Goal: Task Accomplishment & Management: Use online tool/utility

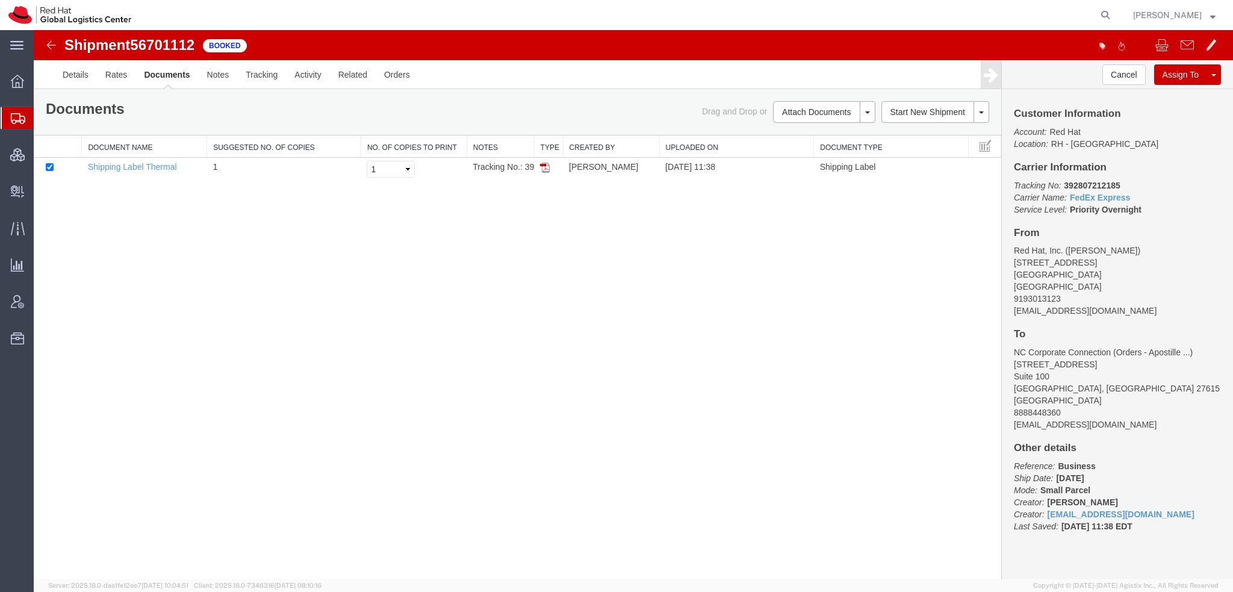
click at [0, 0] on span "Shipment Manager" at bounding box center [0, 0] width 0 height 0
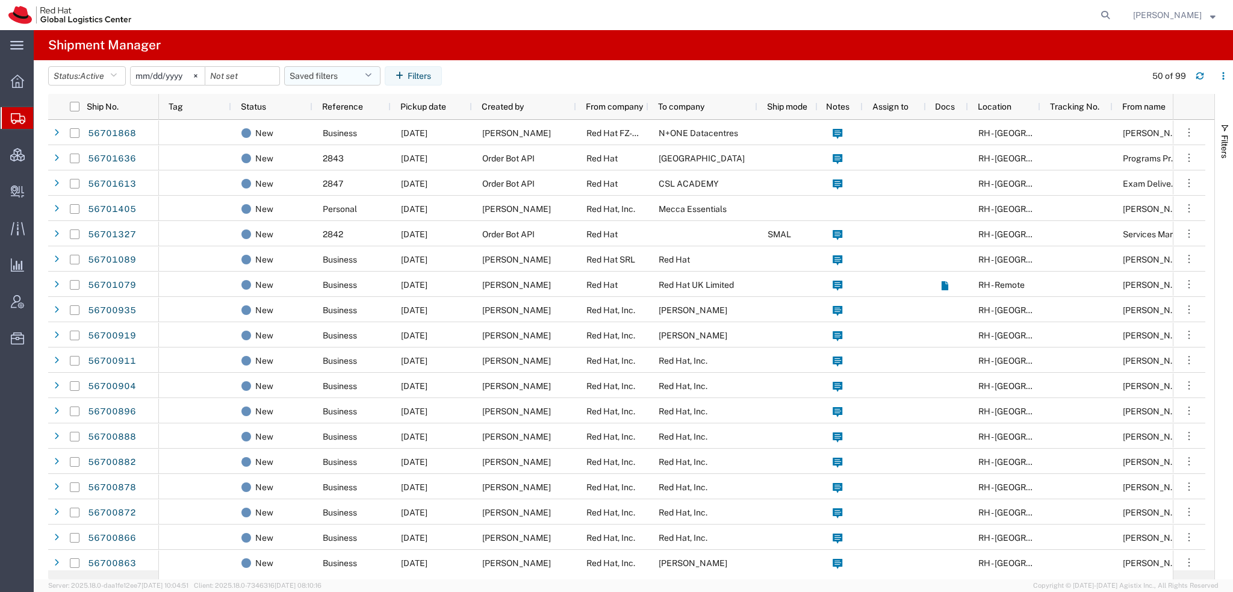
click at [368, 79] on button "Saved filters" at bounding box center [332, 75] width 96 height 19
click at [336, 122] on span "Americas" at bounding box center [365, 128] width 158 height 22
type input "[DATE]"
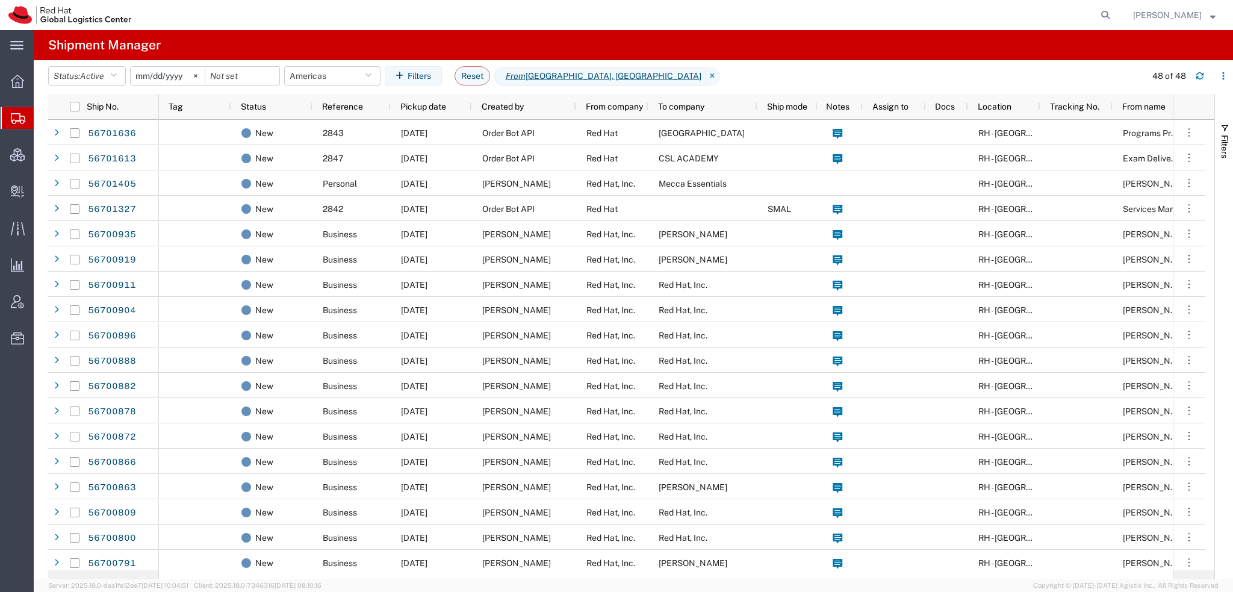
click at [1188, 16] on span "[PERSON_NAME]" at bounding box center [1167, 14] width 69 height 13
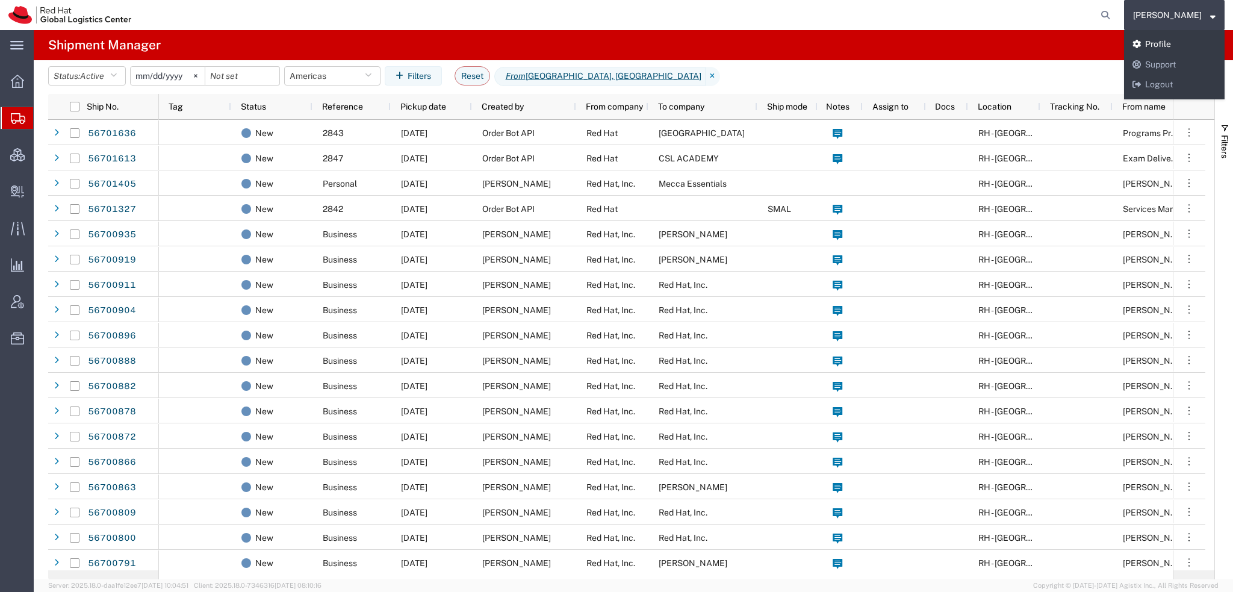
click at [1183, 42] on link "Profile" at bounding box center [1174, 44] width 101 height 20
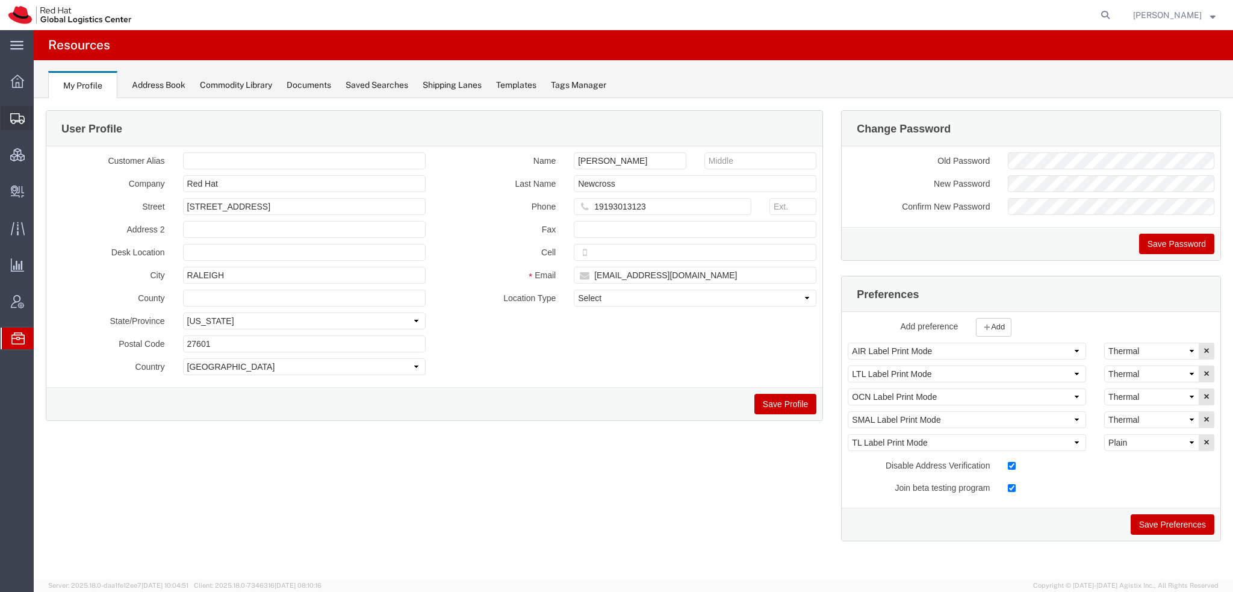
click at [0, 0] on span "Shipment Manager" at bounding box center [0, 0] width 0 height 0
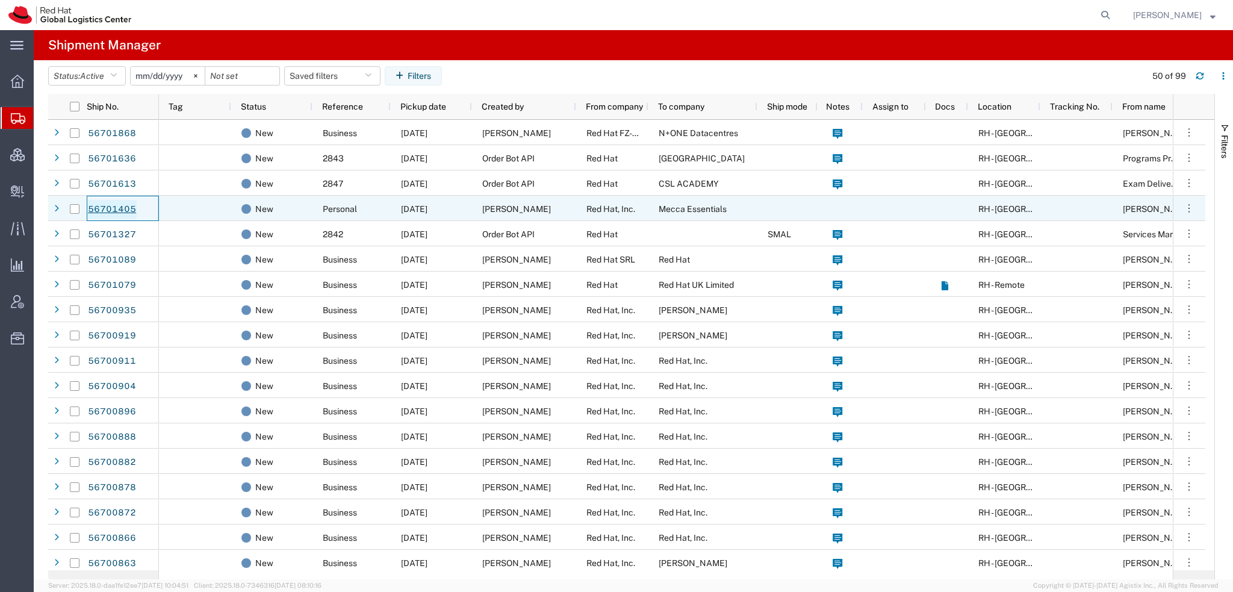
click at [94, 206] on link "56701405" at bounding box center [111, 209] width 49 height 19
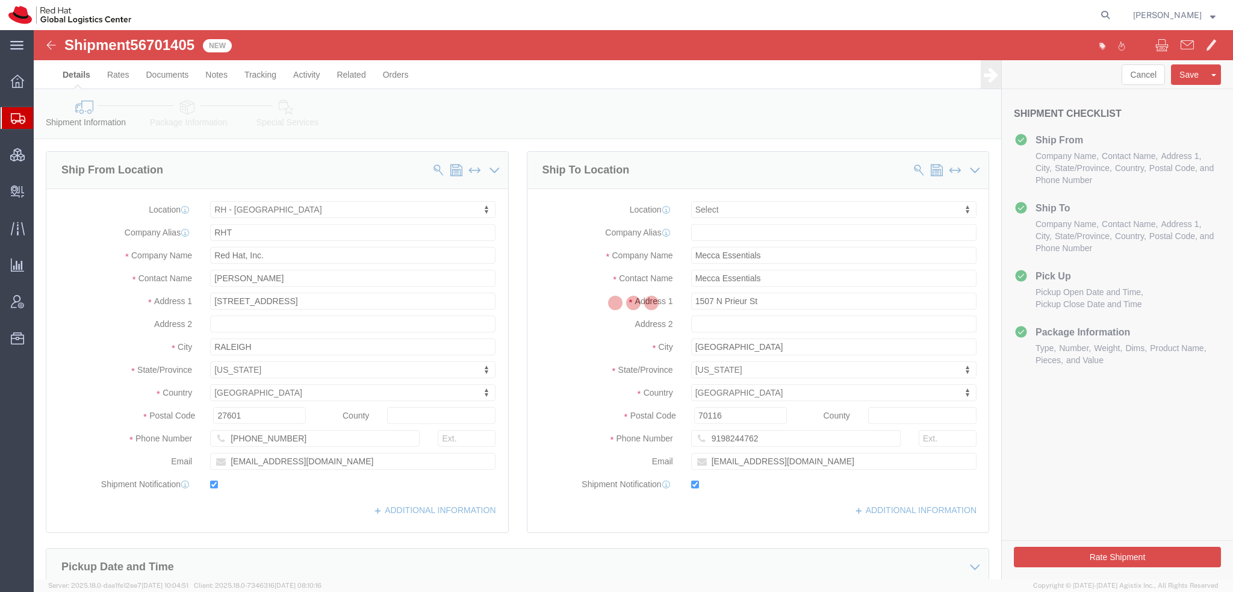
select select "38014"
select select
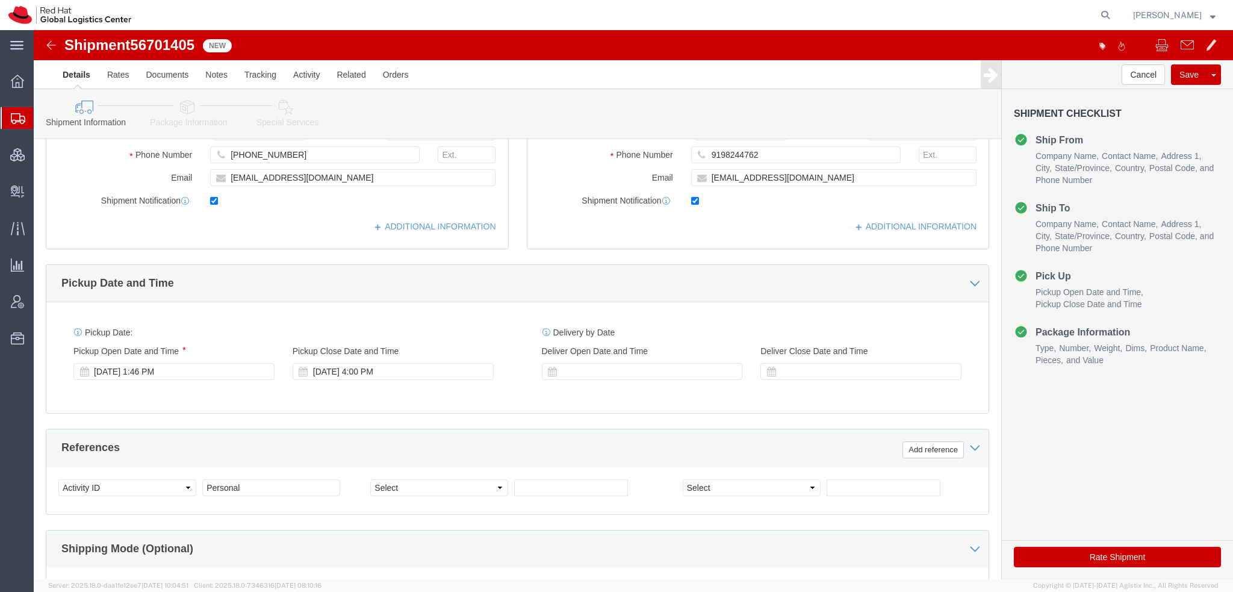
scroll to position [301, 0]
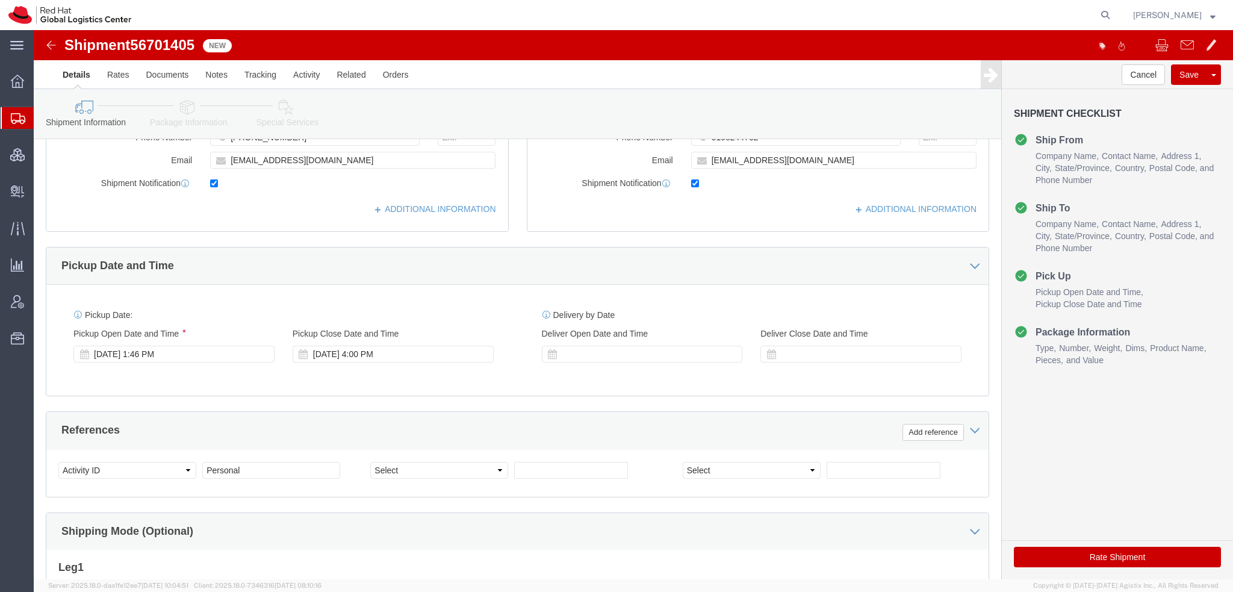
click icon
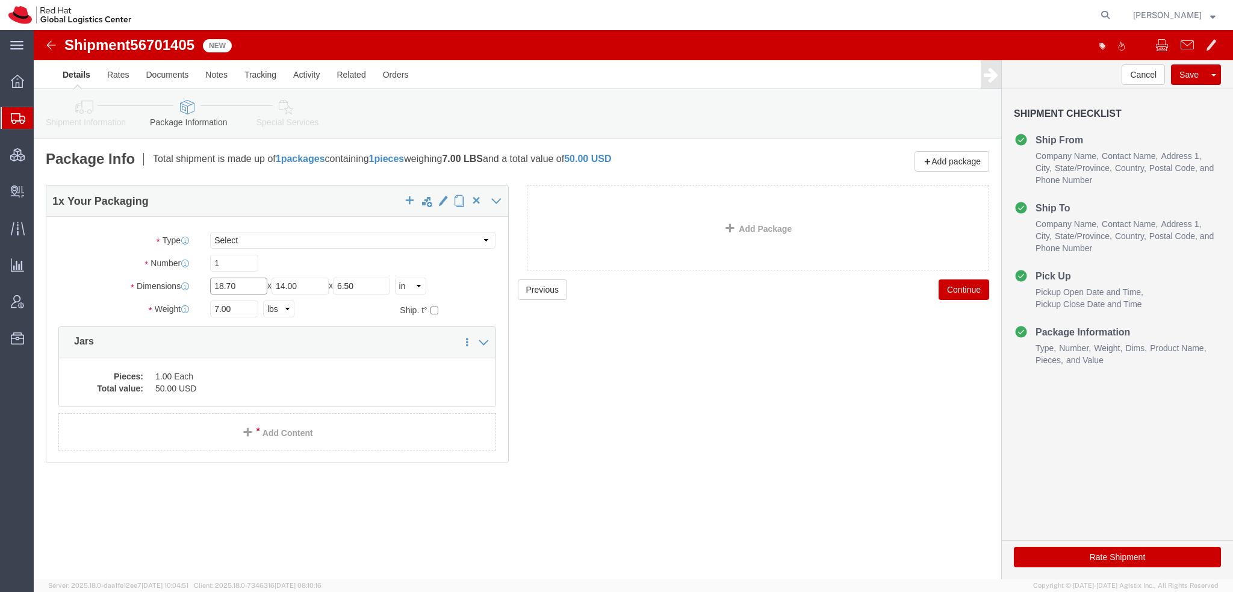
drag, startPoint x: 217, startPoint y: 256, endPoint x: -34, endPoint y: 138, distance: 277.3
click html "Shipment 56701405 New Details Rates Documents Notes Tracking Activity Related O…"
type input "19"
type input "7"
click icon
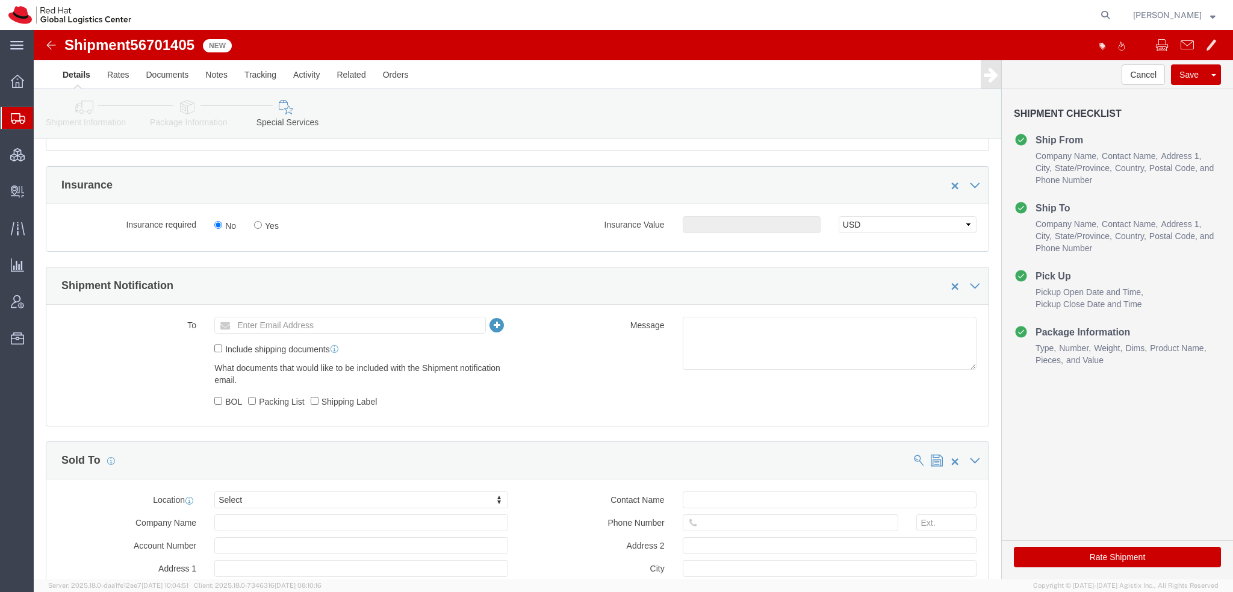
scroll to position [748, 0]
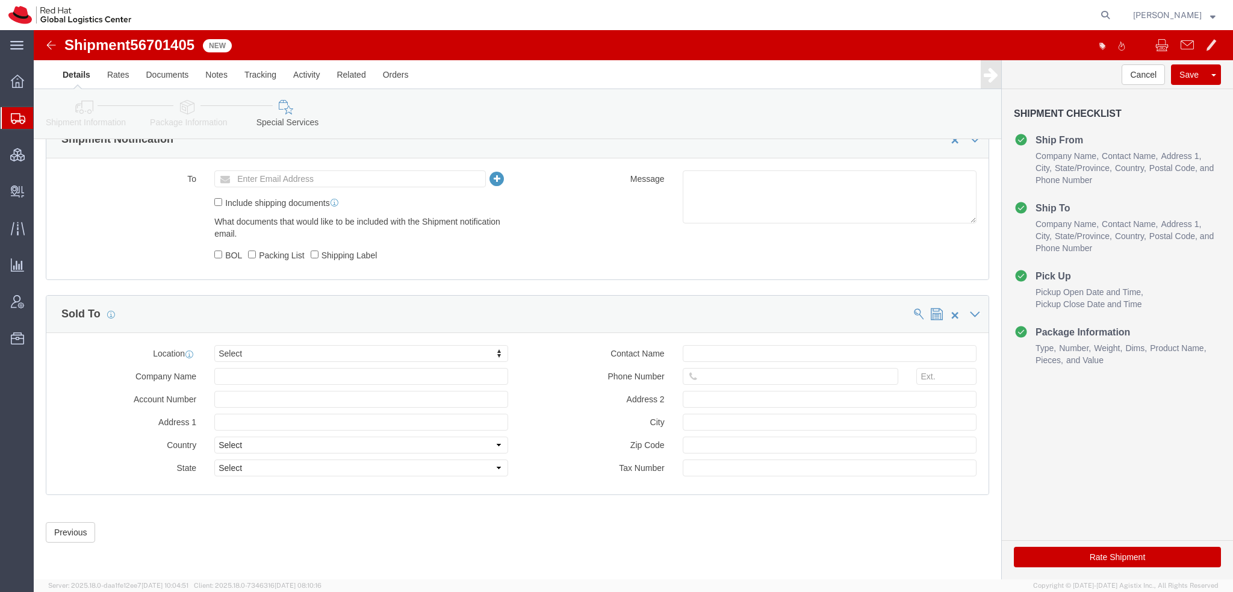
click button "Rate Shipment"
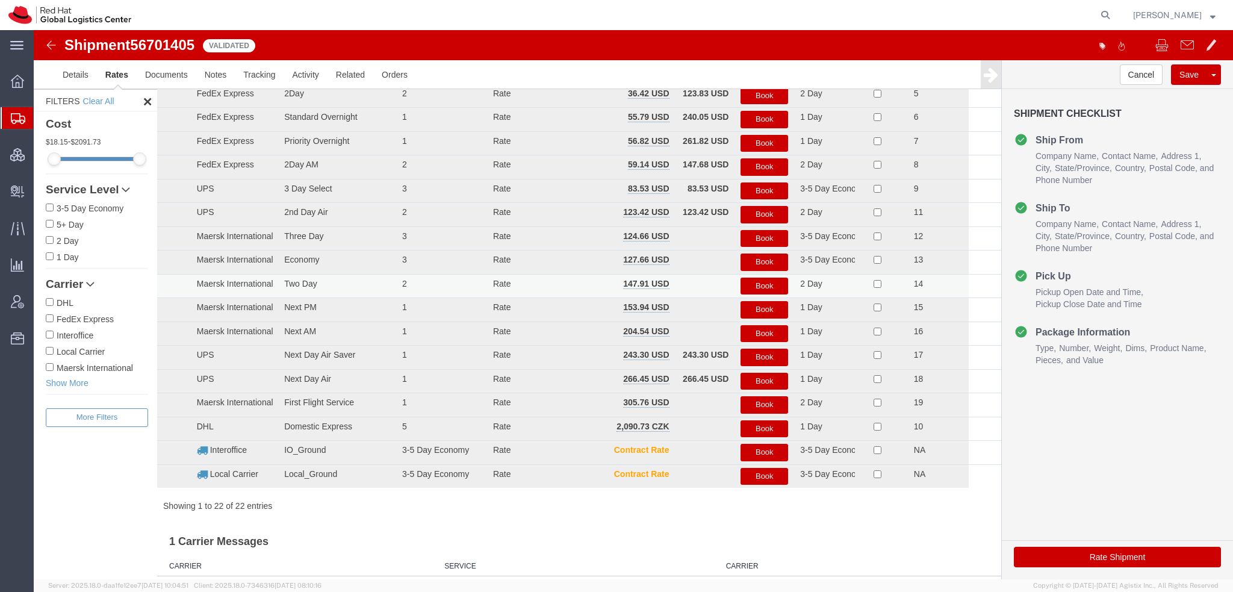
scroll to position [0, 0]
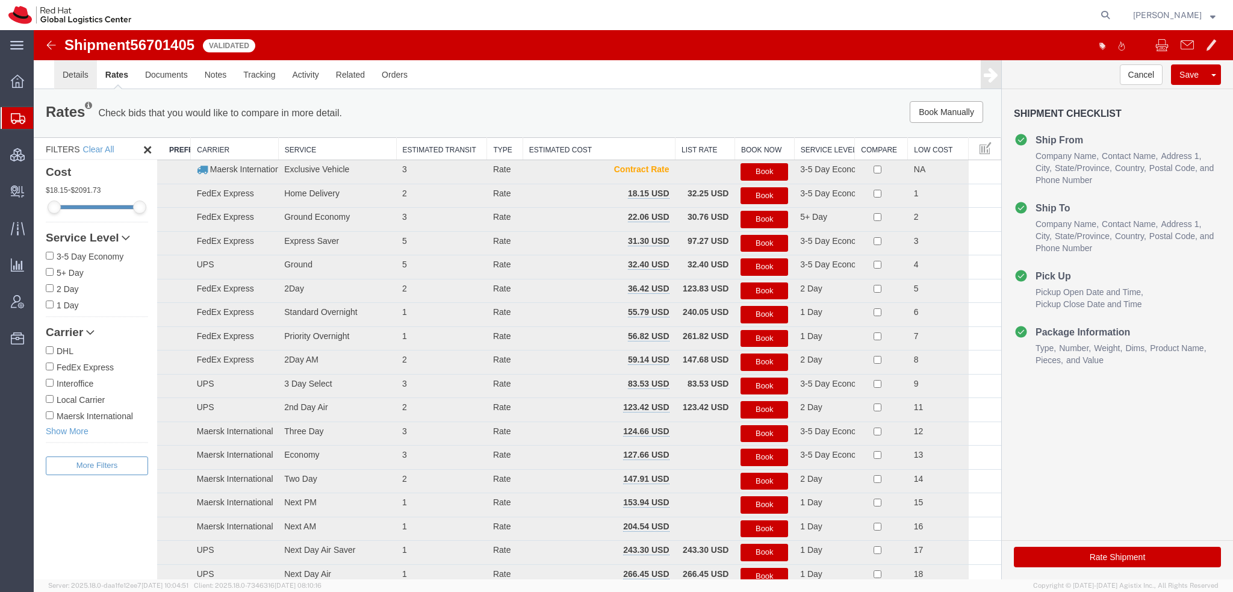
click at [70, 76] on link "Details" at bounding box center [75, 74] width 43 height 29
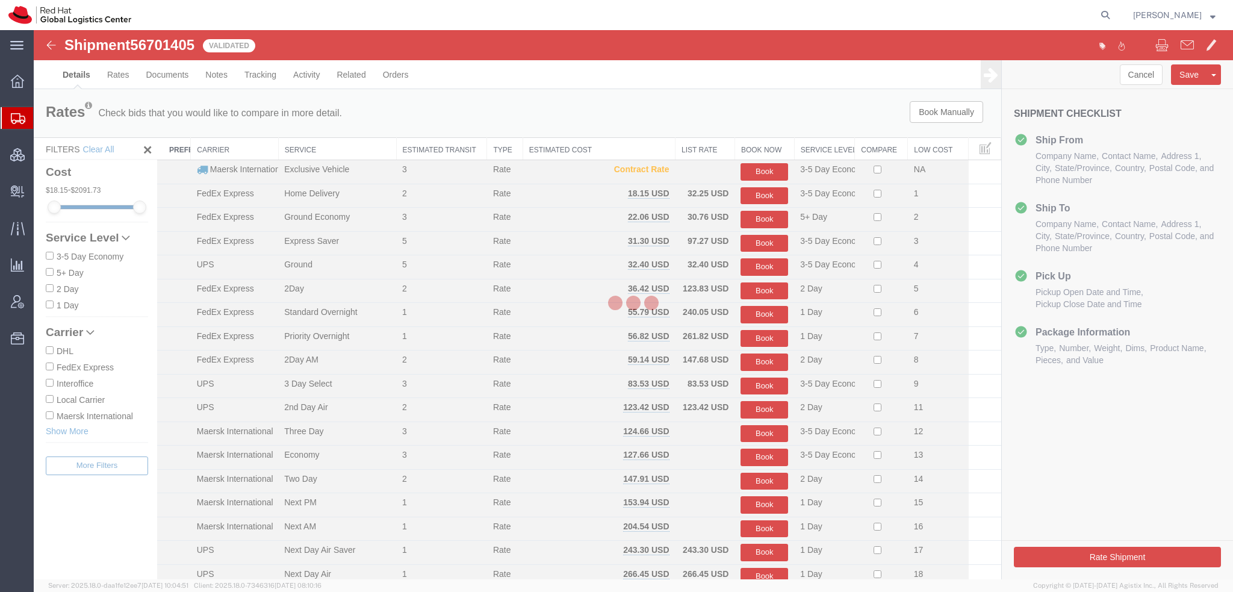
select select "38014"
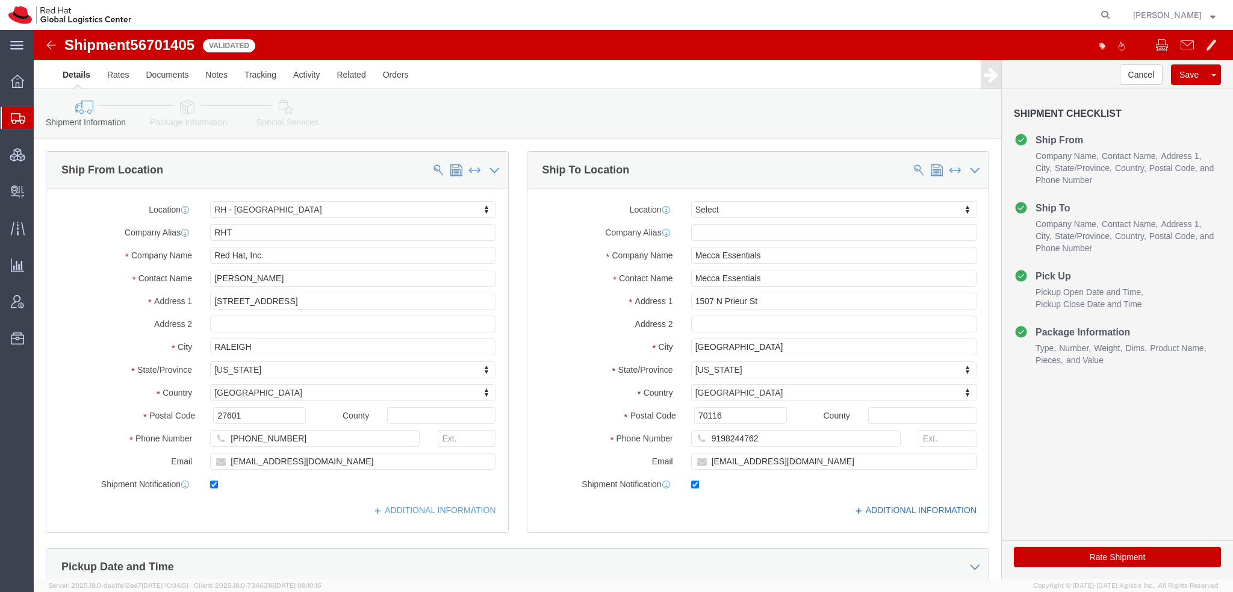
click link "ADDITIONAL INFORMATION"
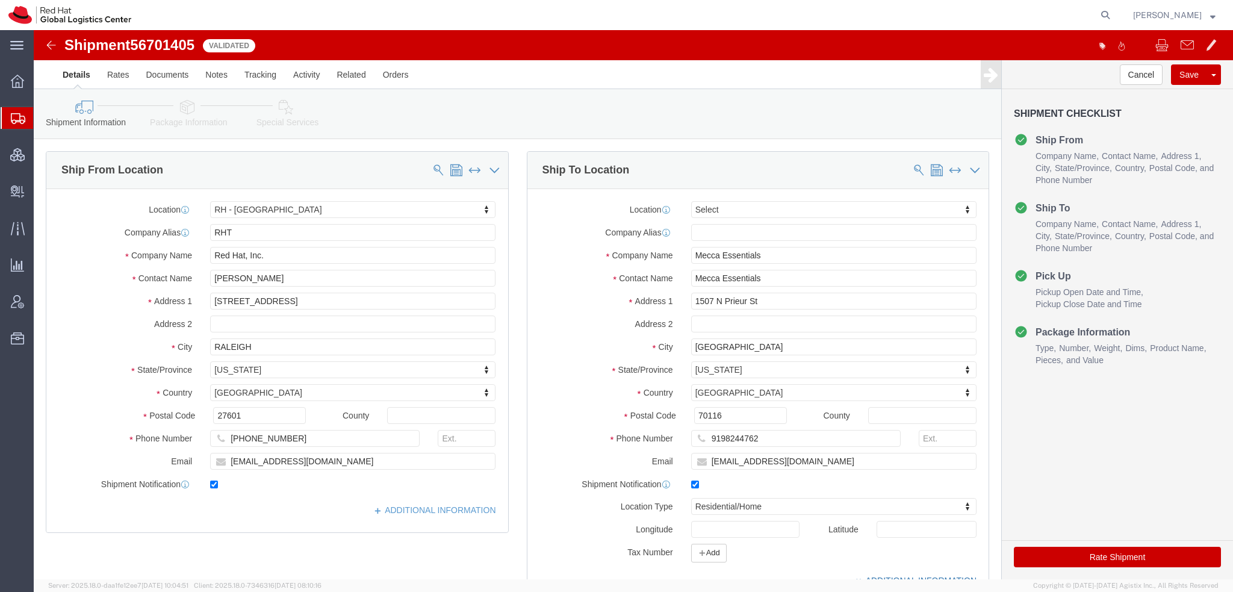
click icon
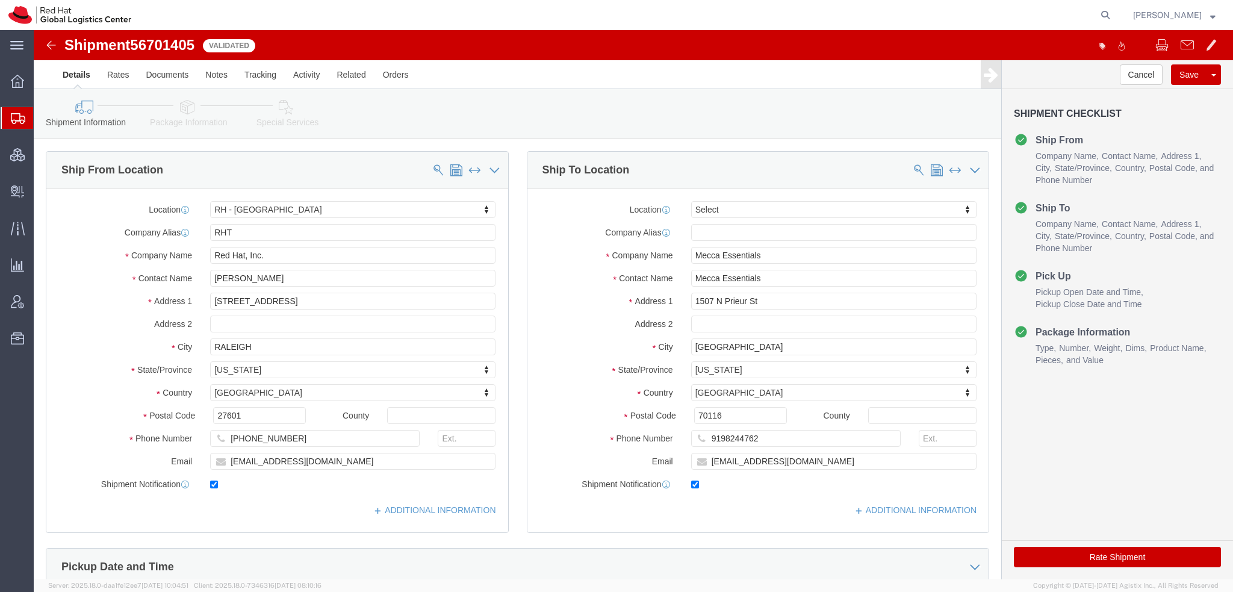
click icon
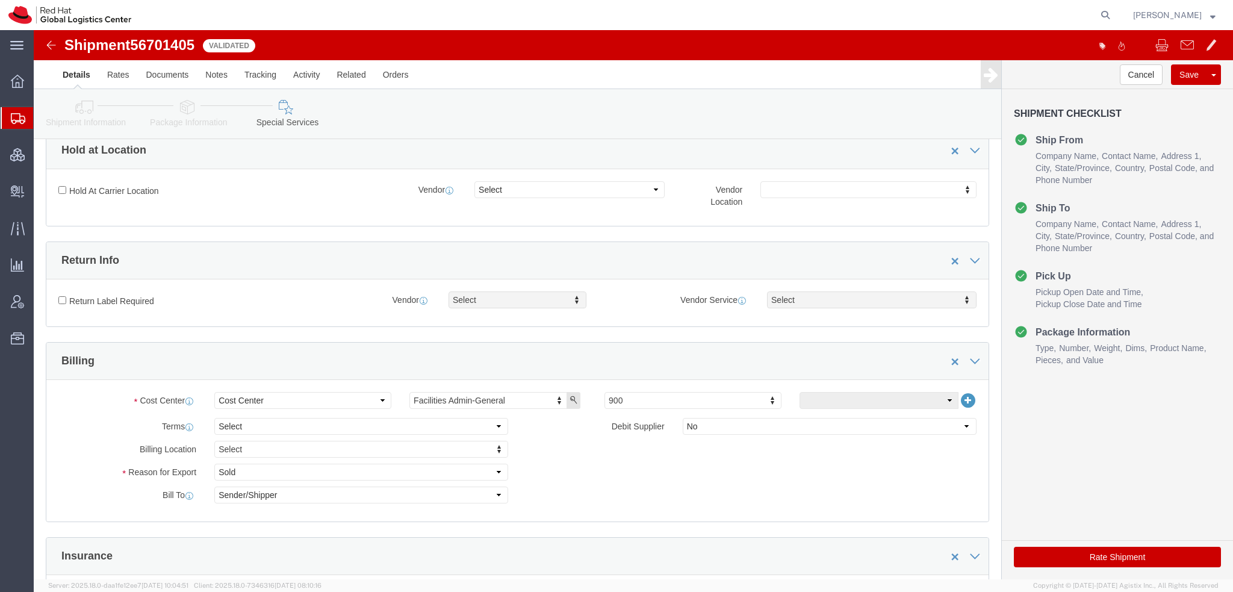
scroll to position [361, 0]
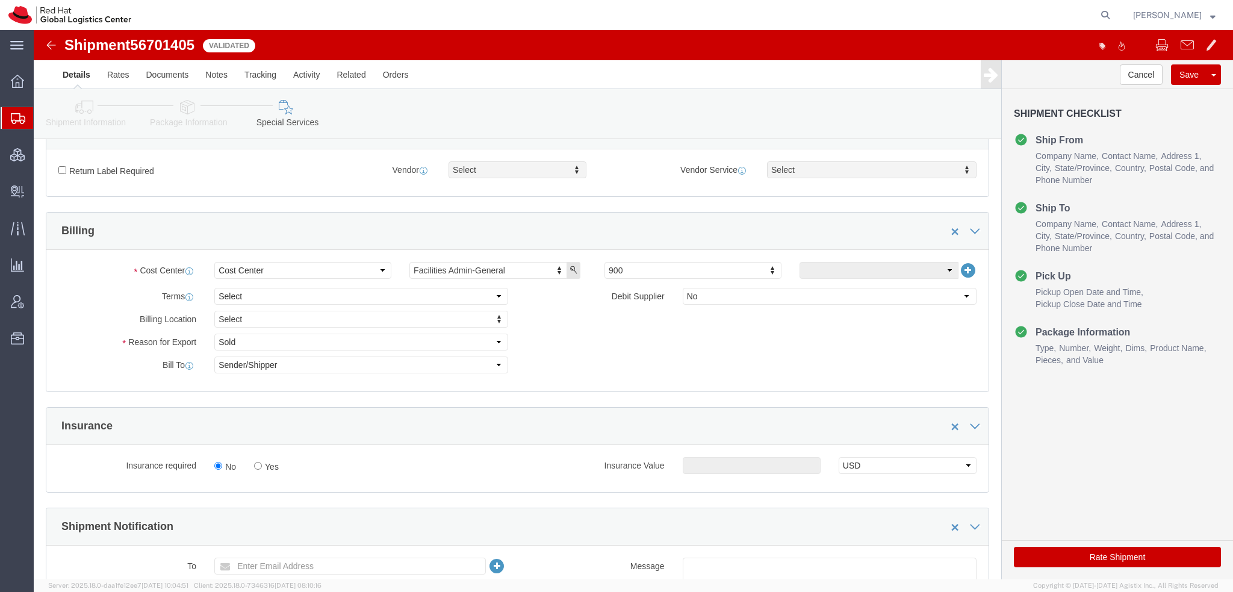
click button "Rate Shipment"
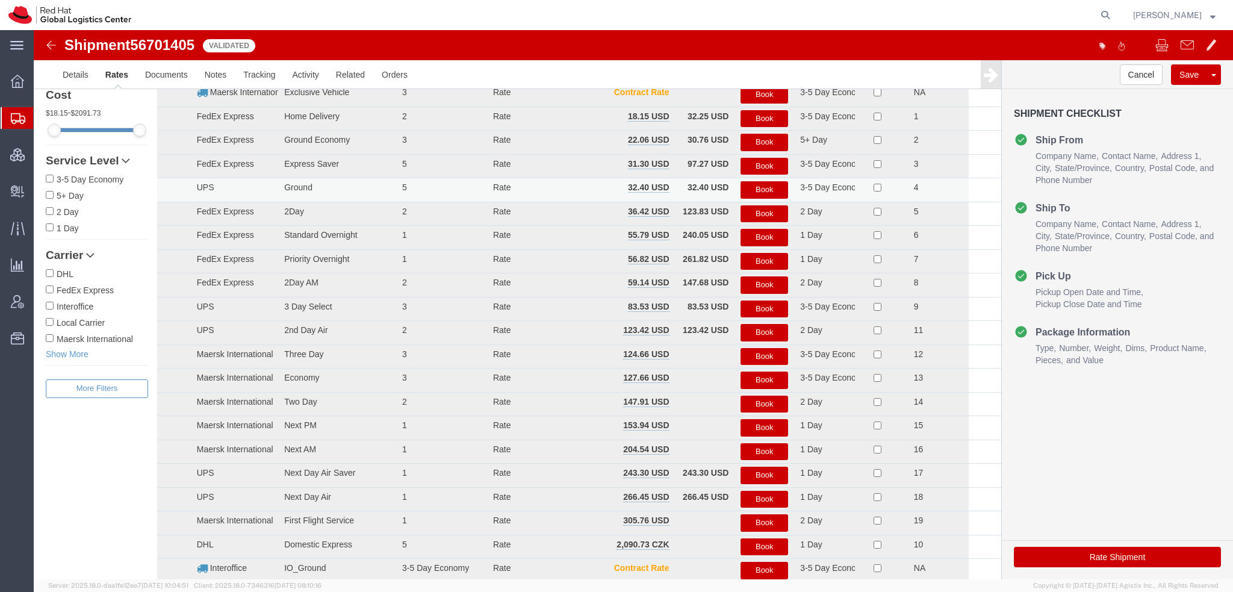
scroll to position [0, 0]
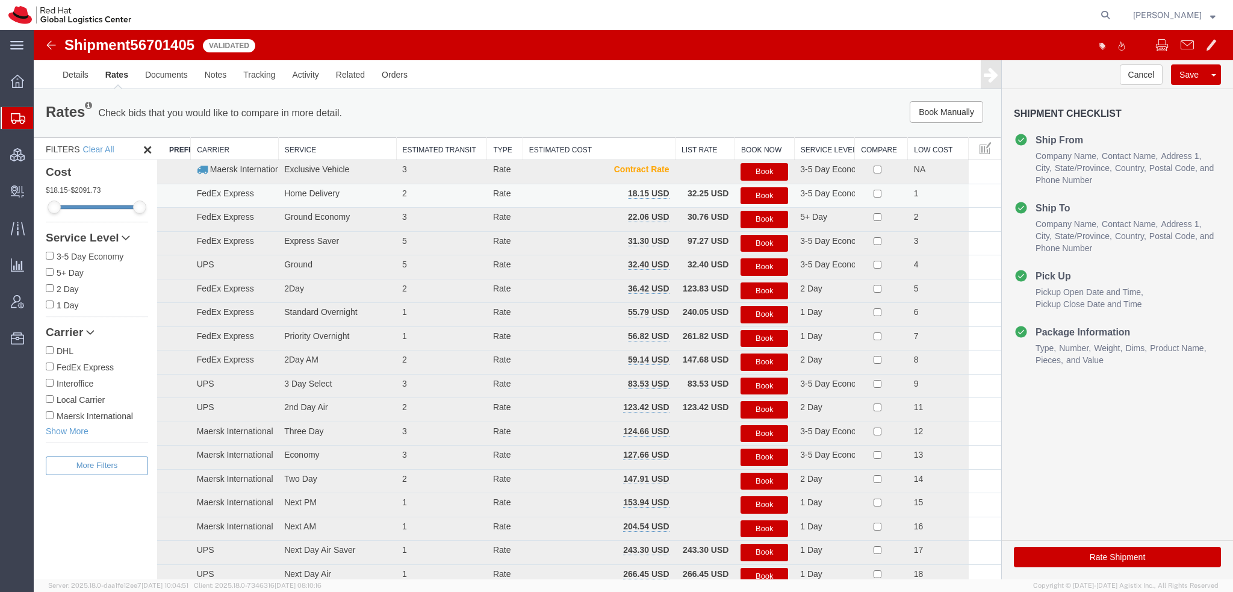
click at [780, 196] on button "Book" at bounding box center [764, 195] width 48 height 17
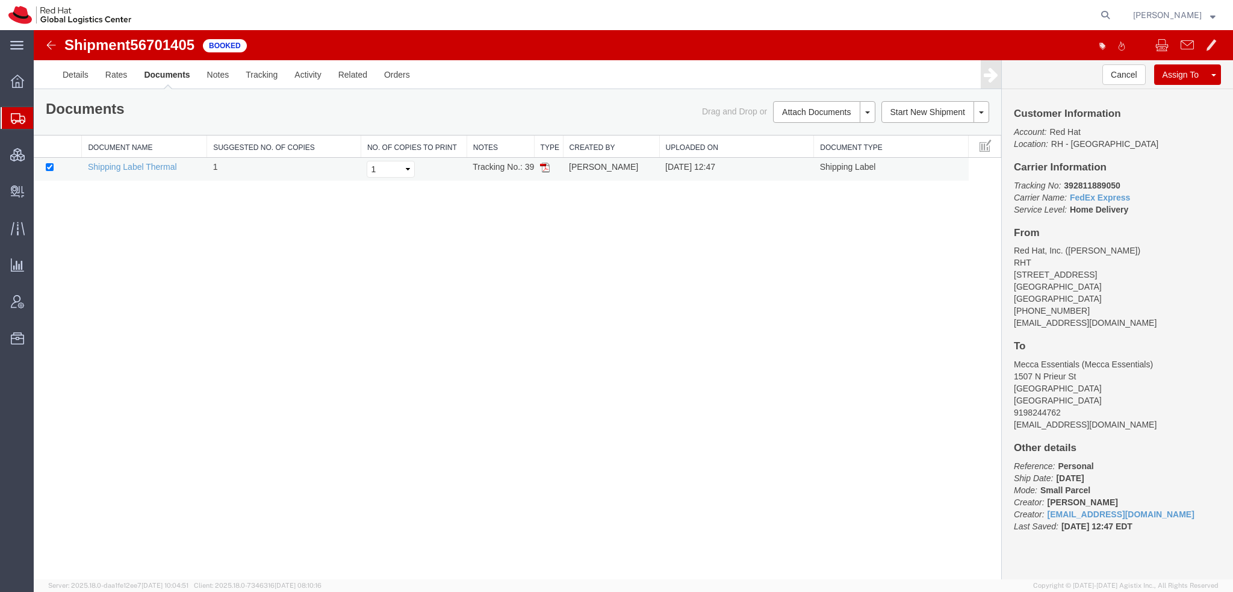
click at [545, 166] on img at bounding box center [545, 168] width 10 height 10
click at [123, 77] on link "Rates" at bounding box center [116, 74] width 39 height 29
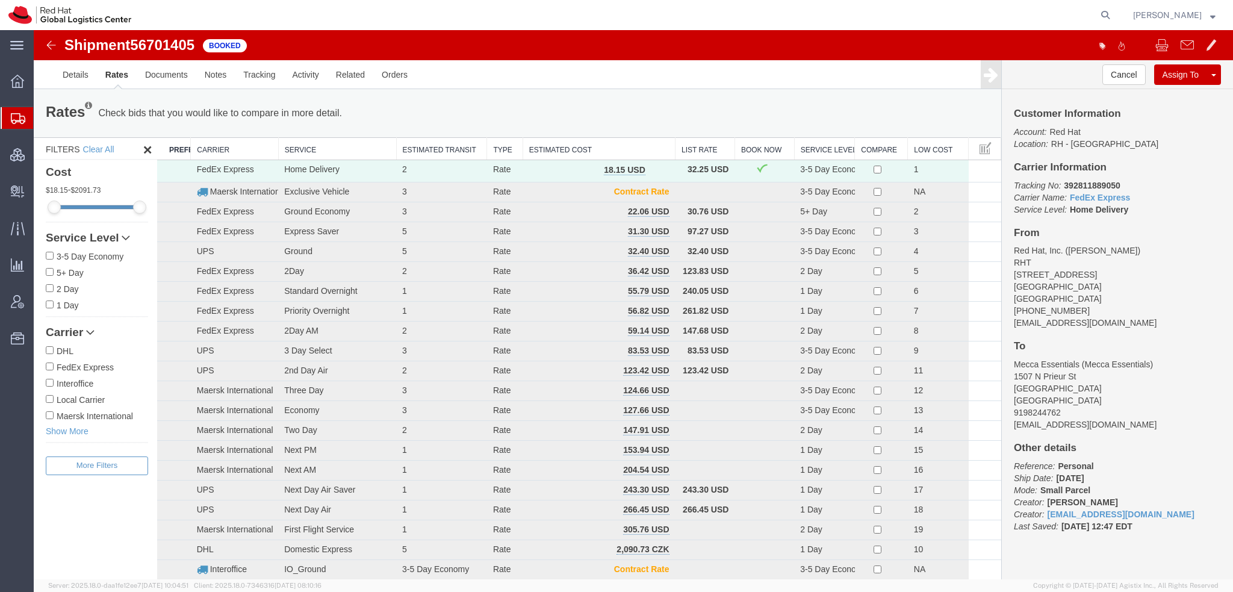
drag, startPoint x: 66, startPoint y: 145, endPoint x: 66, endPoint y: 138, distance: 6.6
click at [0, 0] on span "Shipment Manager" at bounding box center [0, 0] width 0 height 0
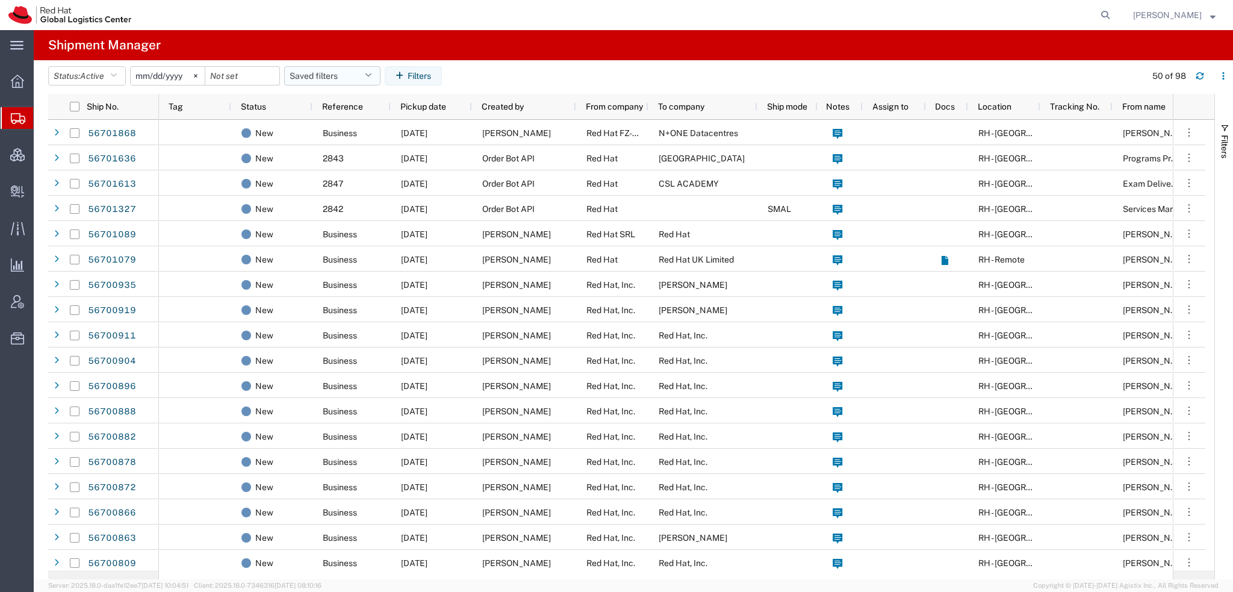
click at [371, 73] on icon "button" at bounding box center [368, 76] width 7 height 8
click at [339, 132] on span "Americas" at bounding box center [365, 128] width 158 height 22
type input "2023-05-07"
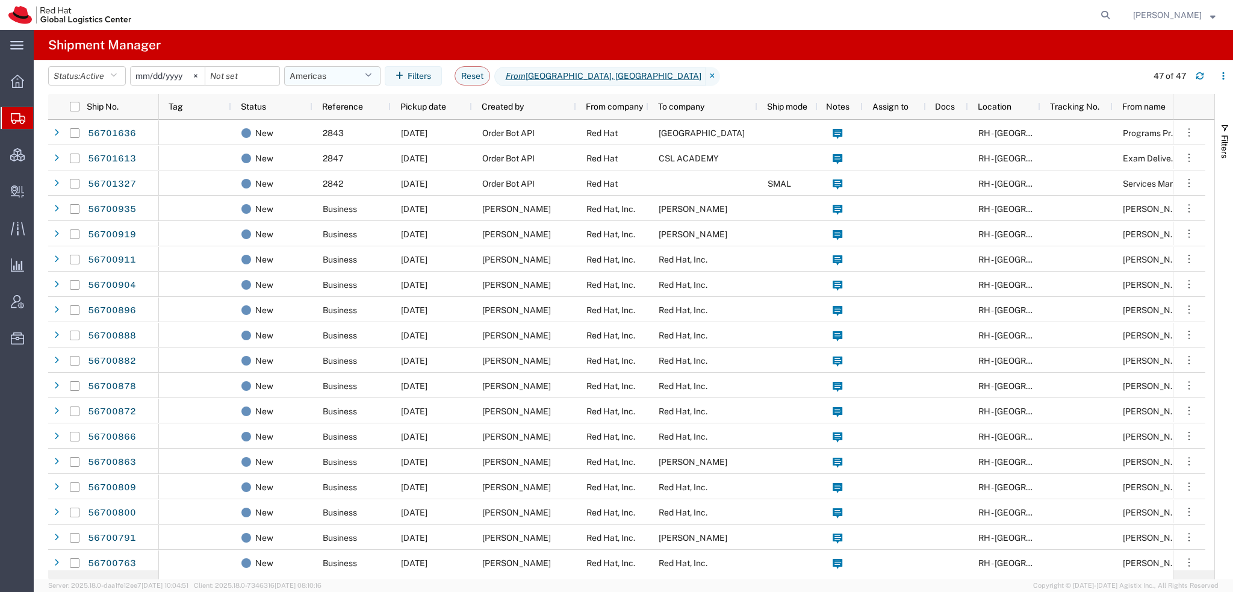
click at [367, 76] on button "Americas" at bounding box center [332, 75] width 96 height 19
click at [323, 127] on span "Americas" at bounding box center [365, 128] width 158 height 22
click at [1170, 11] on span "[PERSON_NAME]" at bounding box center [1167, 14] width 69 height 13
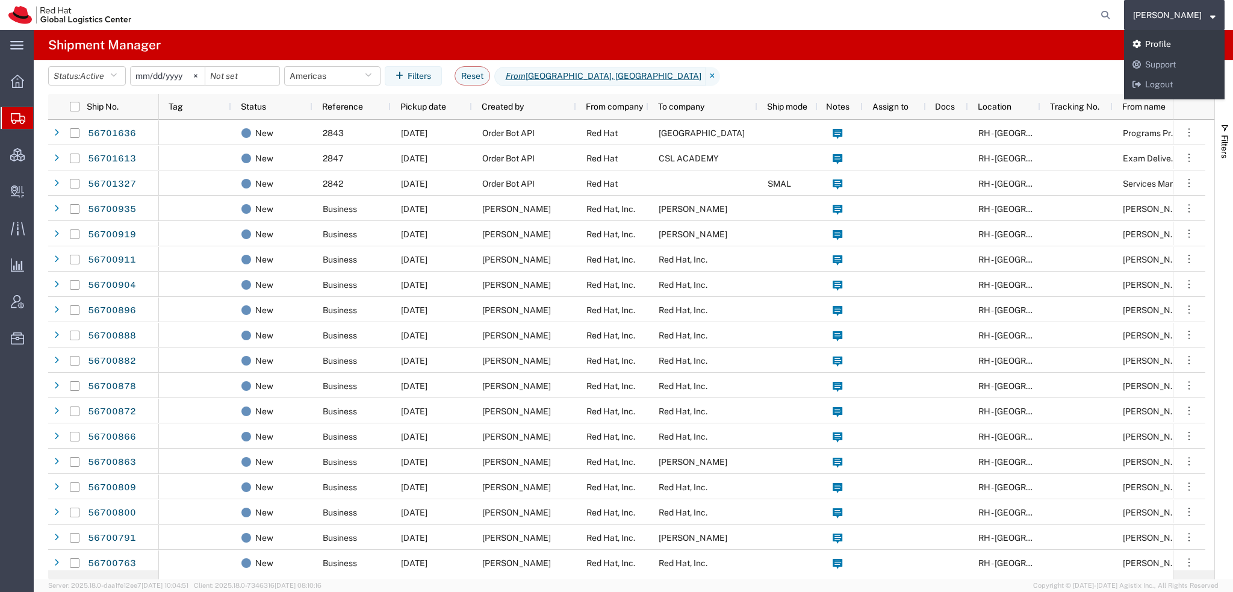
click at [1173, 43] on link "Profile" at bounding box center [1174, 44] width 101 height 20
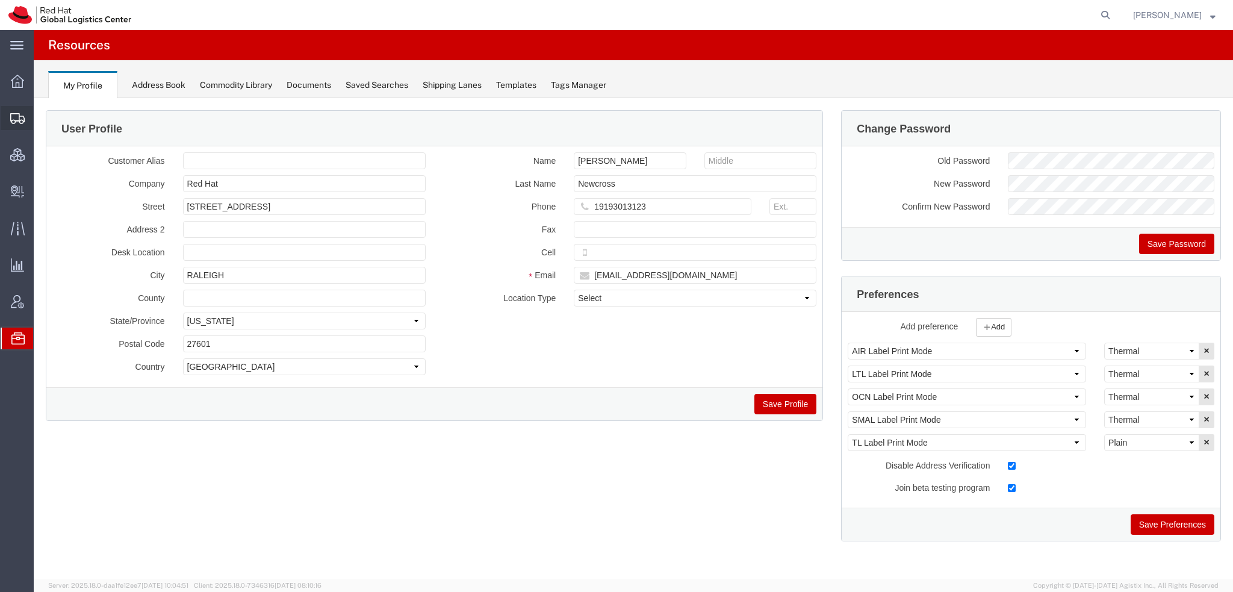
click at [0, 0] on span "Shipment Manager" at bounding box center [0, 0] width 0 height 0
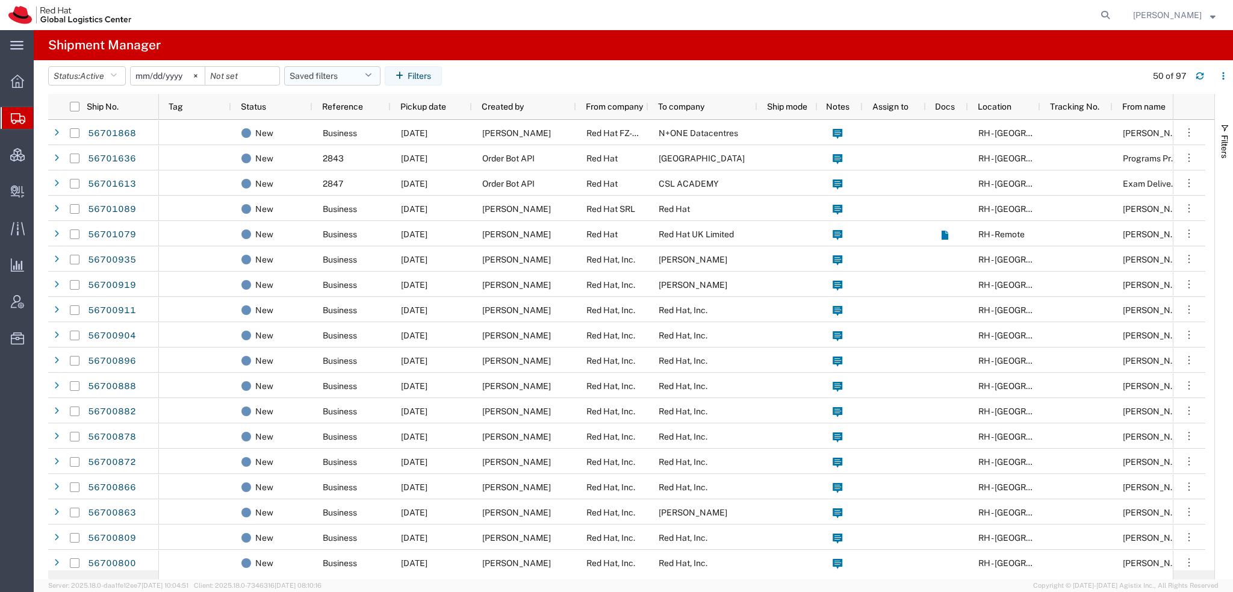
click at [377, 72] on button "Saved filters" at bounding box center [332, 75] width 96 height 19
click at [315, 127] on span "Americas" at bounding box center [365, 128] width 158 height 22
type input "2023-05-07"
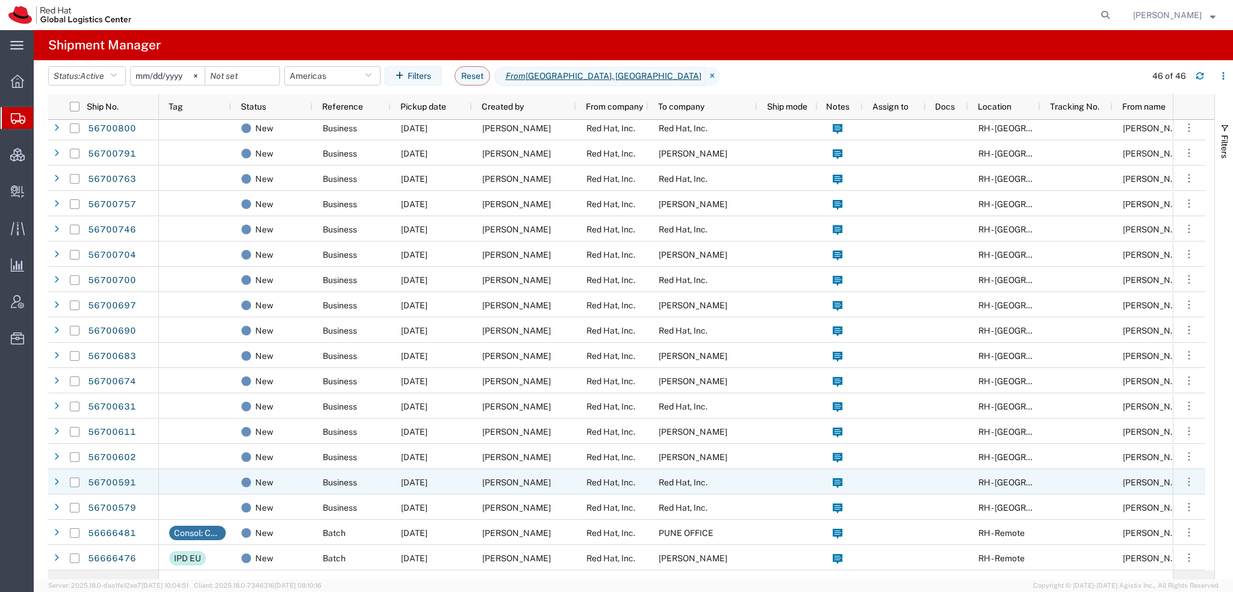
scroll to position [482, 0]
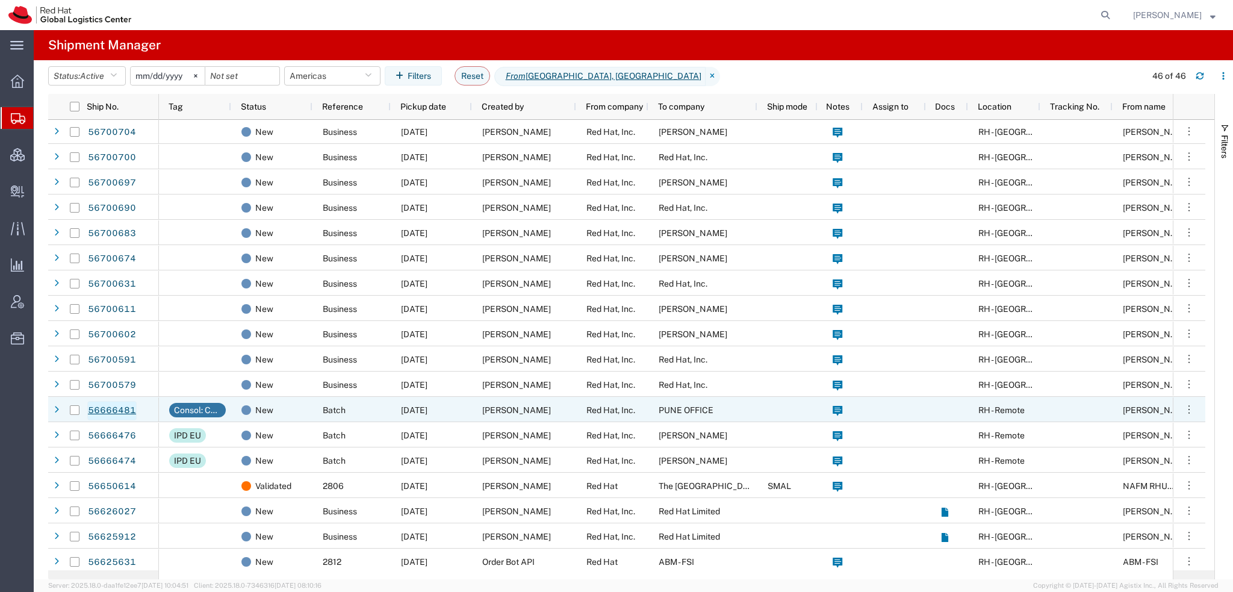
click at [91, 409] on link "56666481" at bounding box center [111, 410] width 49 height 19
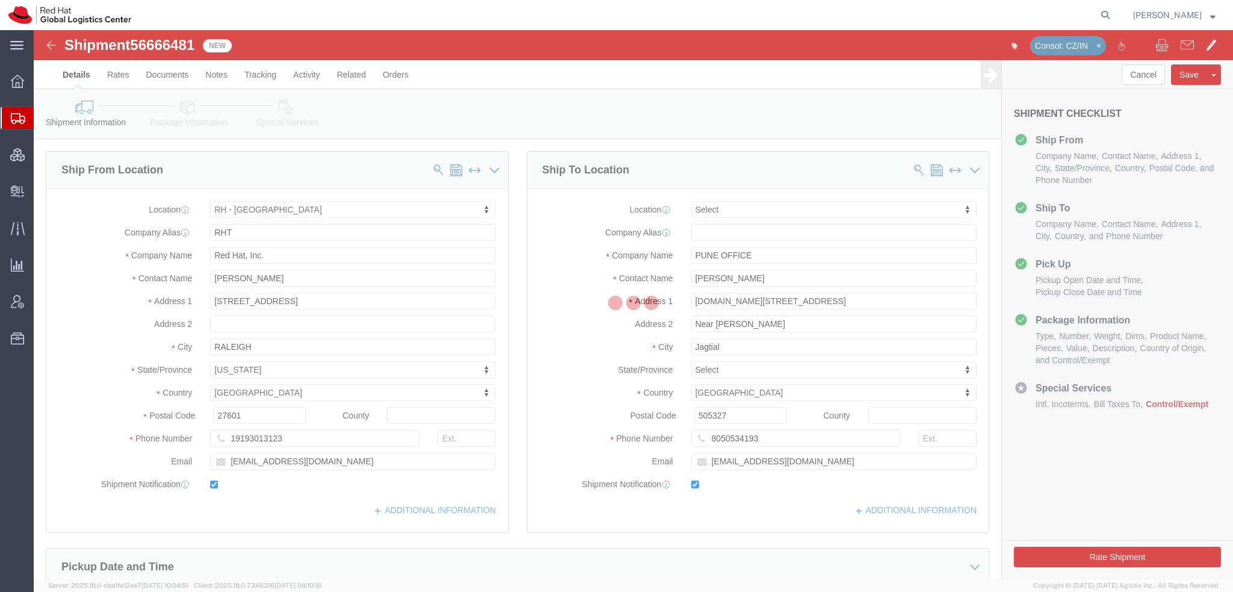
select select "38014"
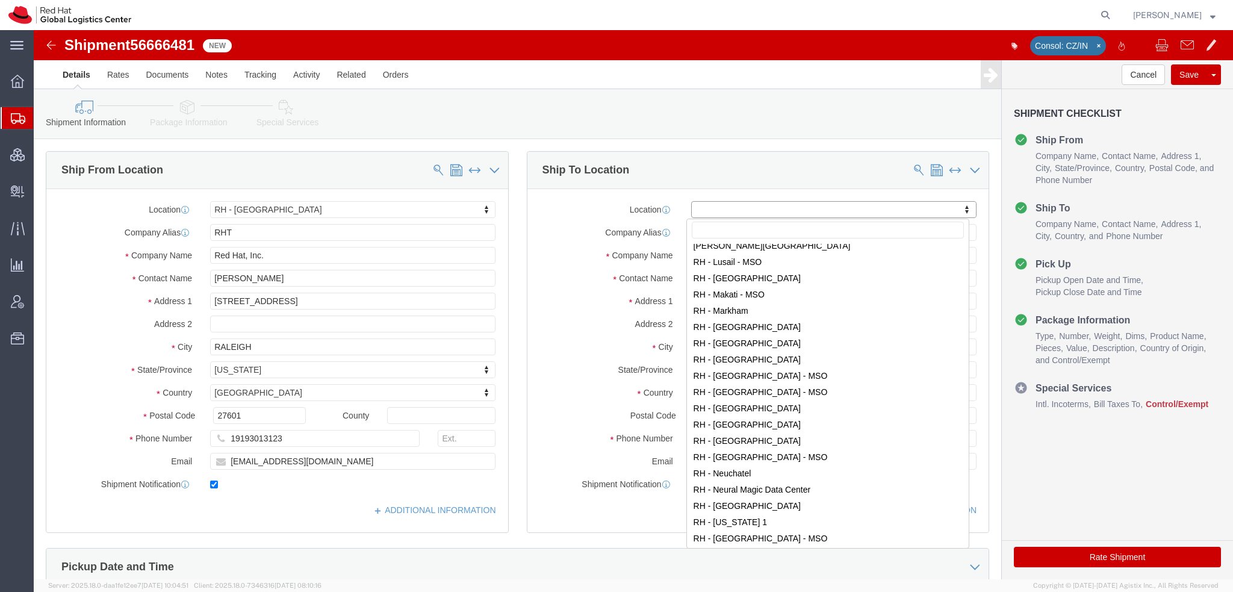
scroll to position [1384, 0]
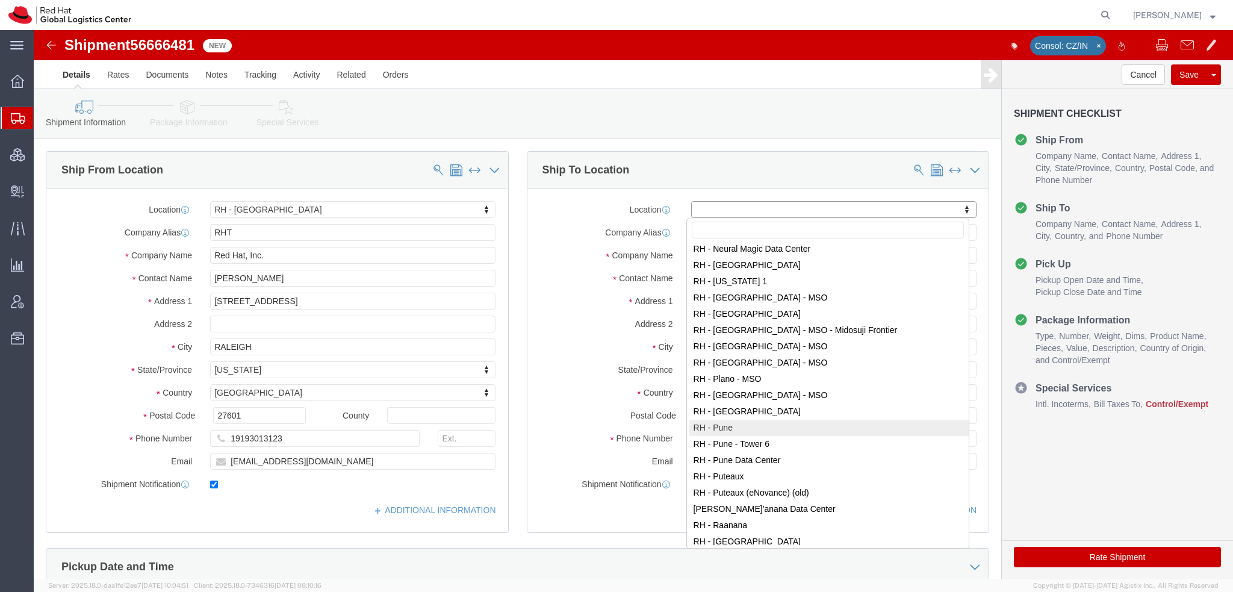
select select "38007"
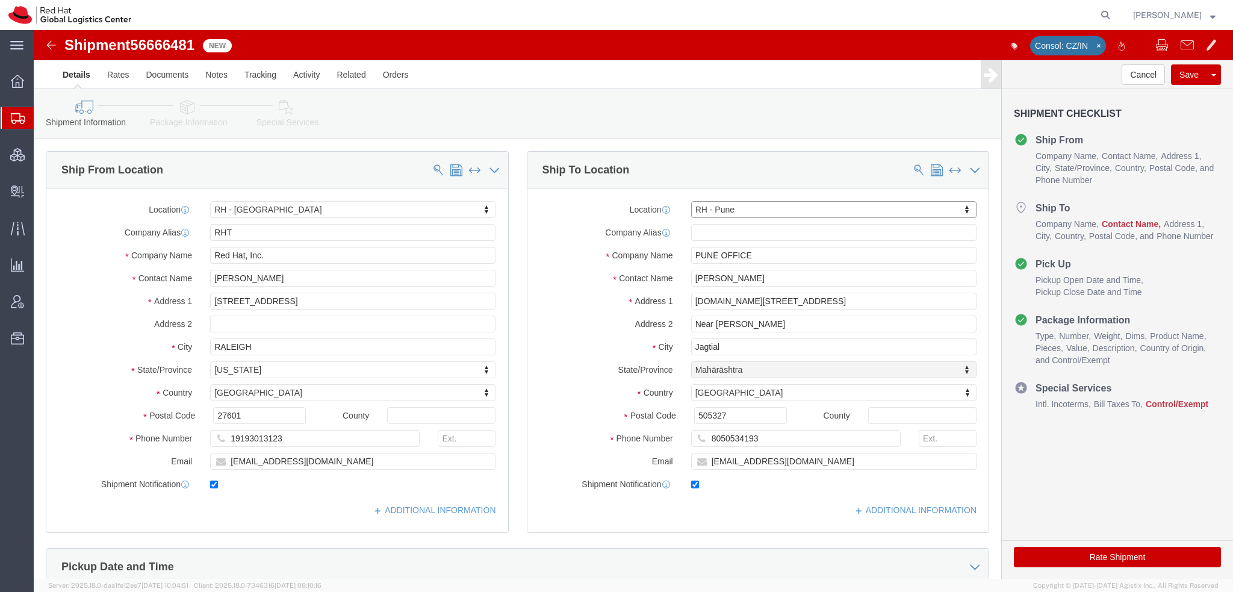
select select "MH"
click input "Venkata Suresh Yamsani"
type input "Pallav Sen Gupta"
type input "Tower-X Level 1, Cyber City"
drag, startPoint x: 733, startPoint y: 407, endPoint x: 55, endPoint y: 272, distance: 691.7
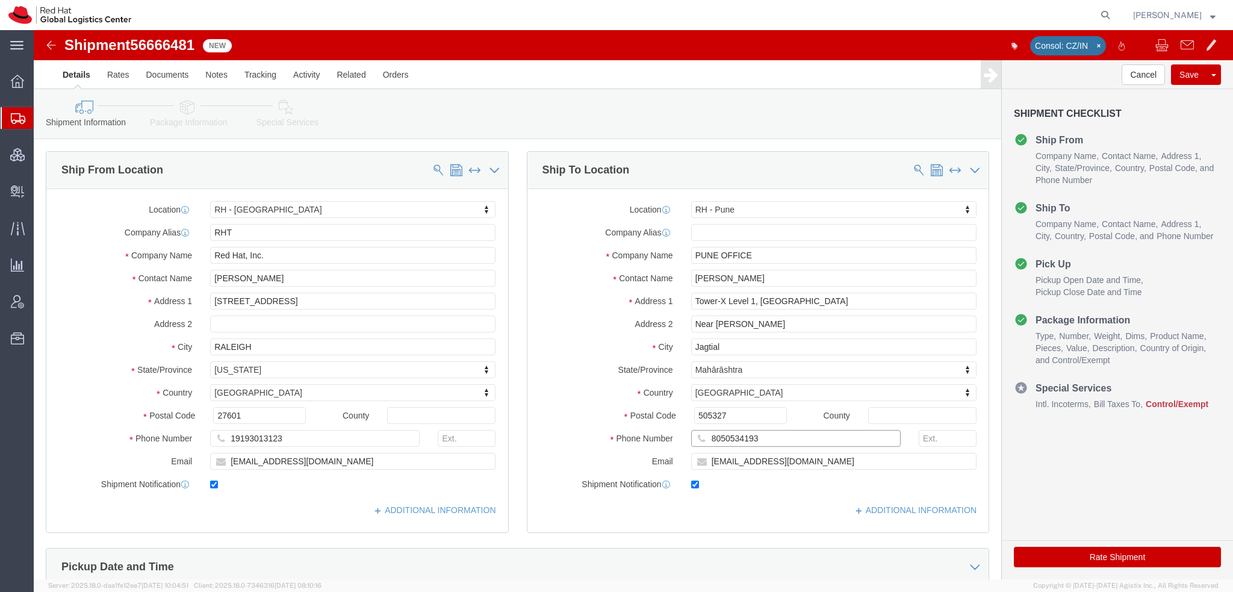
click div "Ship From Location Location RH - Raleigh My Profile Location RH - Amsterdam - M…"
type input "917506055590"
click input "vyamsani@redhat.com"
type input "apaclogistics@redhat.com"
click icon
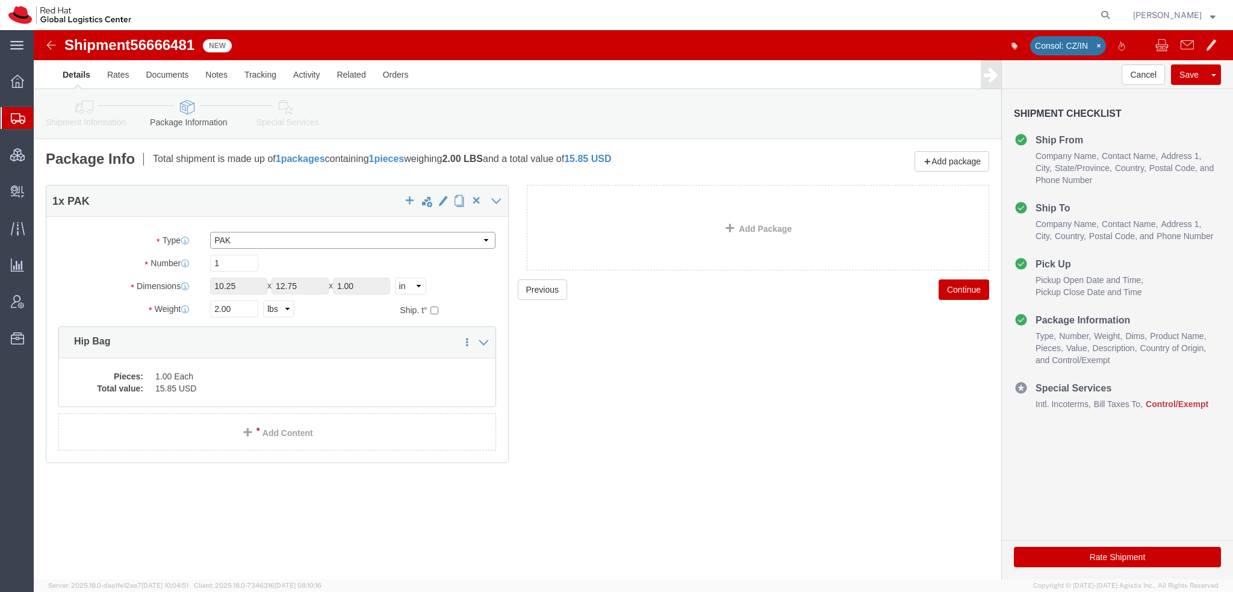
click select "Select Case(s) Crate(s) Envelope Large Box Medium Box PAK Skid(s) Small Box Sma…"
select select "YRPK"
click select "Select Case(s) Crate(s) Envelope Large Box Medium Box PAK Skid(s) Small Box Sma…"
drag, startPoint x: 208, startPoint y: 256, endPoint x: -34, endPoint y: 178, distance: 254.3
click html "Shipment 56666481 New Consol: CZ/IN Details Rates Documents Notes Tracking Acti…"
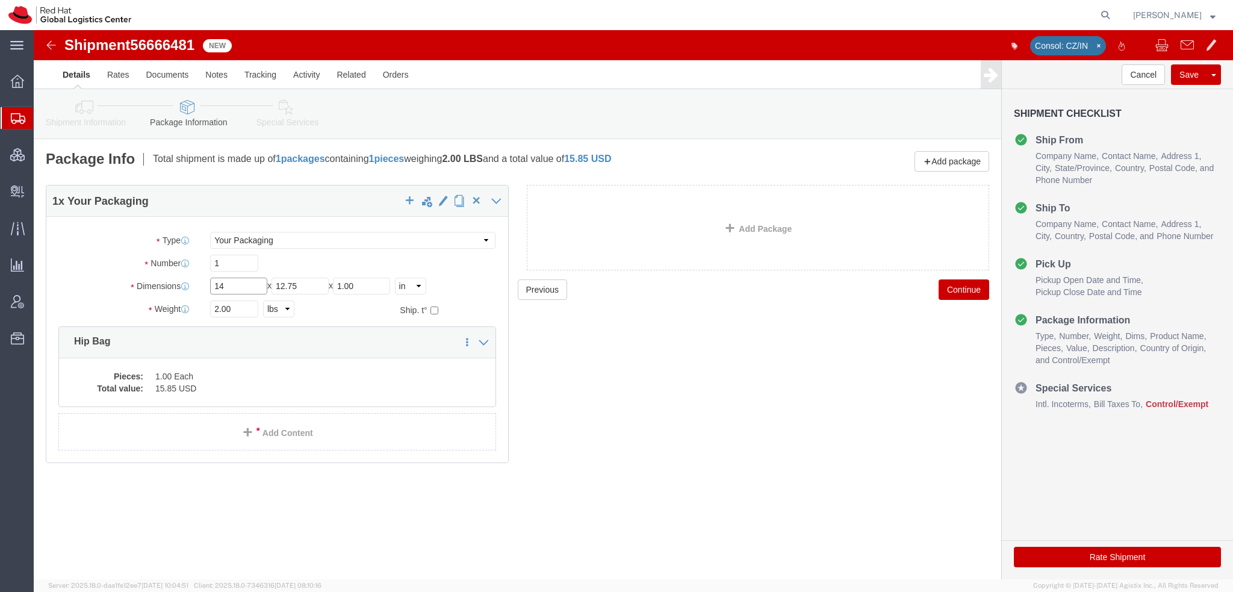
type input "14"
type input "12"
type input "4"
type input "3"
click dl "Pieces: 1.00 Each Total value: 15.85 USD"
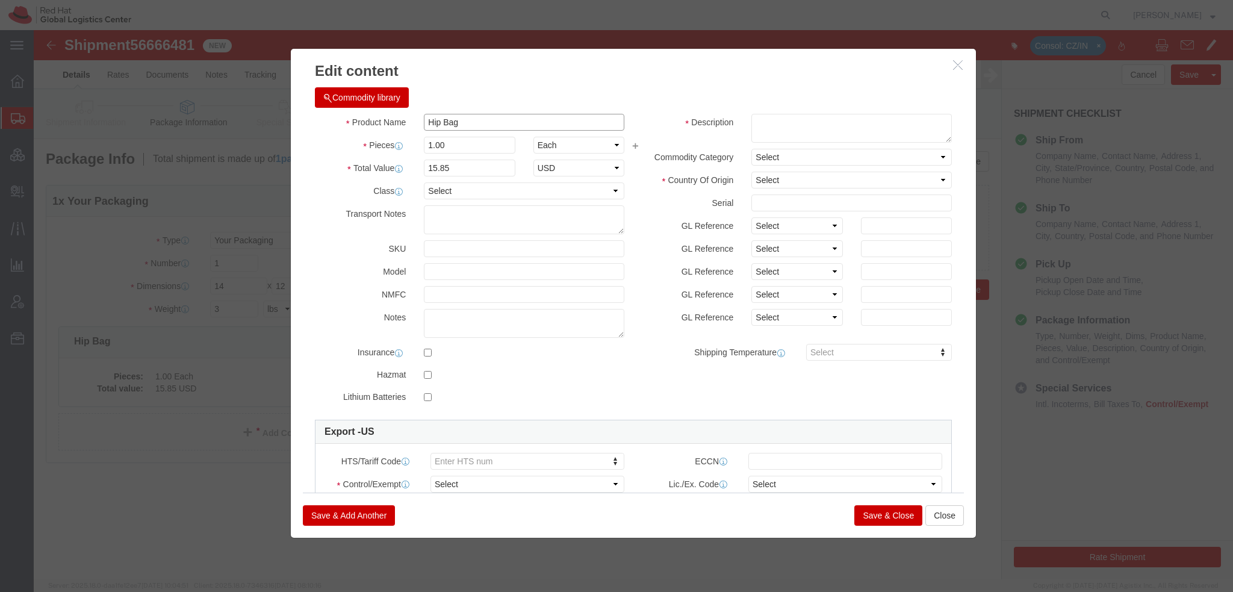
click input "Hip Bag"
click button "Commodity library"
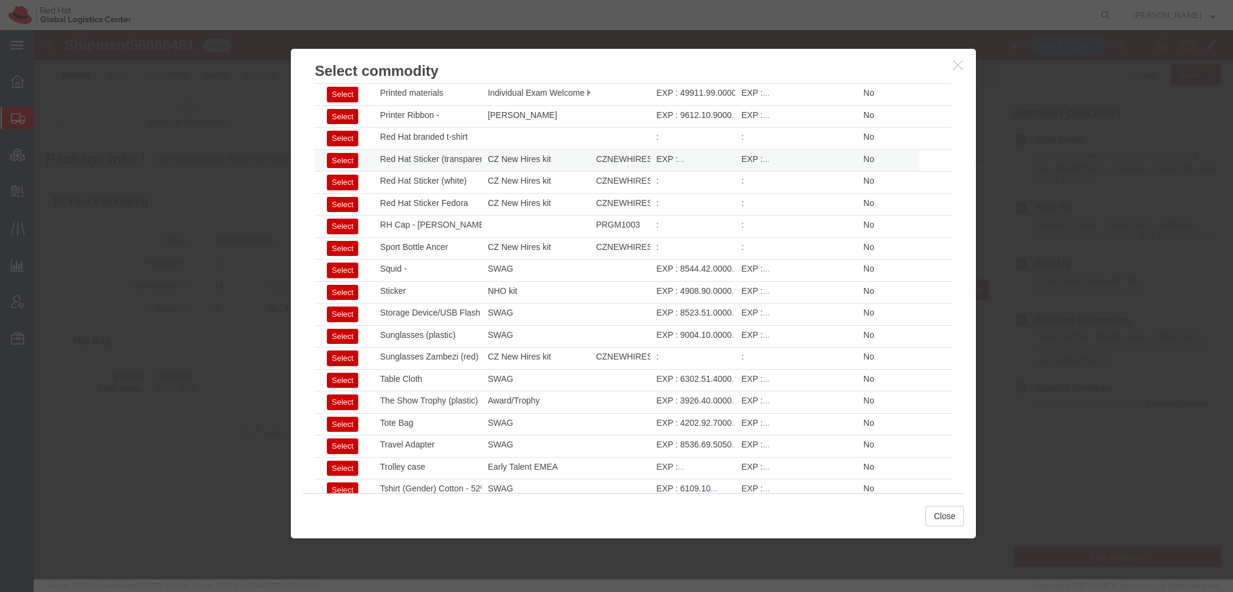
scroll to position [1599, 0]
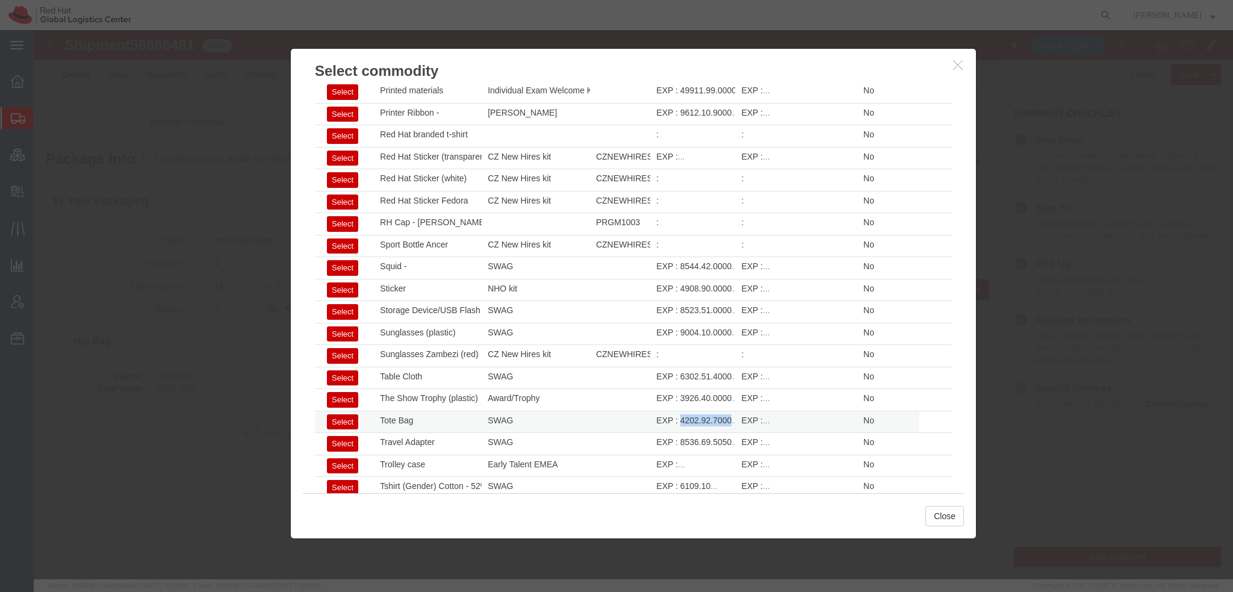
drag, startPoint x: 642, startPoint y: 380, endPoint x: 692, endPoint y: 383, distance: 50.0
click div "EXP : 4202.92.7000 ..."
copy div "4202.92.7000"
click button "Close"
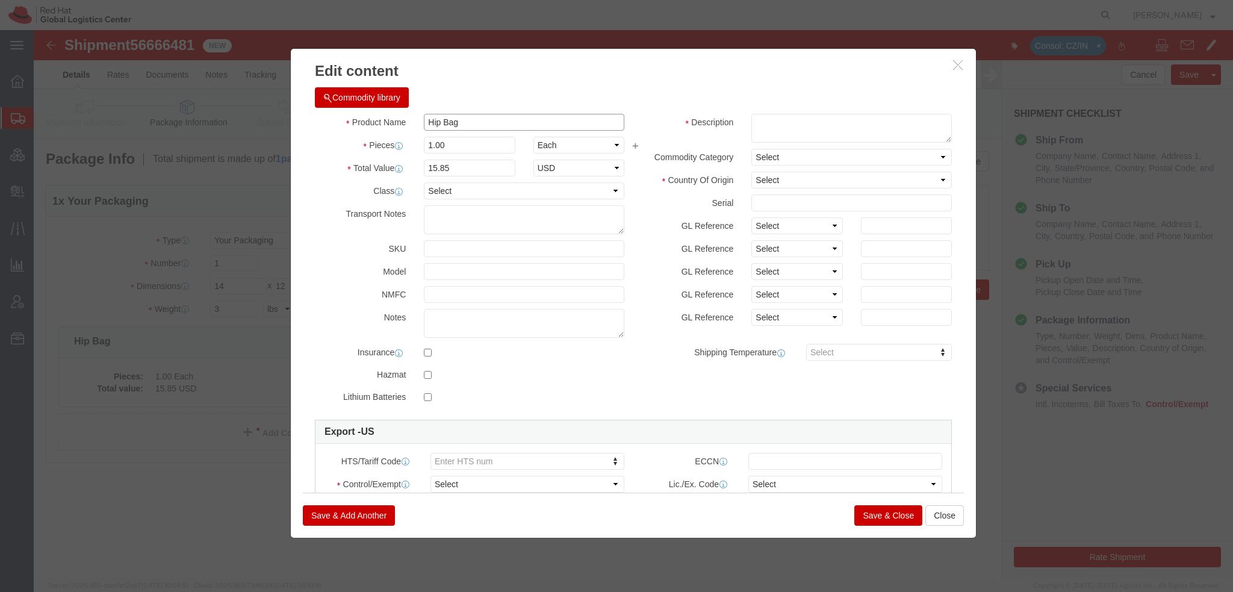
click input "Hip Bag"
type input "Hip Bag (FREE OF COST)"
type input "5"
type input "79.25"
click textarea
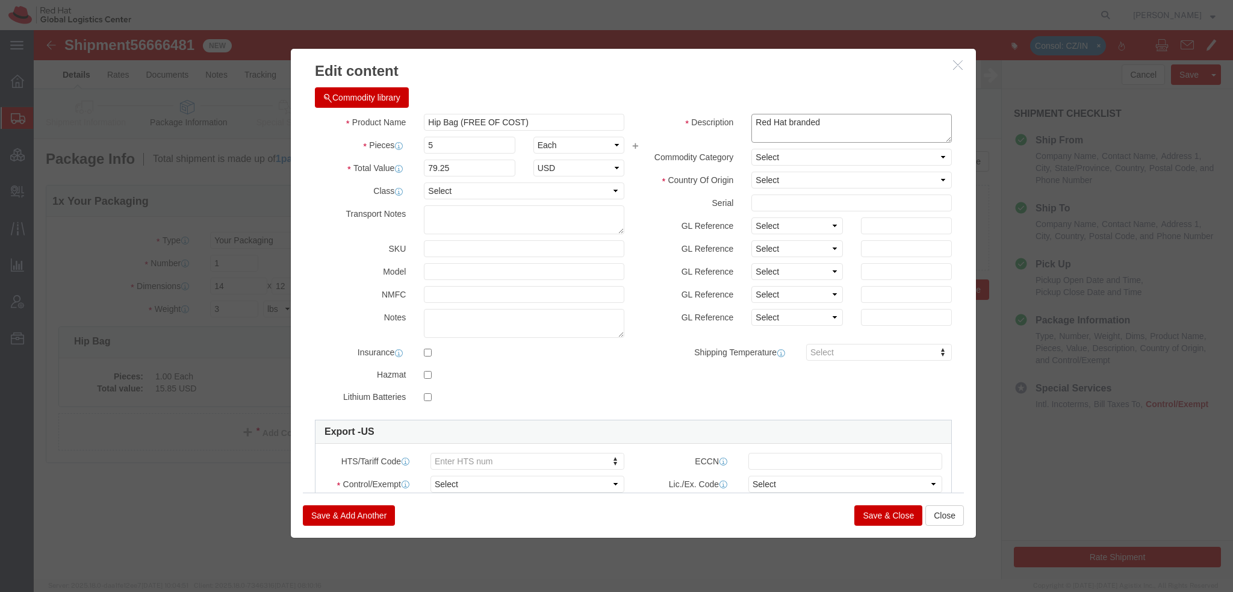
type textarea "Red Hat branded"
select select "CN"
type input "4202.92.7000"
click select "Select ATF BIS DEA EPA FDA FTR ITAR OFAC Other (OPA)"
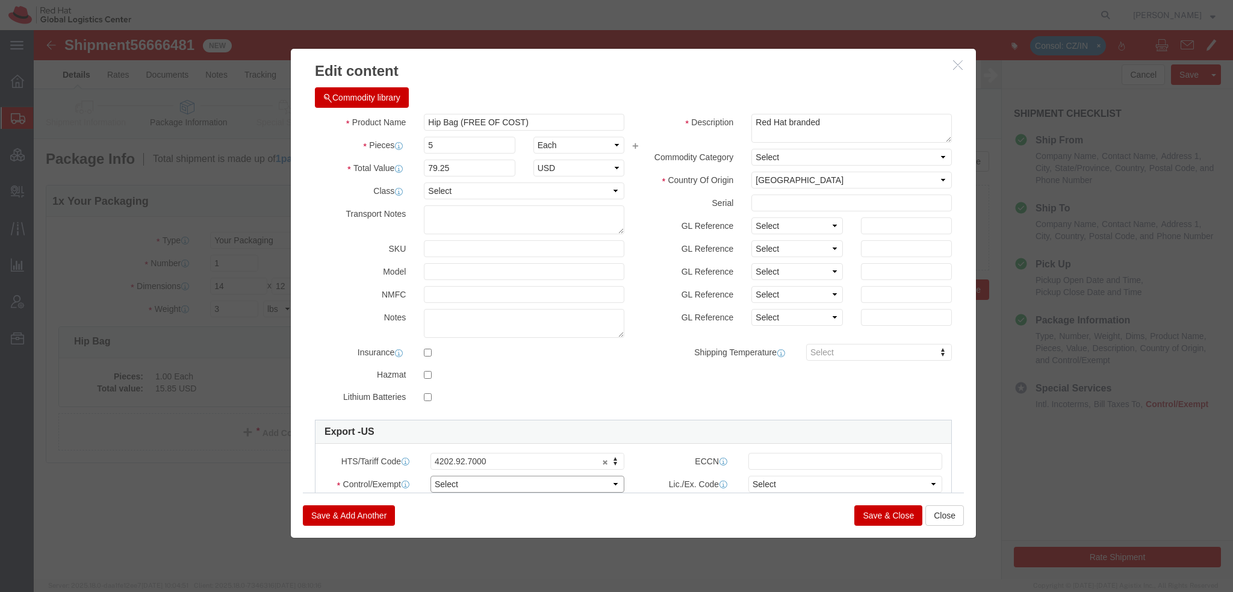
select select "FTR"
click select "Select ATF BIS DEA EPA FDA FTR ITAR OFAC Other (OPA)"
click select "Select 30.2(d)(2) 30.36 30.37(a) 30.37(f) 30.37(g) 30.37(h) 30.37(i) 30.37(j) 3…"
select select "30.37(a)"
click select "Select 30.2(d)(2) 30.36 30.37(a) 30.37(f) 30.37(g) 30.37(h) 30.37(i) 30.37(j) 3…"
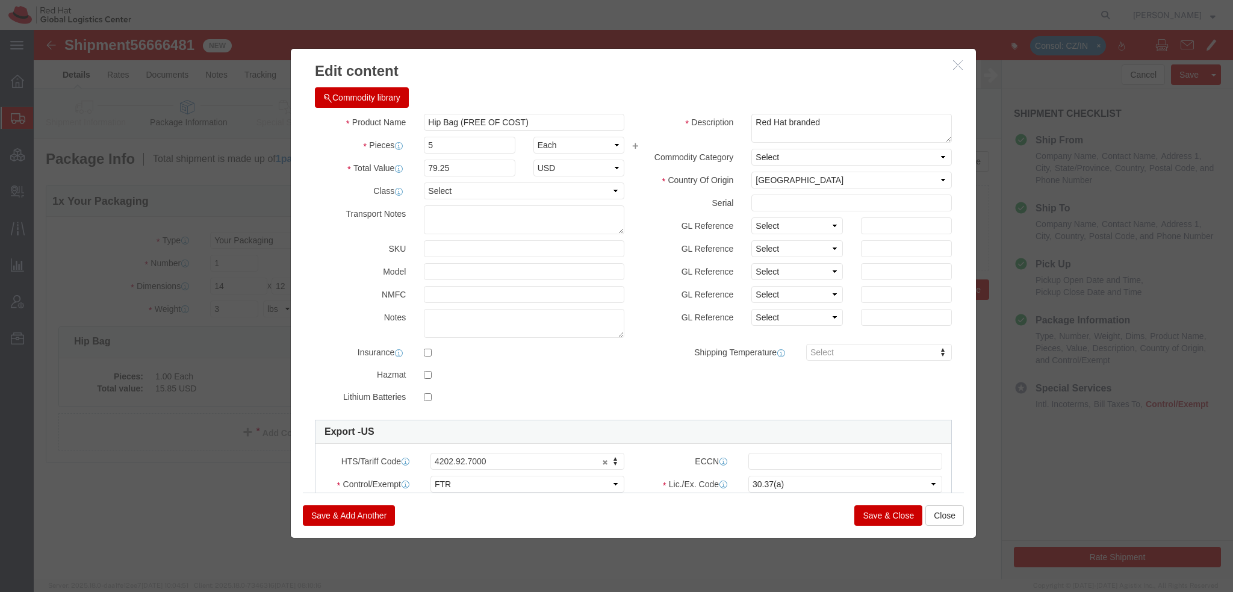
click button "Save & Close"
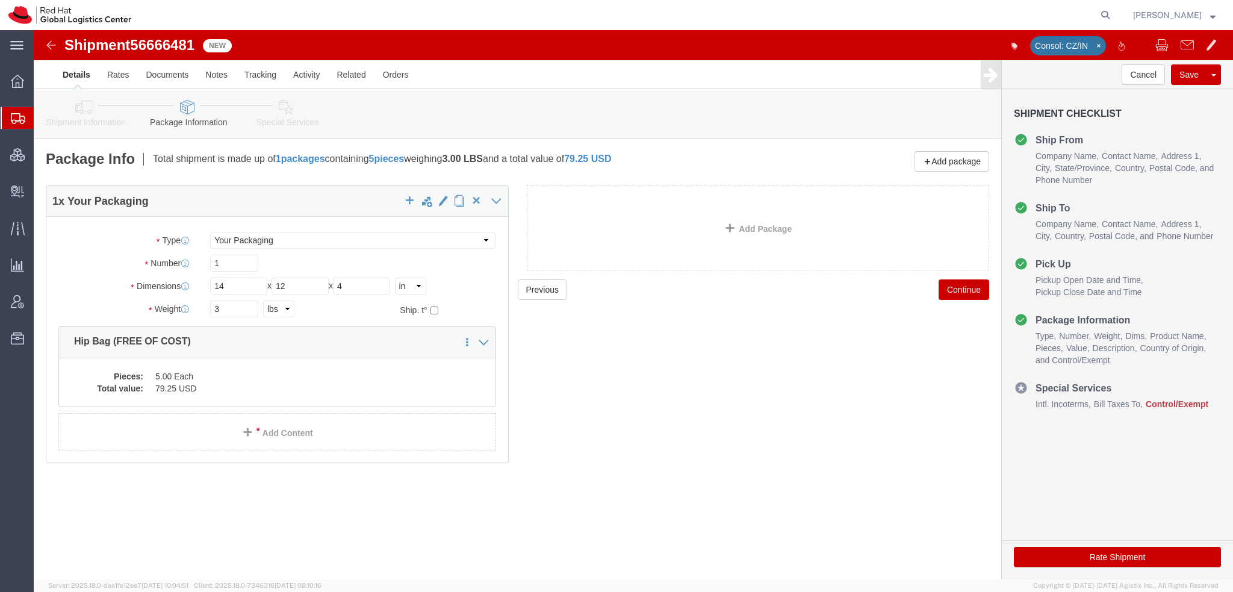
click icon
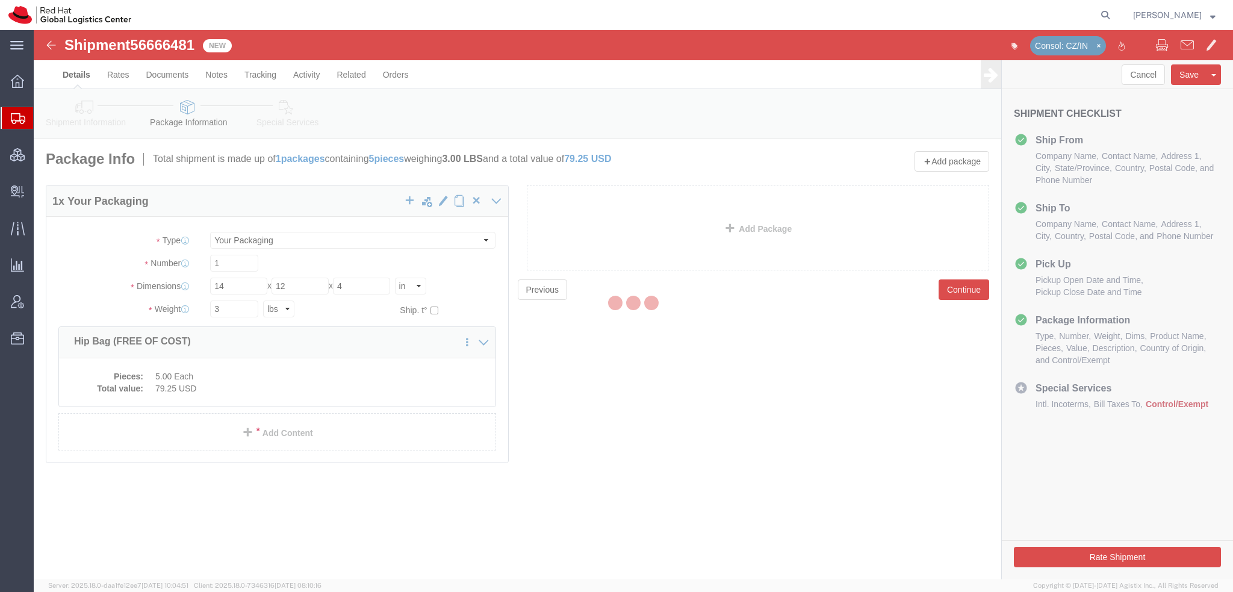
select select
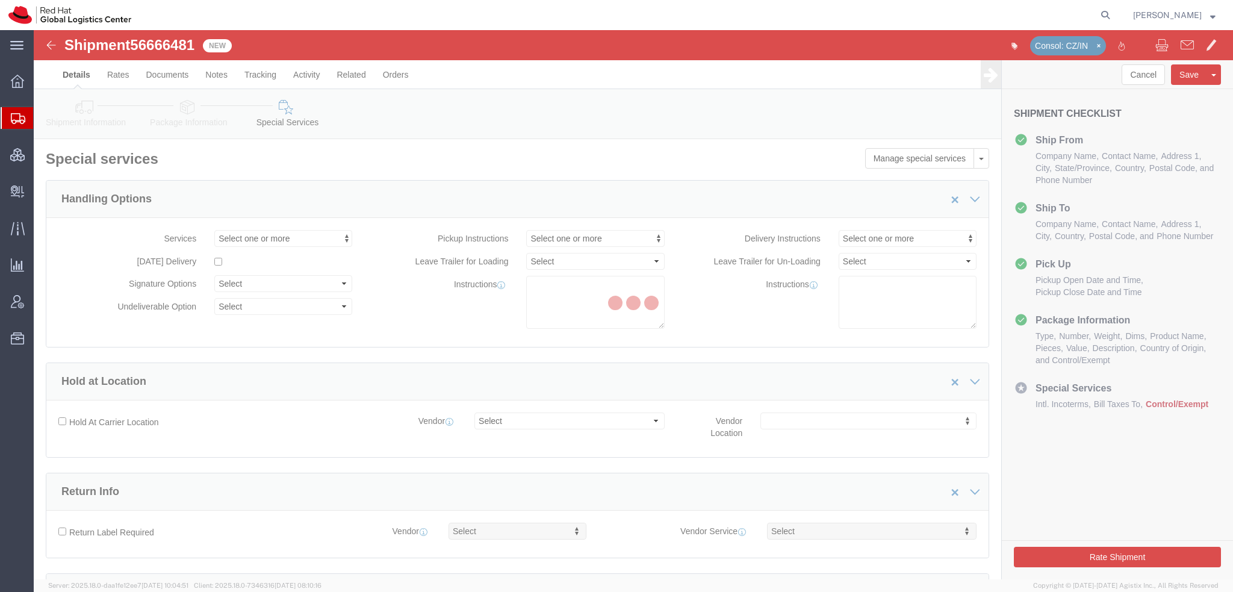
select select "COSTCENTER"
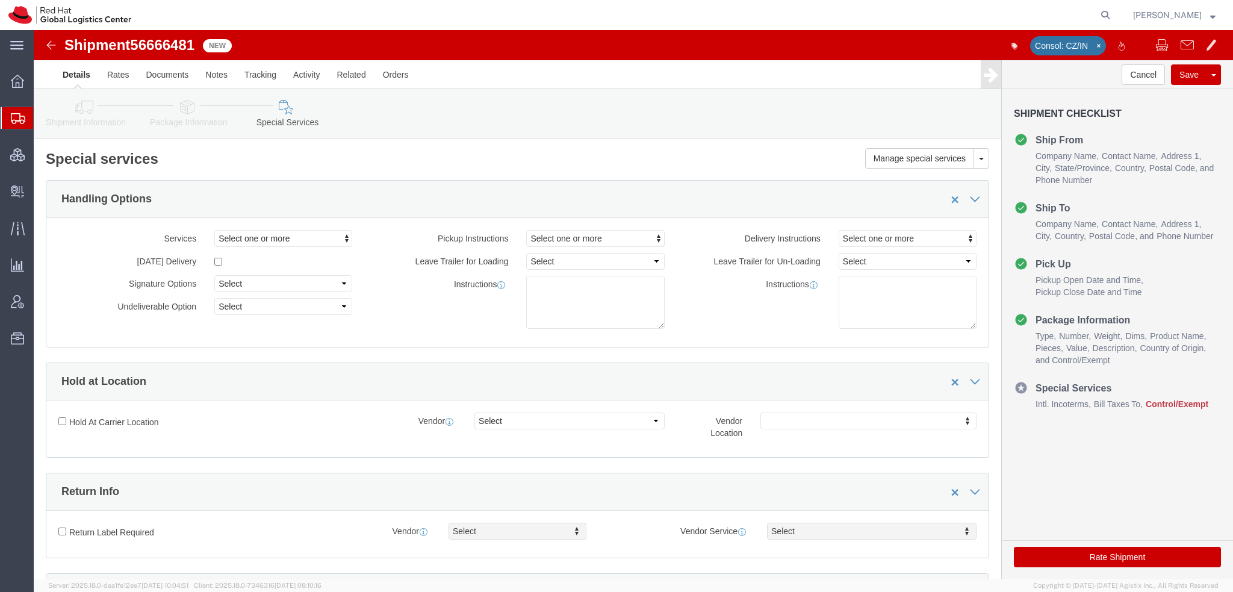
scroll to position [361, 0]
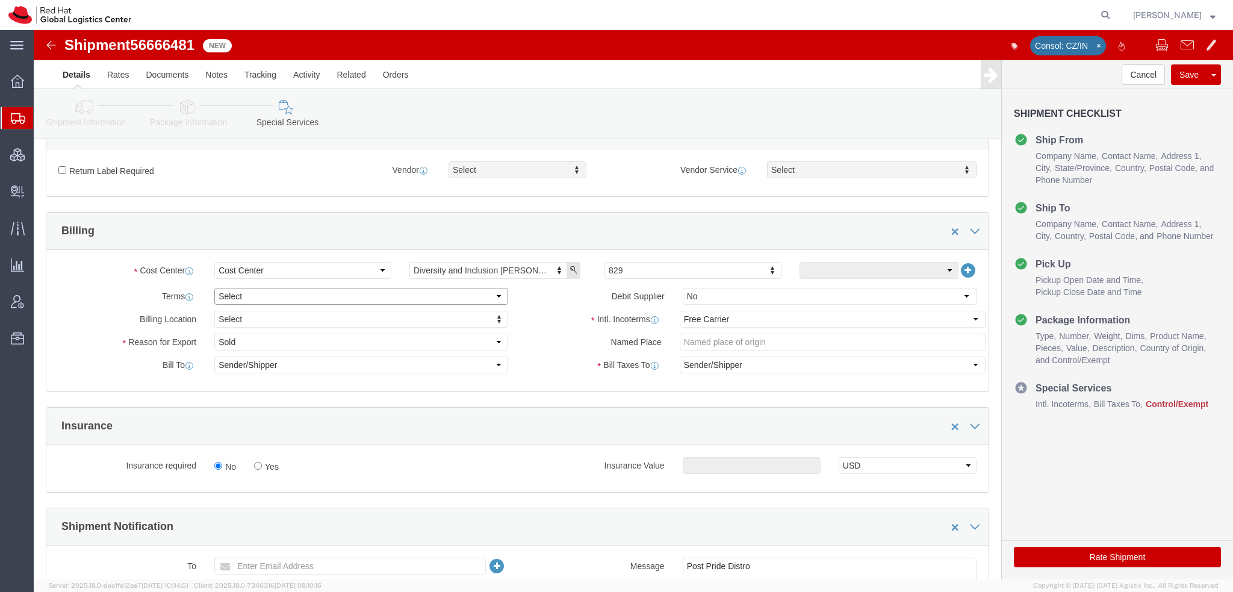
click select "Select Free of Charge Free of Cost NET 30 NET 45 NET 60 See Comment"
select select "FREE_OF_COST"
click select "Select Free of Charge Free of Cost NET 30 NET 45 NET 60 See Comment"
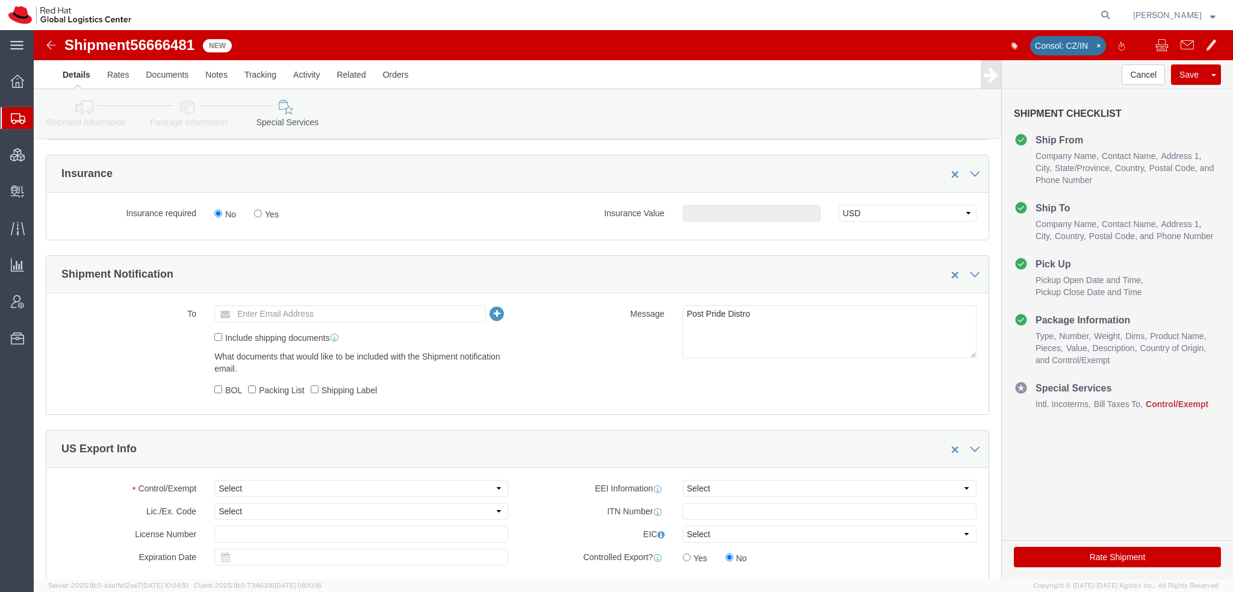
scroll to position [421, 0]
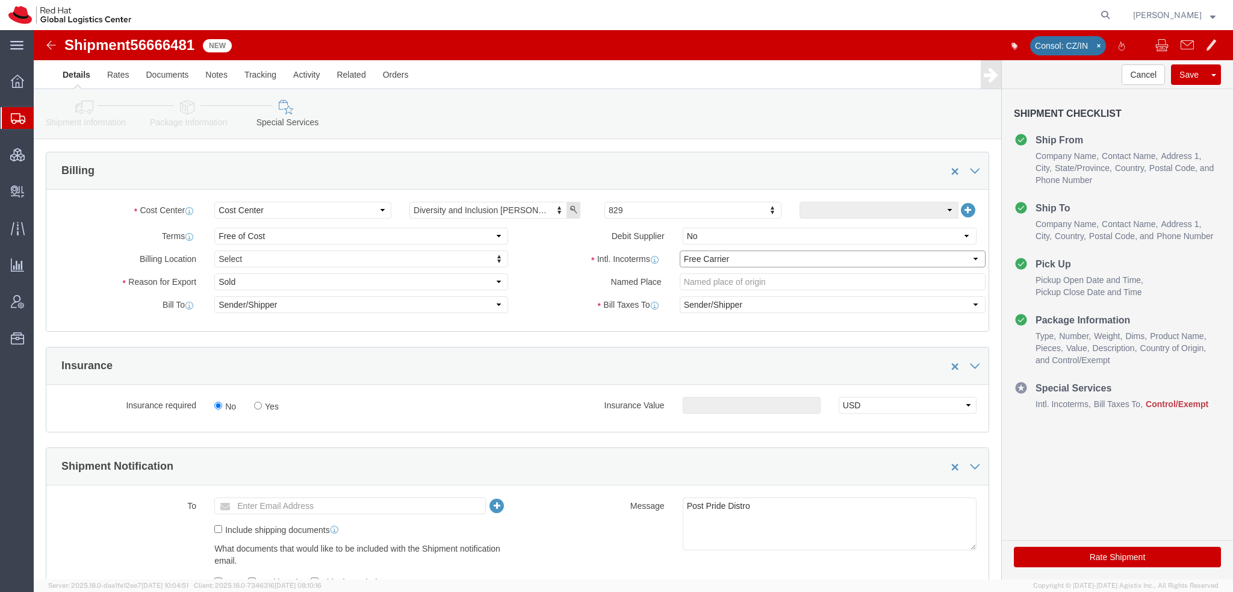
click select "Select Carriage Insurance Paid Carriage Paid To Cost and Freight Cost Insurance…"
select select "DDP"
click select "Select Carriage Insurance Paid Carriage Paid To Cost and Freight Cost Insurance…"
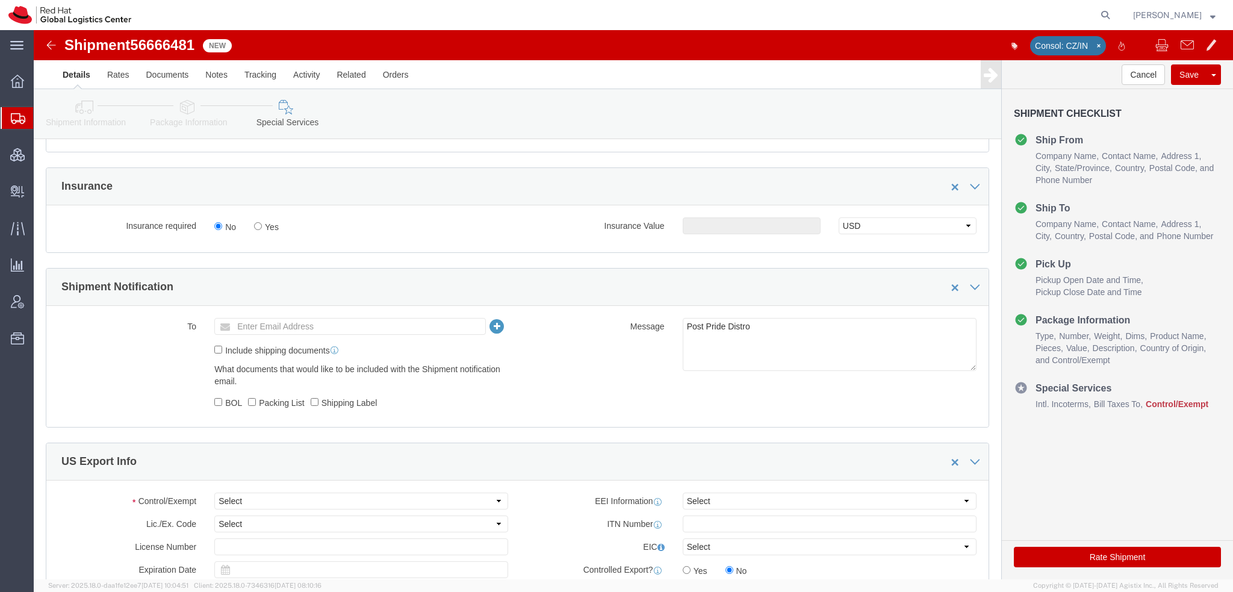
scroll to position [782, 0]
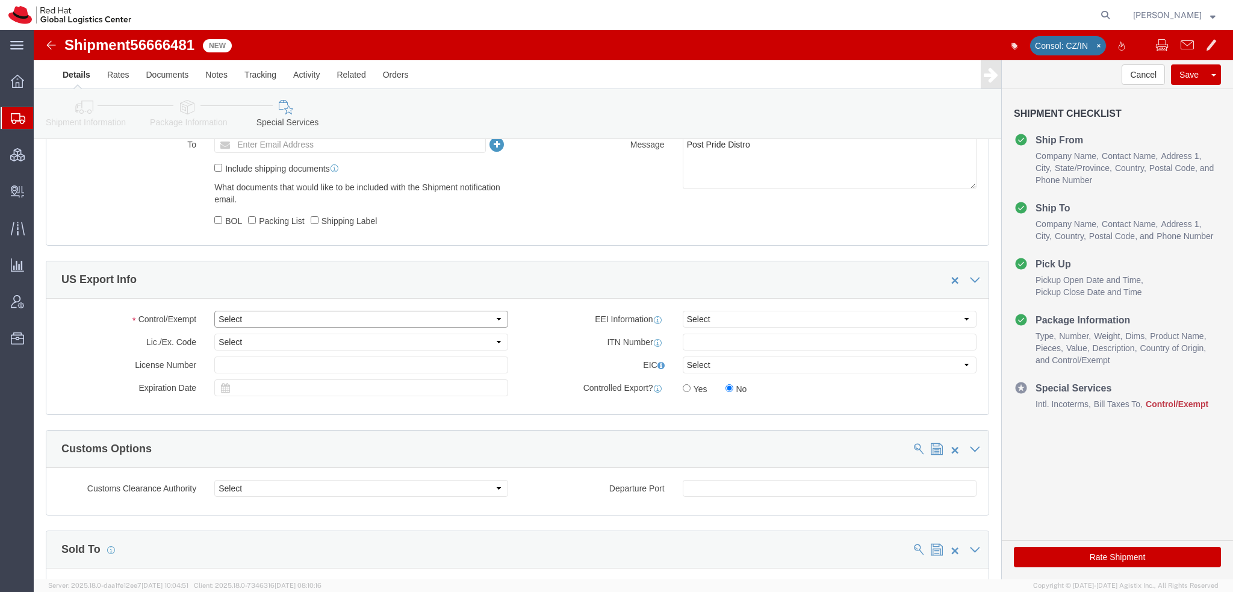
click select "Select ATF BIS DEA EPA FDA FTR ITAR OFAC Other (OPA)"
select select "FTR"
click select "Select ATF BIS DEA EPA FDA FTR ITAR OFAC Other (OPA)"
click select "Select 30.2(d)(2) 30.36 30.37(a) 30.37(f) 30.37(g) 30.37(h) 30.37(i) 30.37(j) 3…"
select select "30.37(a)"
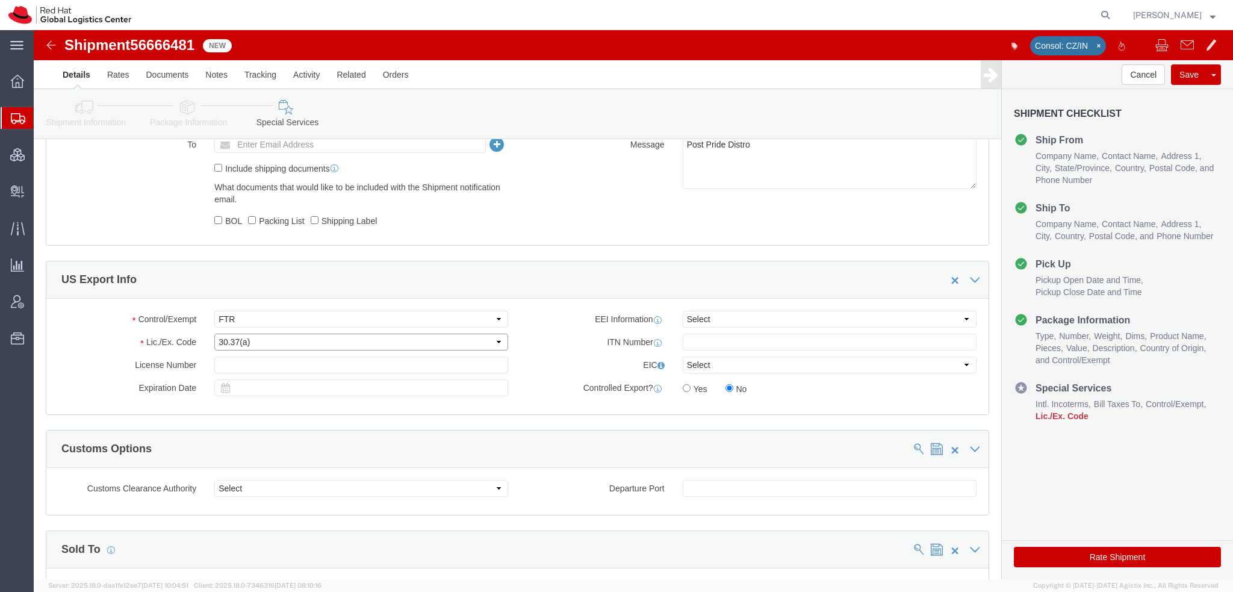
click select "Select 30.2(d)(2) 30.36 30.37(a) 30.37(f) 30.37(g) 30.37(h) 30.37(i) 30.37(j) 3…"
click button "Rate Shipment"
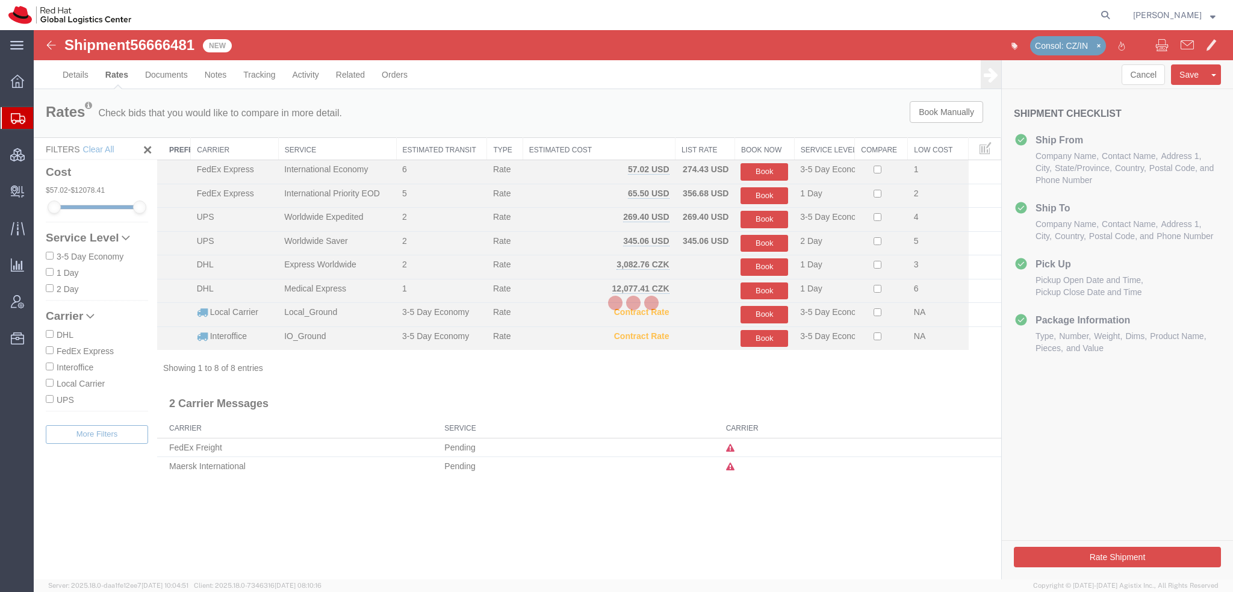
scroll to position [0, 0]
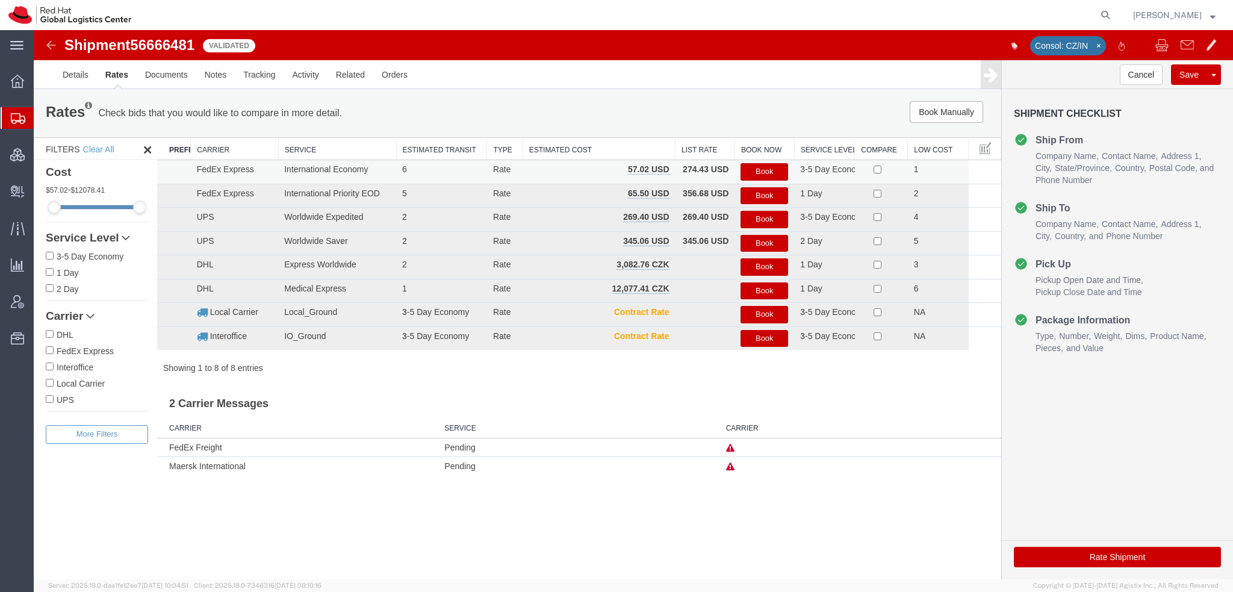
click at [771, 167] on button "Book" at bounding box center [764, 171] width 48 height 17
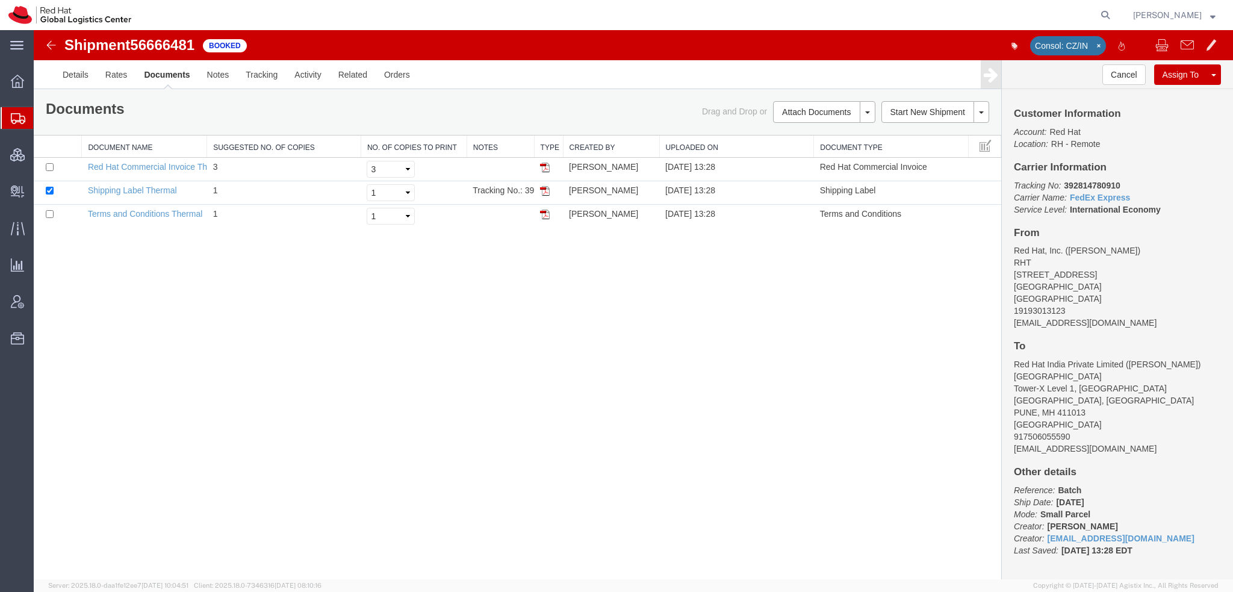
drag, startPoint x: 544, startPoint y: 190, endPoint x: 537, endPoint y: 122, distance: 67.7
click at [544, 190] on img at bounding box center [545, 191] width 10 height 10
drag, startPoint x: 93, startPoint y: 137, endPoint x: 152, endPoint y: 16, distance: 134.3
click at [0, 0] on span "Shipment Manager" at bounding box center [0, 0] width 0 height 0
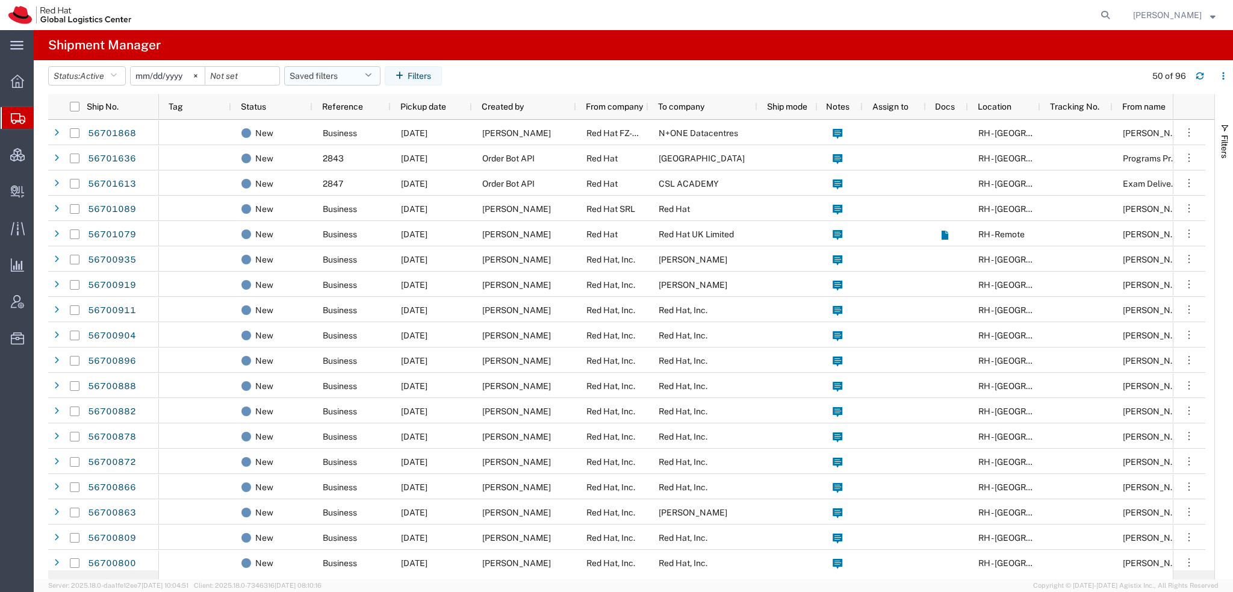
click at [373, 81] on button "Saved filters" at bounding box center [332, 75] width 96 height 19
click at [326, 125] on span "Americas" at bounding box center [365, 128] width 158 height 22
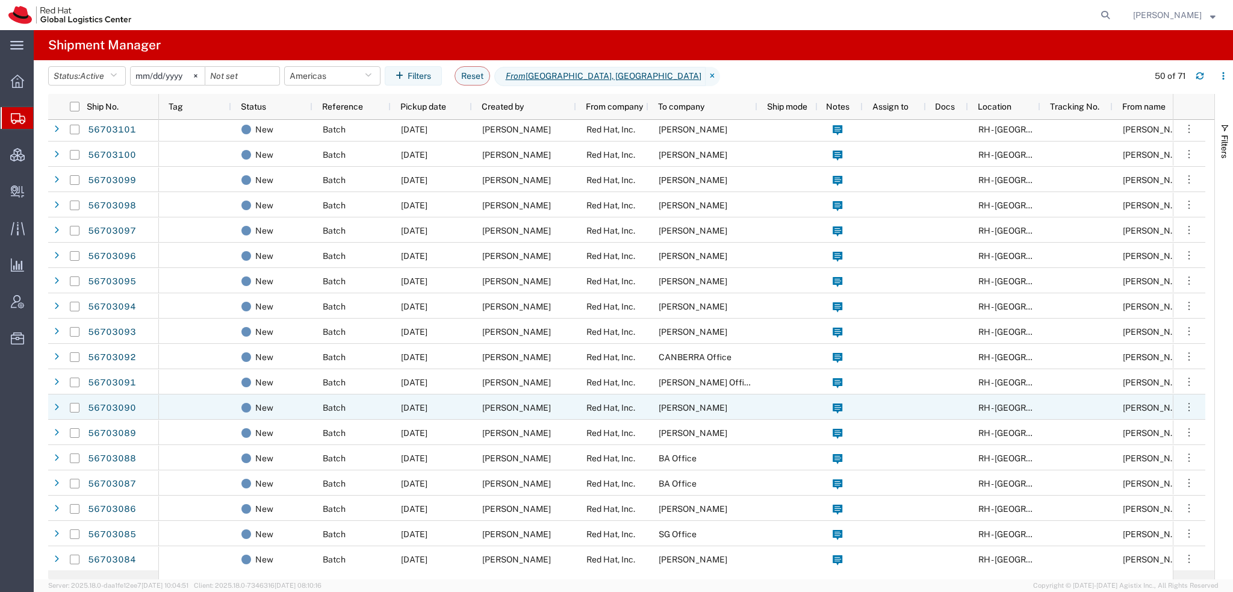
scroll to position [241, 0]
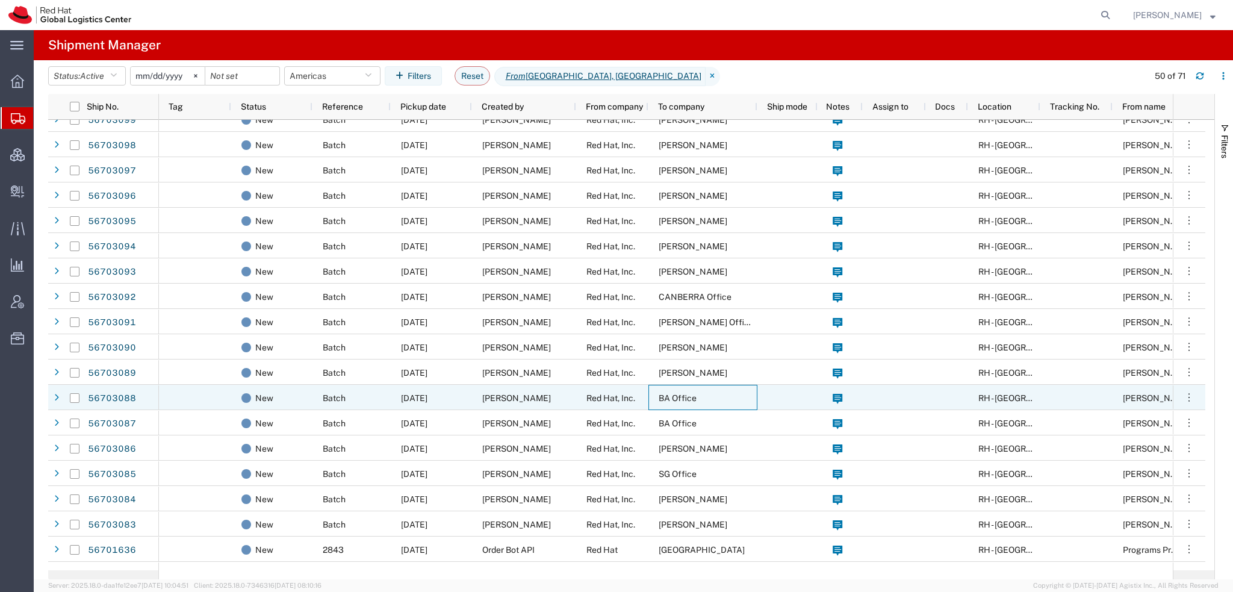
click at [708, 397] on div "BA Office" at bounding box center [702, 397] width 109 height 25
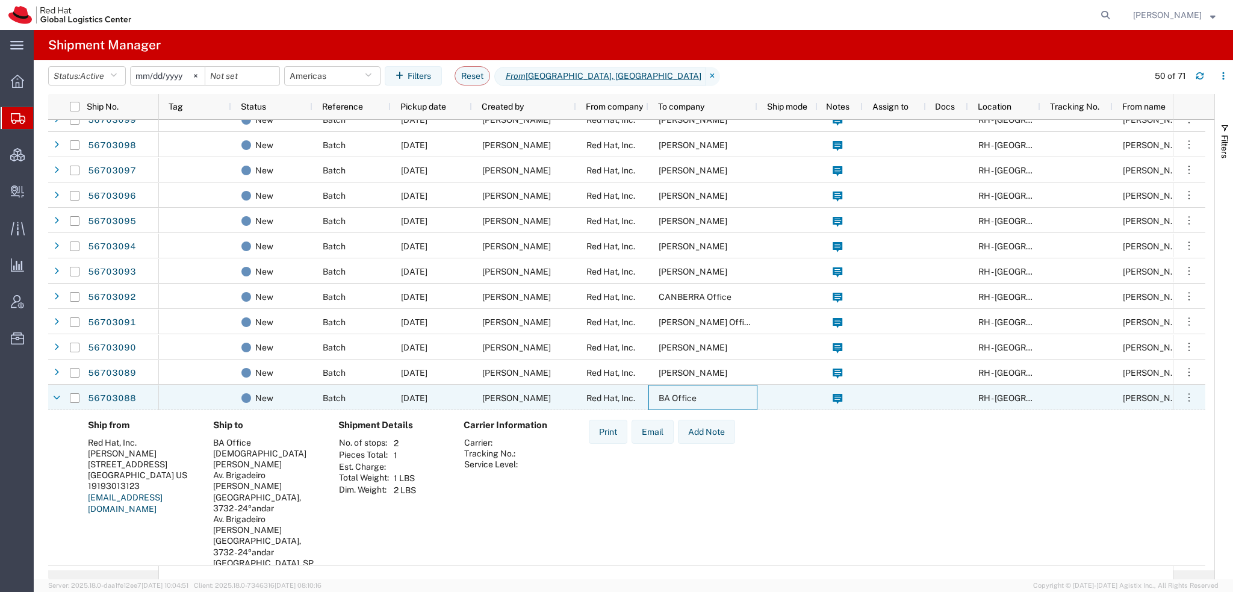
click at [708, 397] on div "BA Office" at bounding box center [702, 397] width 109 height 25
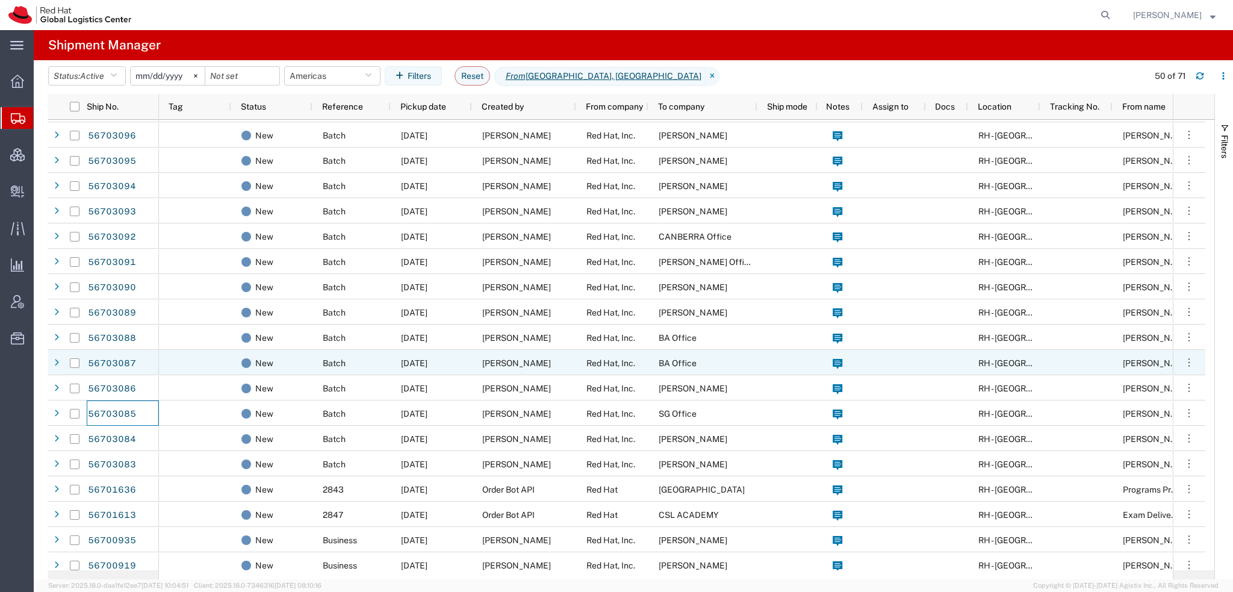
scroll to position [361, 0]
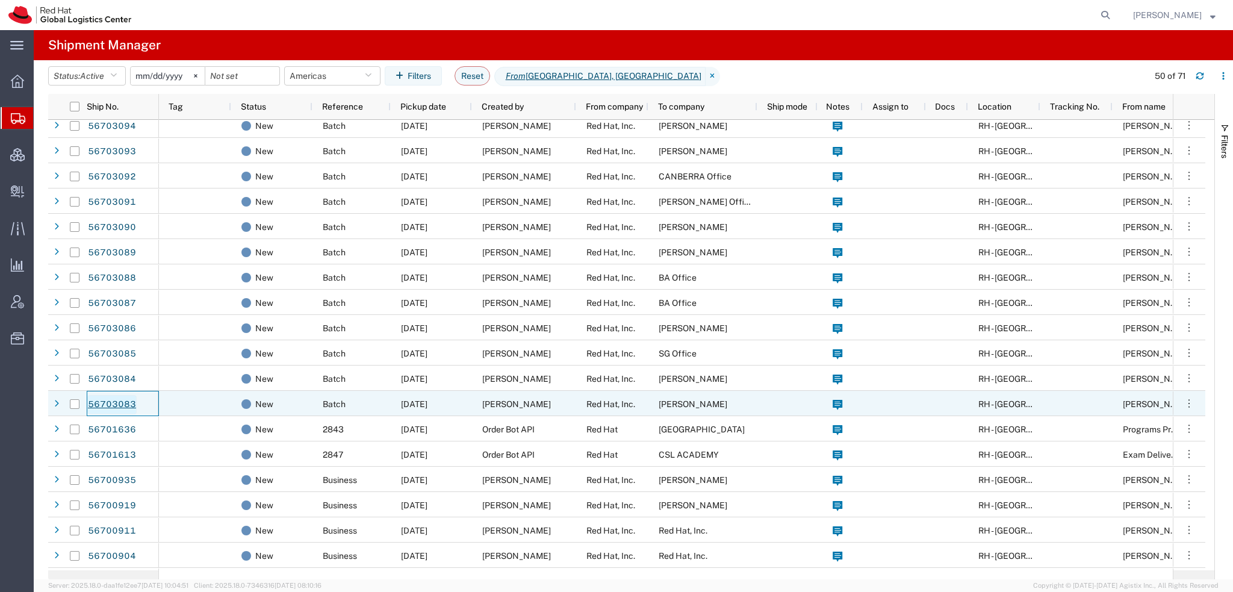
drag, startPoint x: 87, startPoint y: 400, endPoint x: 118, endPoint y: 404, distance: 31.6
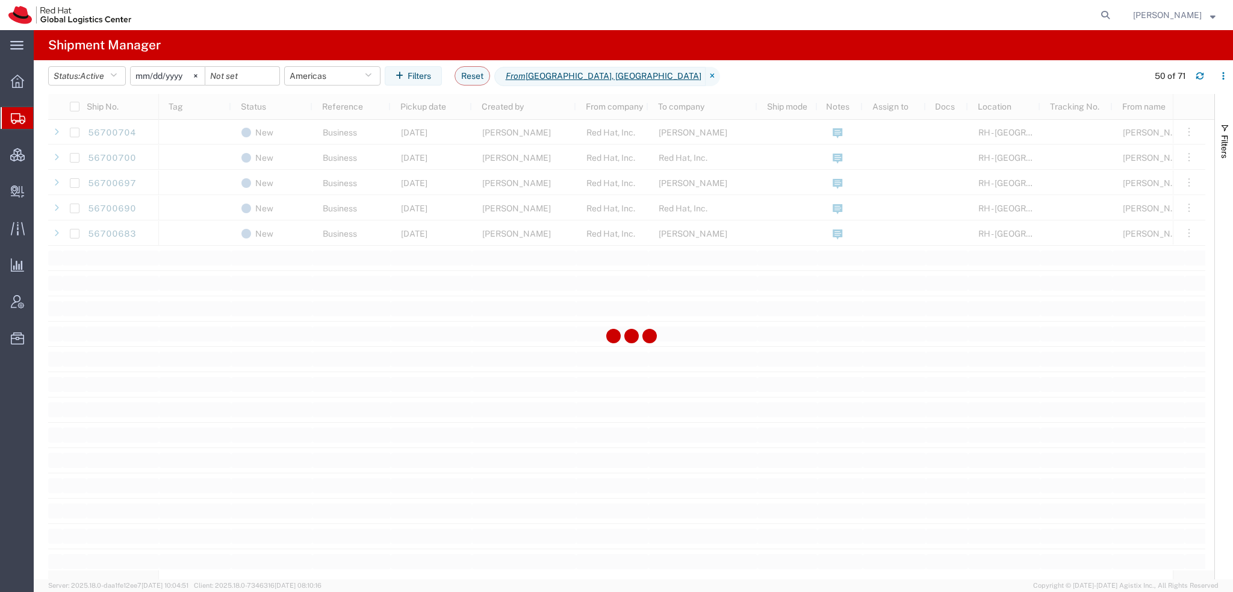
scroll to position [1204, 0]
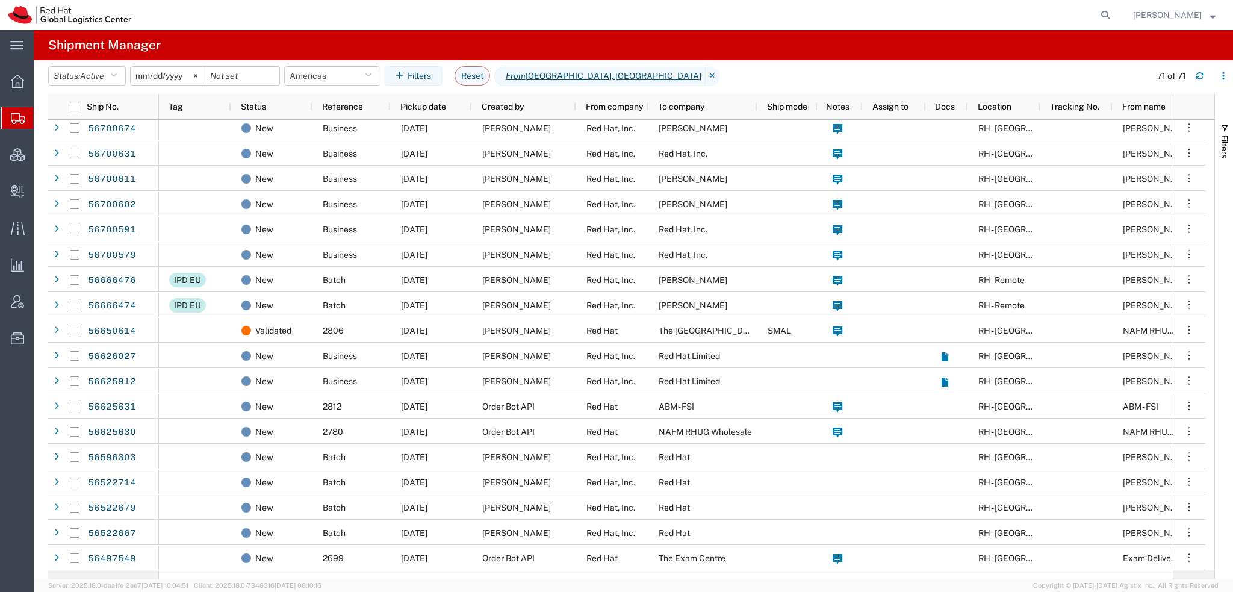
scroll to position [1345, 0]
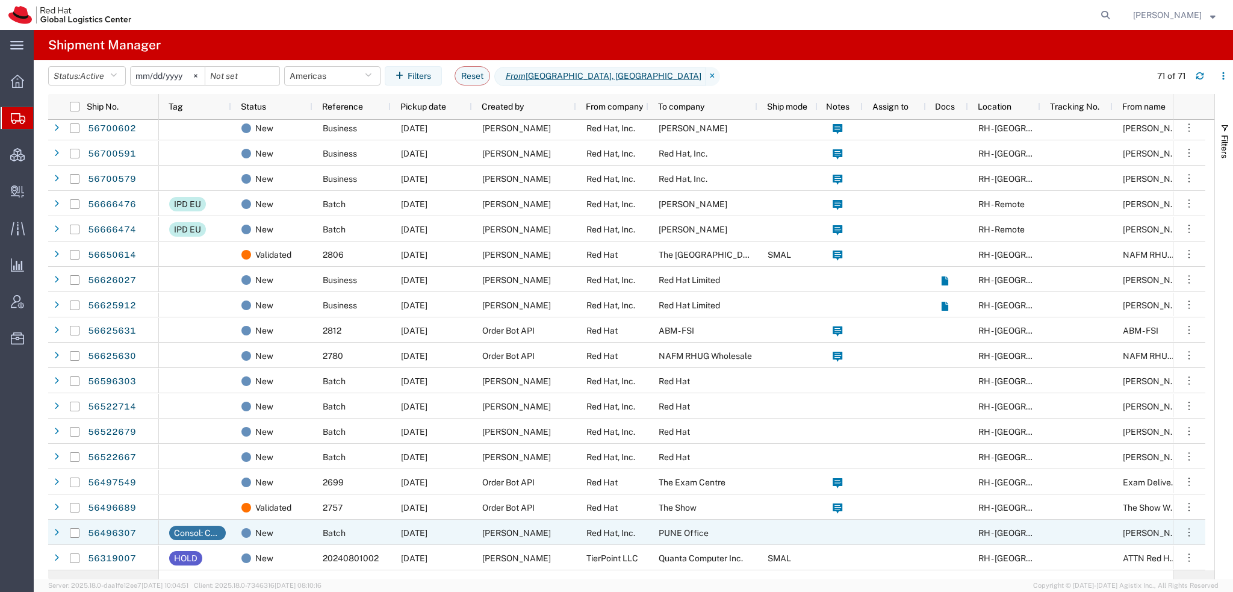
click at [550, 531] on div "[PERSON_NAME]" at bounding box center [524, 531] width 104 height 25
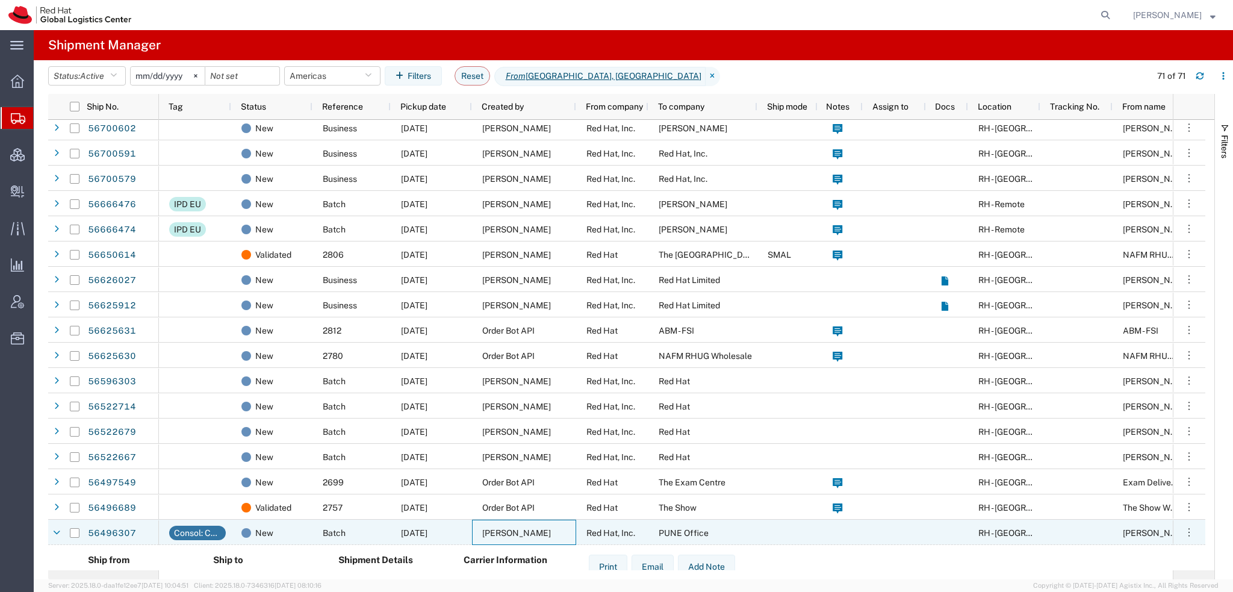
scroll to position [1489, 0]
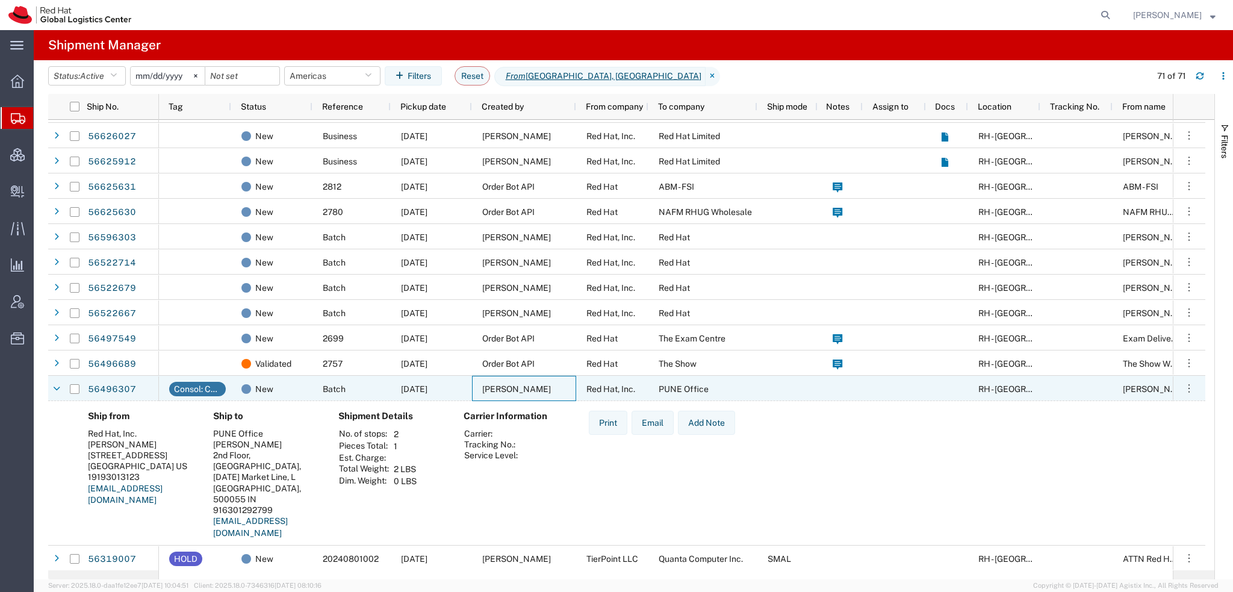
click at [527, 388] on span "[PERSON_NAME]" at bounding box center [516, 389] width 69 height 10
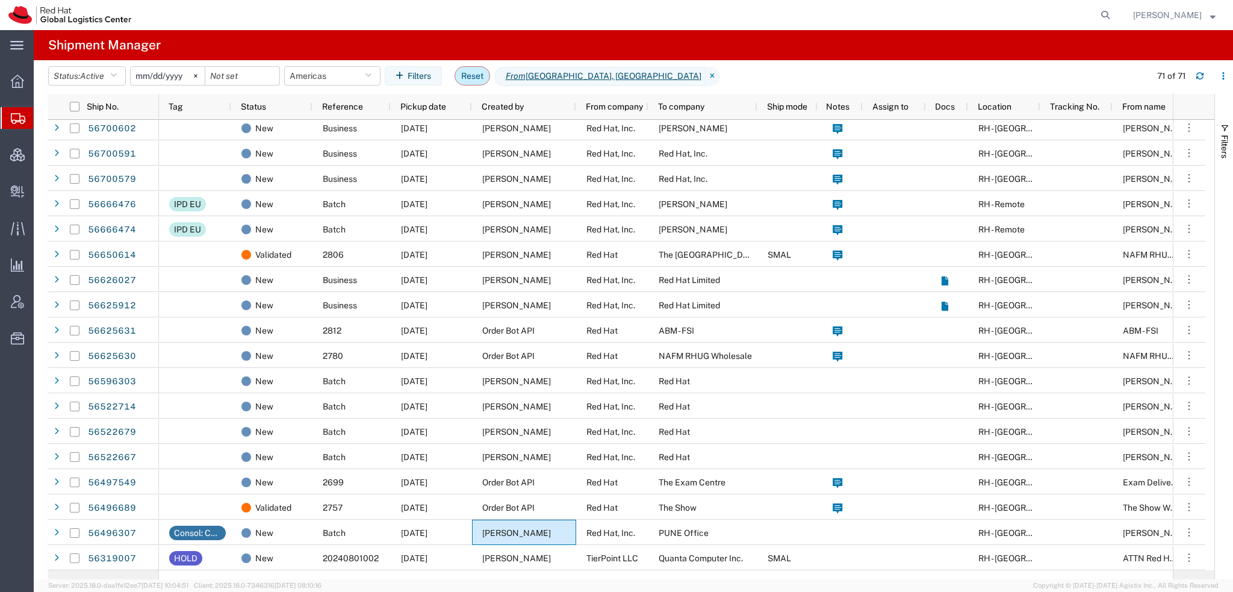
click at [479, 77] on button "Reset" at bounding box center [472, 75] width 36 height 19
type input "[DATE]"
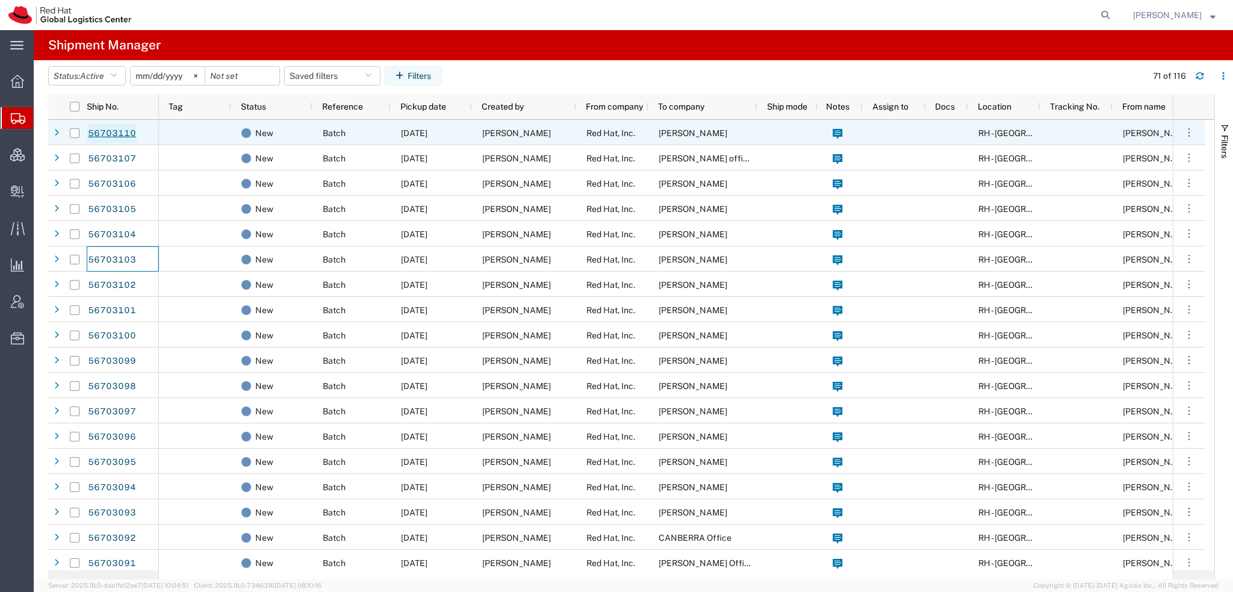
click at [111, 134] on link "56703110" at bounding box center [111, 133] width 49 height 19
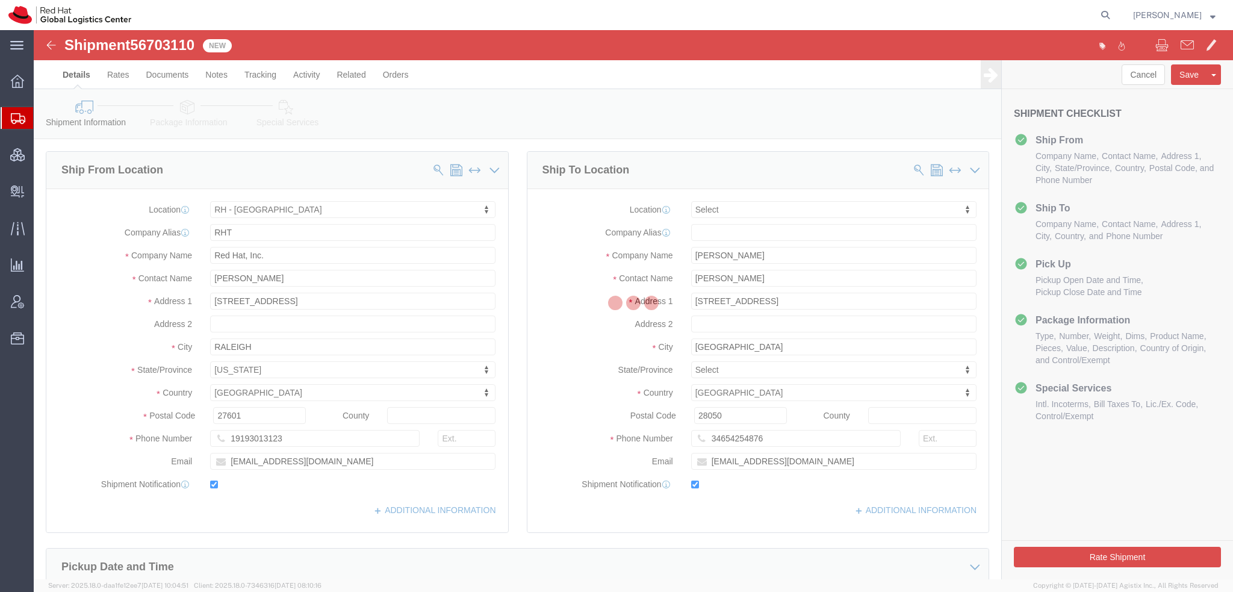
select select "38014"
select select
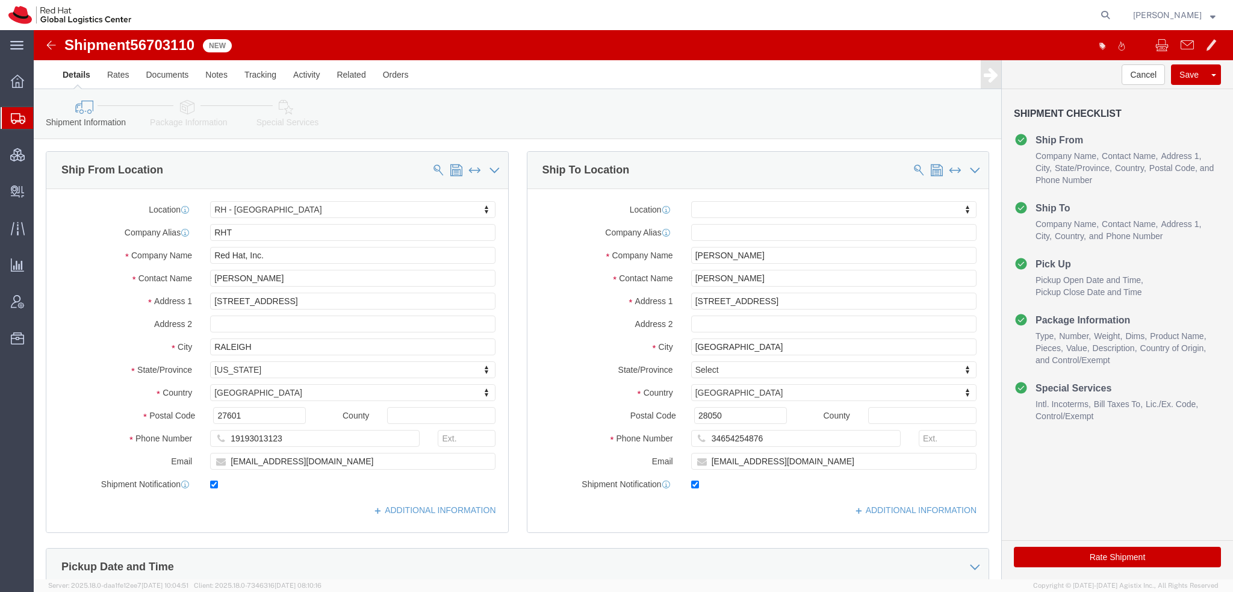
click icon
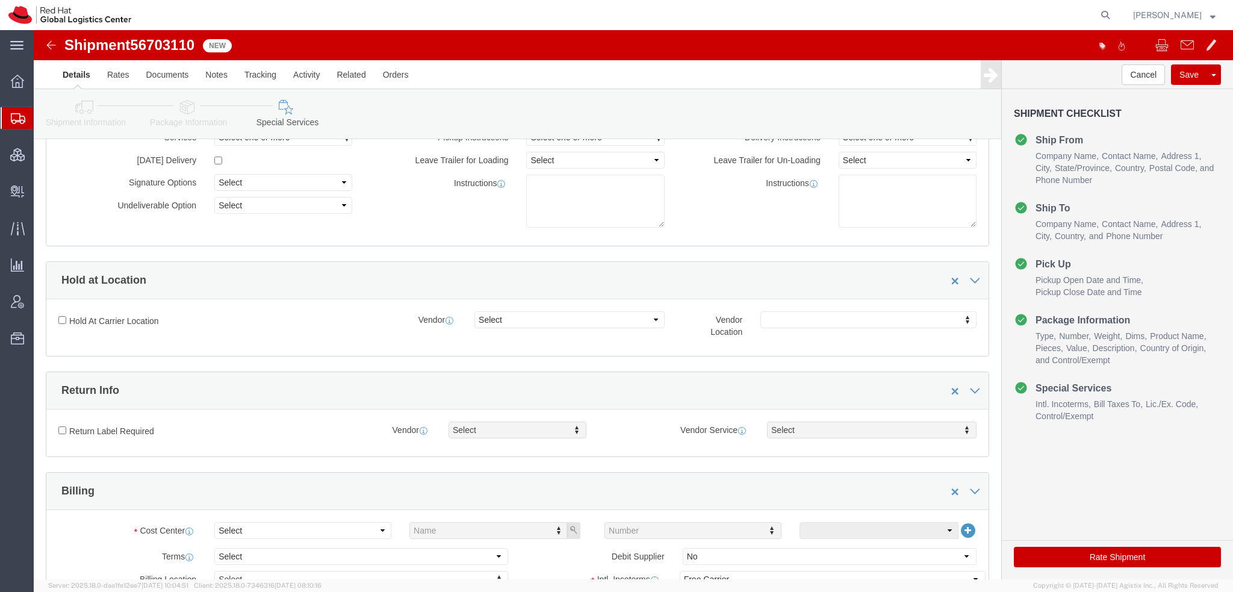
scroll to position [241, 0]
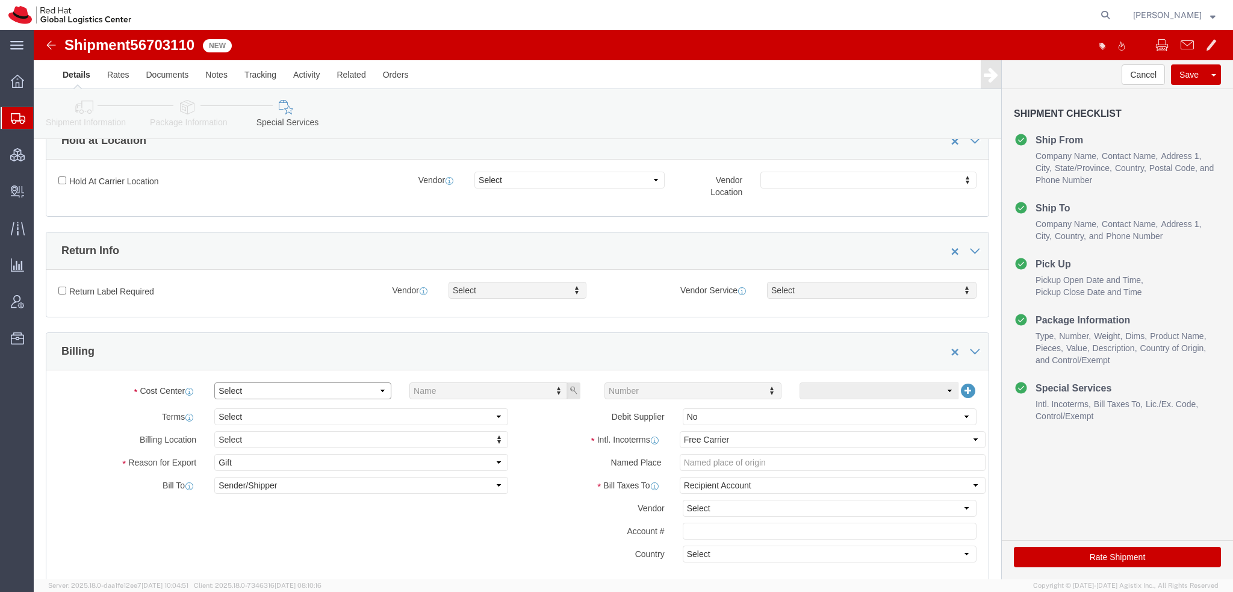
click select "Select Buyer Cost Center Department Operations Number Order Number Sales Person"
select select "COSTCENTER"
click select "Select Buyer Cost Center Department Operations Number Order Number Sales Person"
click input "text"
type input "538"
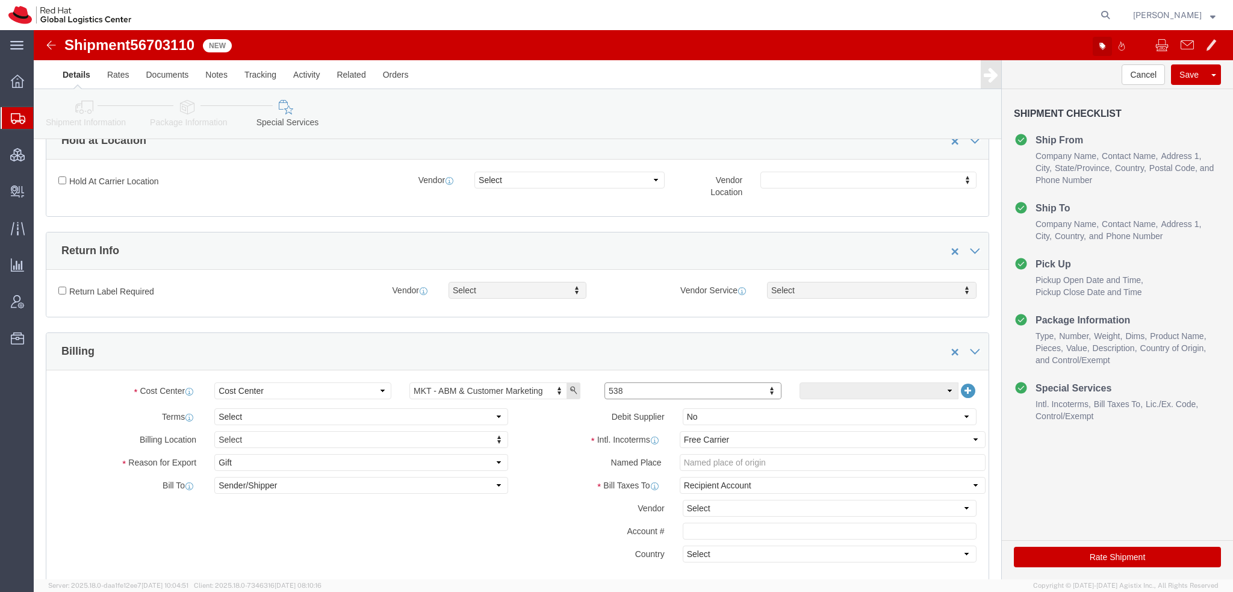
click icon "button"
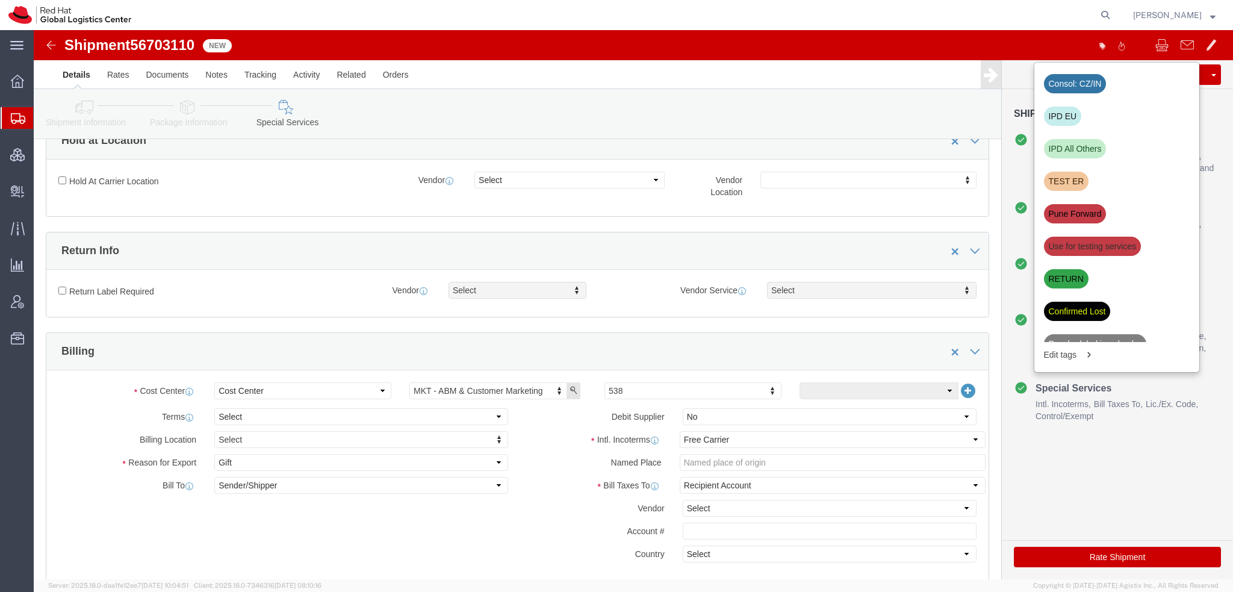
click div "IPD EU"
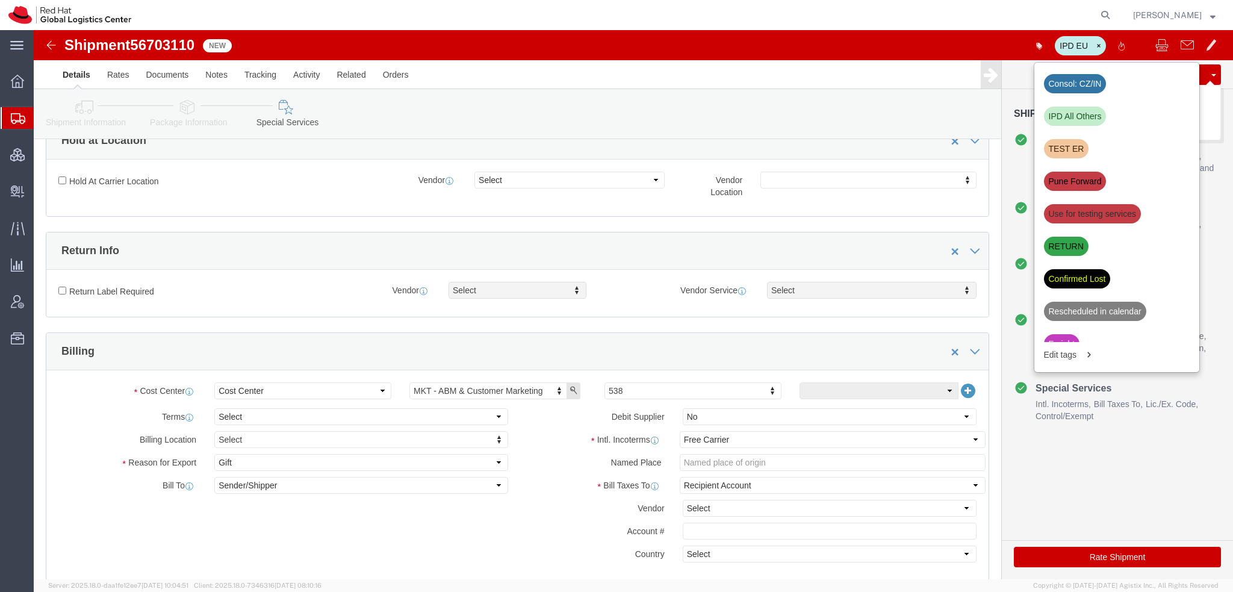
click button "Save"
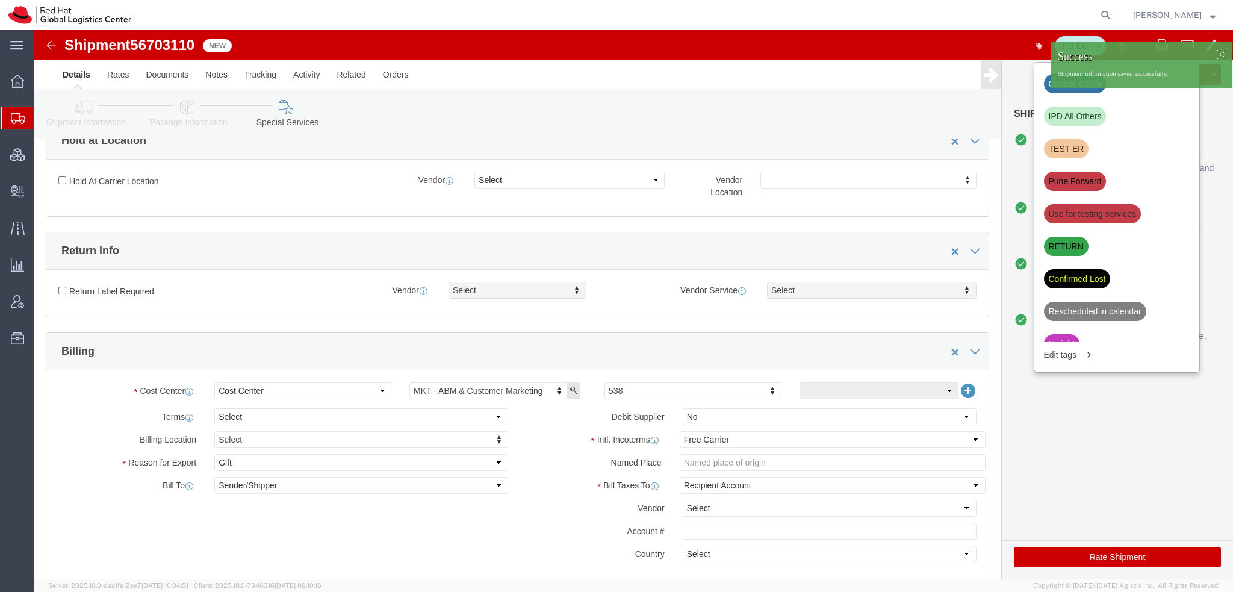
click at [0, 0] on span "Shipment Manager" at bounding box center [0, 0] width 0 height 0
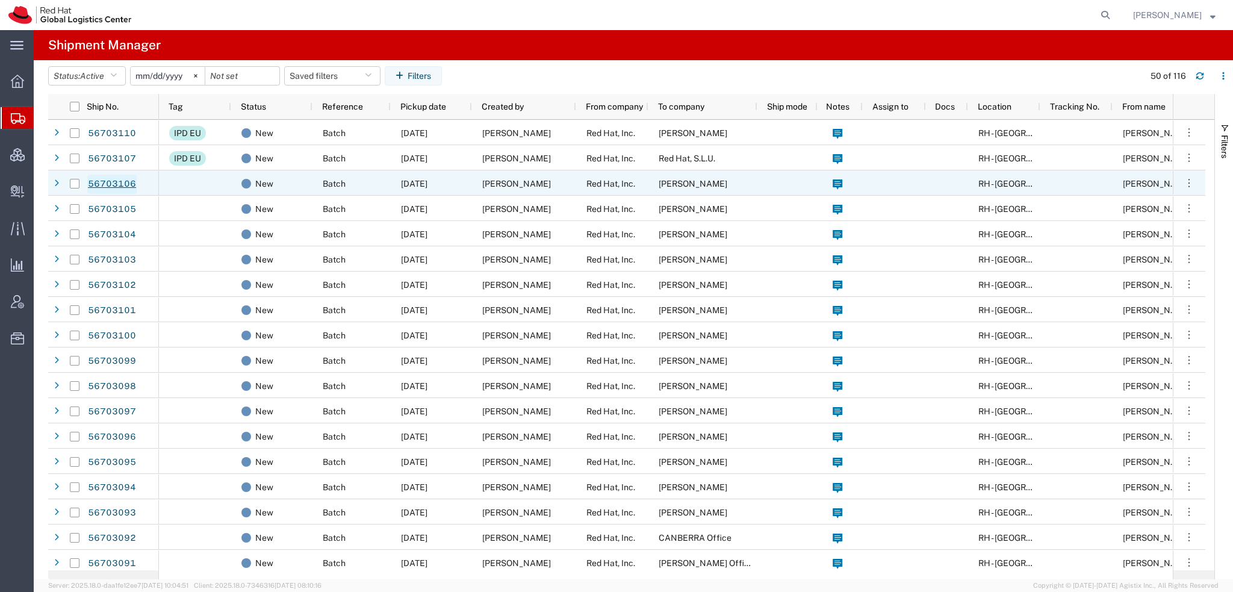
click at [108, 184] on link "56703106" at bounding box center [111, 184] width 49 height 19
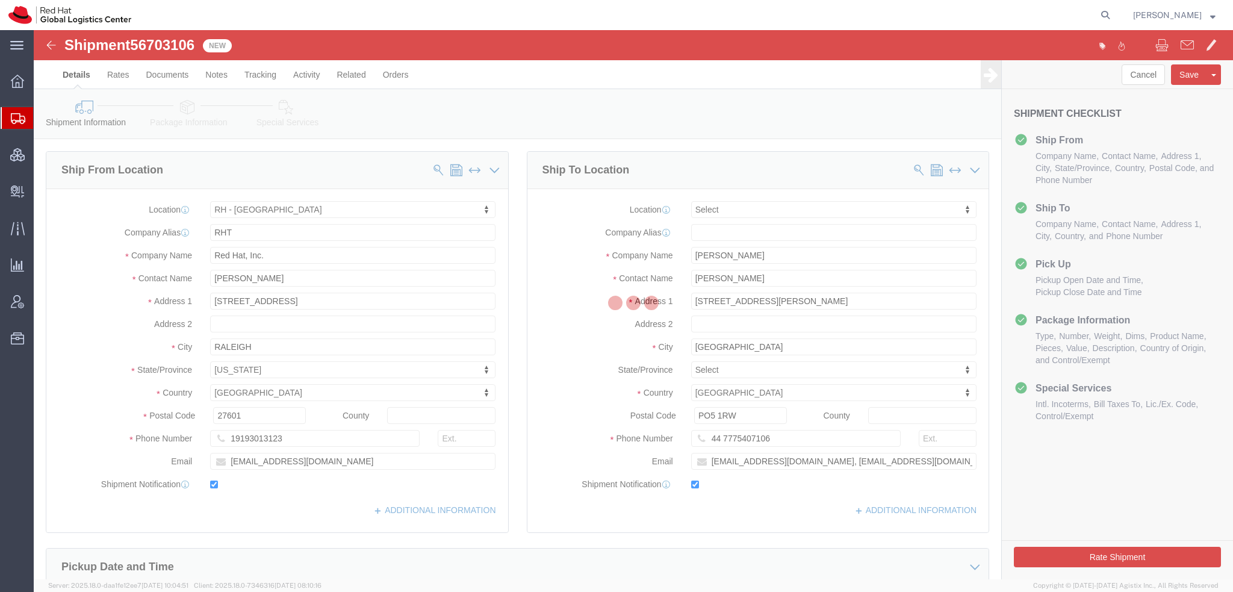
select select "38014"
select select
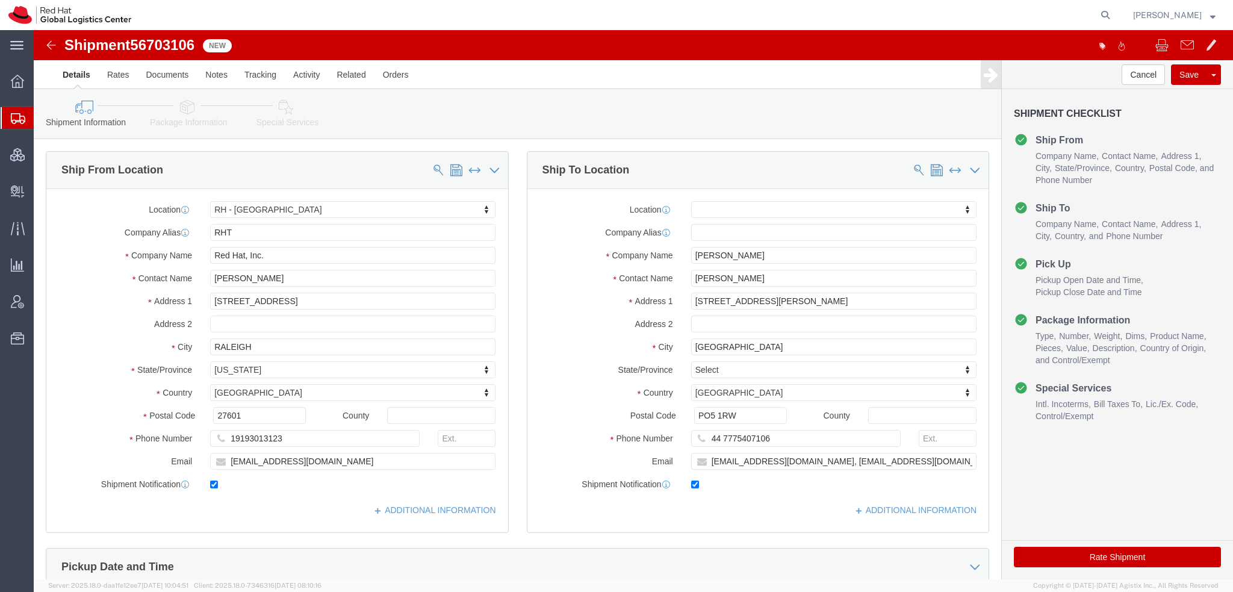
click icon
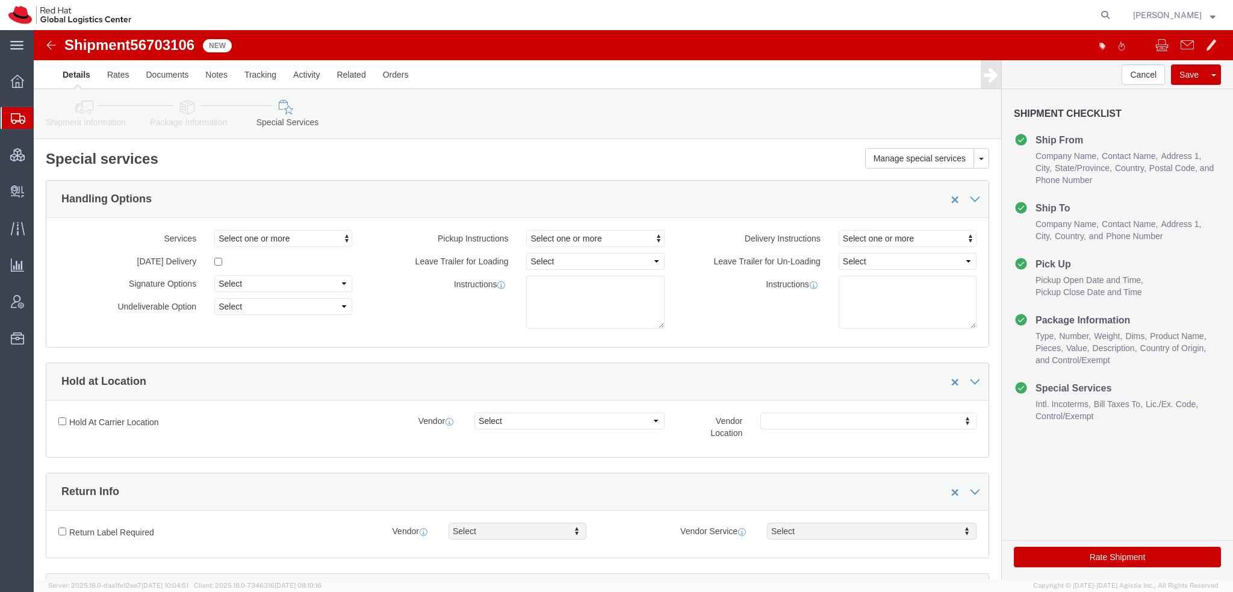
scroll to position [361, 0]
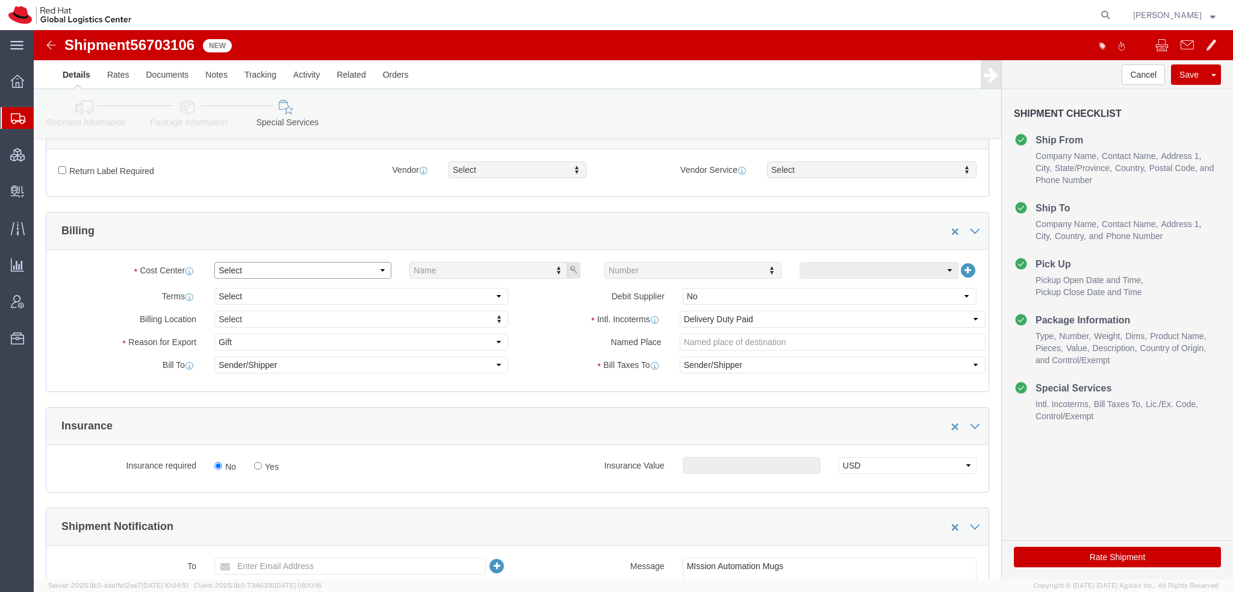
click select "Select Buyer Cost Center Department Operations Number Order Number Sales Person"
select select "COSTCENTER"
click select "Select Buyer Cost Center Department Operations Number Order Number Sales Person"
type input "538"
drag, startPoint x: 1038, startPoint y: 533, endPoint x: 1035, endPoint y: 527, distance: 7.0
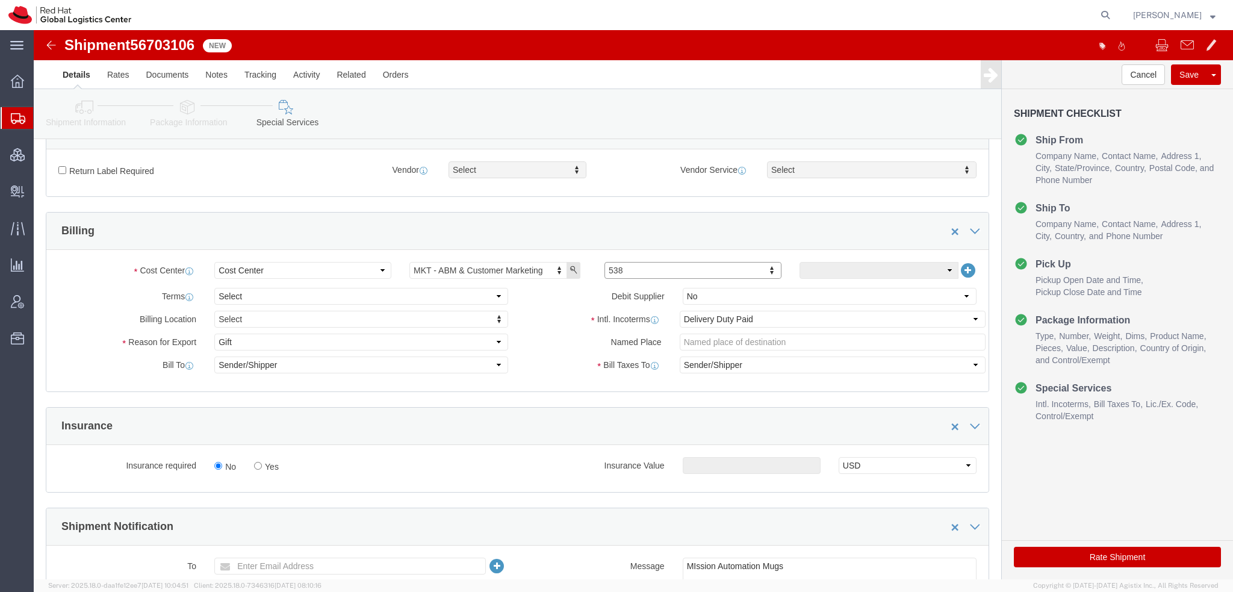
click button "Rate Shipment"
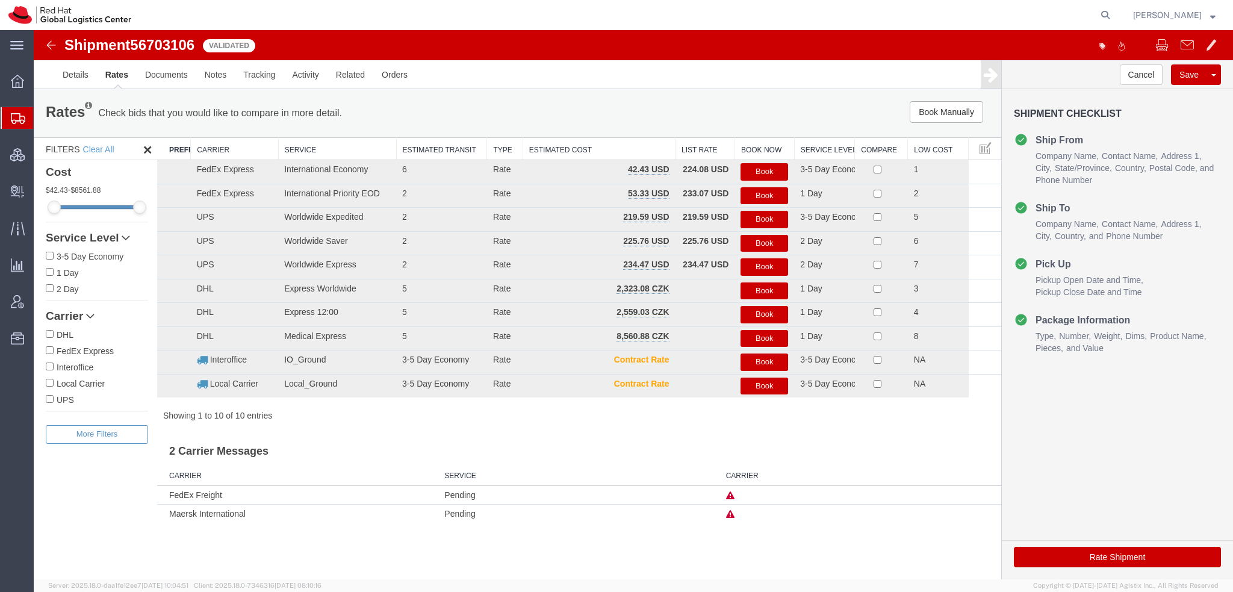
scroll to position [0, 0]
click at [767, 172] on button "Book" at bounding box center [764, 171] width 48 height 17
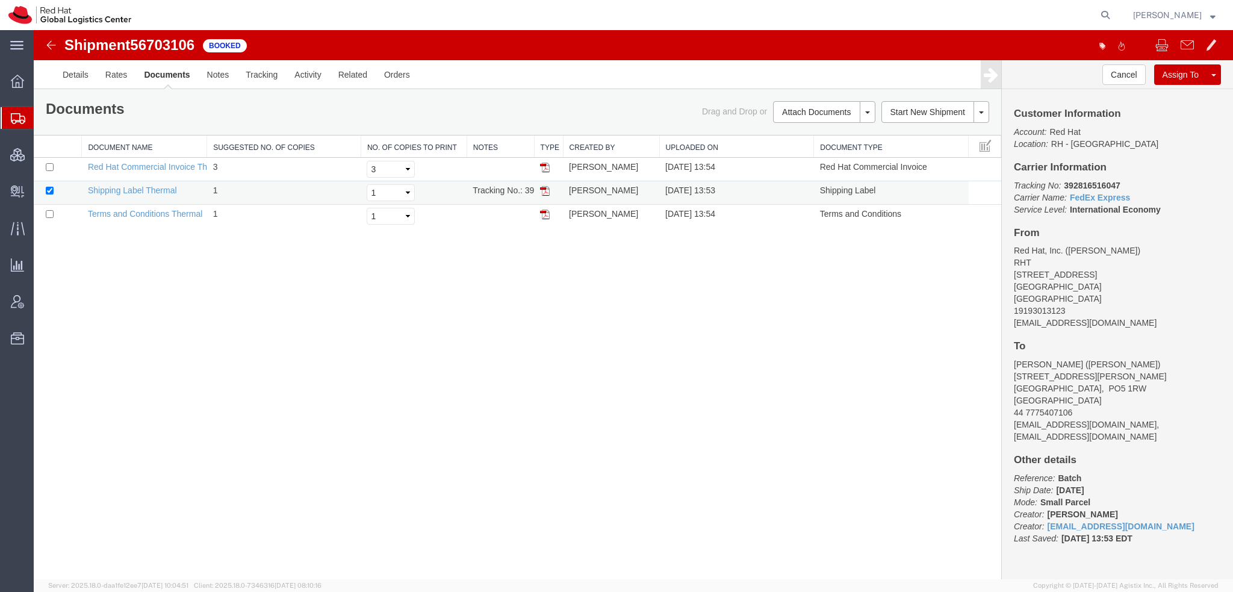
click at [544, 191] on img at bounding box center [545, 191] width 10 height 10
click at [0, 0] on span "Create Delivery" at bounding box center [0, 0] width 0 height 0
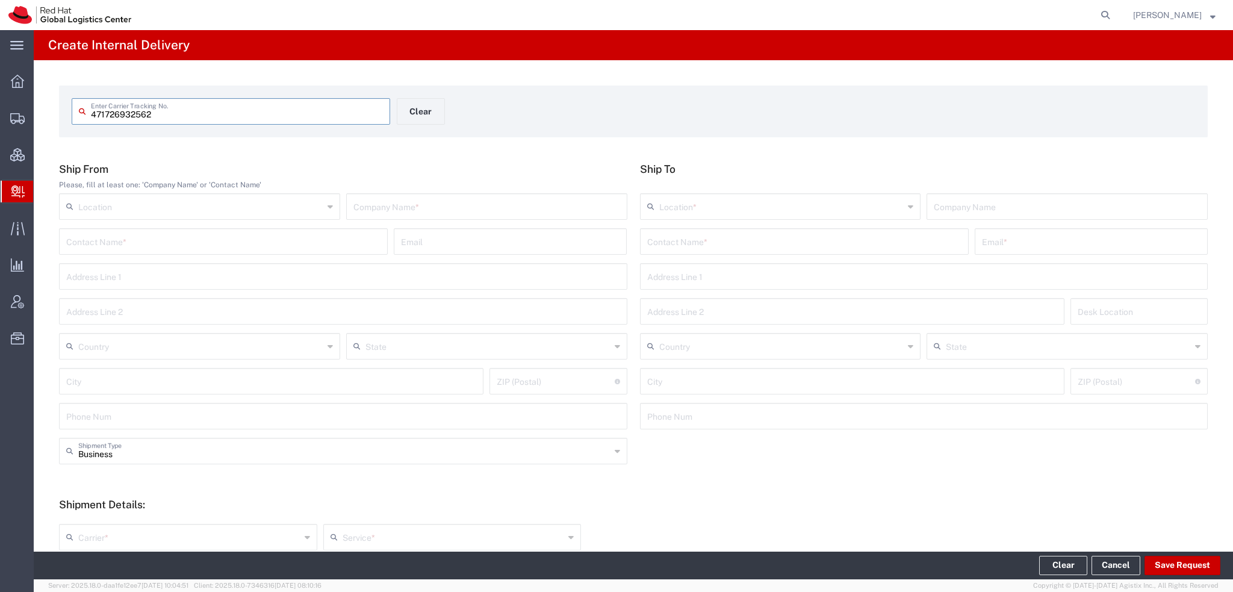
type input "471726932562"
drag, startPoint x: 168, startPoint y: 117, endPoint x: 175, endPoint y: 117, distance: 7.2
click at [174, 117] on input "471726932562" at bounding box center [237, 110] width 292 height 21
type input "471726932562"
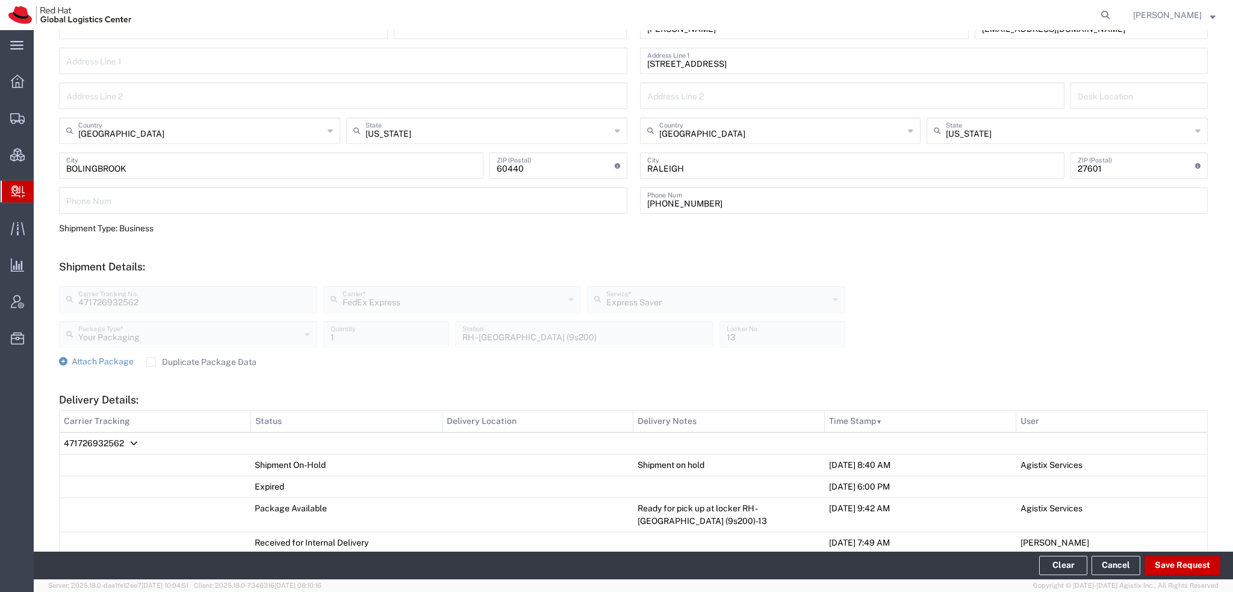
scroll to position [421, 0]
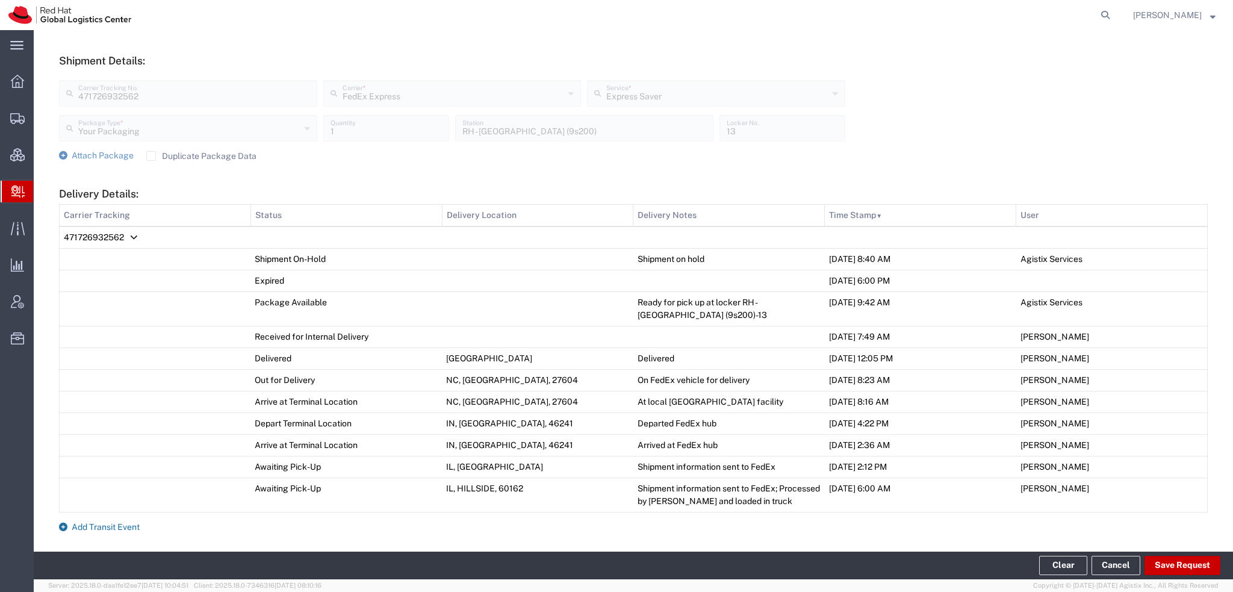
click at [127, 526] on span "Add Transit Event" at bounding box center [106, 527] width 68 height 10
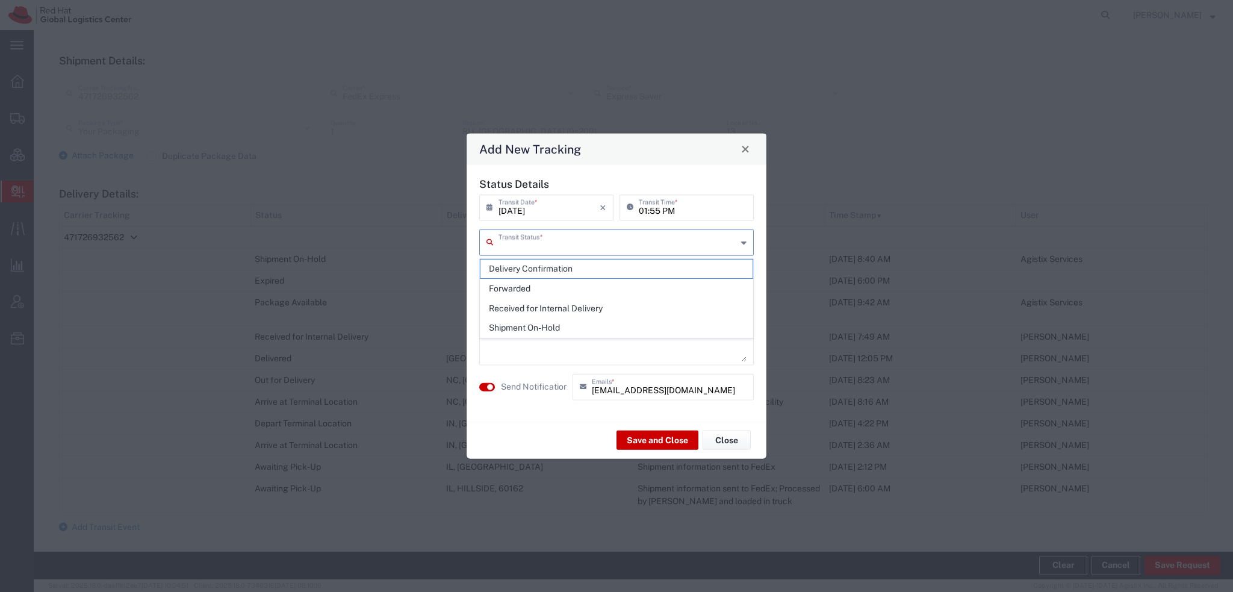
click at [577, 252] on input "text" at bounding box center [617, 241] width 238 height 21
click at [560, 267] on span "Delivery Confirmation" at bounding box center [616, 268] width 272 height 19
type input "Delivery Confirmation"
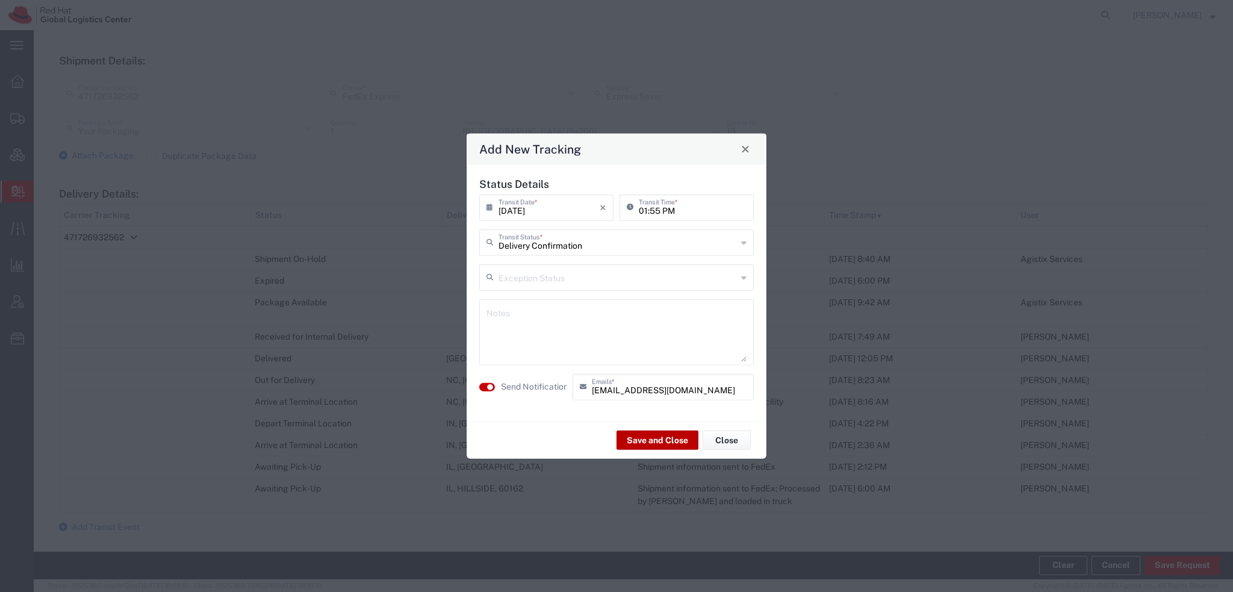
click at [655, 438] on button "Save and Close" at bounding box center [657, 439] width 82 height 19
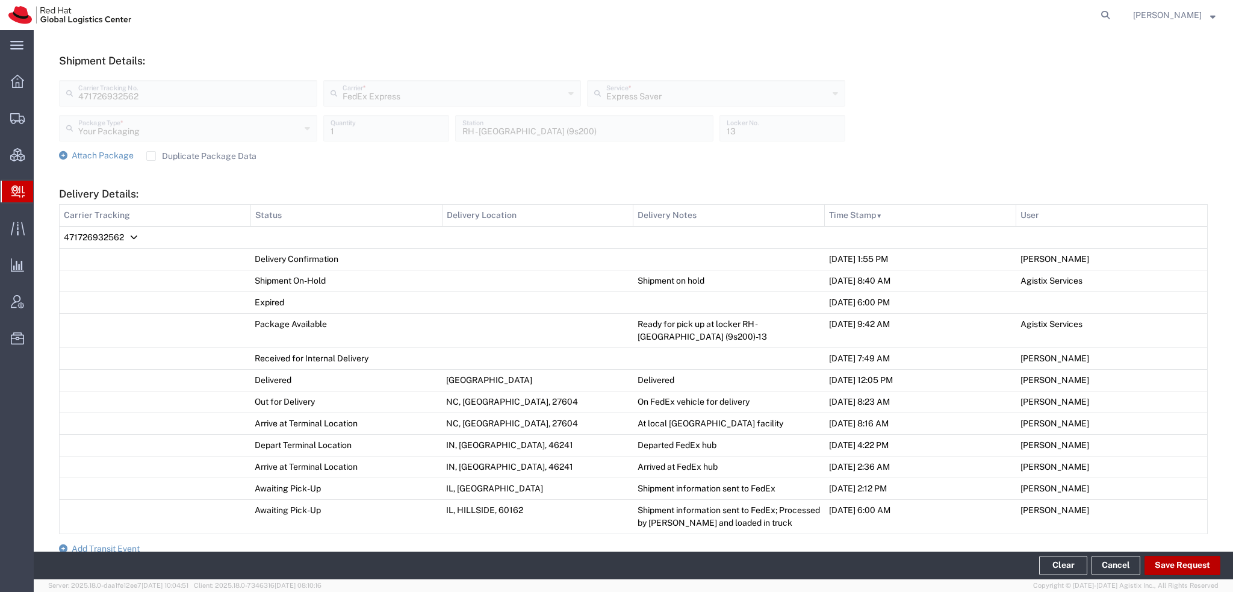
click at [1175, 570] on button "Save Request" at bounding box center [1182, 565] width 76 height 19
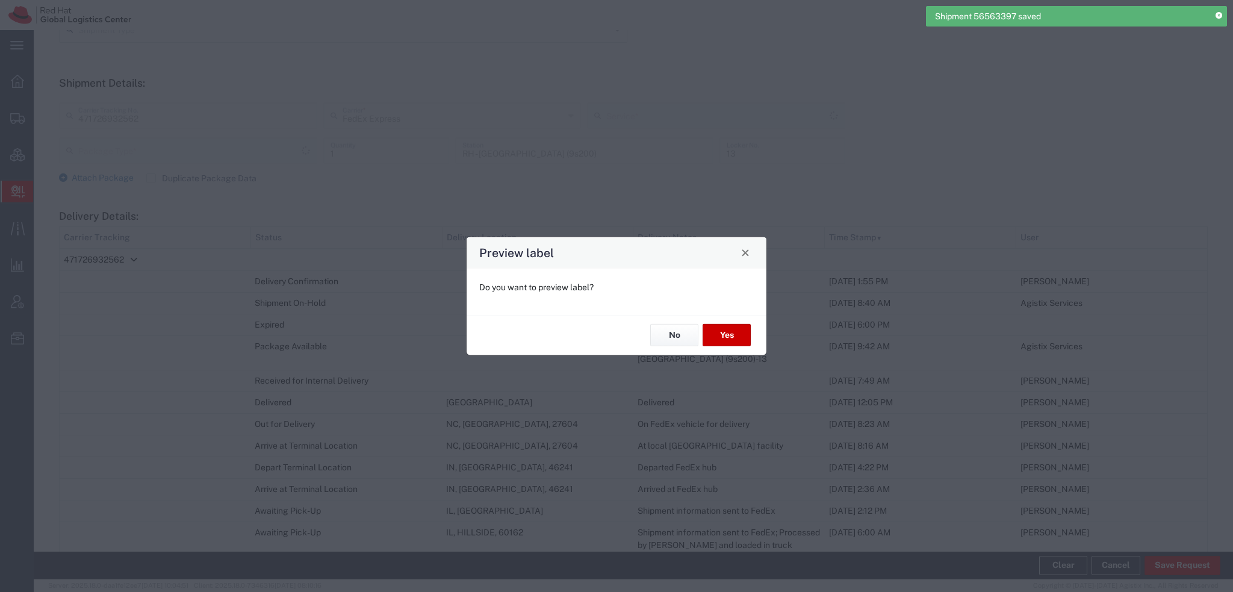
type input "Your Packaging"
type input "Express Saver"
click at [675, 339] on button "No" at bounding box center [674, 335] width 48 height 22
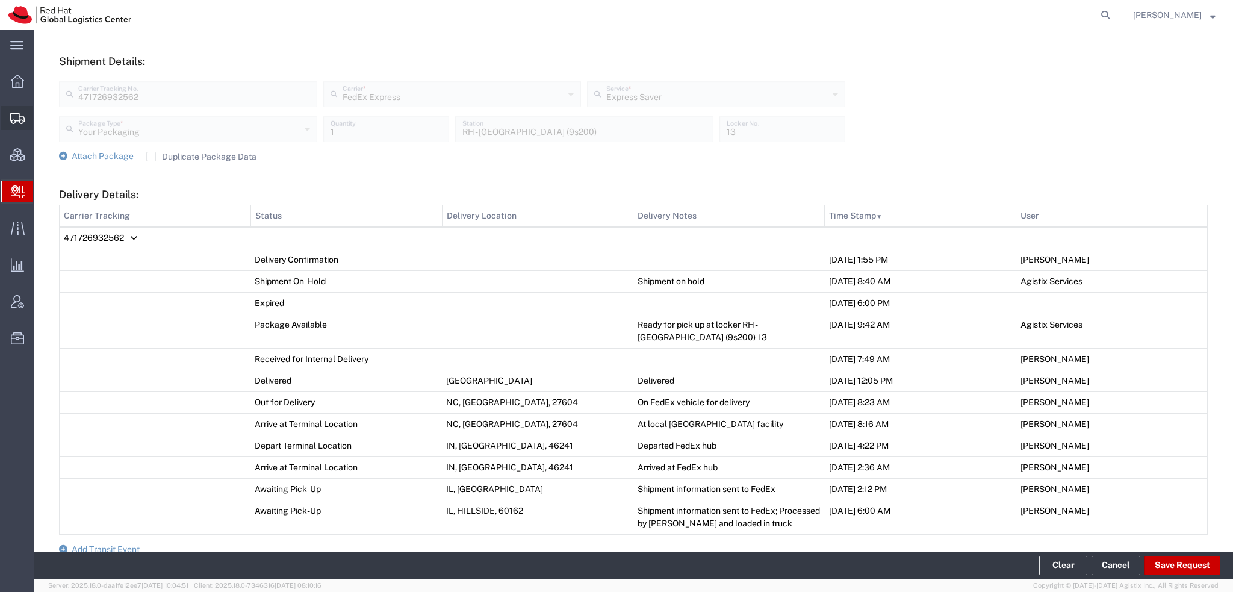
click at [0, 0] on span "Shipment Manager" at bounding box center [0, 0] width 0 height 0
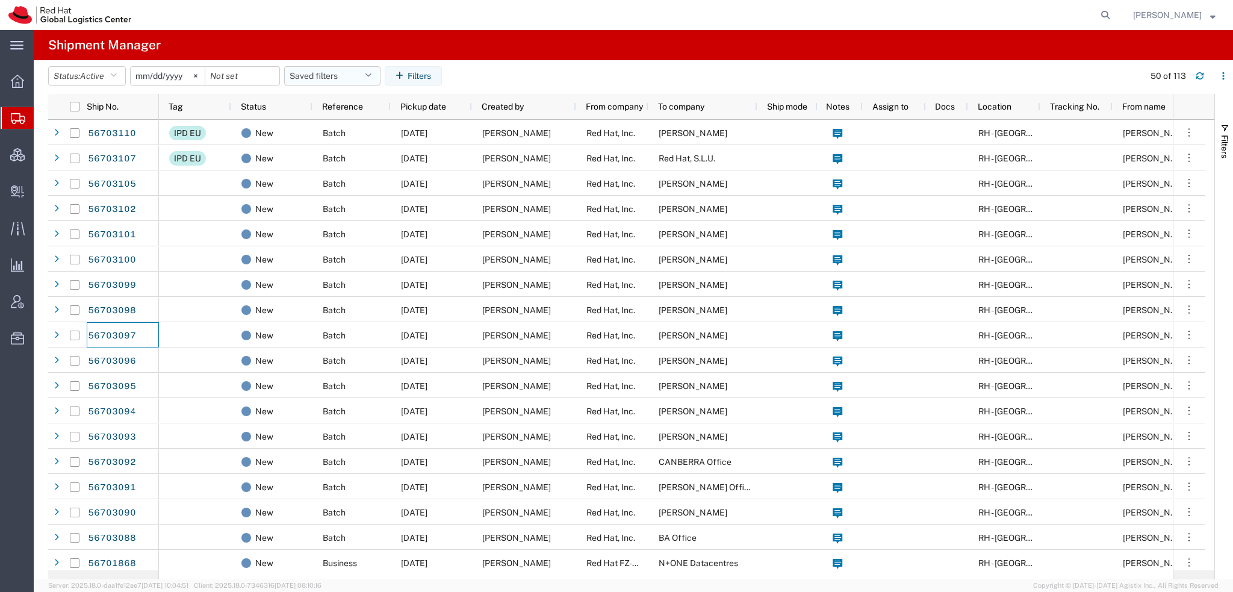
click at [362, 69] on button "Saved filters" at bounding box center [332, 75] width 96 height 19
click at [320, 127] on span "Americas" at bounding box center [365, 128] width 158 height 22
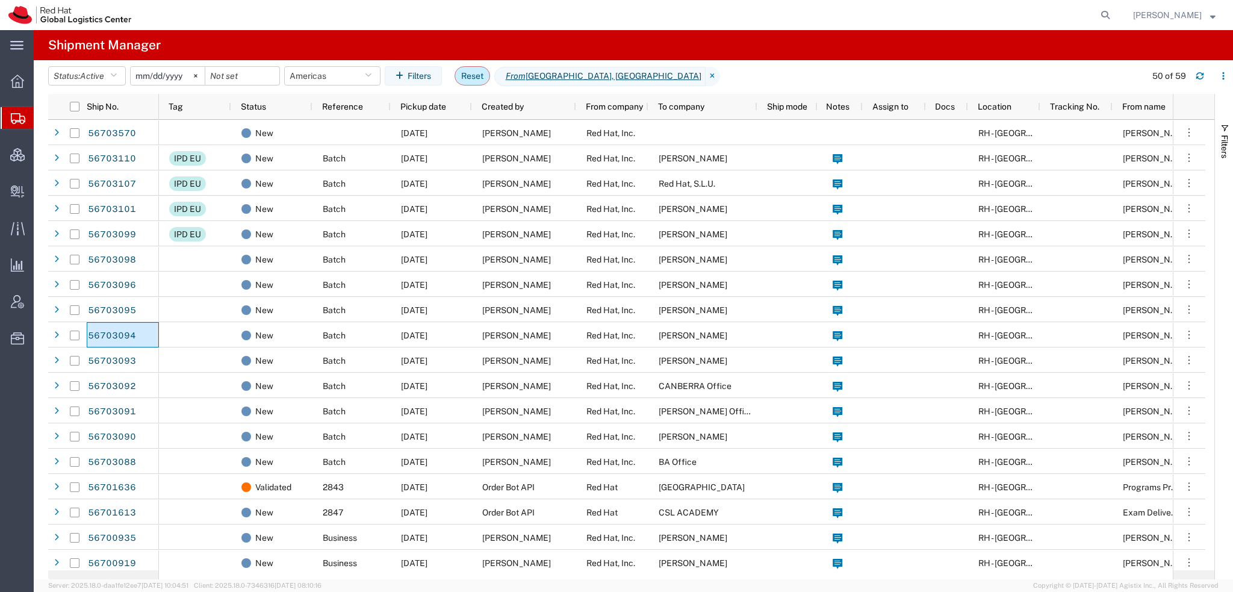
click at [477, 74] on button "Reset" at bounding box center [472, 75] width 36 height 19
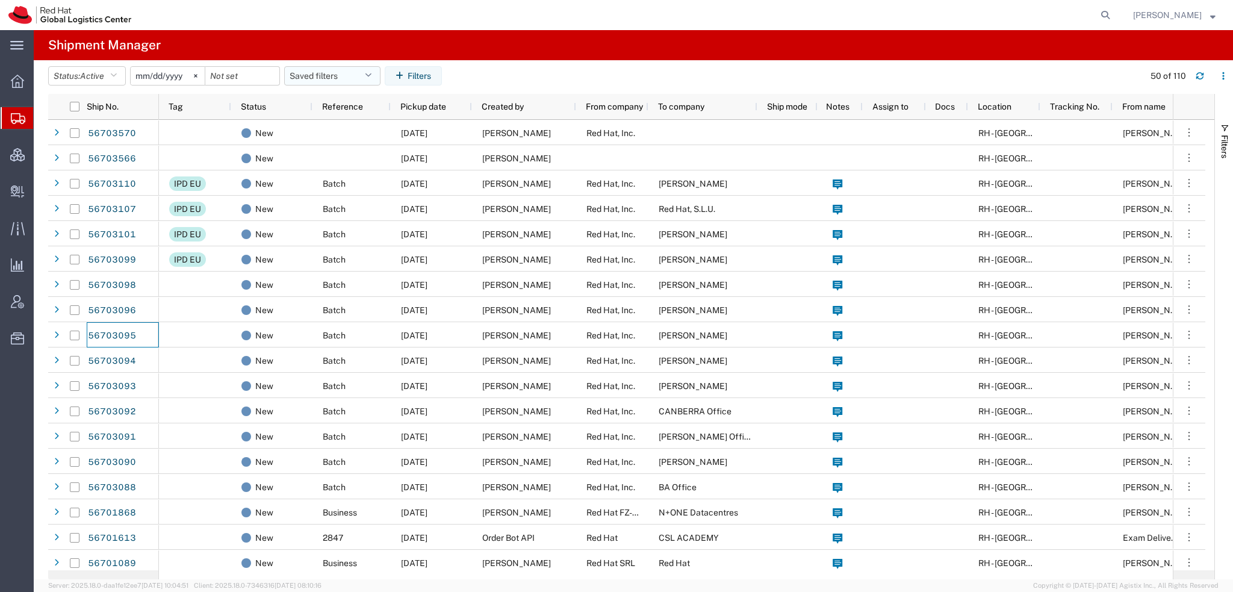
click at [377, 78] on button "Saved filters" at bounding box center [332, 75] width 96 height 19
click at [314, 127] on span "Americas" at bounding box center [365, 128] width 158 height 22
type input "[DATE]"
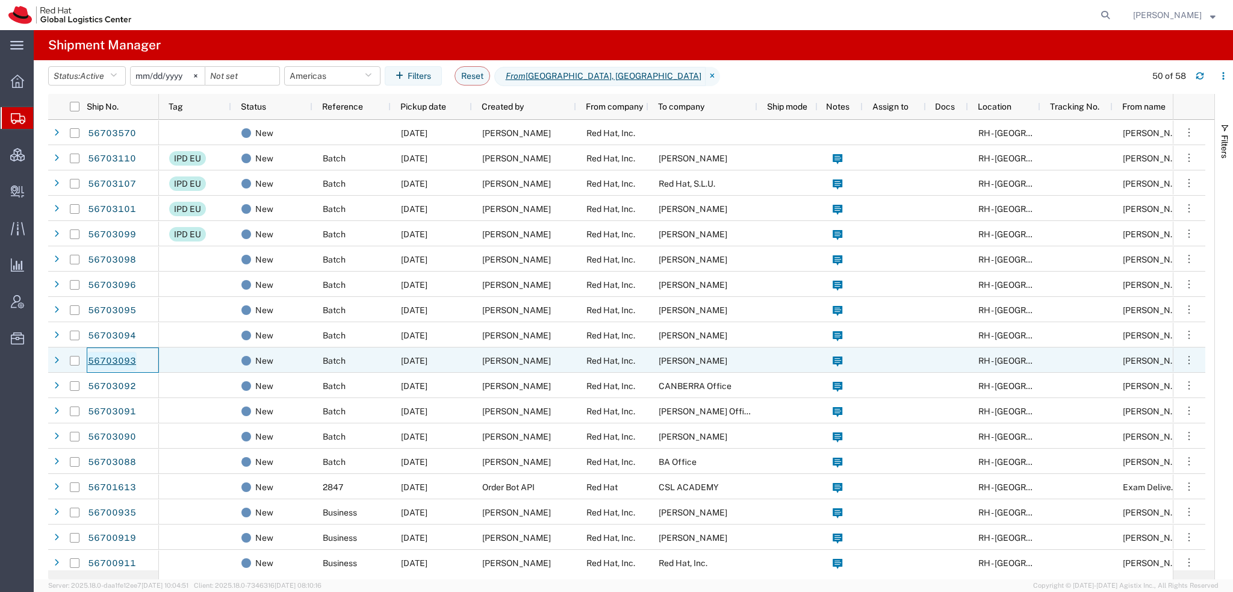
click at [123, 361] on link "56703093" at bounding box center [111, 361] width 49 height 19
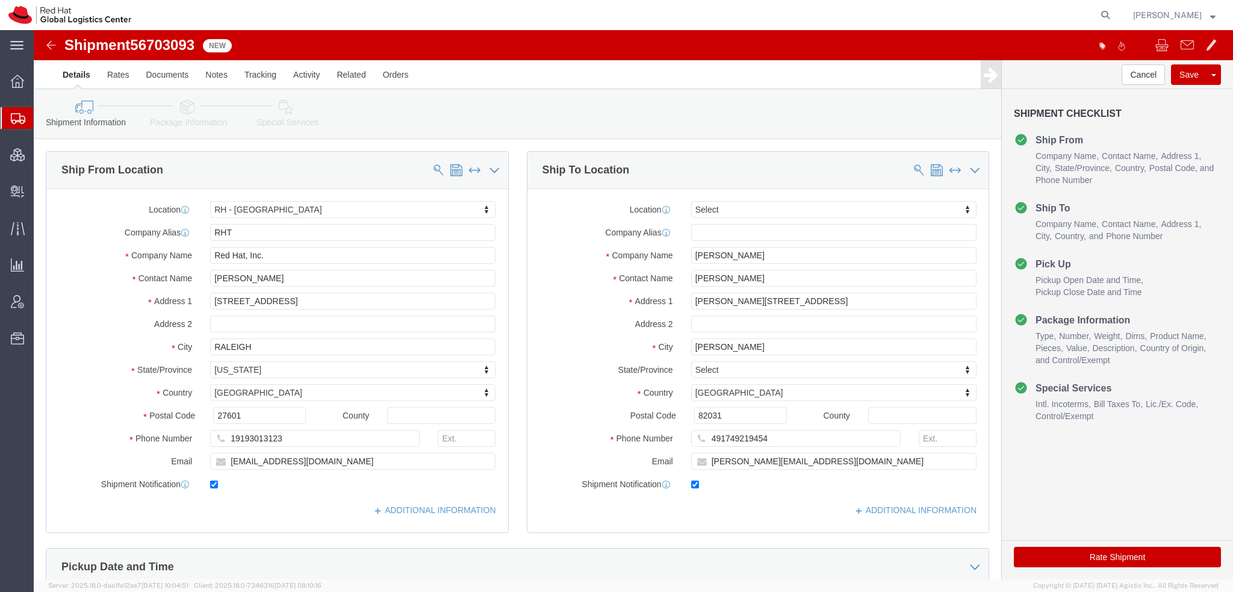
select select "38014"
select select
click icon
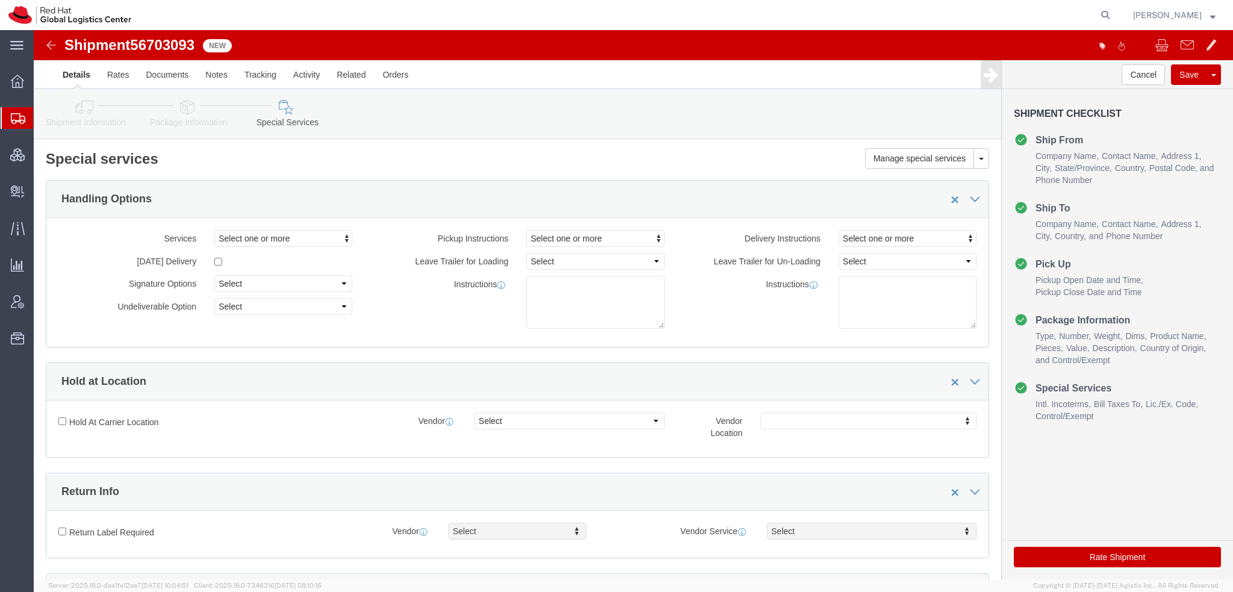
scroll to position [301, 0]
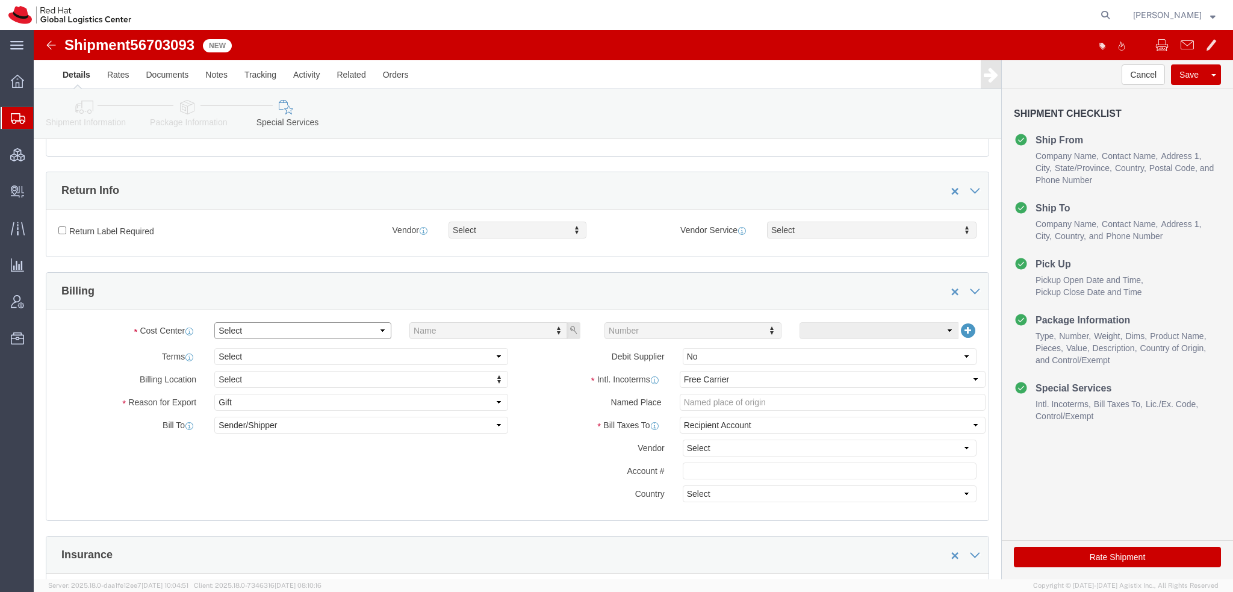
click select "Select Buyer Cost Center Department Operations Number Order Number Sales Person"
select select "COSTCENTER"
click select "Select Buyer Cost Center Department Operations Number Order Number Sales Person"
click input "text"
type input "538"
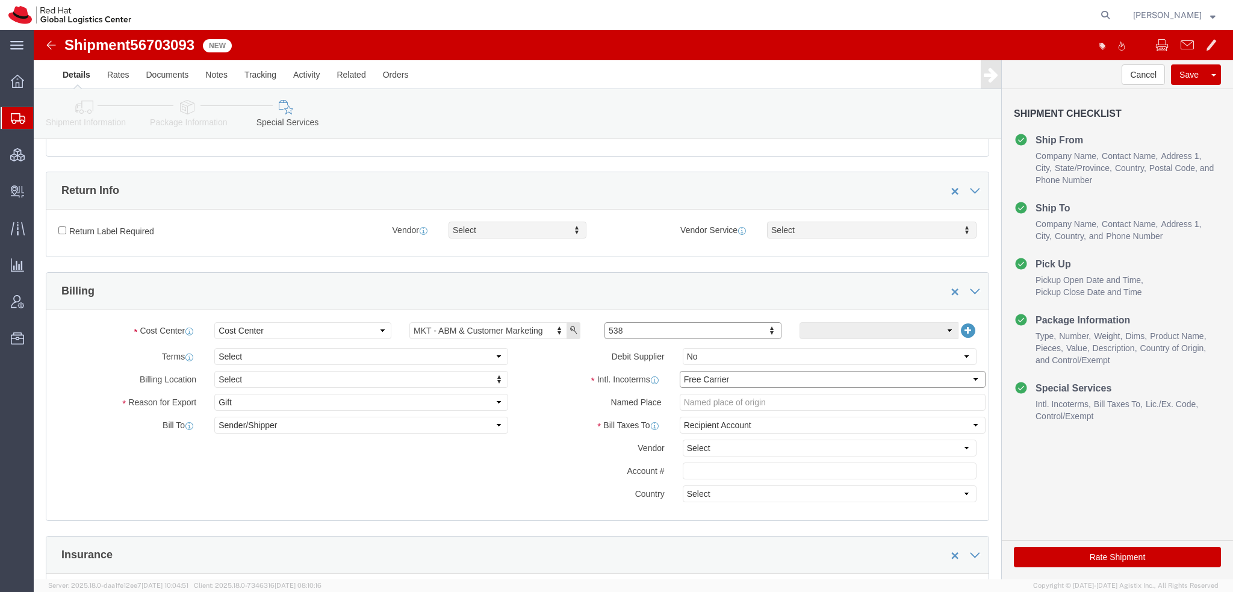
click select "Select Carriage Insurance Paid Carriage Paid To Cost and Freight Cost Insurance…"
select select
click select "Select Carriage Insurance Paid Carriage Paid To Cost and Freight Cost Insurance…"
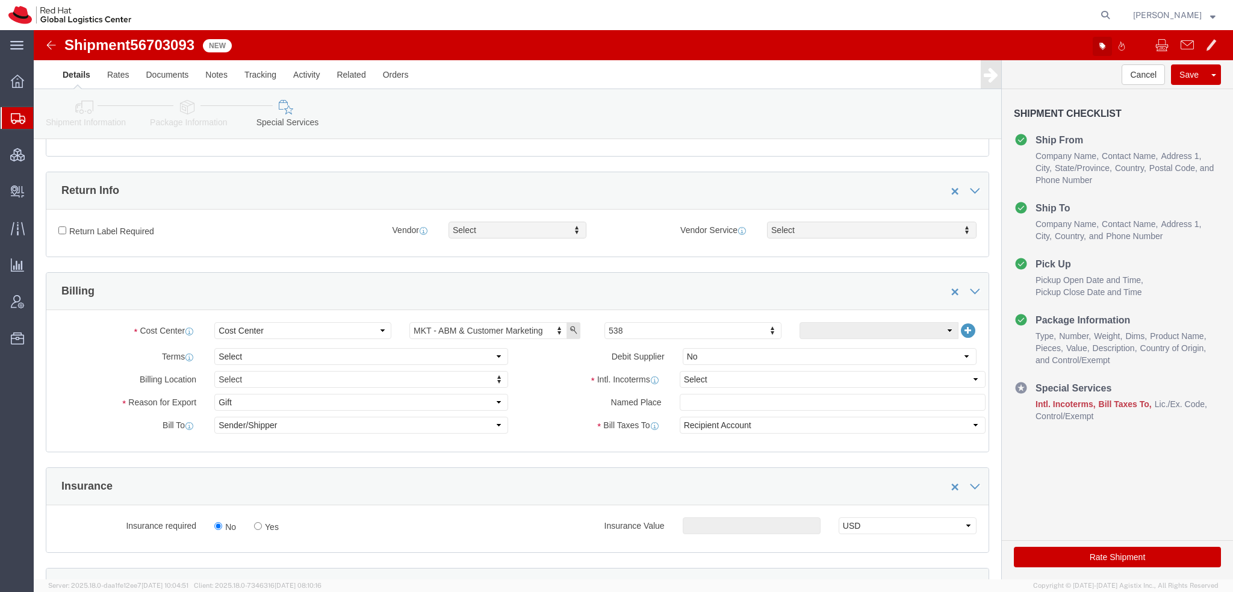
click icon "button"
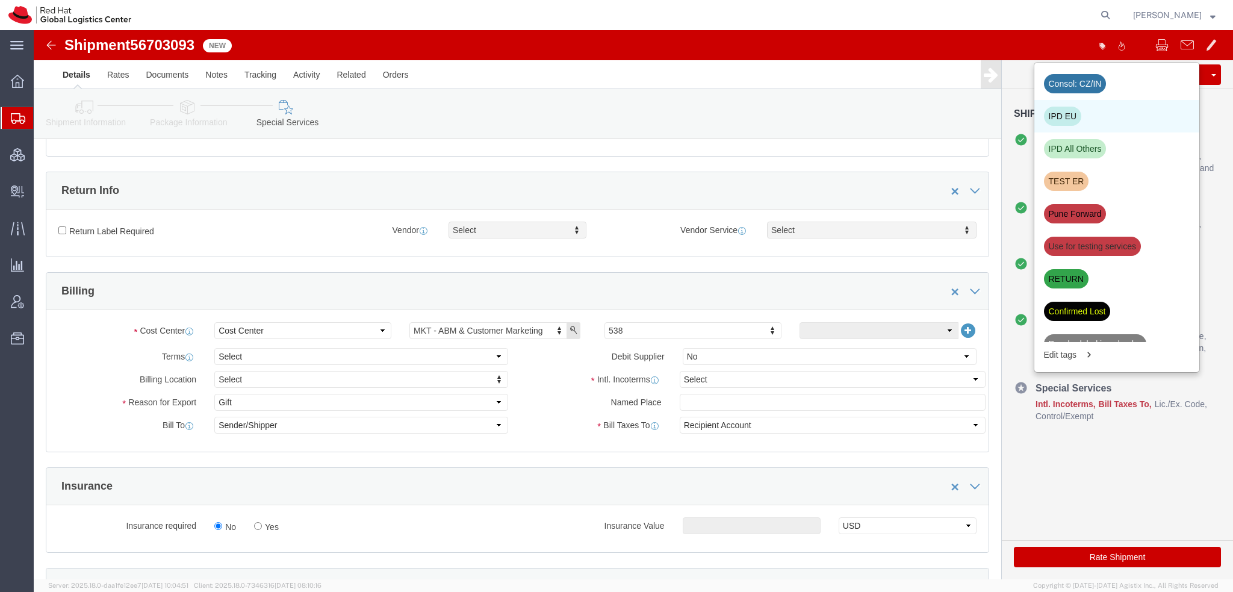
click div "IPD EU"
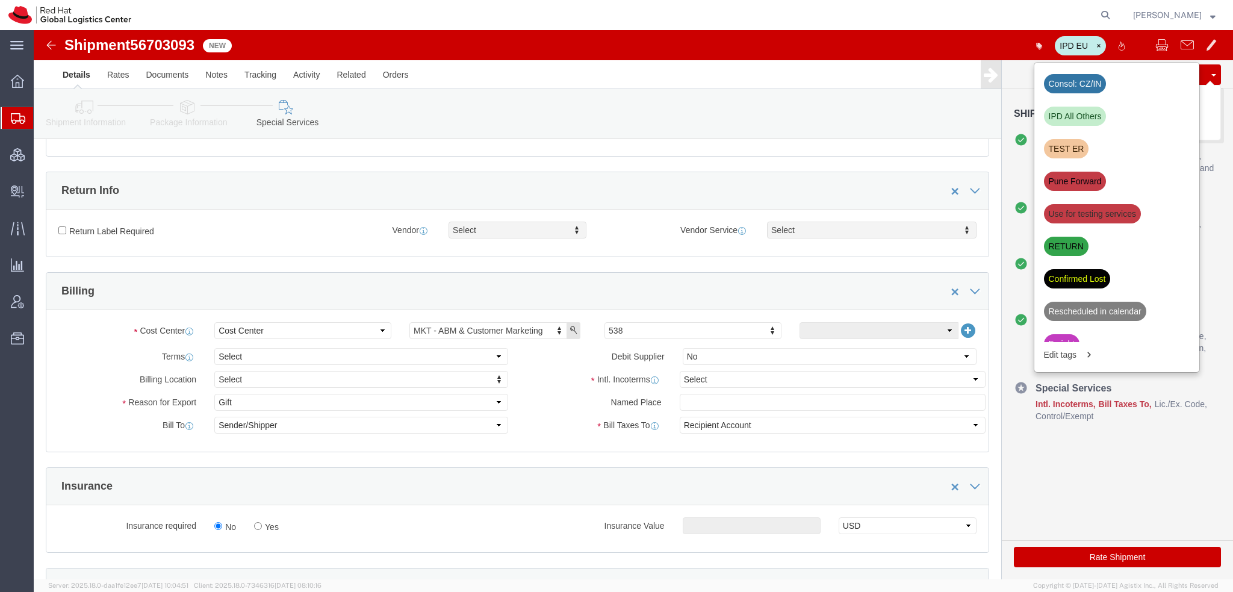
click button "Save"
click at [0, 0] on span "Shipment Manager" at bounding box center [0, 0] width 0 height 0
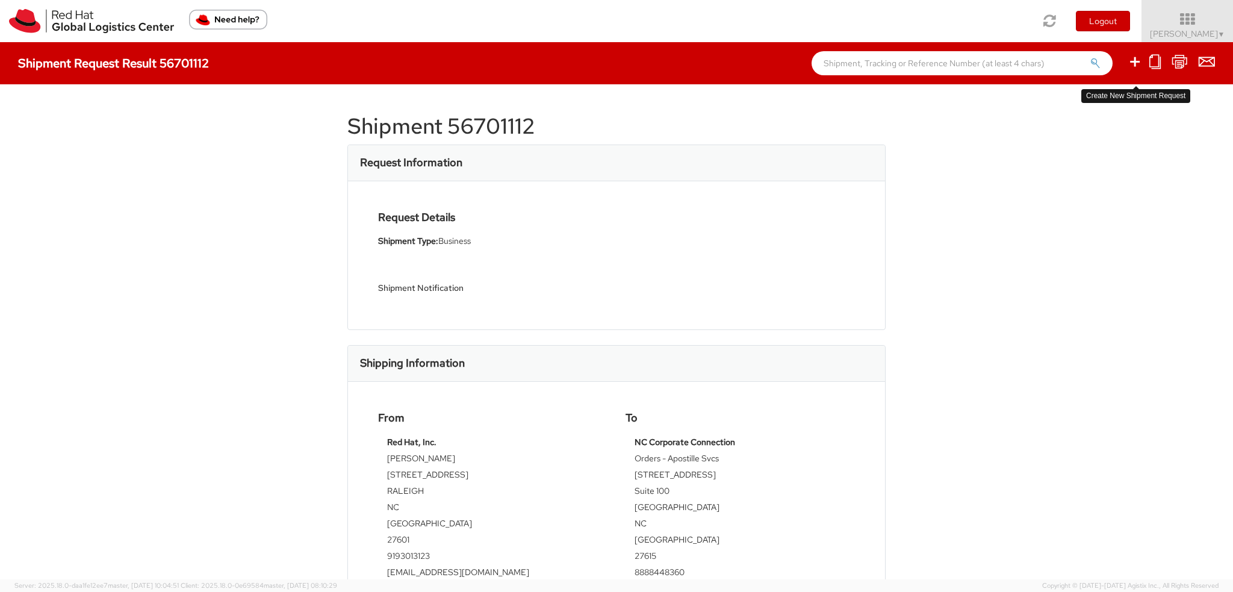
click at [1135, 65] on icon at bounding box center [1134, 61] width 14 height 15
select select
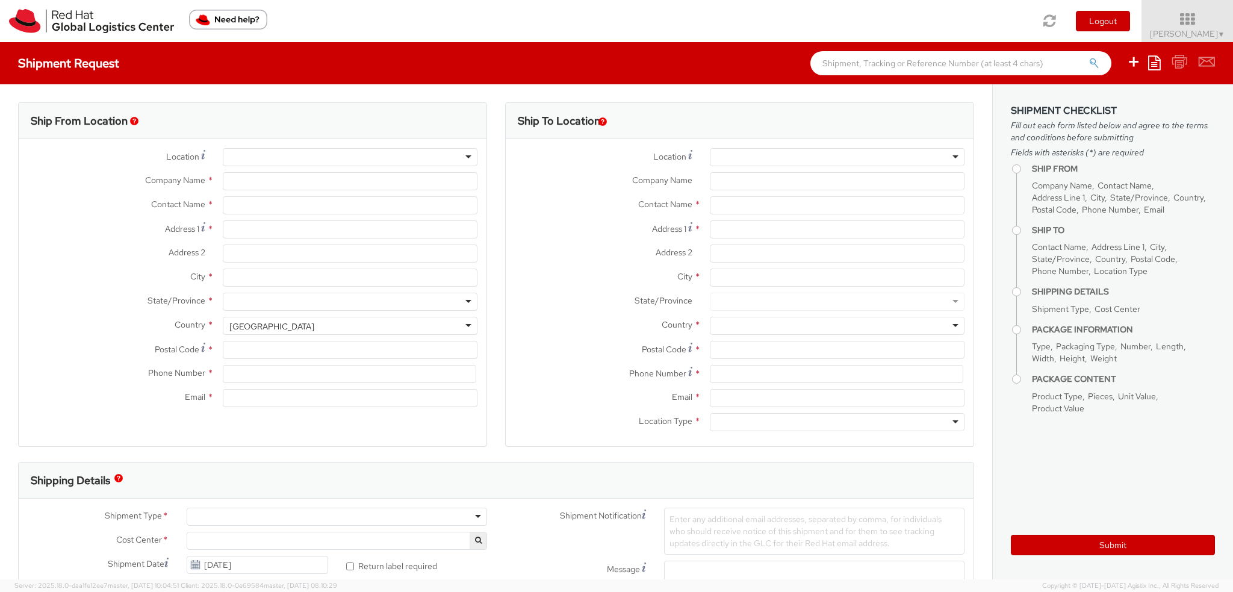
select select "901"
type input "Red Hat, Inc."
type input "[PERSON_NAME]"
type input "[STREET_ADDRESS]"
type input "RALEIGH"
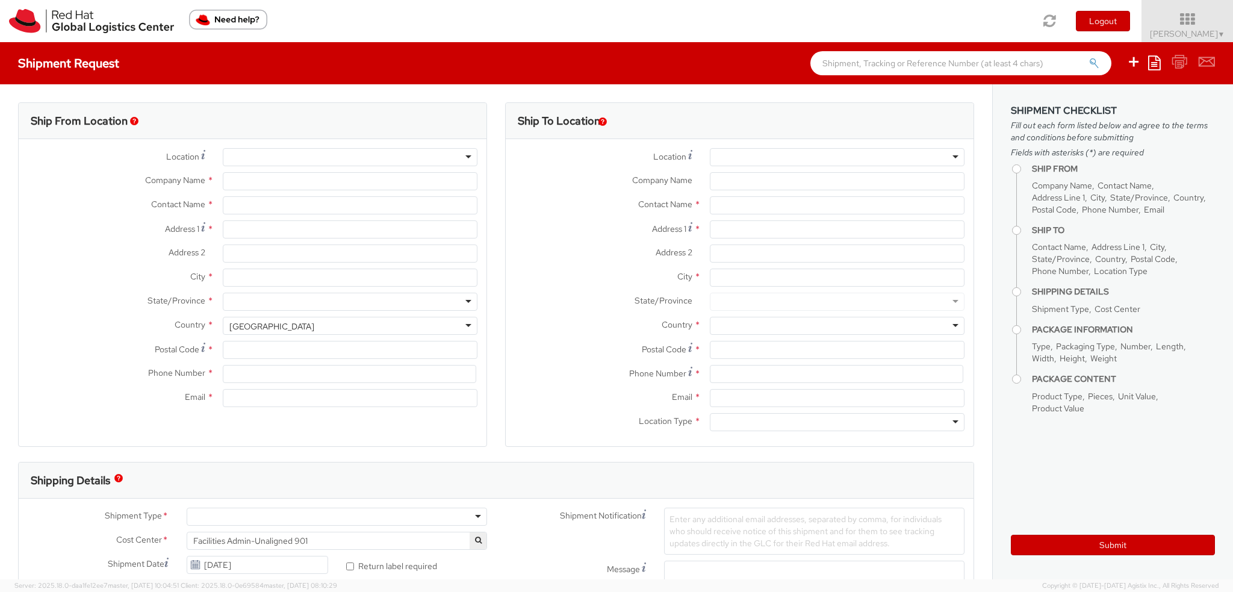
type input "27601"
type input "19193013123"
type input "[EMAIL_ADDRESS][DOMAIN_NAME]"
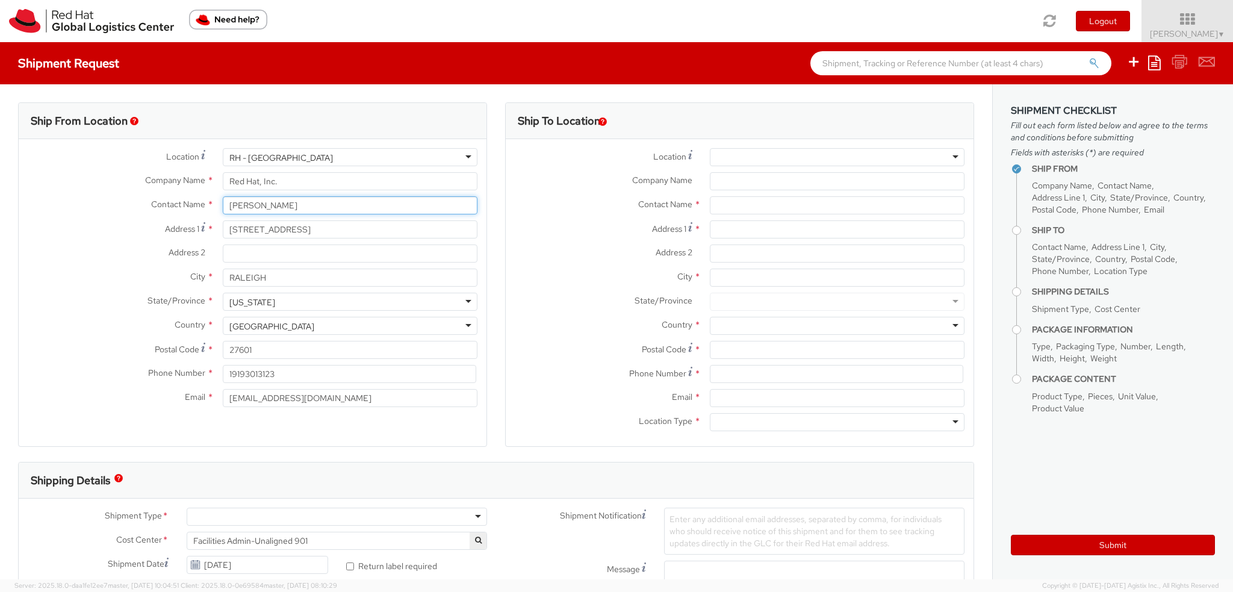
drag, startPoint x: 289, startPoint y: 199, endPoint x: 0, endPoint y: 98, distance: 305.9
type input "[PERSON_NAME]"
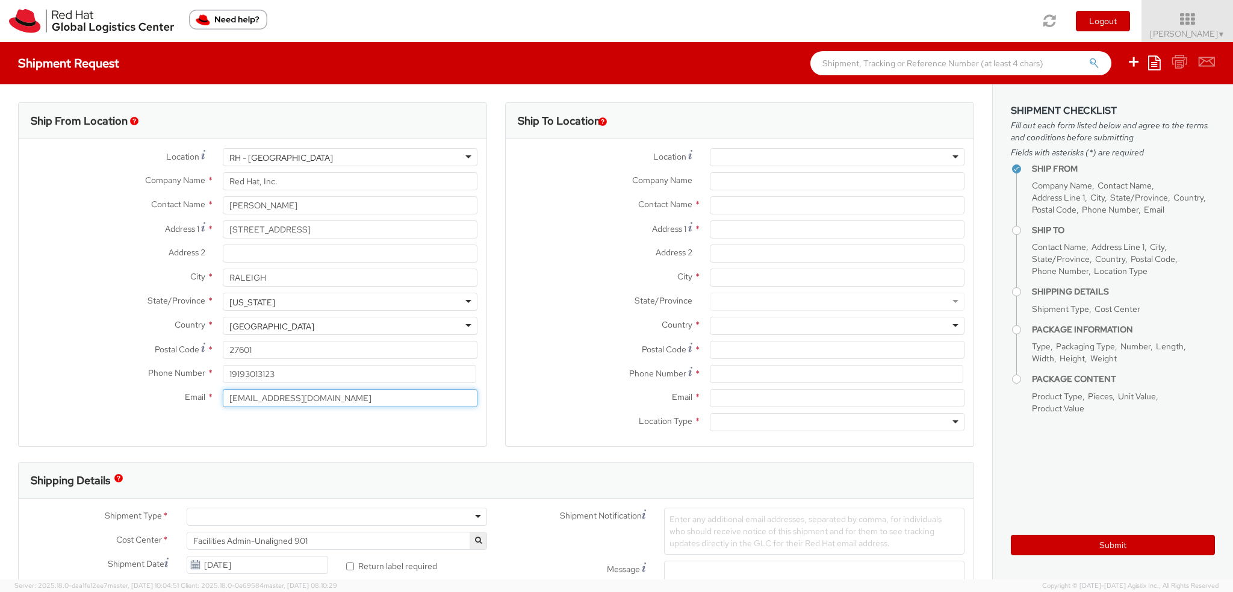
drag, startPoint x: 311, startPoint y: 397, endPoint x: 0, endPoint y: 364, distance: 312.3
paste input "ecurley"
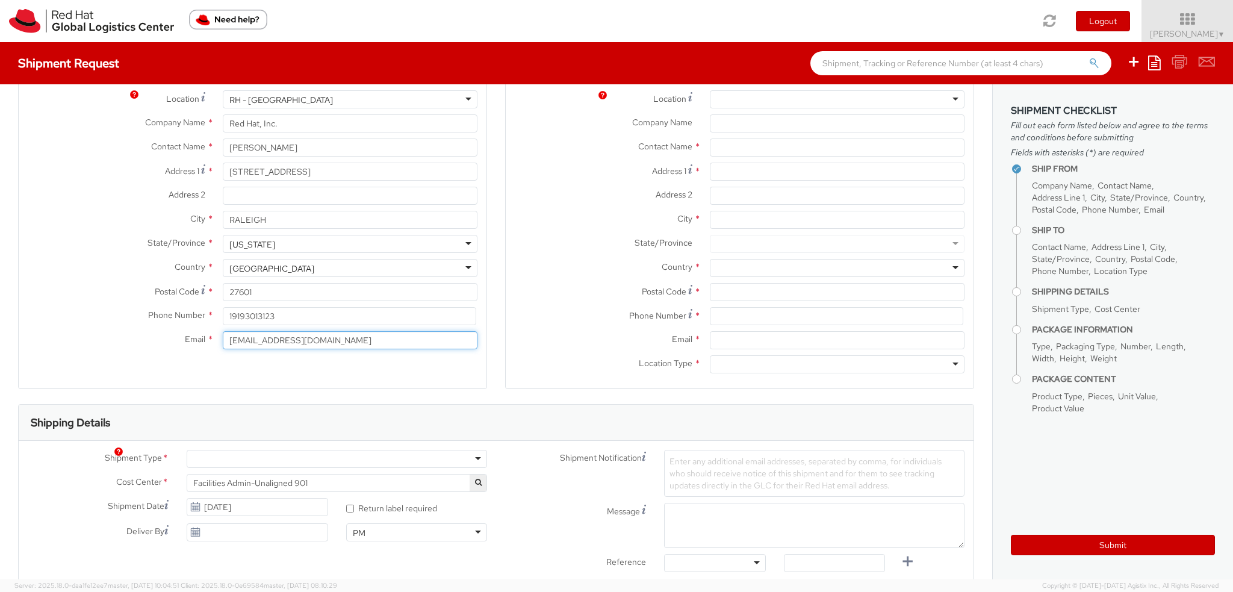
scroll to position [120, 0]
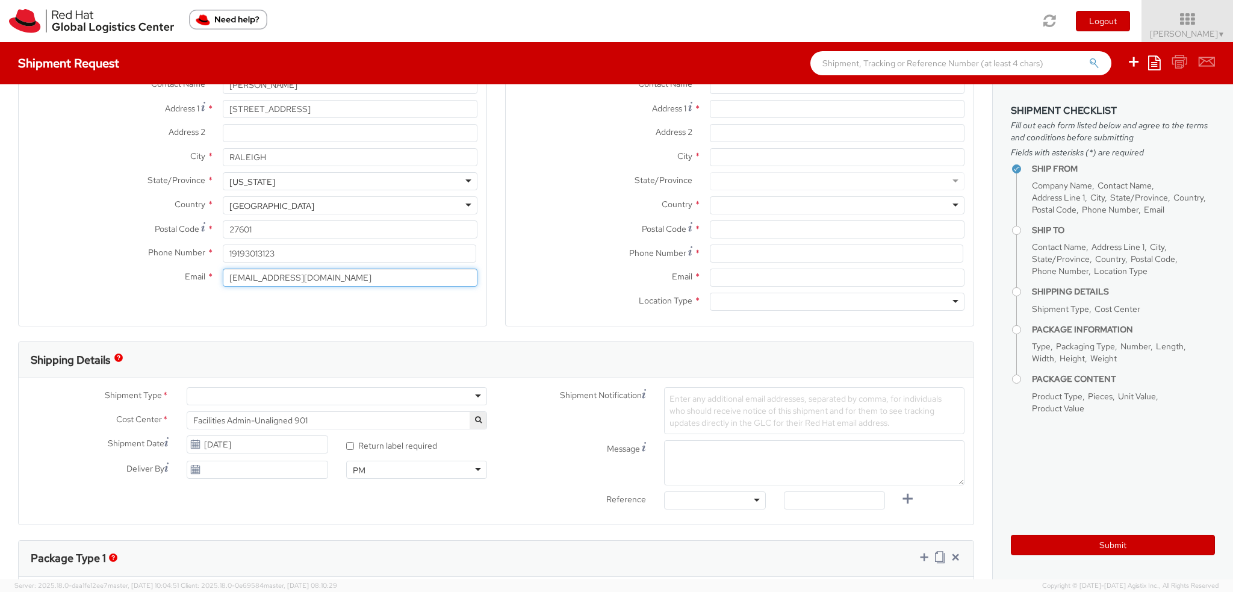
type input "[EMAIL_ADDRESS][DOMAIN_NAME]"
click at [215, 385] on div "Shipment Type * Batch Business Personal Cost Center * Facilities Admin-Unaligne…" at bounding box center [496, 451] width 955 height 146
click at [214, 402] on div at bounding box center [337, 396] width 300 height 18
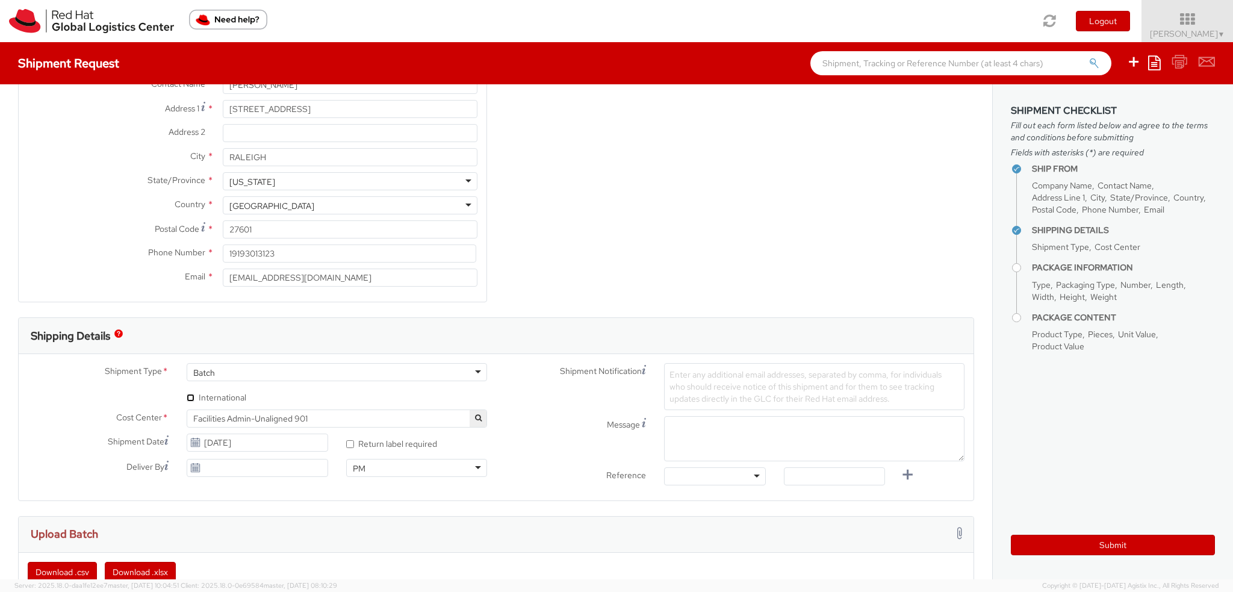
click at [190, 395] on input "* International" at bounding box center [191, 398] width 8 height 8
checkbox input "true"
click at [315, 416] on span "Facilities Admin-Unaligned 901" at bounding box center [336, 418] width 287 height 11
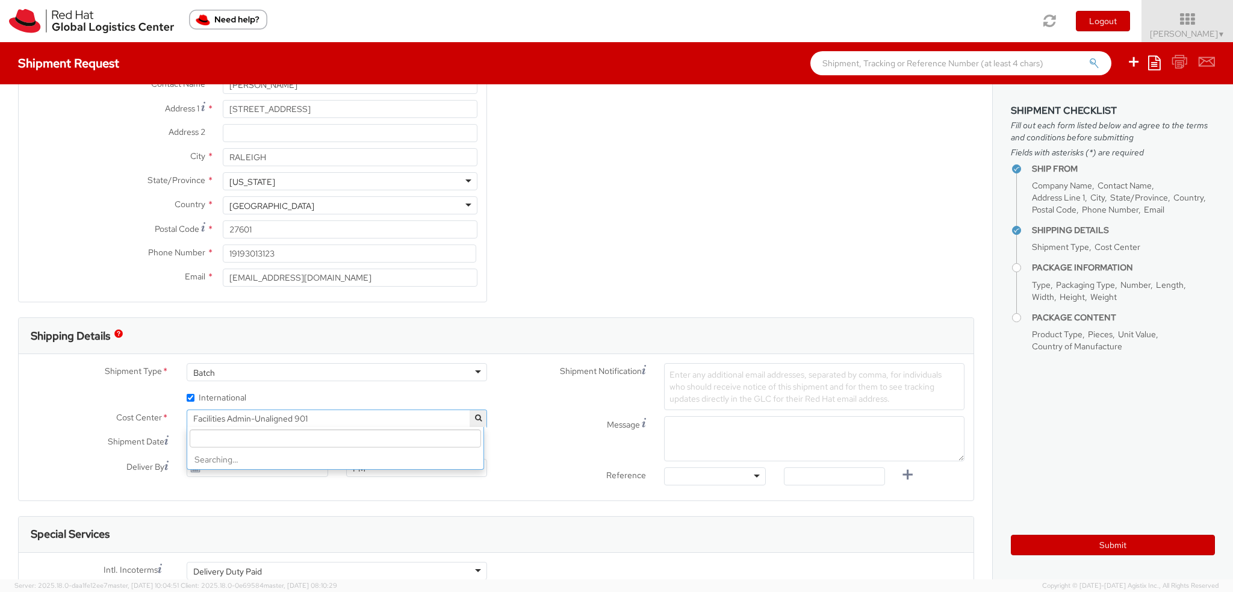
click at [283, 436] on input "search" at bounding box center [335, 438] width 291 height 18
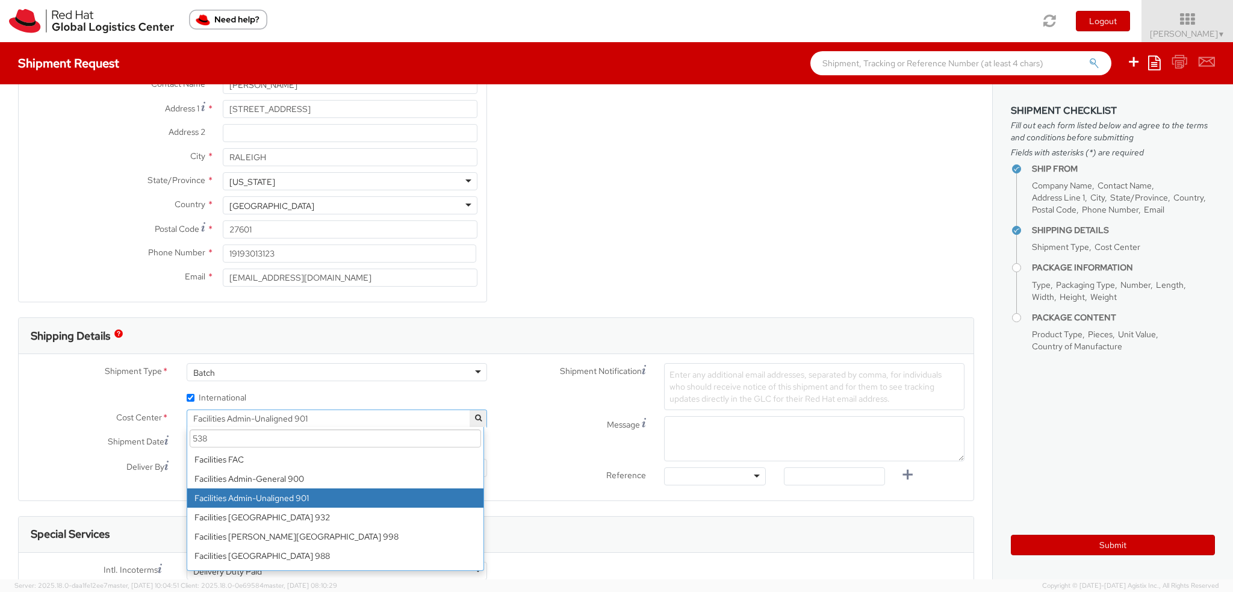
scroll to position [0, 0]
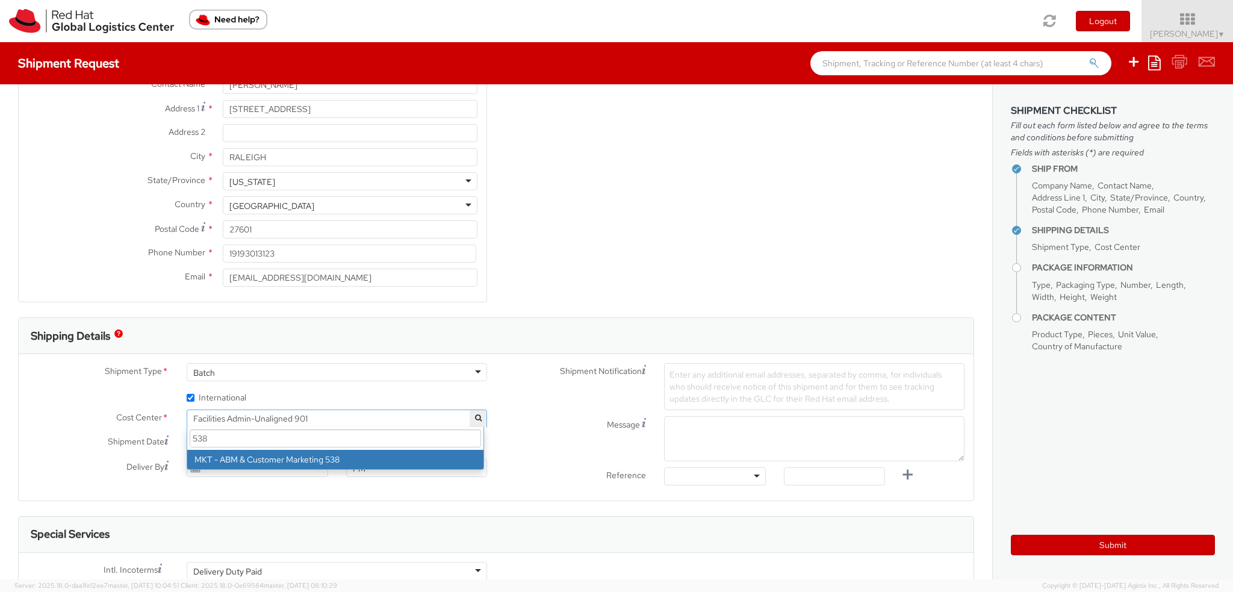
type input "538"
select select "538"
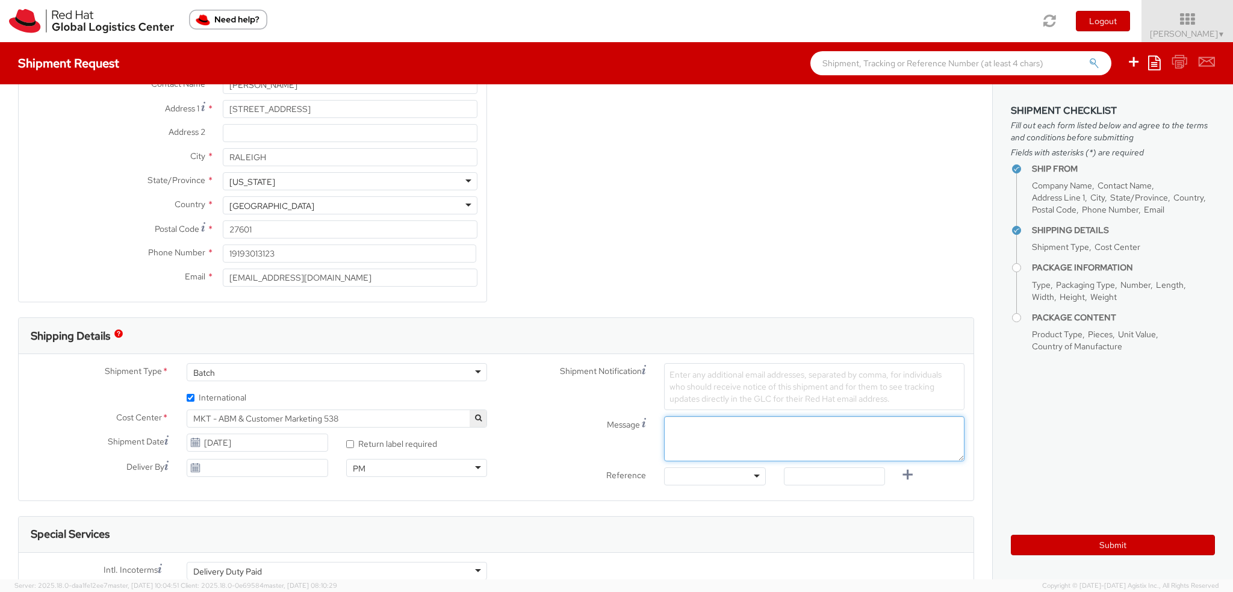
click at [693, 429] on textarea "Message" at bounding box center [814, 438] width 300 height 45
type textarea "MIssion Automation Mugs"
click at [523, 392] on div "Shipment Notification Enter any additional email addresses, separated by comma,…" at bounding box center [734, 386] width 477 height 47
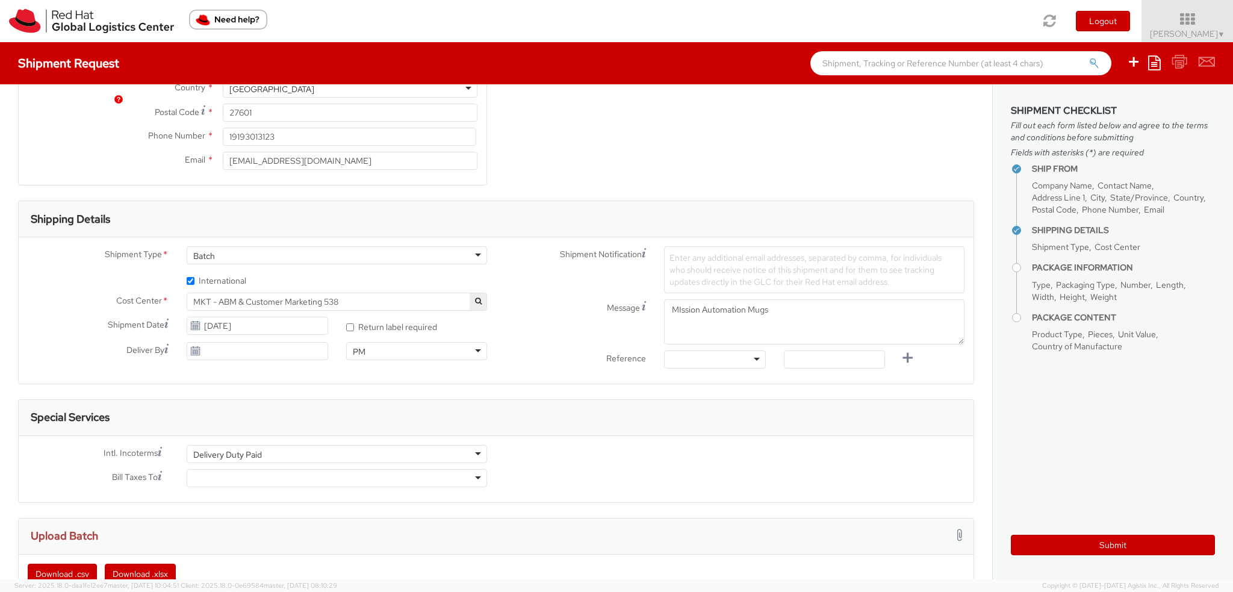
scroll to position [361, 0]
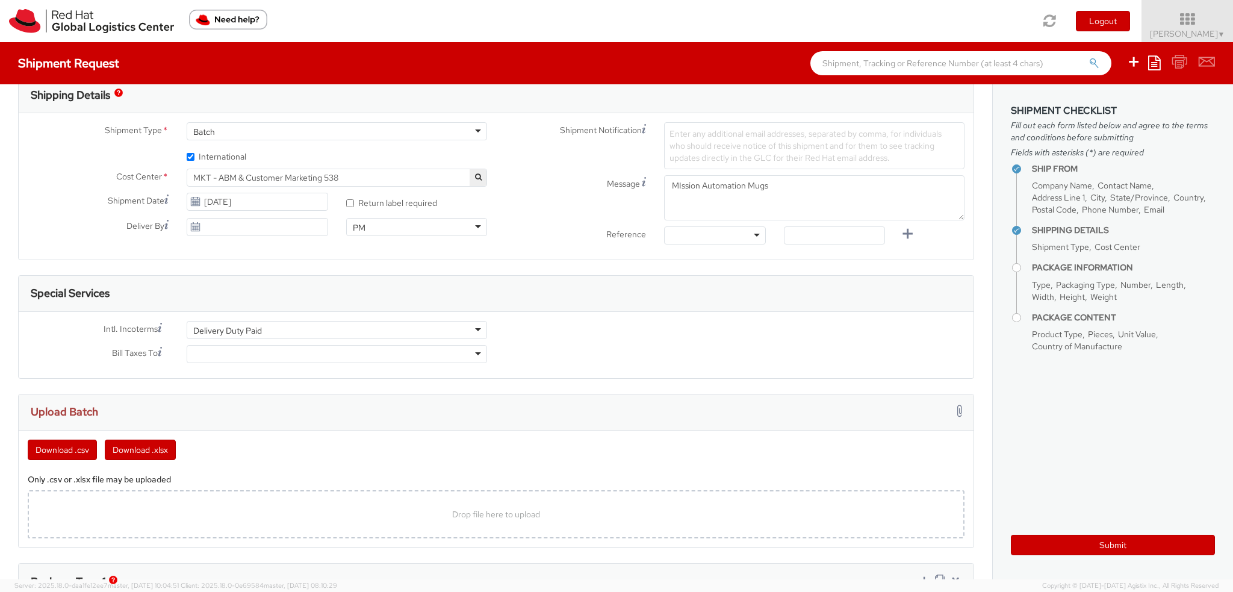
click at [219, 350] on div at bounding box center [337, 354] width 300 height 18
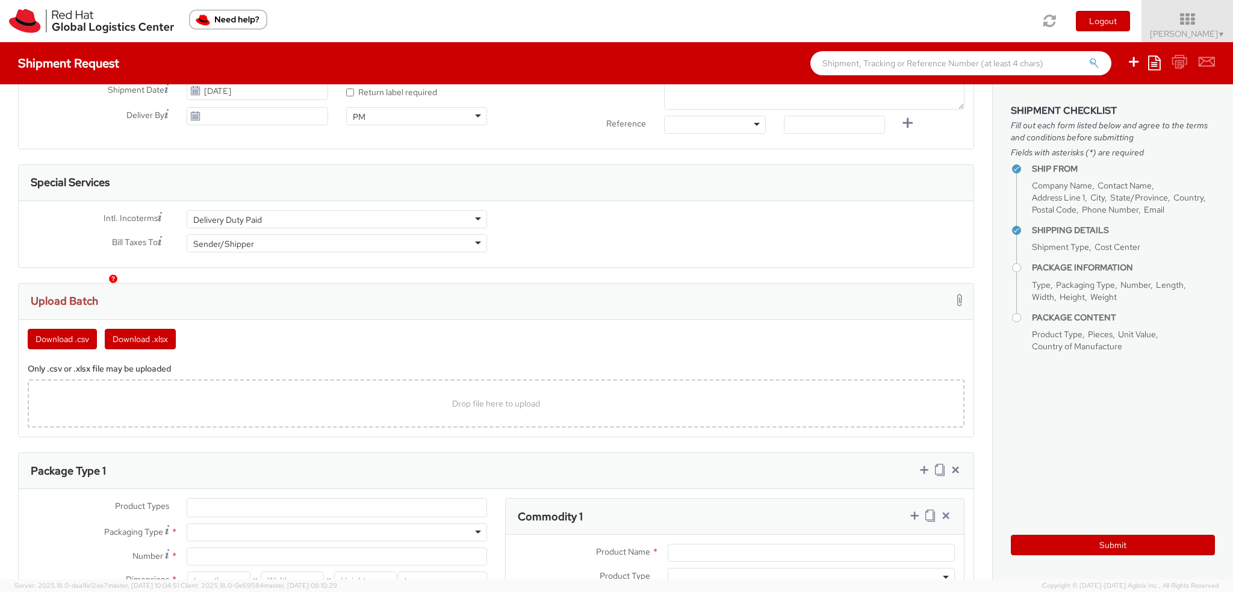
scroll to position [662, 0]
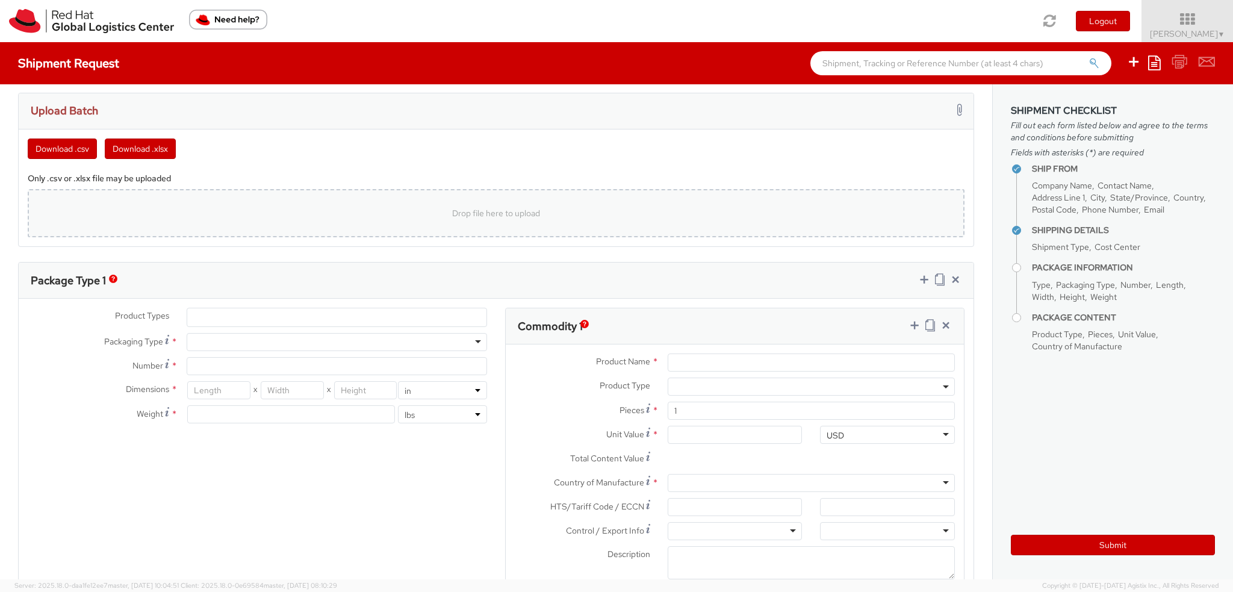
click at [124, 196] on div "Drop file here to upload" at bounding box center [496, 213] width 937 height 48
type input "C:\fakepath\Mission Automation Mugs.xlsx"
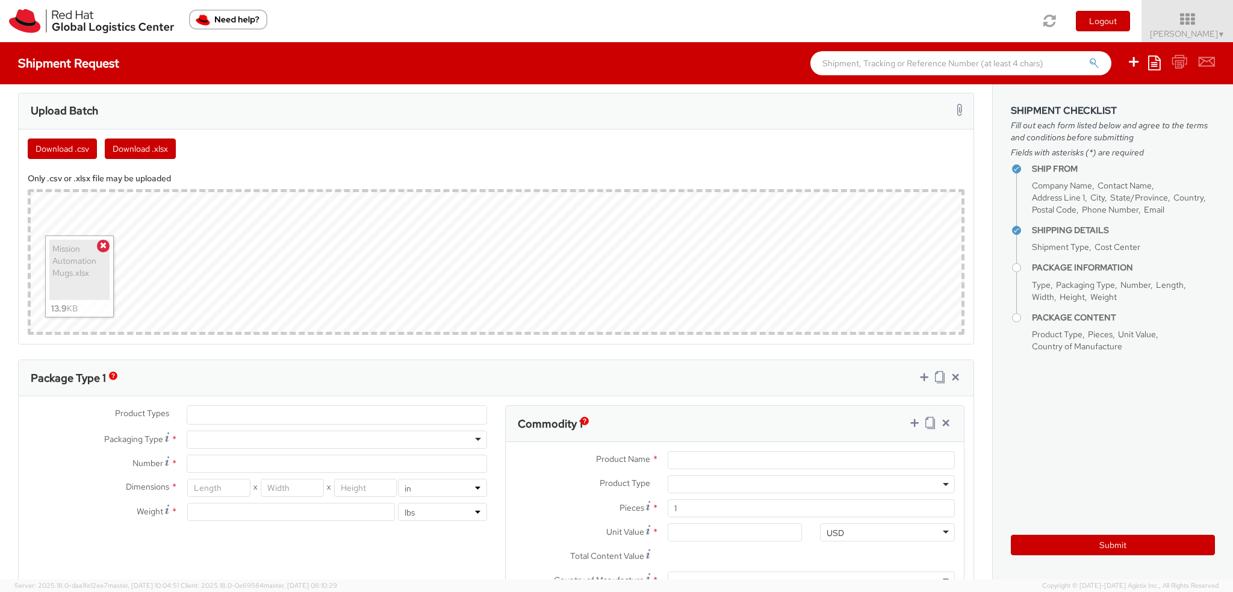
click at [248, 406] on ul at bounding box center [336, 415] width 299 height 18
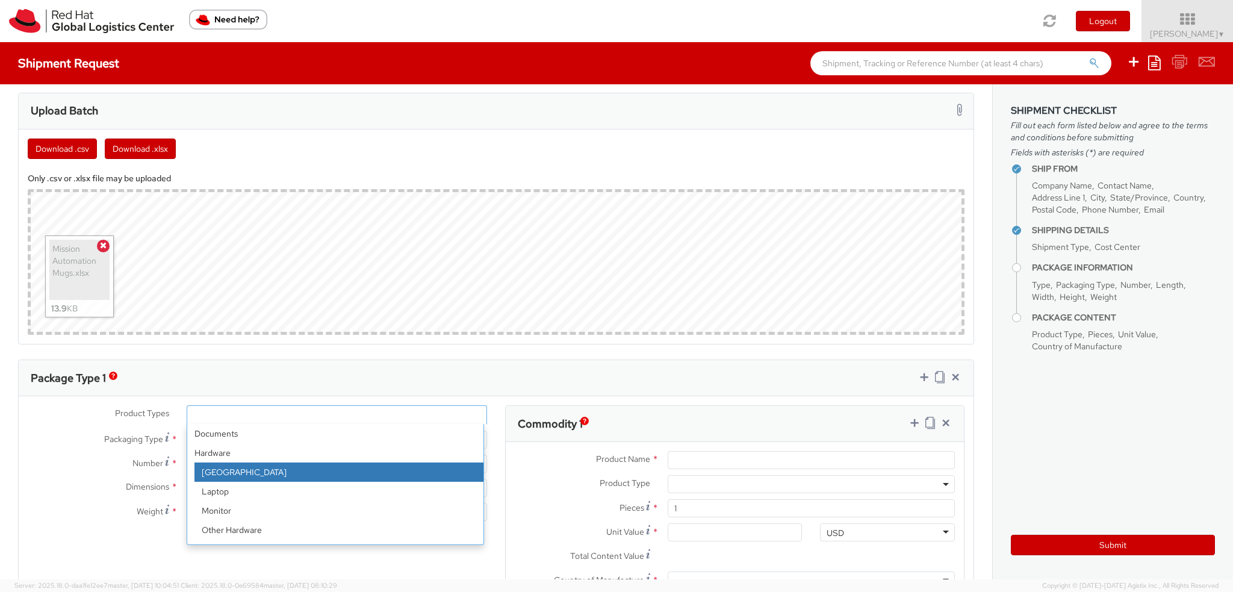
scroll to position [53, 0]
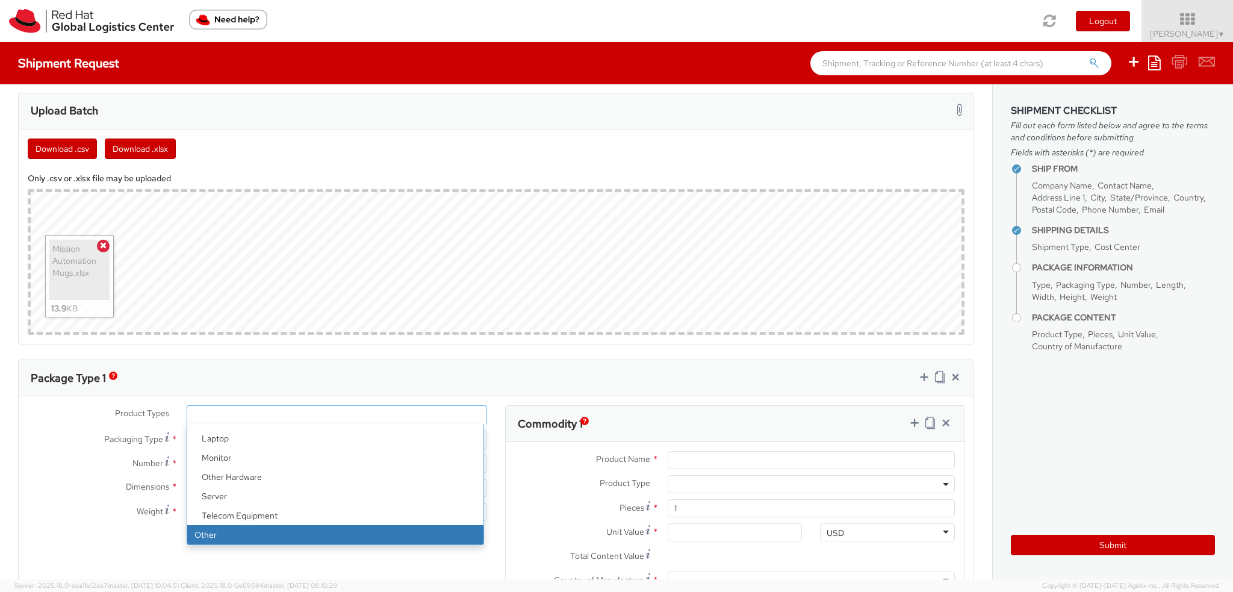
select select "OTHER"
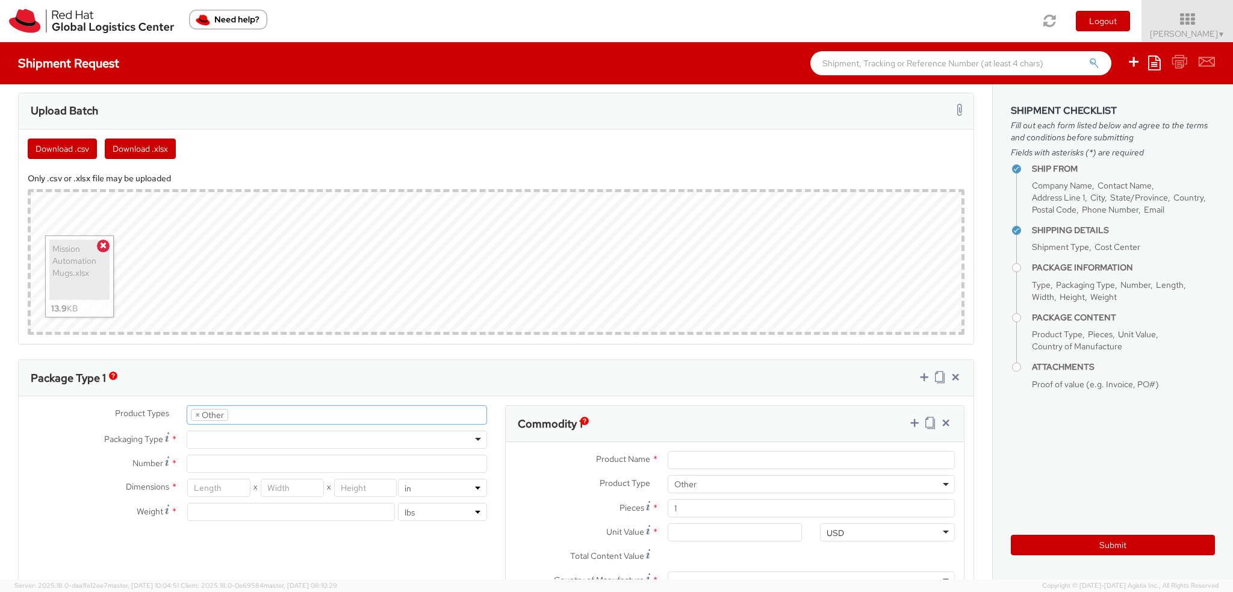
scroll to position [93, 0]
click at [199, 441] on div at bounding box center [337, 439] width 300 height 18
click at [218, 468] on input "Number *" at bounding box center [337, 463] width 300 height 18
type input "1"
type input "10"
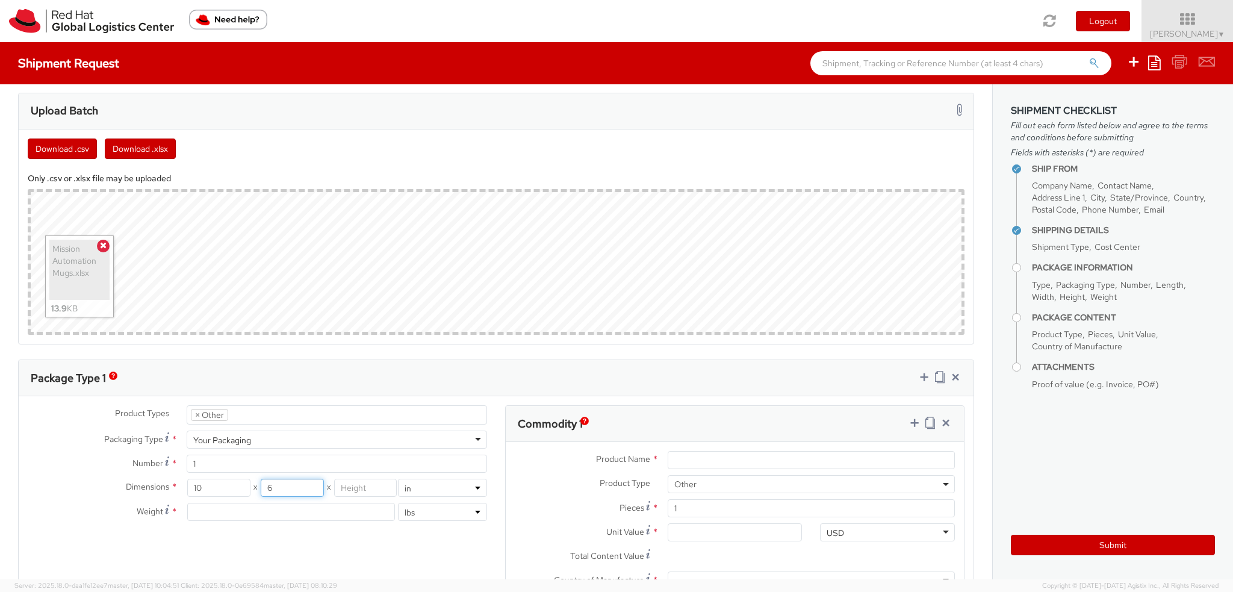
type input "6"
type input "1"
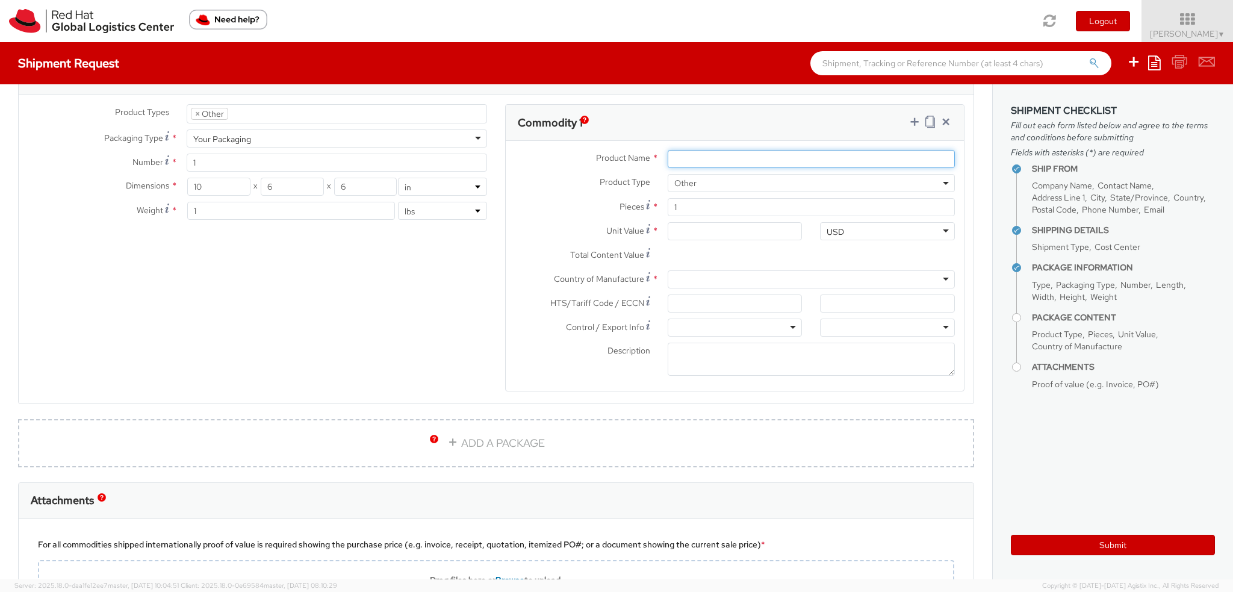
click at [716, 161] on input "Product Name *" at bounding box center [811, 159] width 287 height 18
type input "Ceramic Mug"
click at [686, 229] on input "Unit Value *" at bounding box center [735, 231] width 135 height 18
type input "6.00"
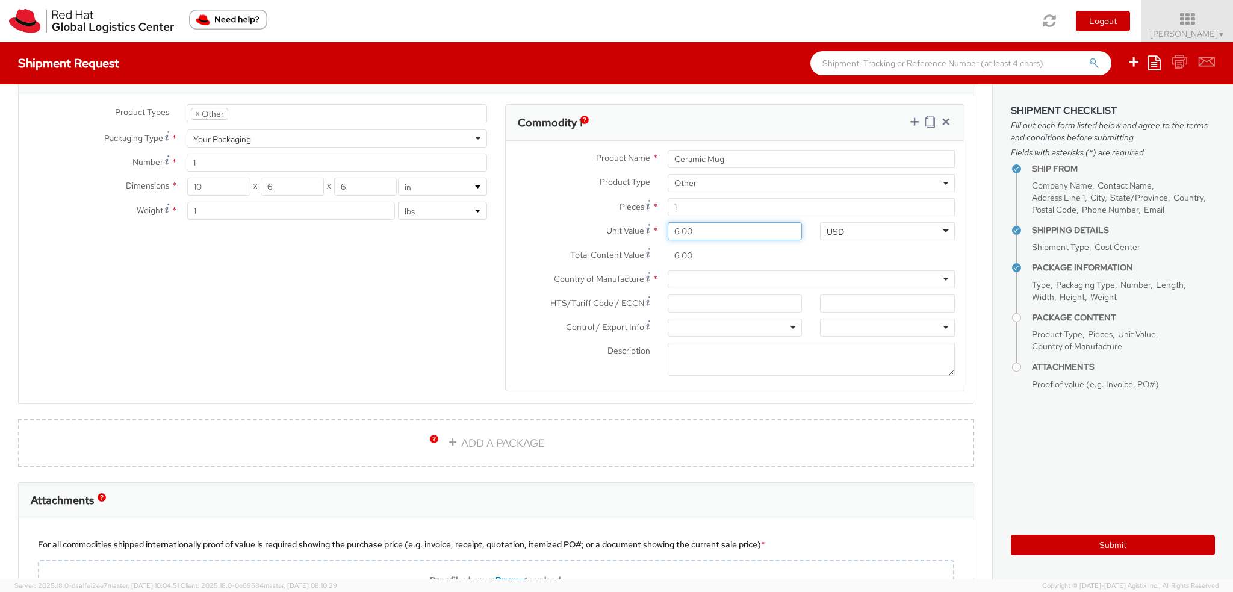
type input "6.90"
type input "6.92"
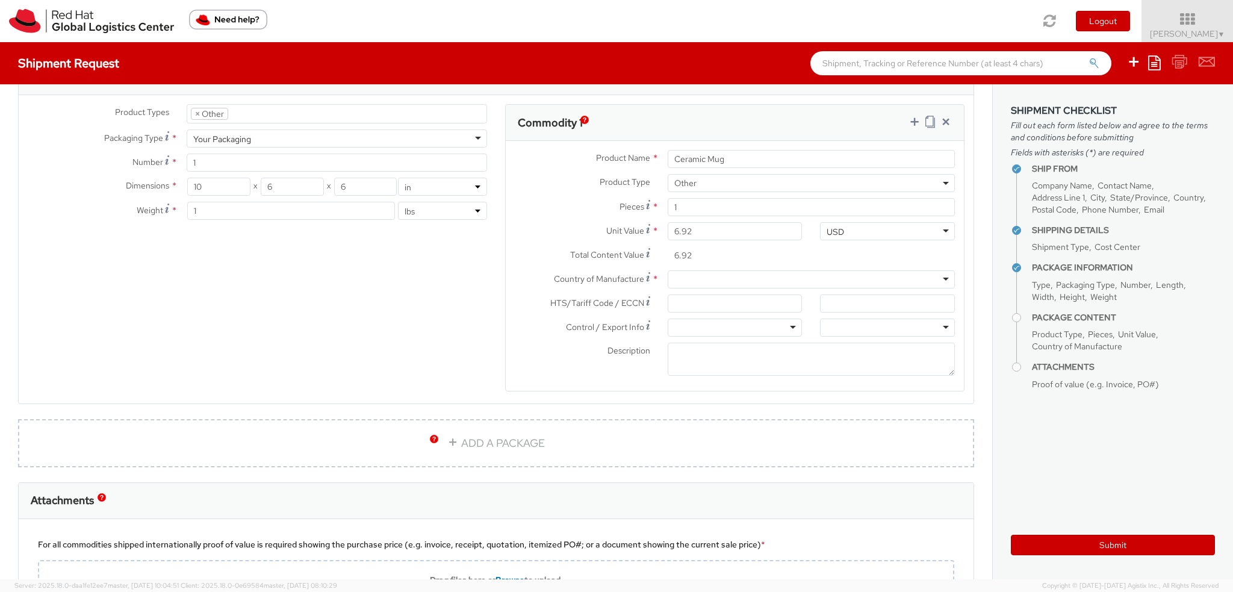
click at [879, 137] on div "Commodity 1" at bounding box center [735, 123] width 458 height 36
drag, startPoint x: 681, startPoint y: 298, endPoint x: 687, endPoint y: 296, distance: 6.3
click at [687, 296] on input "HTS/Tariff Code / ECCN *" at bounding box center [735, 303] width 135 height 18
paste input "6912.00"
type input "6912.00"
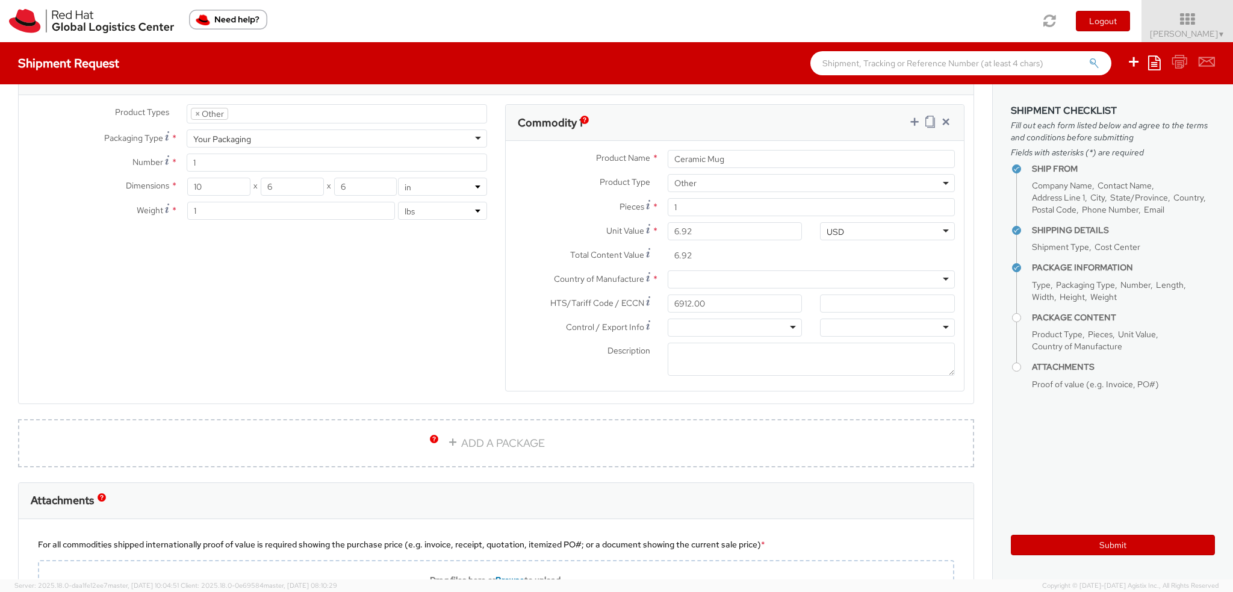
click at [695, 324] on div at bounding box center [735, 327] width 135 height 18
click at [845, 321] on div at bounding box center [887, 327] width 135 height 18
click at [735, 363] on textarea "Description *" at bounding box center [811, 358] width 287 height 33
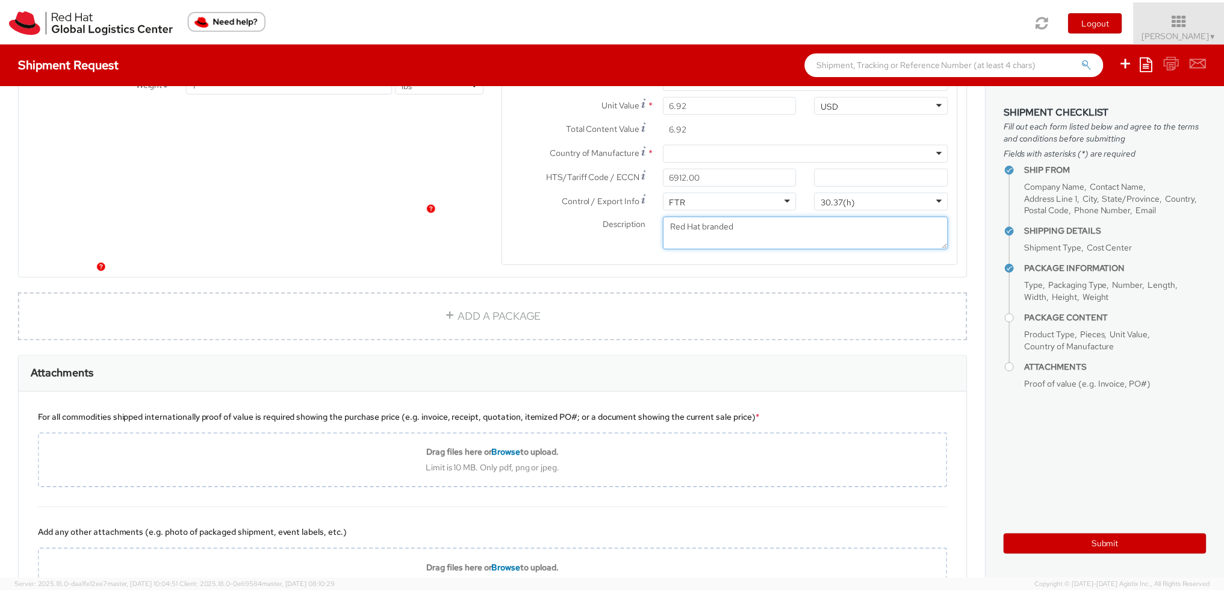
scroll to position [1194, 0]
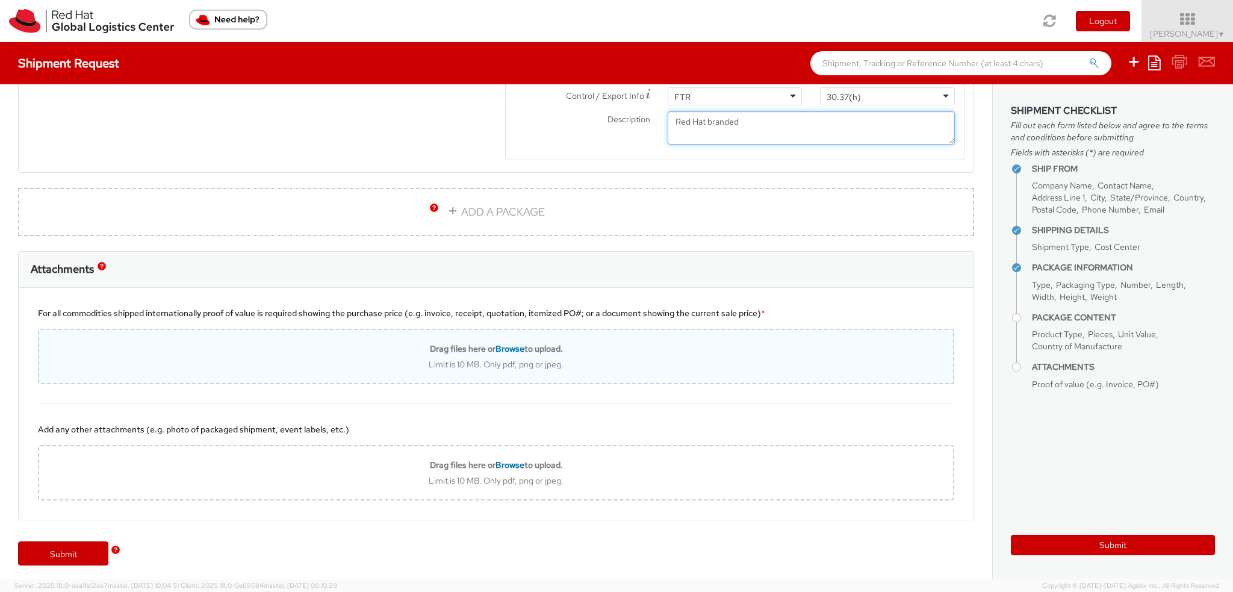
type textarea "Red Hat branded"
click at [352, 359] on div "Limit is 10 MB. Only pdf, png or jpeg." at bounding box center [496, 364] width 914 height 11
type input "C:\fakepath\heat sensitive ceramic mugs (1).pdf"
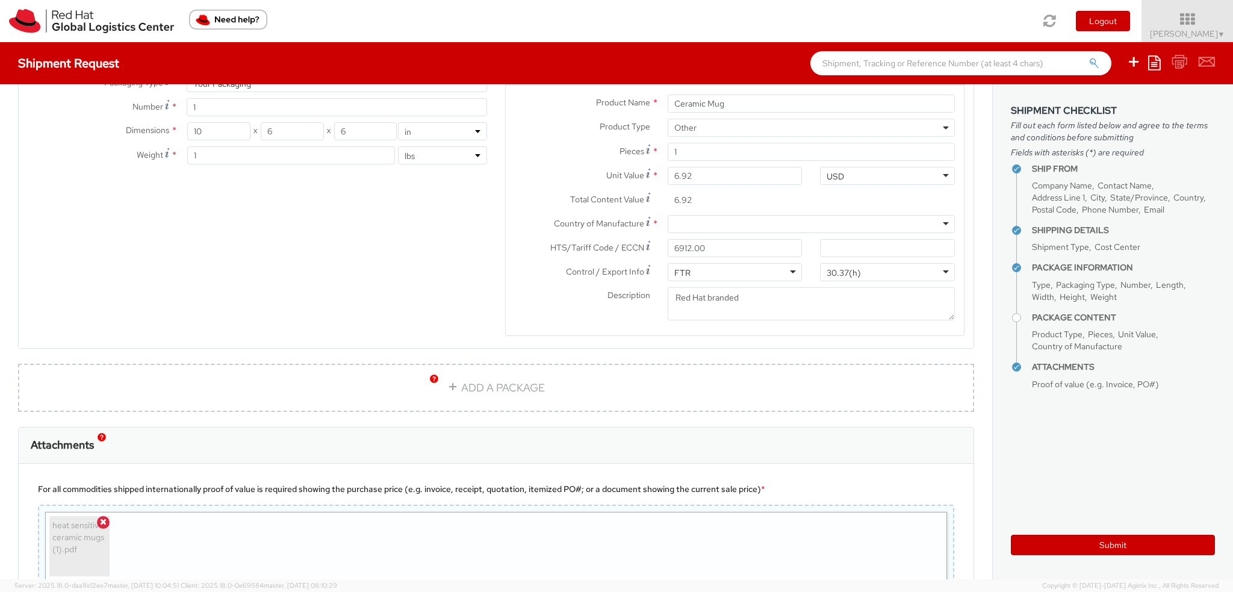
scroll to position [1023, 0]
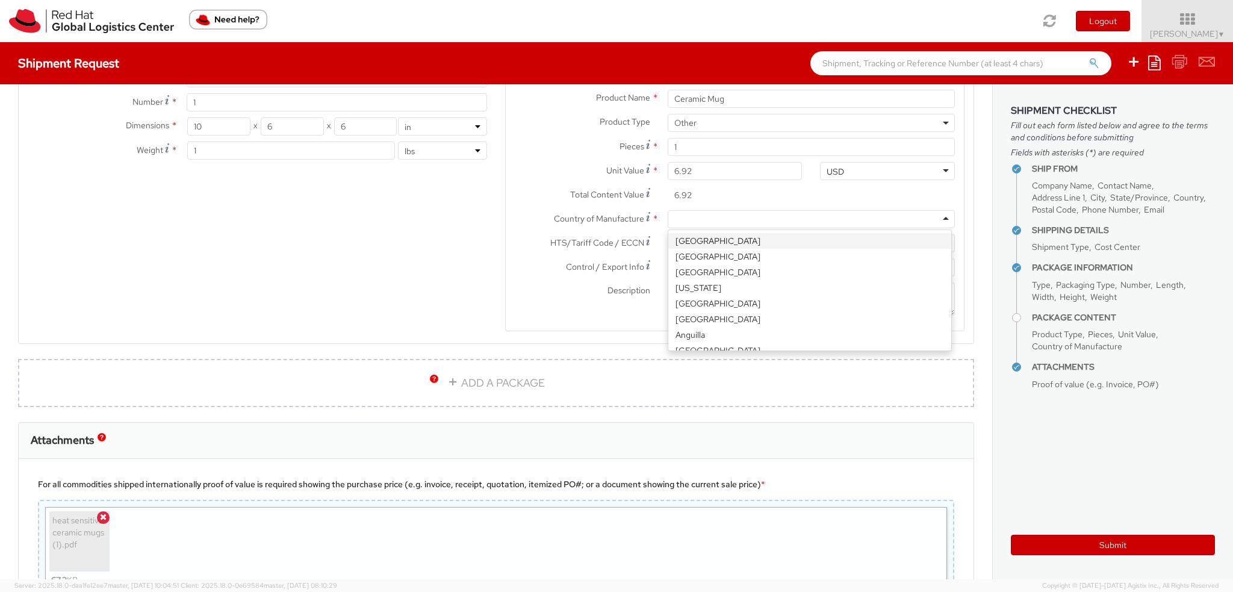
click at [698, 218] on div at bounding box center [811, 219] width 287 height 18
type input "[GEOGRAPHIC_DATA]"
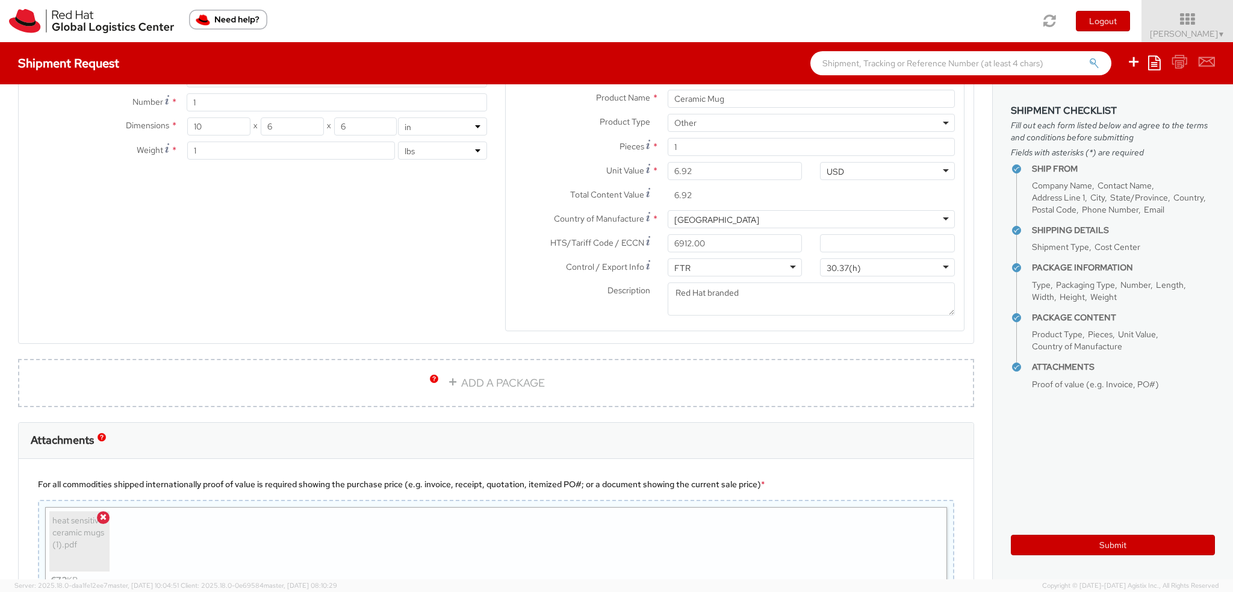
scroll to position [0, 0]
click at [1086, 546] on button "Submit" at bounding box center [1113, 544] width 204 height 20
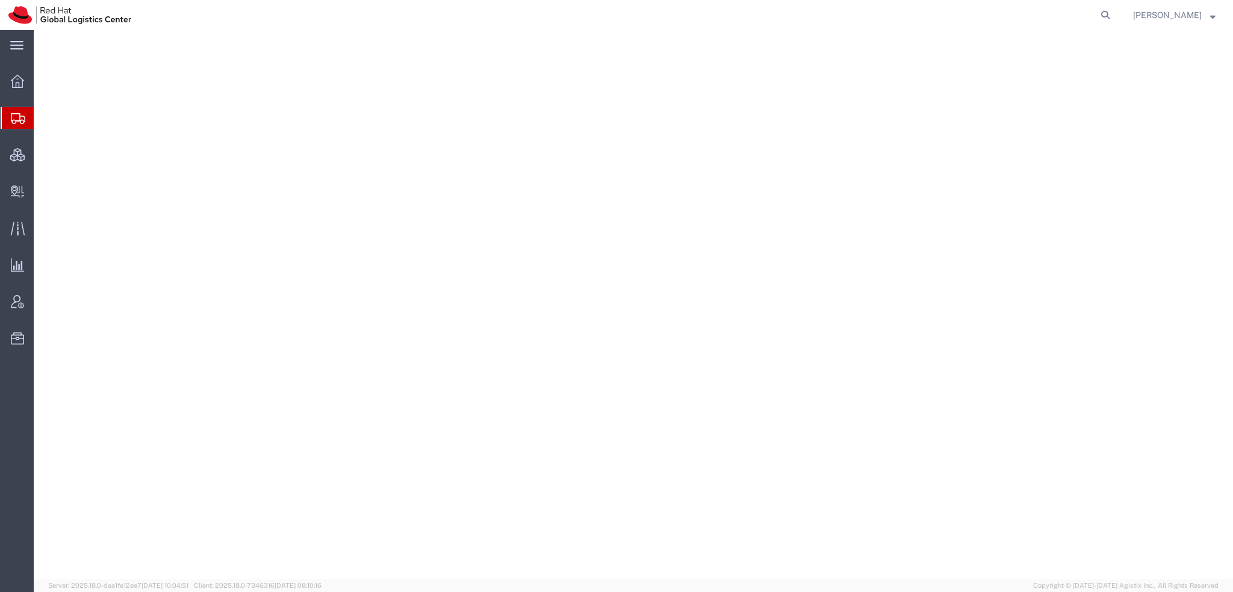
select select "38014"
select select
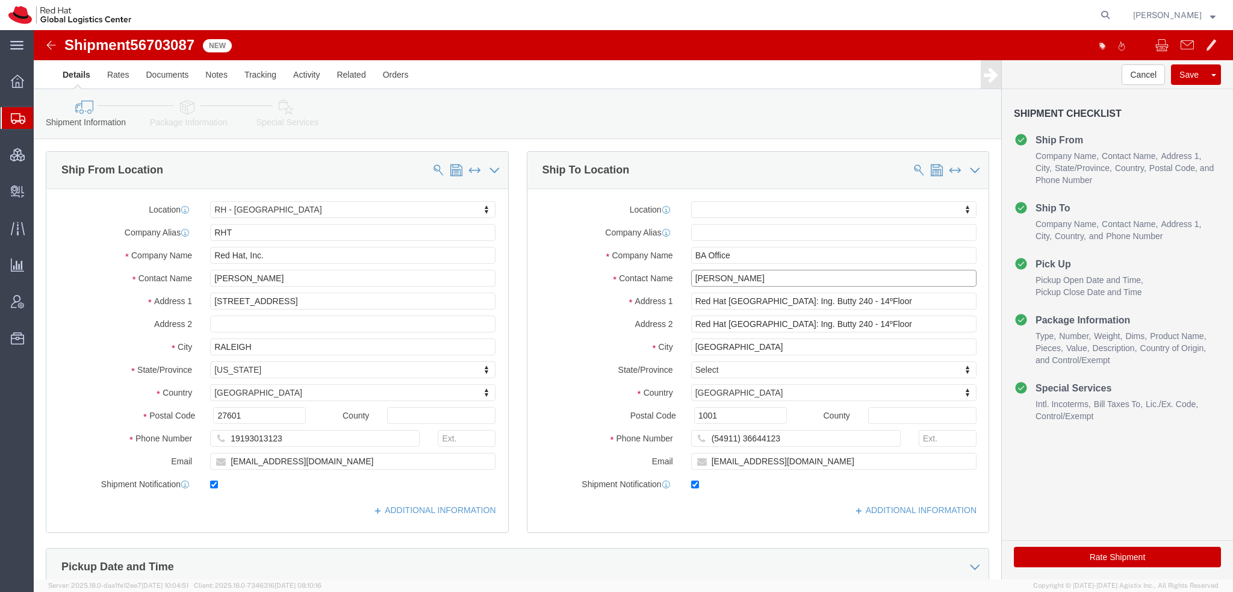
click input "[PERSON_NAME]"
type input "Mercedes Calv"
click p "- Red Hat de Argentina, SA - (Mercedes Calvo) Ingeniero Butty 240, Edificio Lam…"
select select "37936"
click input "Mercedes Calv"
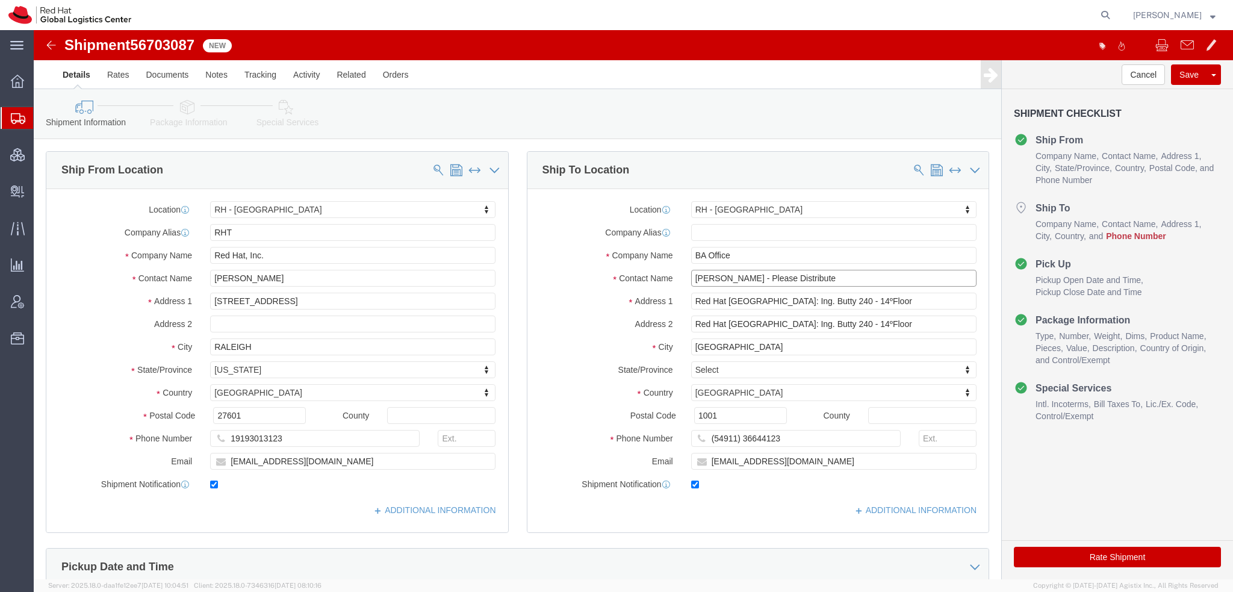
type input "Mercedes Calvo - Please Distribute"
click input "(54911) 36644123"
paste input "(54911) 36644123"
type input "54911-36644123"
click icon
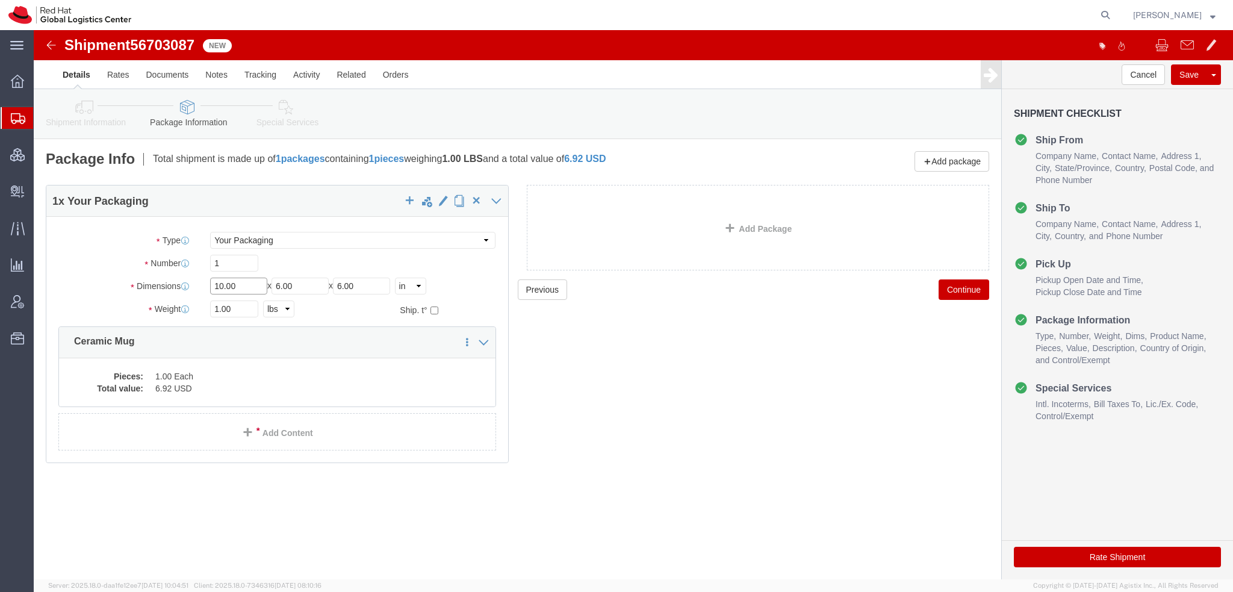
drag, startPoint x: 200, startPoint y: 258, endPoint x: -34, endPoint y: 191, distance: 243.5
click html "Shipment 56703087 New Details Rates Documents Notes Tracking Activity Related O…"
type input "18"
type input "16"
type input "12"
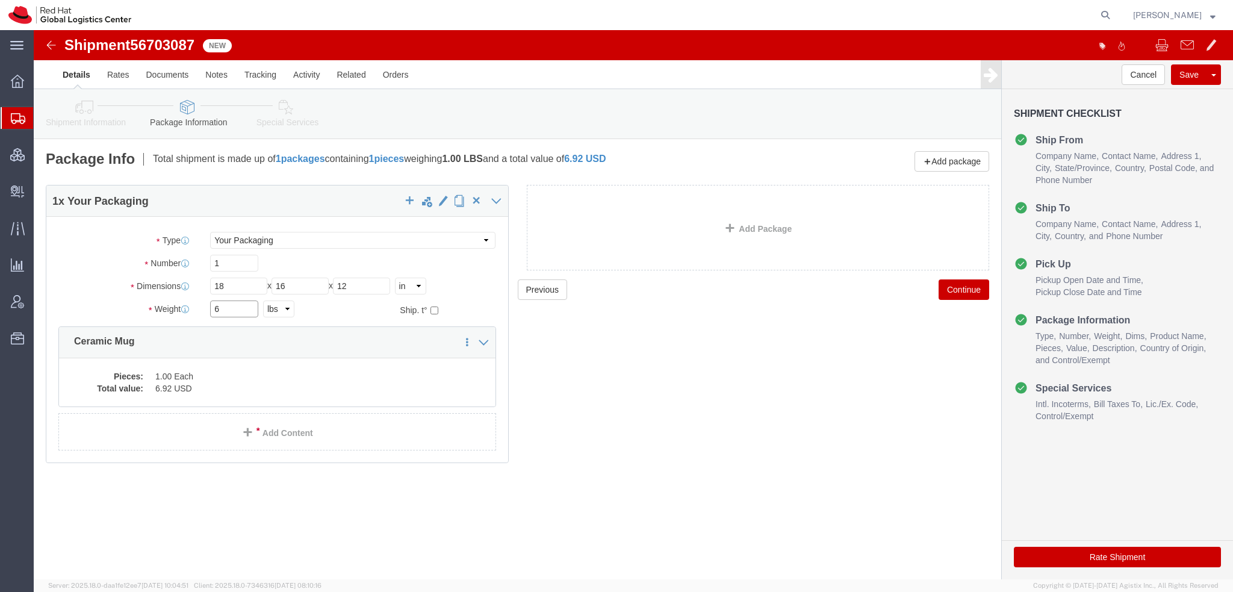
type input "6"
click dd "6.92 USD"
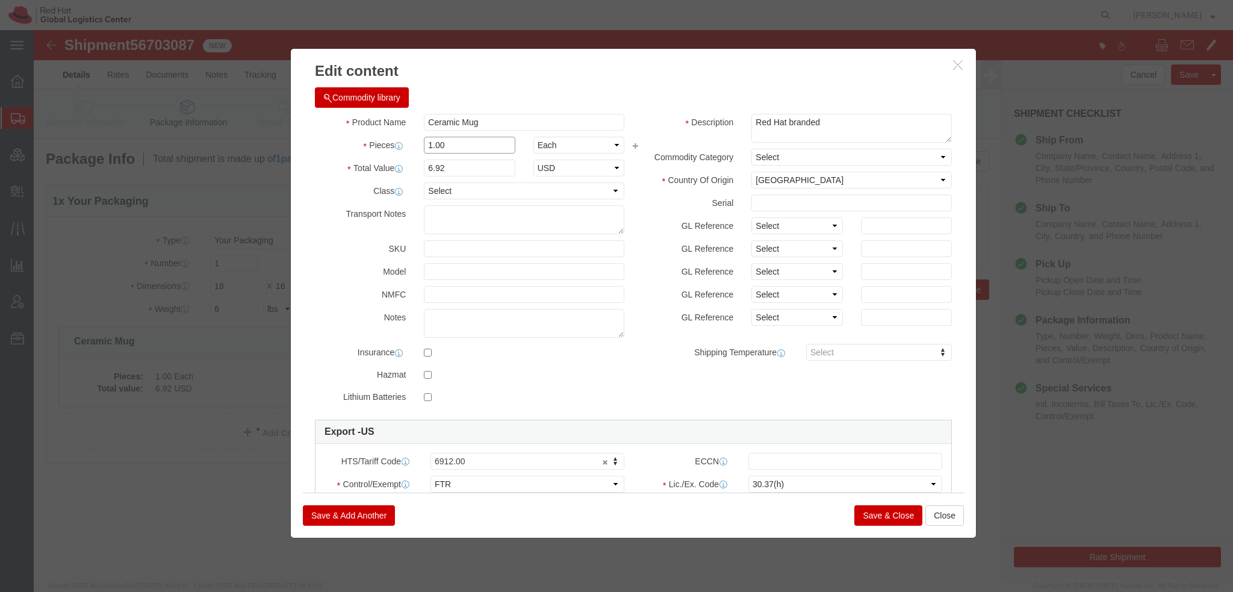
drag, startPoint x: 418, startPoint y: 114, endPoint x: -34, endPoint y: 16, distance: 462.6
click html "Shipment 56703087 New Details Rates Documents Notes Tracking Activity Related O…"
type input "3"
type input "20.76"
click button "Save & Close"
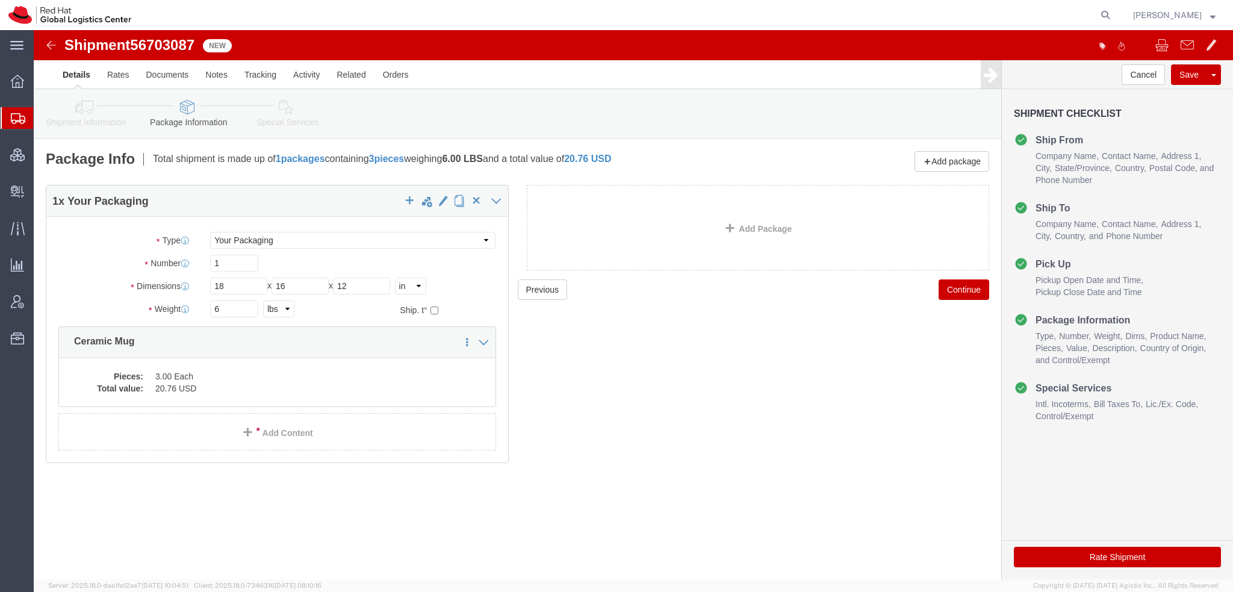
click icon
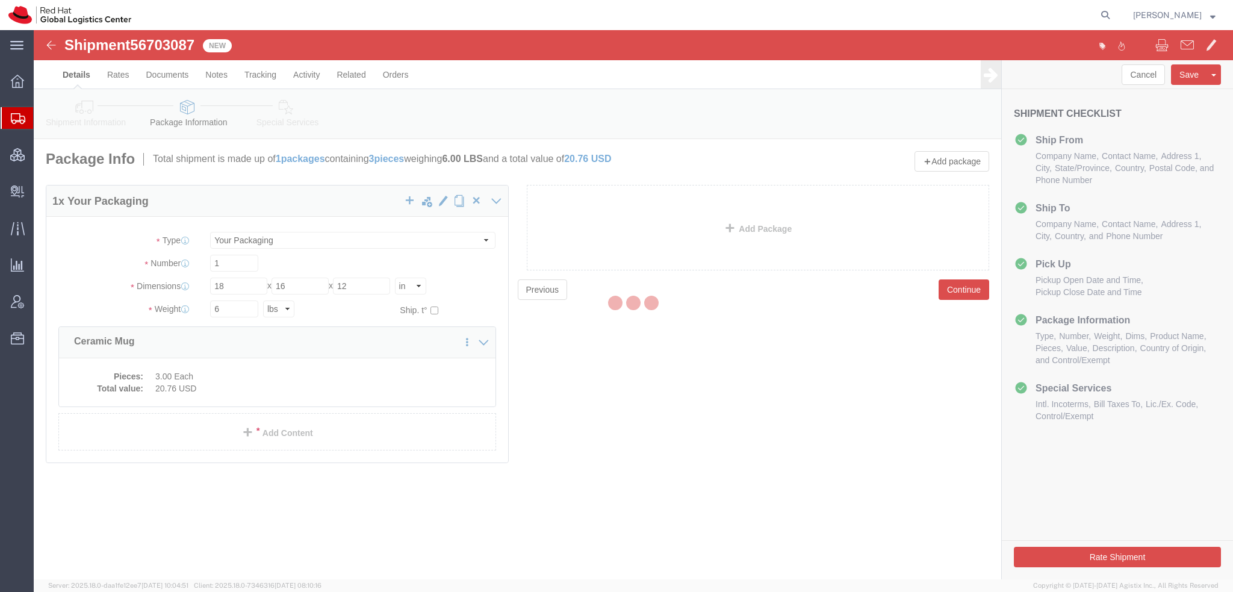
select select
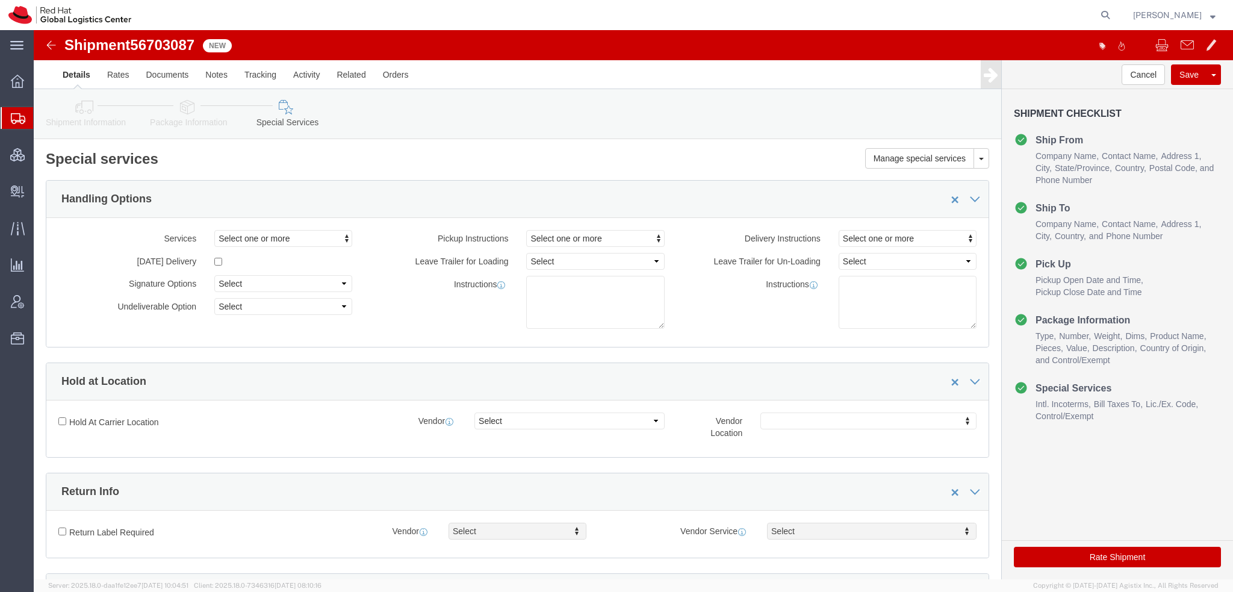
select select "COSTCENTER"
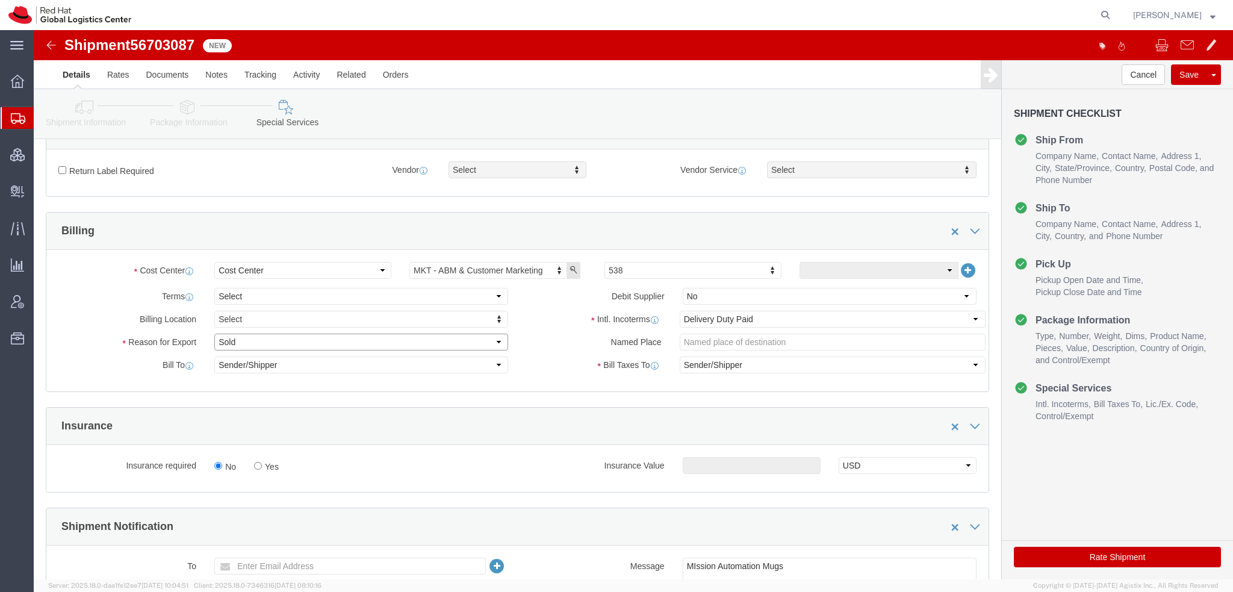
click select "Select Gift Personal Effects Repair/Warranty Return Sample Sold Temporary/Not S…"
select select "GIFT"
click select "Select Gift Personal Effects Repair/Warranty Return Sample Sold Temporary/Not S…"
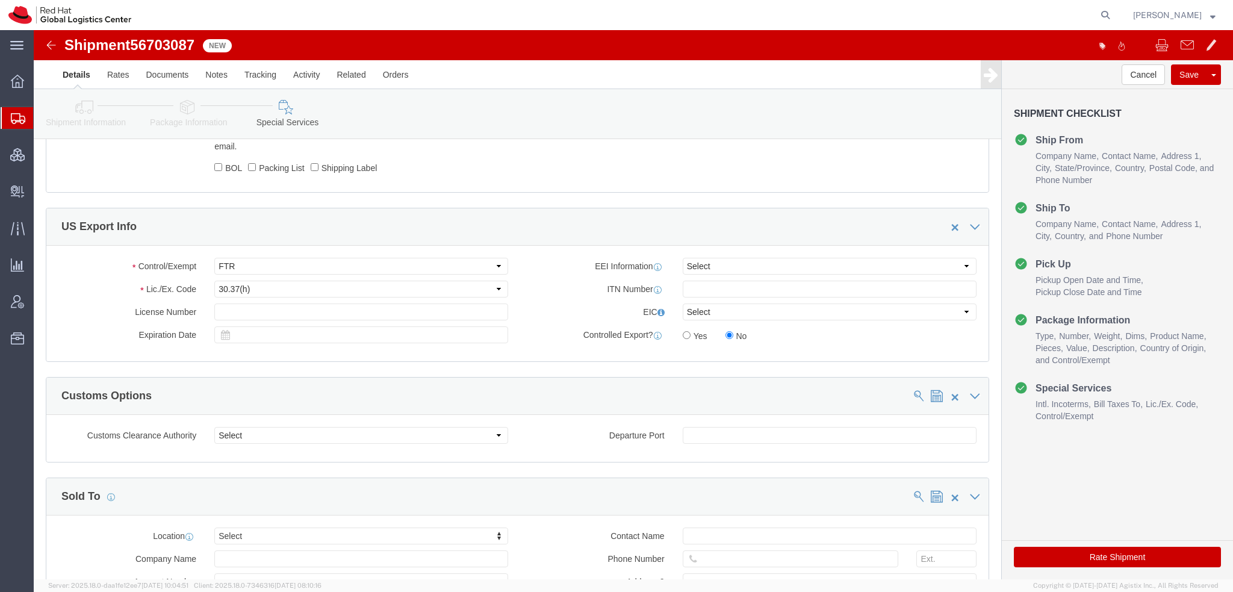
scroll to position [843, 0]
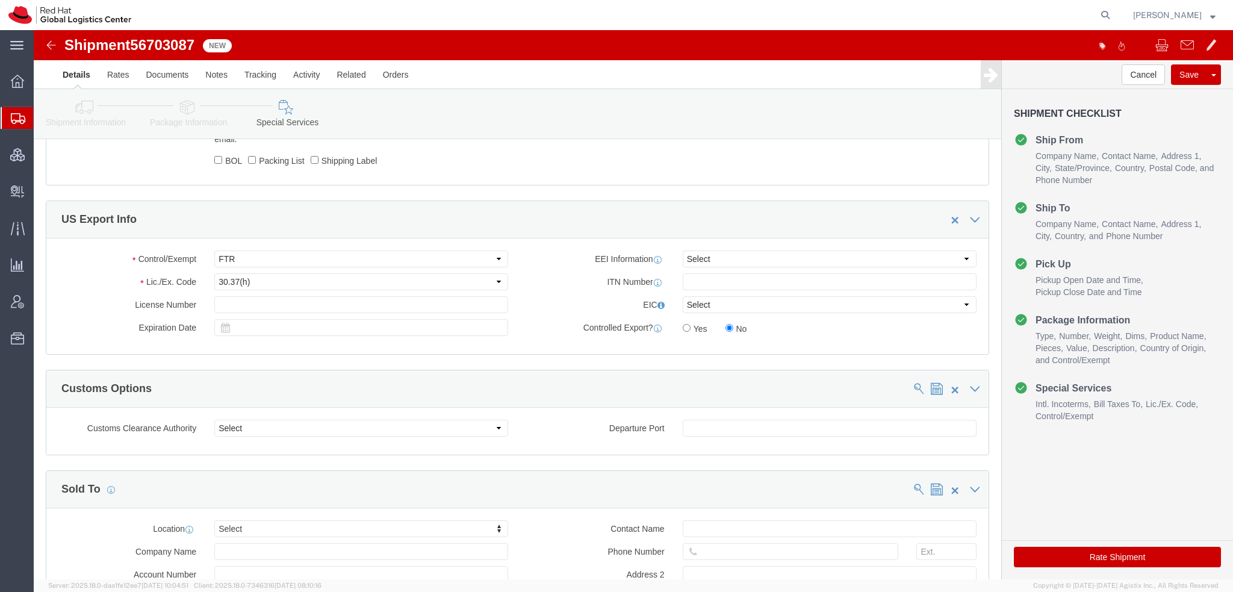
click button "Rate Shipment"
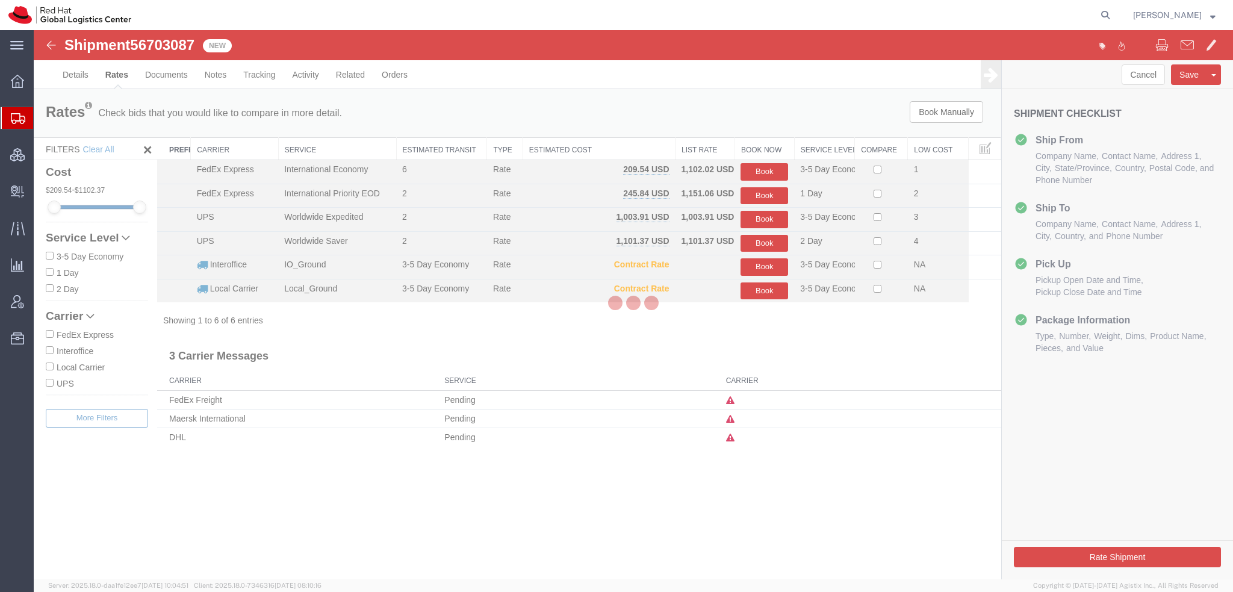
scroll to position [0, 0]
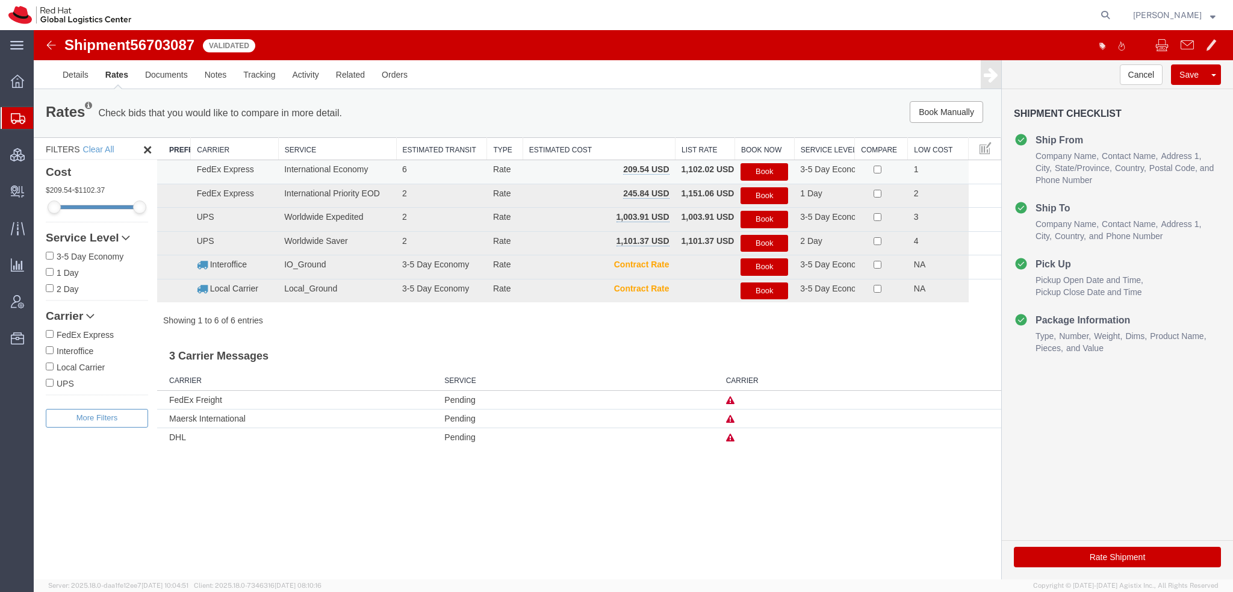
click at [762, 167] on button "Book" at bounding box center [764, 171] width 48 height 17
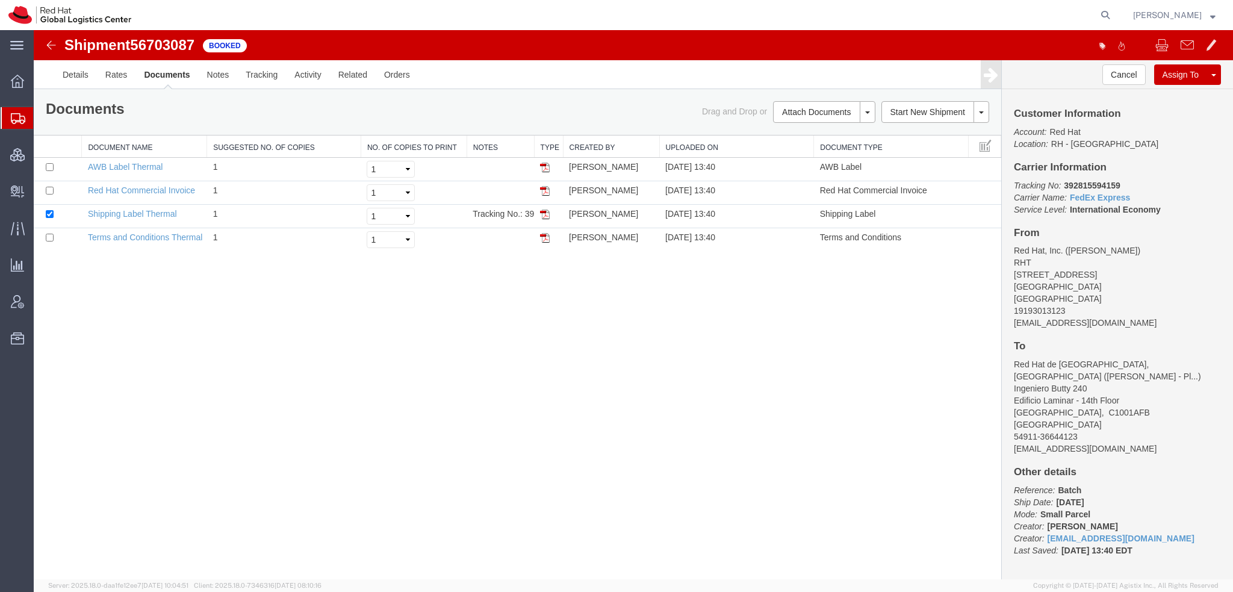
drag, startPoint x: 544, startPoint y: 214, endPoint x: 928, endPoint y: 87, distance: 403.9
click at [544, 214] on img at bounding box center [545, 214] width 10 height 10
click at [542, 164] on img at bounding box center [545, 168] width 10 height 10
click at [547, 188] on img at bounding box center [545, 191] width 10 height 10
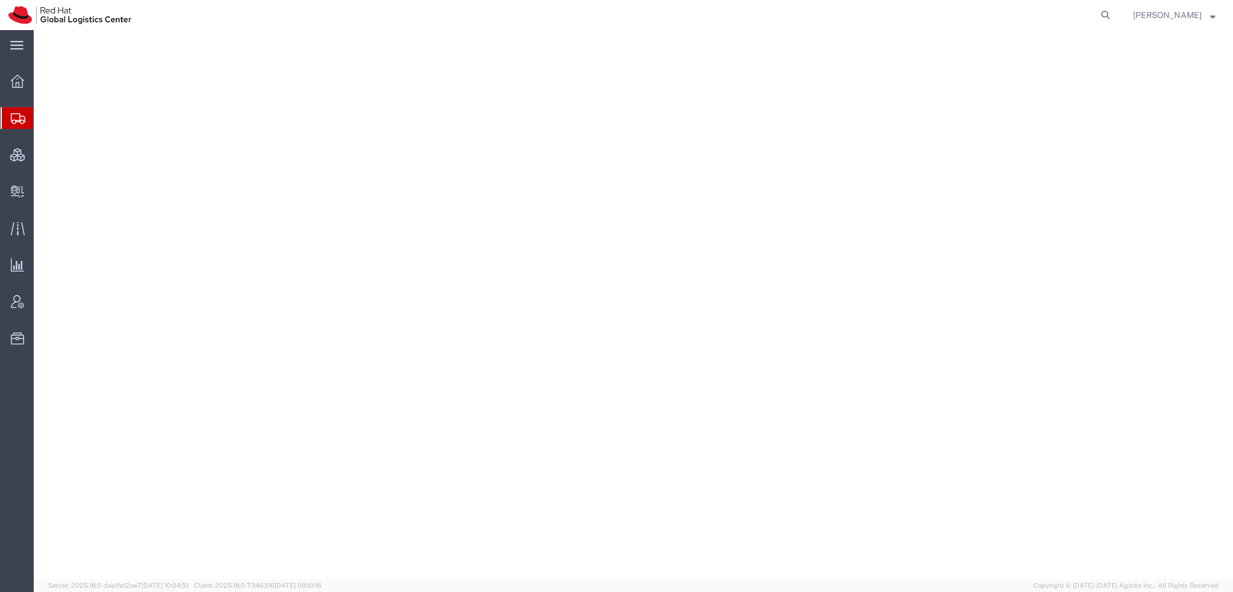
select select "38014"
select select
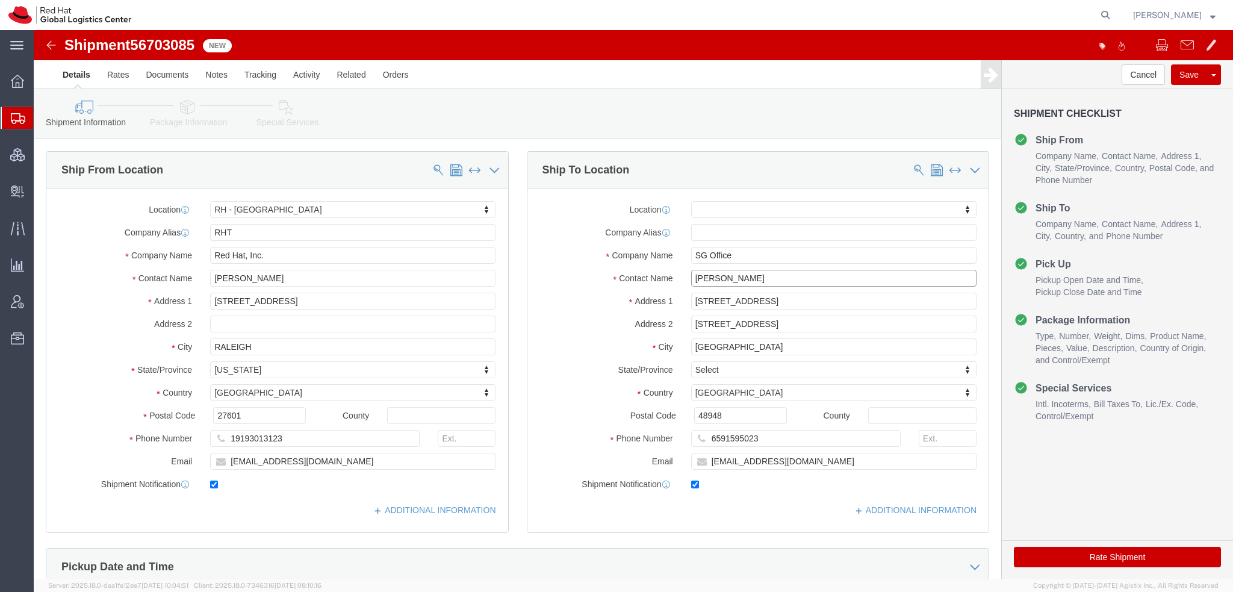
drag, startPoint x: 705, startPoint y: 249, endPoint x: 775, endPoint y: 253, distance: 69.9
click input "[PERSON_NAME]"
type input "[PERSON_NAME]"
click p "- Red Hat Asia Pacific Pte Ltd - ([PERSON_NAME]) [STREET_ADDRESS], SG"
select select "51051"
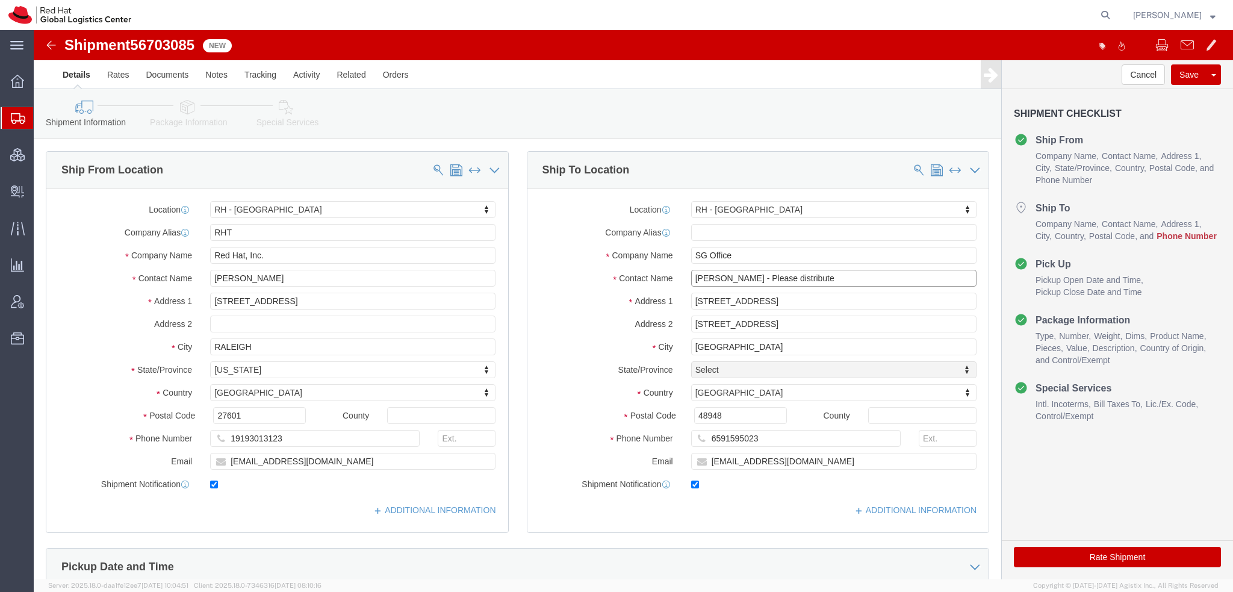
type input "[PERSON_NAME] - Please distribute"
click input "6591595023"
paste input "[PHONE_NUMBER]"
type input "6591595023"
click input "gliew@redhat.com"
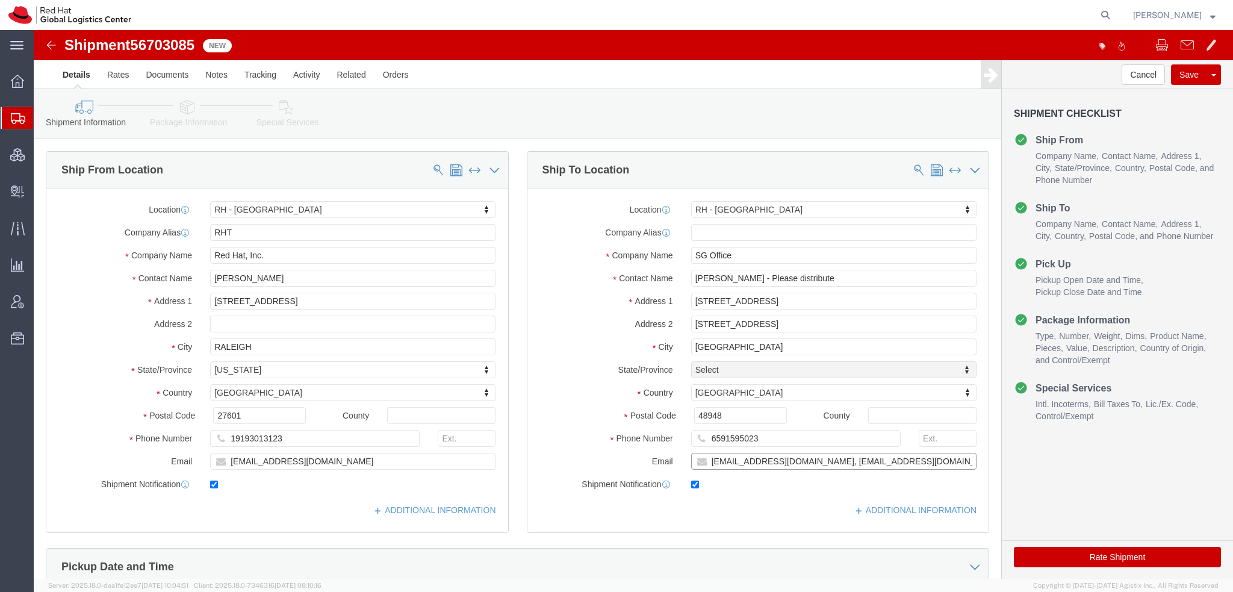
type input "gliew@redhat.com, apaclogistics@redhat.com"
click icon
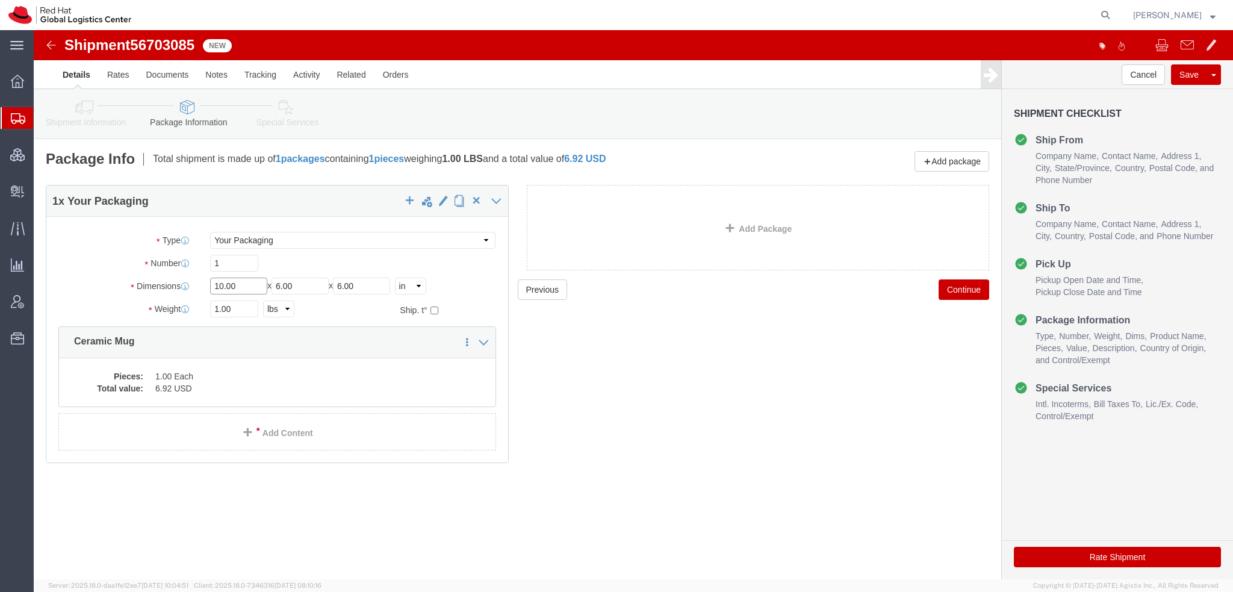
drag, startPoint x: 211, startPoint y: 252, endPoint x: -34, endPoint y: 156, distance: 263.0
click html "Shipment 56703085 New Details Rates Documents Notes Tracking Activity Related O…"
type input "18"
type input "16"
type input "12"
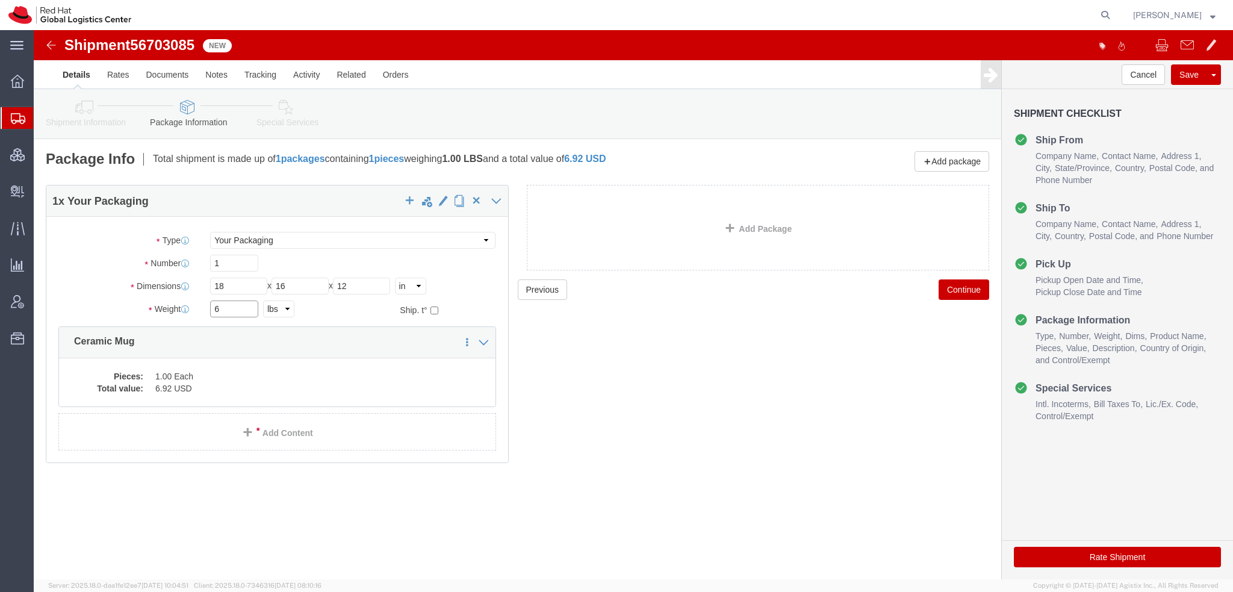
type input "6"
click dd "1.00 Each"
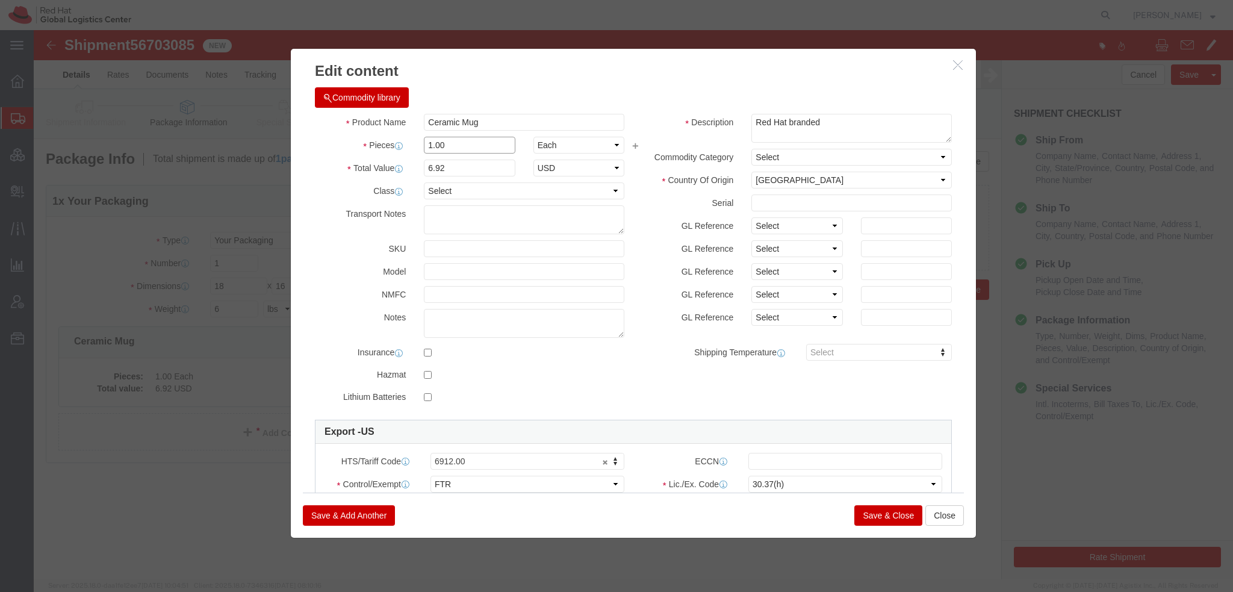
drag, startPoint x: 437, startPoint y: 119, endPoint x: -34, endPoint y: 8, distance: 483.5
click html "Shipment 56703085 New Details Rates Documents Notes Tracking Activity Related O…"
type input "3"
type input "20.76"
click button "Save & Close"
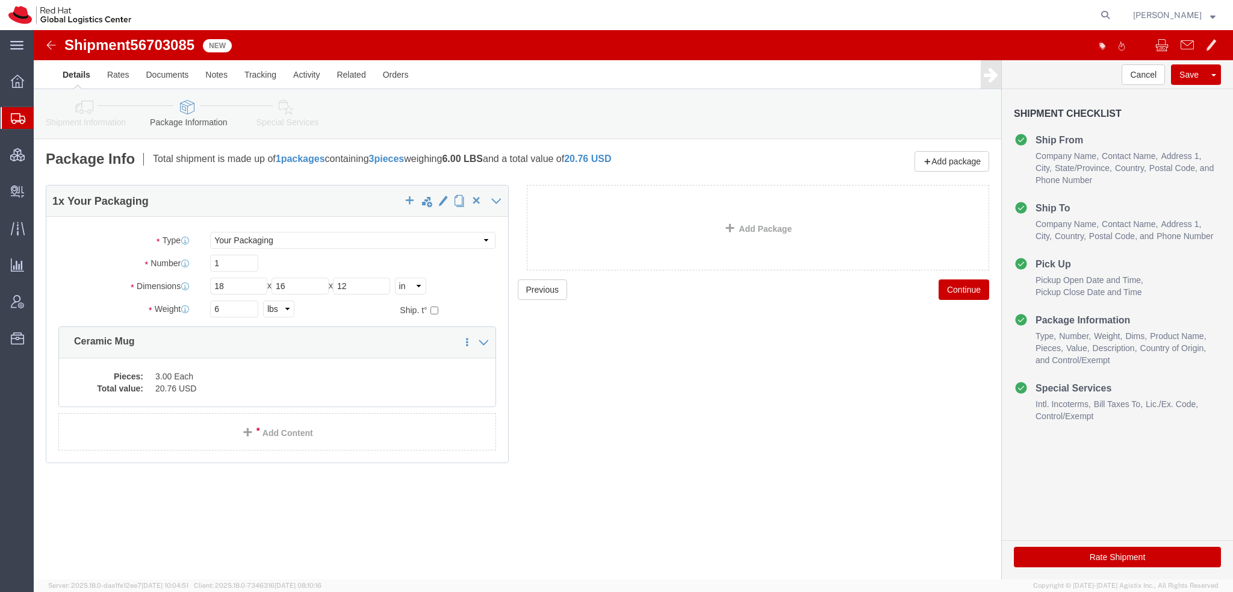
click icon
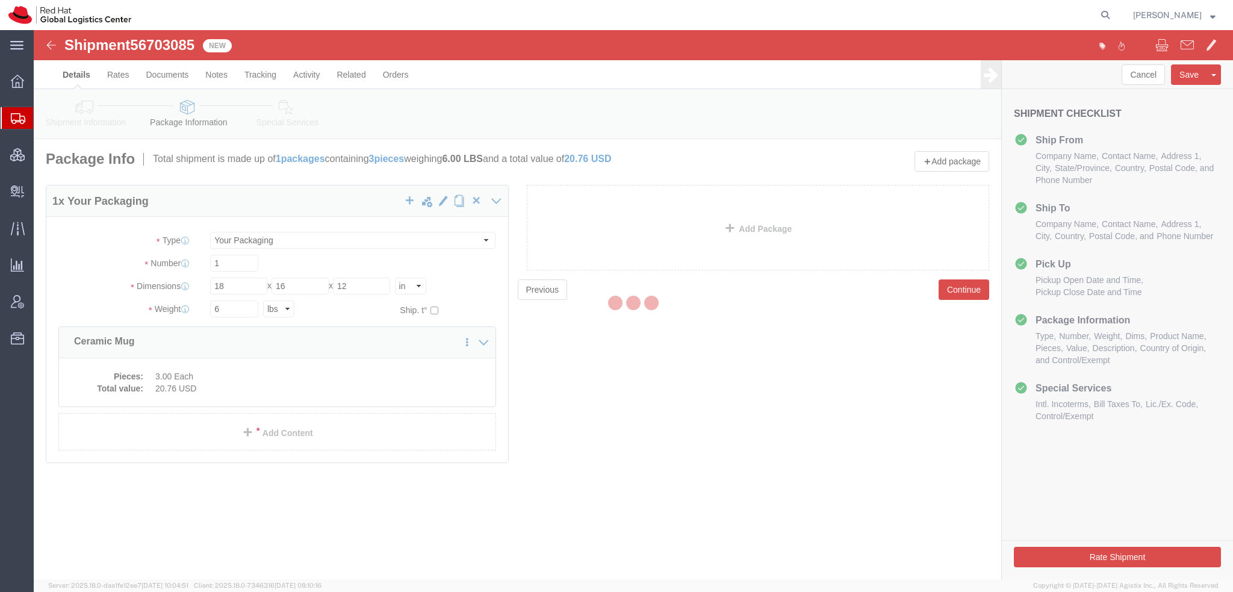
select select
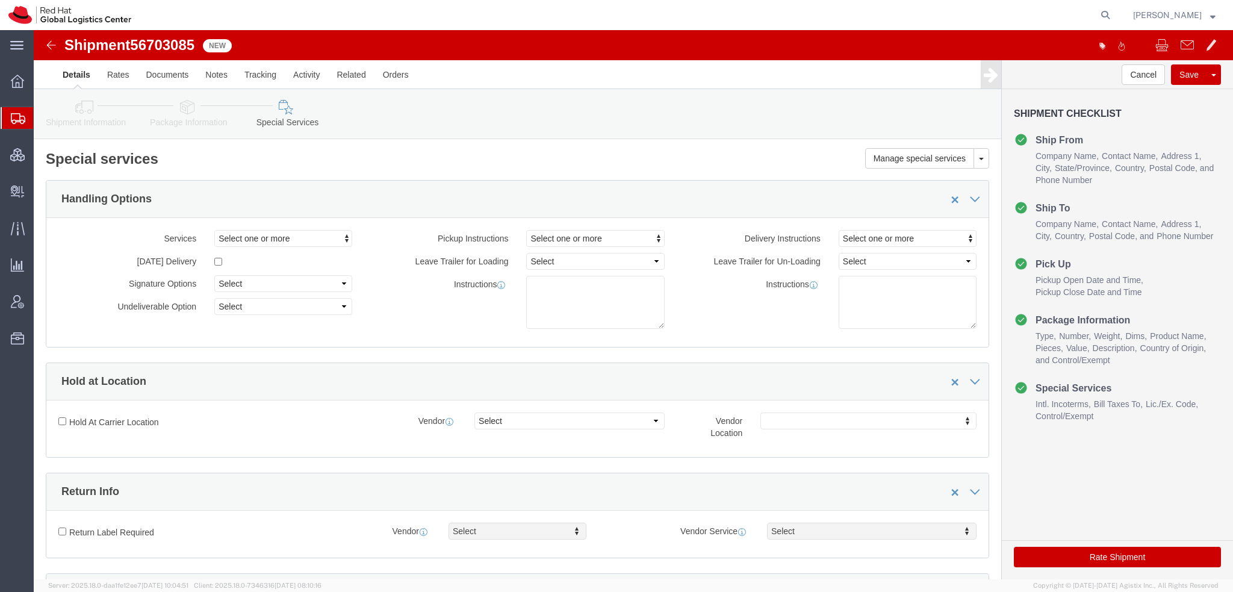
scroll to position [361, 0]
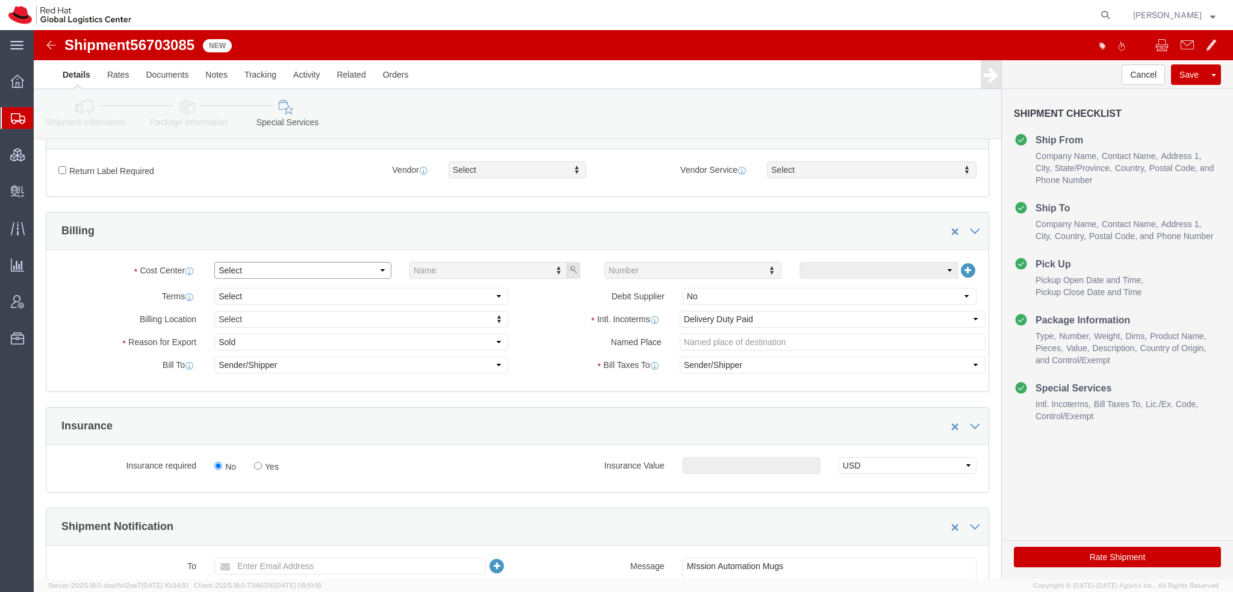
click select "Select Buyer Cost Center Department Operations Number Order Number Sales Person"
select select "COSTCENTER"
click select "Select Buyer Cost Center Department Operations Number Order Number Sales Person"
type input "538"
click select "Select Gift Personal Effects Repair/Warranty Return Sample Sold Temporary/Not S…"
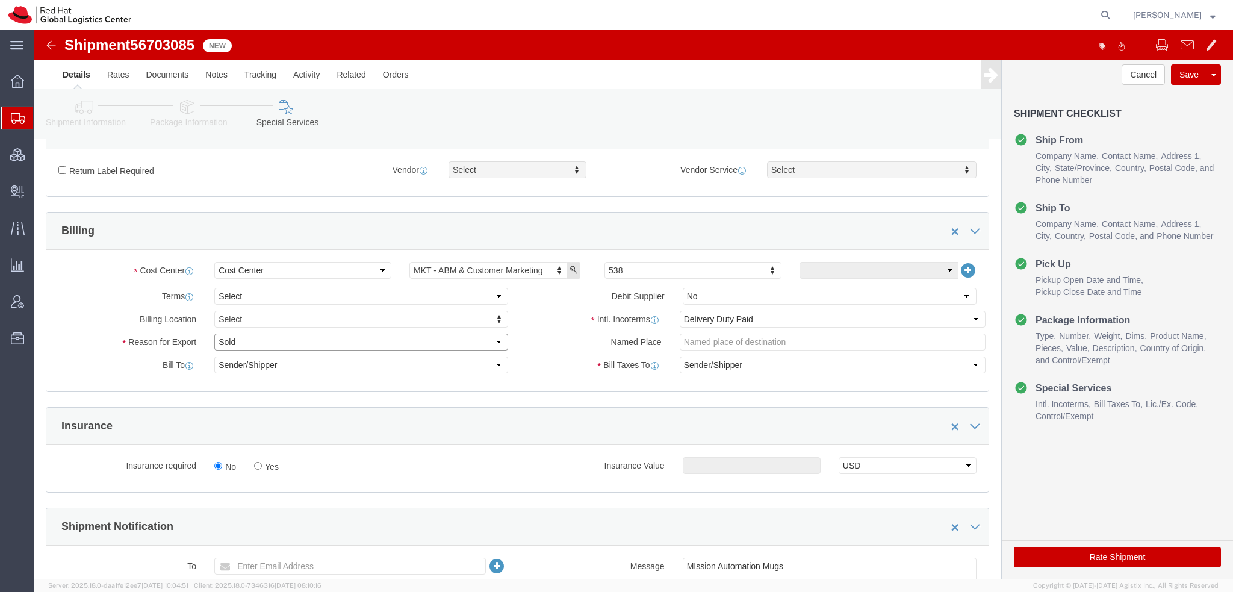
select select "GIFT"
click select "Select Gift Personal Effects Repair/Warranty Return Sample Sold Temporary/Not S…"
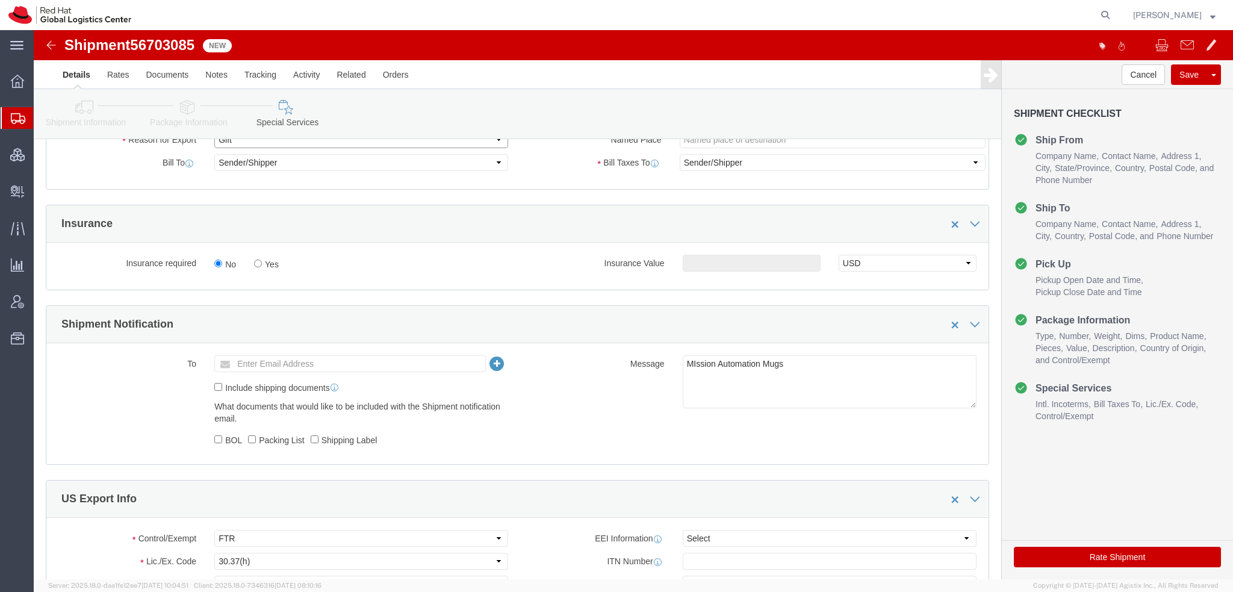
scroll to position [722, 0]
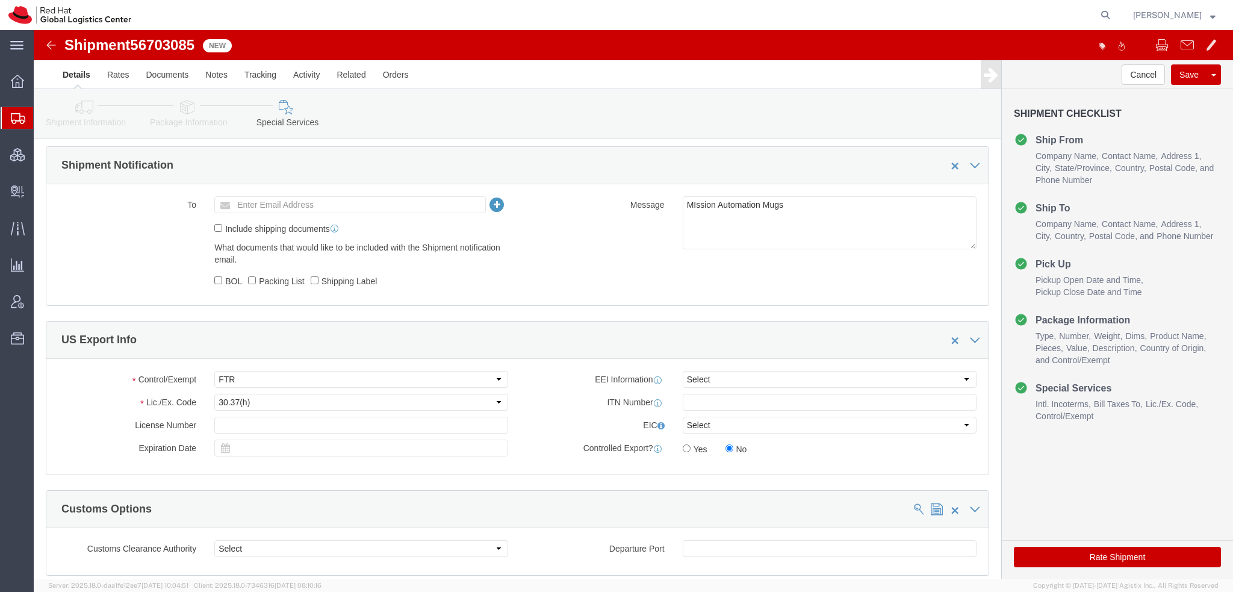
click button "Rate Shipment"
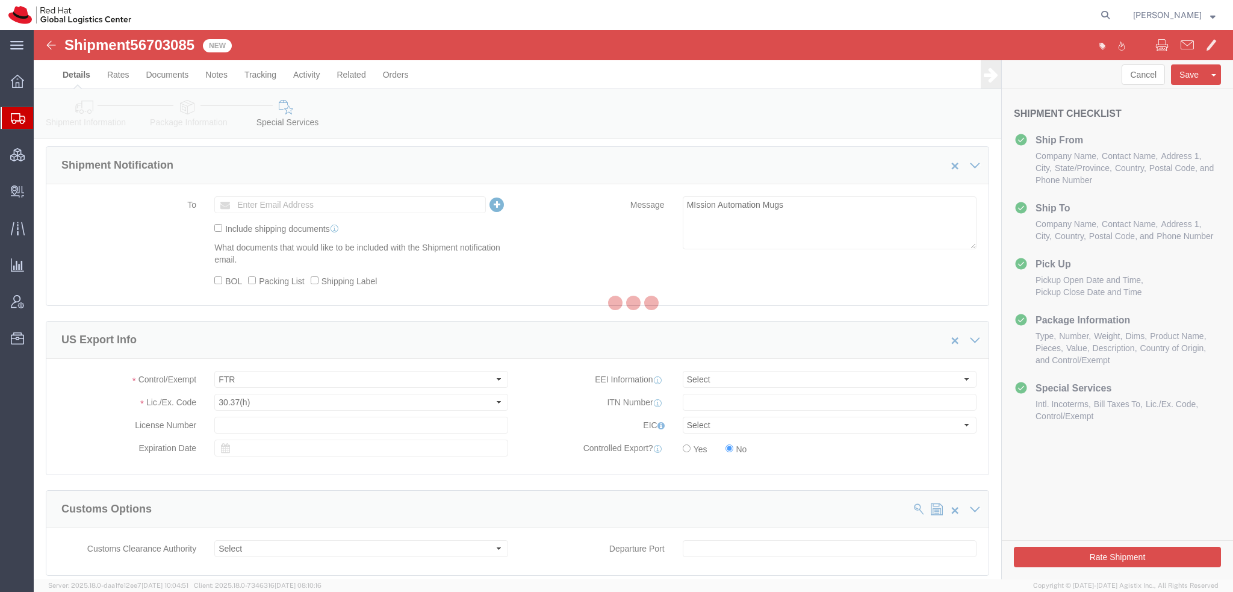
scroll to position [0, 0]
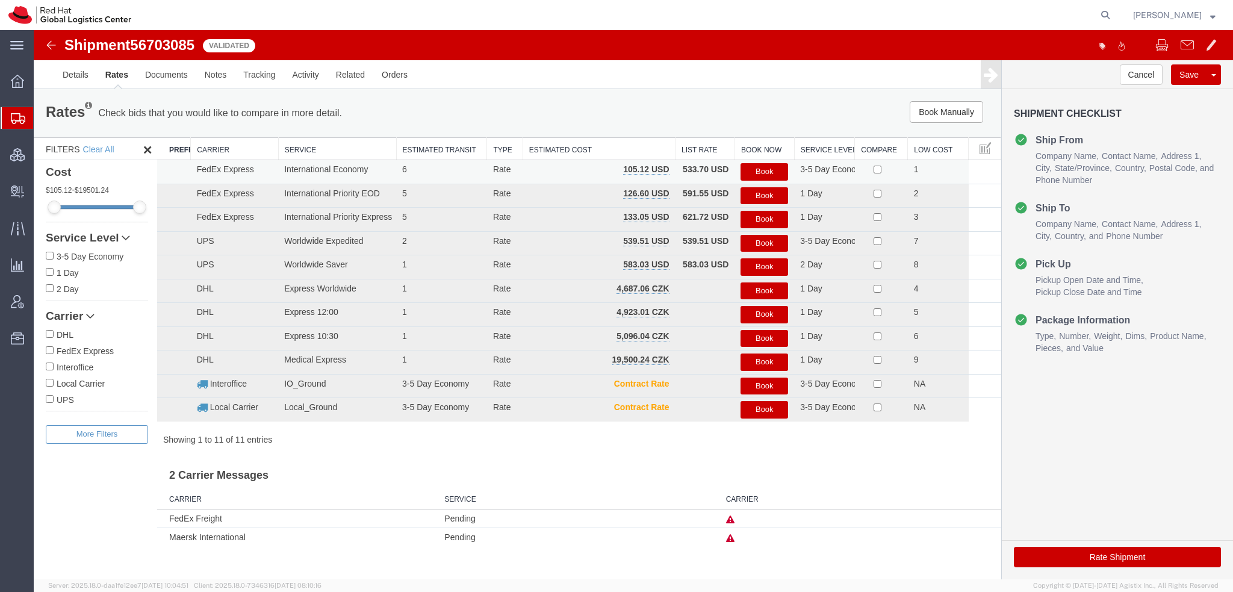
click at [761, 166] on button "Book" at bounding box center [764, 171] width 48 height 17
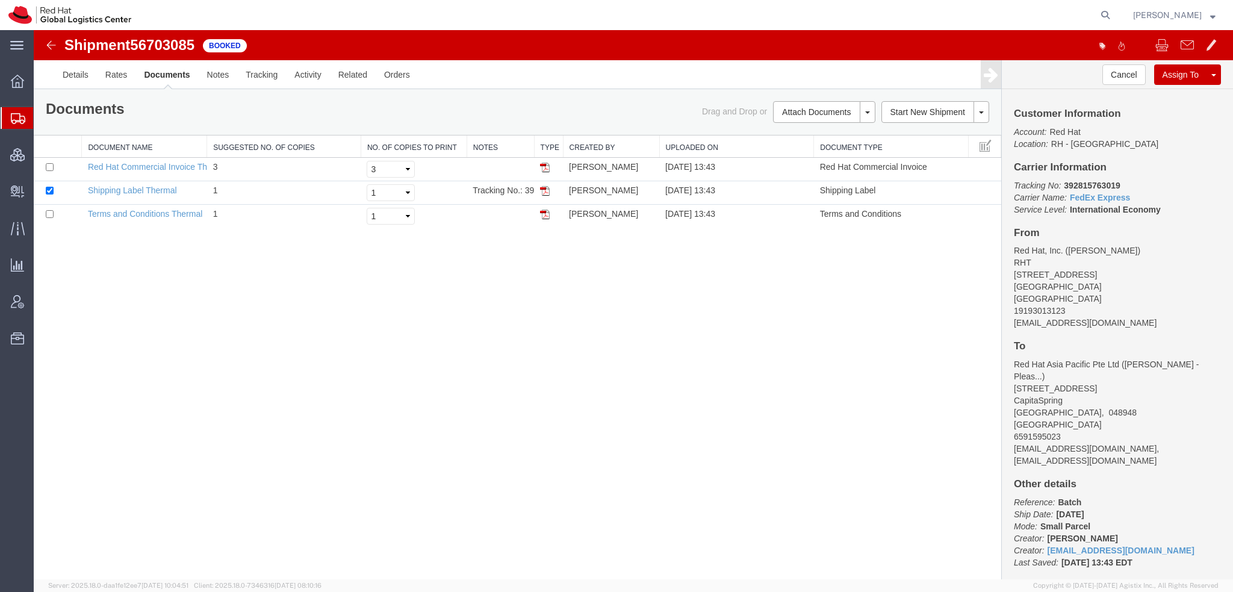
drag, startPoint x: 544, startPoint y: 187, endPoint x: 555, endPoint y: 153, distance: 35.0
click at [544, 187] on img at bounding box center [545, 191] width 10 height 10
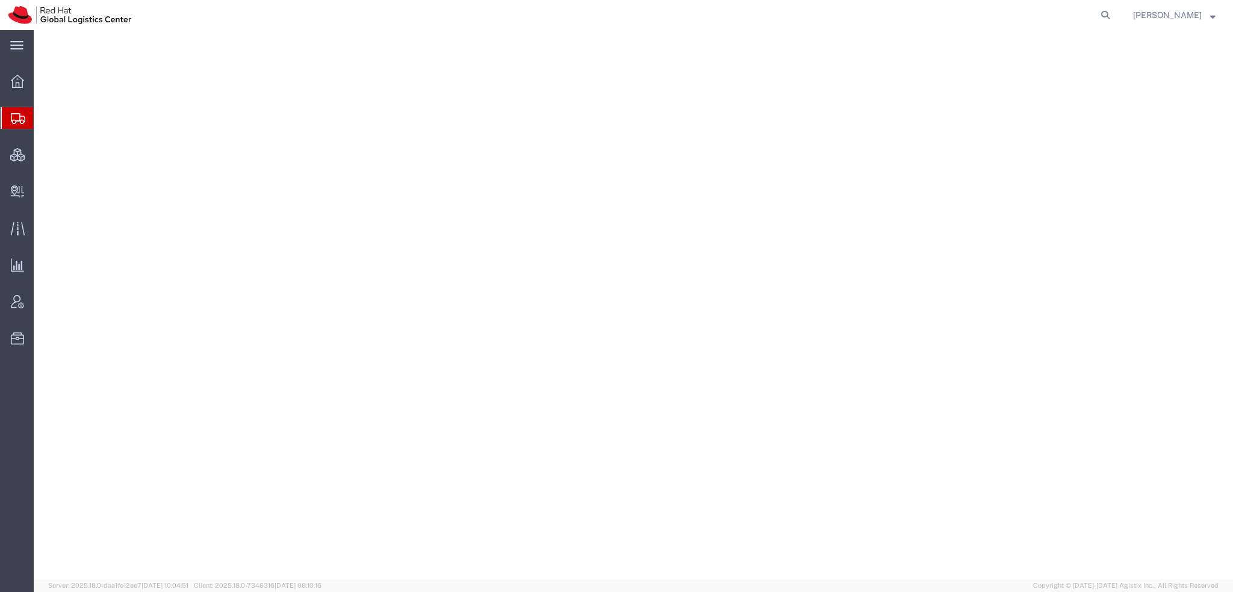
select select "38014"
select select
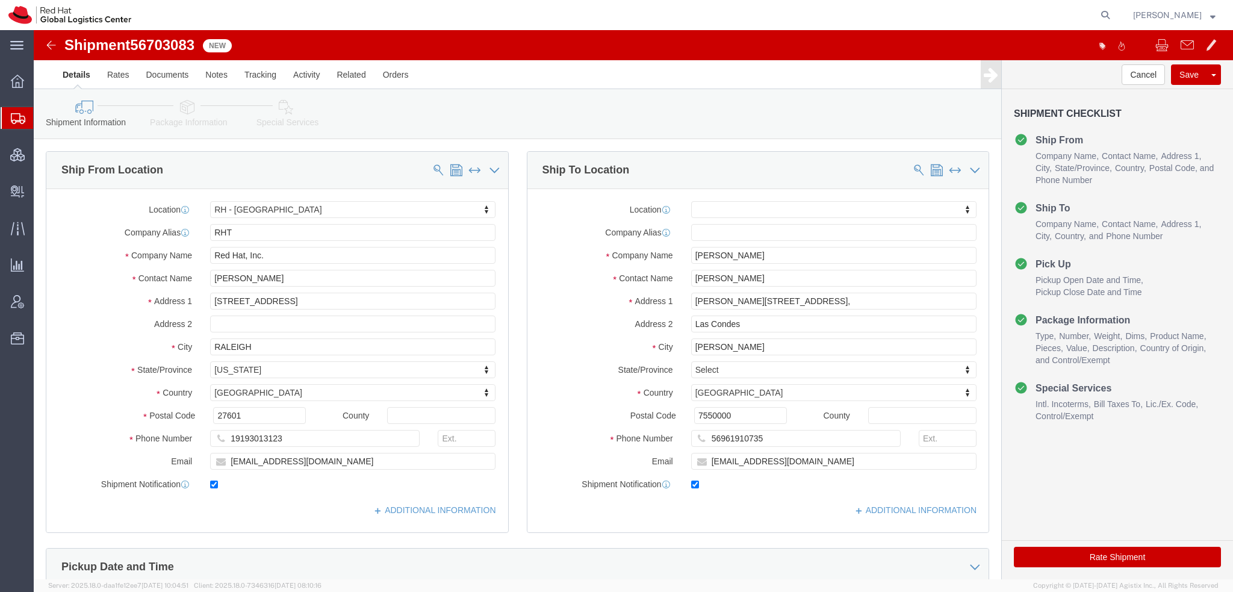
click icon
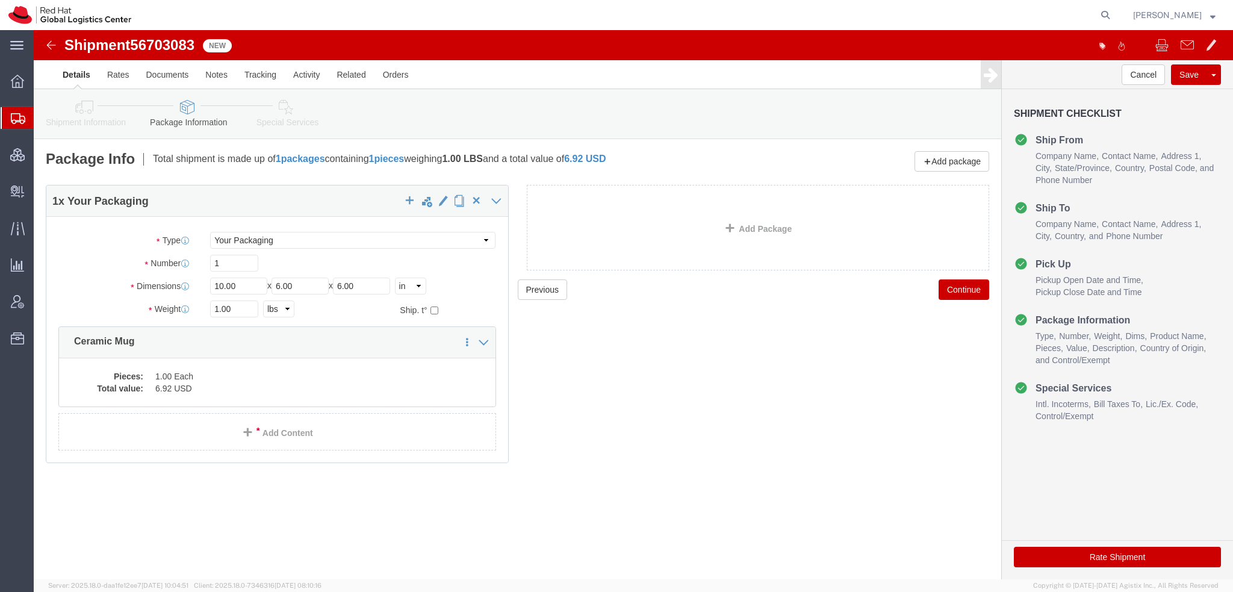
click icon
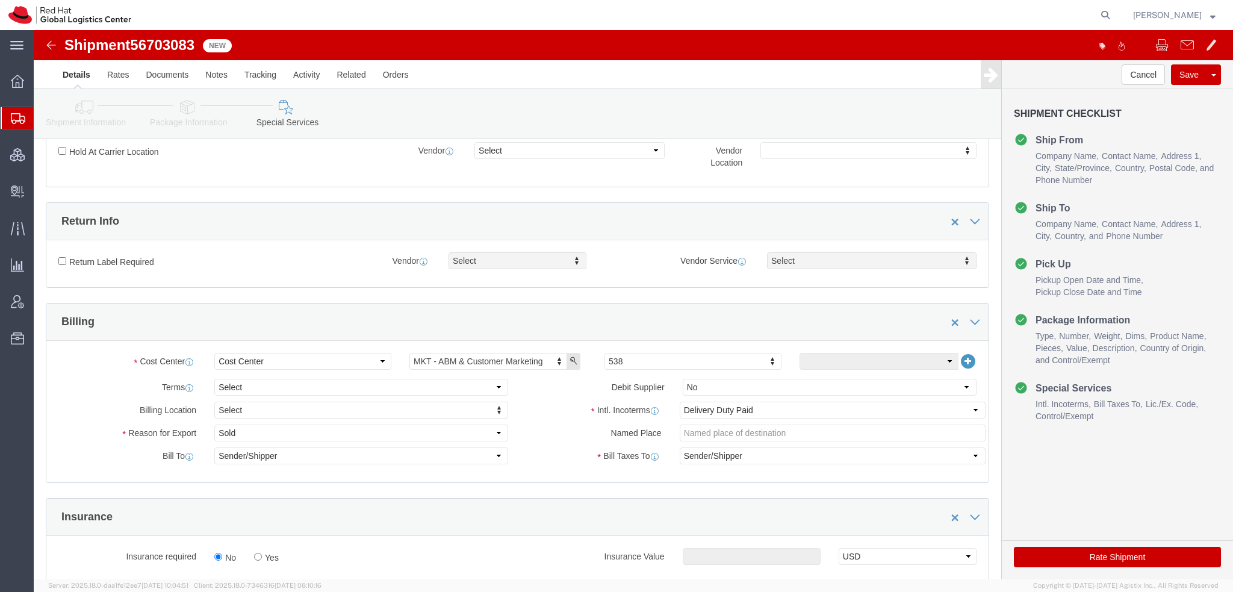
scroll to position [361, 0]
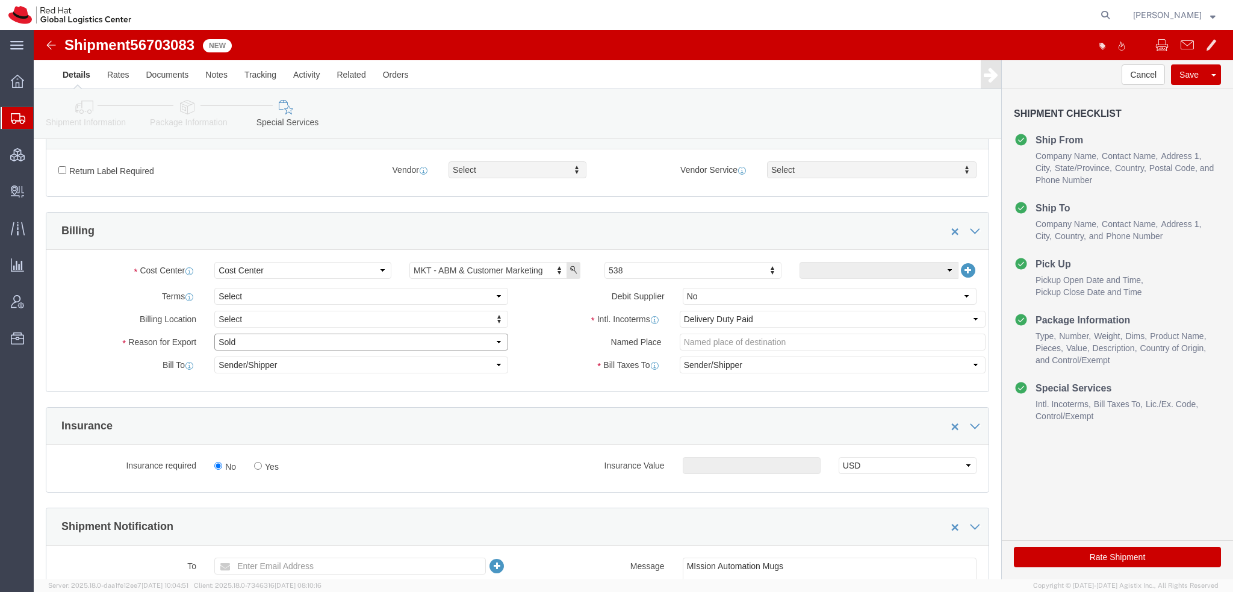
click select "Select Gift Personal Effects Repair/Warranty Return Sample Sold Temporary/Not S…"
select select "GIFT"
click select "Select Gift Personal Effects Repair/Warranty Return Sample Sold Temporary/Not S…"
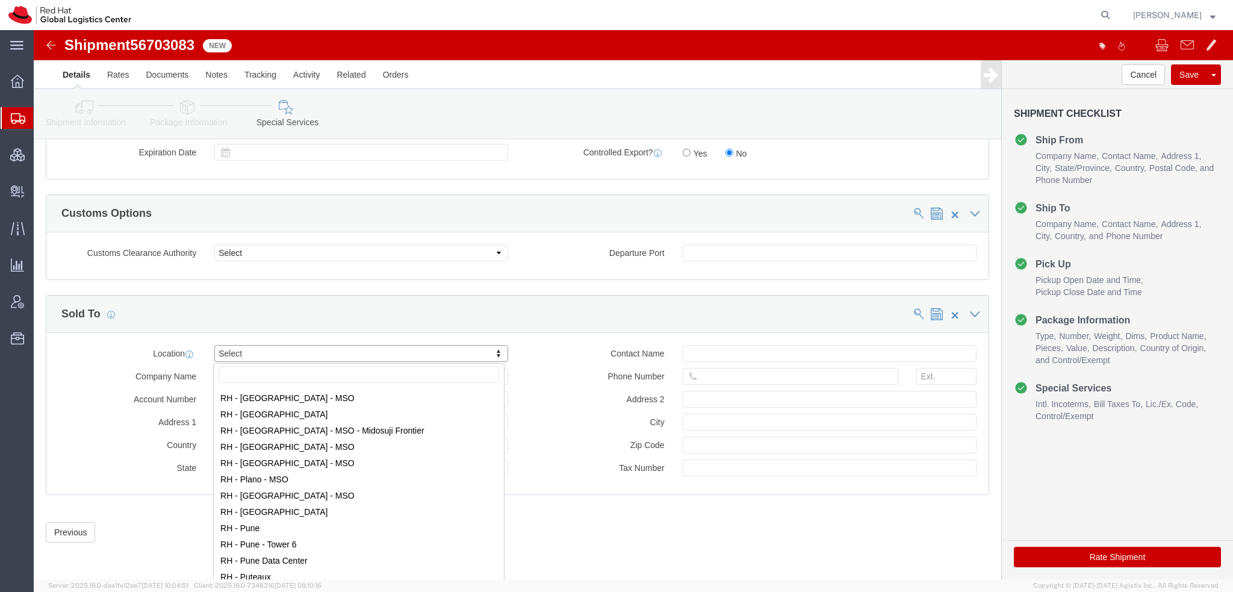
scroll to position [1685, 0]
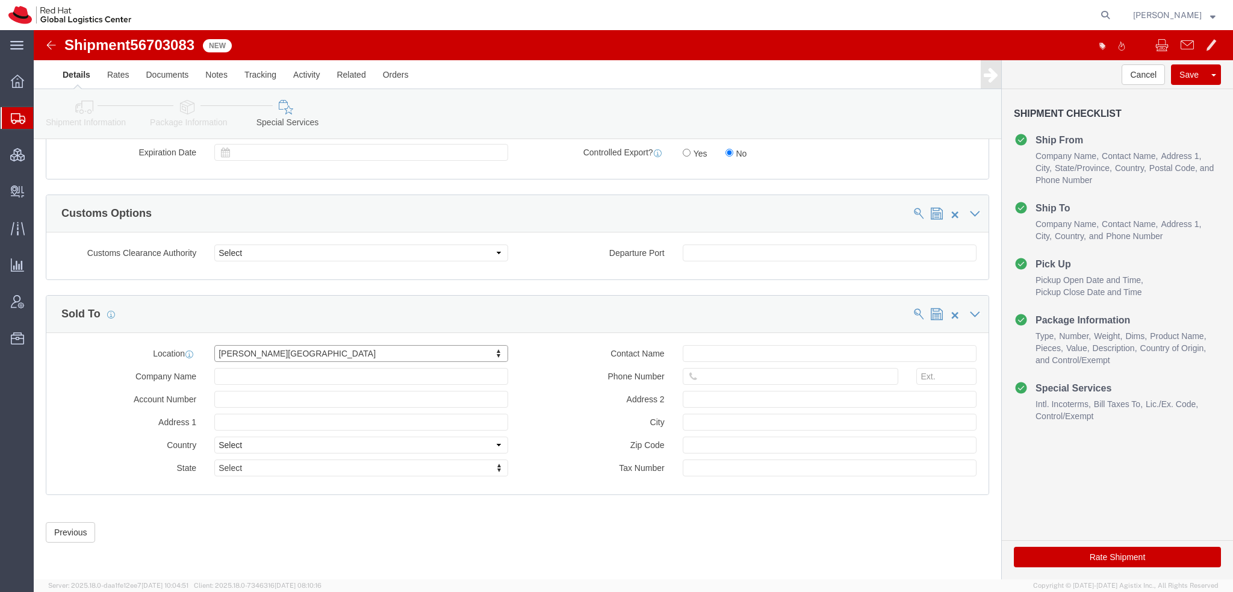
click button "Rate Shipment"
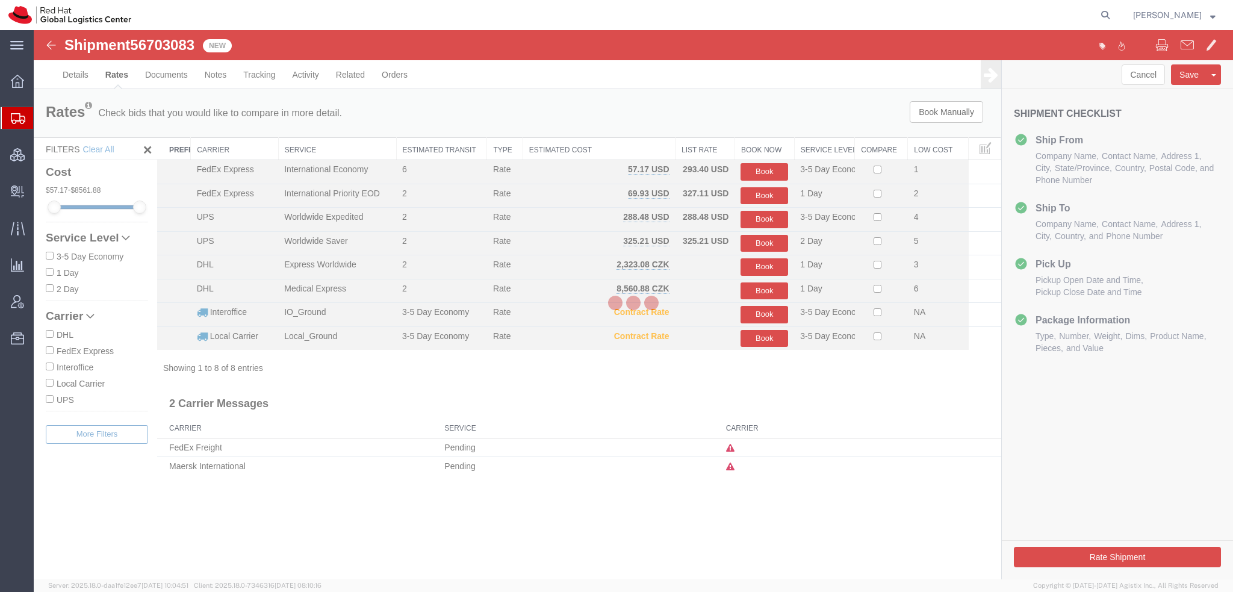
scroll to position [0, 0]
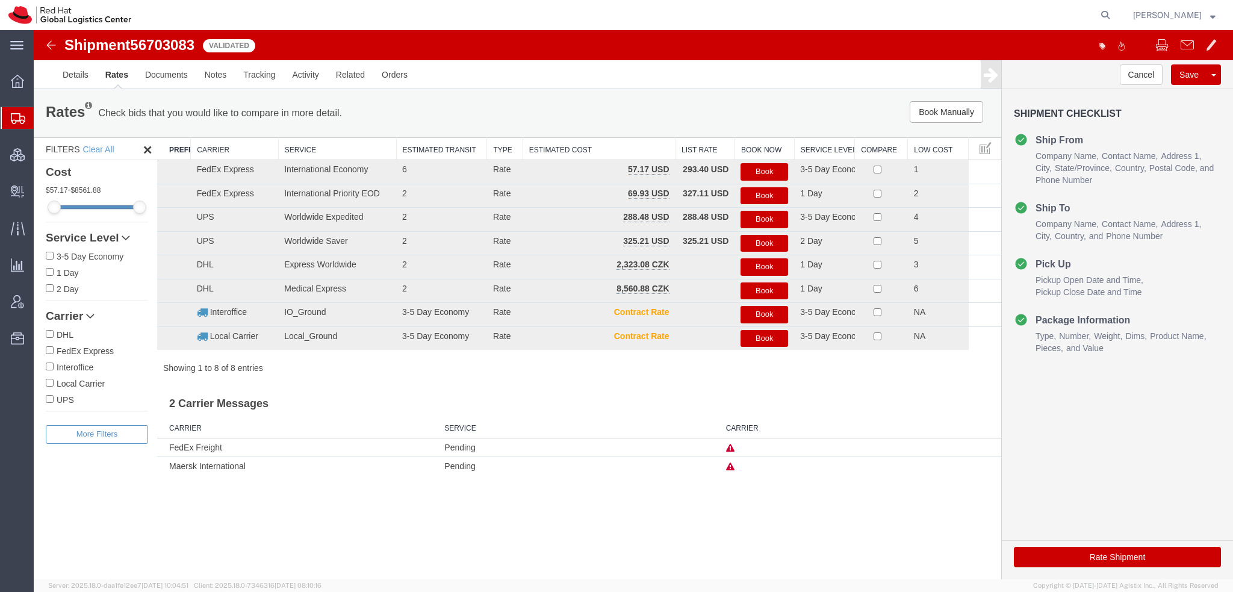
click at [770, 172] on button "Book" at bounding box center [764, 171] width 48 height 17
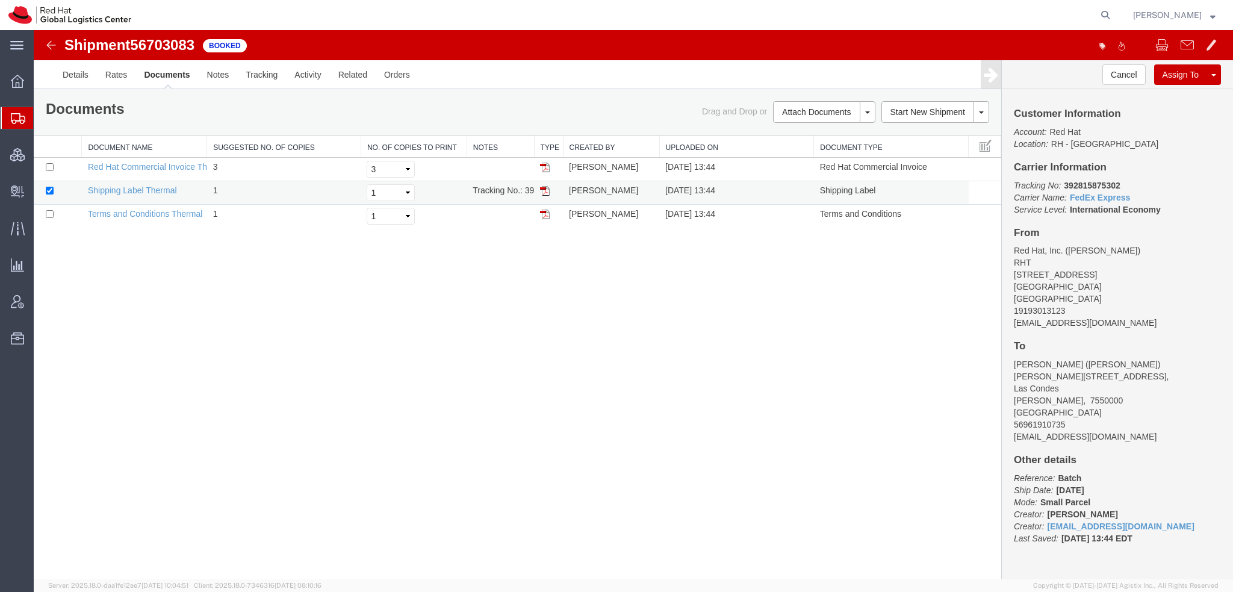
click at [544, 189] on img at bounding box center [545, 191] width 10 height 10
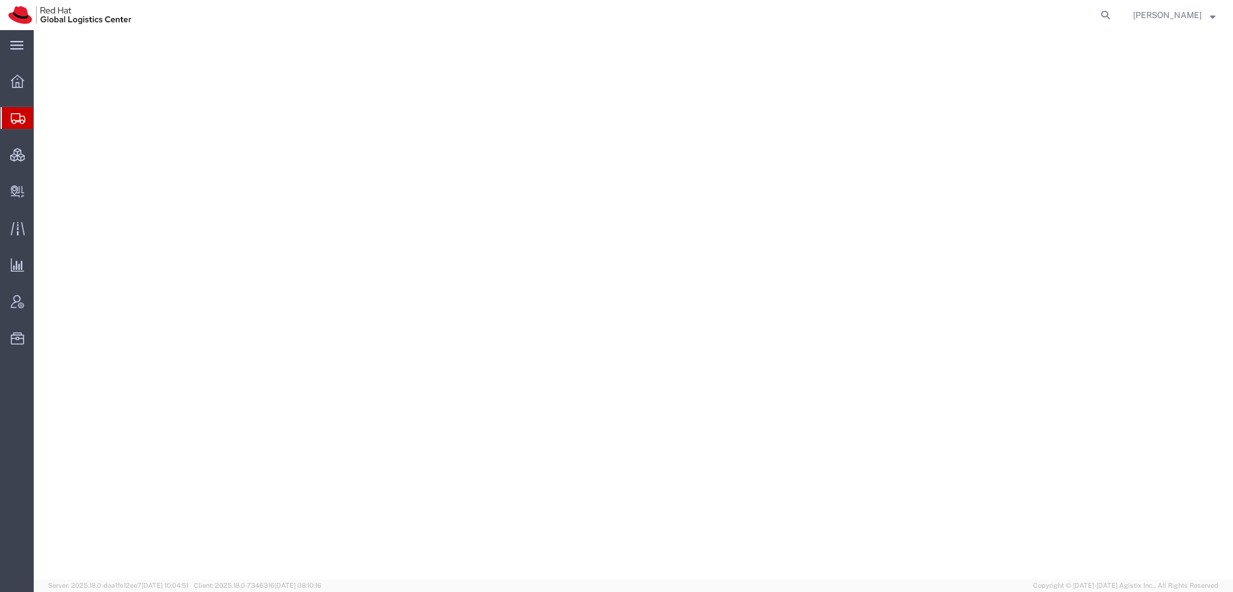
select select "38014"
select select
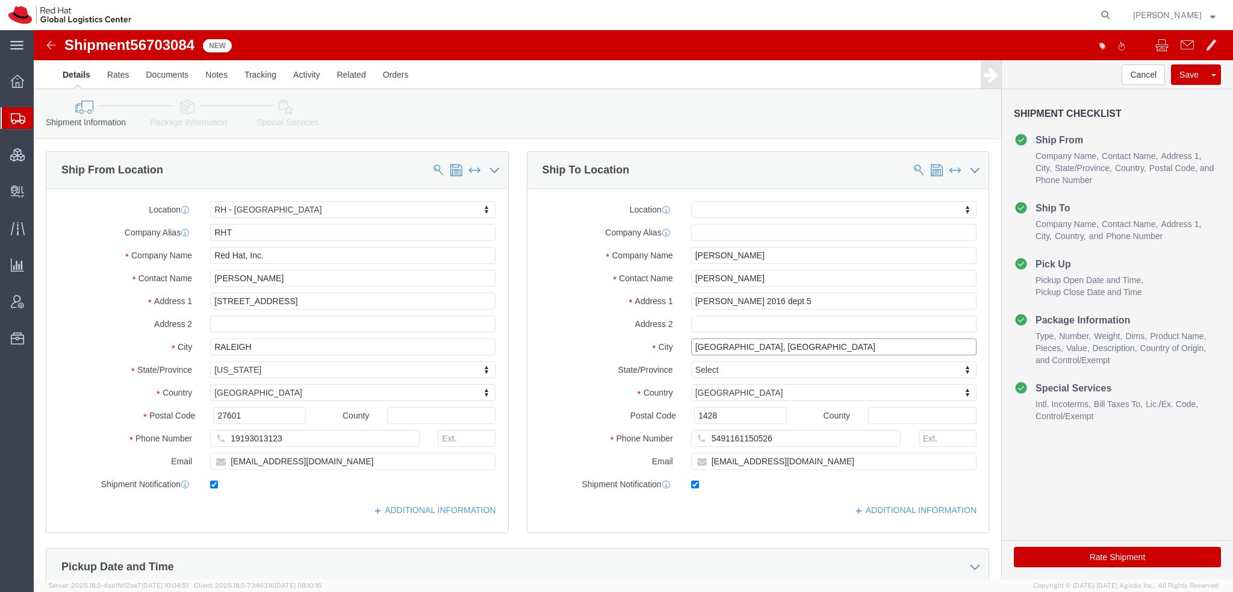
click input "[GEOGRAPHIC_DATA], [GEOGRAPHIC_DATA]"
type input "[GEOGRAPHIC_DATA]"
click div "Shipment Information Package Information Special Services"
click icon
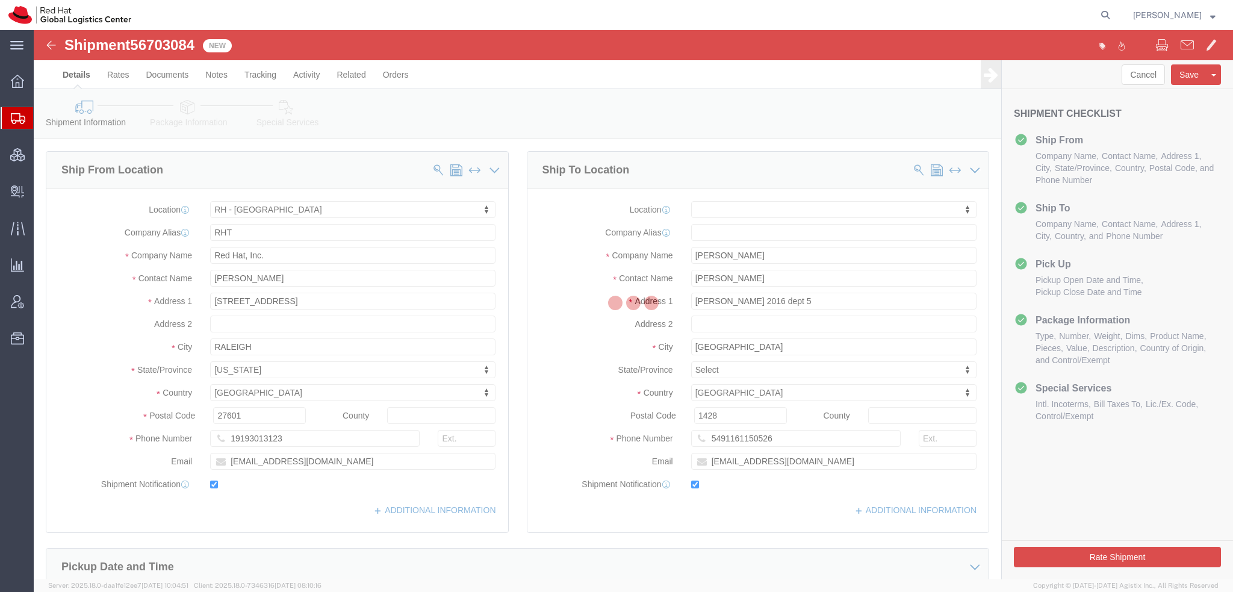
select select
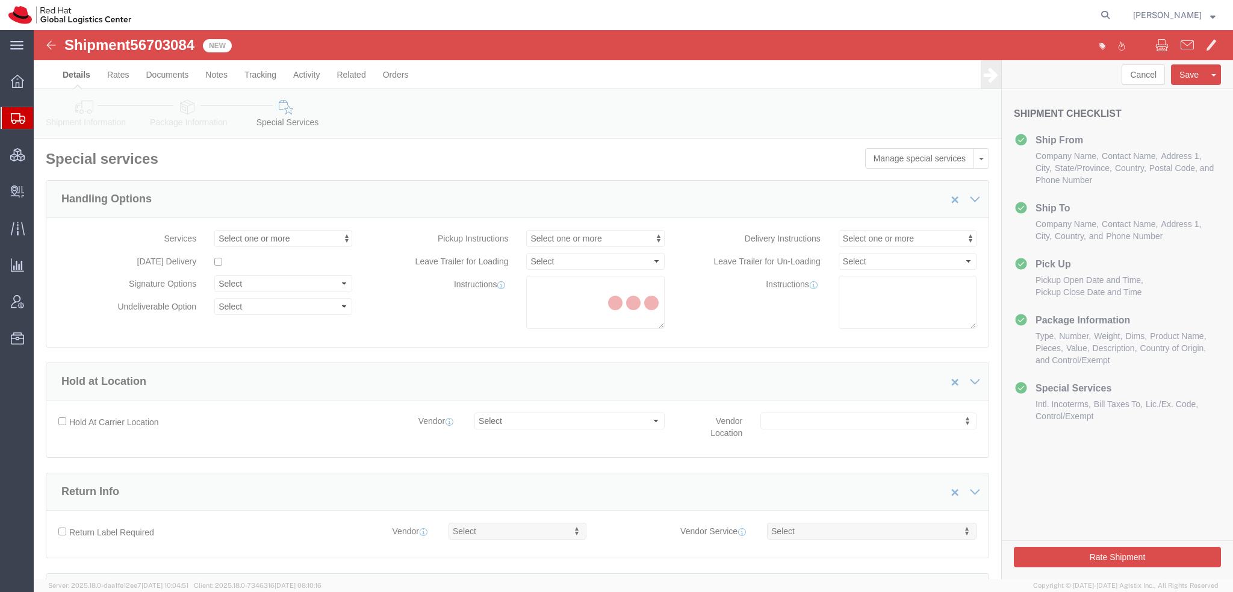
select select "COSTCENTER"
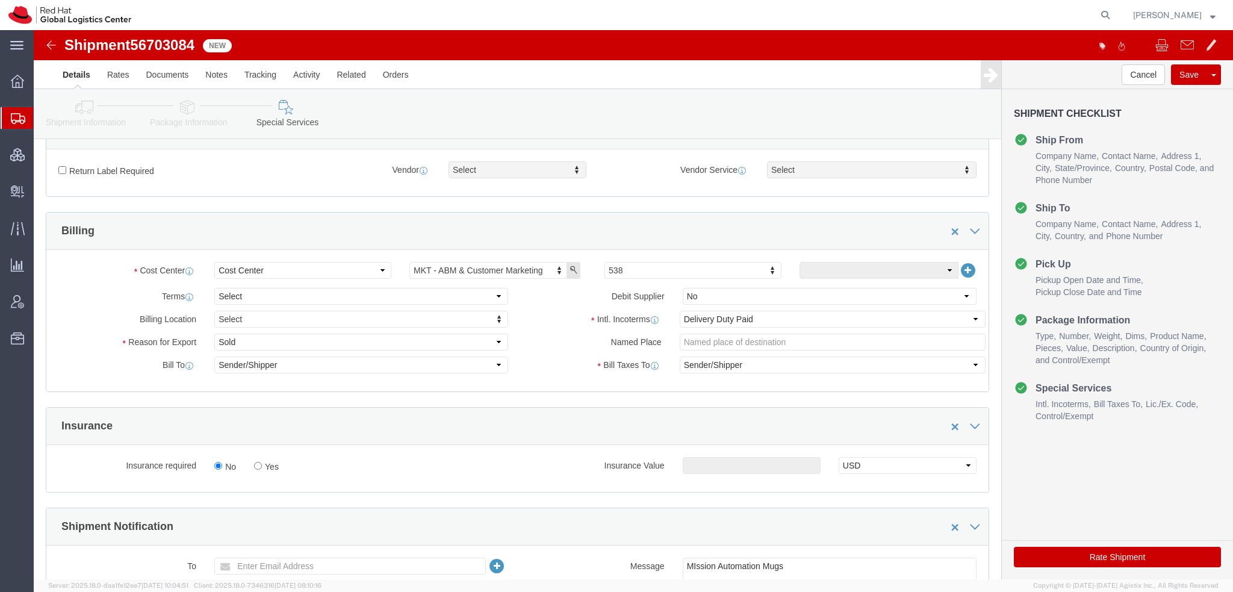
scroll to position [421, 0]
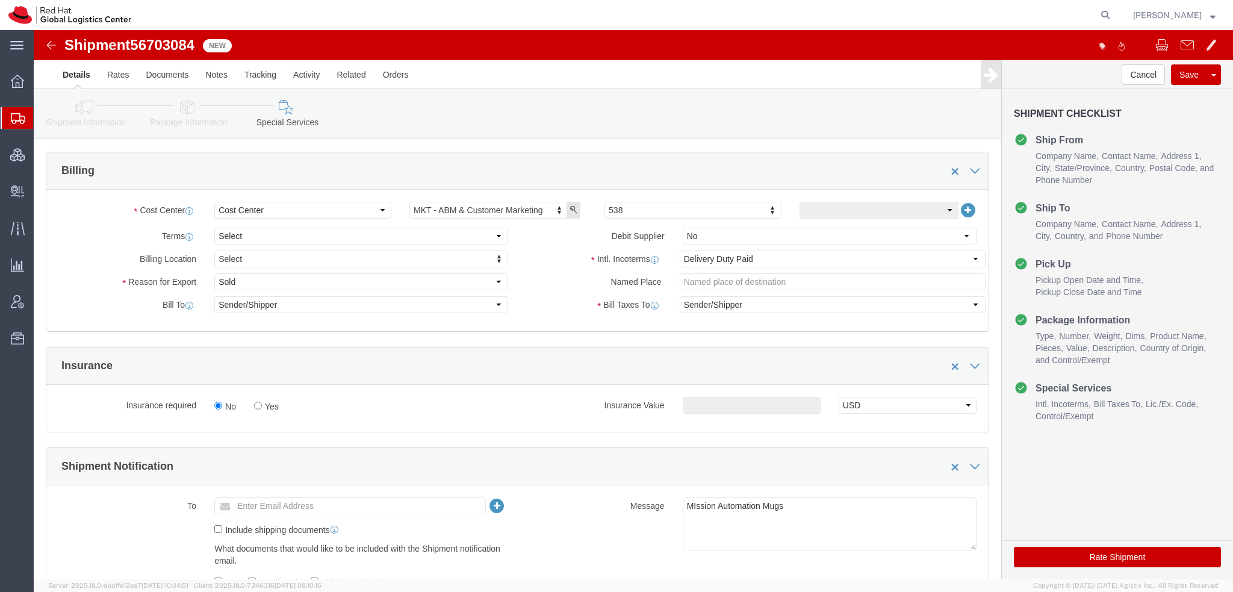
click div "Billing Location Select Select My Profile Location [GEOGRAPHIC_DATA] - [GEOGRAP…"
click select "Select Gift Personal Effects Repair/Warranty Return Sample Sold Temporary/Not S…"
select select "GIFT"
click select "Select Gift Personal Effects Repair/Warranty Return Sample Sold Temporary/Not S…"
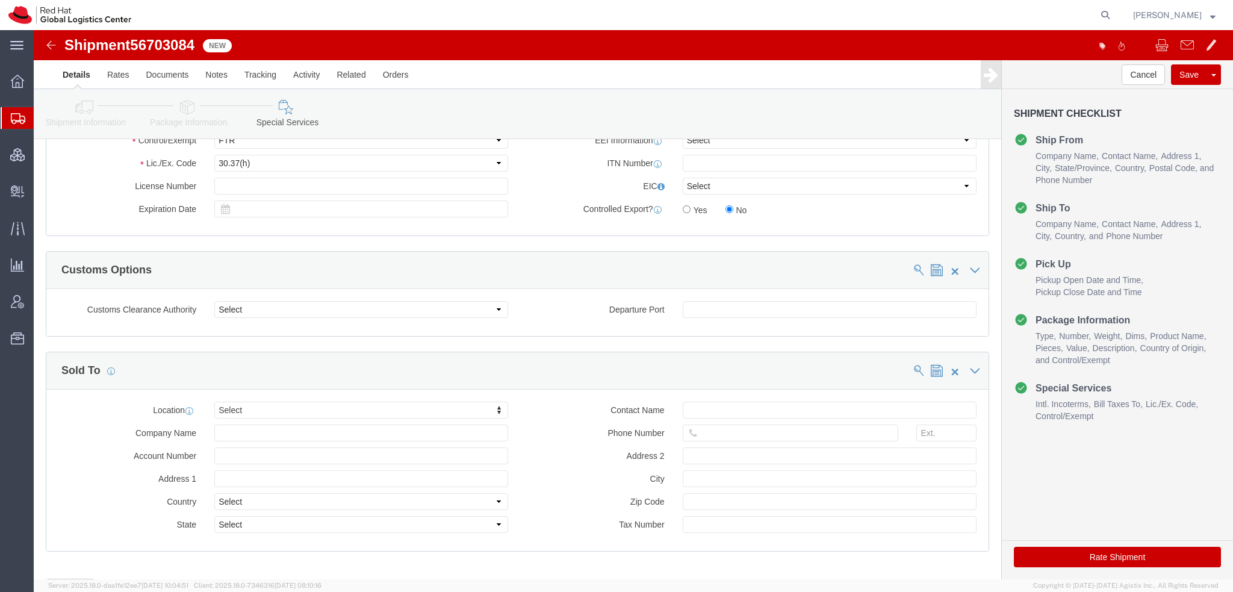
scroll to position [963, 0]
click button "Rate Shipment"
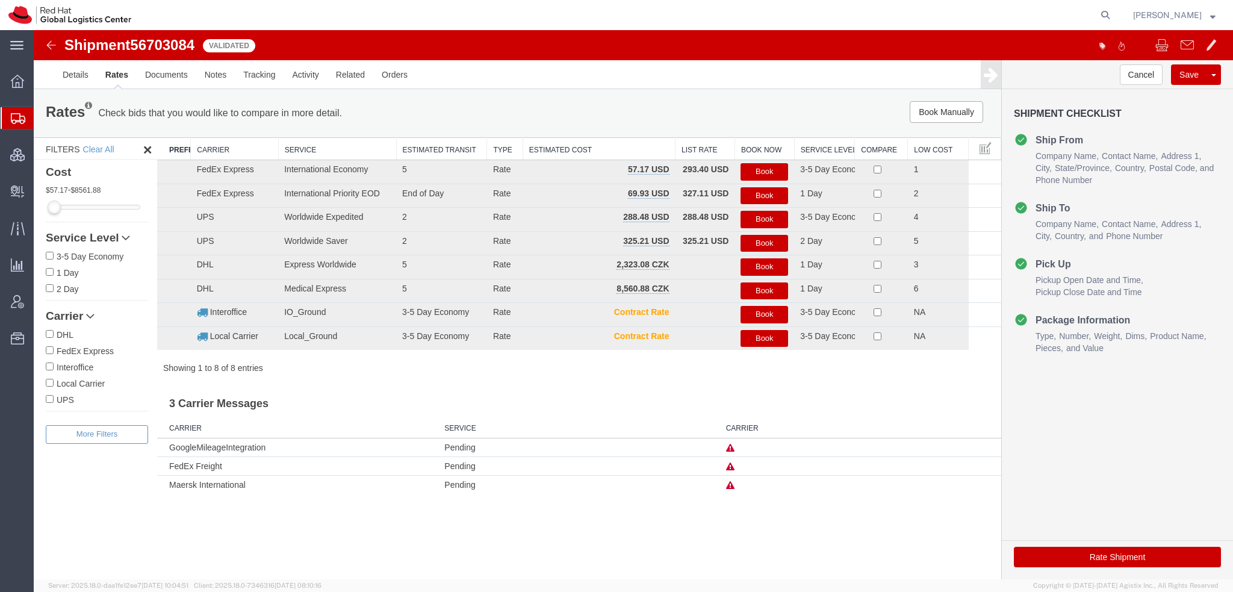
scroll to position [0, 0]
click at [762, 173] on button "Book" at bounding box center [764, 171] width 48 height 17
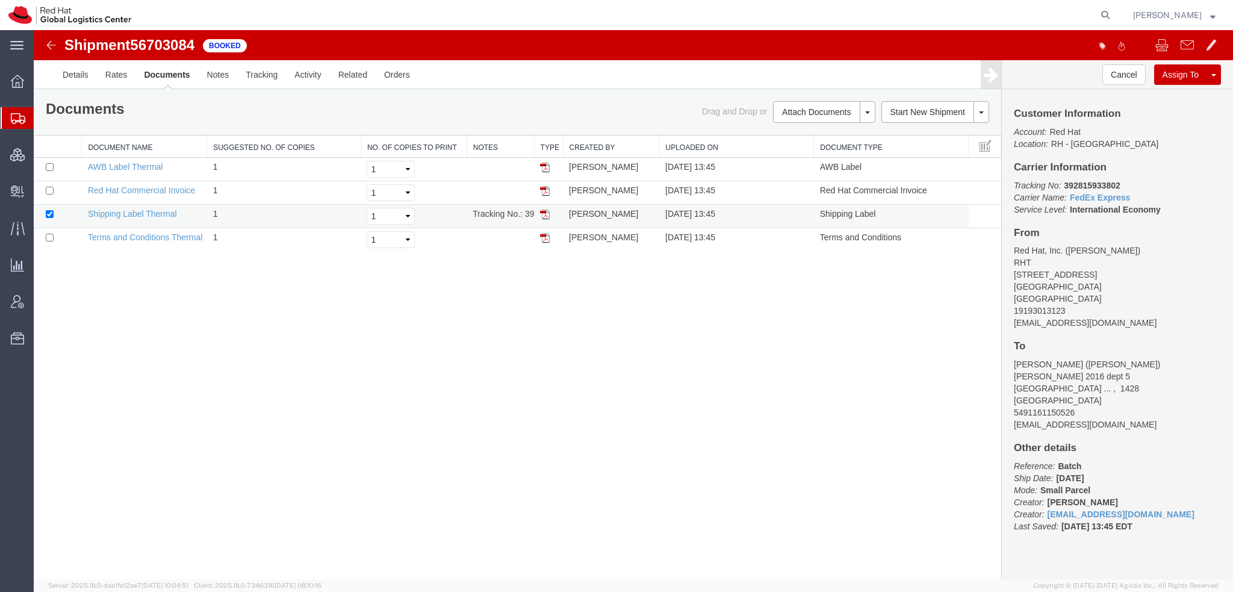
click at [543, 209] on img at bounding box center [545, 214] width 10 height 10
click at [545, 167] on img at bounding box center [545, 168] width 10 height 10
click at [547, 189] on img at bounding box center [545, 191] width 10 height 10
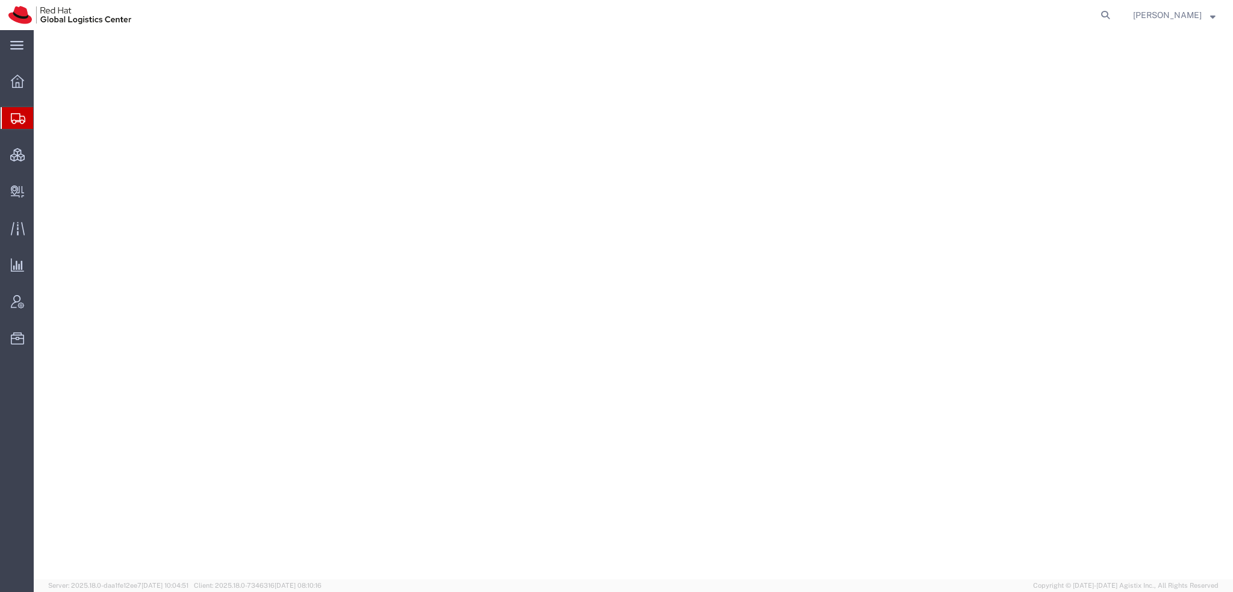
select select "38014"
select select
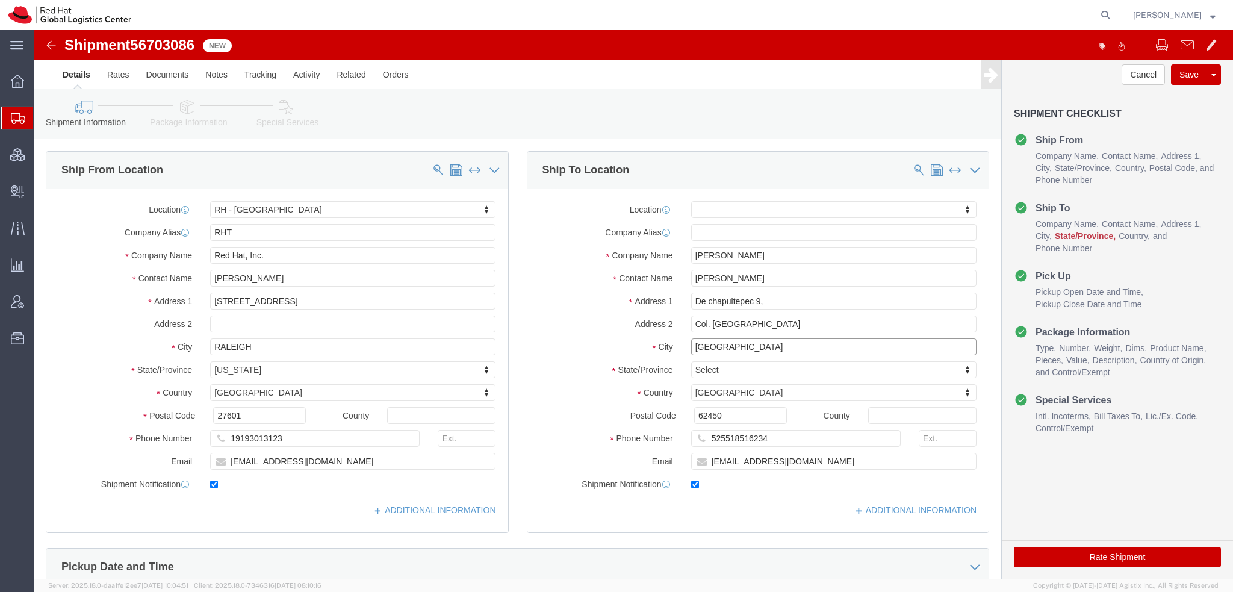
drag, startPoint x: 719, startPoint y: 317, endPoint x: 128, endPoint y: 159, distance: 611.7
click div "Ship From Location Location [GEOGRAPHIC_DATA] - [GEOGRAPHIC_DATA] My Profile Lo…"
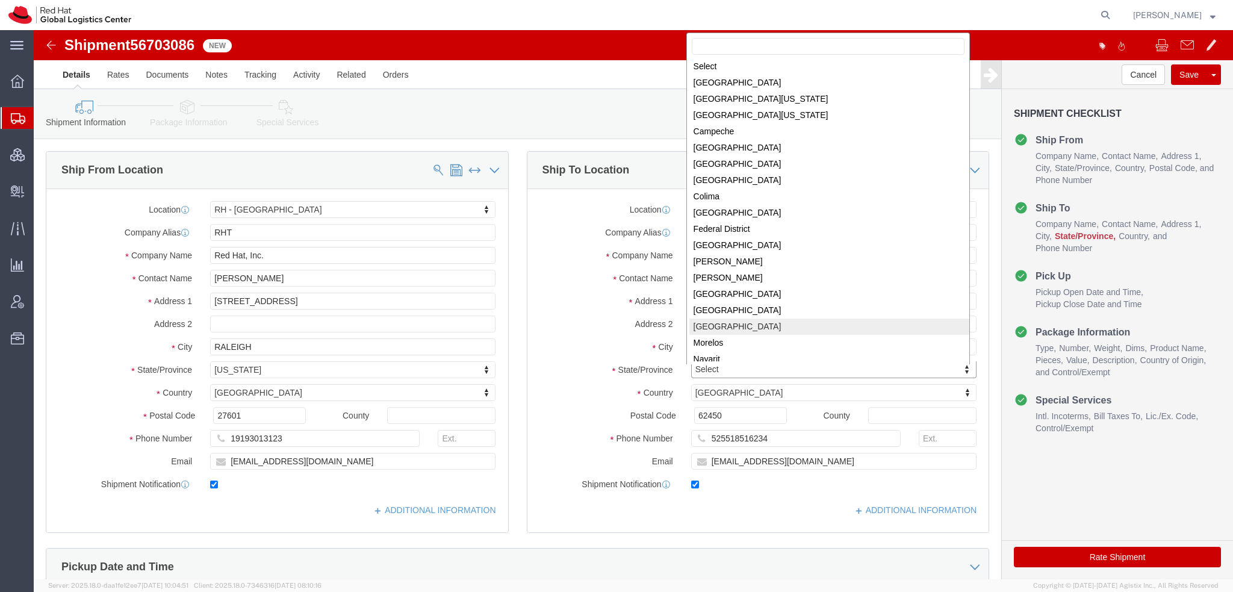
scroll to position [62, 0]
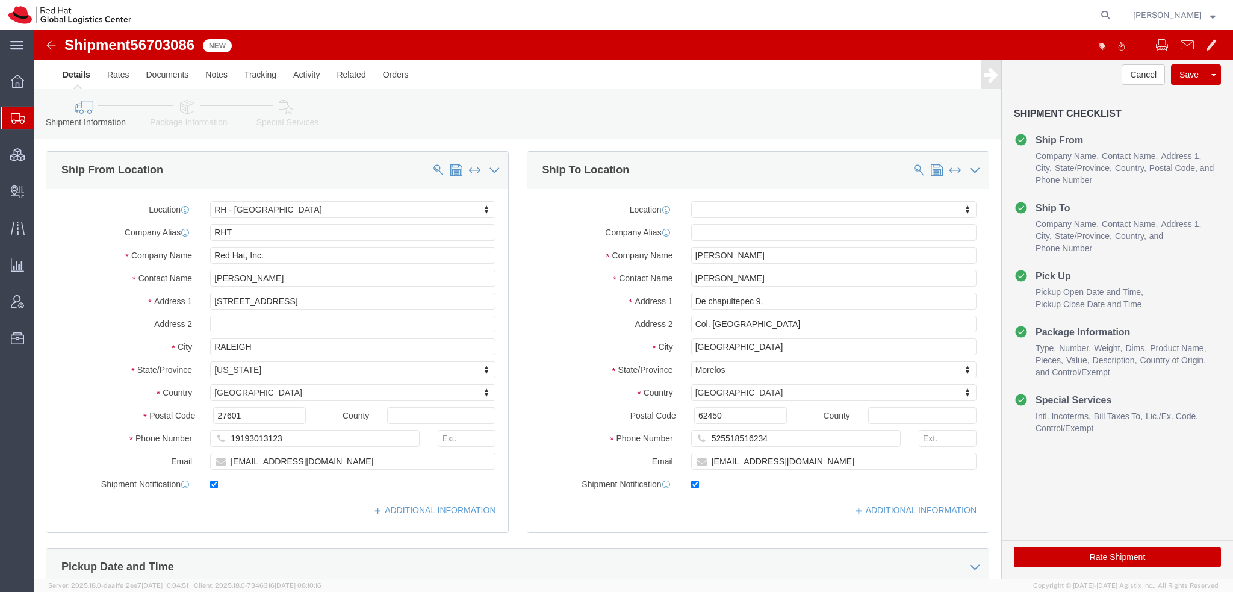
click icon
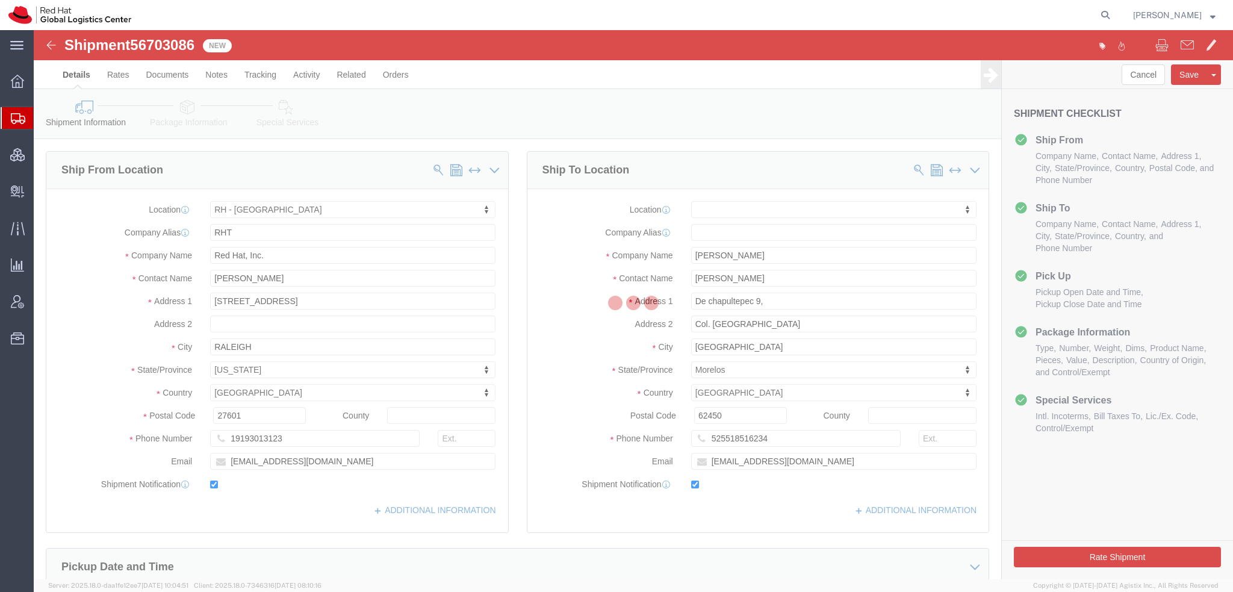
select select
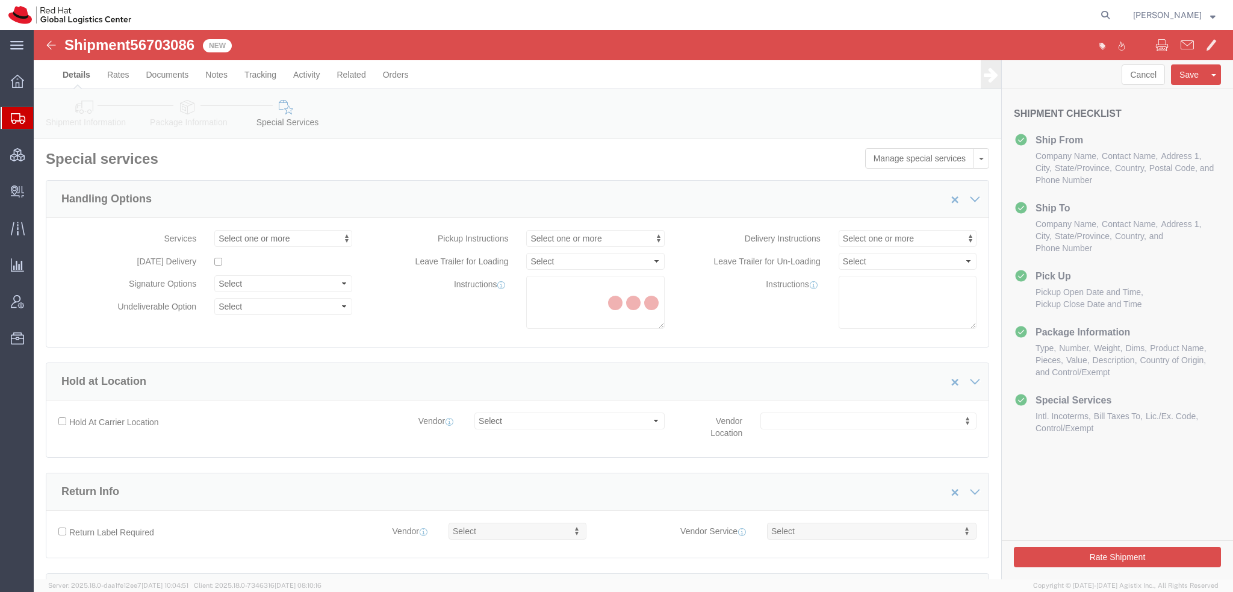
select select "COSTCENTER"
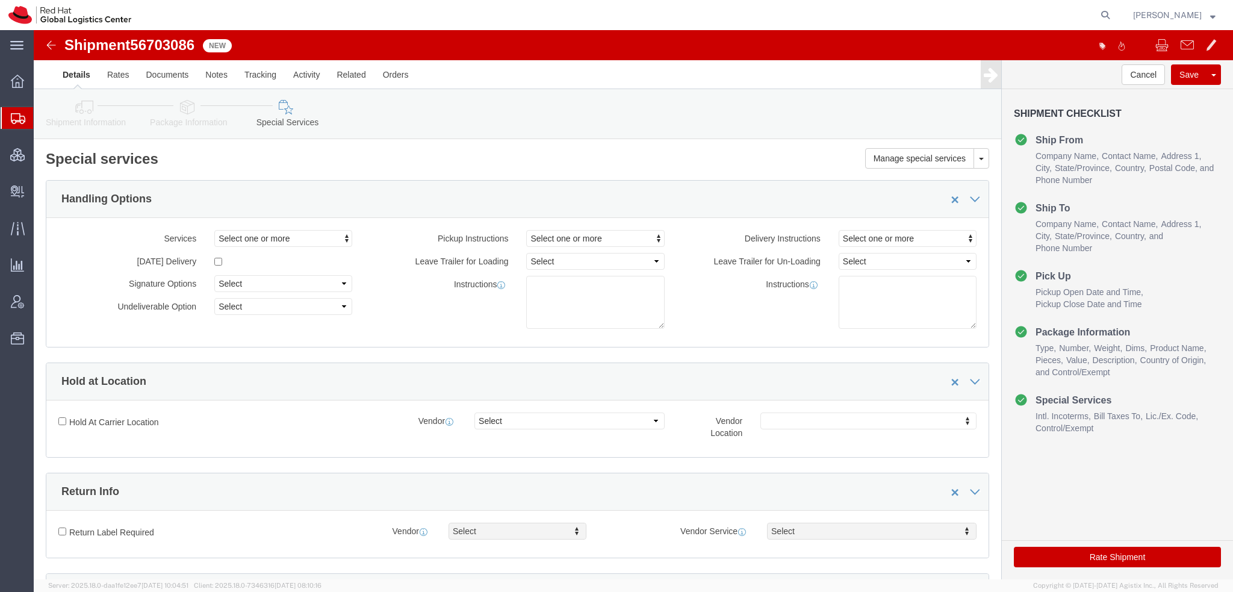
click icon
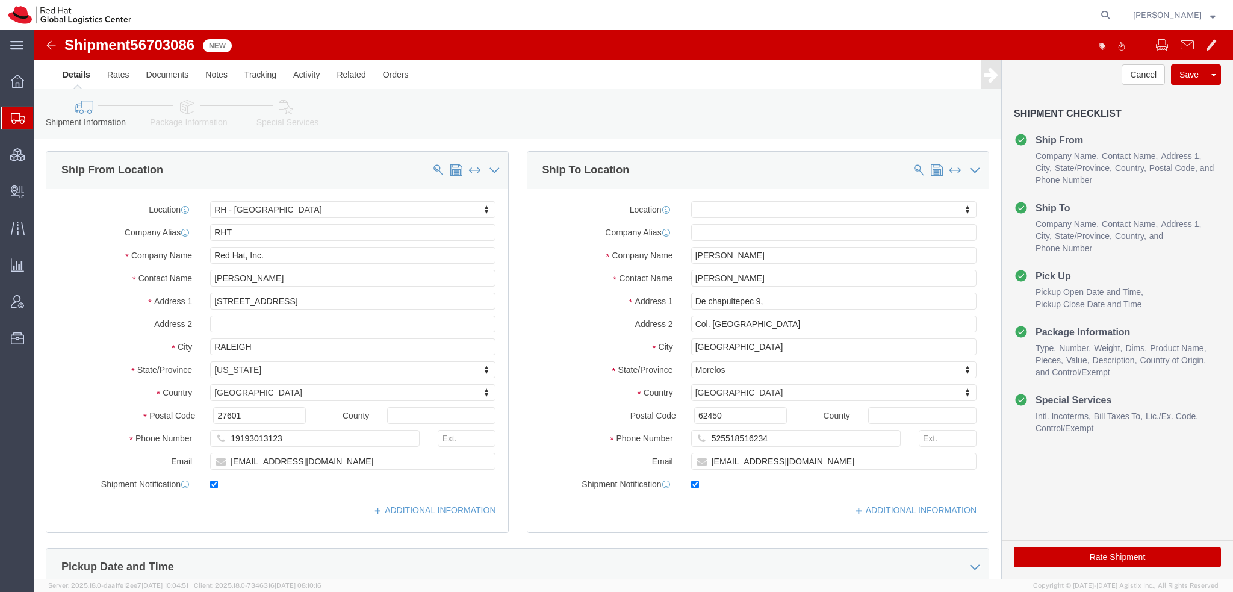
click icon
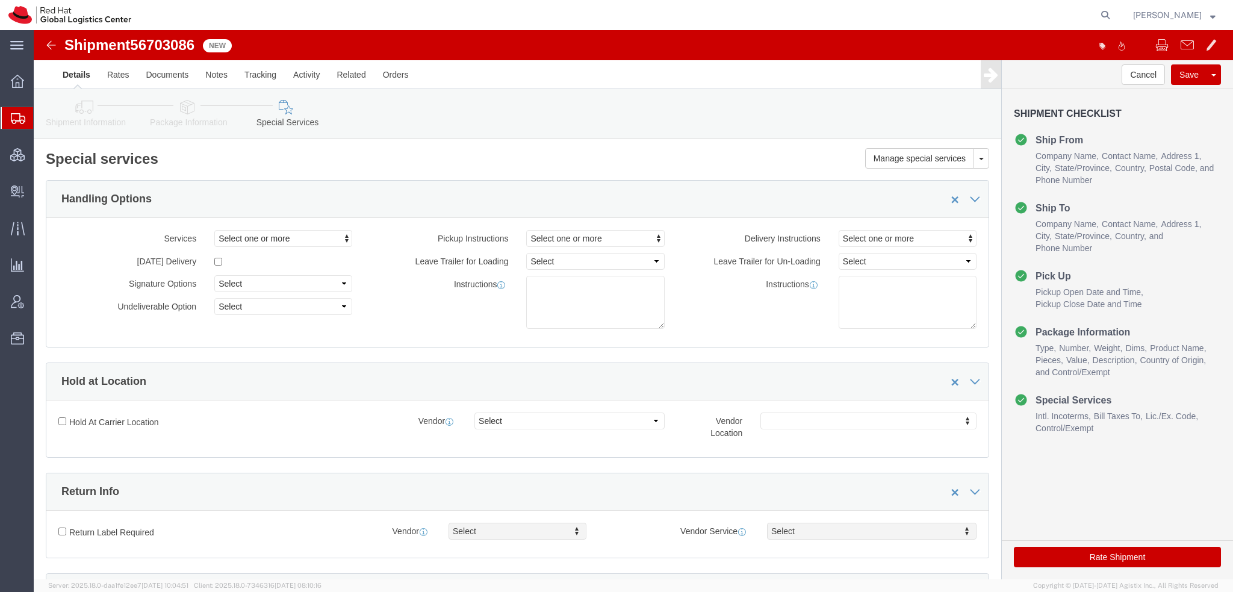
scroll to position [421, 0]
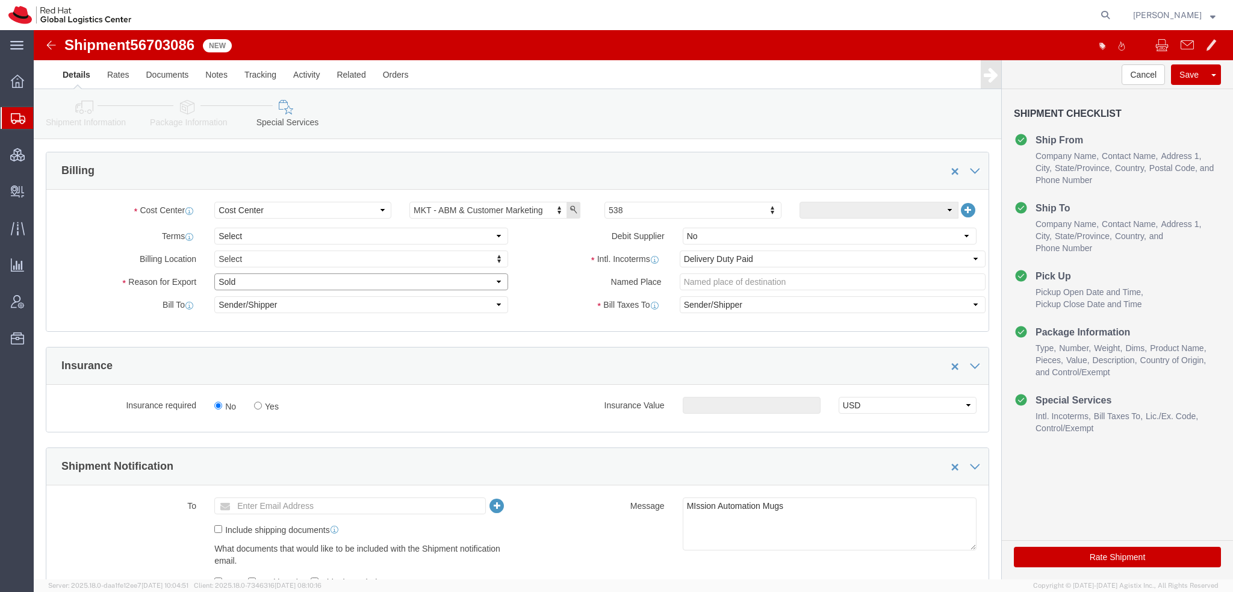
click select "Select Gift Personal Effects Repair/Warranty Return Sample Sold Temporary/Not S…"
select select "GIFT"
click select "Select Gift Personal Effects Repair/Warranty Return Sample Sold Temporary/Not S…"
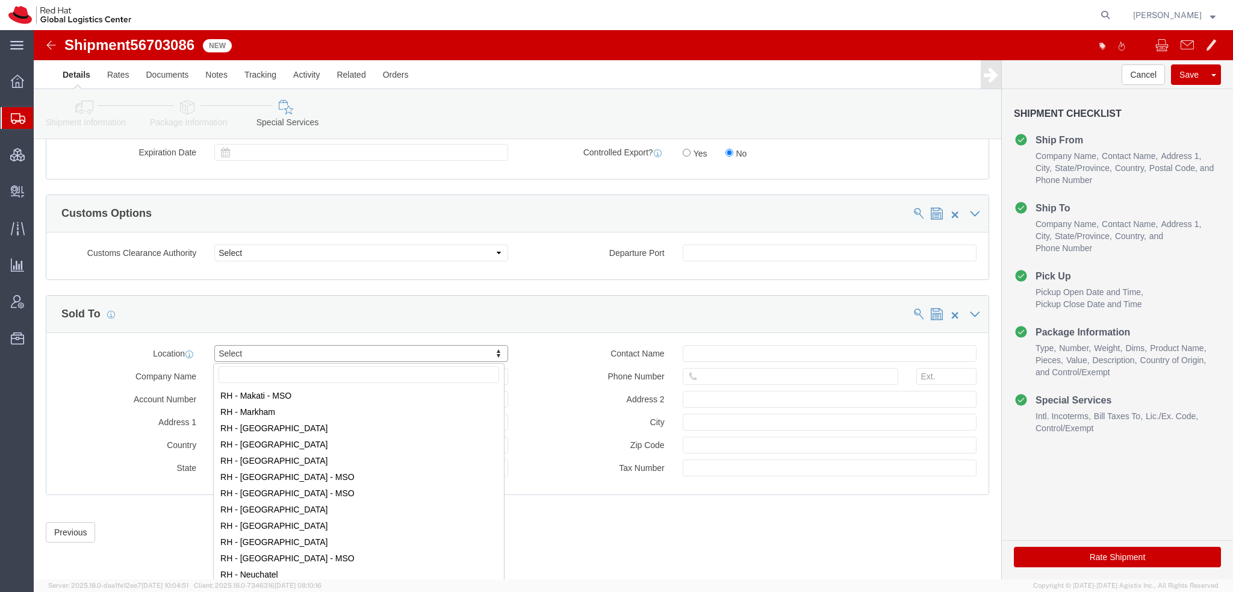
scroll to position [1204, 0]
select select "37981"
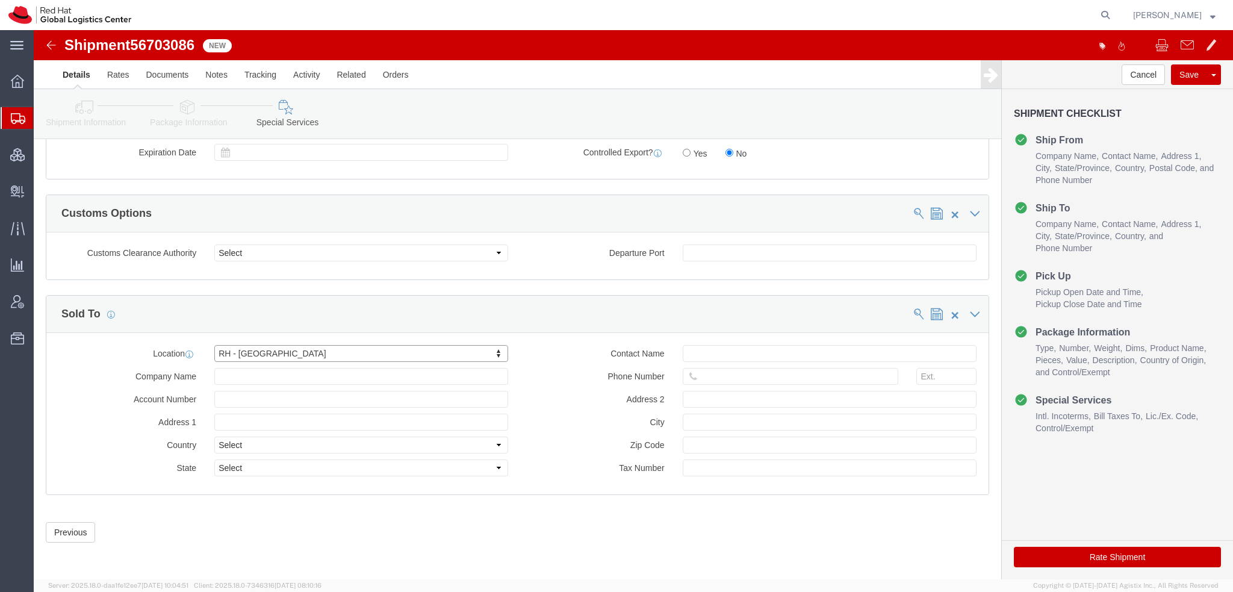
type input "RED HAT, S. DE R.L. DE C.V."
type input "Rio Lerma 232"
select select "MX"
type input "52 55 8851 6400"
type input "Floor 22, Suite A, Col. Cuauhtemoc."
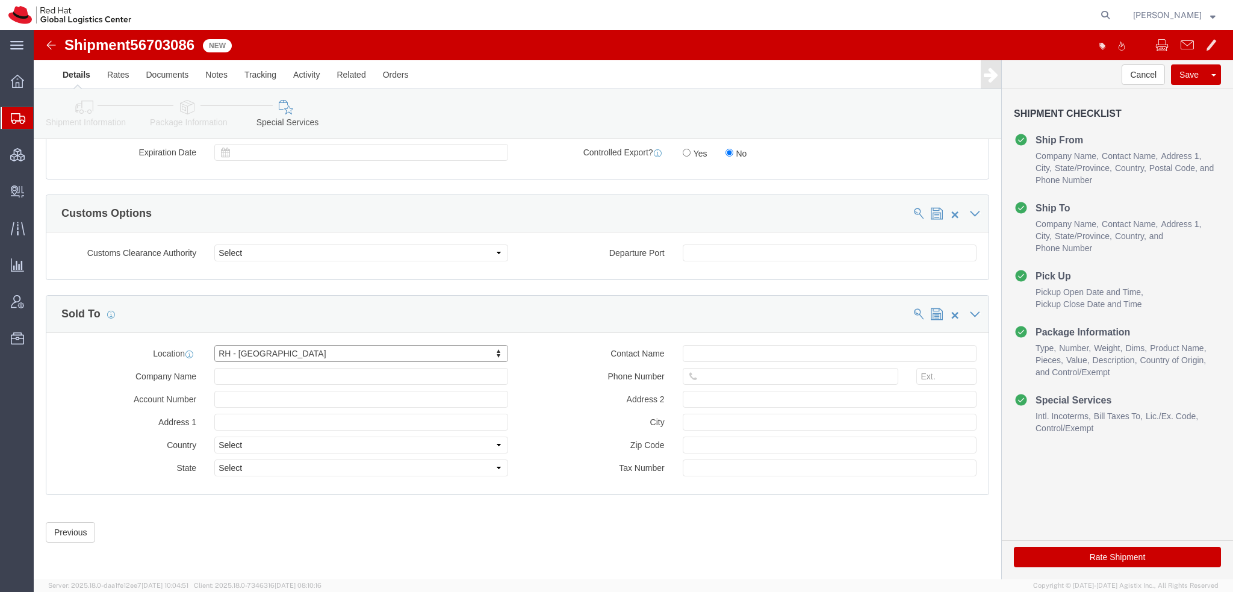
type input "MEXICO CITY"
type input "06500"
type input "RHA070322SV6"
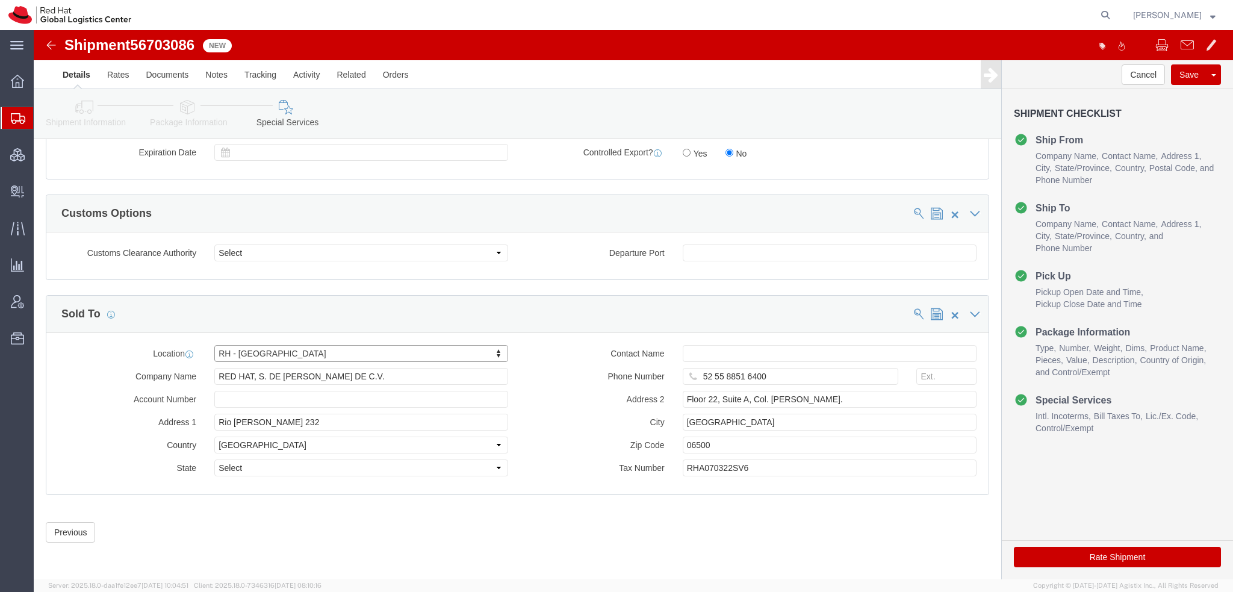
select select "DF"
click button "Rate Shipment"
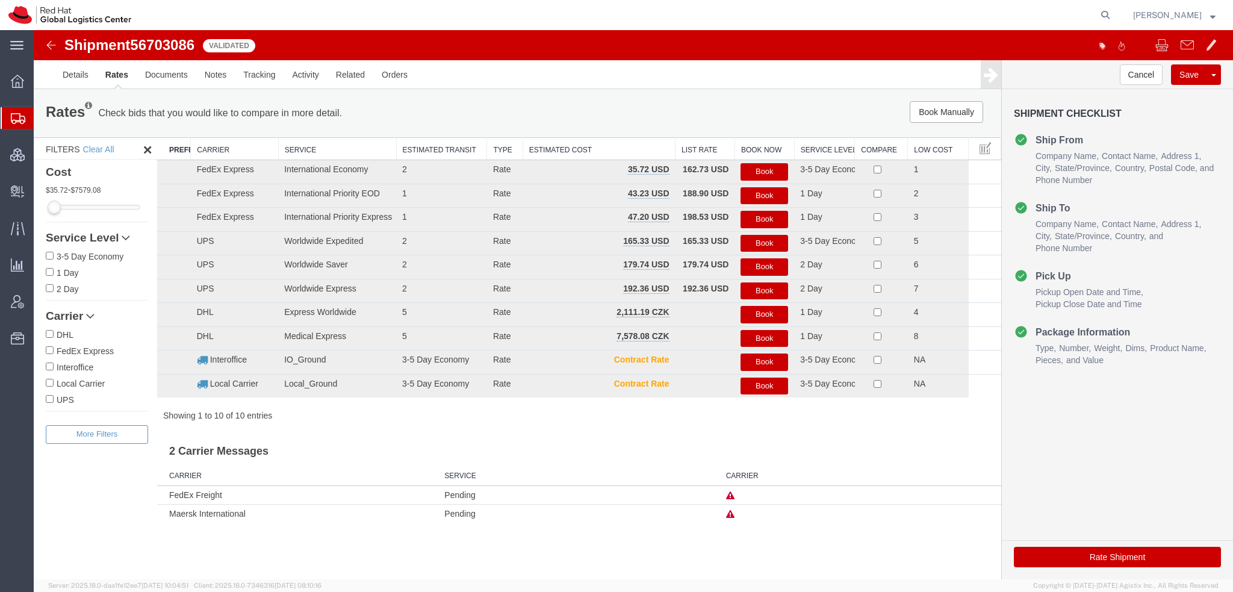
scroll to position [0, 0]
click at [775, 169] on button "Book" at bounding box center [764, 171] width 48 height 17
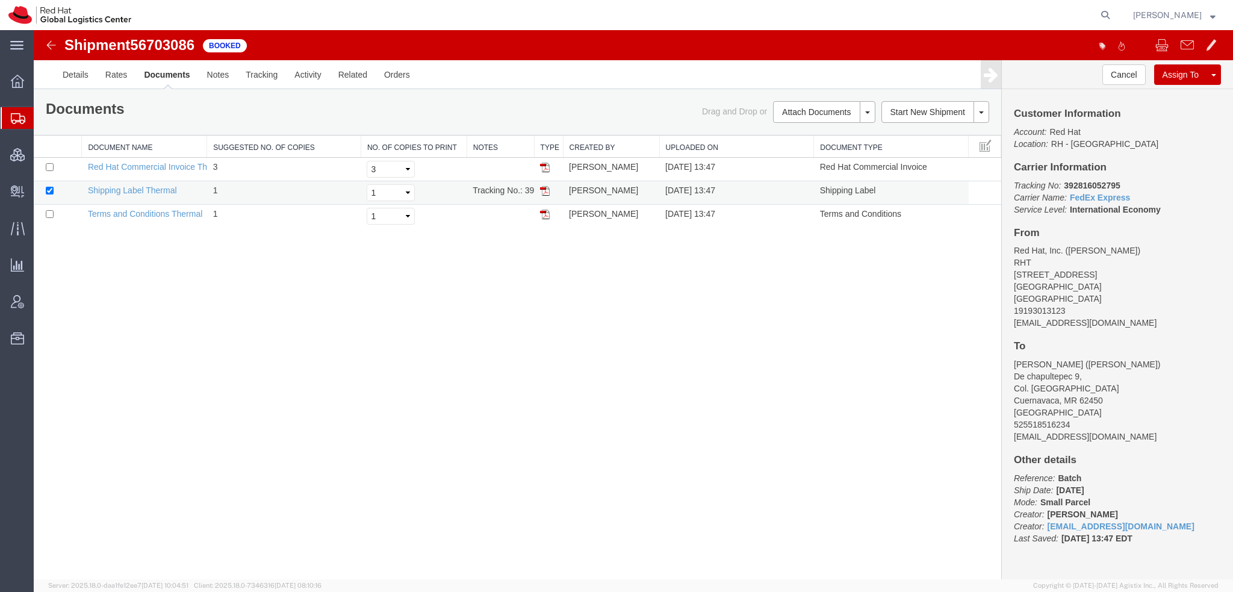
click at [545, 187] on img at bounding box center [545, 191] width 10 height 10
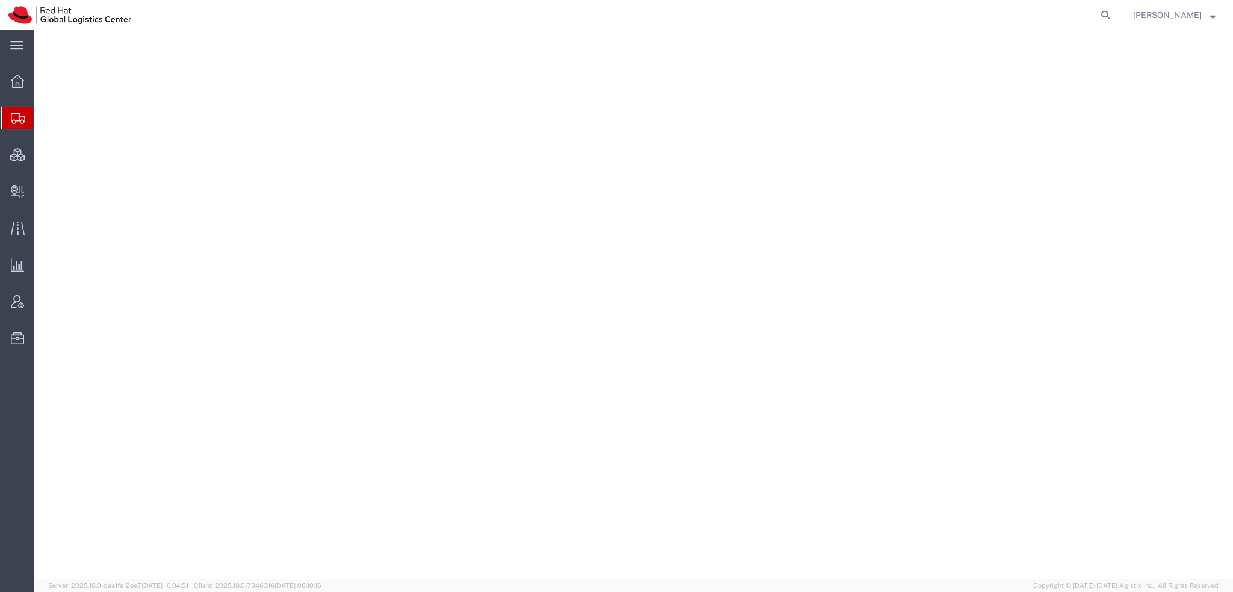
select select "38014"
select select
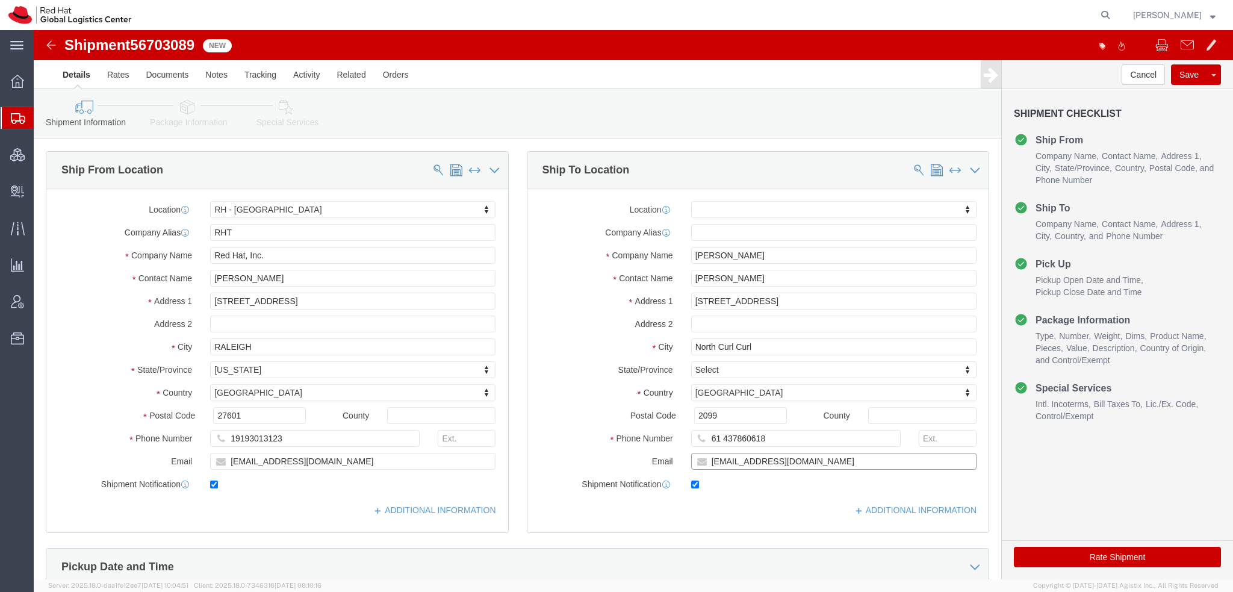
click input "[EMAIL_ADDRESS][DOMAIN_NAME]"
type input "[EMAIL_ADDRESS][DOMAIN_NAME], [EMAIL_ADDRESS][DOMAIN_NAME]"
click icon
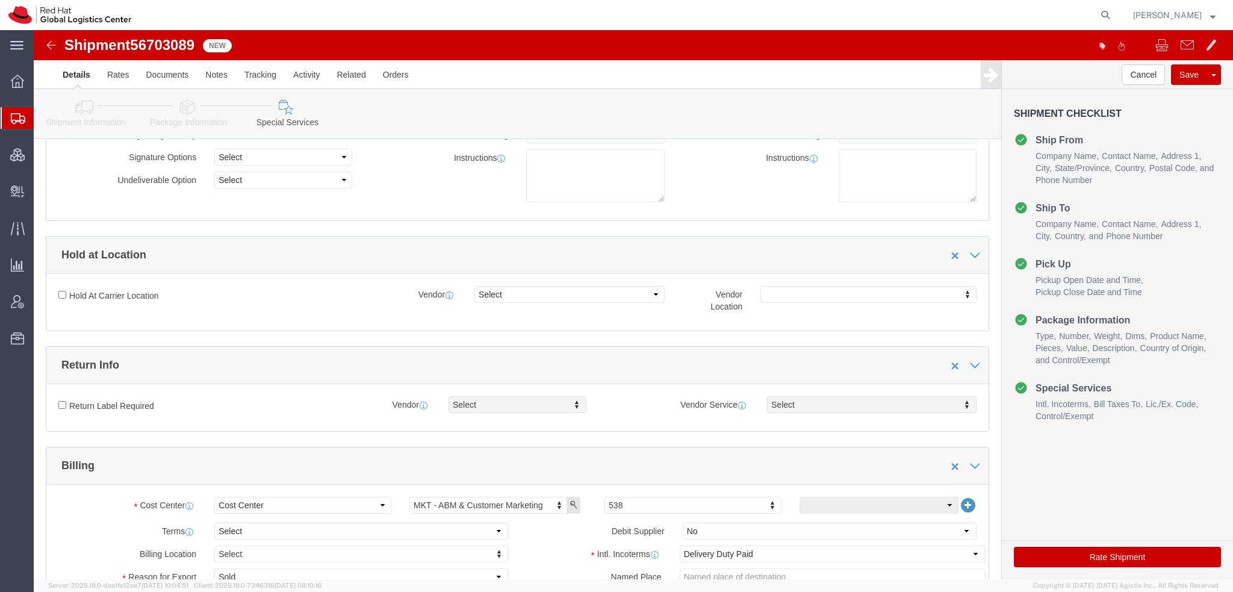
scroll to position [361, 0]
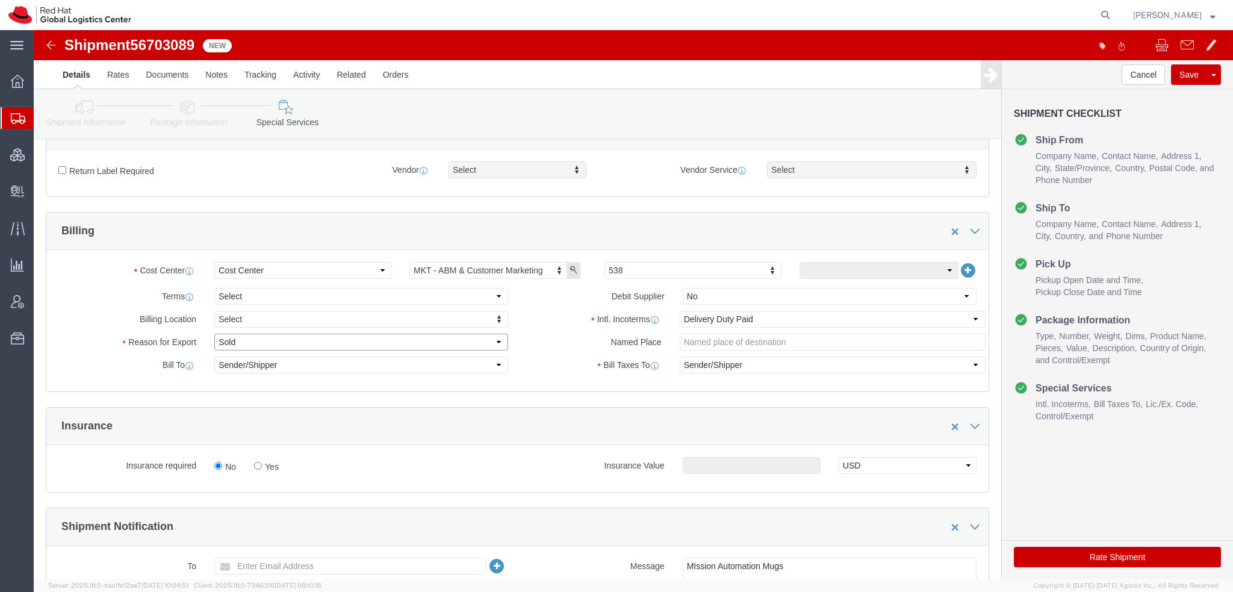
click select "Select Gift Personal Effects Repair/Warranty Return Sample Sold Temporary/Not S…"
select select "GIFT"
click select "Select Gift Personal Effects Repair/Warranty Return Sample Sold Temporary/Not S…"
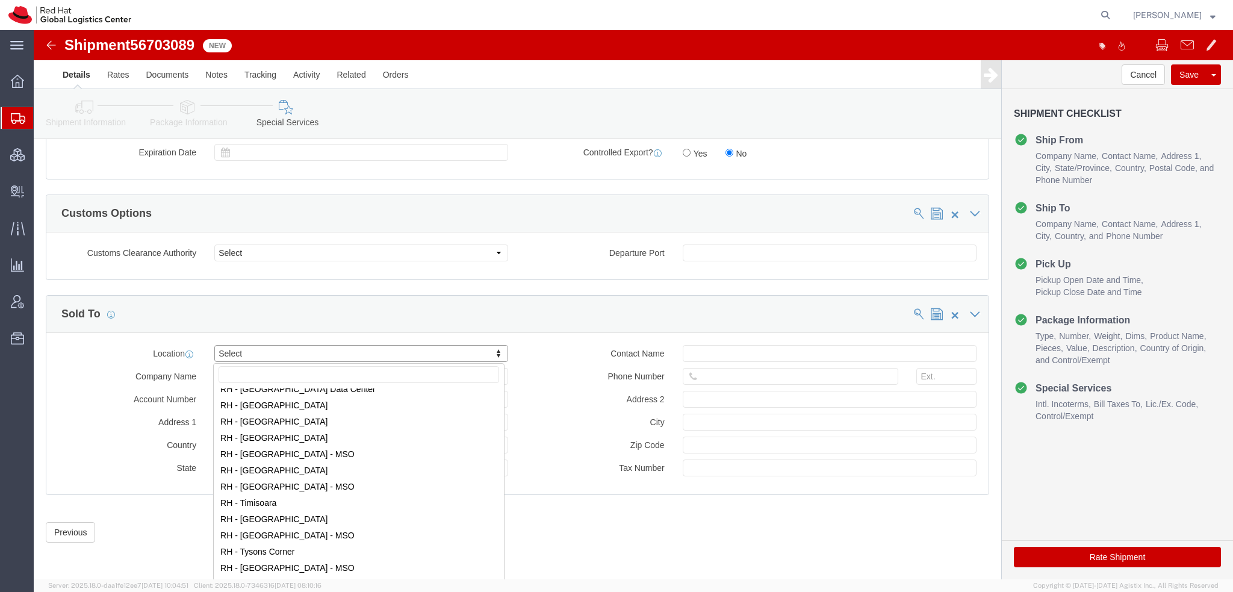
scroll to position [1926, 0]
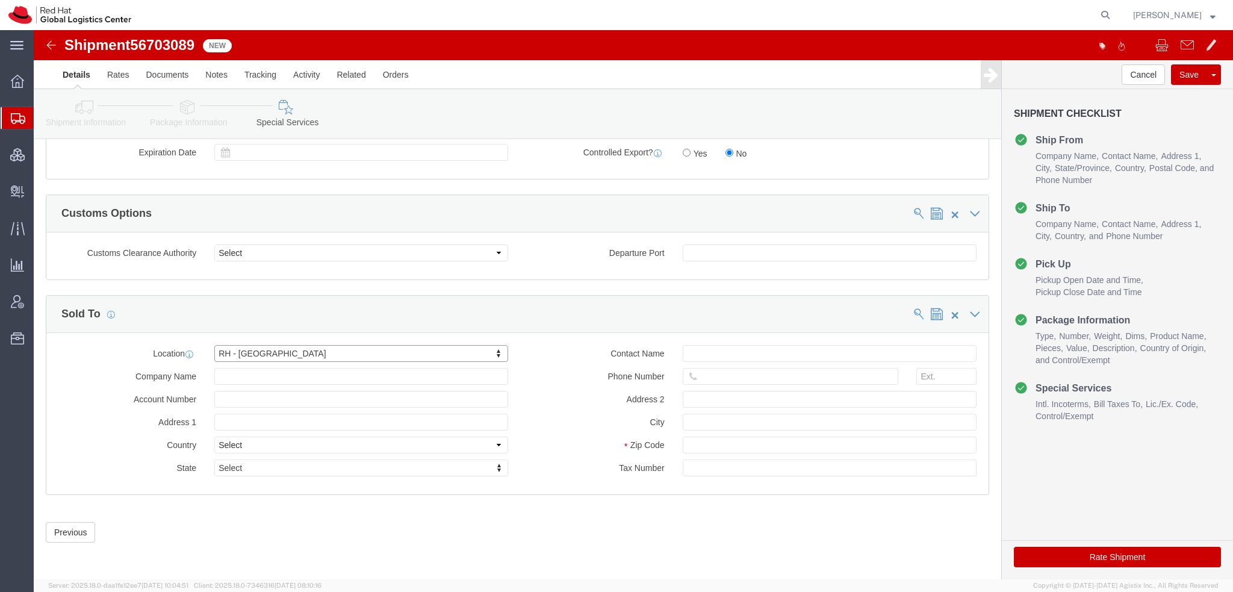
click button "Rate Shipment"
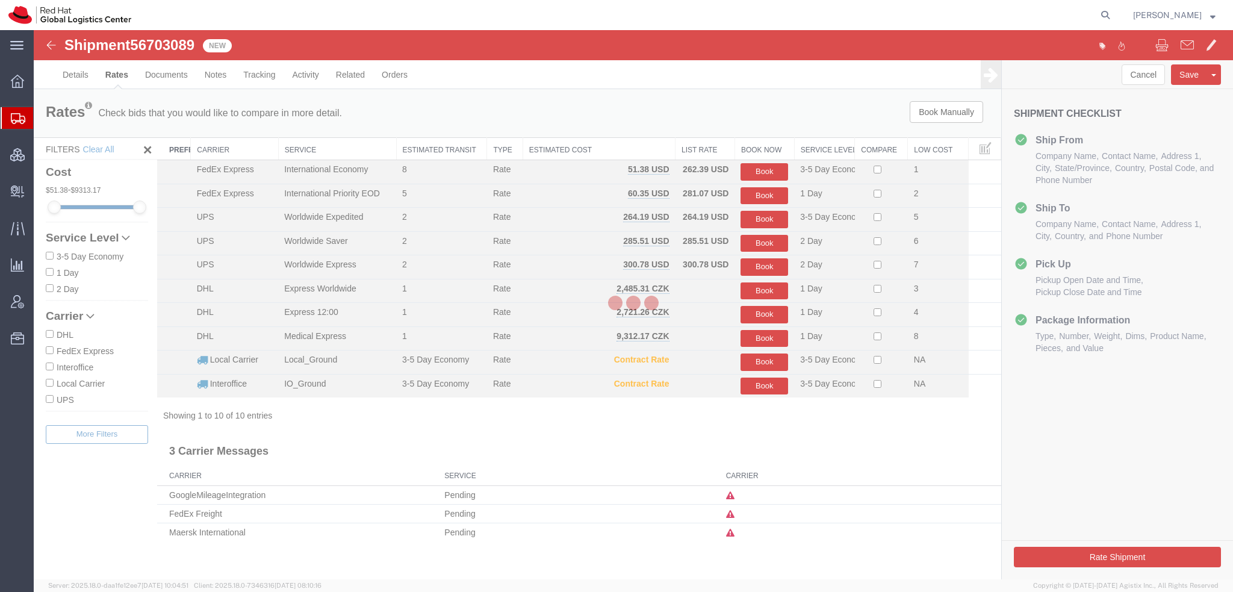
scroll to position [0, 0]
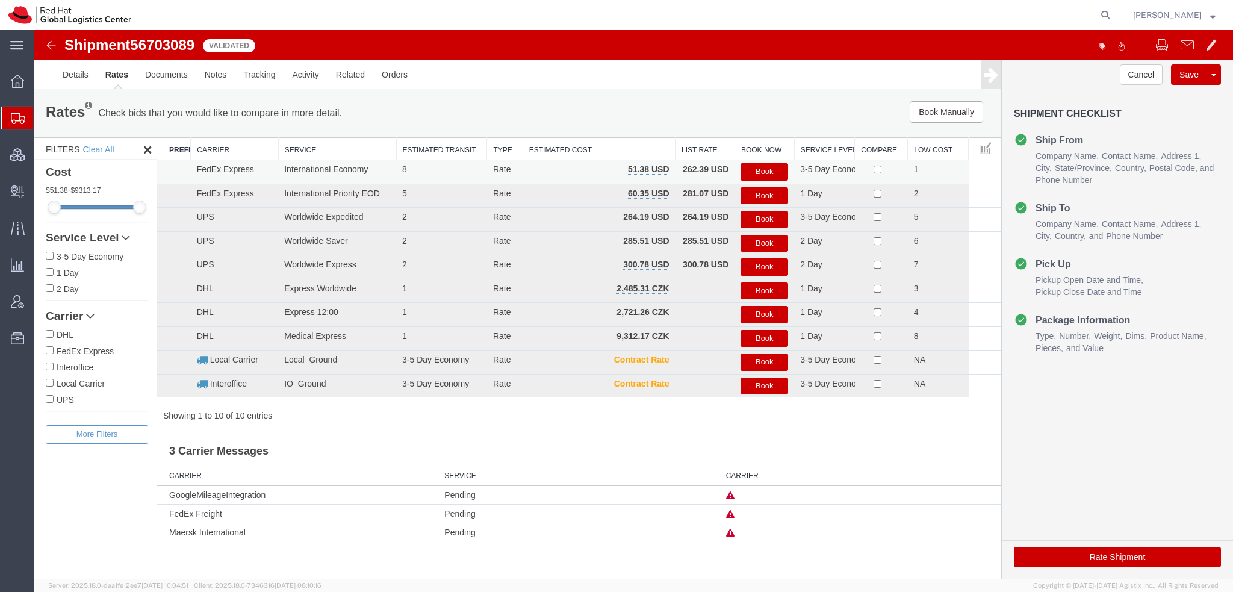
click at [763, 171] on button "Book" at bounding box center [764, 171] width 48 height 17
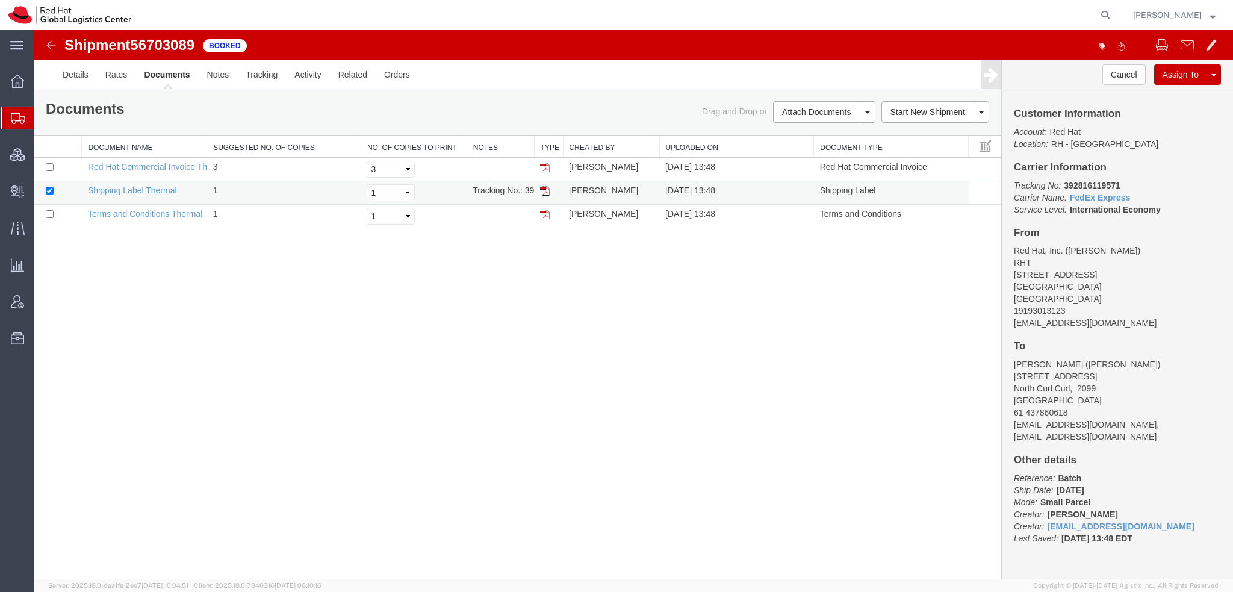
click at [547, 190] on img at bounding box center [545, 191] width 10 height 10
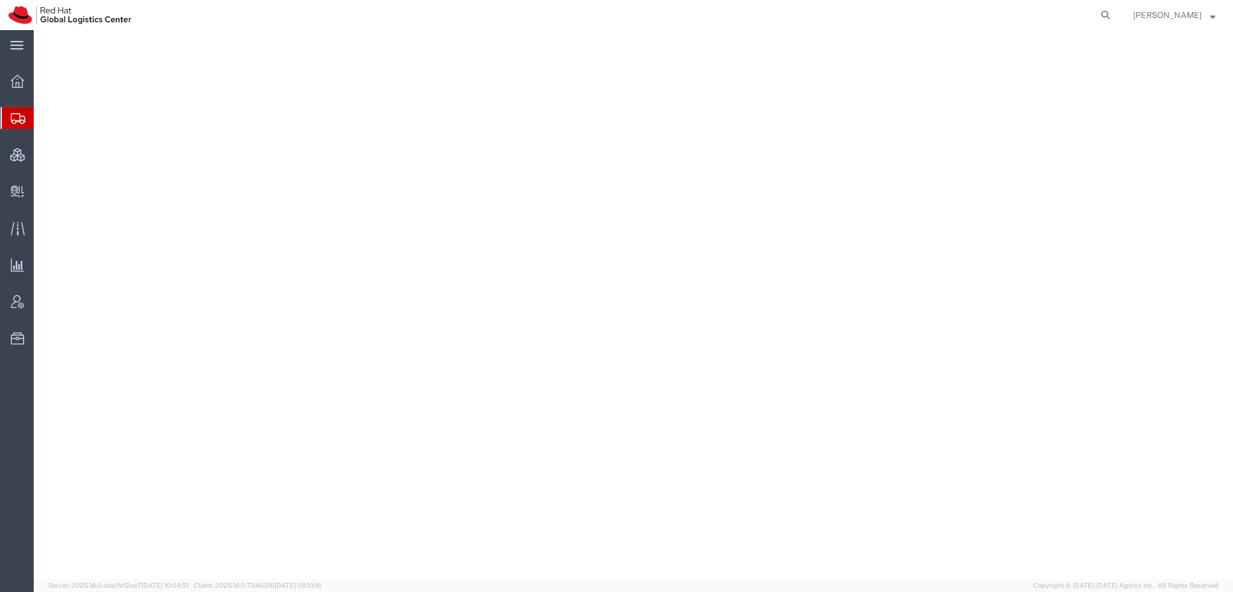
select select "38014"
select select
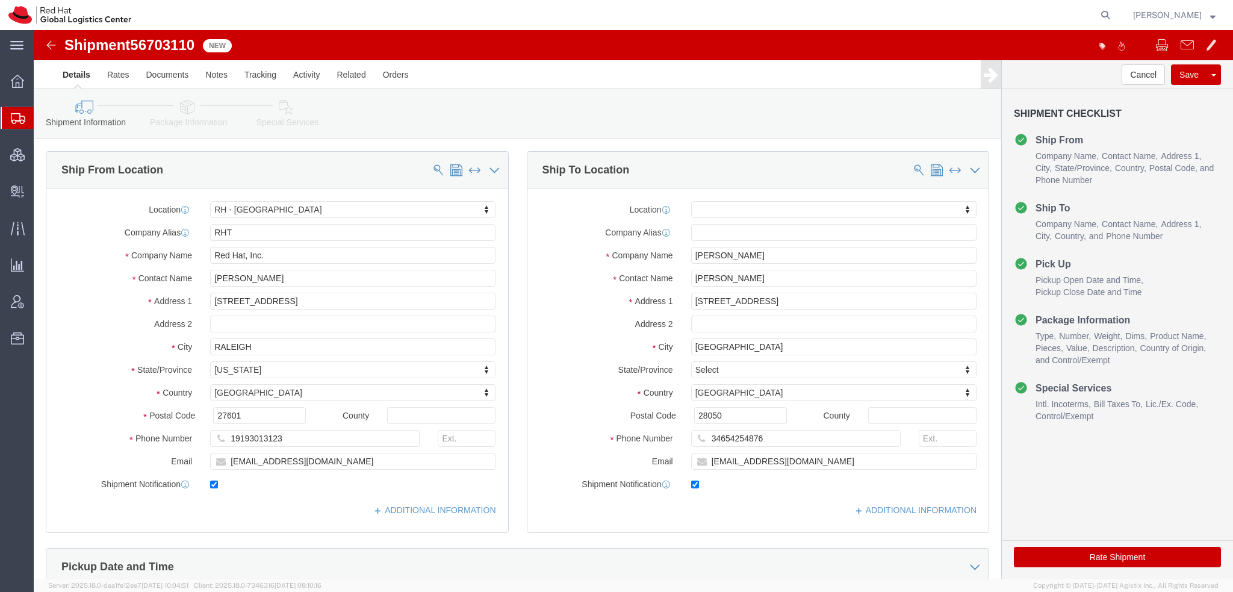
click icon
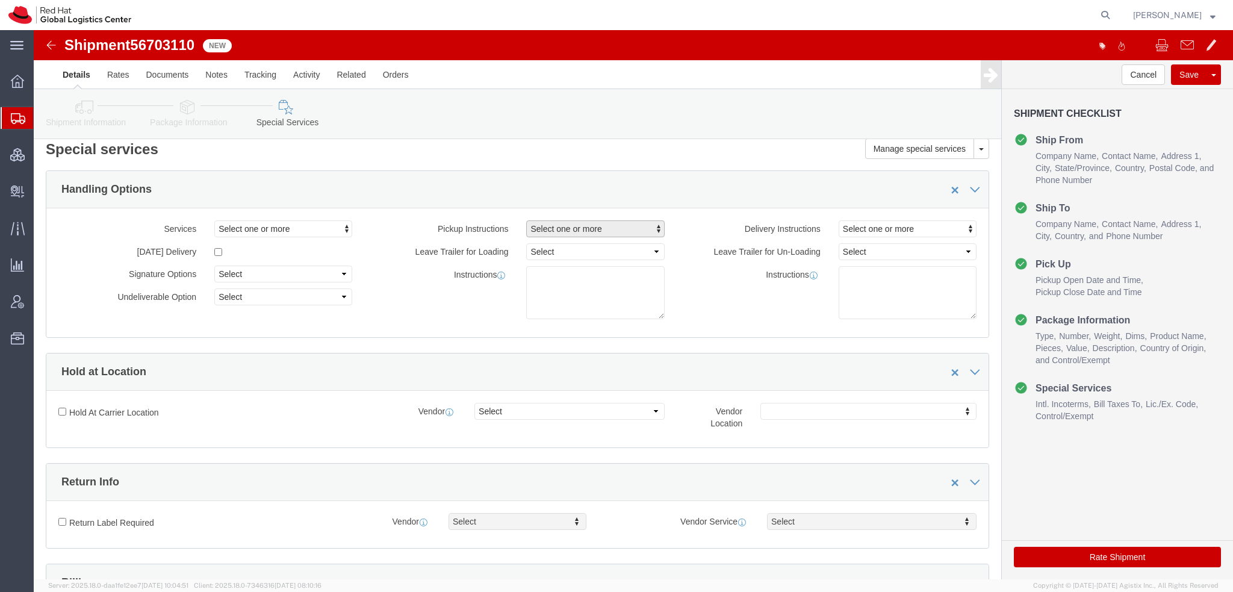
scroll to position [361, 0]
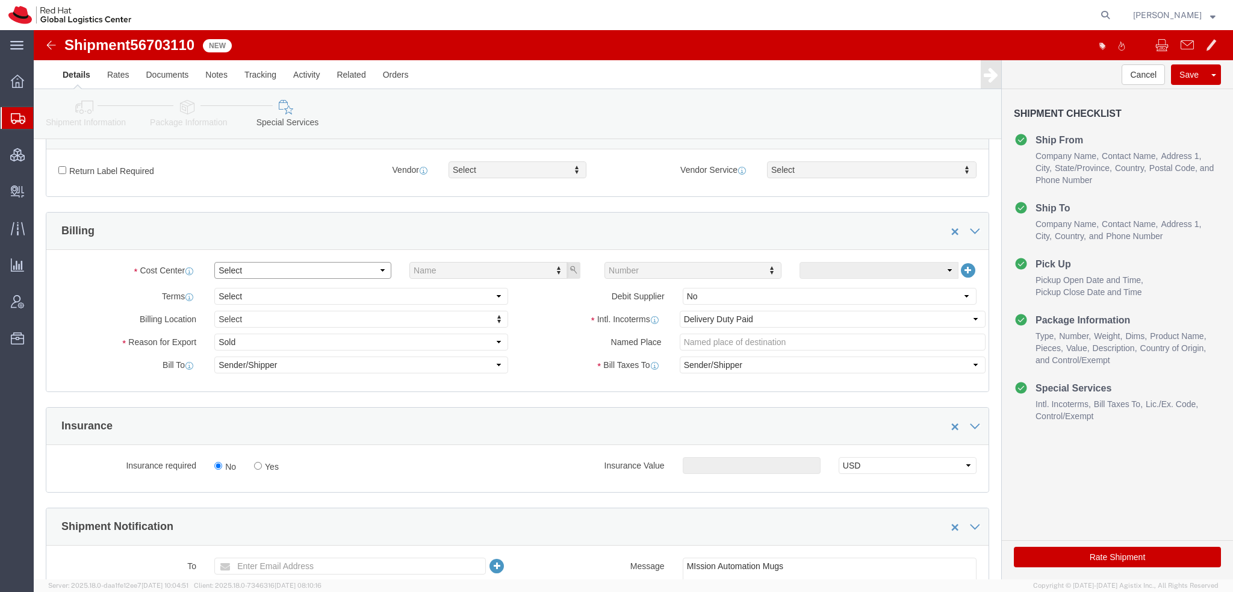
click select "Select"
click select "Select Gift Personal Effects Repair/Warranty Return Sample Sold Temporary/Not S…"
select select "GIFT"
click select "Select Gift Personal Effects Repair/Warranty Return Sample Sold Temporary/Not S…"
click select "Select Carriage Insurance Paid Carriage Paid To Cost and Freight Cost Insurance…"
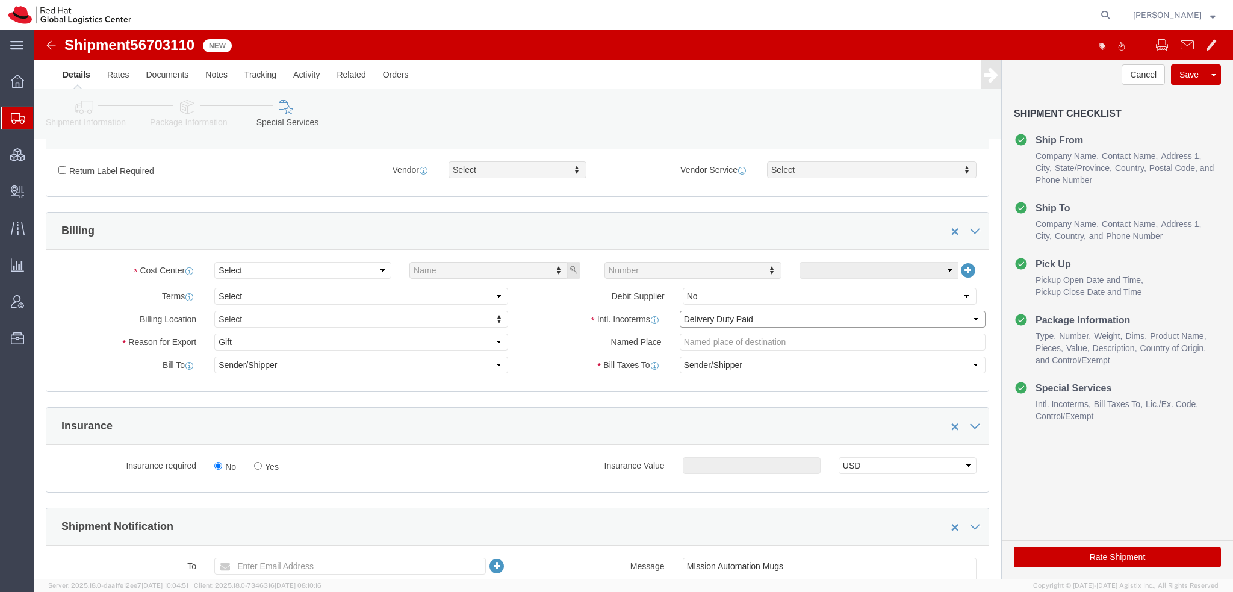
select select
click select "Select Carriage Insurance Paid Carriage Paid To Cost and Freight Cost Insurance…"
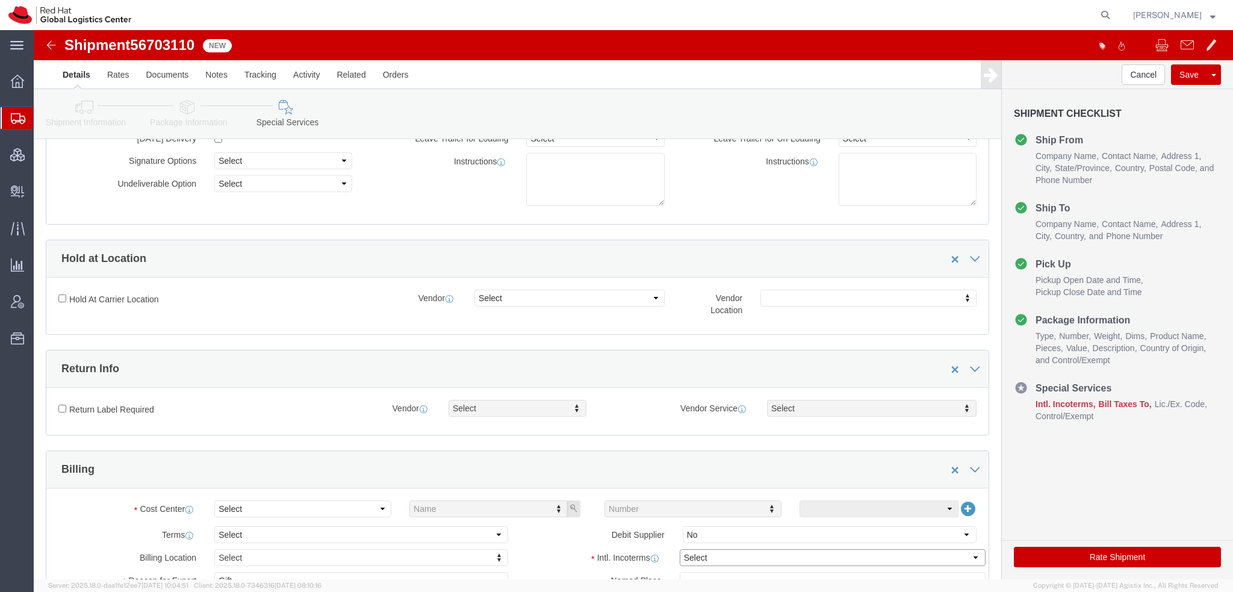
scroll to position [0, 0]
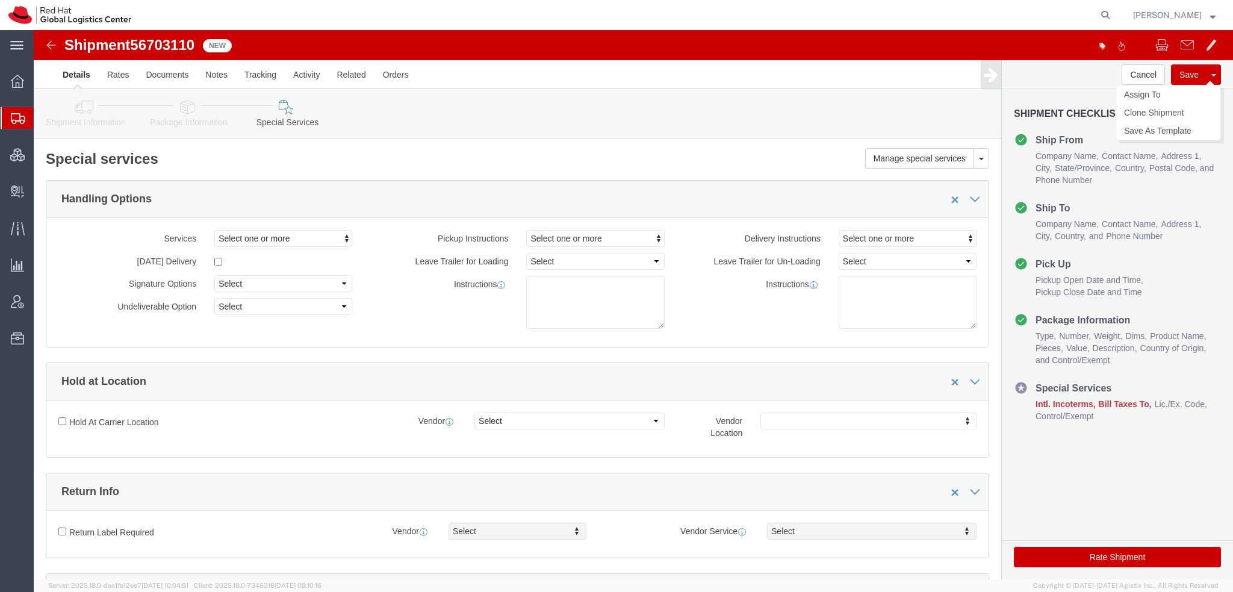
click button "Save"
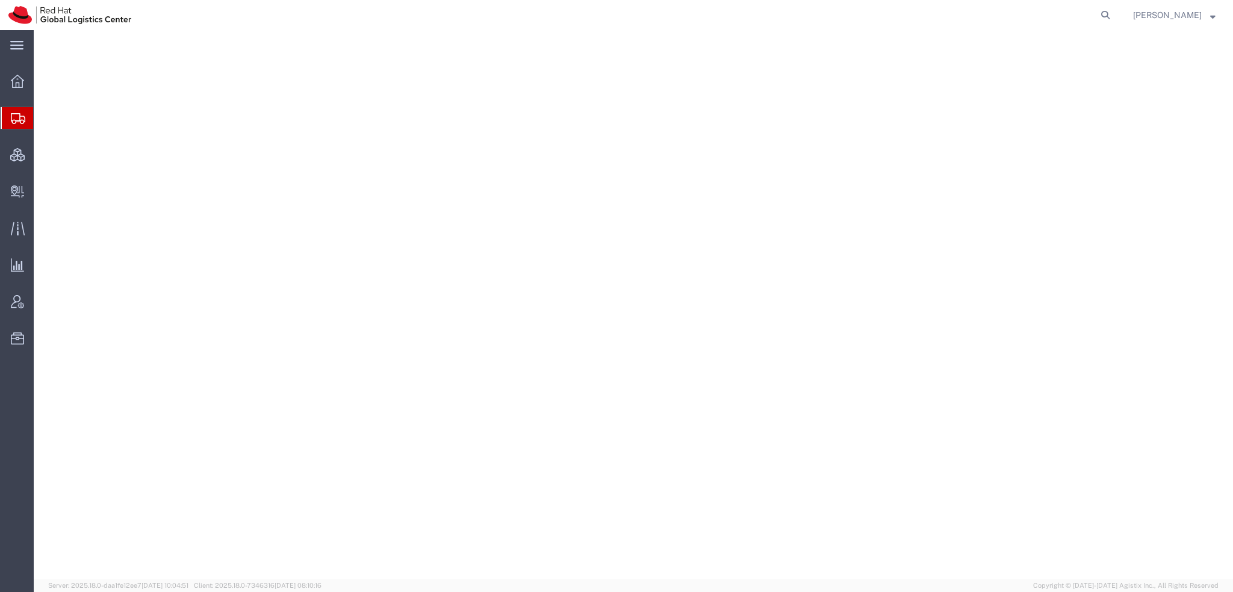
select select "38014"
select select
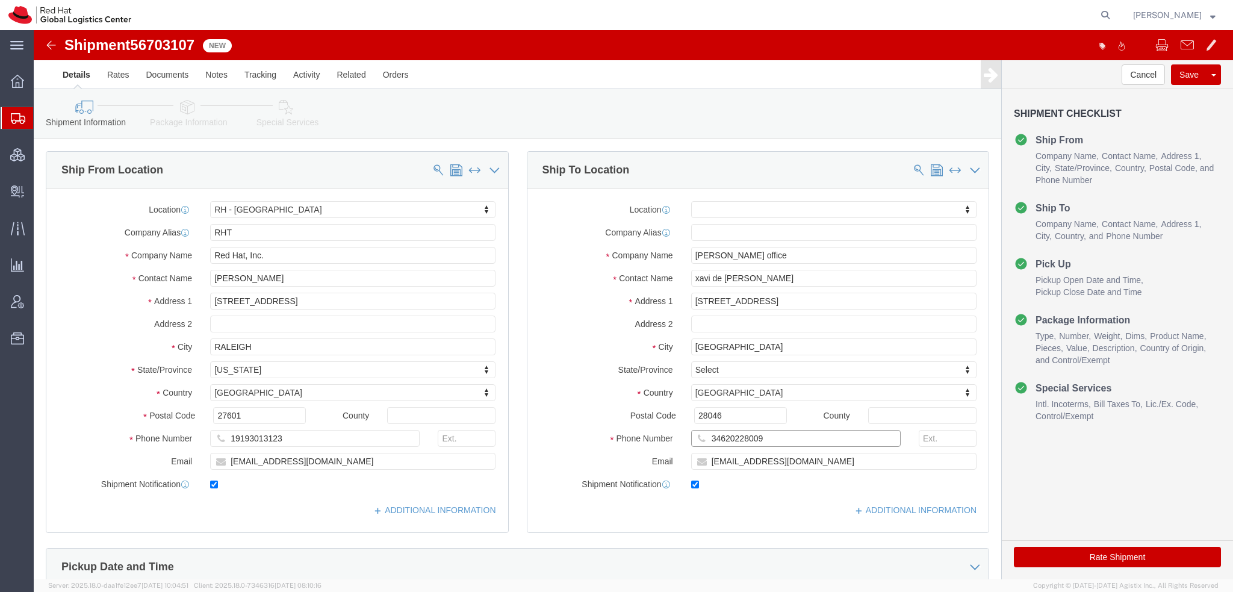
drag, startPoint x: 727, startPoint y: 410, endPoint x: 281, endPoint y: 319, distance: 455.2
click div "Ship From Location Location [GEOGRAPHIC_DATA] - [GEOGRAPHIC_DATA] My Profile Lo…"
click input "xavi de [PERSON_NAME]"
type input "xavi de la asunci"
click p "- Red Hat, S.L.U. - (Xavi de [PERSON_NAME]) [PERSON_NAME][GEOGRAPHIC_DATA][PERS…"
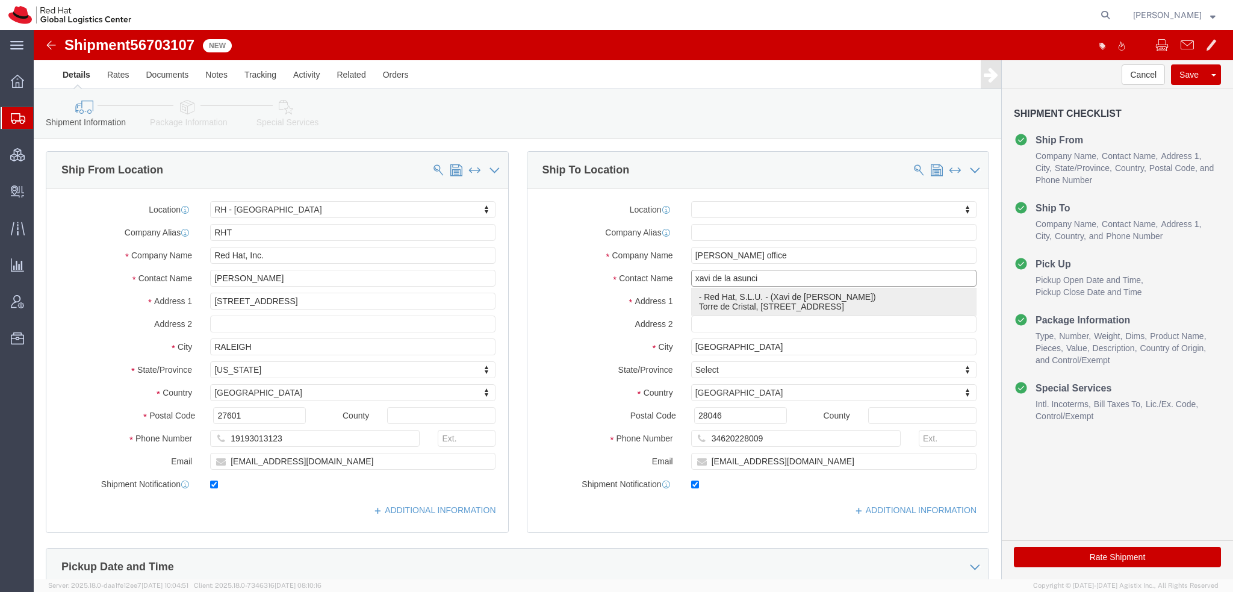
select select "37975"
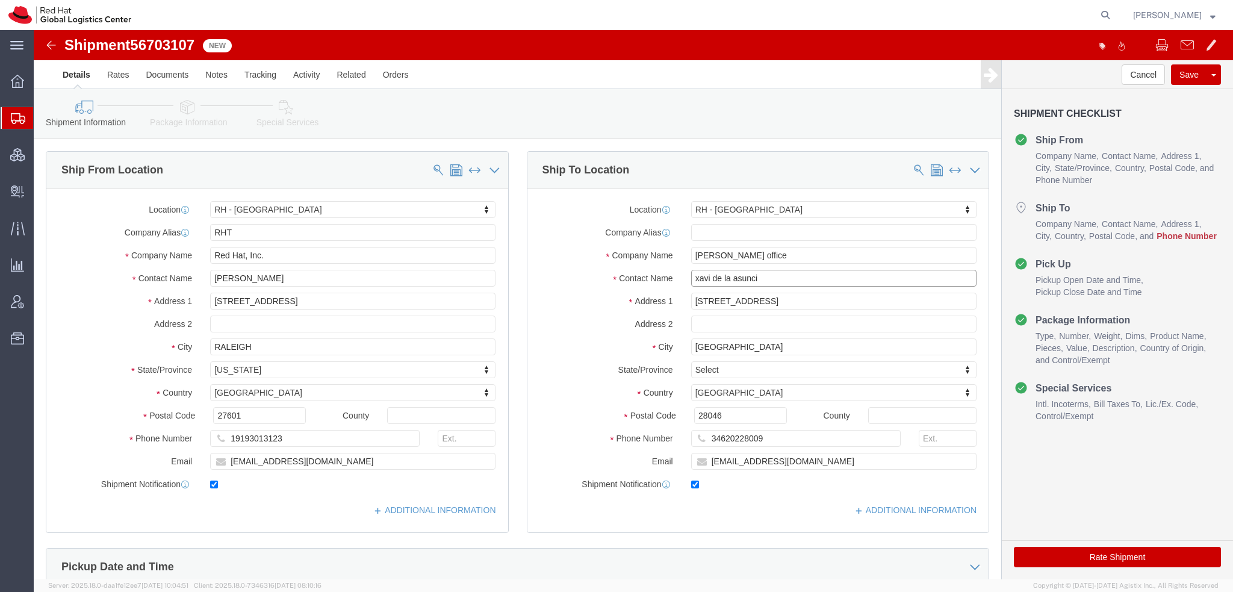
type input "Xavi de la Asuncion"
click input "34620228009"
paste input "34620228009"
type input "34620228009"
click icon
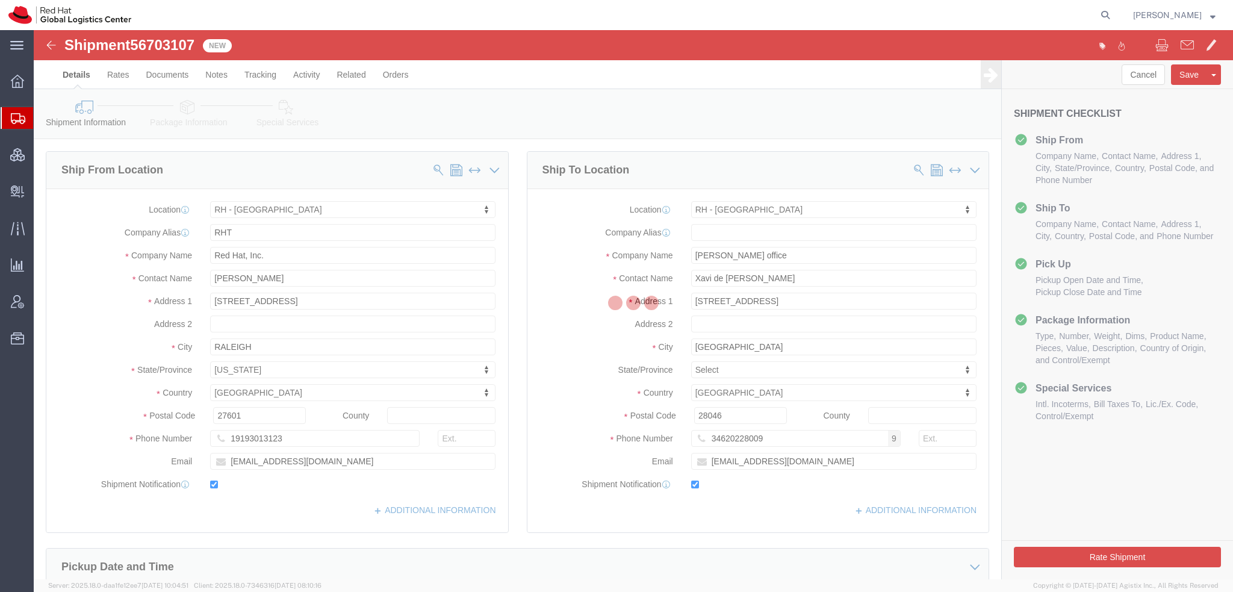
select select
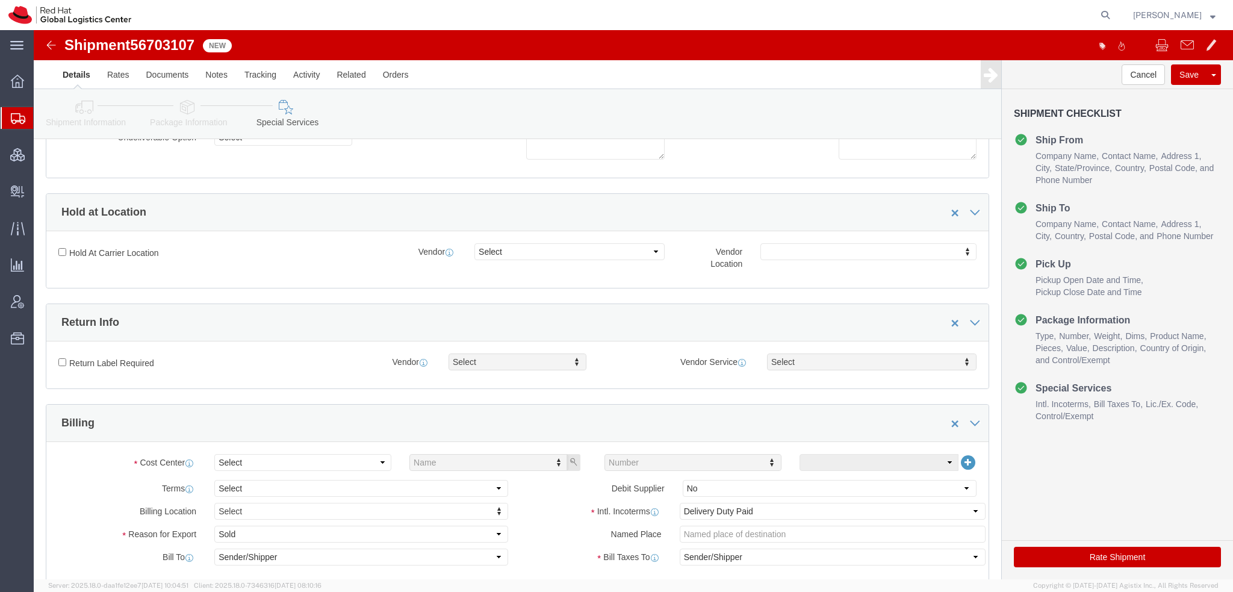
scroll to position [301, 0]
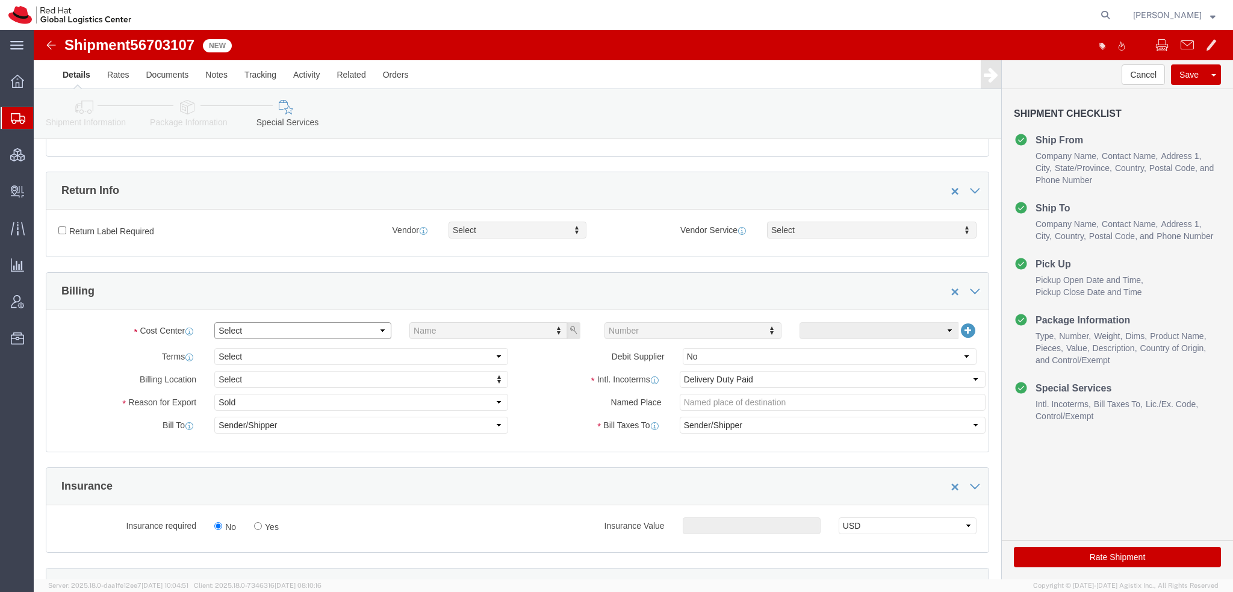
click select "Select Buyer Cost Center Department Operations Number Order Number Sales Person"
select select "COSTCENTER"
click select "Select Buyer Cost Center Department Operations Number Order Number Sales Person"
type input "538"
click select "Select Carriage Insurance Paid Carriage Paid To Cost and Freight Cost Insurance…"
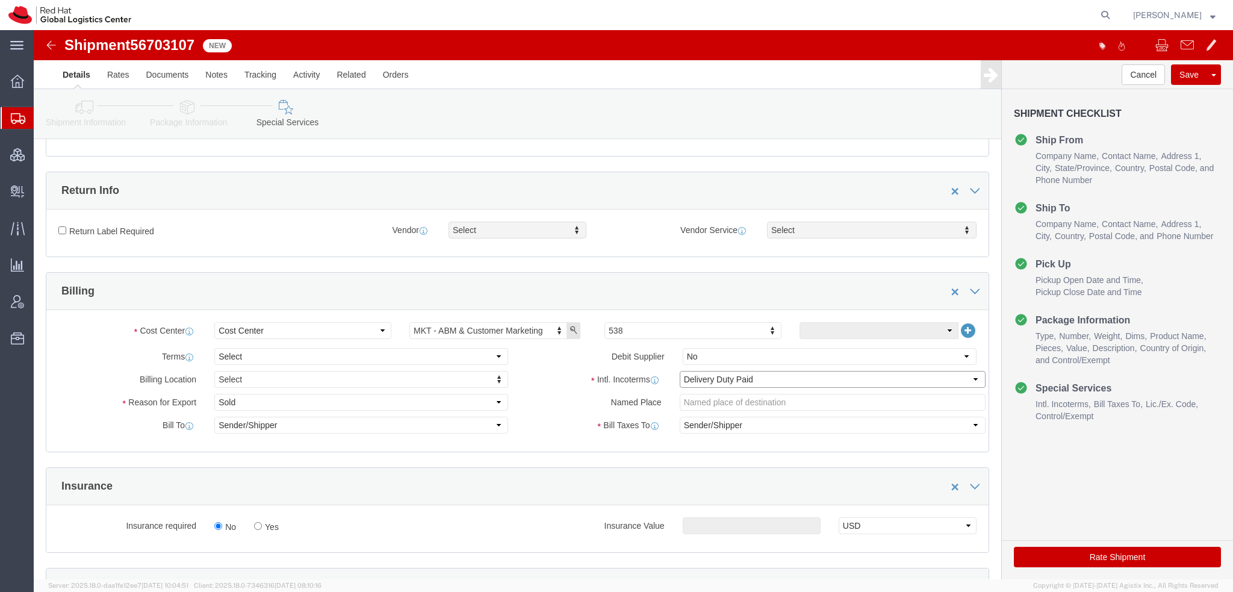
select select
click select "Select Carriage Insurance Paid Carriage Paid To Cost and Freight Cost Insurance…"
select select
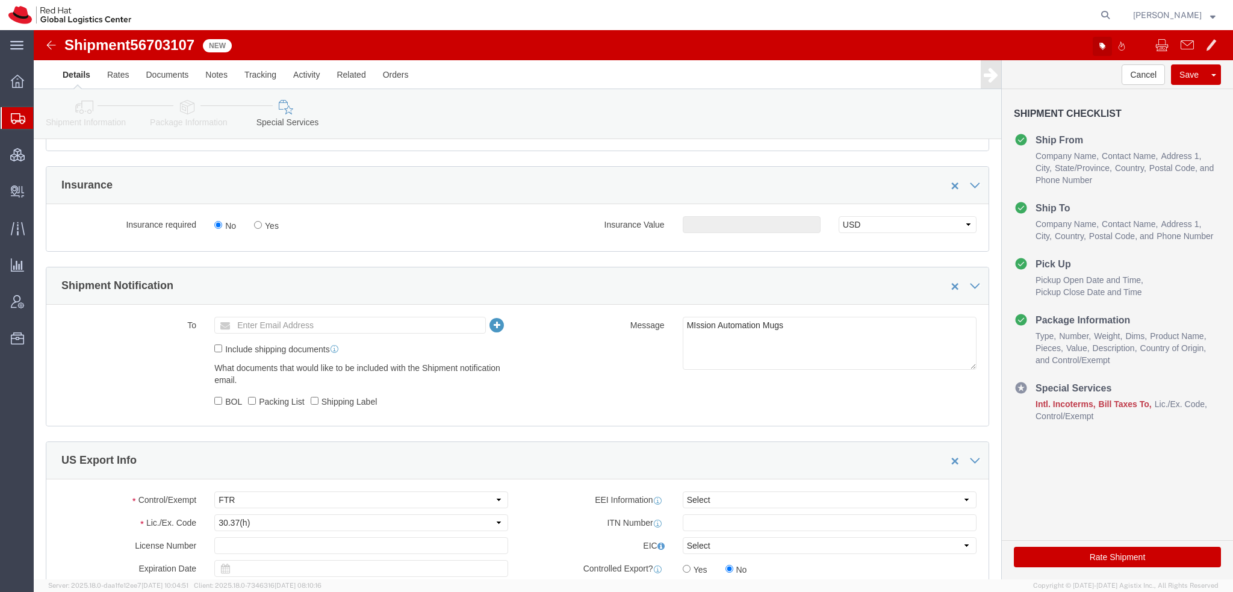
click icon "button"
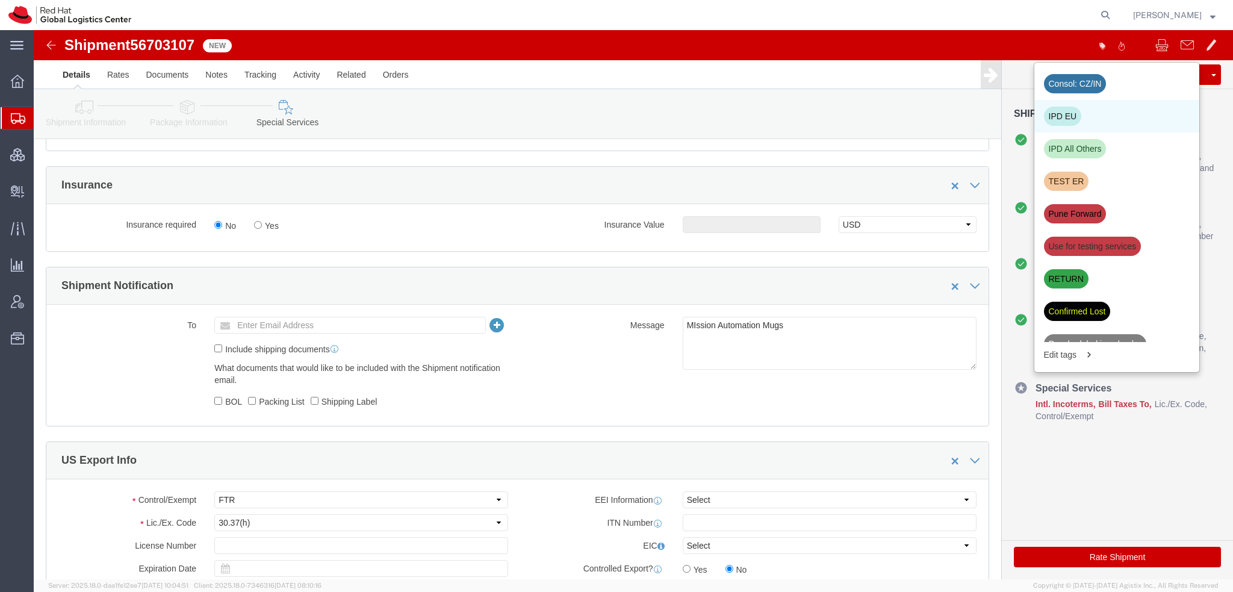
click div "IPD EU"
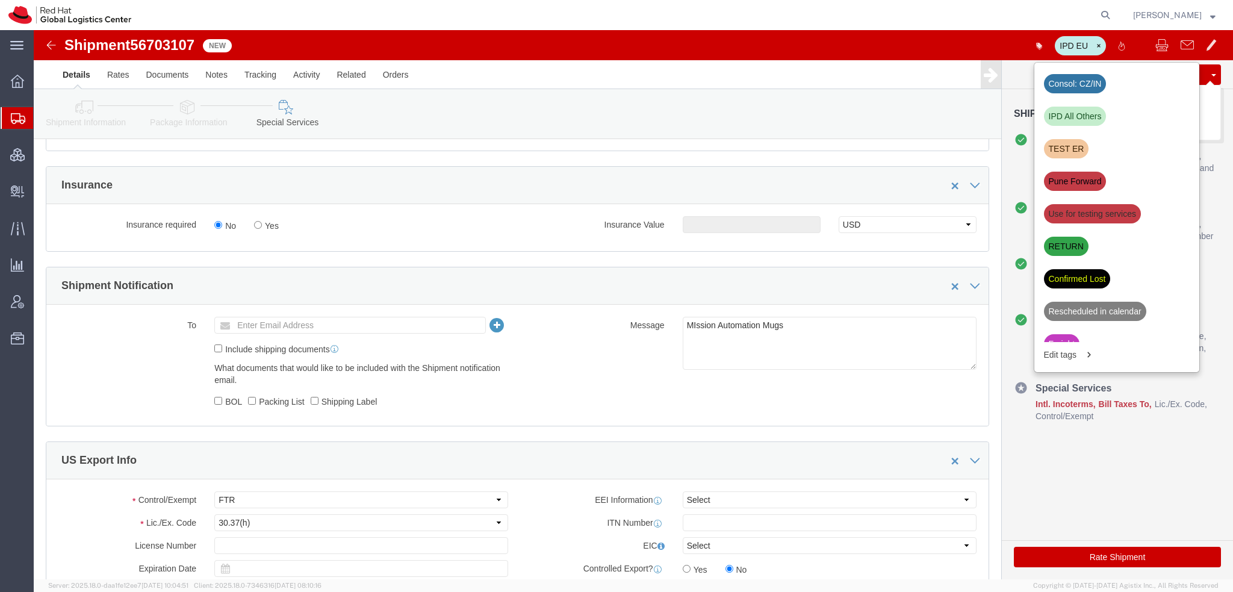
click button "Save"
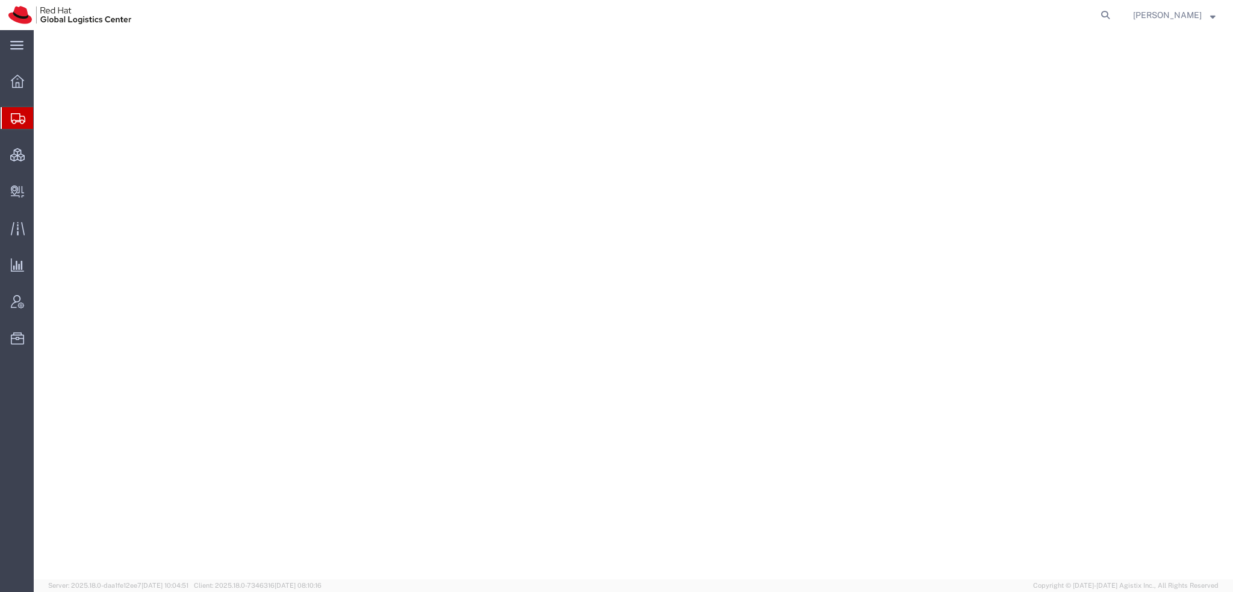
select select "38014"
select select
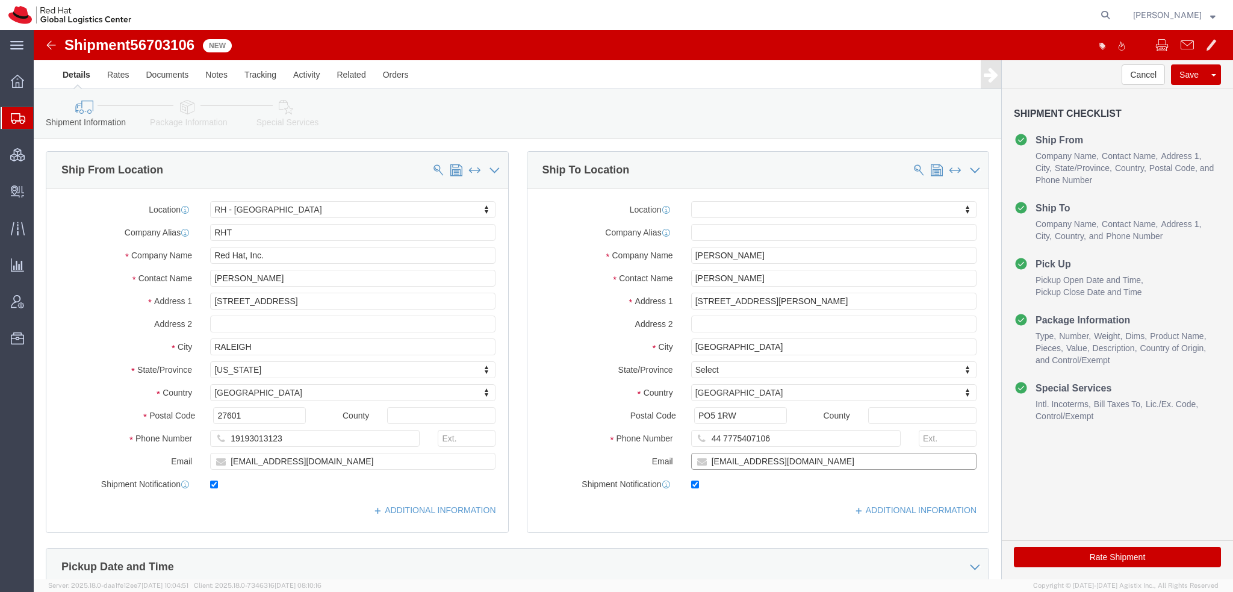
click input "[EMAIL_ADDRESS][DOMAIN_NAME]"
type input "[EMAIL_ADDRESS][DOMAIN_NAME], [EMAIL_ADDRESS][DOMAIN_NAME]"
click link "ADDITIONAL INFORMATION"
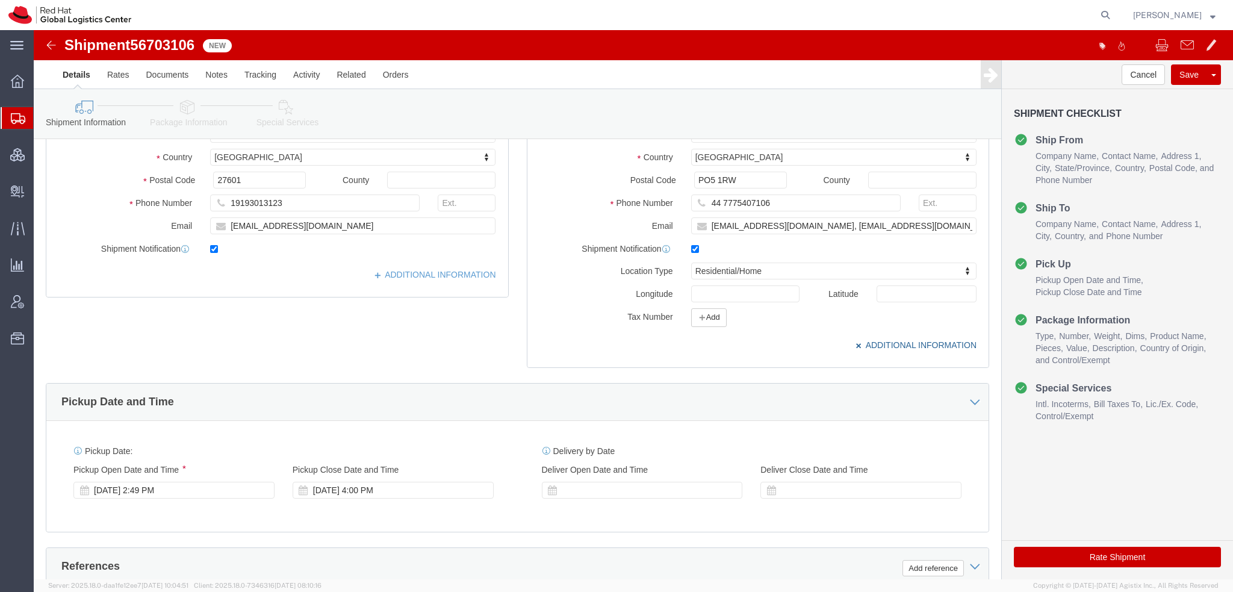
scroll to position [241, 0]
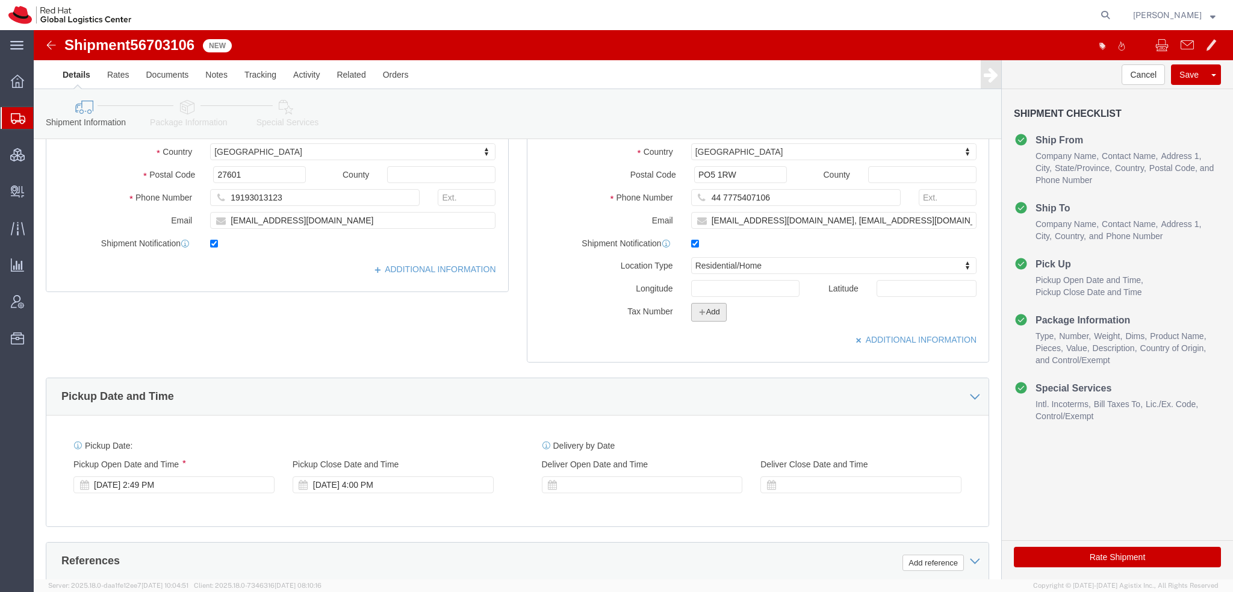
click button "Add"
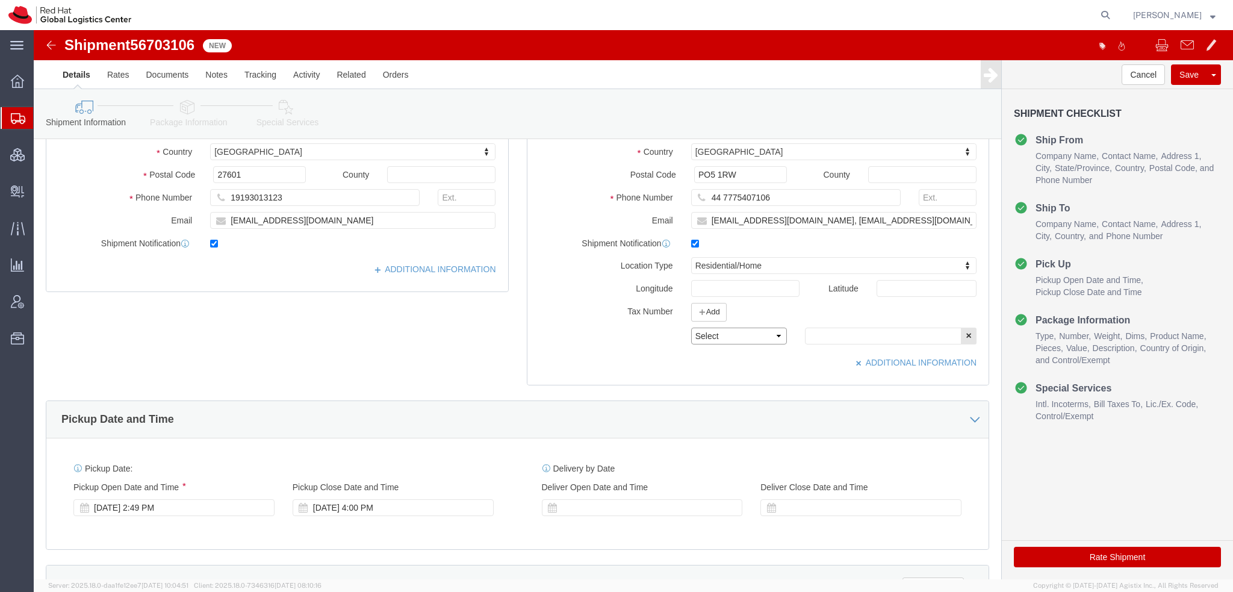
click select "Select EIN EORI TIN VAT Other"
select select "EORI"
click select "Select EIN EORI TIN VAT Other"
click input "text"
paste input "GB733392434000"
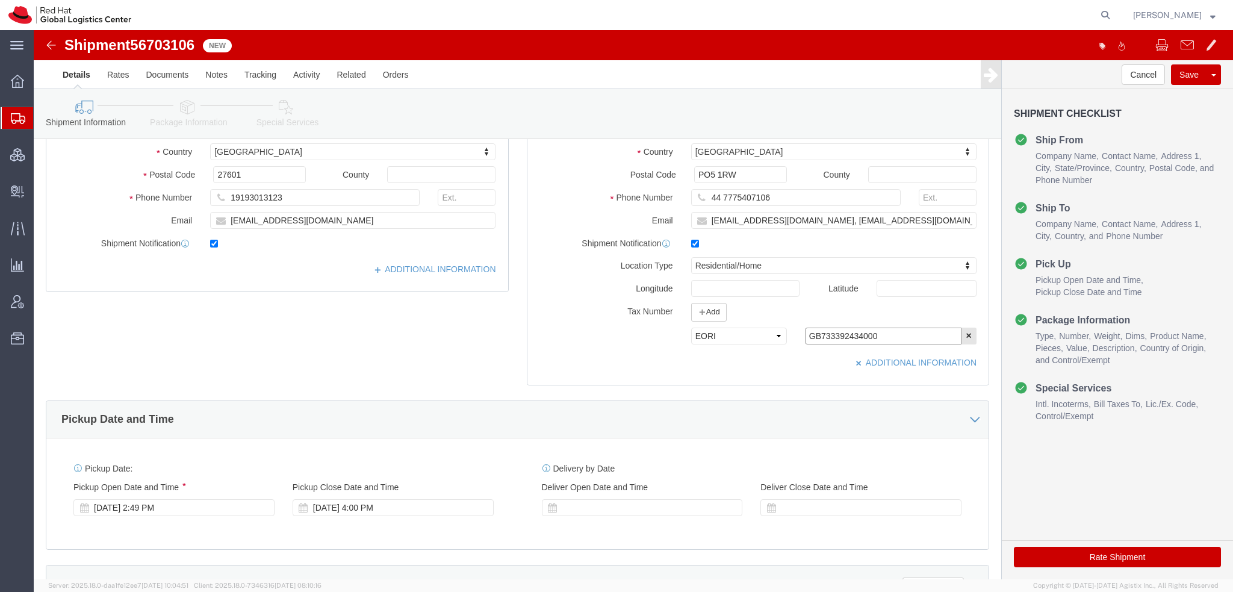
type input "GB733392434000"
click icon
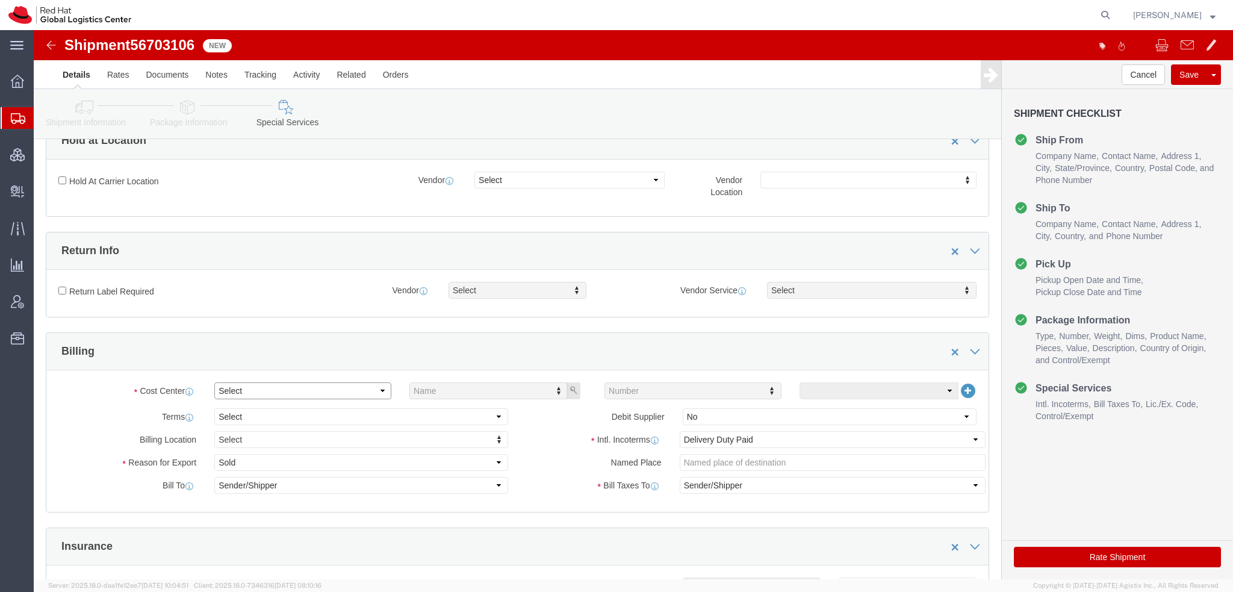
click select "Select"
click select "Select Gift Personal Effects Repair/Warranty Return Sample Sold Temporary/Not S…"
select select "GIFT"
click select "Select Gift Personal Effects Repair/Warranty Return Sample Sold Temporary/Not S…"
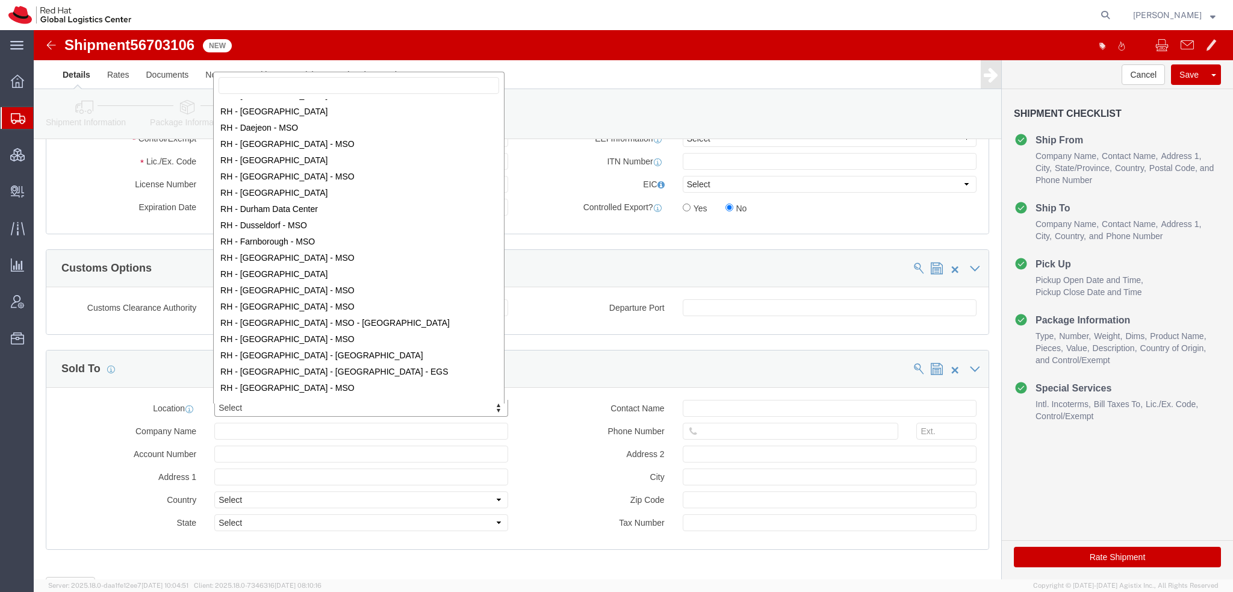
scroll to position [903, 0]
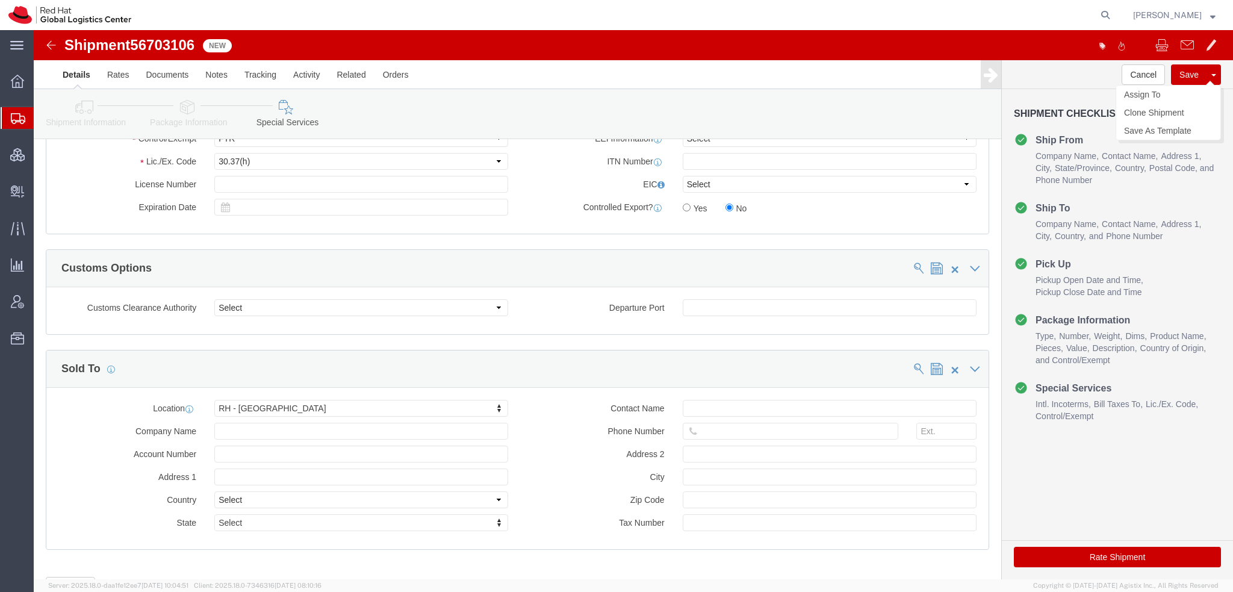
click button "Save"
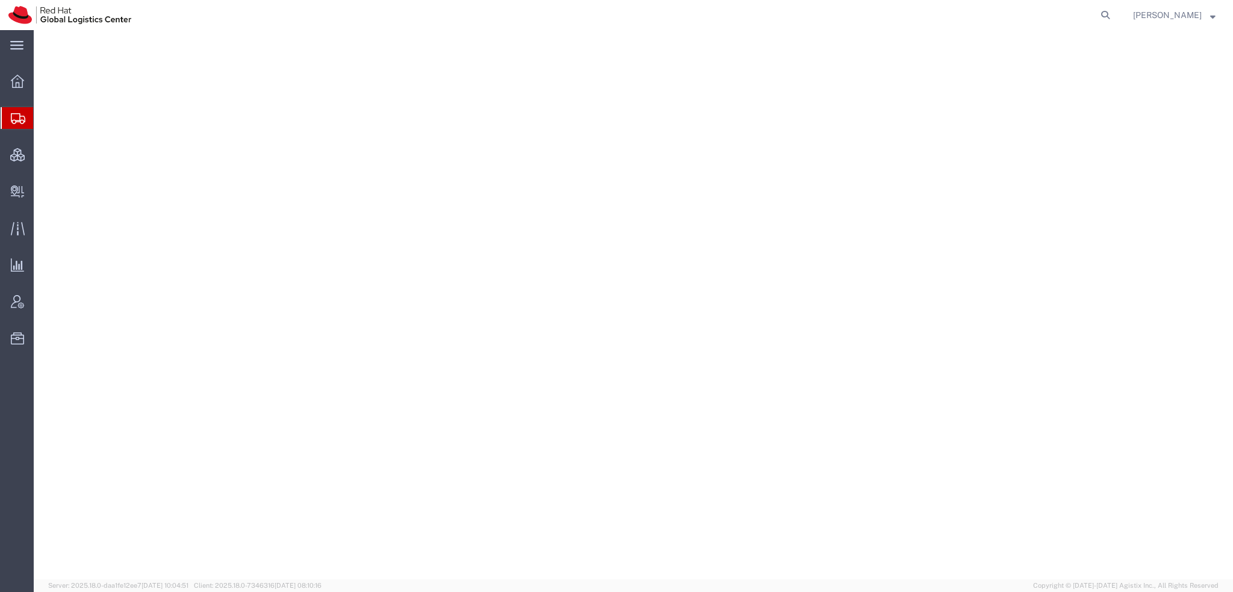
select select "38014"
select select
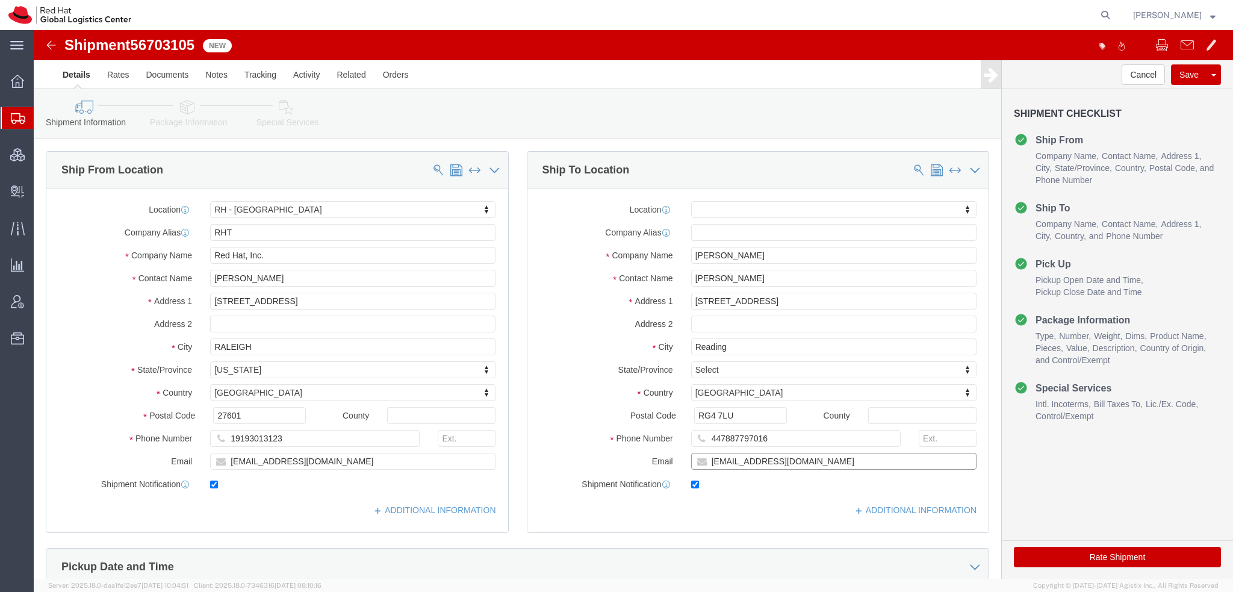
click input "[EMAIL_ADDRESS][DOMAIN_NAME]"
type input "[EMAIL_ADDRESS][DOMAIN_NAME], [EMAIL_ADDRESS][DOMAIN_NAME]"
click link "ADDITIONAL INFORMATION"
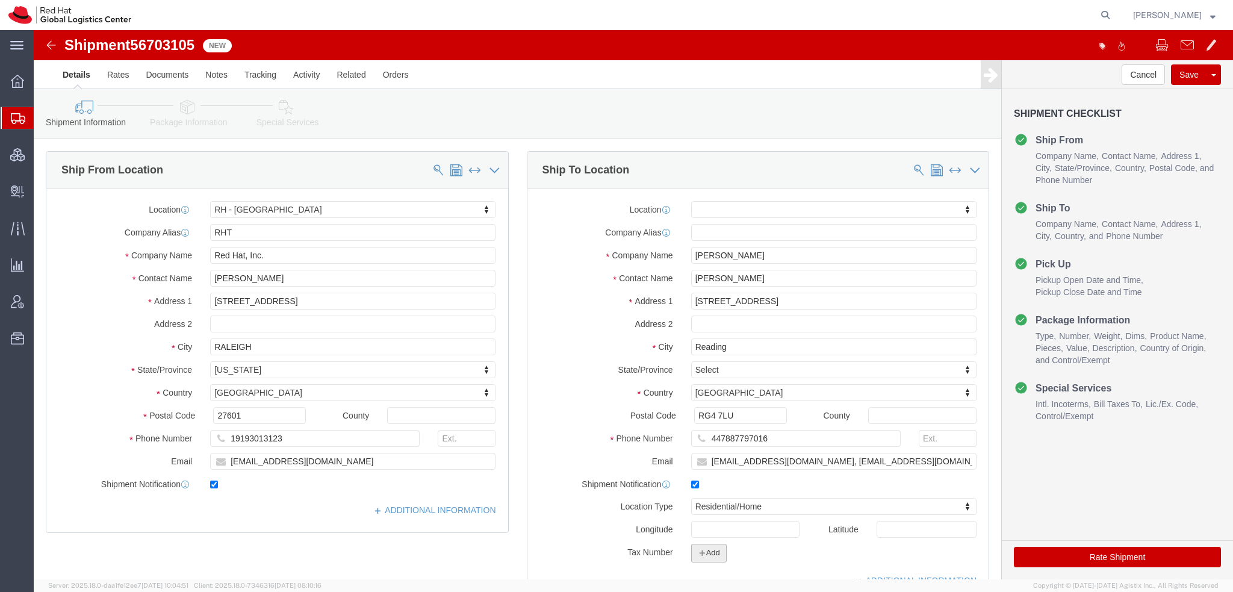
click button "Add"
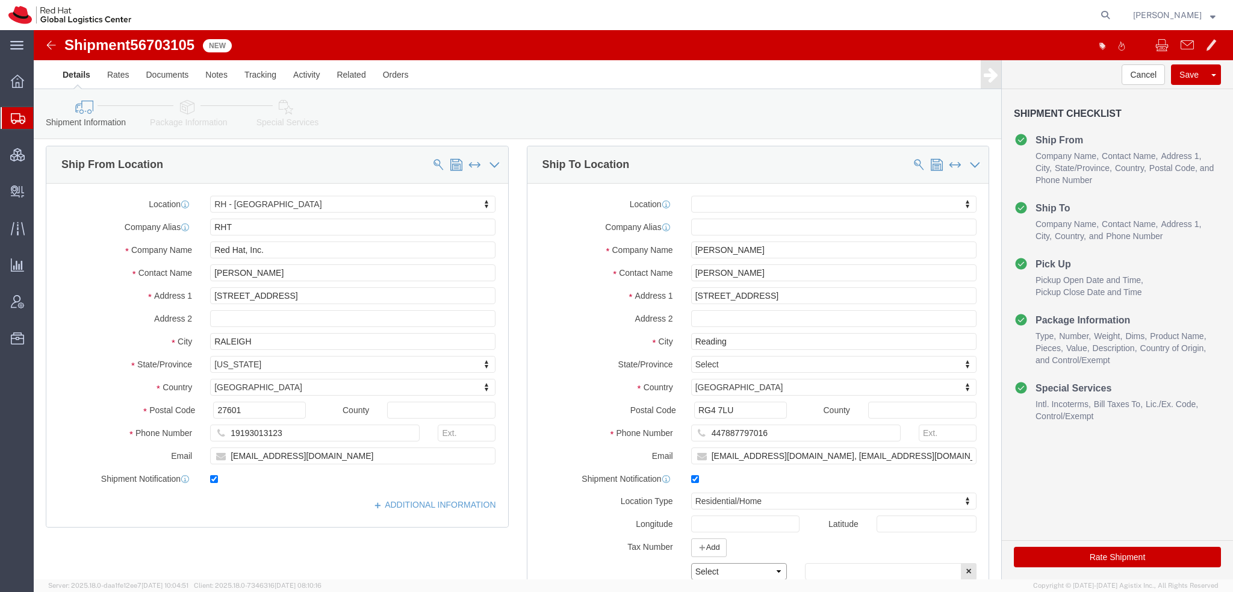
click select "Select EIN EORI TIN VAT Other"
select select "EORI"
click select "Select EIN EORI TIN VAT Other"
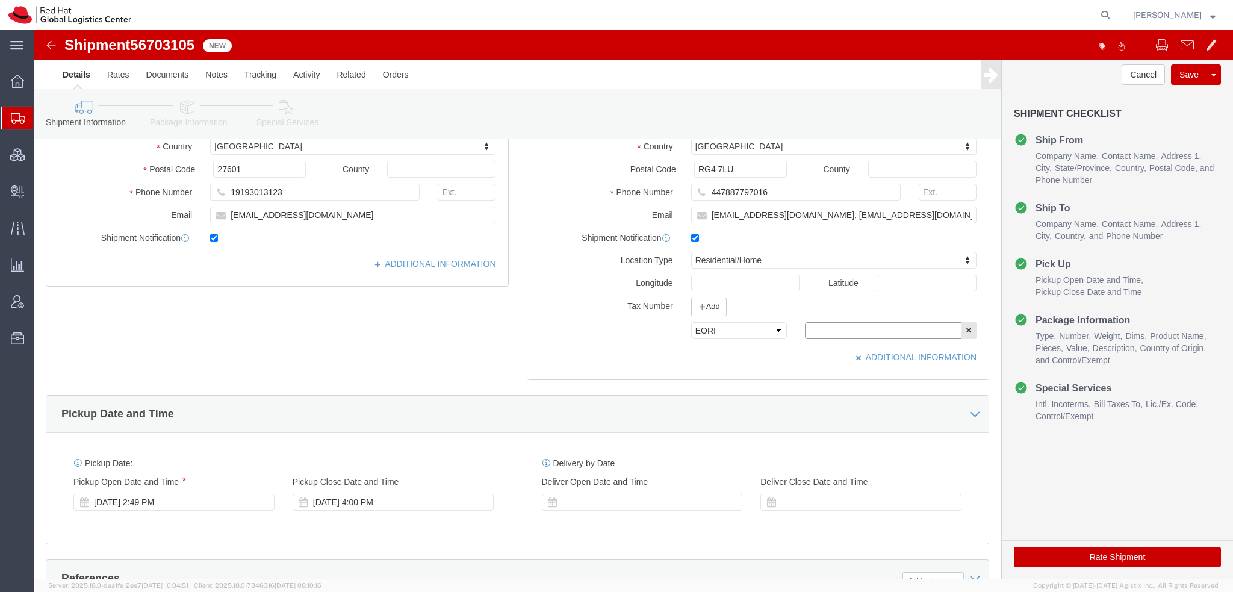
click input "text"
paste input "GB733392434000"
type input "GB733392434000"
click icon
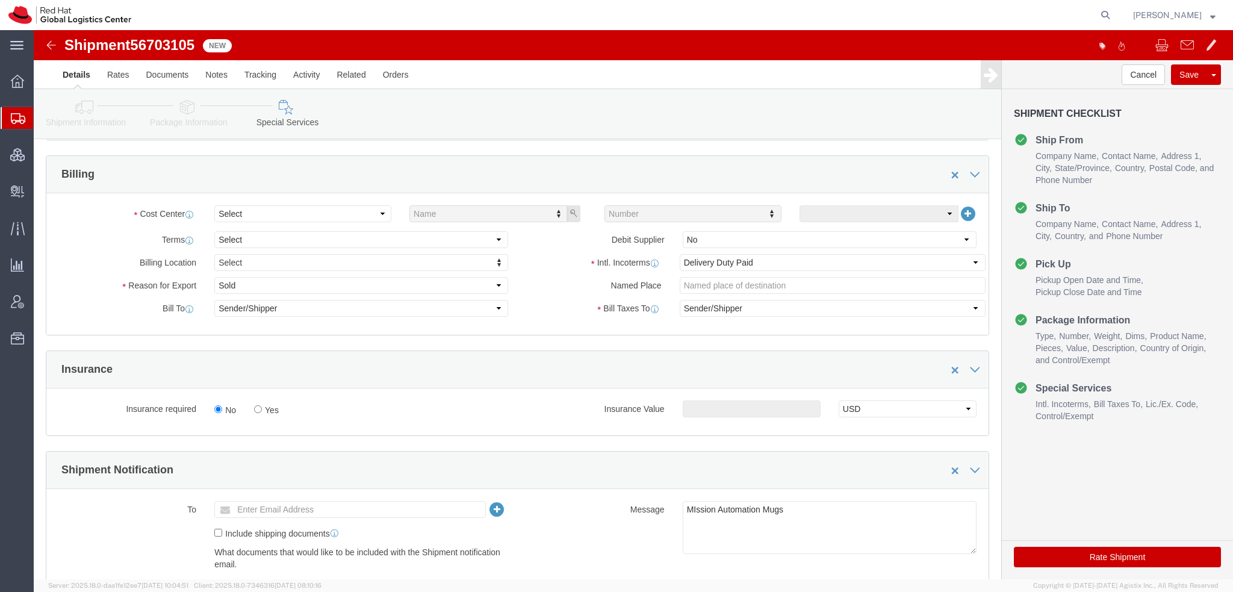
scroll to position [427, 0]
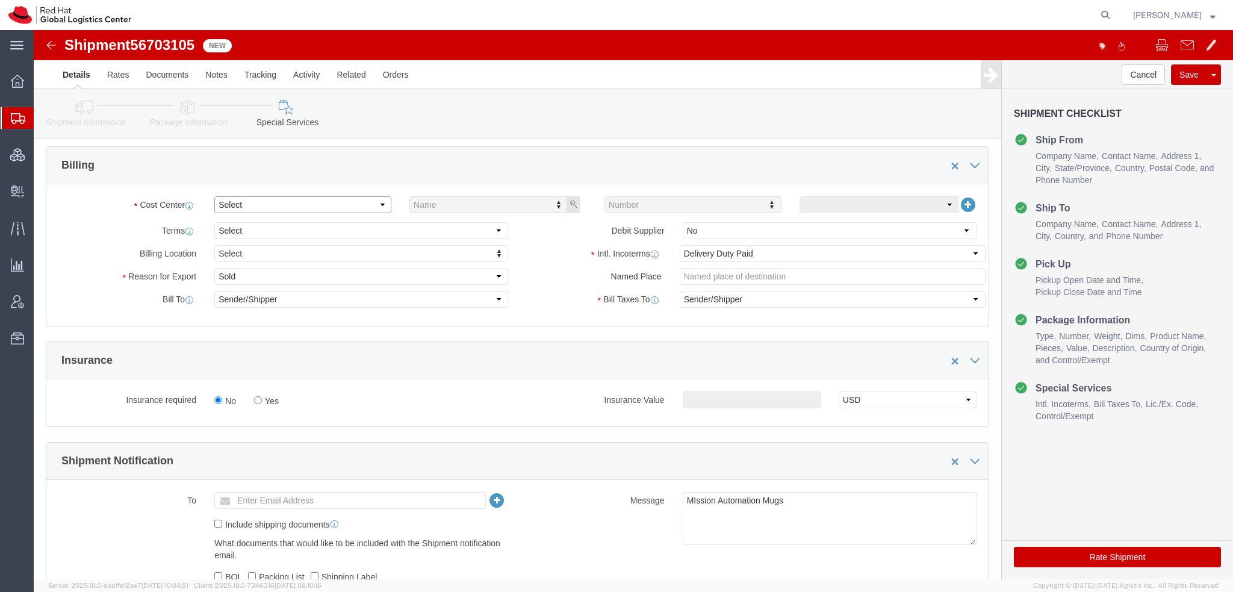
click select "Select"
click select "Select Gift Personal Effects Repair/Warranty Return Sample Sold Temporary/Not S…"
select select "GIFT"
click select "Select Gift Personal Effects Repair/Warranty Return Sample Sold Temporary/Not S…"
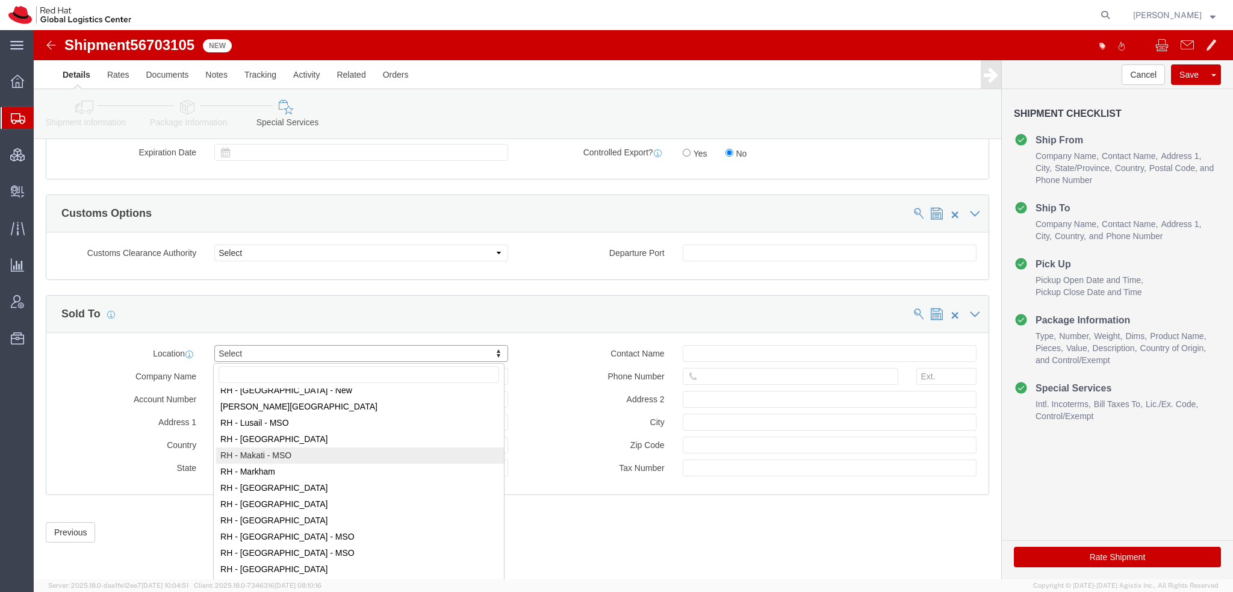
scroll to position [1083, 0]
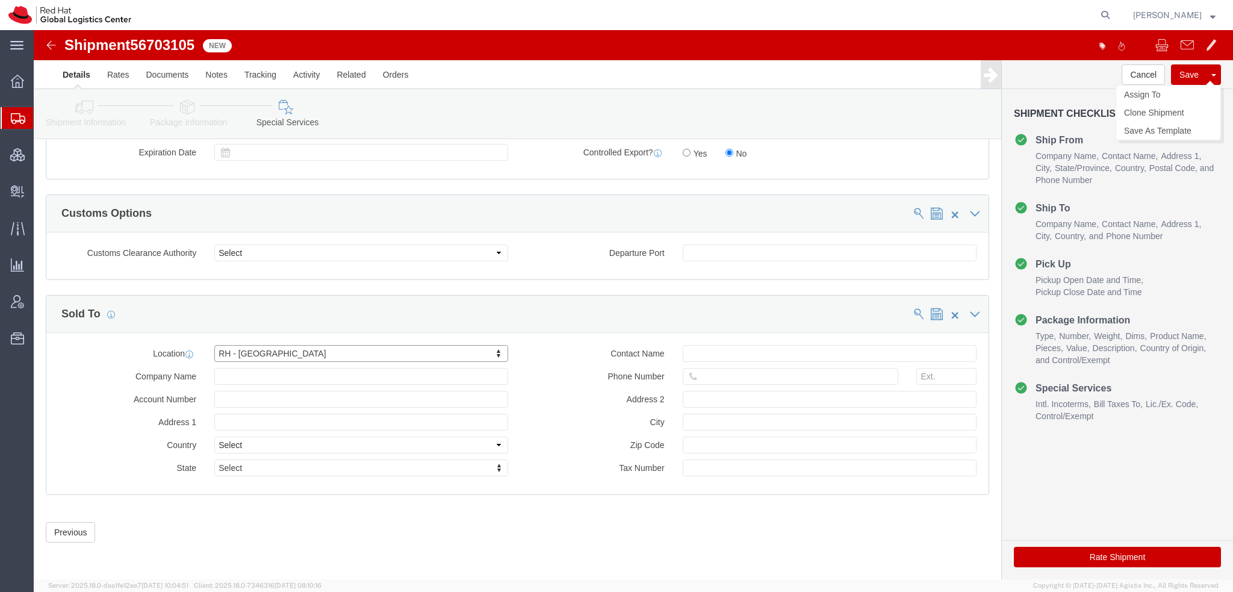
click button "Save"
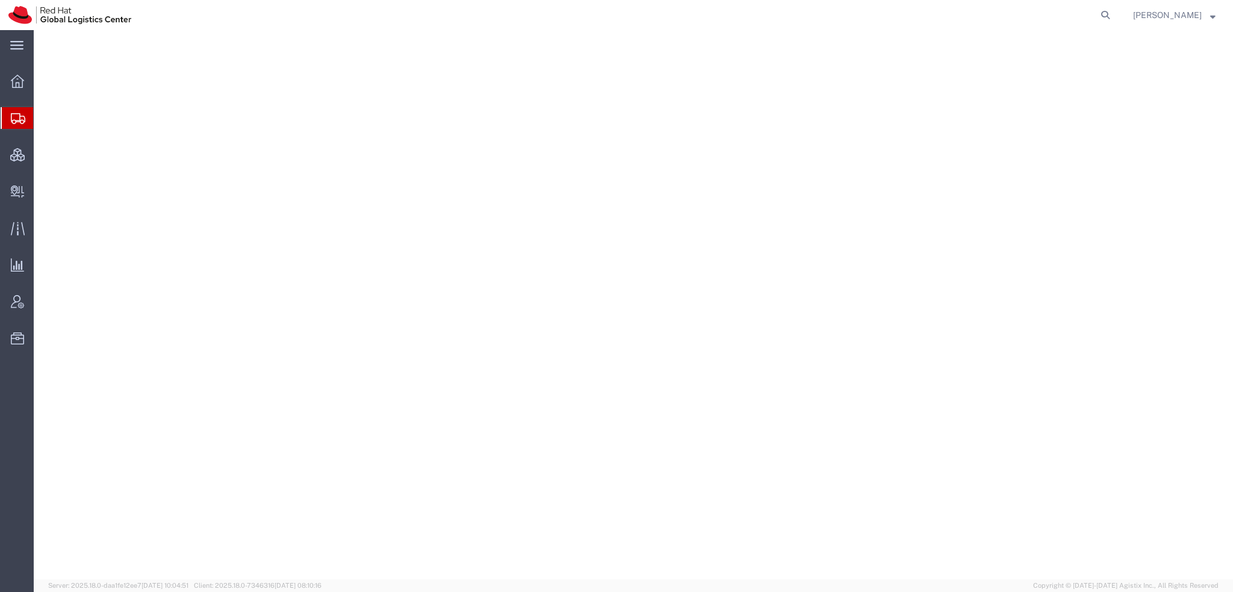
select select "38014"
select select
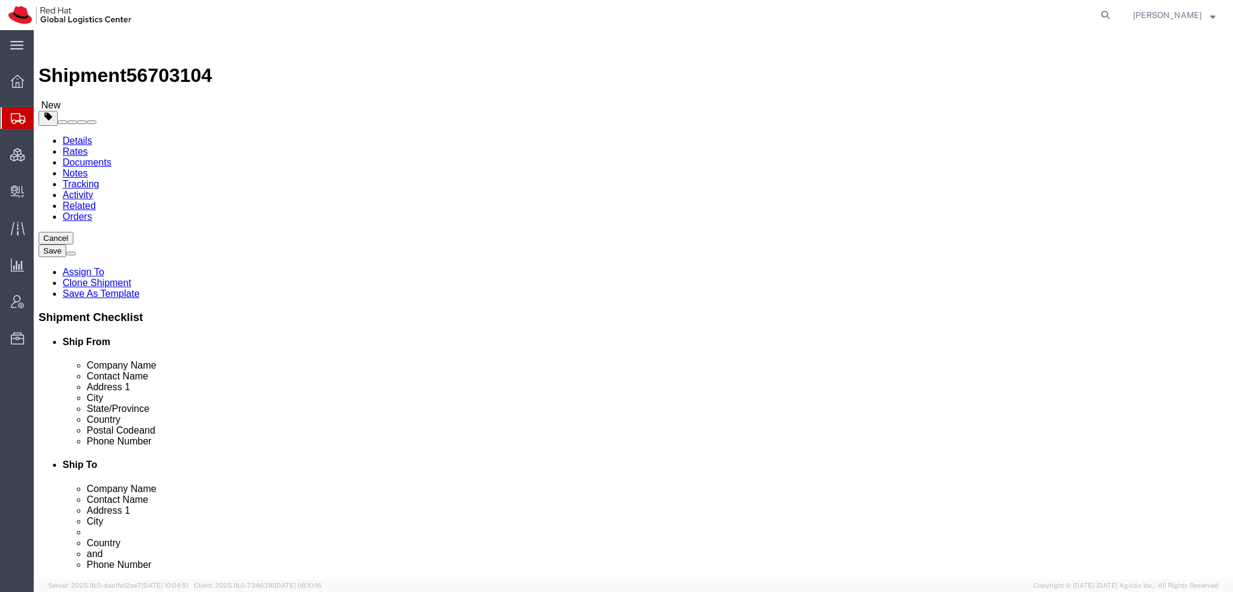
click input "[EMAIL_ADDRESS][DOMAIN_NAME]"
type input "[EMAIL_ADDRESS][DOMAIN_NAME], [EMAIL_ADDRESS][DOMAIN_NAME]"
click link "ADDITIONAL INFORMATION"
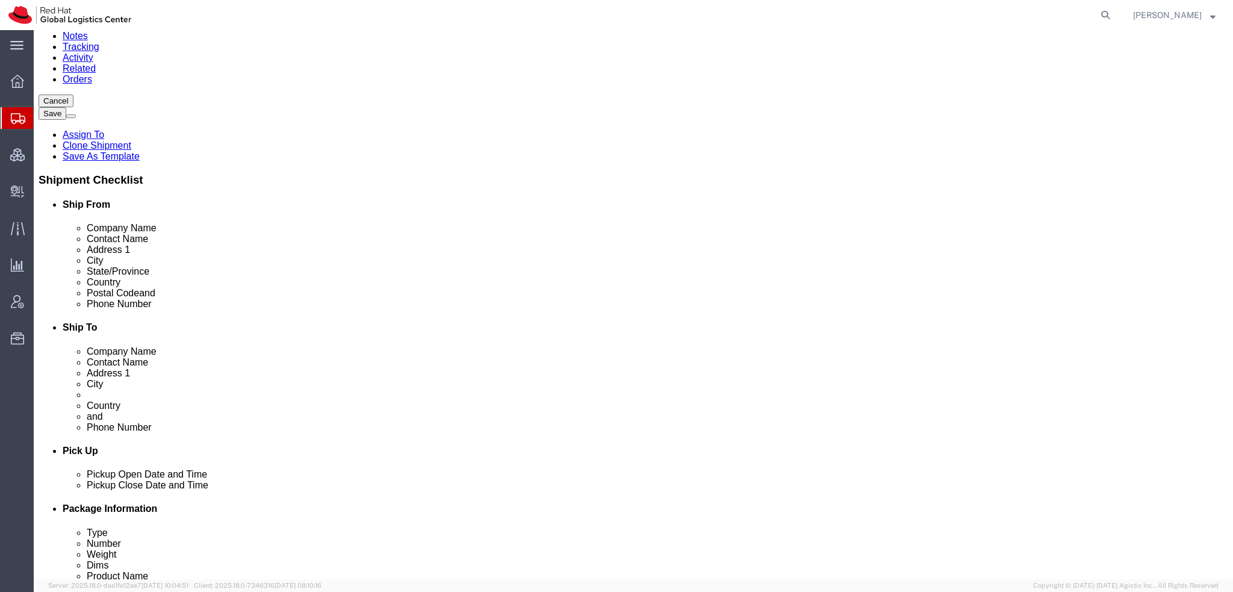
scroll to position [301, 0]
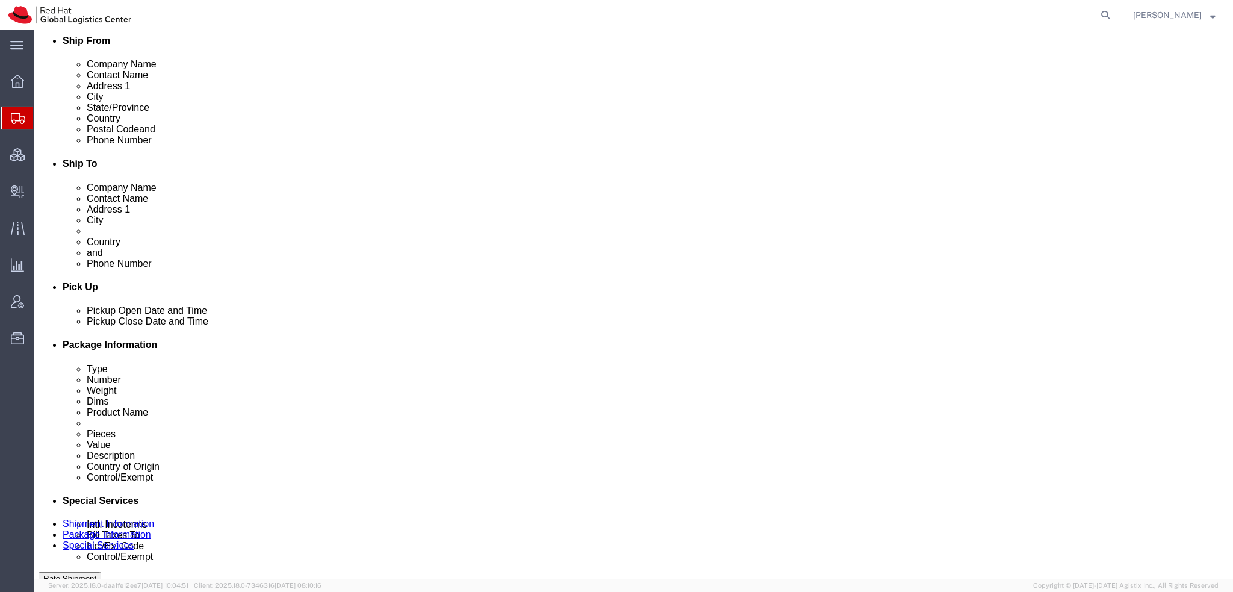
click button "Add"
click select "Select EIN EORI TIN VAT Other"
select select "EORI"
click select "Select EIN EORI TIN VAT Other"
click input "text"
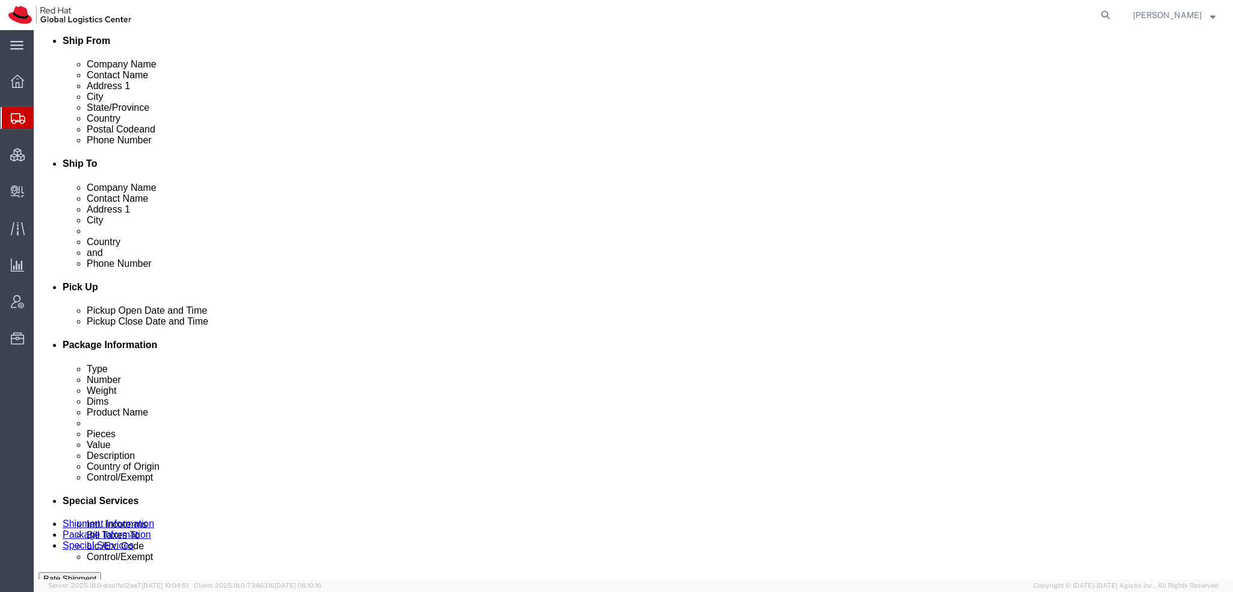
paste input "GB733392434000"
type input "GB733392434000"
click icon
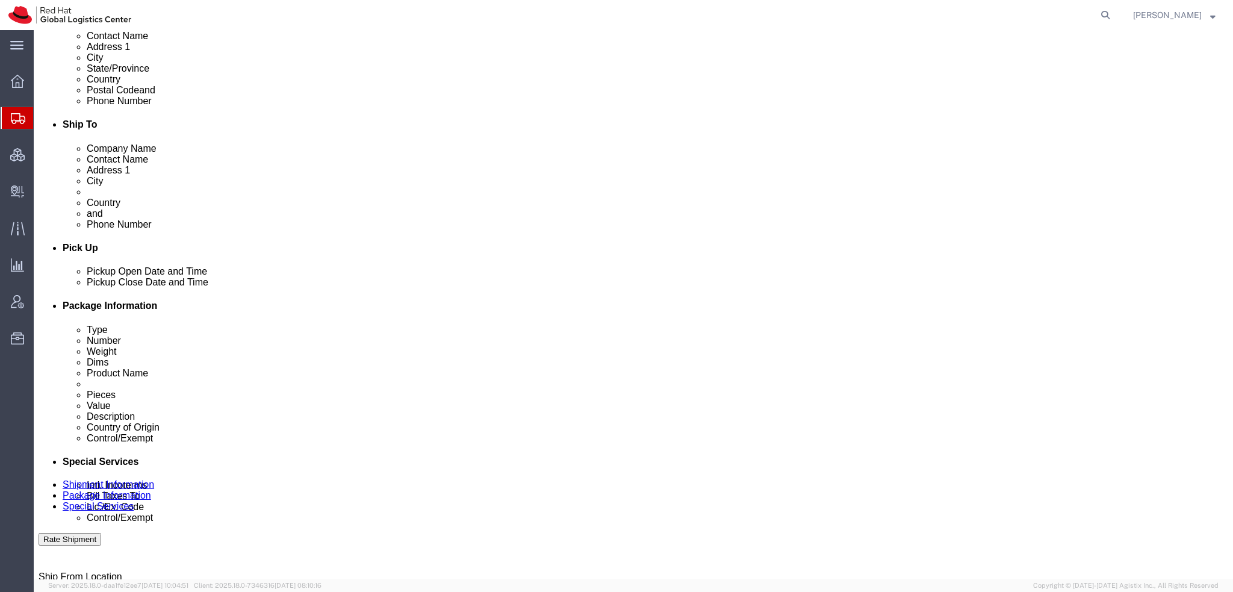
scroll to position [361, 0]
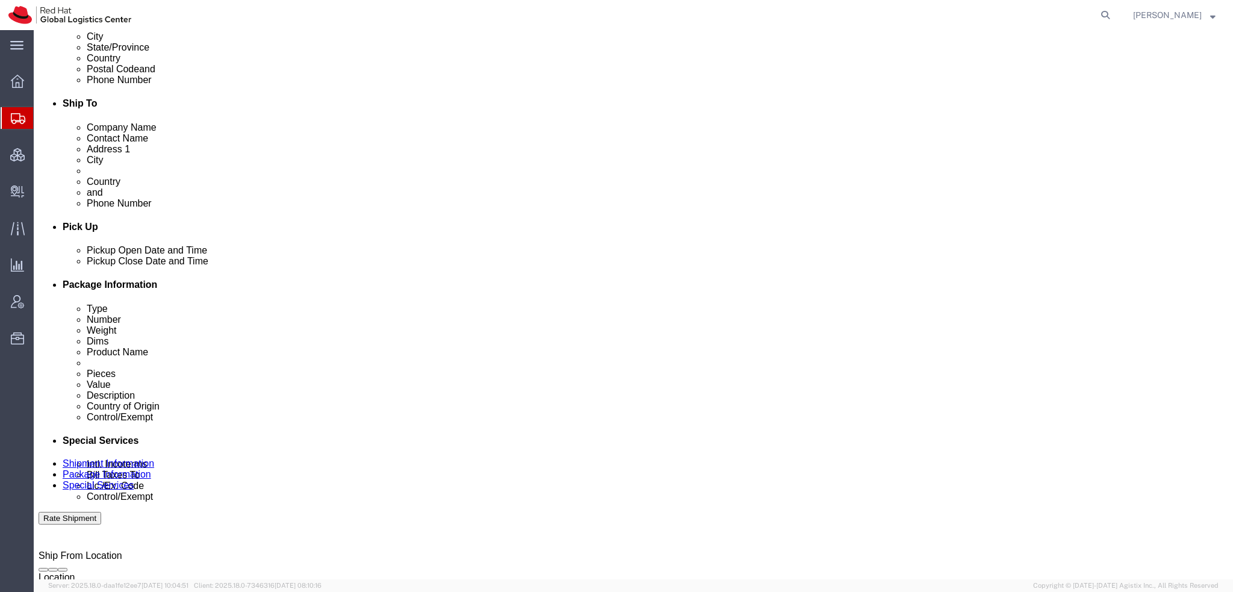
click select "Select Gift Personal Effects Repair/Warranty Return Sample Sold Temporary/Not S…"
select select "GIFT"
click select "Select Gift Personal Effects Repair/Warranty Return Sample Sold Temporary/Not S…"
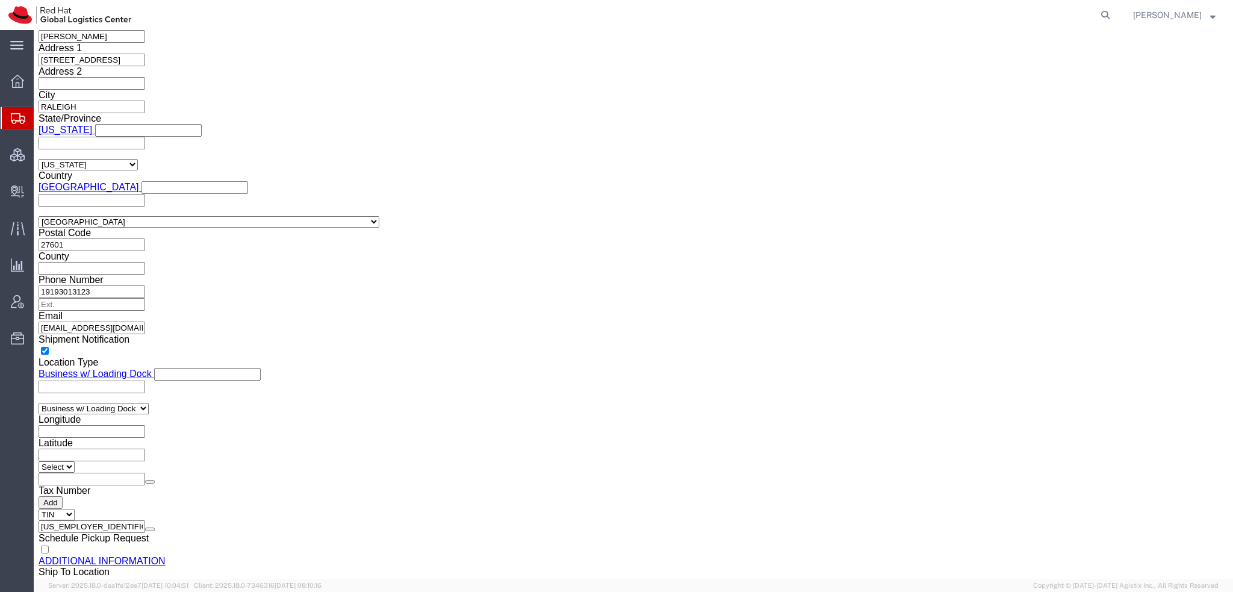
scroll to position [1023, 0]
click button "Rate Shipment"
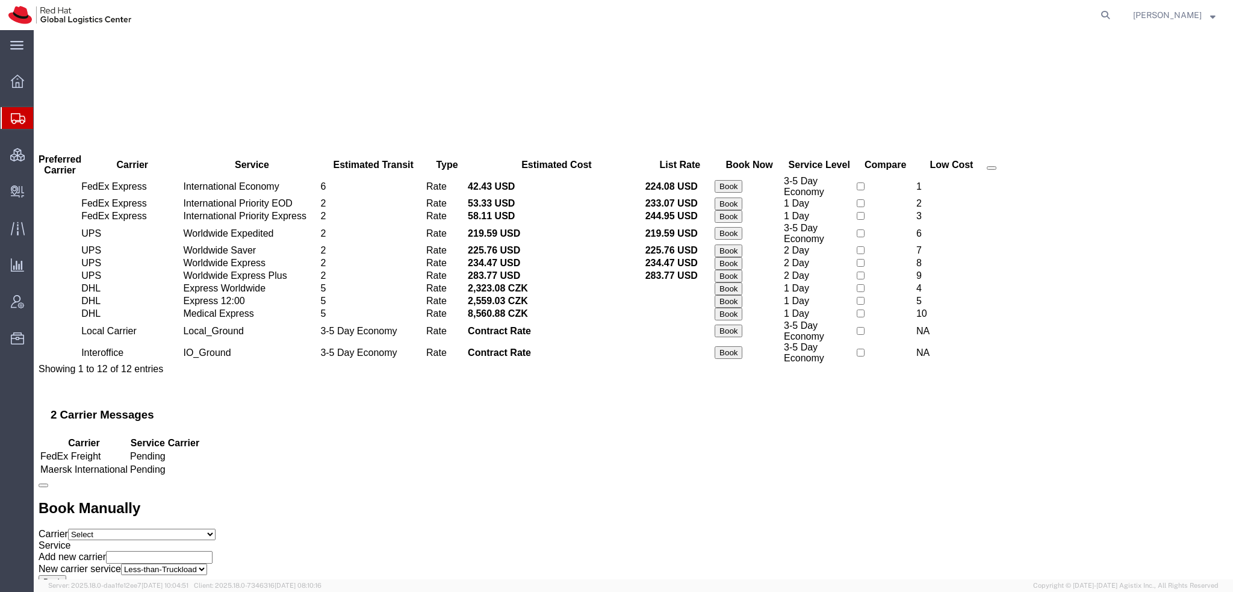
scroll to position [0, 0]
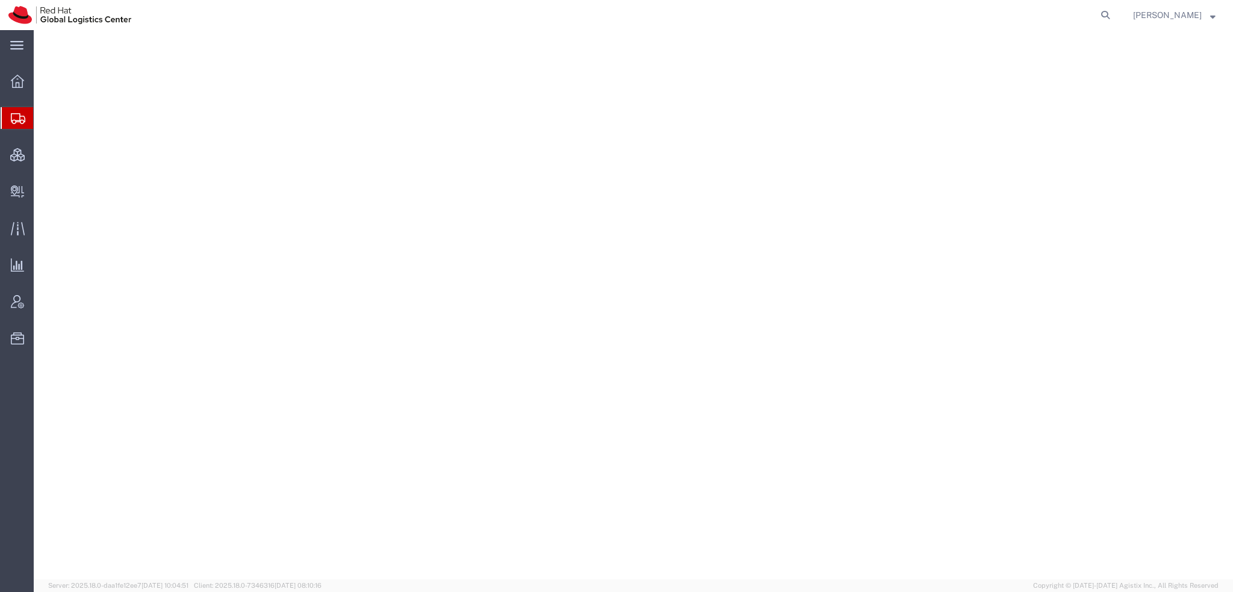
select select "38014"
select select
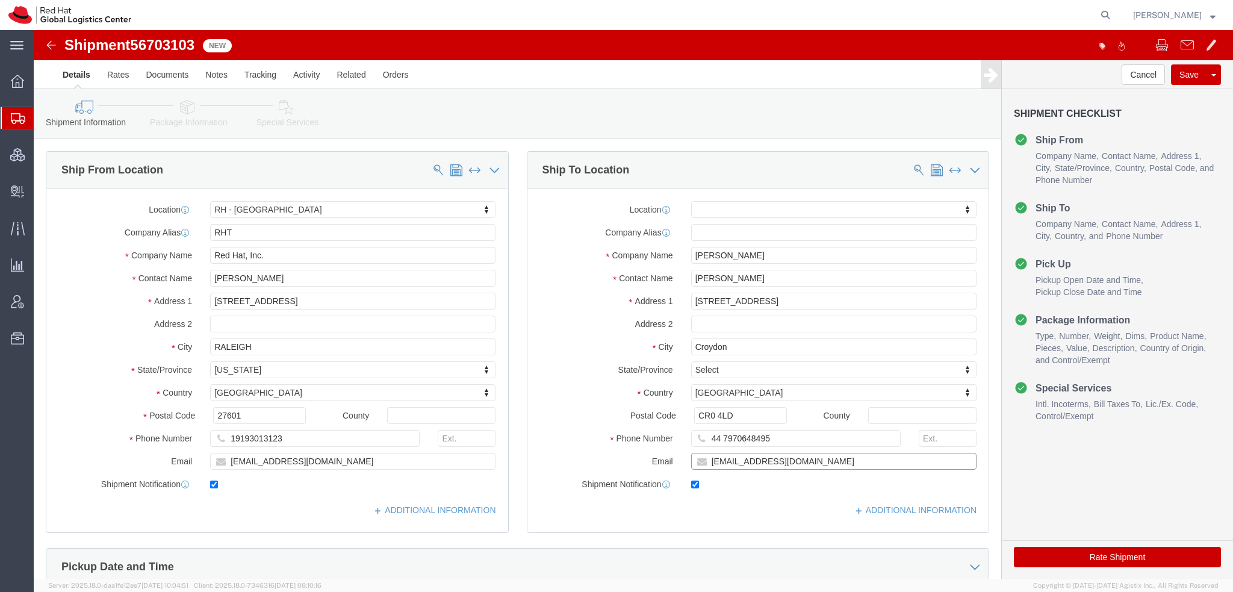
click input "micdavie@redhat.com"
type input "micdavie@redhat.com, emealogistics@redhat.com"
click link "ADDITIONAL INFORMATION"
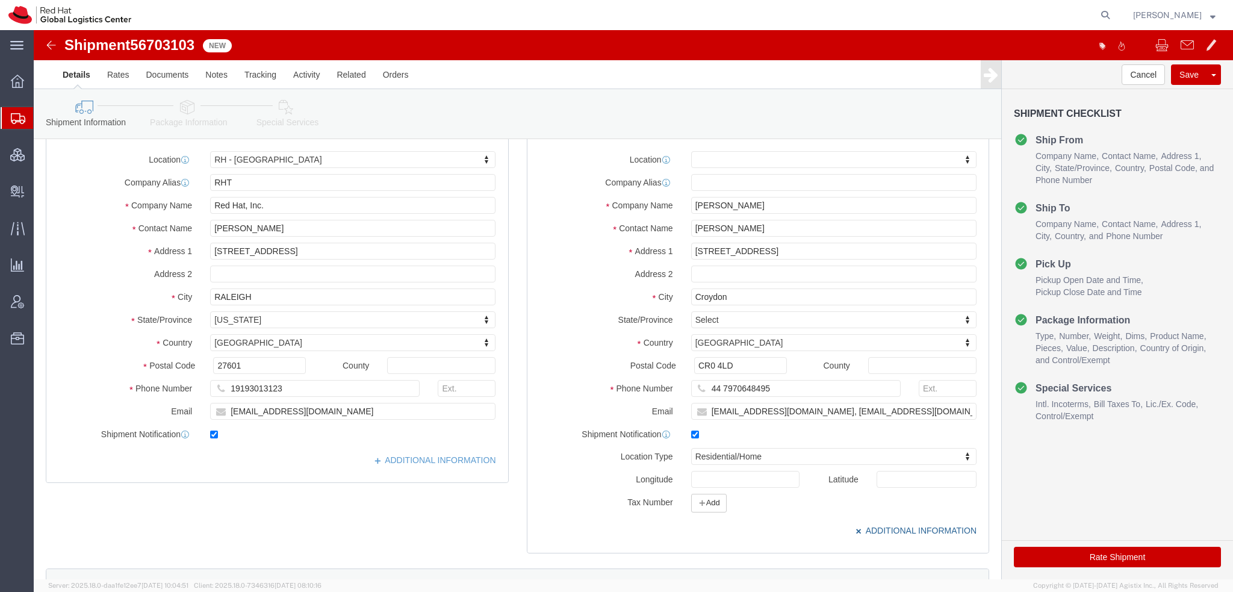
scroll to position [181, 0]
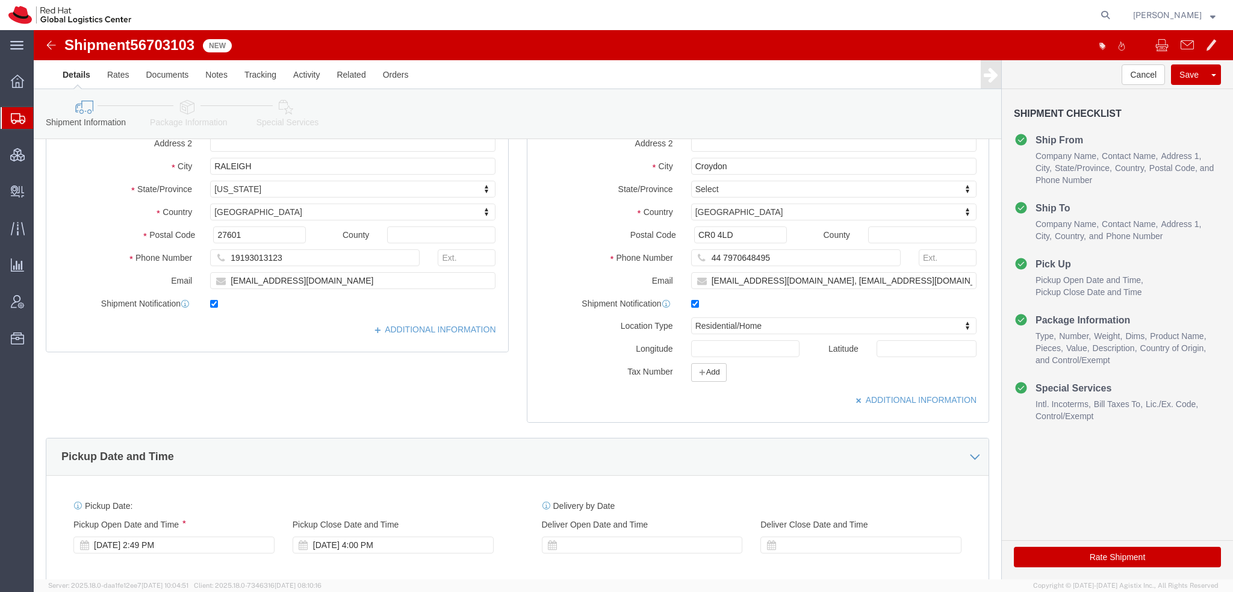
click div "Location Type Residential/Home Select Business No Loading Dock Business Busines…"
click button "Add"
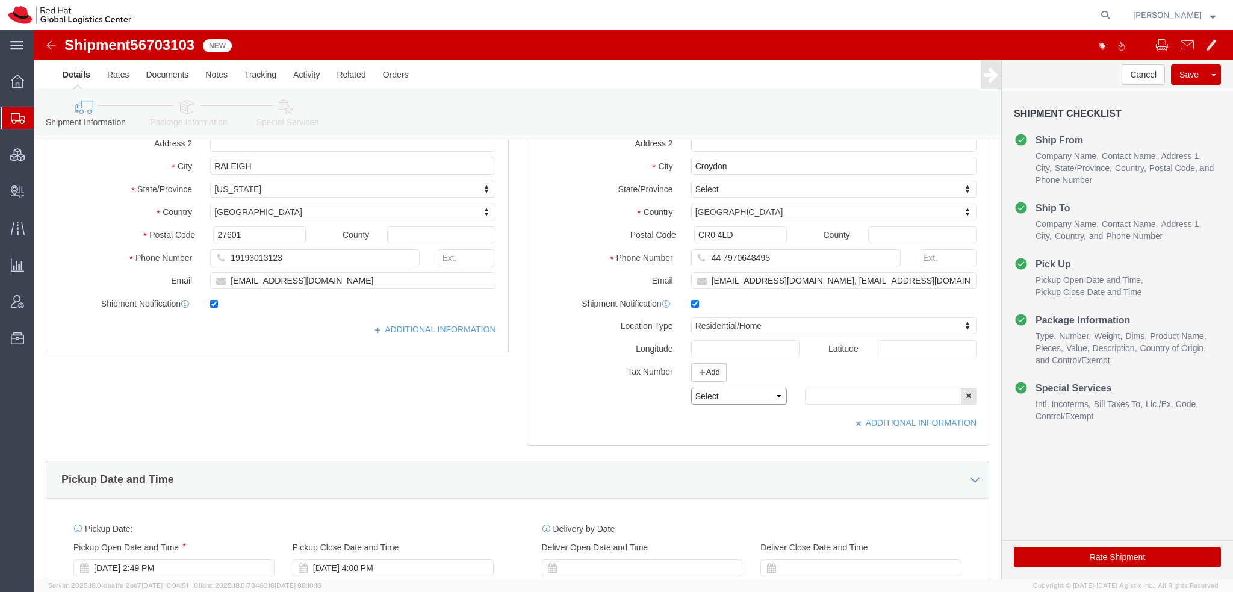
click select "Select EIN EORI TIN VAT Other"
select select "EORI"
click select "Select EIN EORI TIN VAT Other"
click input "text"
paste input "GB733392434000"
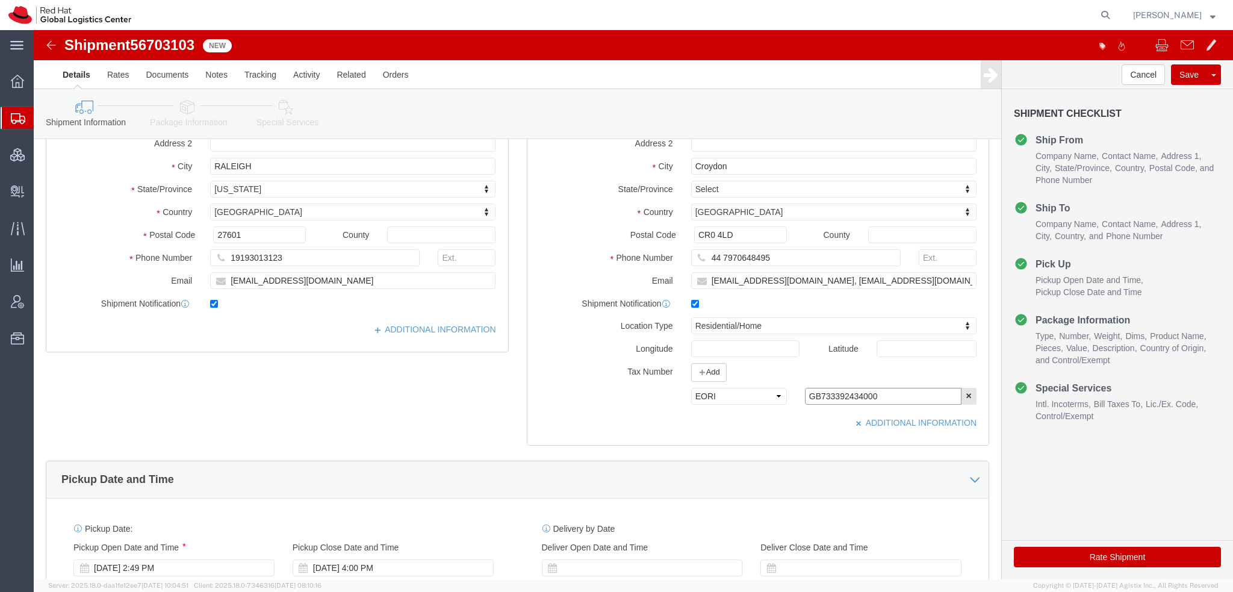
type input "GB733392434000"
click icon
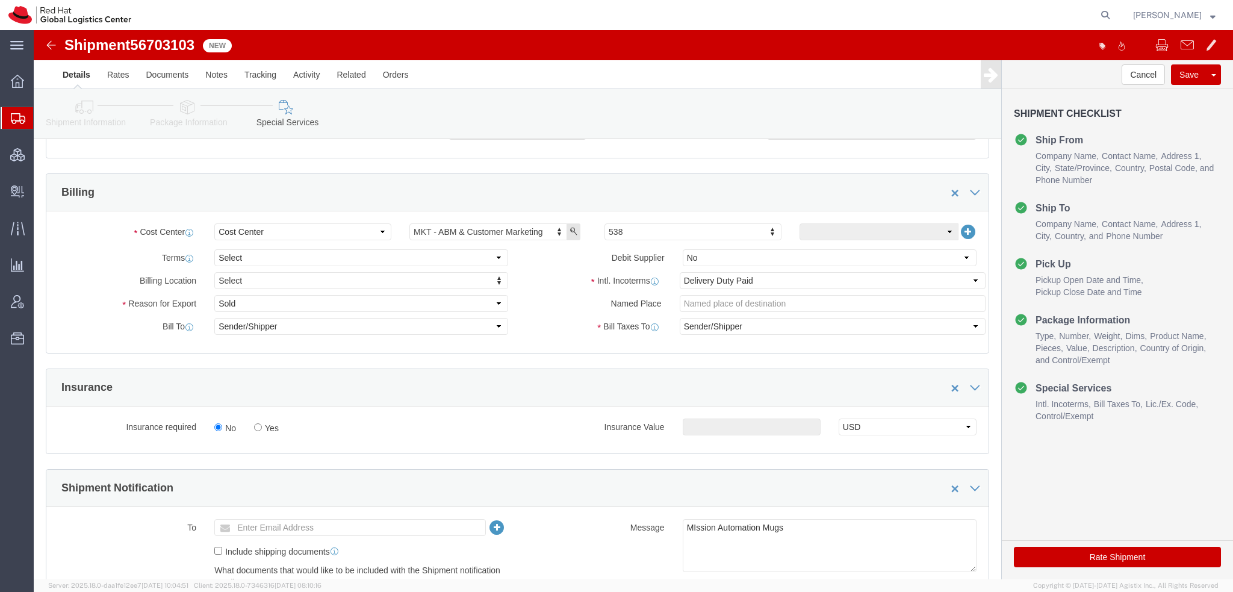
scroll to position [421, 0]
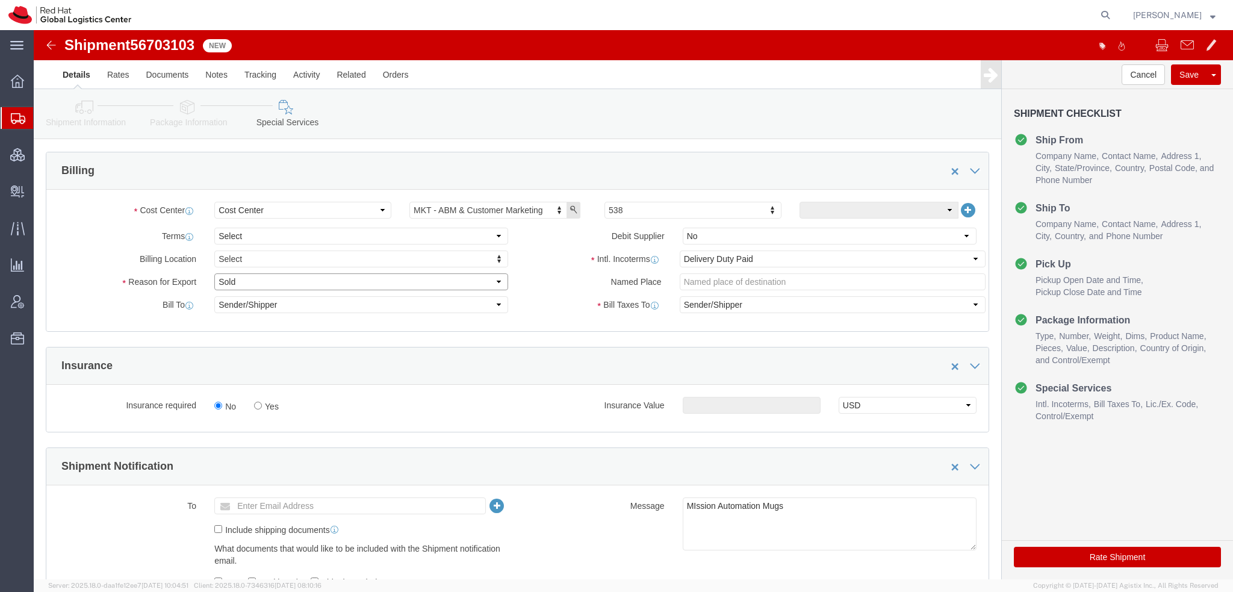
click select "Select Gift Personal Effects Repair/Warranty Return Sample Sold Temporary/Not S…"
select select "GIFT"
click select "Select Gift Personal Effects Repair/Warranty Return Sample Sold Temporary/Not S…"
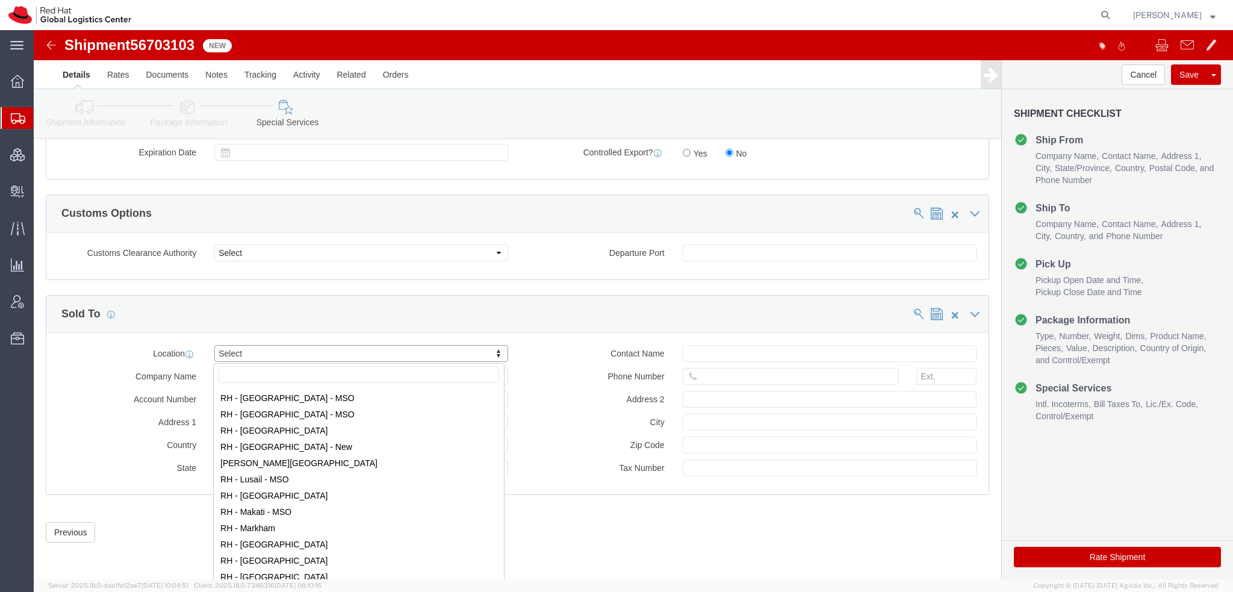
scroll to position [1083, 0]
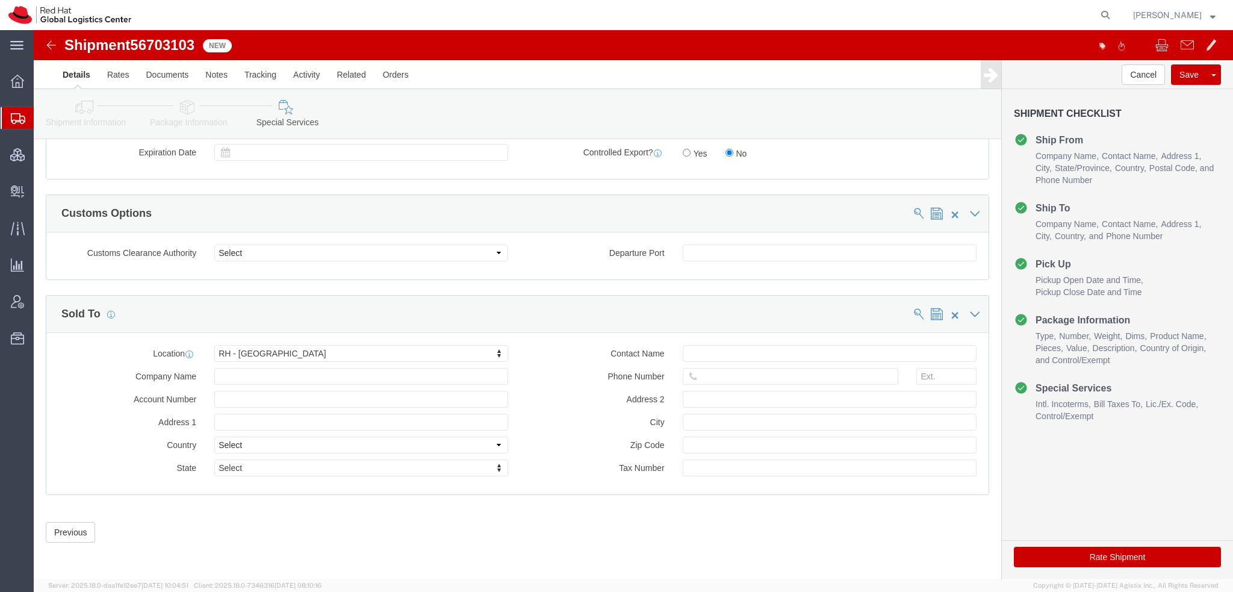
click button "Rate Shipment"
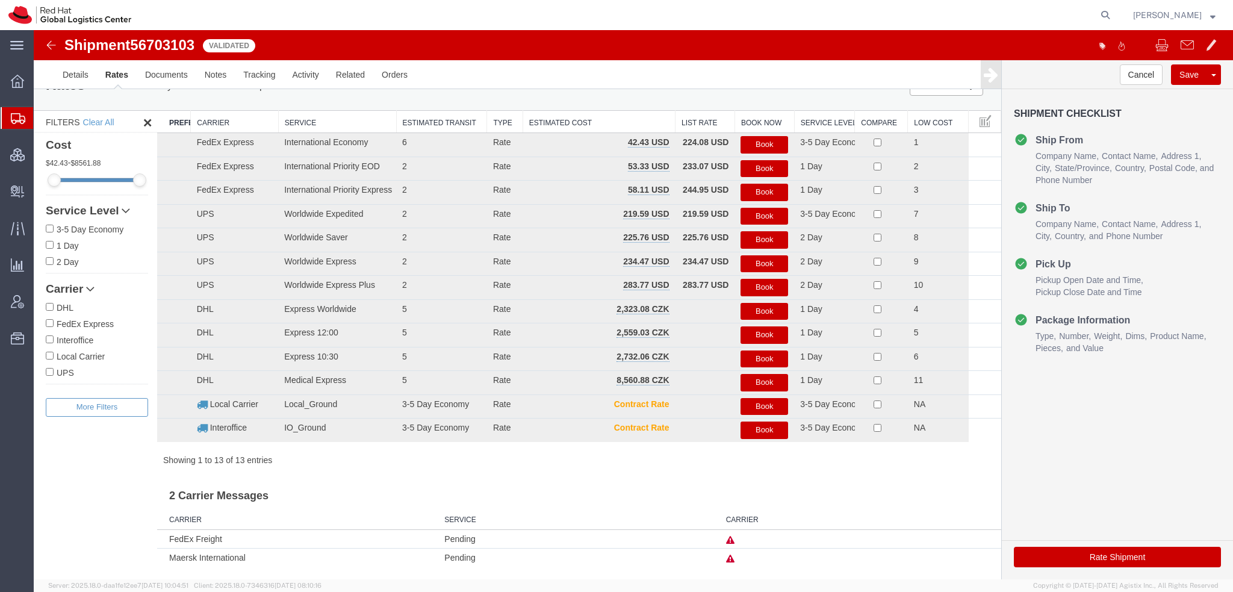
scroll to position [1, 0]
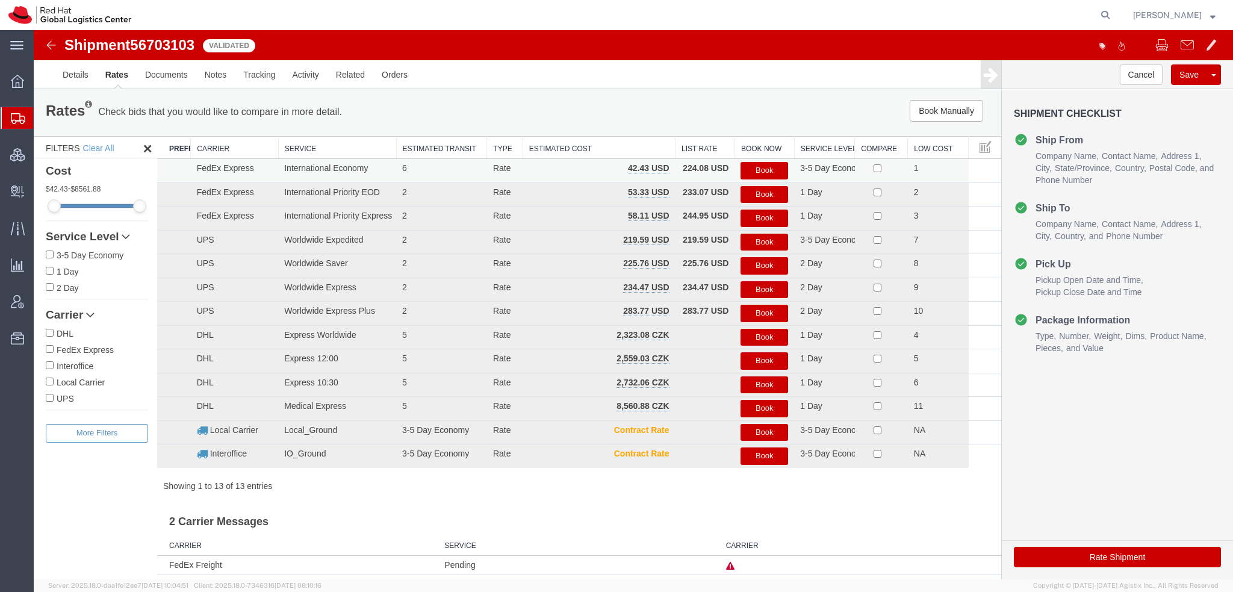
click at [754, 174] on button "Book" at bounding box center [764, 170] width 48 height 17
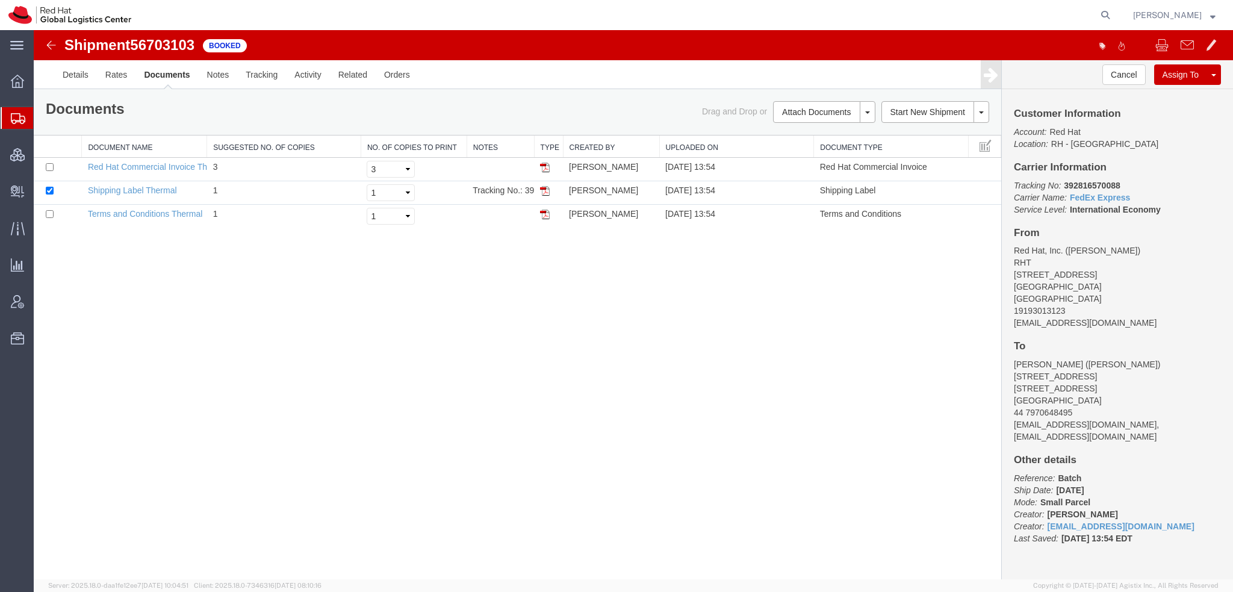
scroll to position [0, 0]
click at [545, 187] on img at bounding box center [545, 191] width 10 height 10
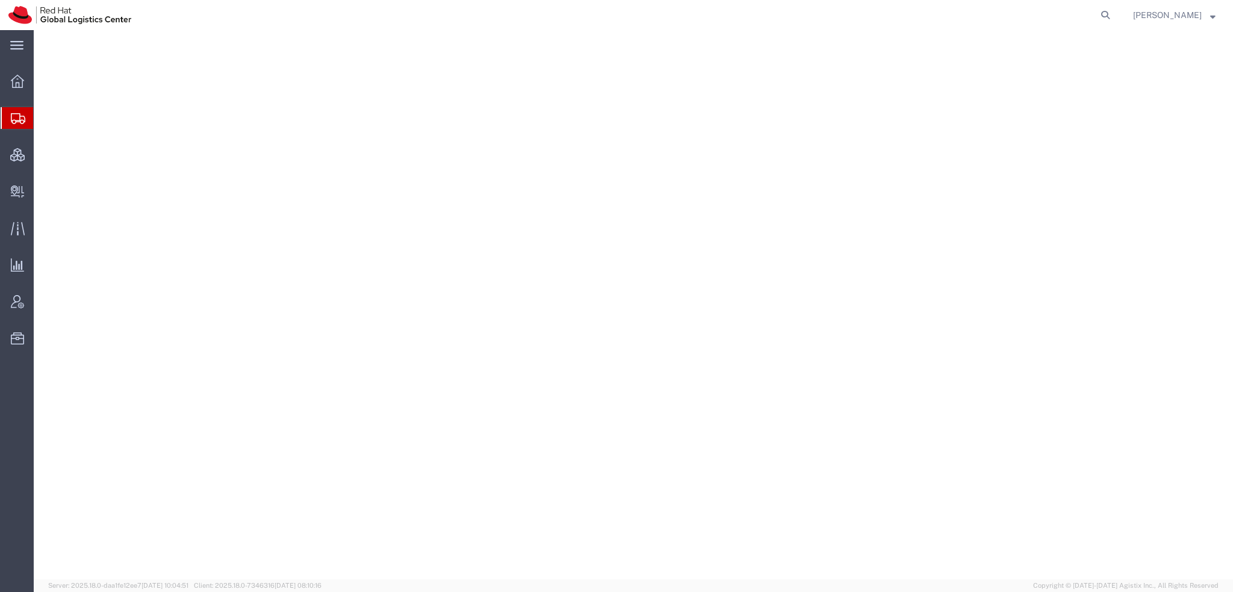
select select "38014"
select select
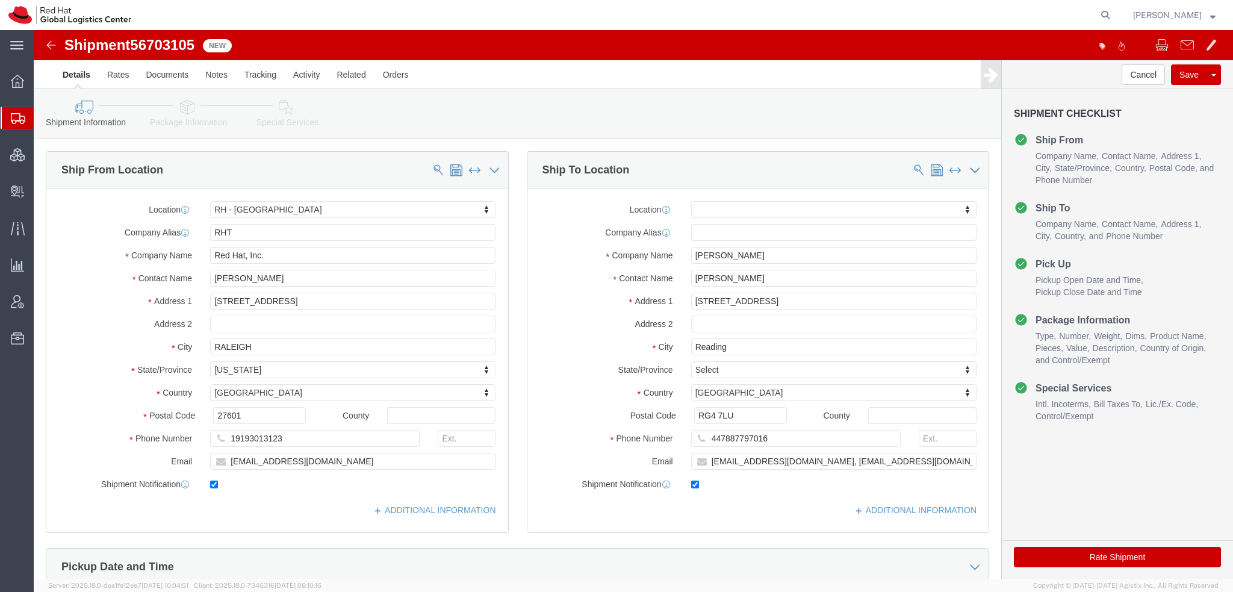
click icon
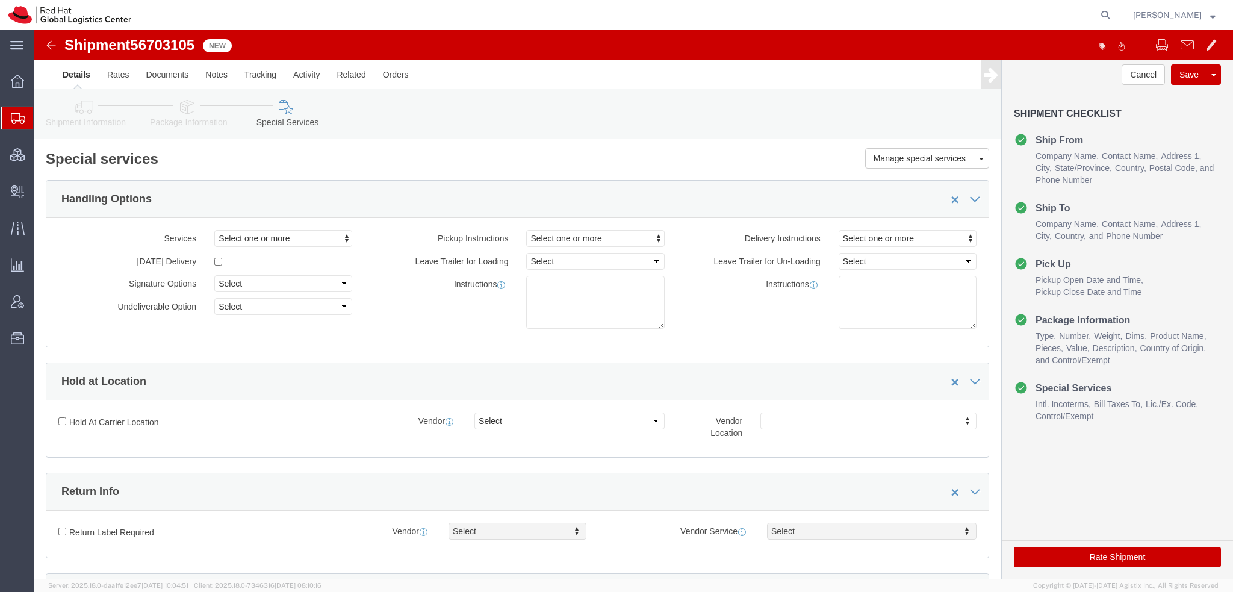
scroll to position [361, 0]
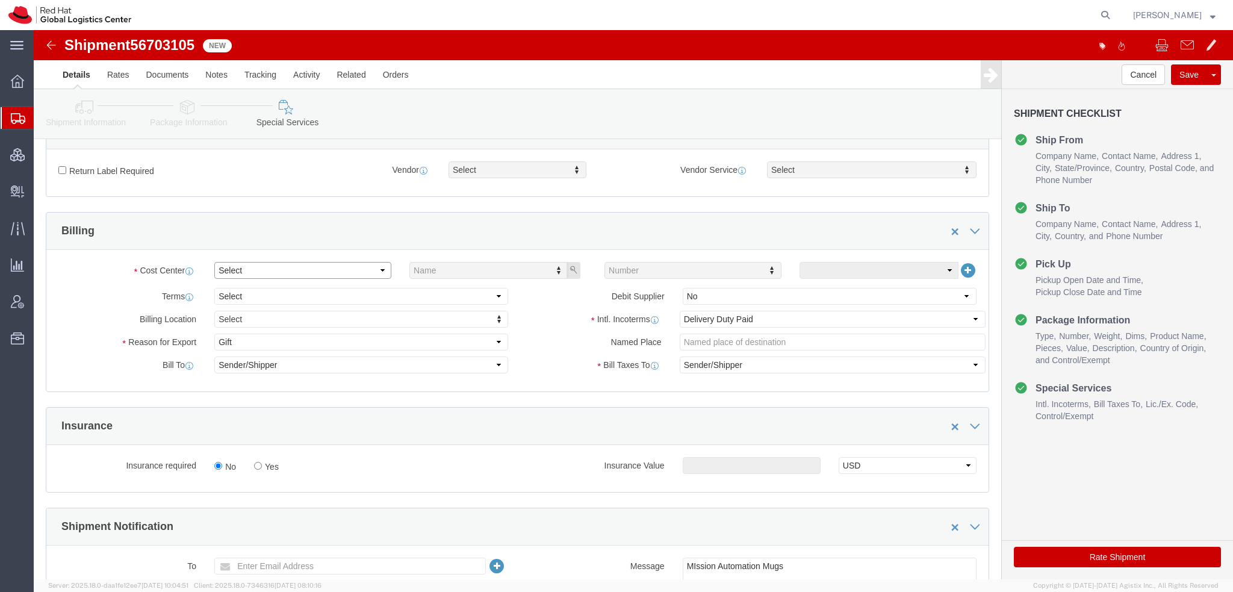
click select "Select Buyer Cost Center Department Operations Number Order Number Sales Person"
select select "COSTCENTER"
click select "Select Buyer Cost Center Department Operations Number Order Number Sales Person"
type input "558"
click button "Rate Shipment"
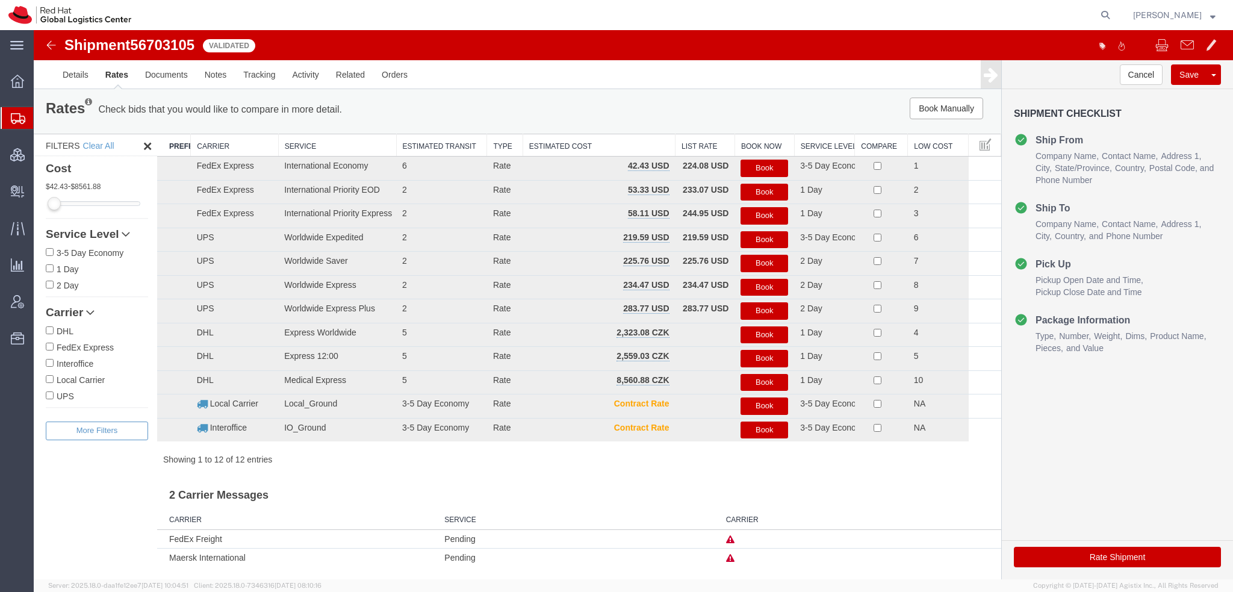
scroll to position [0, 0]
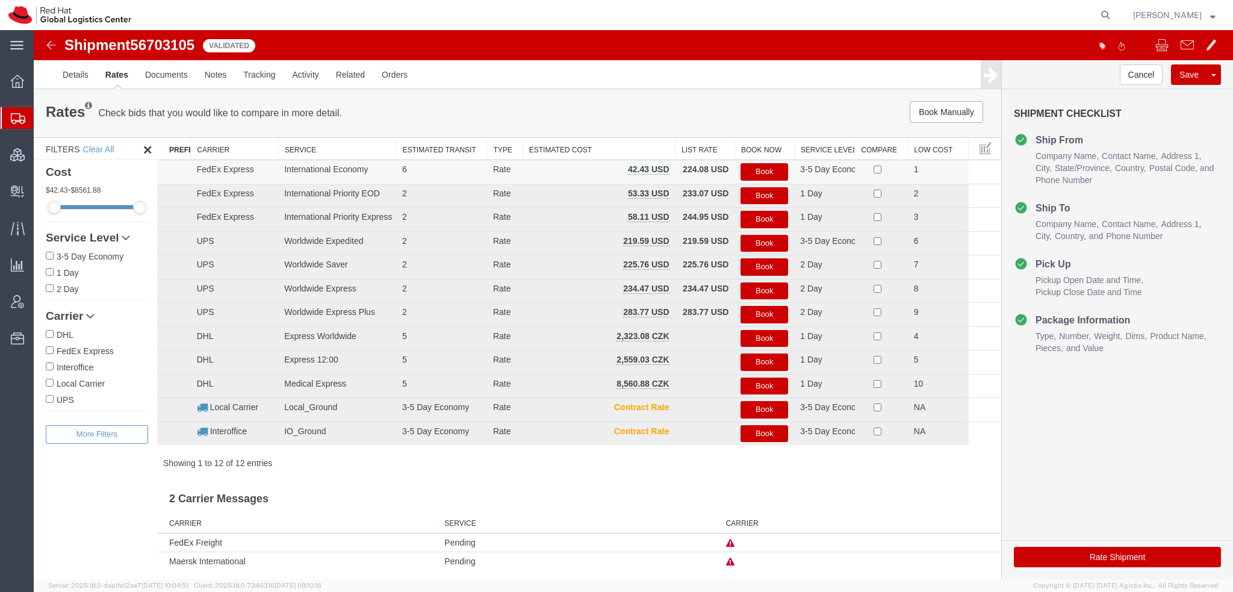
click at [751, 170] on button "Book" at bounding box center [764, 171] width 48 height 17
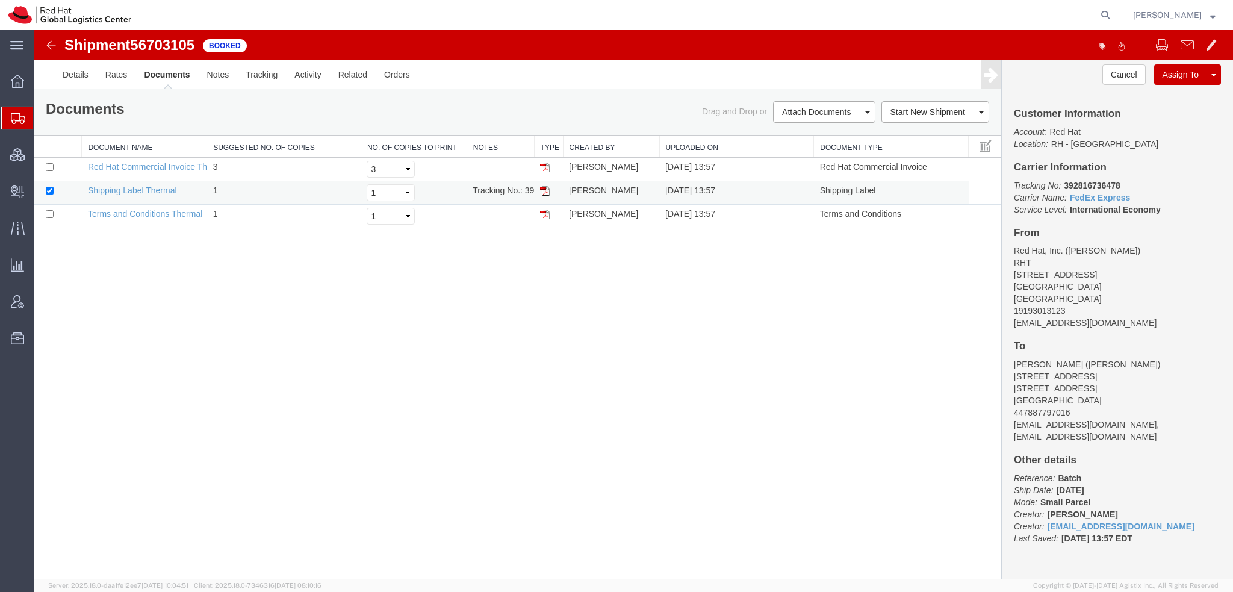
click at [549, 190] on img at bounding box center [545, 191] width 10 height 10
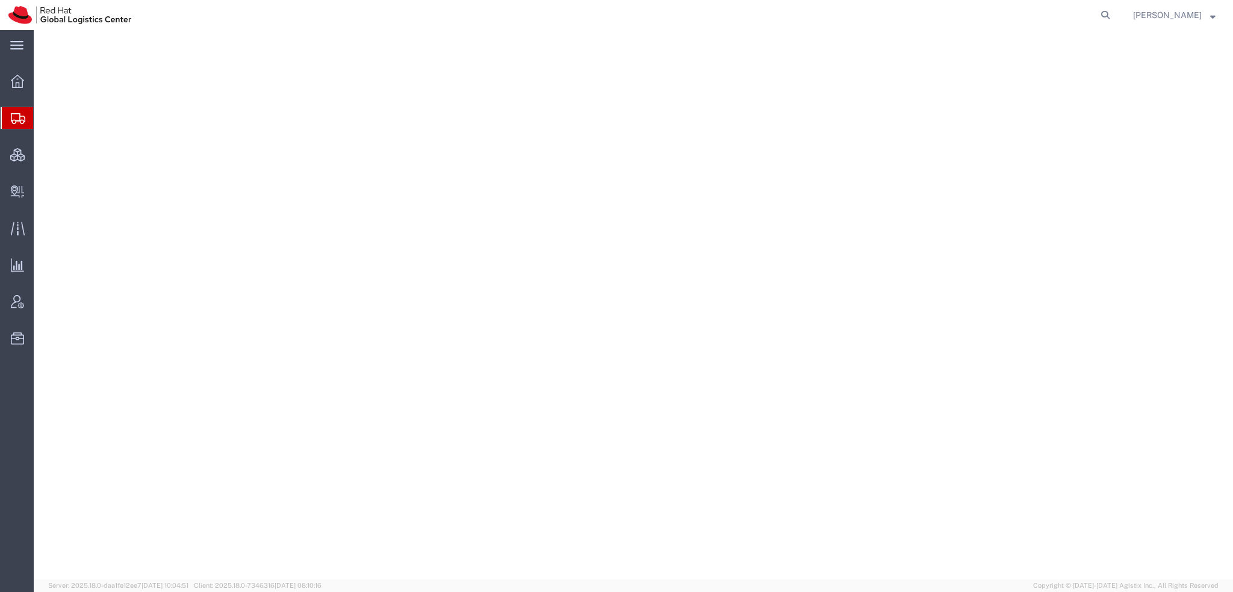
select select "38014"
select select
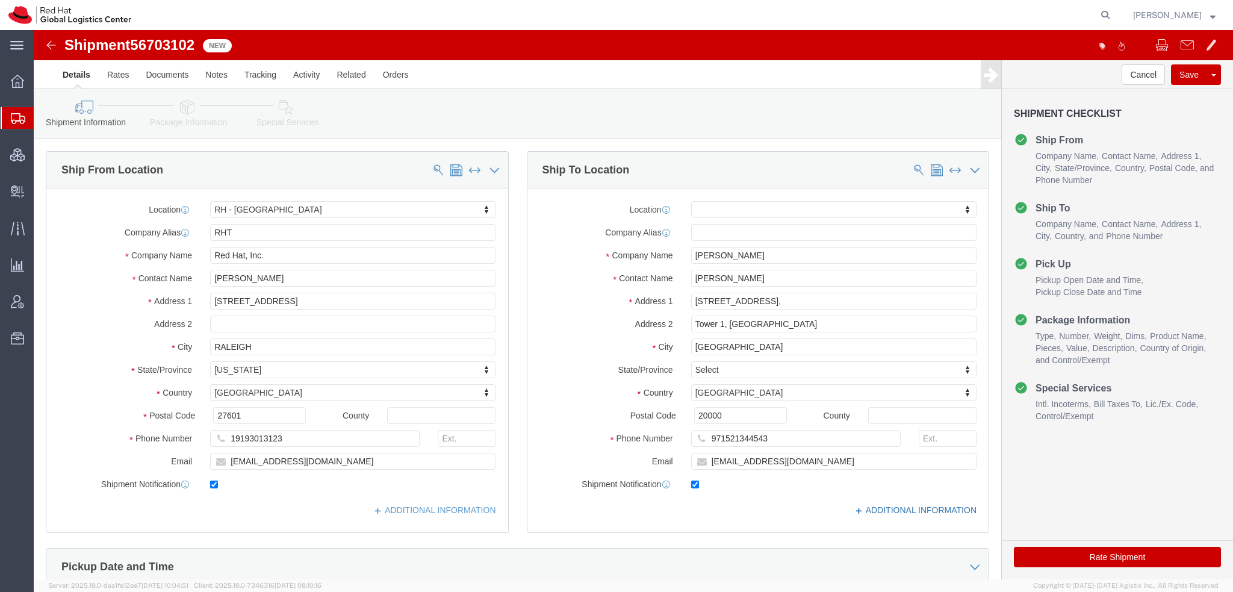
click link "ADDITIONAL INFORMATION"
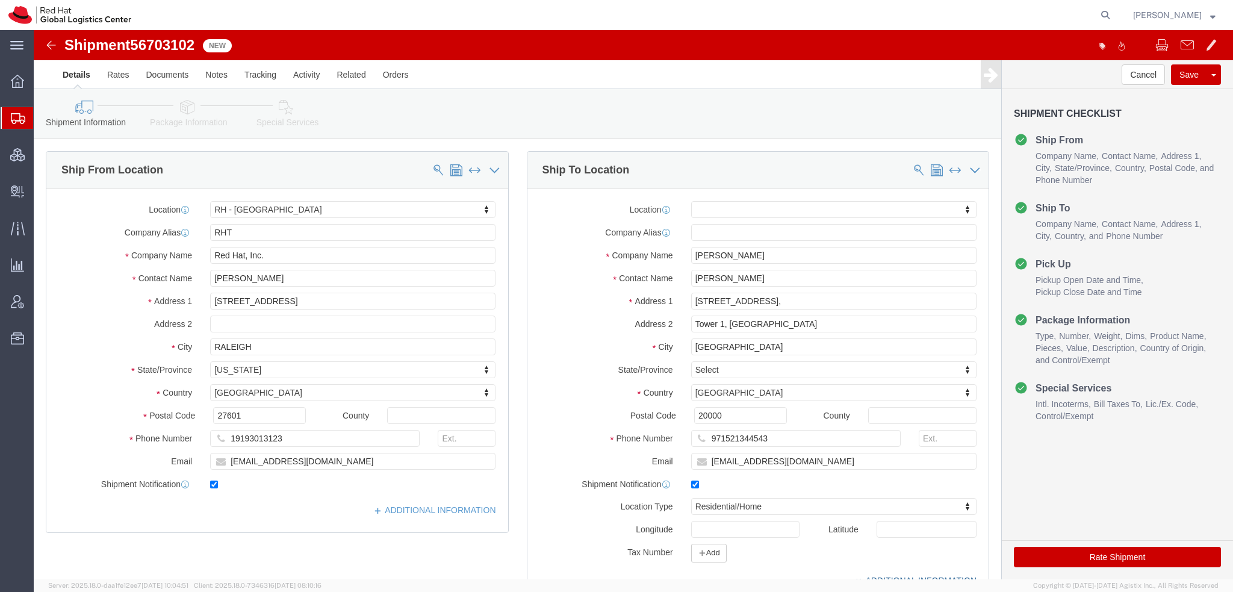
scroll to position [241, 0]
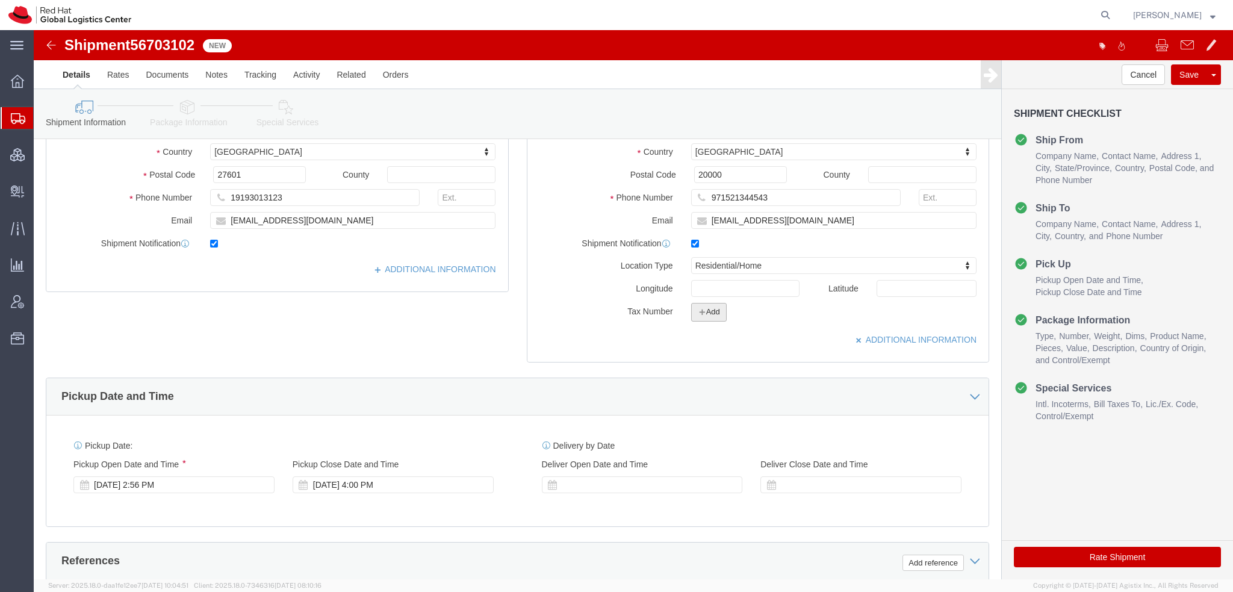
click button "Add"
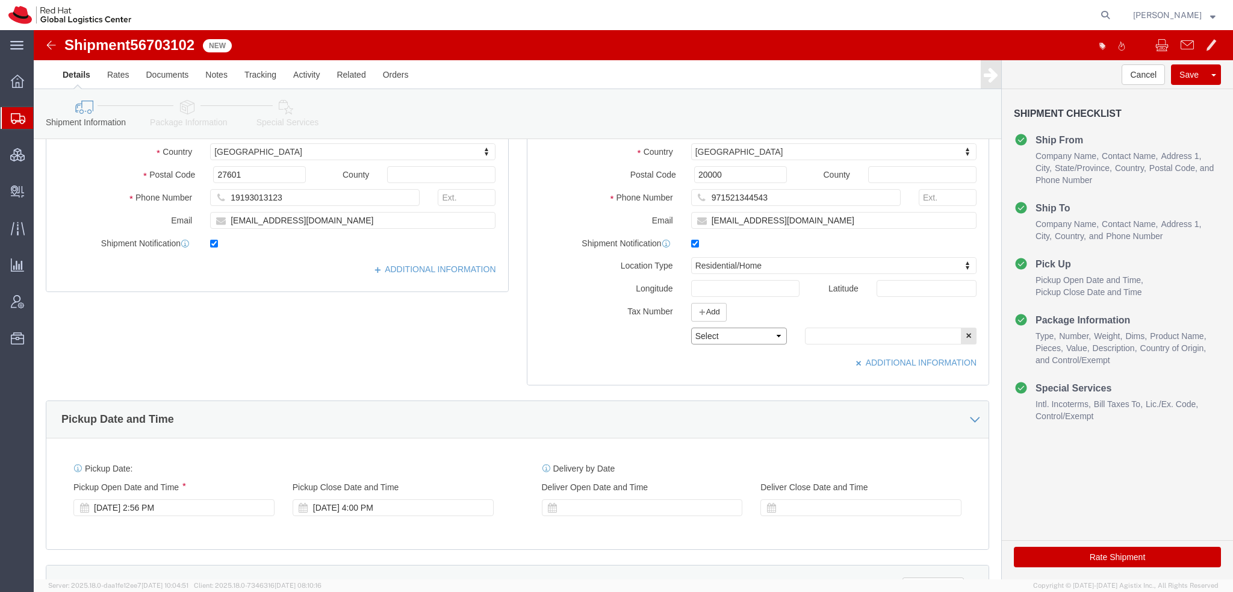
click select "Select EIN EORI TIN VAT Other"
select select "Other"
click select "Select EIN EORI TIN VAT Other"
click input "text"
paste input "AE-1068024"
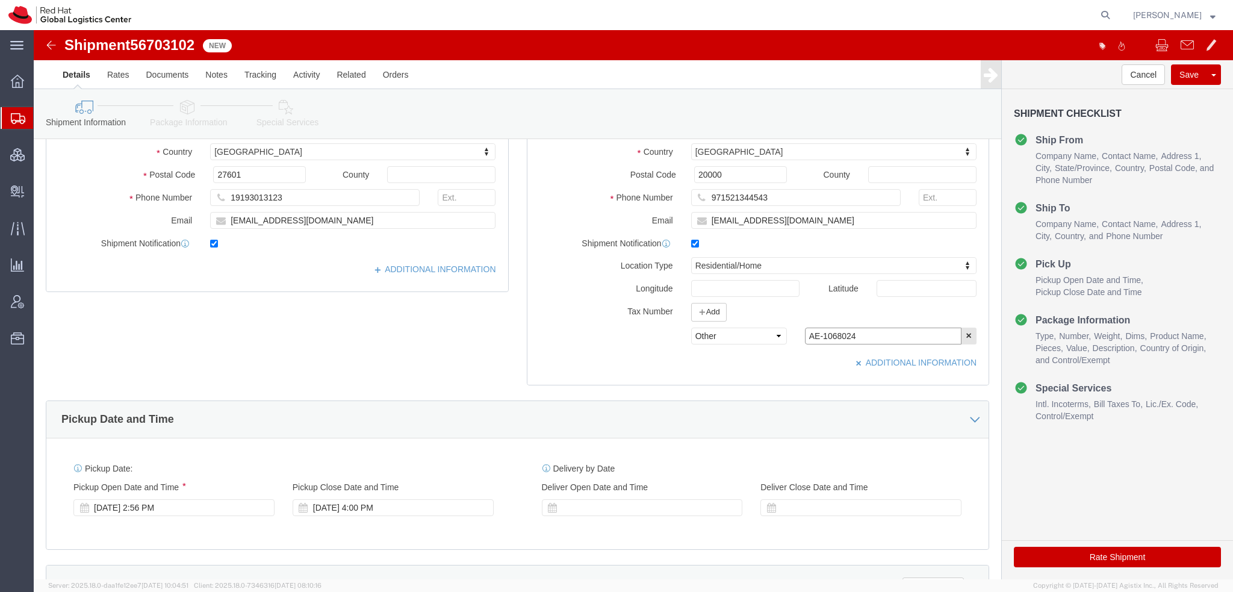
type input "AE-1068024"
click icon
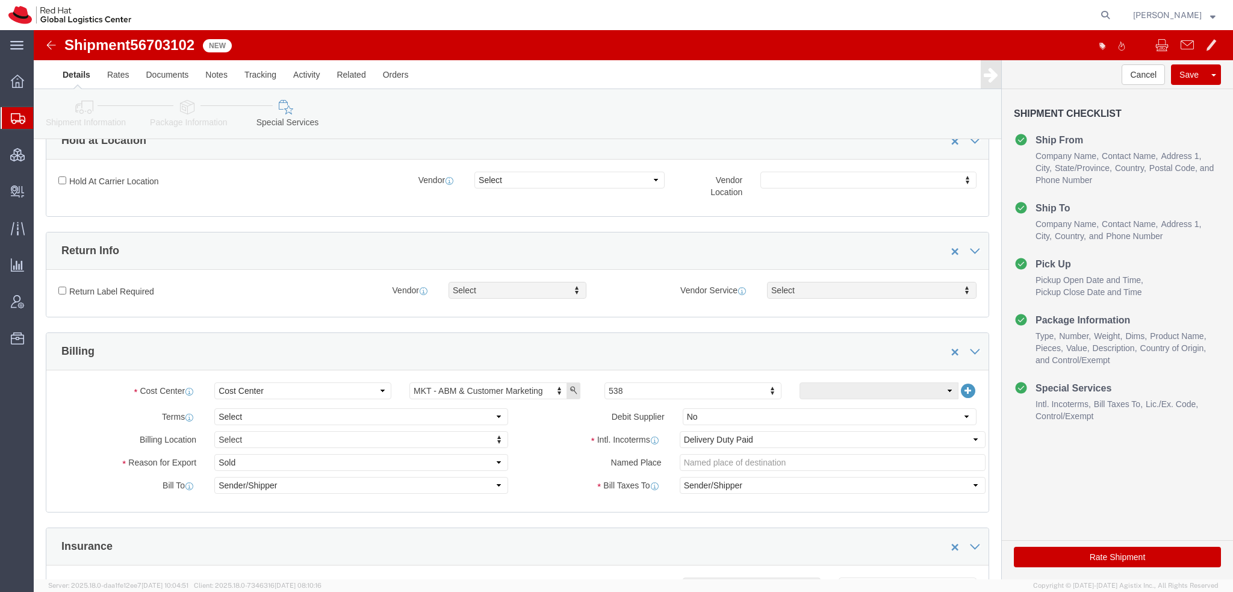
scroll to position [482, 0]
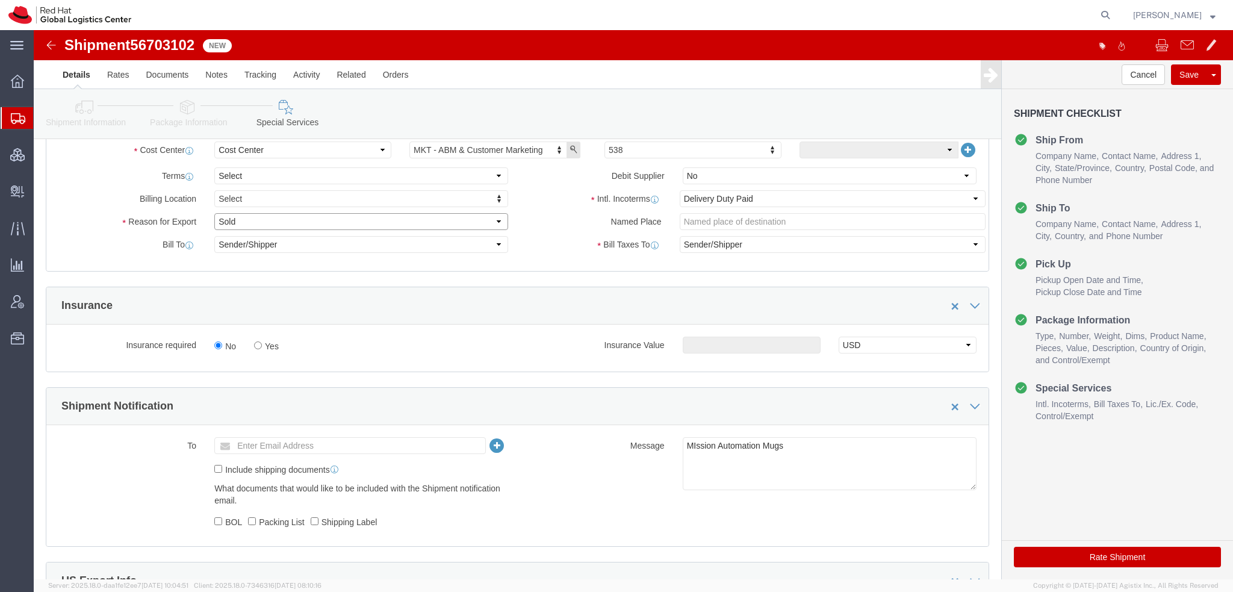
click select "Select Gift Personal Effects Repair/Warranty Return Sample Sold Temporary/Not S…"
select select "GIFT"
click select "Select Gift Personal Effects Repair/Warranty Return Sample Sold Temporary/Not S…"
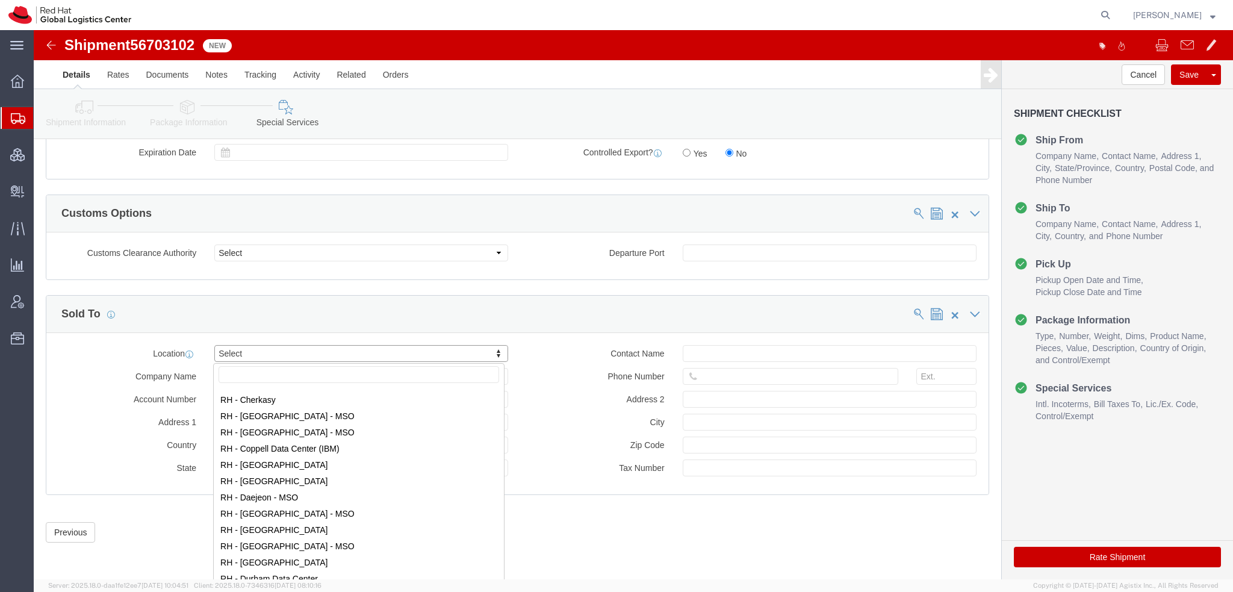
scroll to position [602, 0]
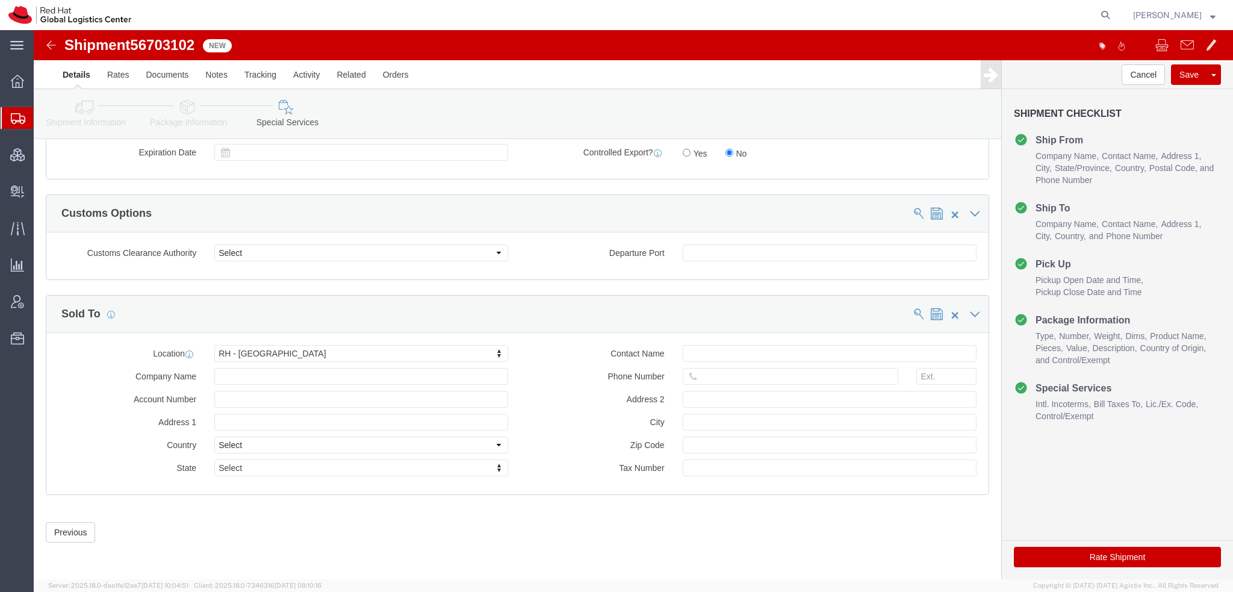
click div "Location RH - Dubai Select My Profile Location RH - Amsterdam - MSO RH - Amster…"
click input "text"
paste input "AE-1068024"
type input "Importer Code: AE-1068024"
click button "Rate Shipment"
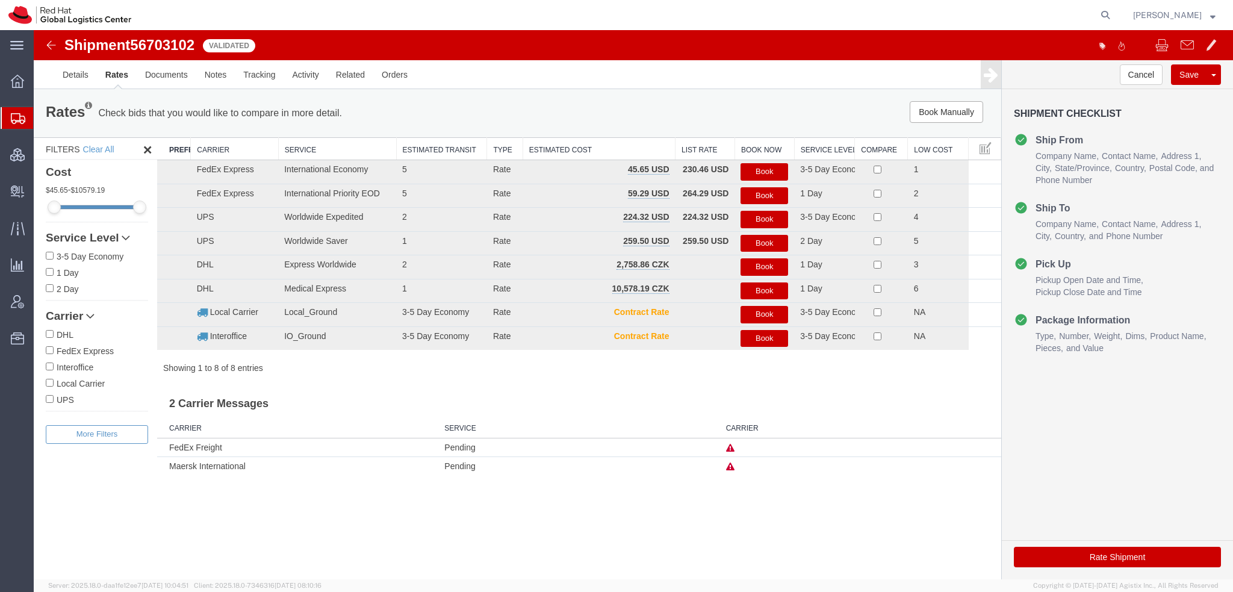
scroll to position [0, 0]
click at [752, 169] on button "Book" at bounding box center [764, 171] width 48 height 17
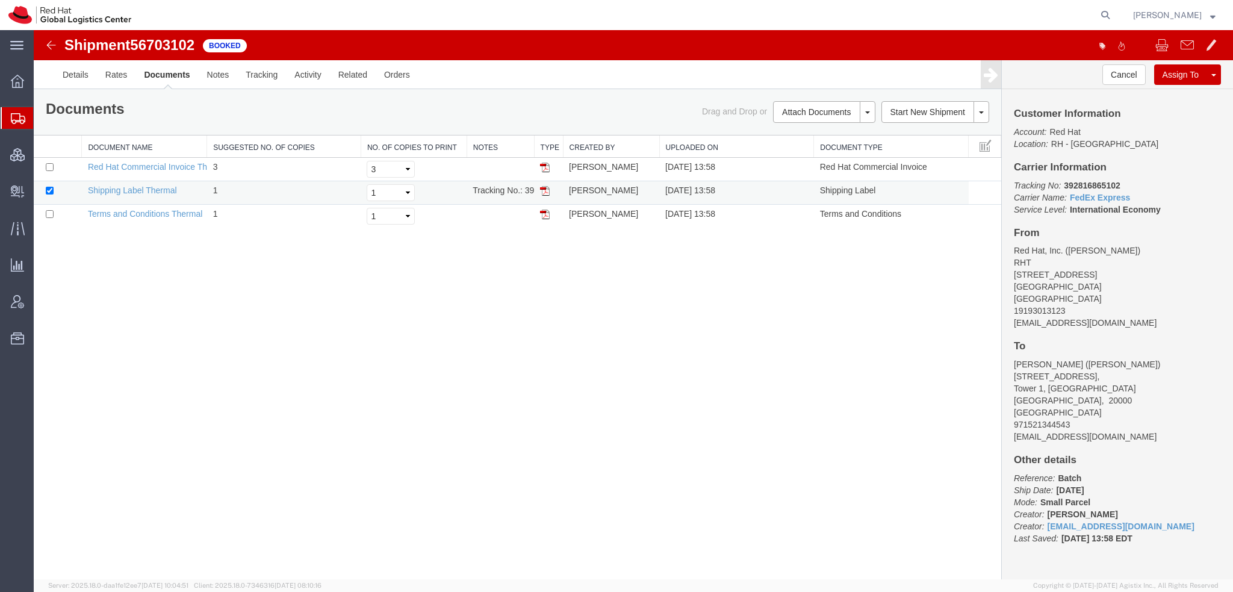
click at [542, 188] on img at bounding box center [545, 191] width 10 height 10
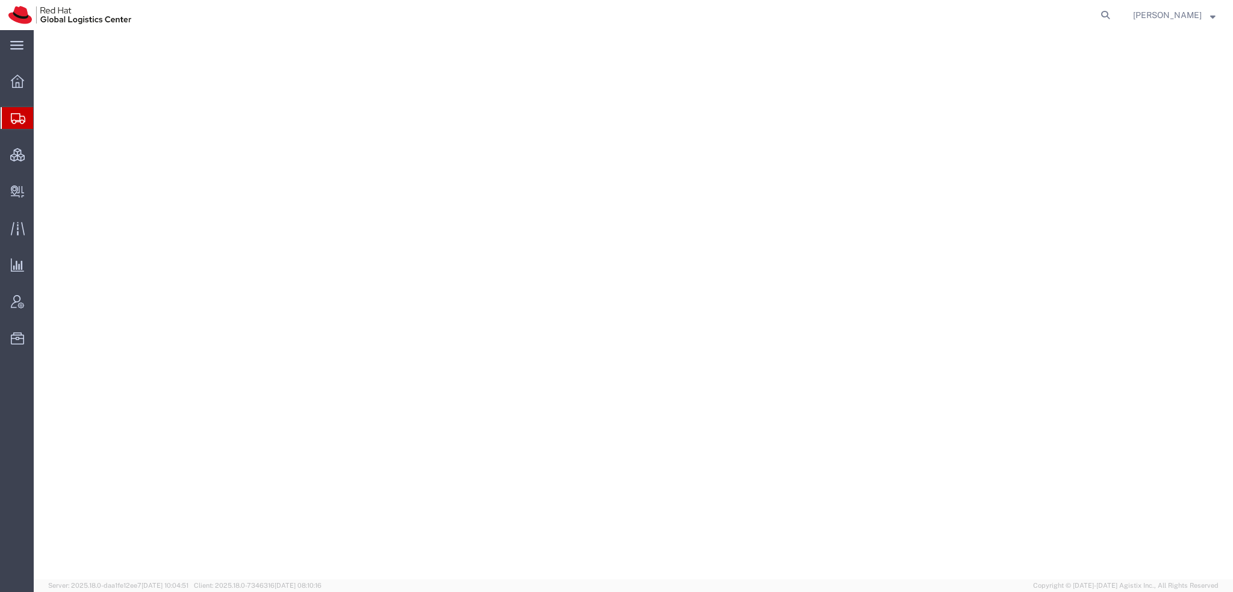
select select "38014"
select select
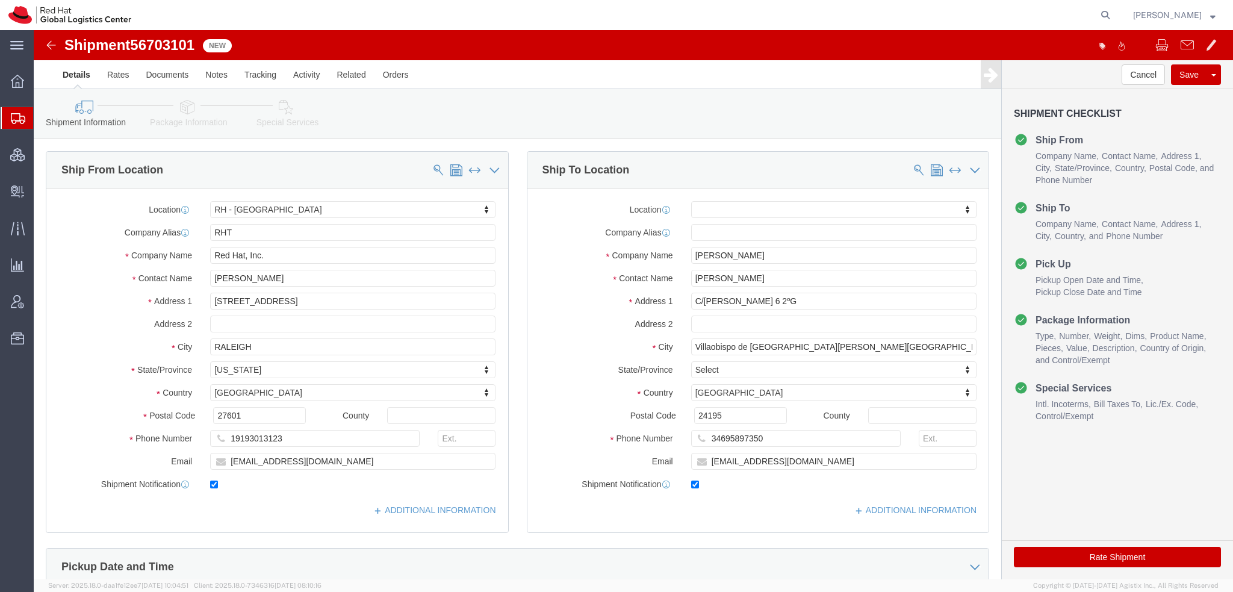
click icon
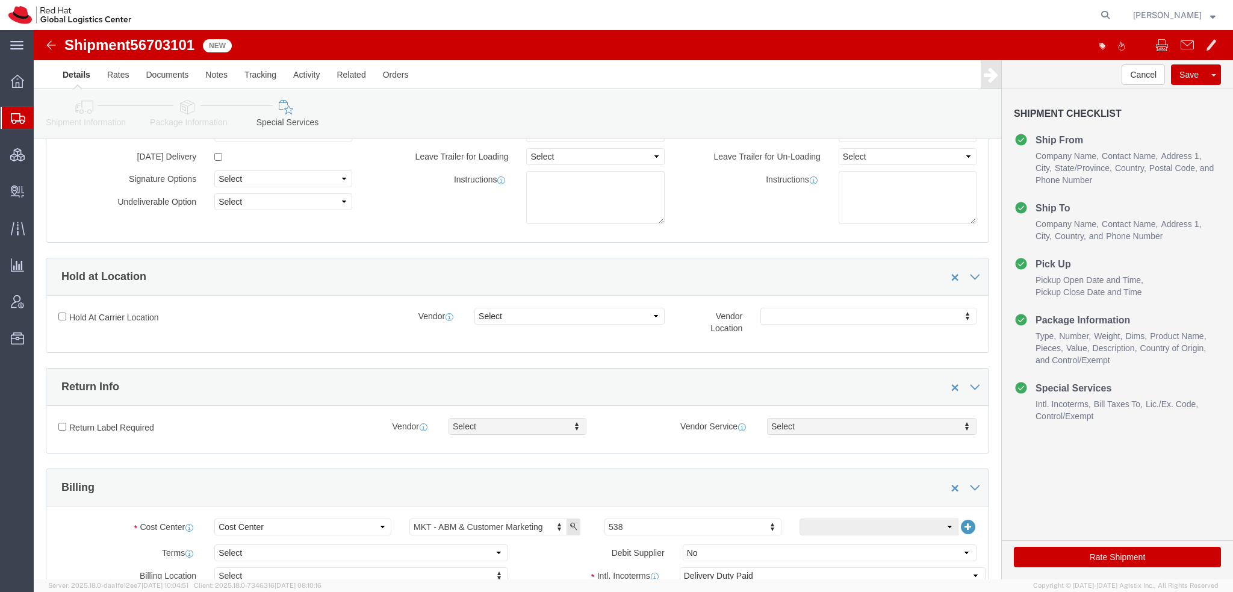
scroll to position [361, 0]
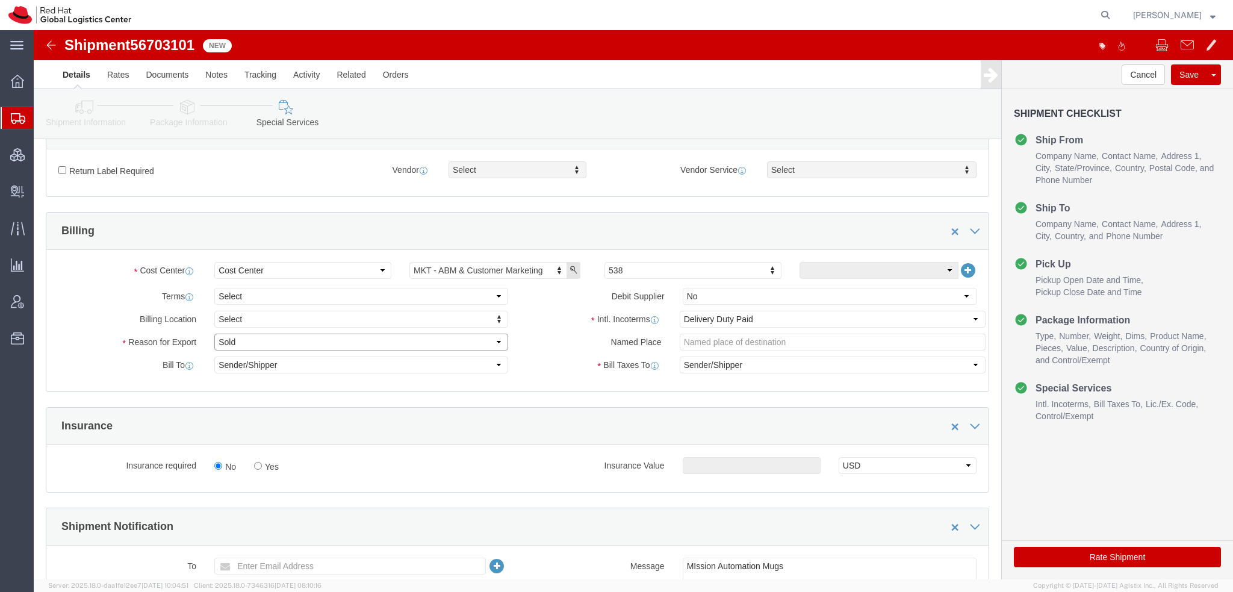
click select "Select Gift Personal Effects Repair/Warranty Return Sample Sold Temporary/Not S…"
select select "GIFT"
click select "Select Gift Personal Effects Repair/Warranty Return Sample Sold Temporary/Not S…"
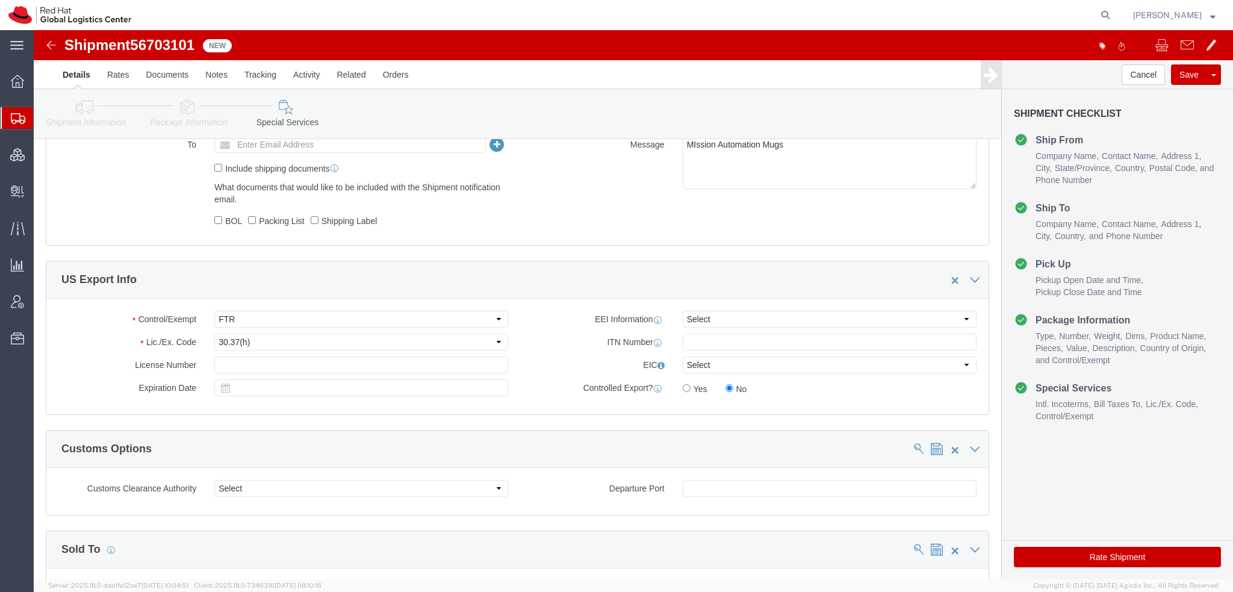
scroll to position [421, 0]
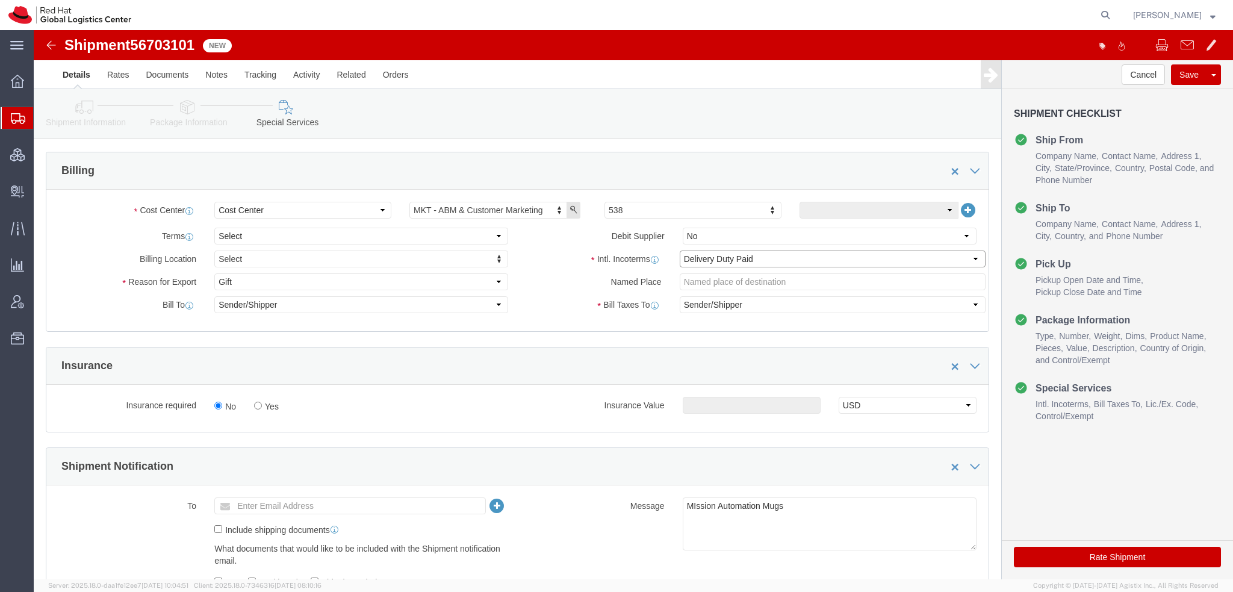
click select "Select Carriage Insurance Paid Carriage Paid To Cost and Freight Cost Insurance…"
select select
click select "Select Carriage Insurance Paid Carriage Paid To Cost and Freight Cost Insurance…"
click icon "button"
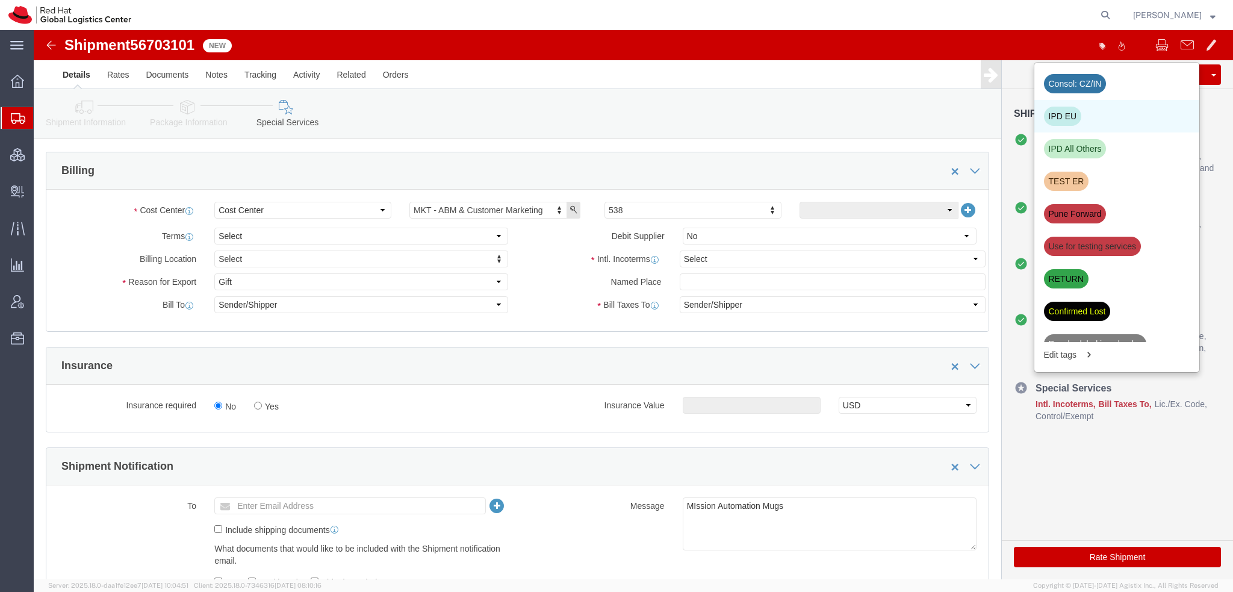
click div "IPD EU"
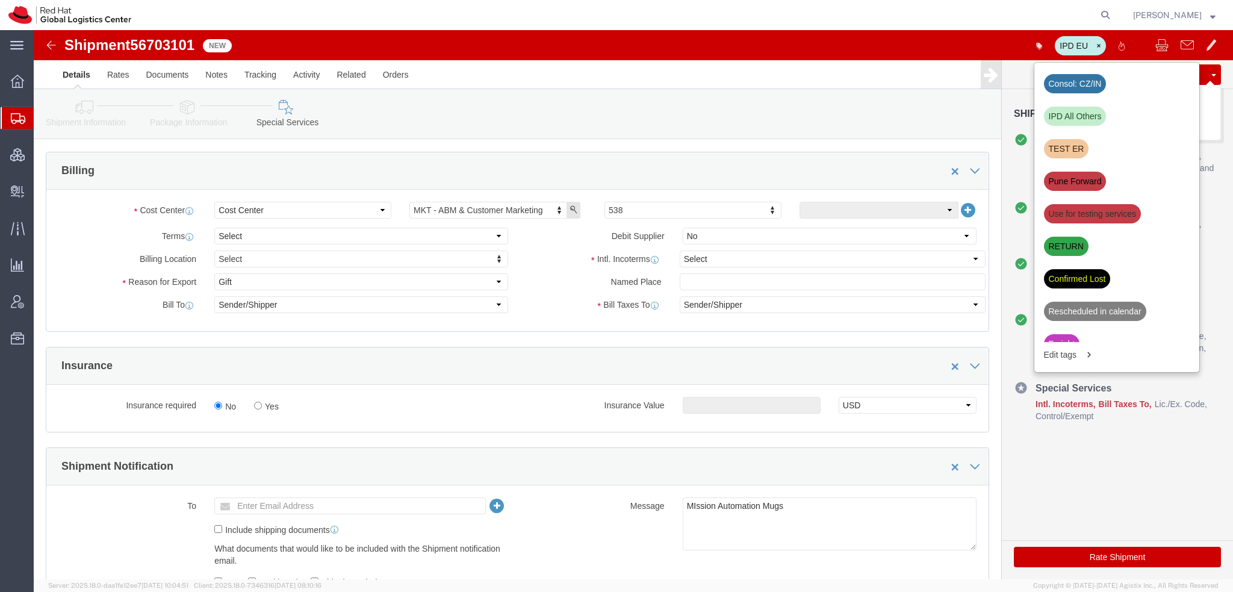
click button "Save"
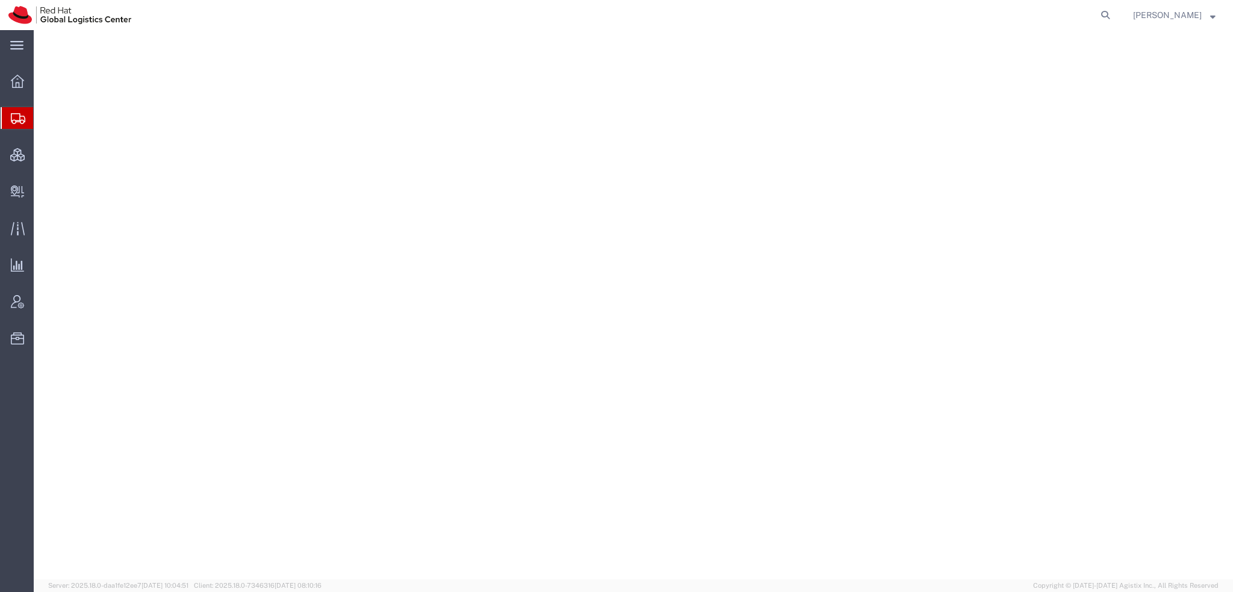
select select "38014"
select select
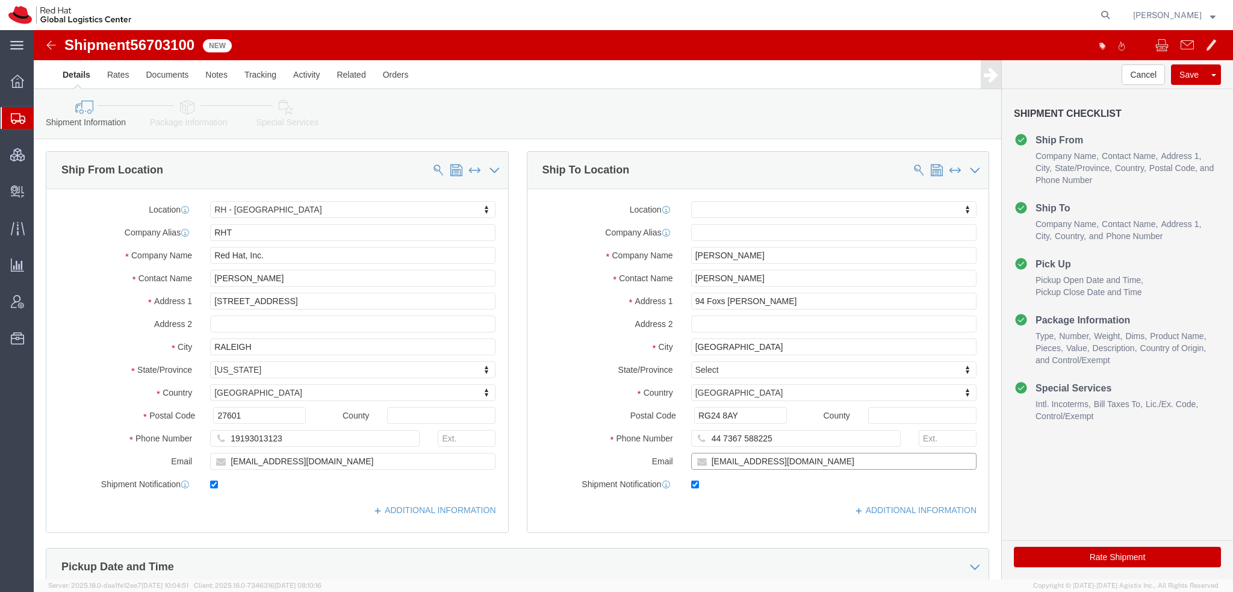
click input "[EMAIL_ADDRESS][DOMAIN_NAME]"
type input "[EMAIL_ADDRESS][DOMAIN_NAME], [EMAIL_ADDRESS][DOMAIN_NAME]"
click icon
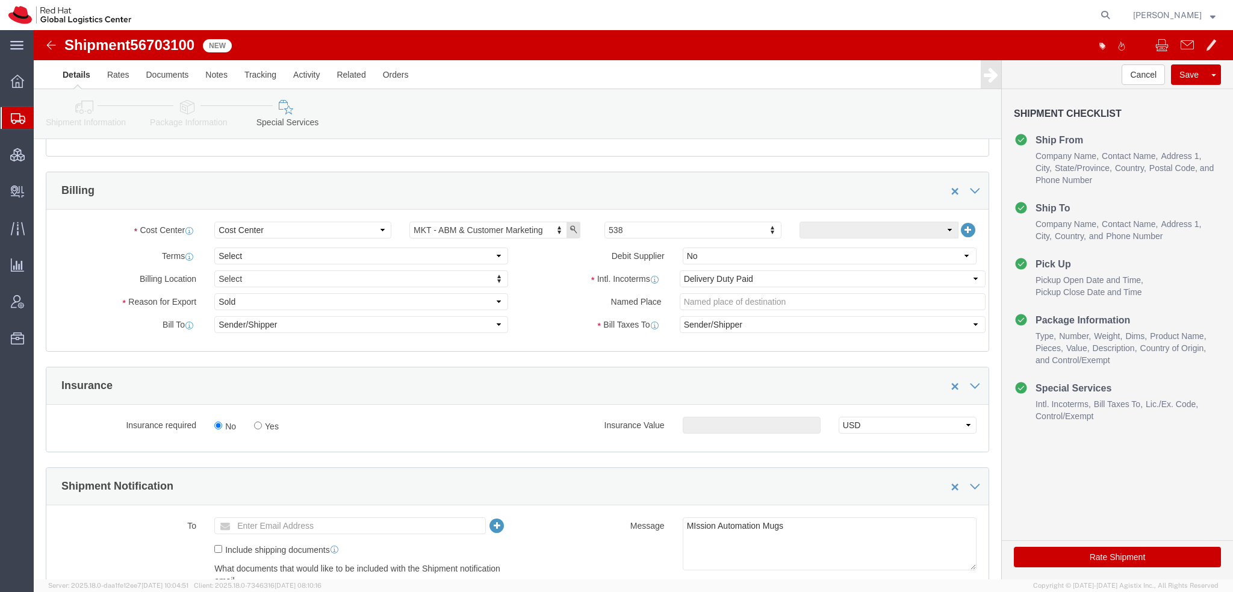
scroll to position [421, 0]
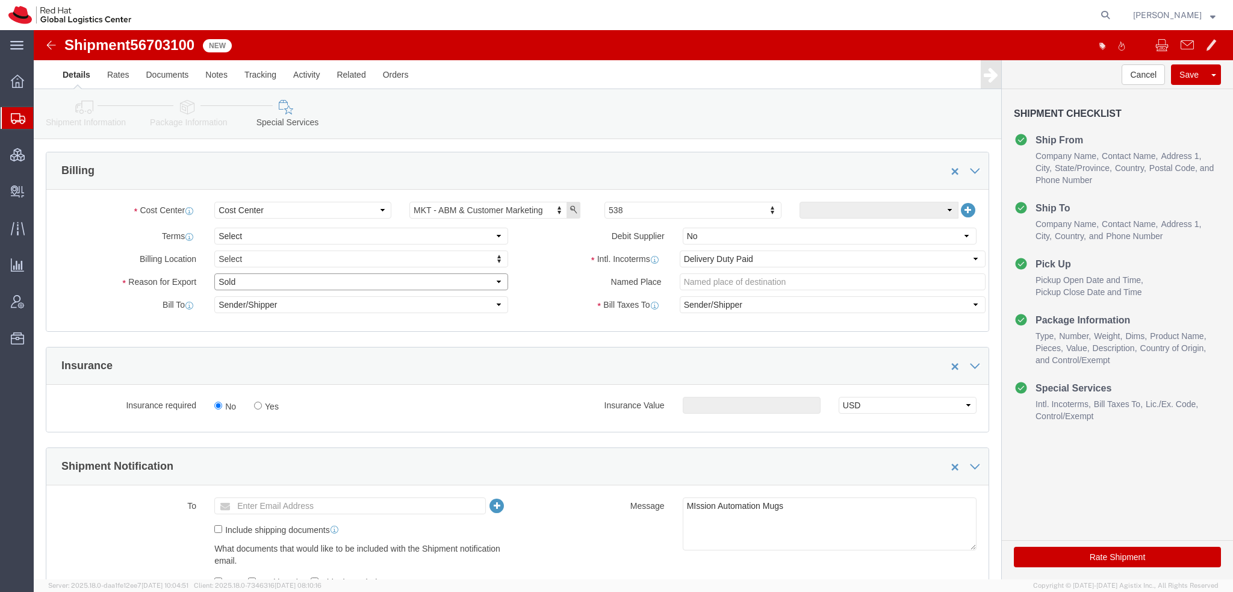
click select "Select Gift Personal Effects Repair/Warranty Return Sample Sold Temporary/Not S…"
select select "GIFT"
click select "Select Gift Personal Effects Repair/Warranty Return Sample Sold Temporary/Not S…"
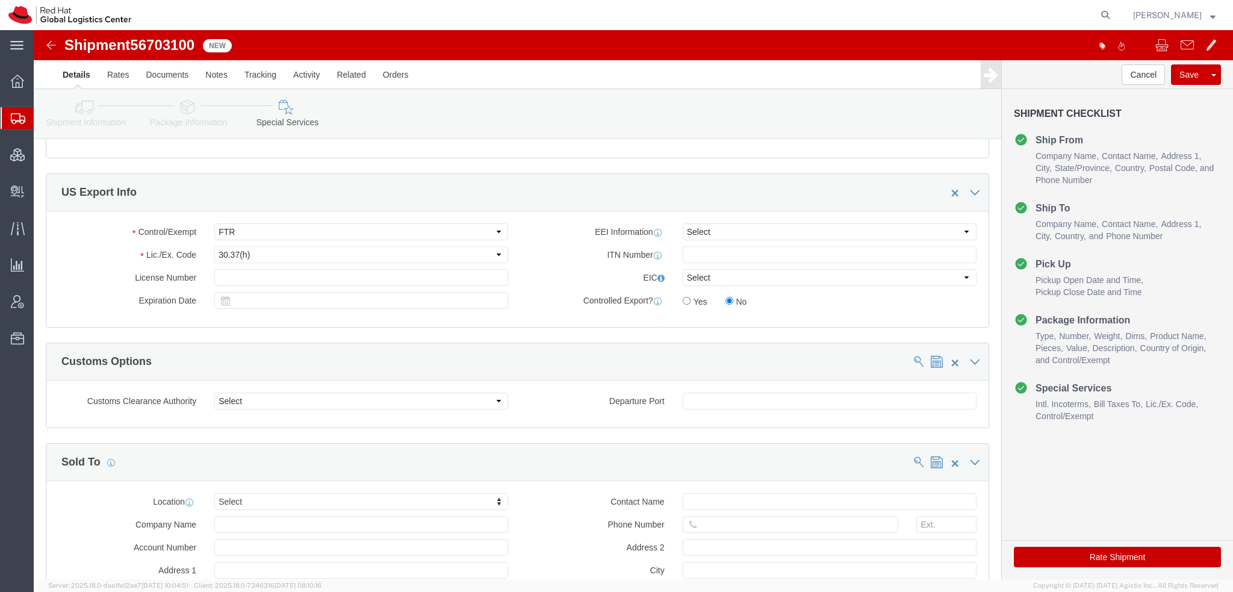
scroll to position [1018, 0]
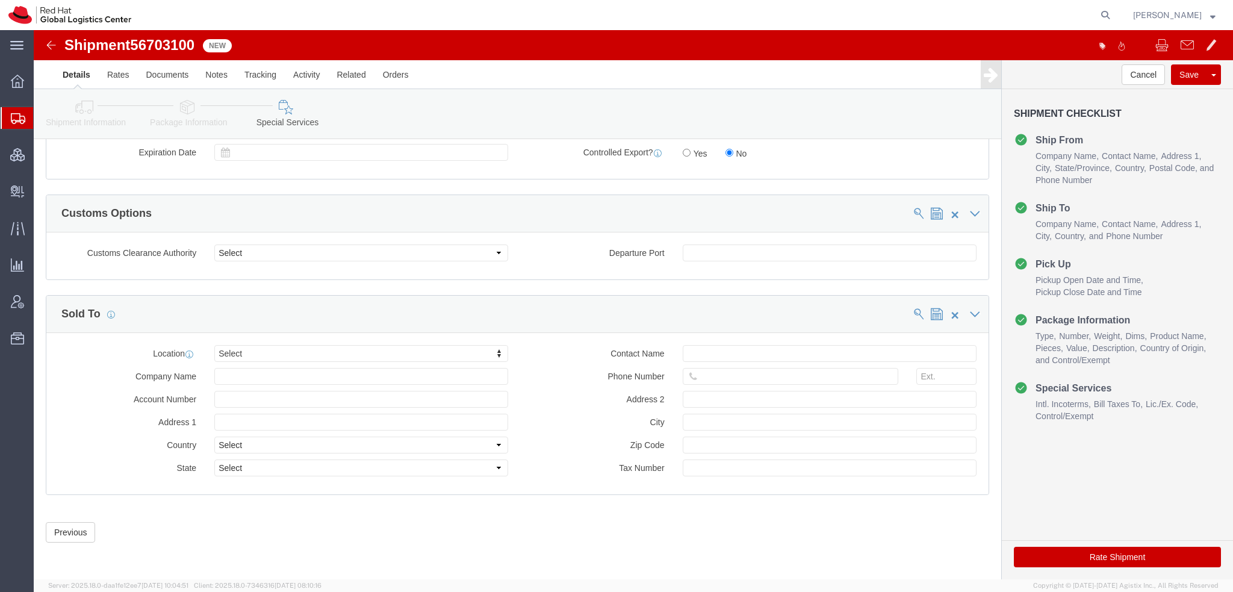
click icon
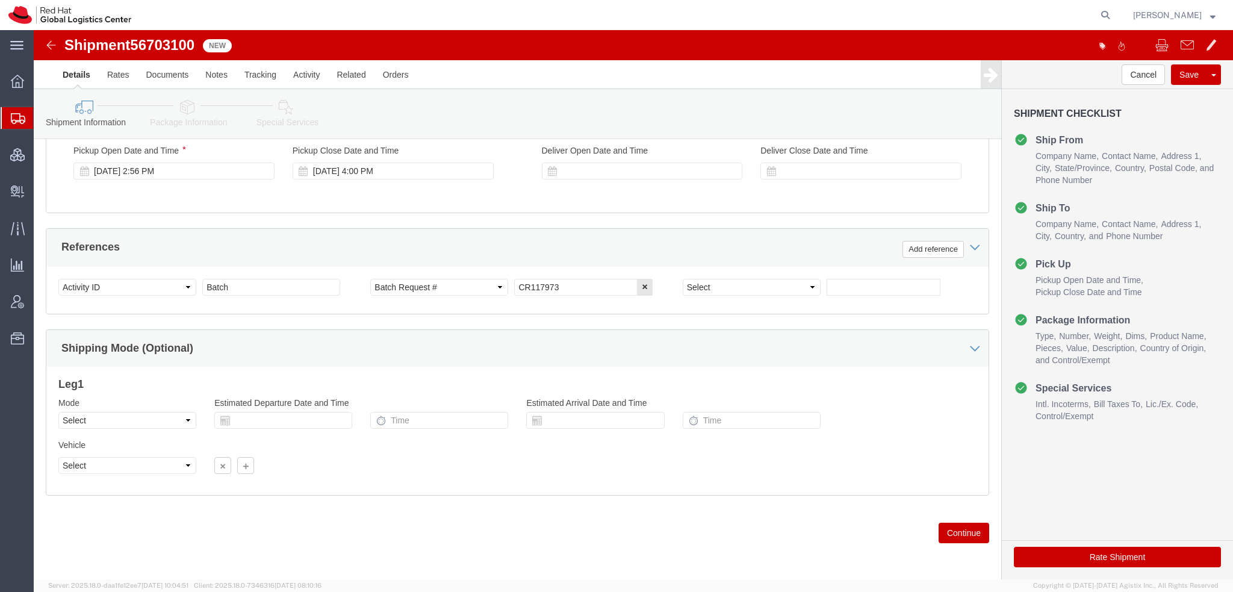
scroll to position [123, 0]
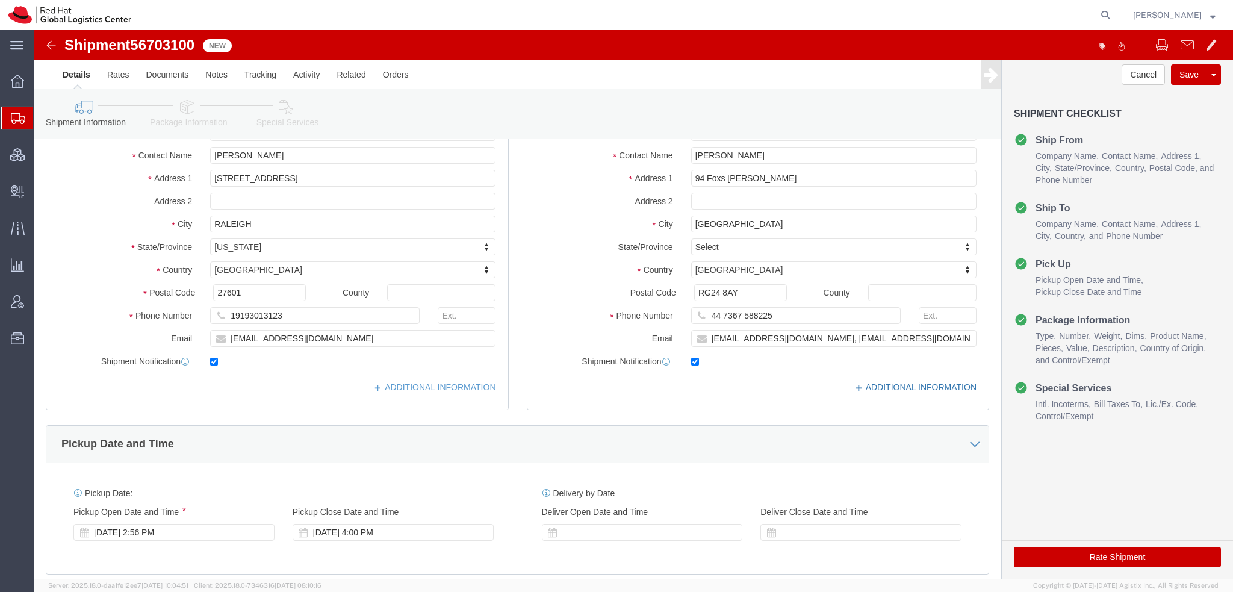
click link "ADDITIONAL INFORMATION"
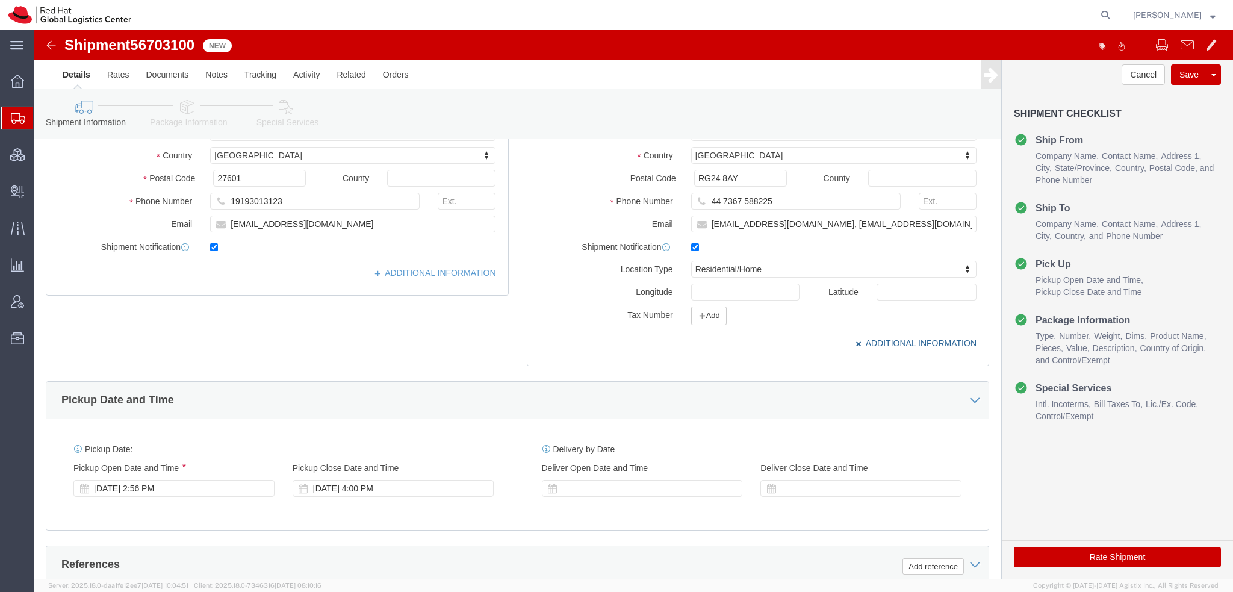
scroll to position [243, 0]
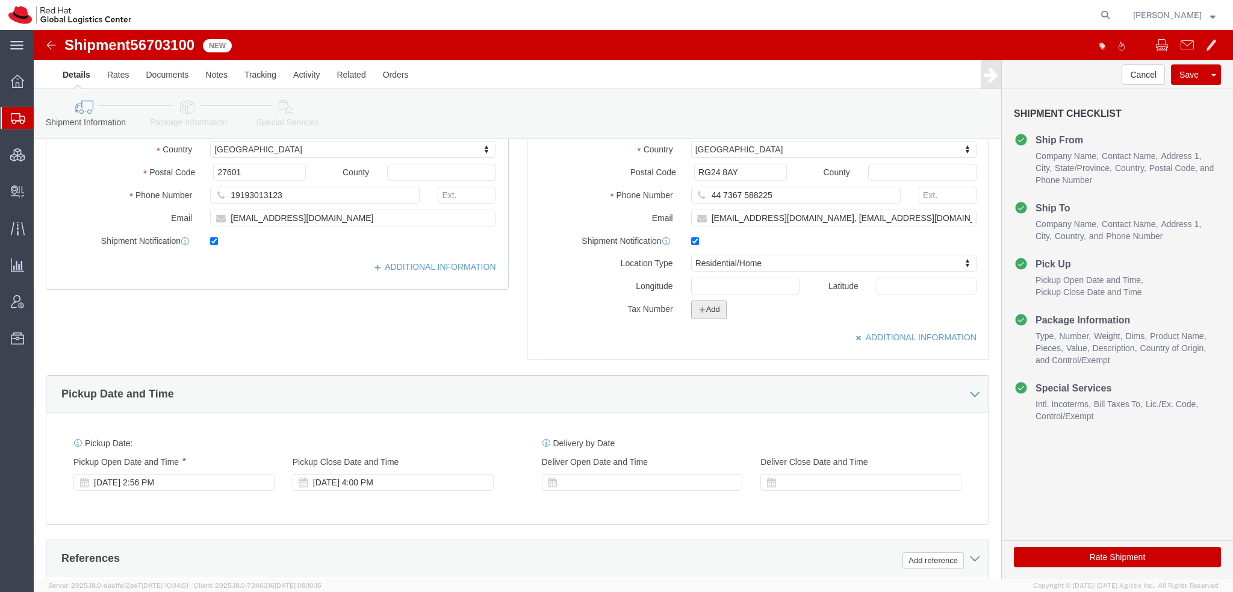
click button "Add"
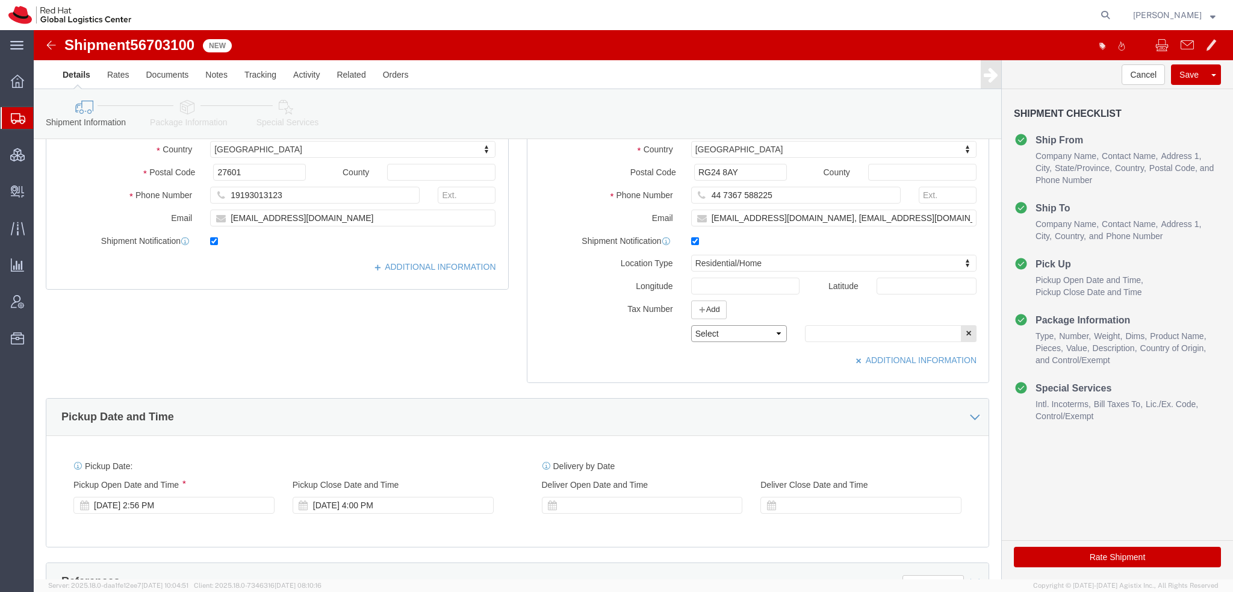
click select "Select EIN EORI TIN VAT Other"
select select "EORI"
click select "Select EIN EORI TIN VAT Other"
click input "text"
paste input "GB733392434000"
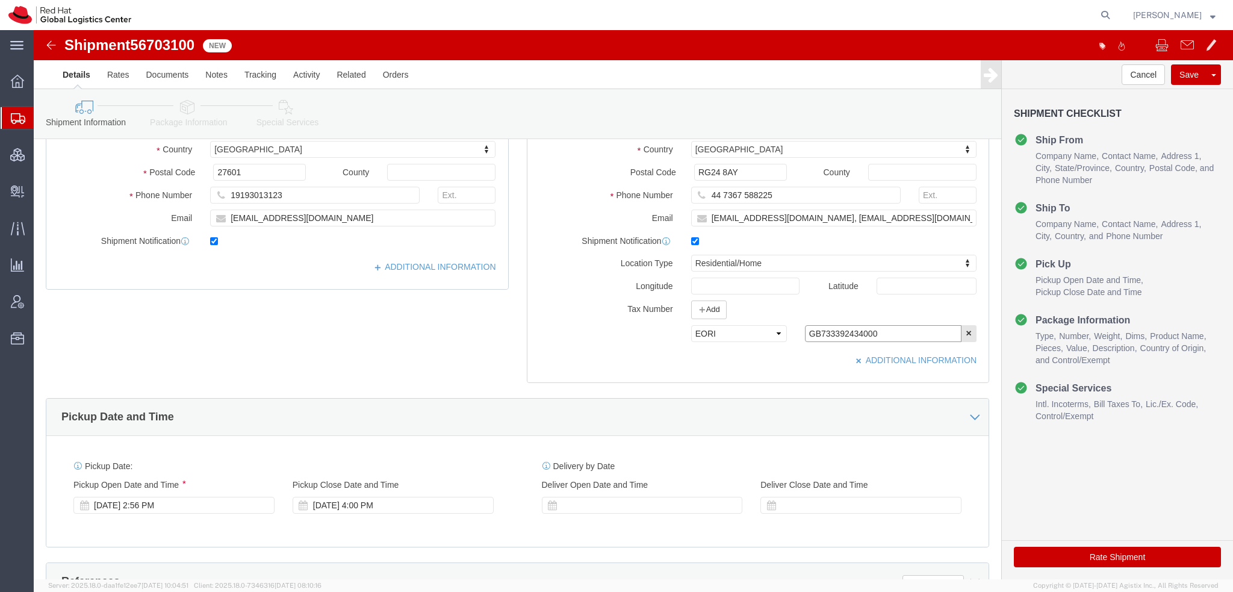
type input "GB733392434000"
click icon
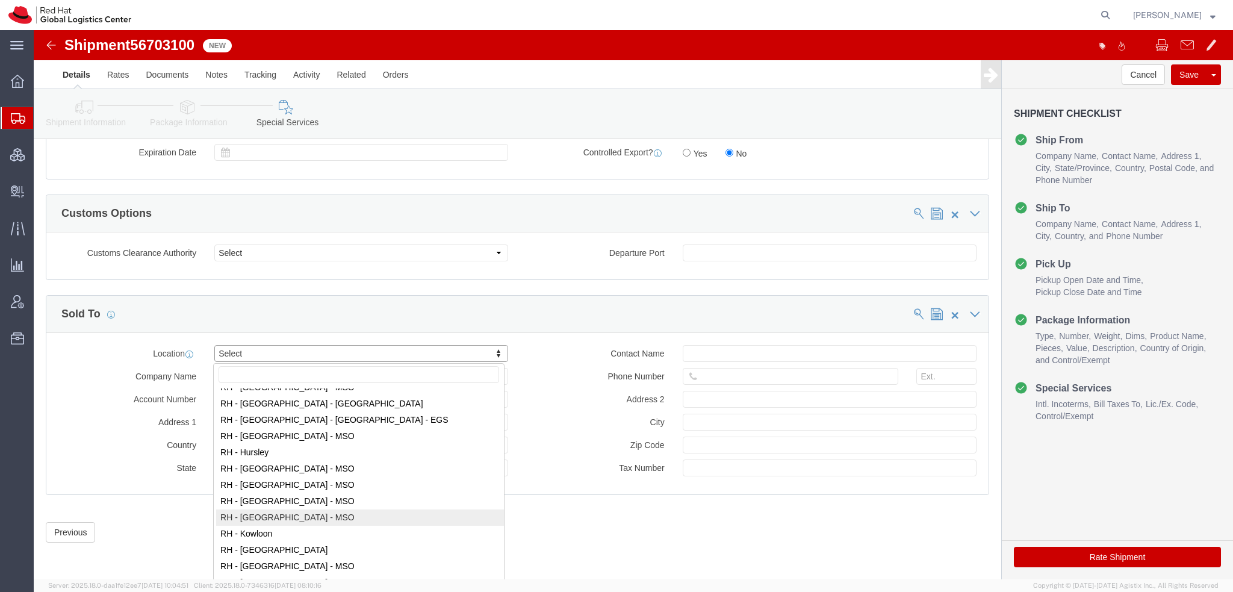
scroll to position [1023, 0]
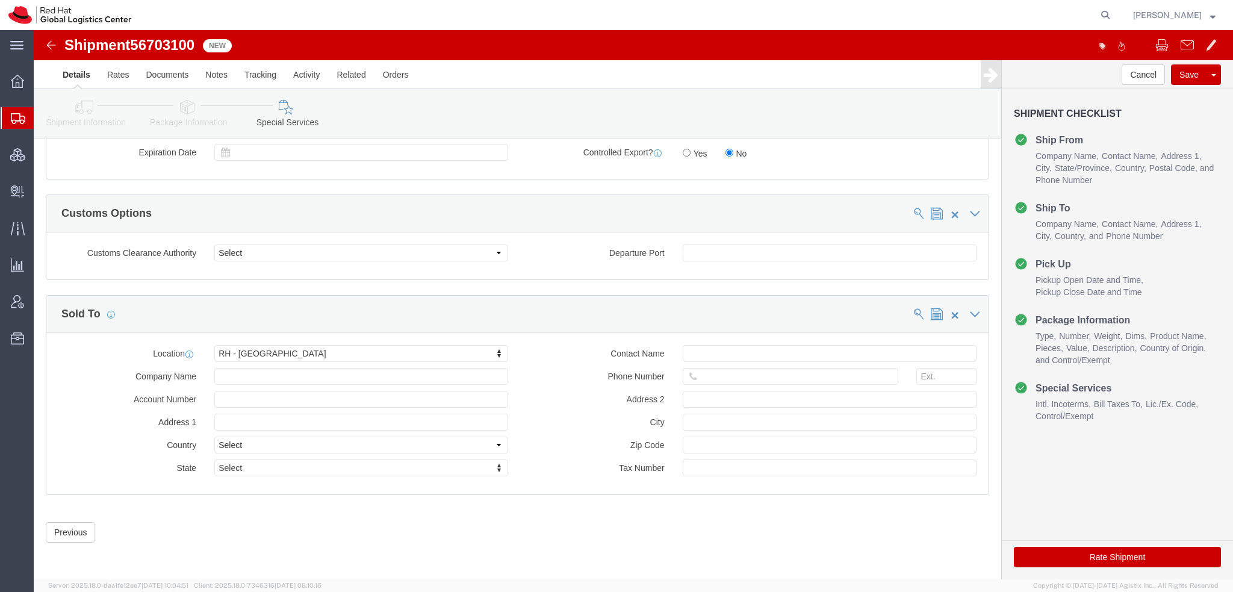
click button "Rate Shipment"
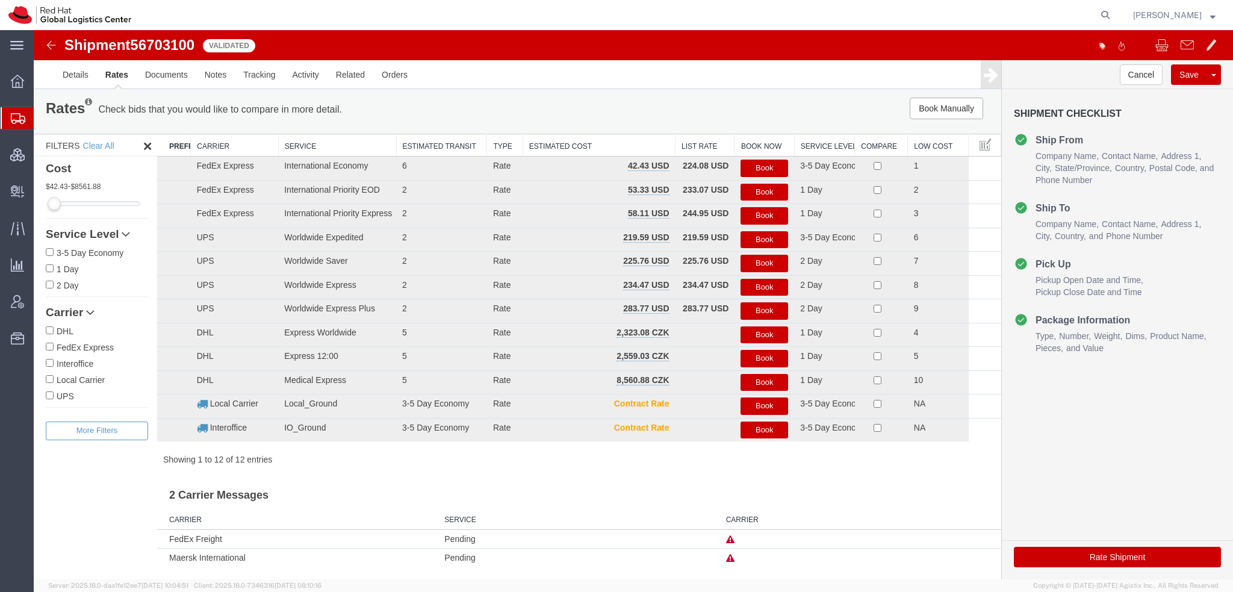
scroll to position [0, 0]
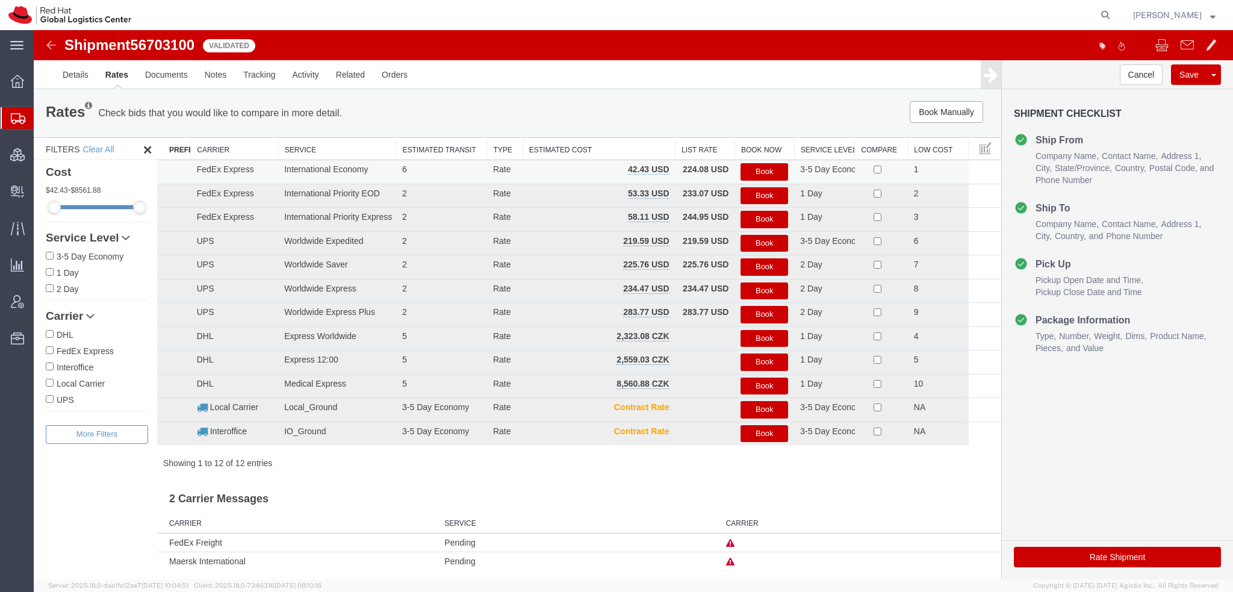
click at [754, 168] on button "Book" at bounding box center [764, 171] width 48 height 17
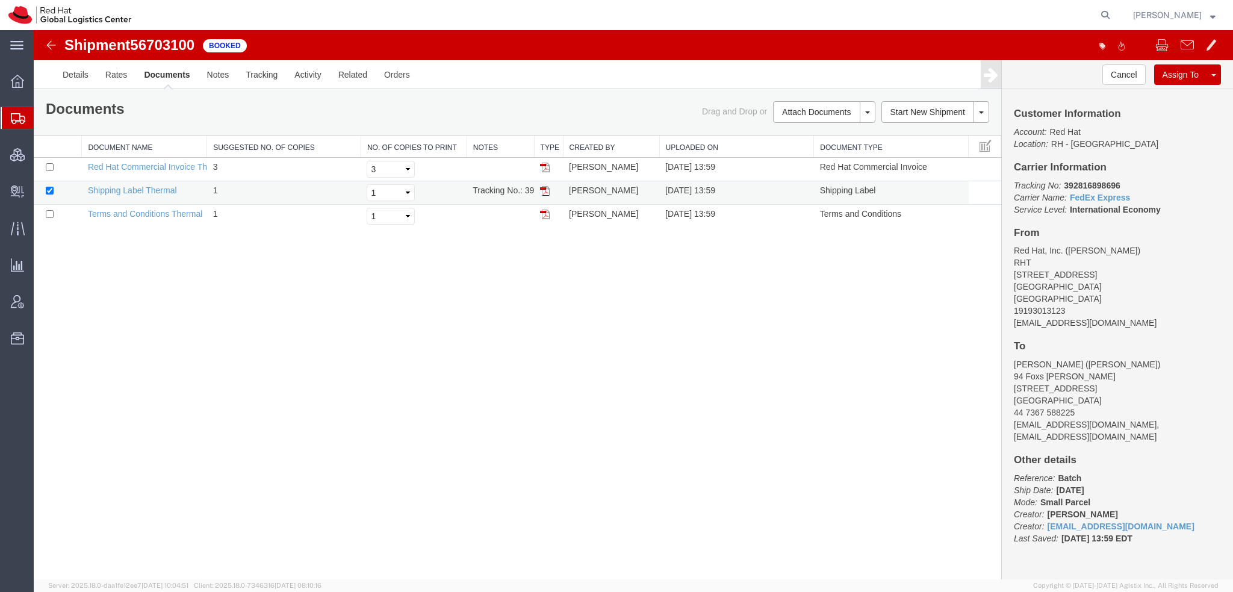
click at [544, 187] on img at bounding box center [545, 191] width 10 height 10
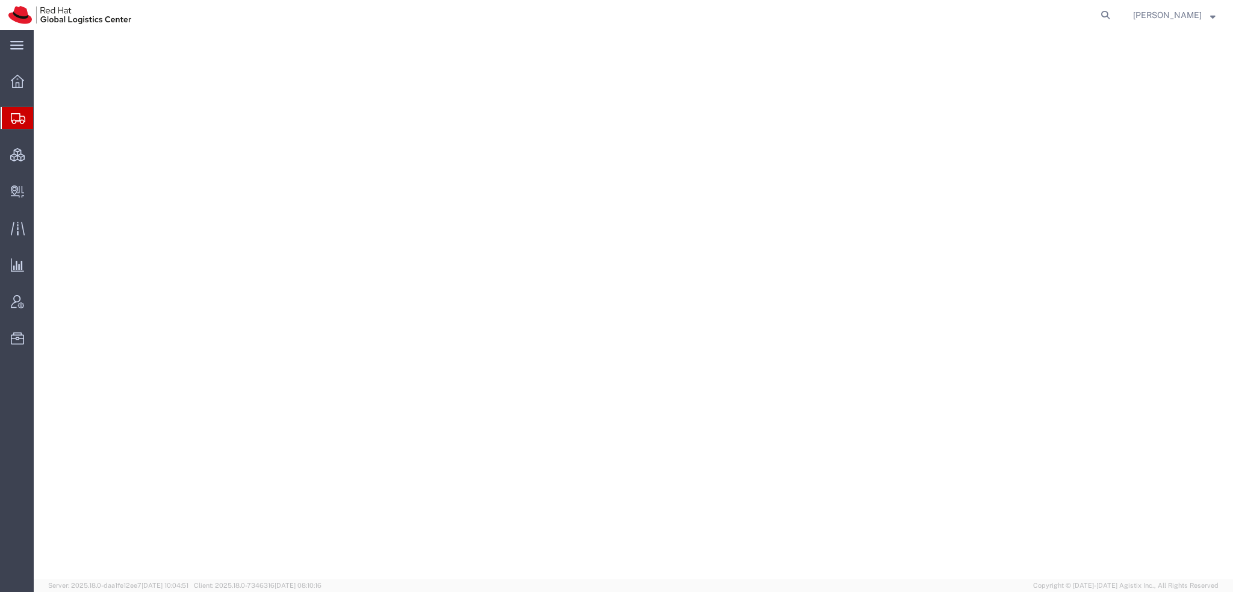
select select "38014"
select select
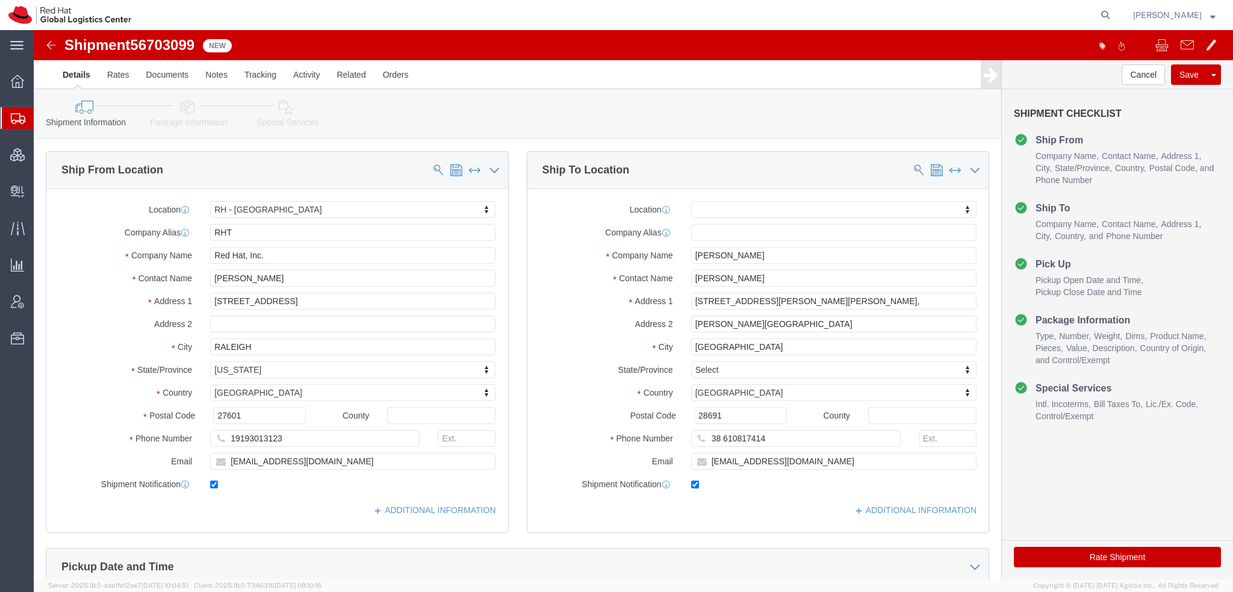
click icon
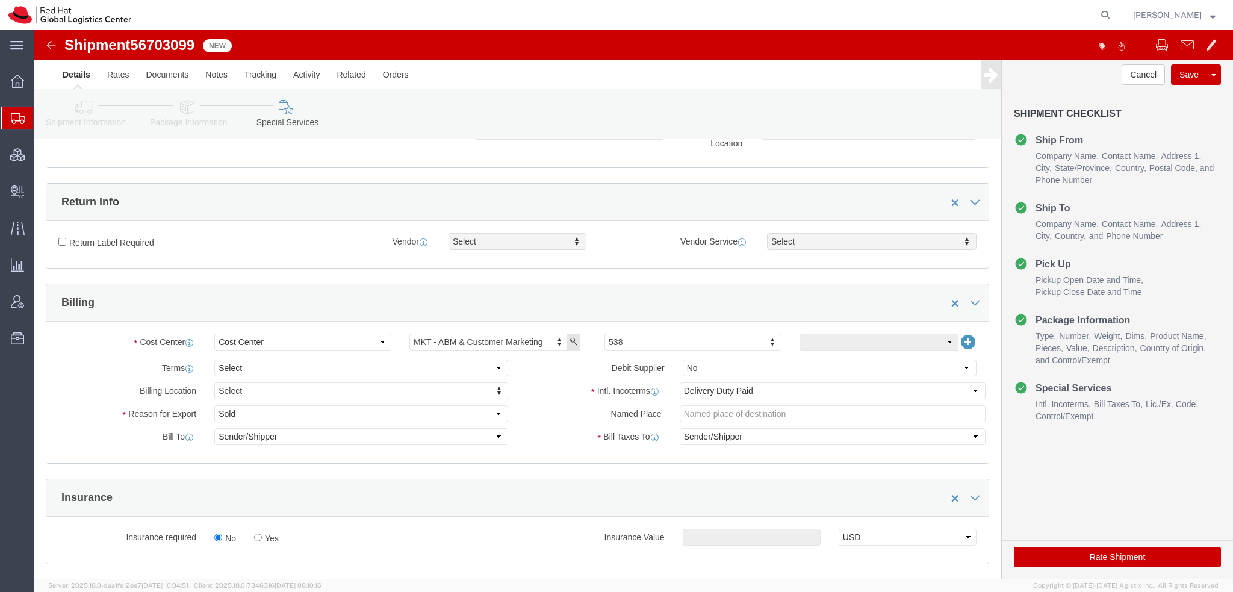
scroll to position [301, 0]
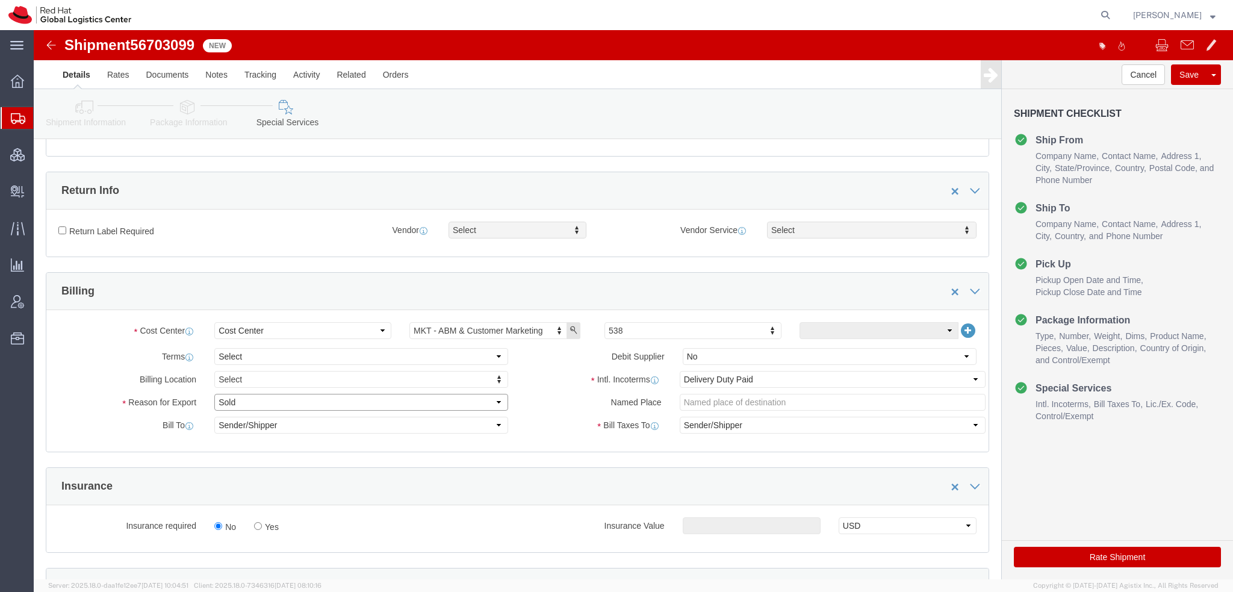
click select "Select Gift Personal Effects Repair/Warranty Return Sample Sold Temporary/Not S…"
select select "GIFT"
click select "Select Gift Personal Effects Repair/Warranty Return Sample Sold Temporary/Not S…"
click select "Select Carriage Insurance Paid Carriage Paid To Cost and Freight Cost Insurance…"
select select
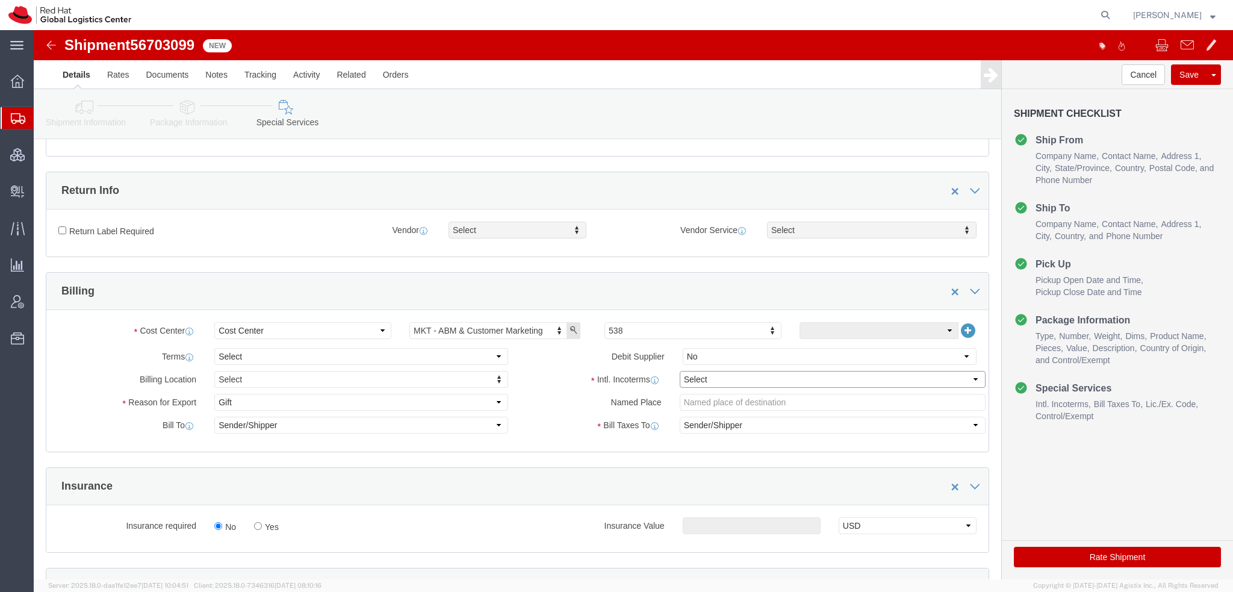
click select "Select Carriage Insurance Paid Carriage Paid To Cost and Freight Cost Insurance…"
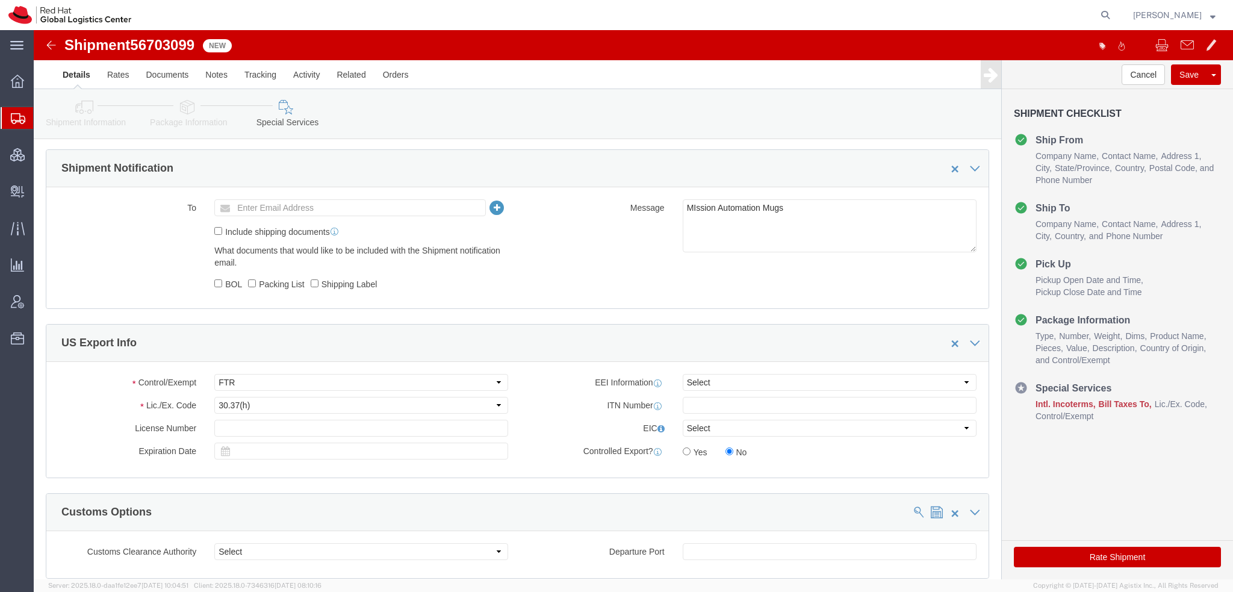
scroll to position [722, 0]
click button "button"
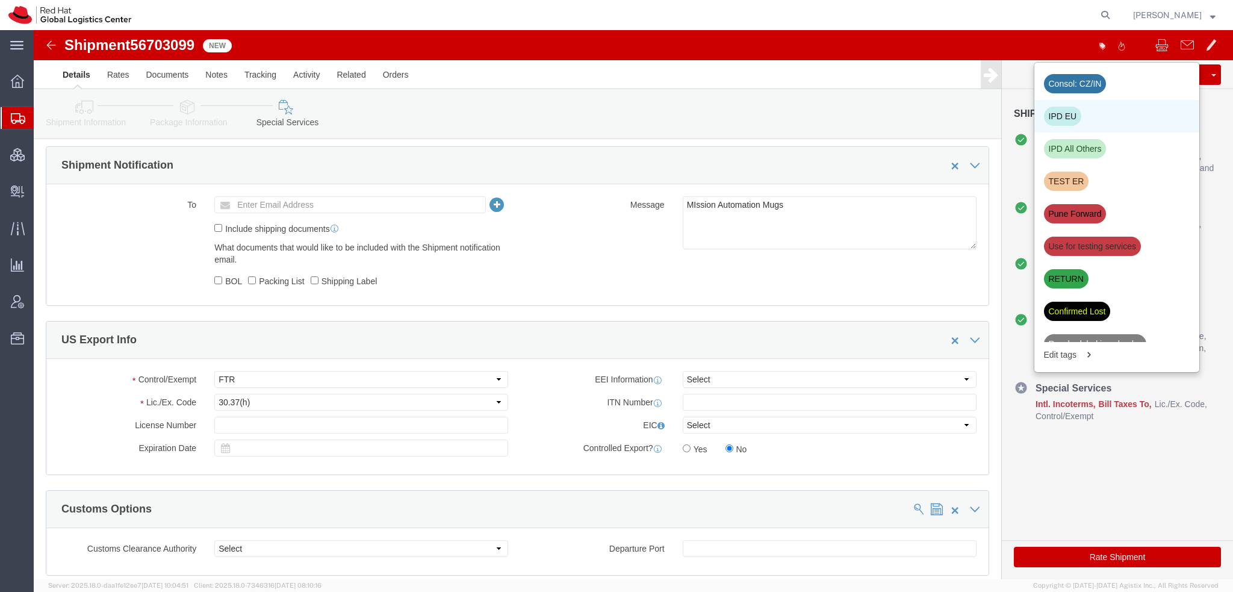
click div "IPD EU"
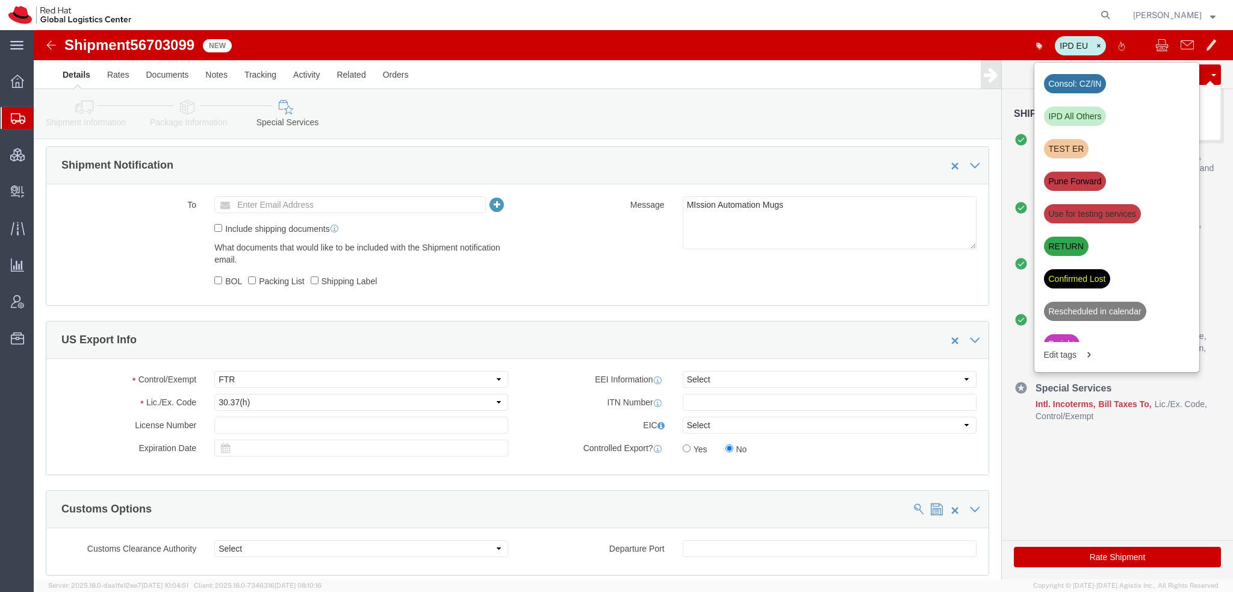
click button "Save"
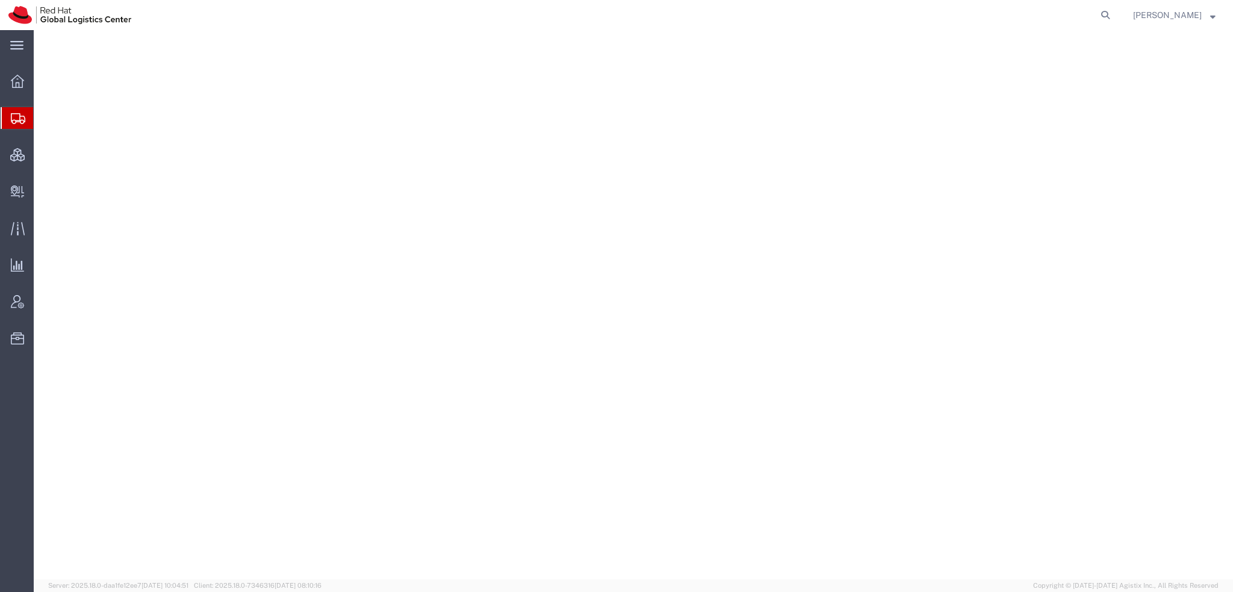
select select "38014"
select select
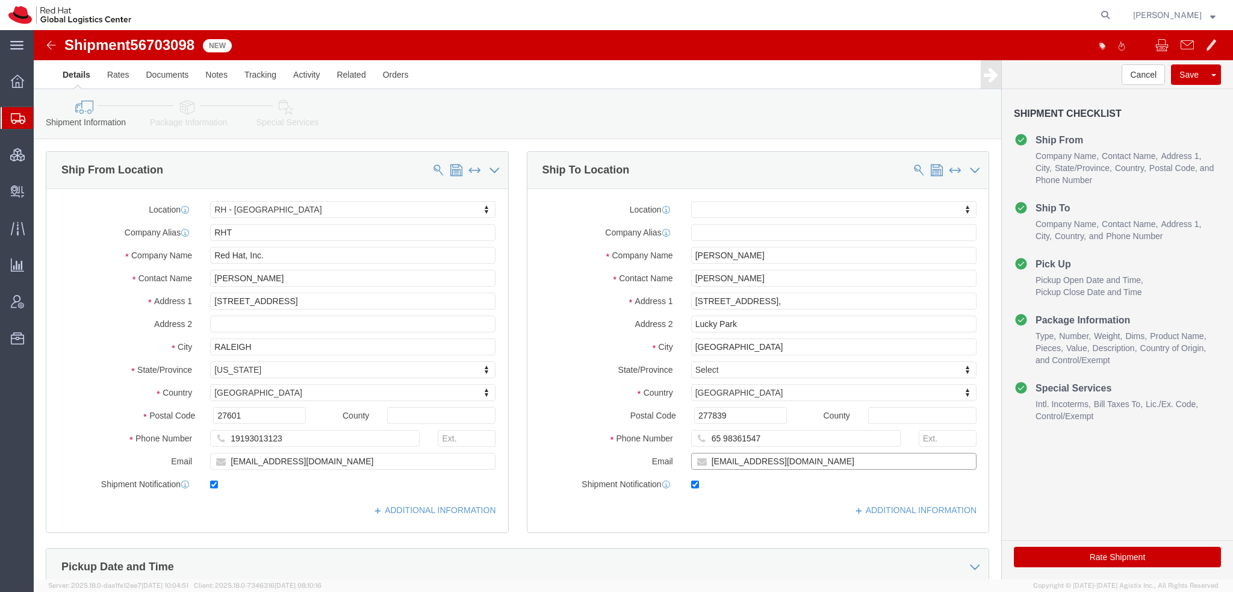
click input "[EMAIL_ADDRESS][DOMAIN_NAME]"
type input "[EMAIL_ADDRESS][DOMAIN_NAME], [EMAIL_ADDRESS][DOMAIN_NAME]"
click icon
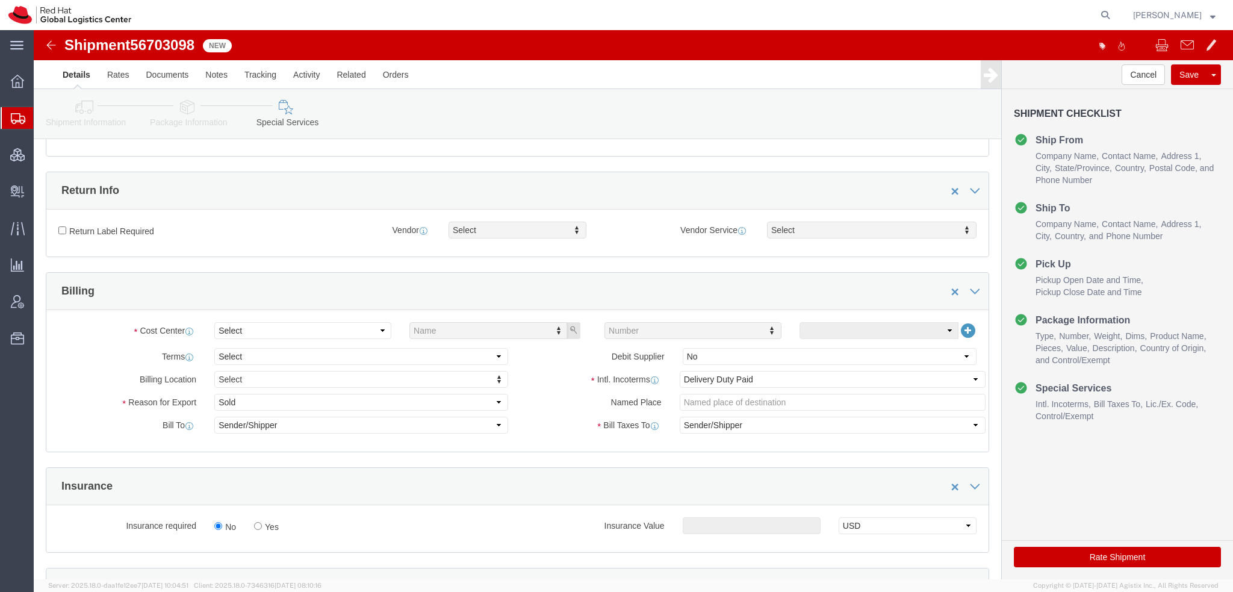
scroll to position [361, 0]
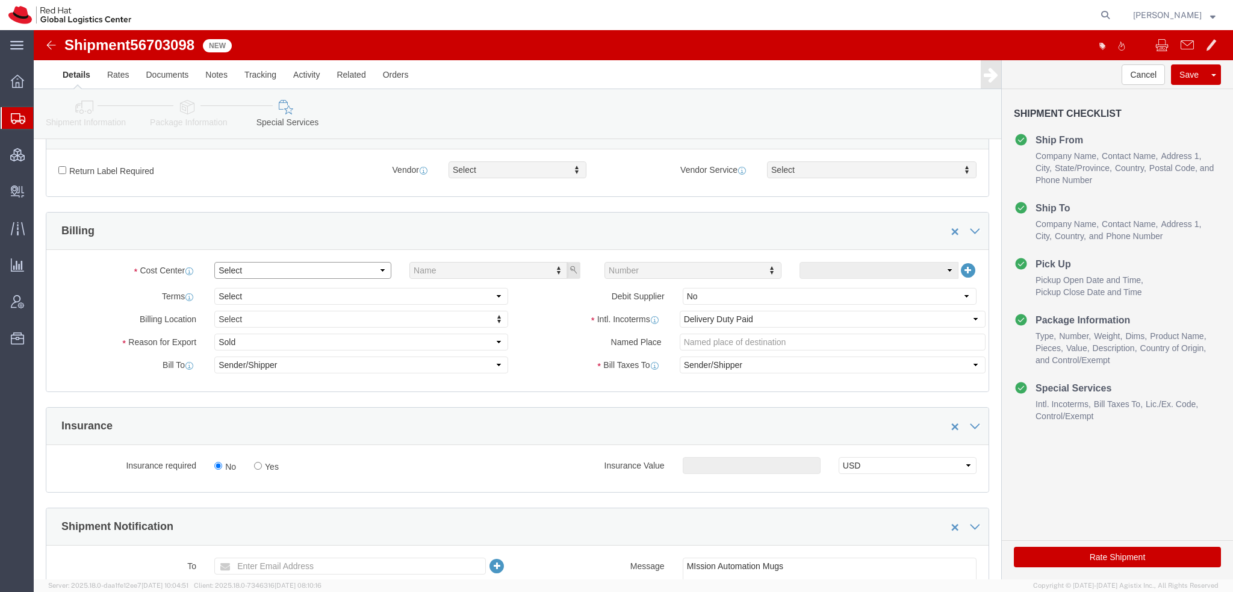
click select "Select"
click select "Select Gift Personal Effects Repair/Warranty Return Sample Sold Temporary/Not S…"
select select "GIFT"
click select "Select Gift Personal Effects Repair/Warranty Return Sample Sold Temporary/Not S…"
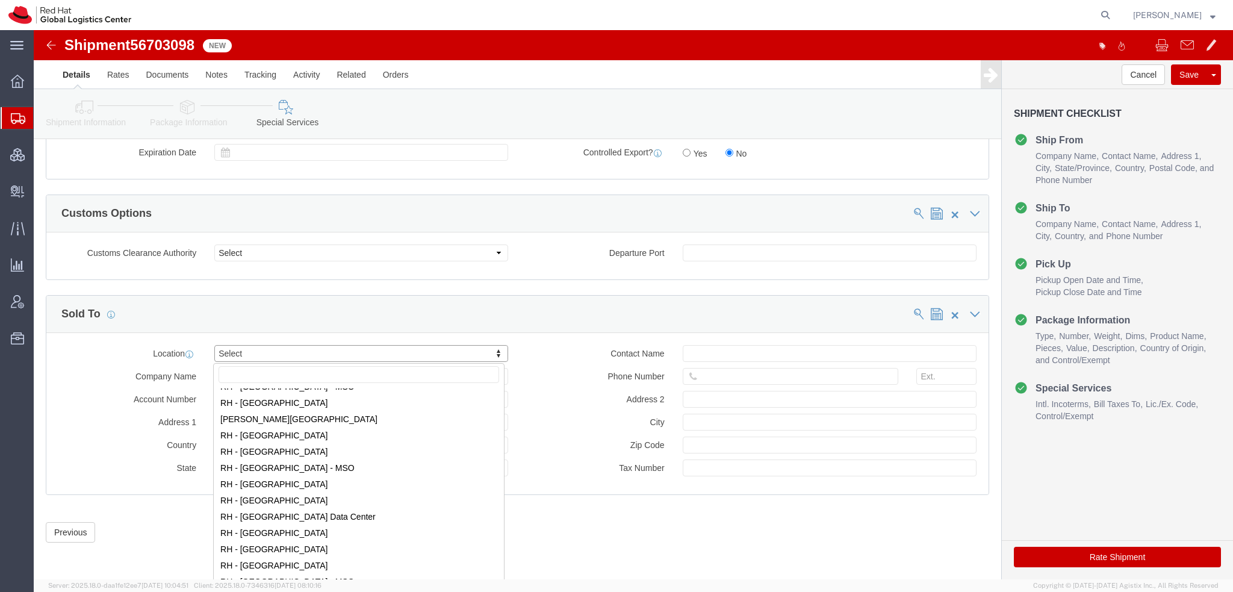
scroll to position [1806, 0]
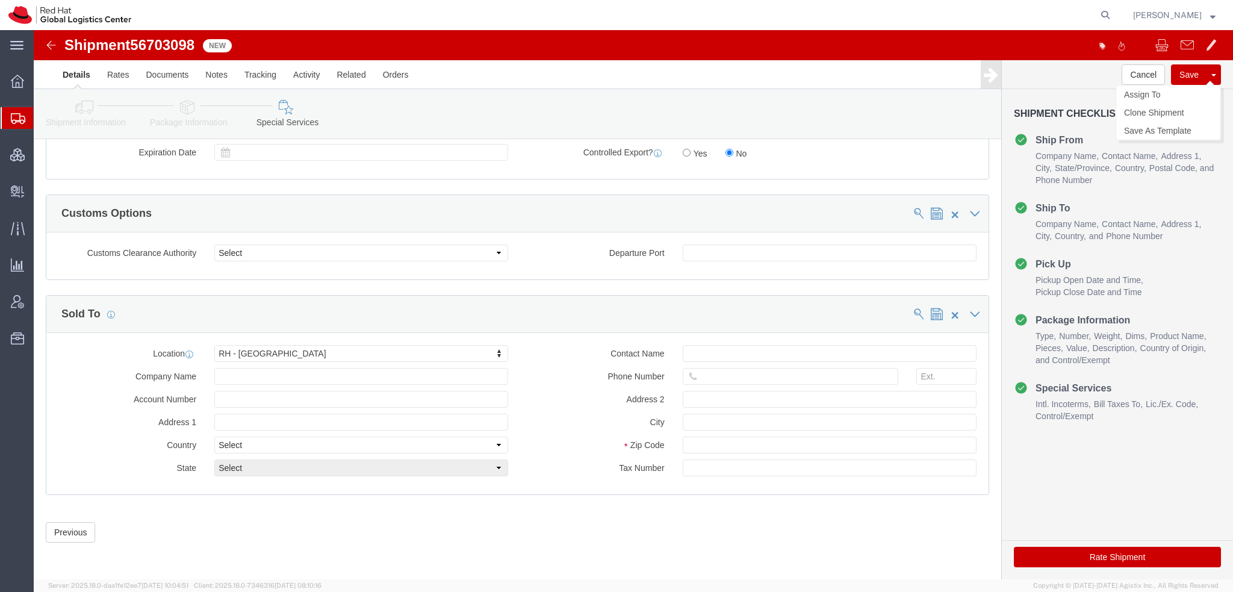
click button "Save"
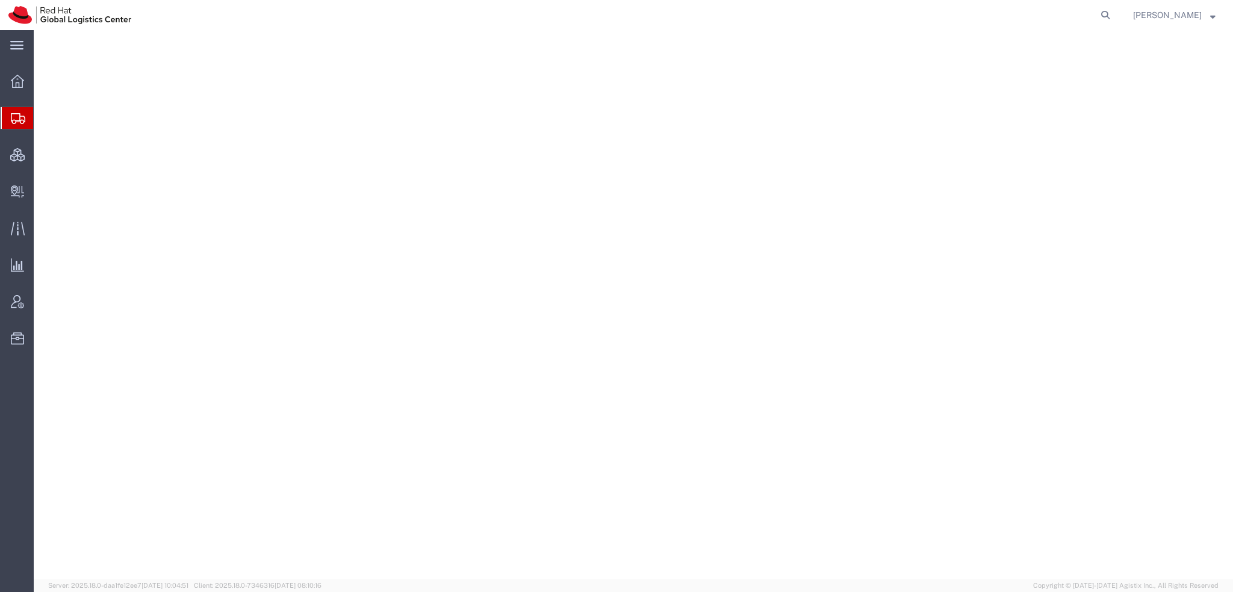
select select "38014"
select select
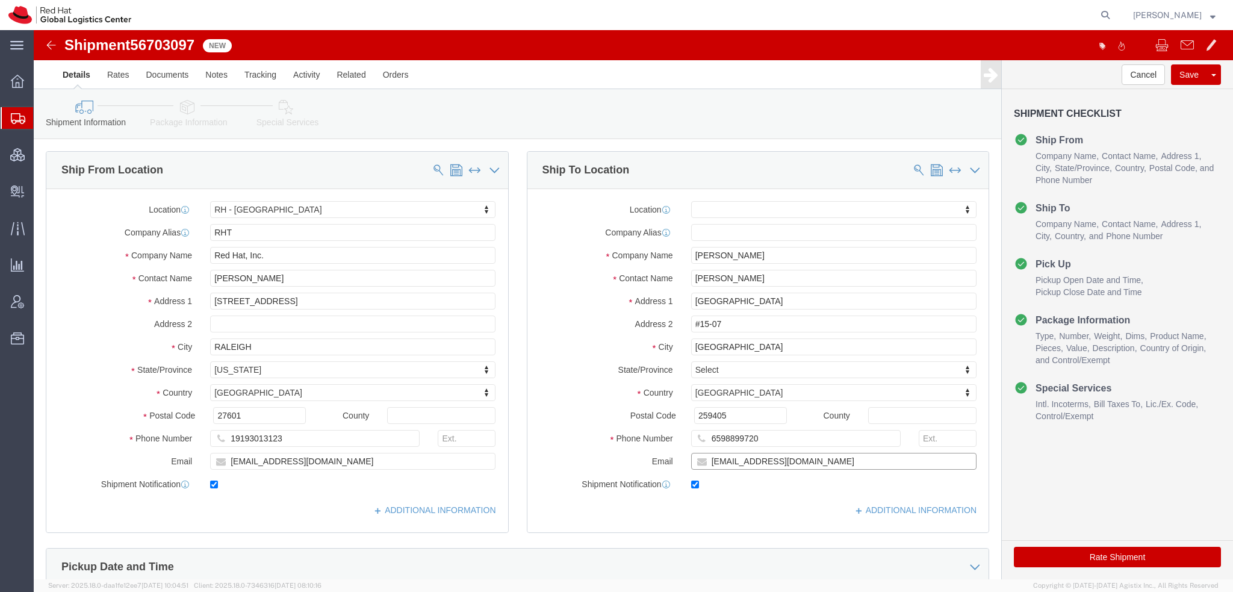
click input "[EMAIL_ADDRESS][DOMAIN_NAME]"
type input "[EMAIL_ADDRESS][DOMAIN_NAME], [EMAIL_ADDRESS][DOMAIN_NAME]"
click icon
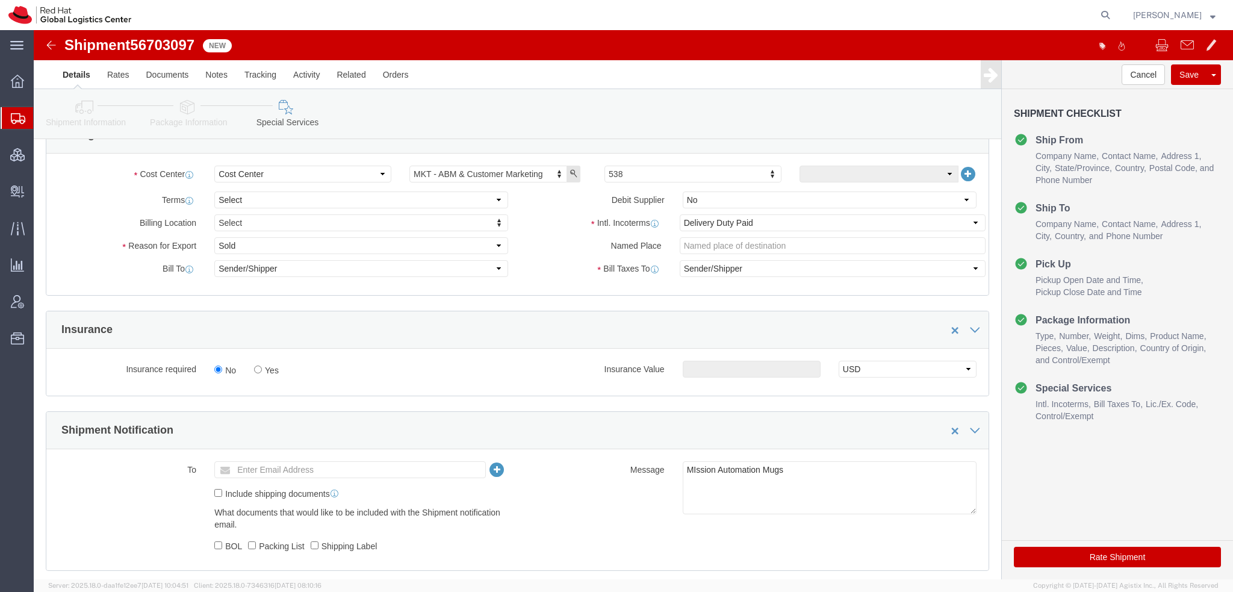
scroll to position [482, 0]
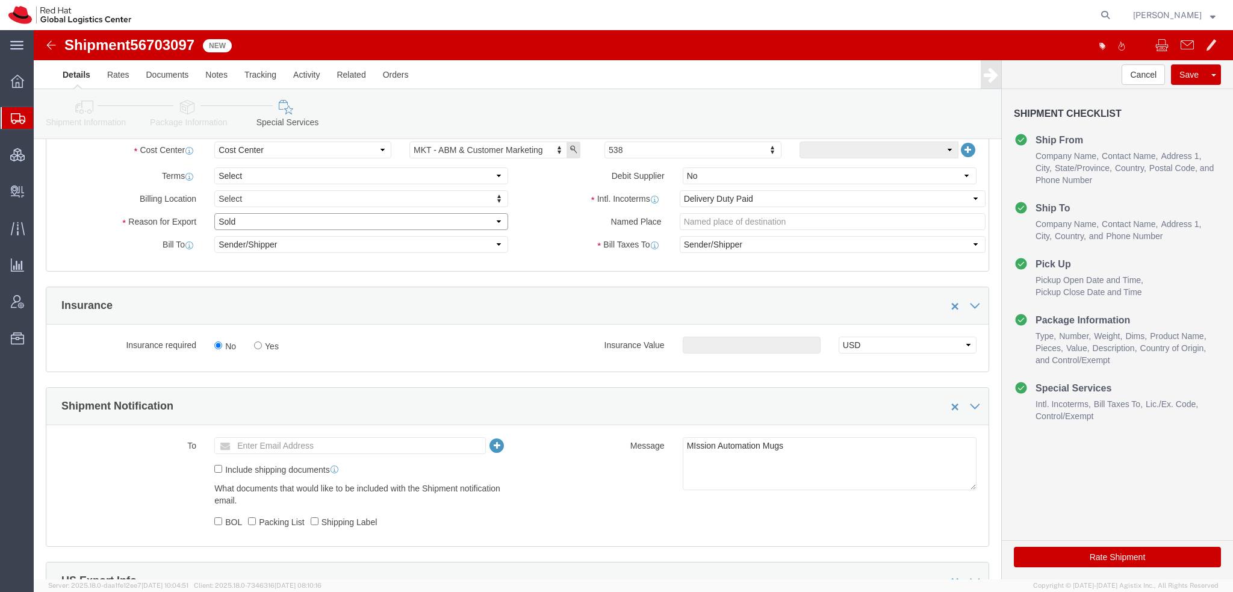
click select "Select Gift Personal Effects Repair/Warranty Return Sample Sold Temporary/Not S…"
select select "GIFT"
click select "Select Gift Personal Effects Repair/Warranty Return Sample Sold Temporary/Not S…"
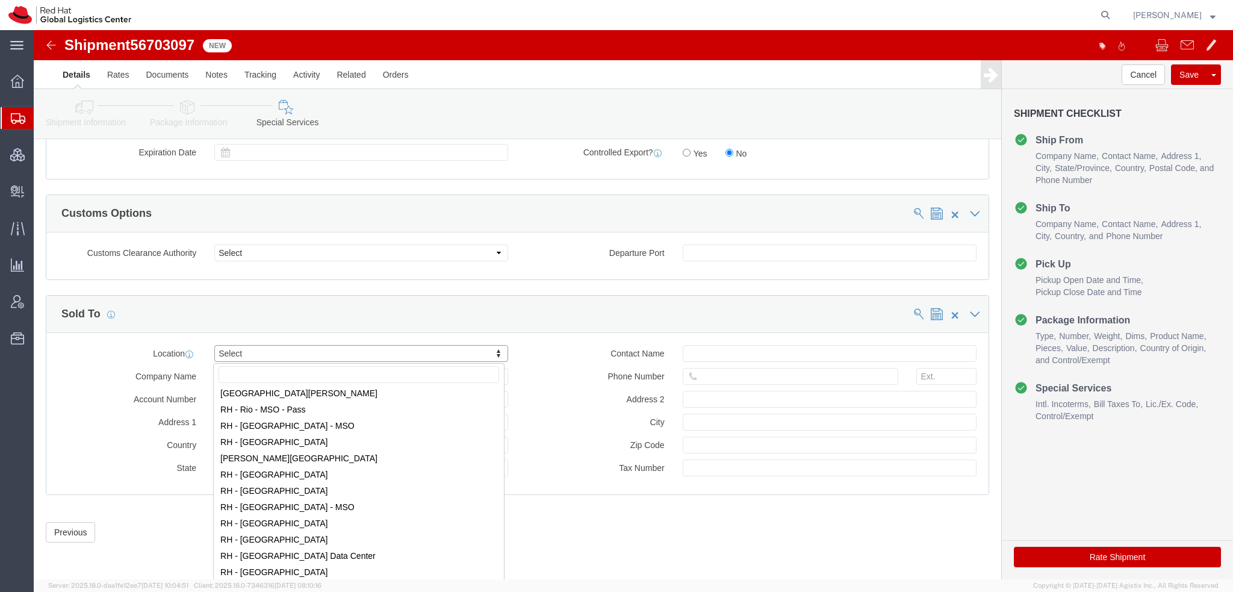
scroll to position [1806, 0]
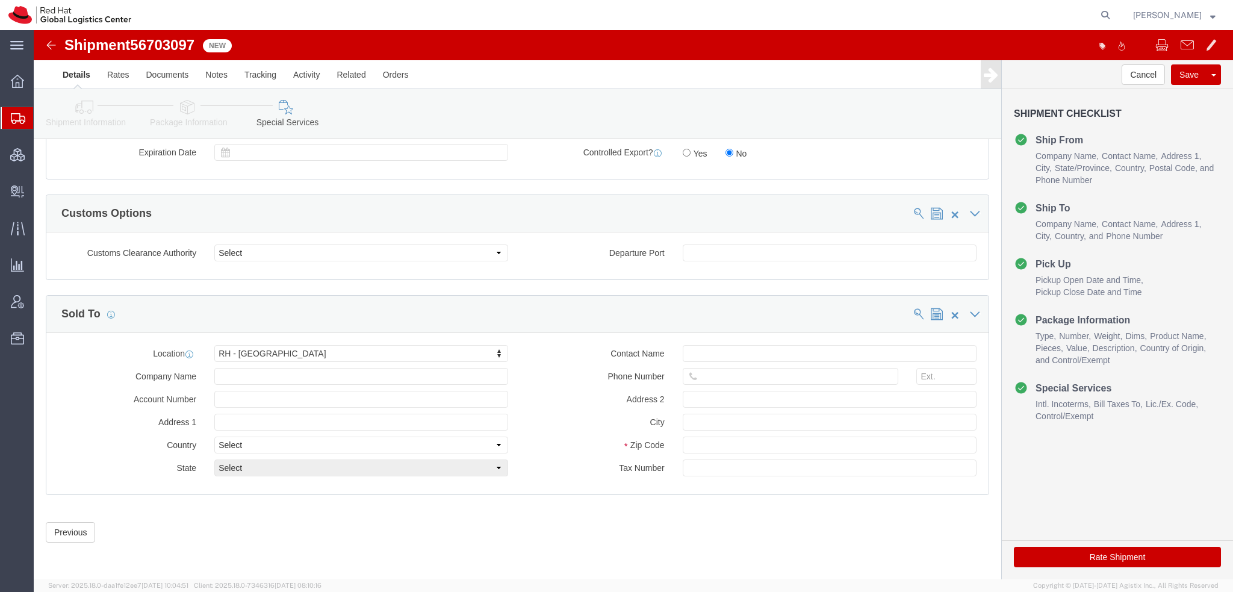
click button "Rate Shipment"
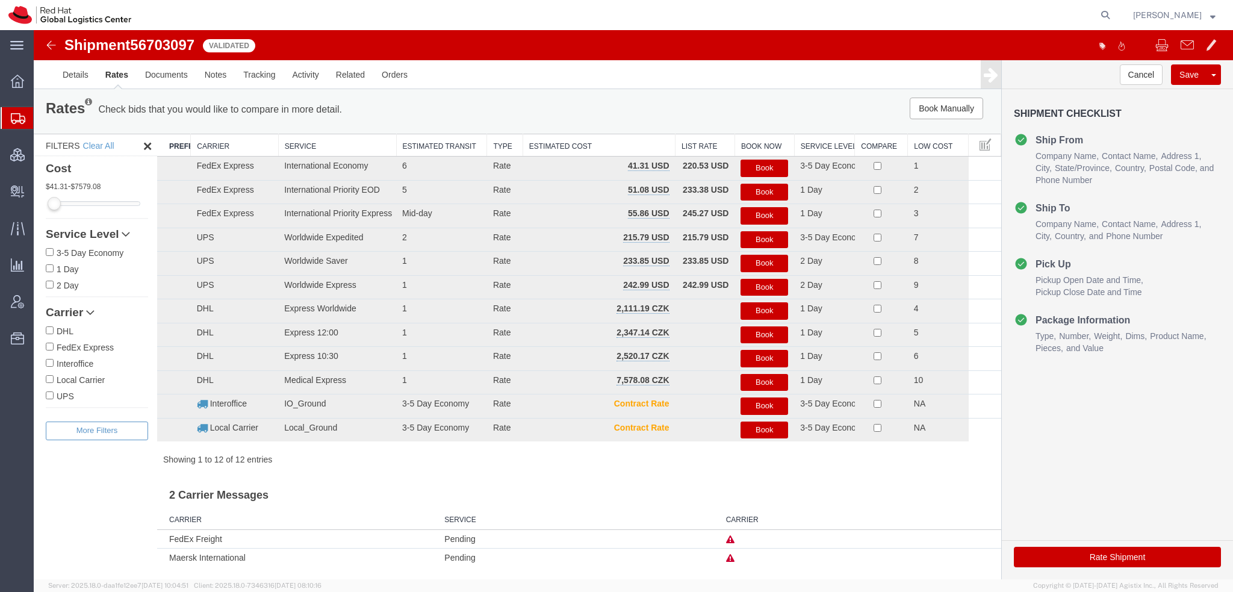
scroll to position [0, 0]
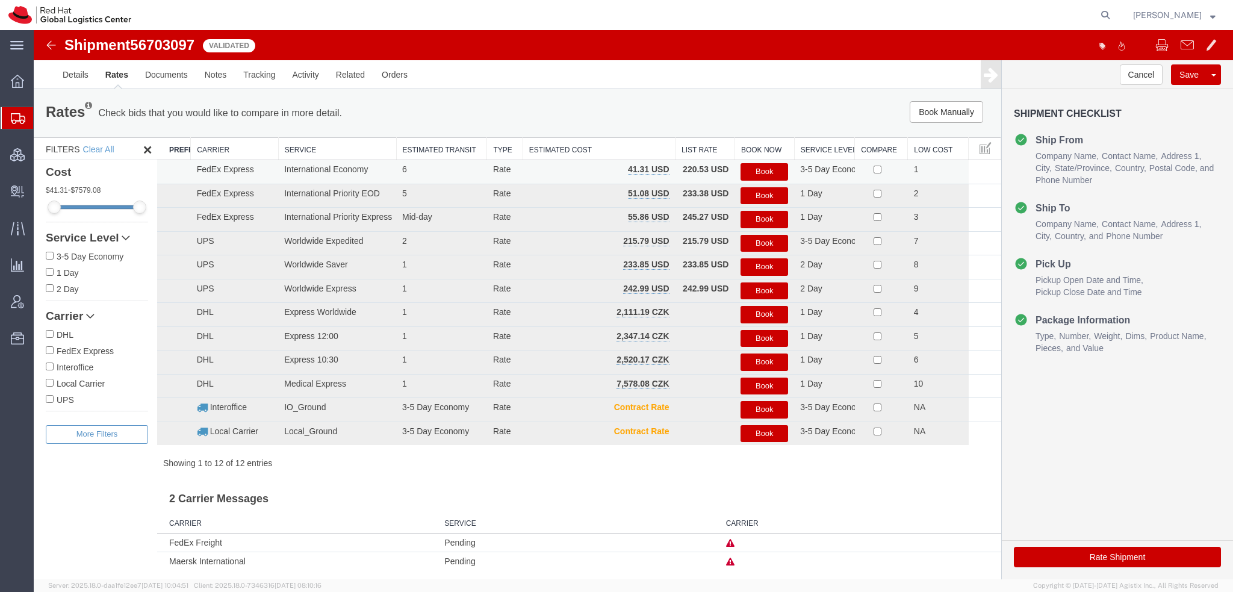
click at [771, 172] on button "Book" at bounding box center [764, 171] width 48 height 17
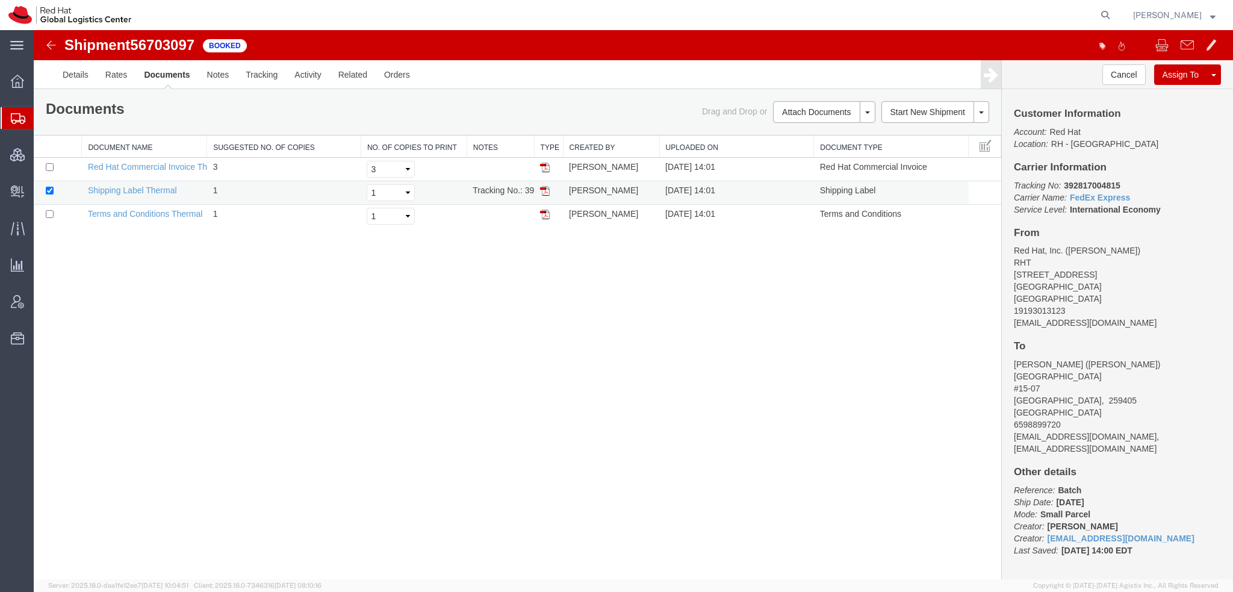
click at [542, 191] on img at bounding box center [545, 191] width 10 height 10
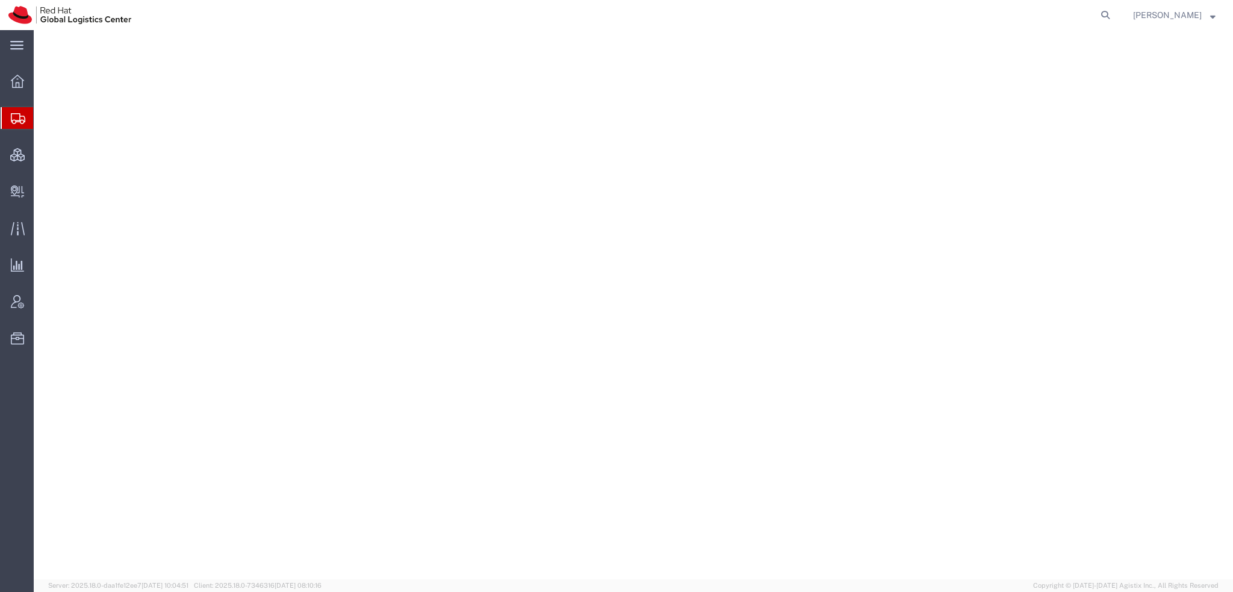
select select "38014"
select select
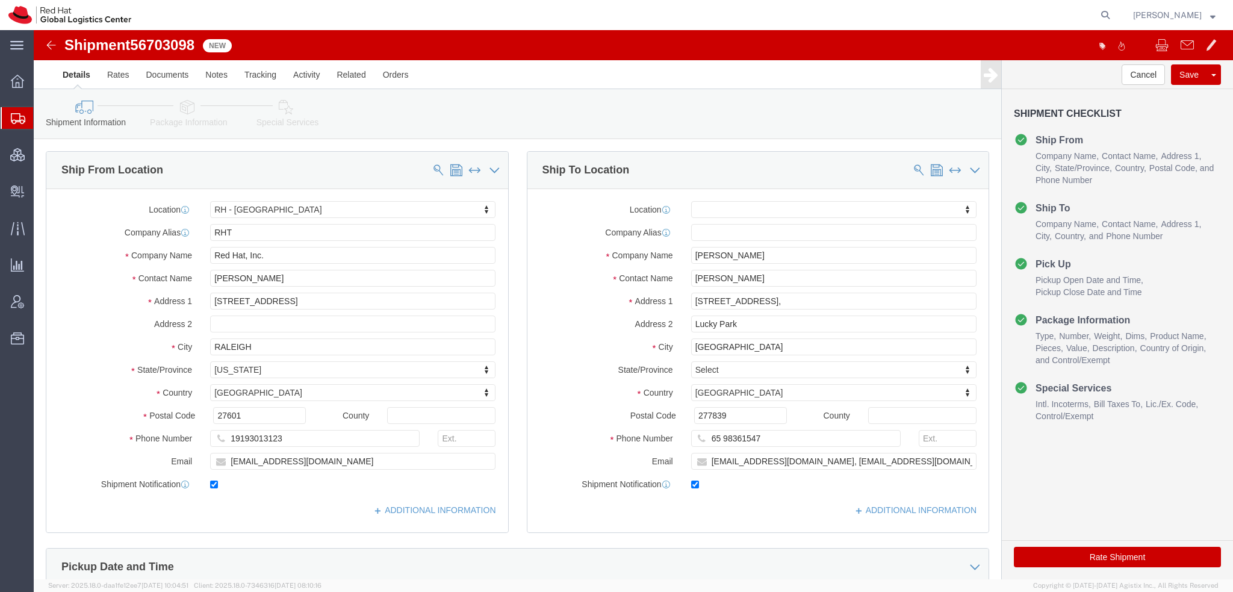
click icon
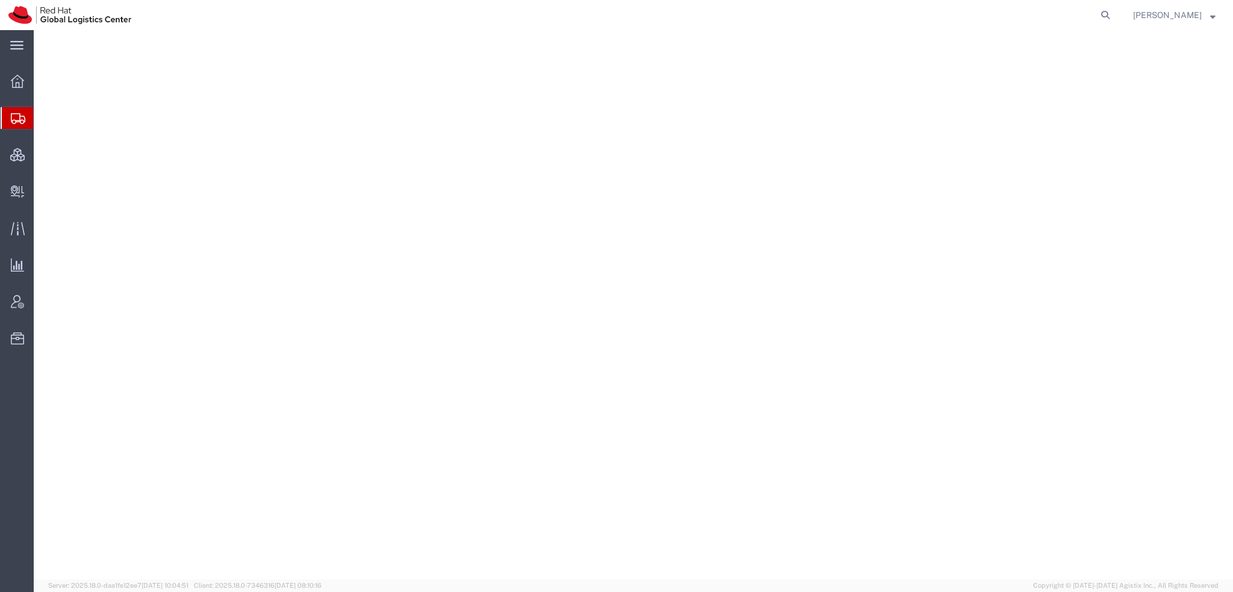
select select "38014"
select select
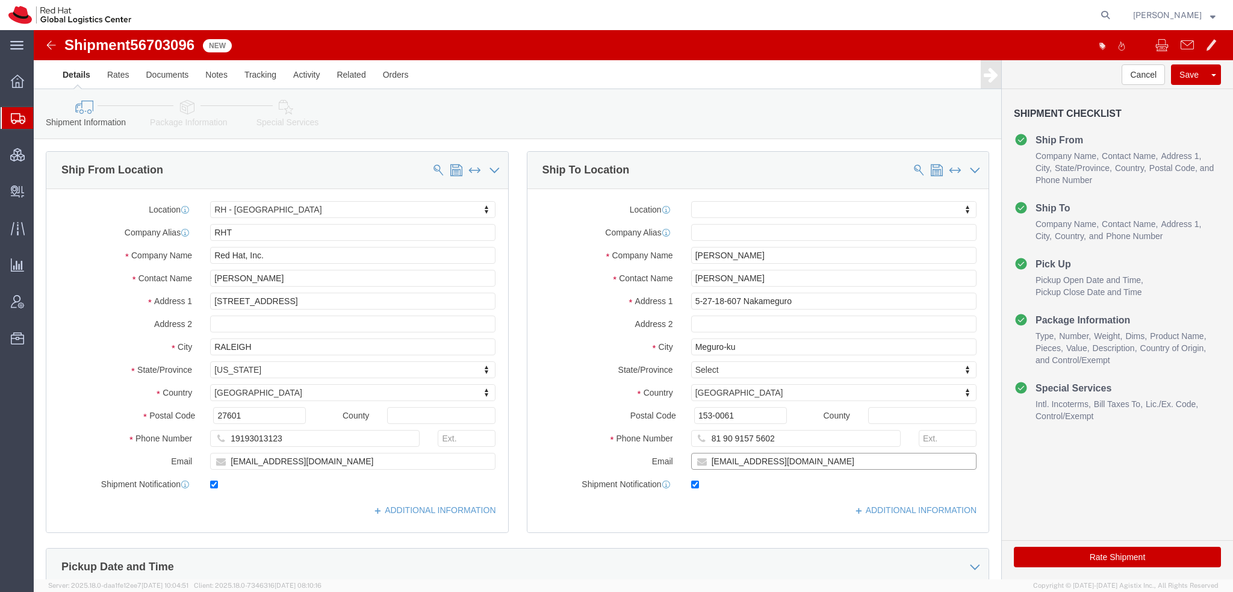
click input "[EMAIL_ADDRESS][DOMAIN_NAME]"
type input "[EMAIL_ADDRESS][DOMAIN_NAME], [EMAIL_ADDRESS][DOMAIN_NAME]"
click icon
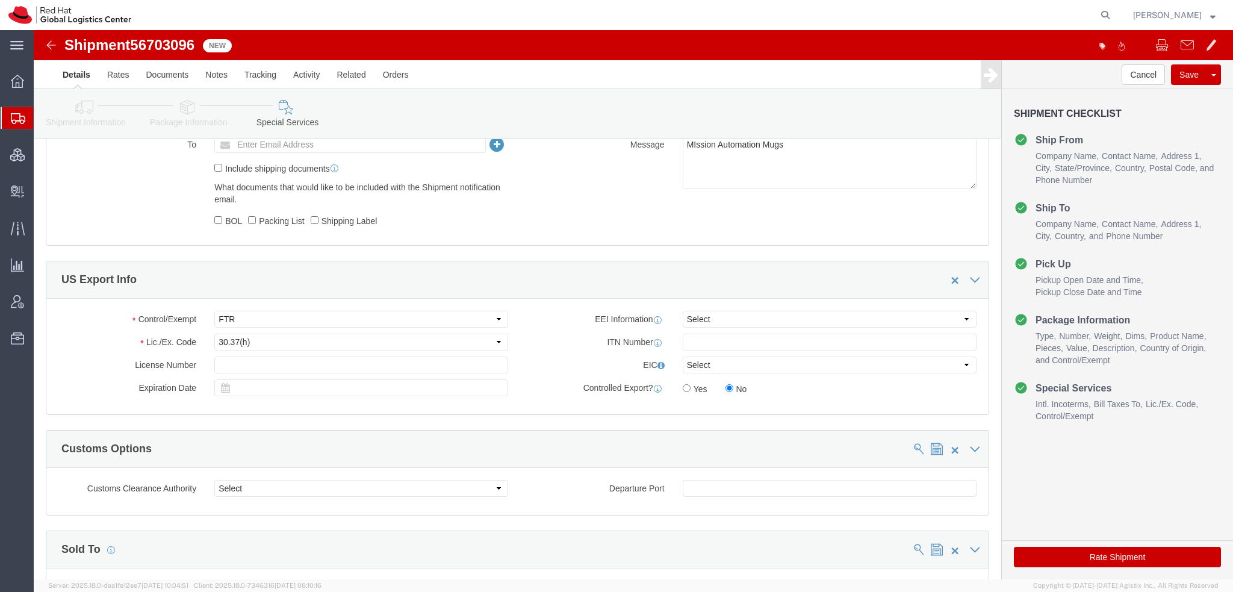
scroll to position [1018, 0]
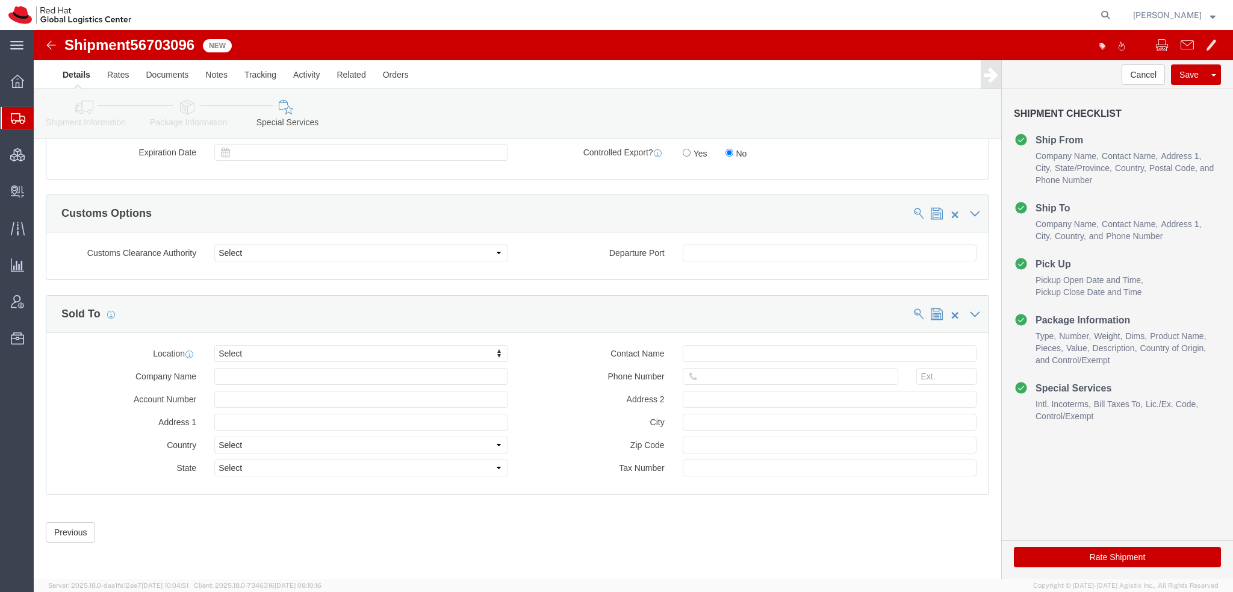
click icon
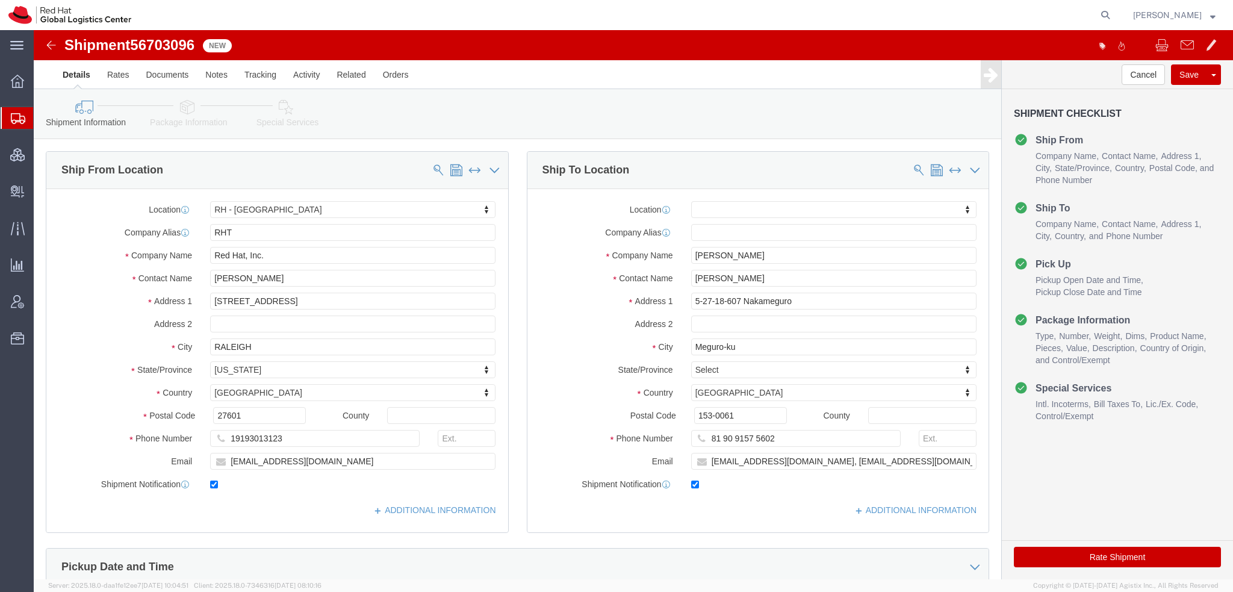
click icon
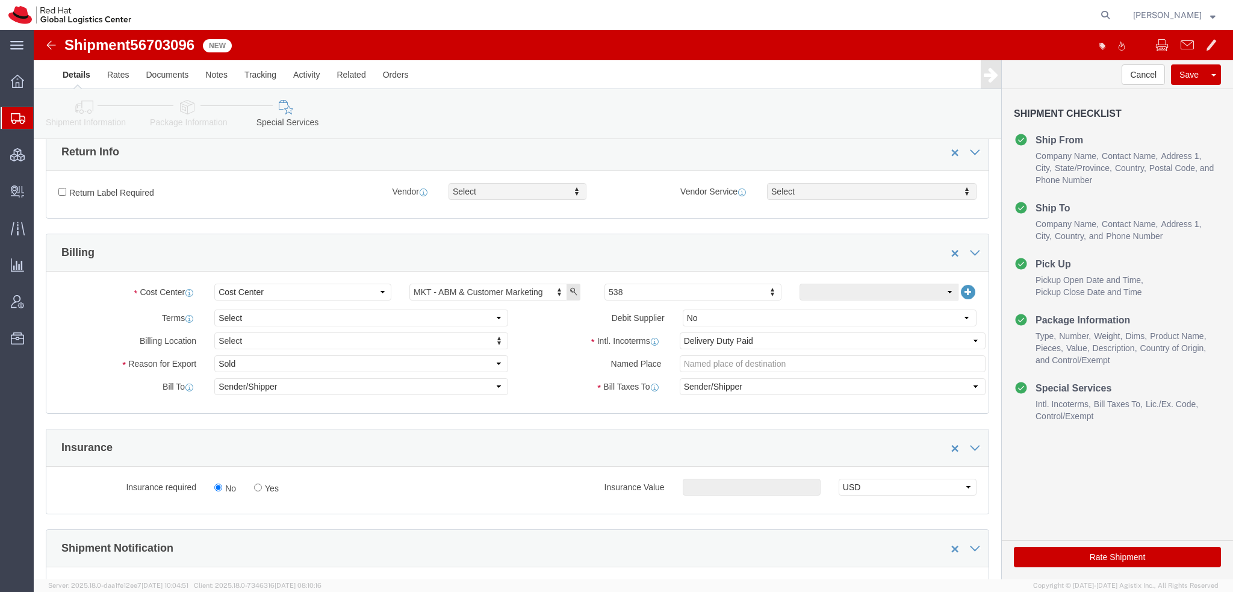
scroll to position [361, 0]
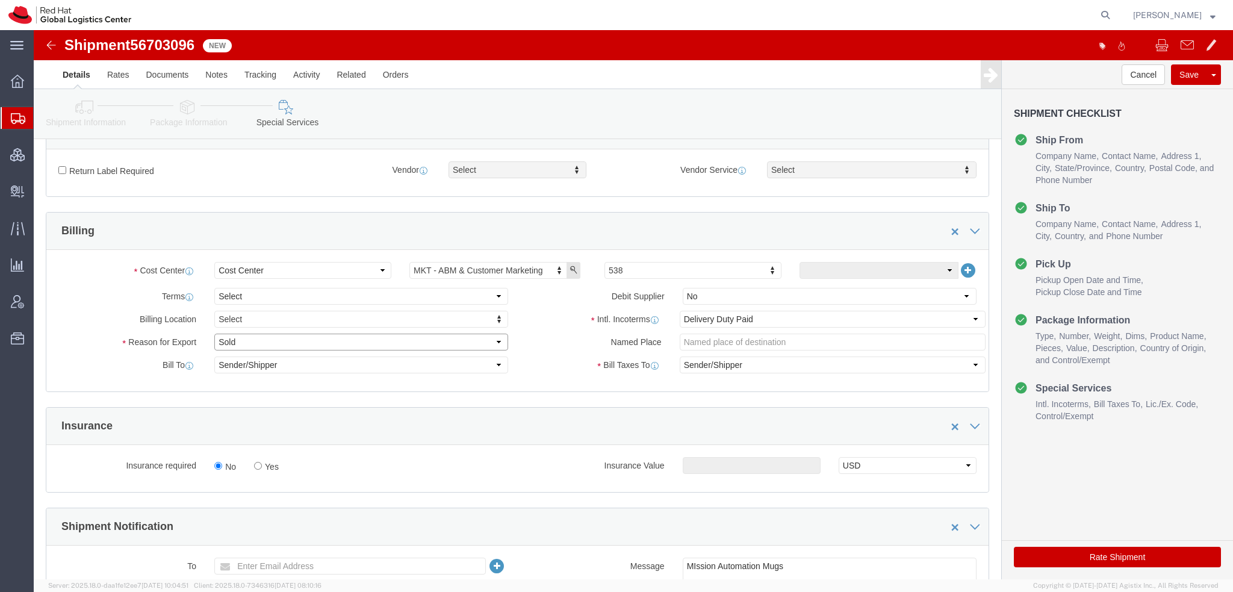
click select "Select Gift Personal Effects Repair/Warranty Return Sample Sold Temporary/Not S…"
select select "GIFT"
click select "Select Gift Personal Effects Repair/Warranty Return Sample Sold Temporary/Not S…"
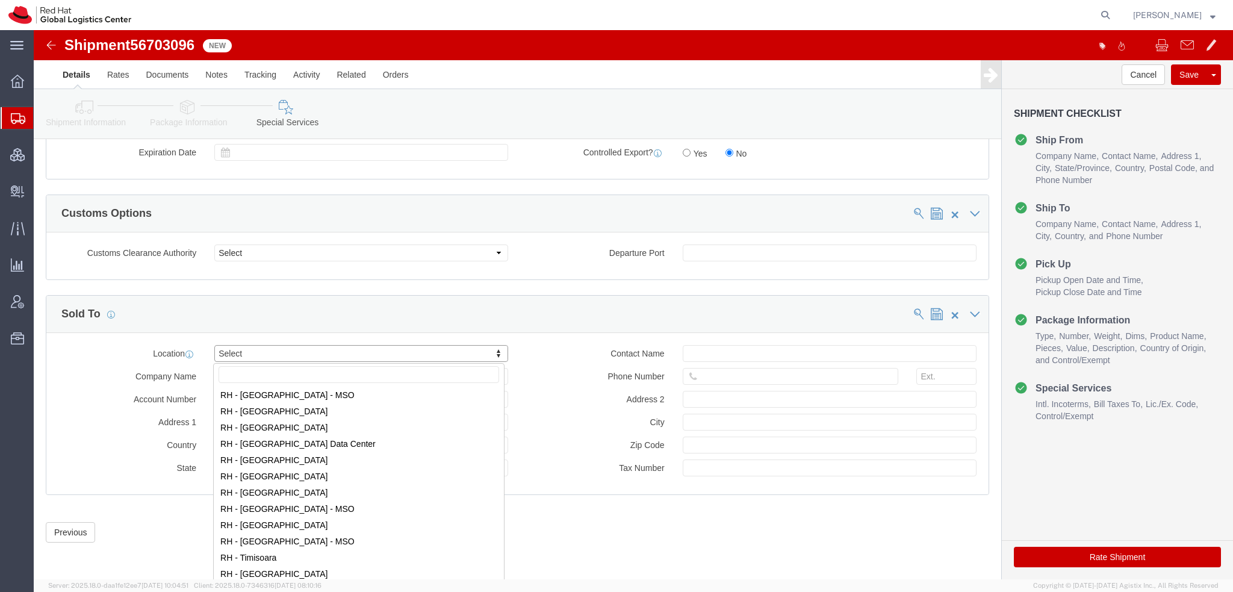
scroll to position [1986, 0]
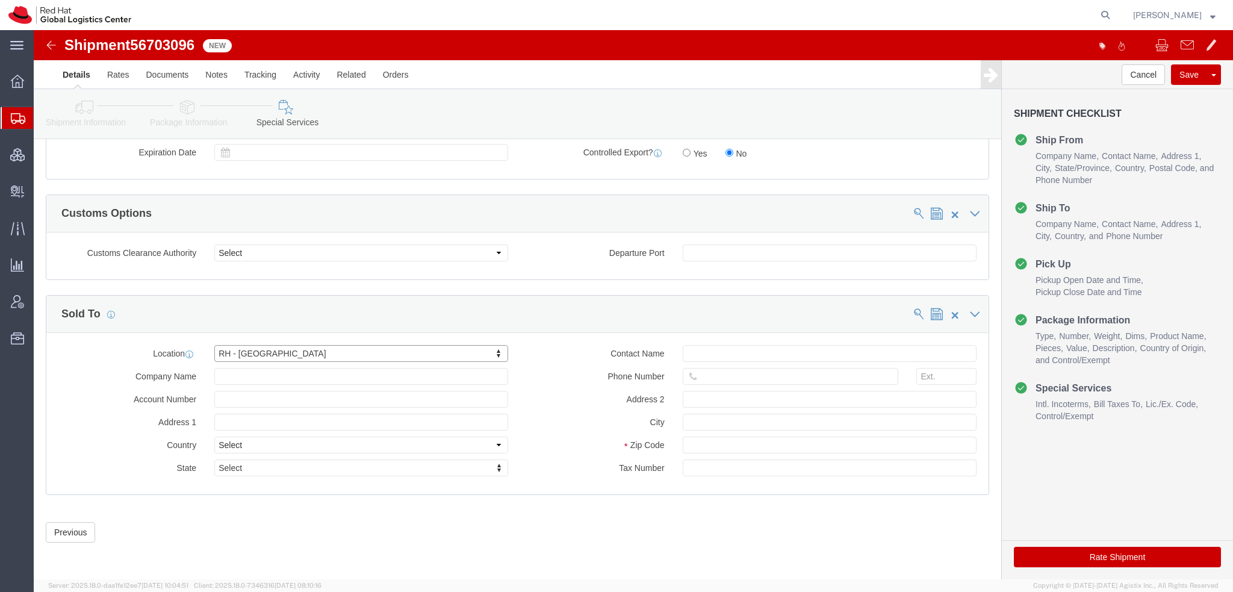
click button "Rate Shipment"
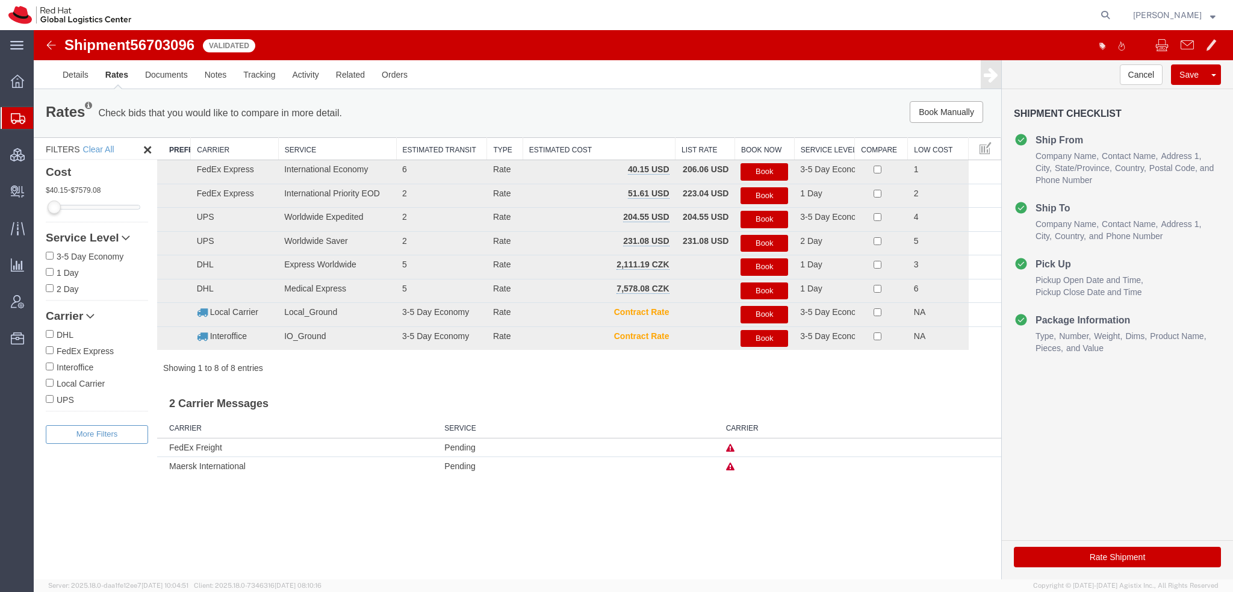
scroll to position [0, 0]
click at [769, 173] on button "Book" at bounding box center [764, 171] width 48 height 17
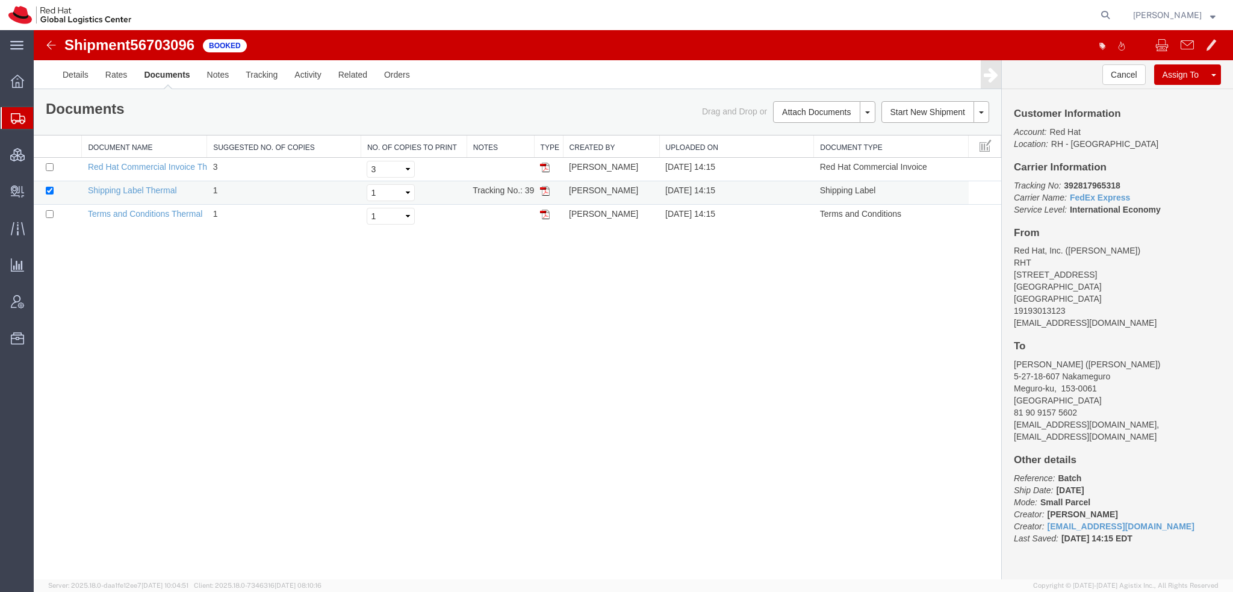
click at [544, 191] on img at bounding box center [545, 191] width 10 height 10
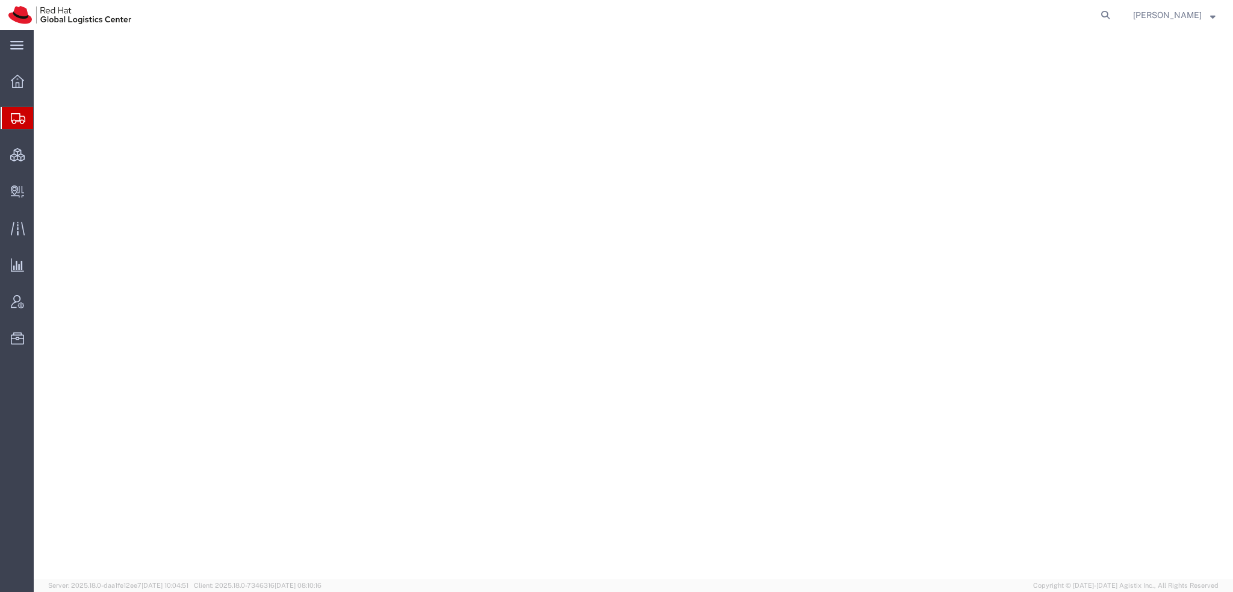
select select "38014"
select select
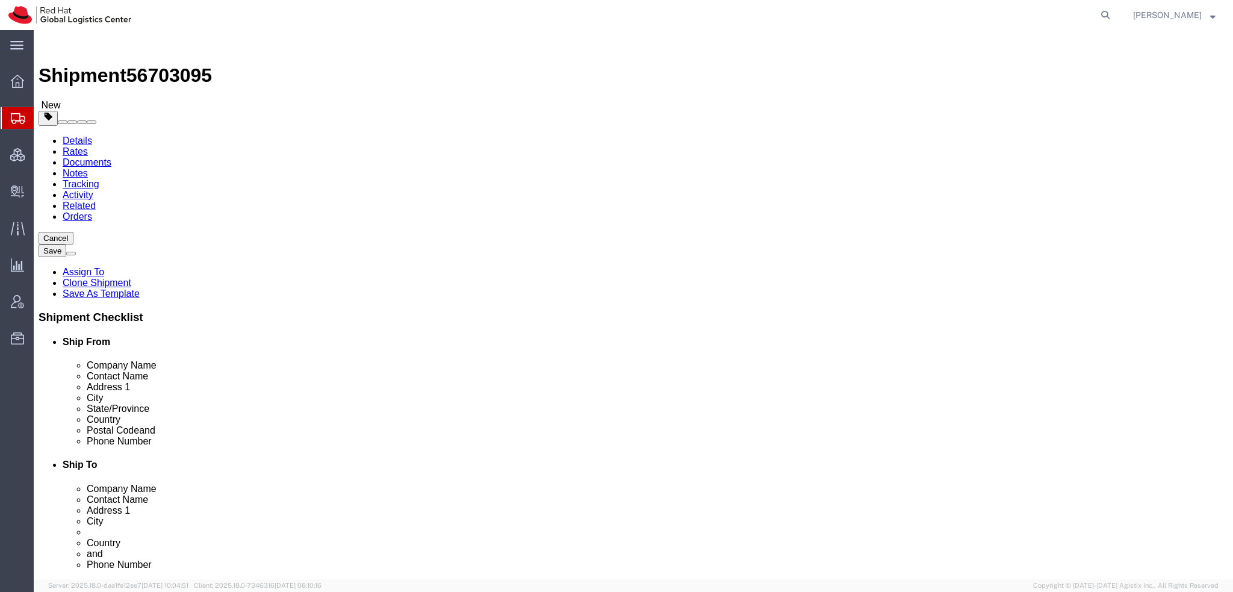
click icon
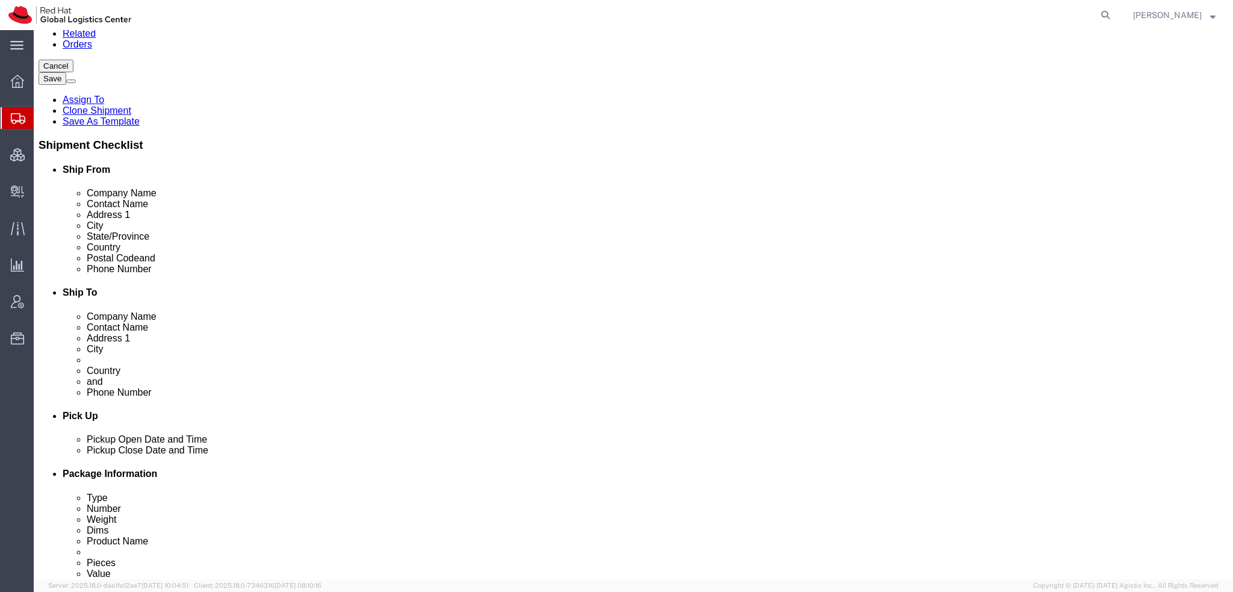
scroll to position [361, 0]
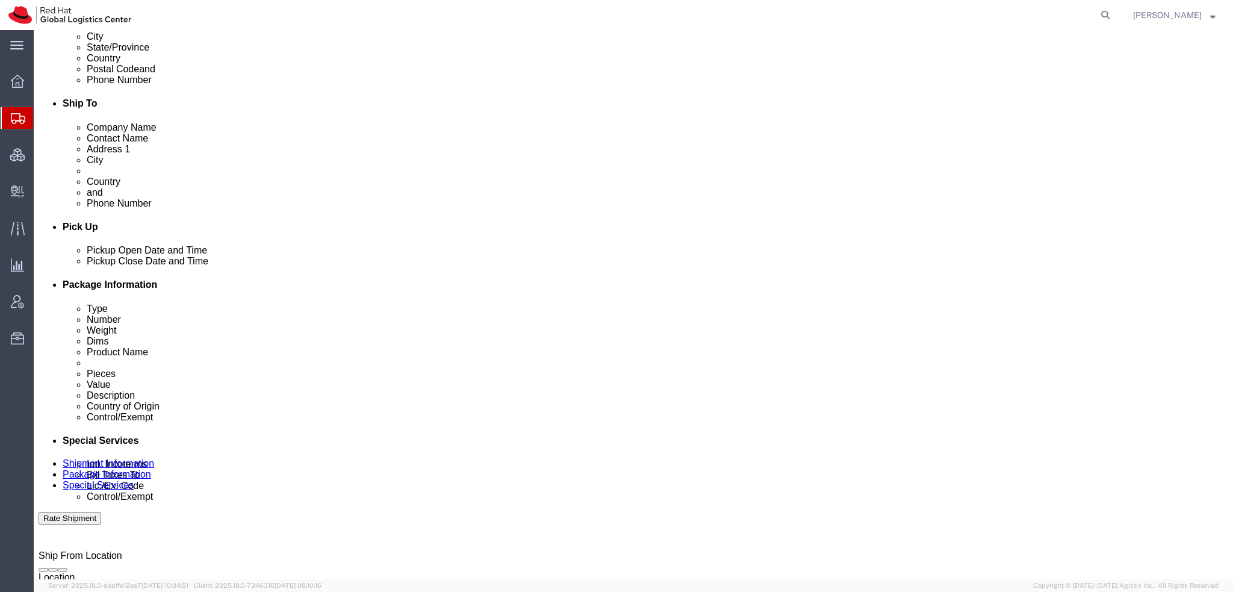
click select "Select Gift Personal Effects Repair/Warranty Return Sample Sold Temporary/Not S…"
select select "GIFT"
click select "Select Gift Personal Effects Repair/Warranty Return Sample Sold Temporary/Not S…"
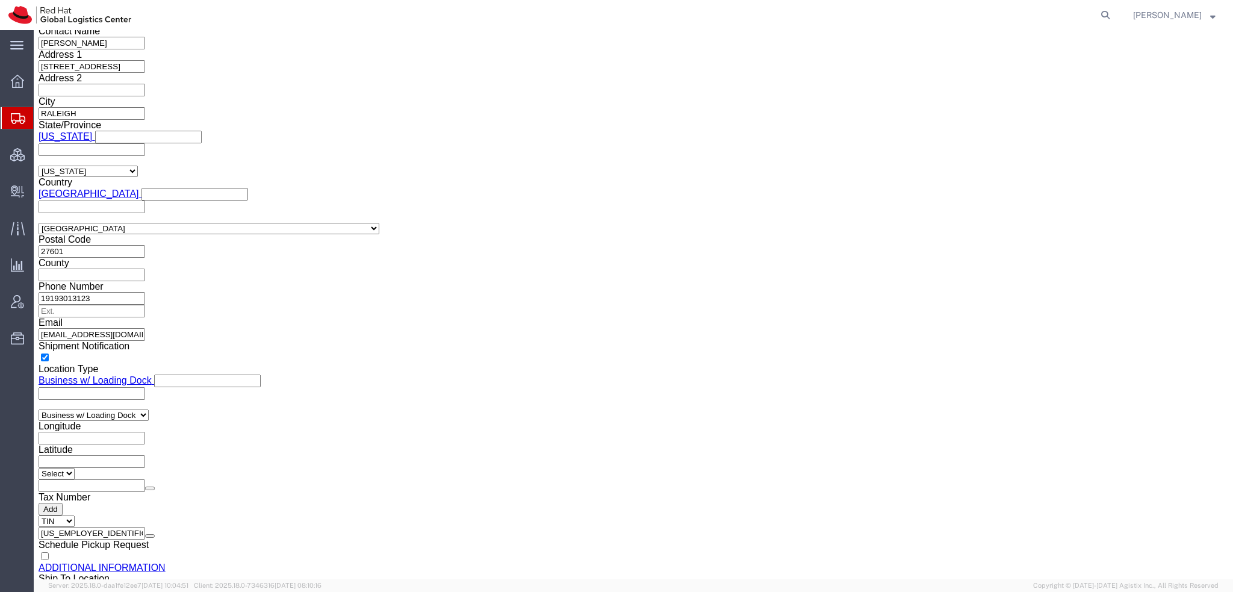
scroll to position [1018, 0]
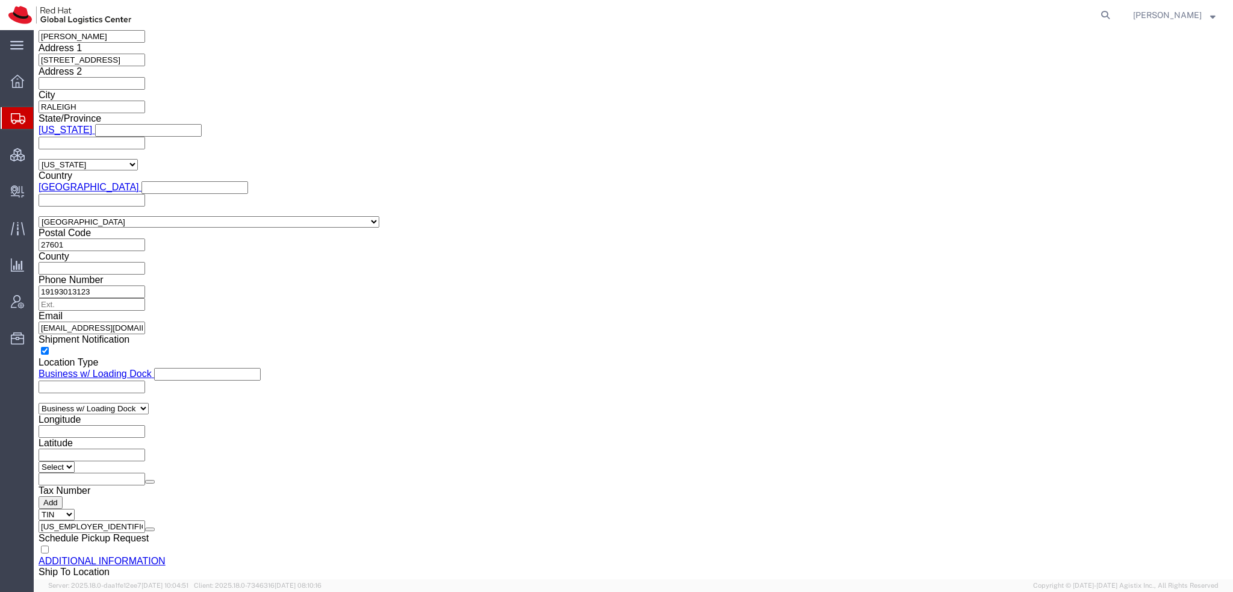
click icon
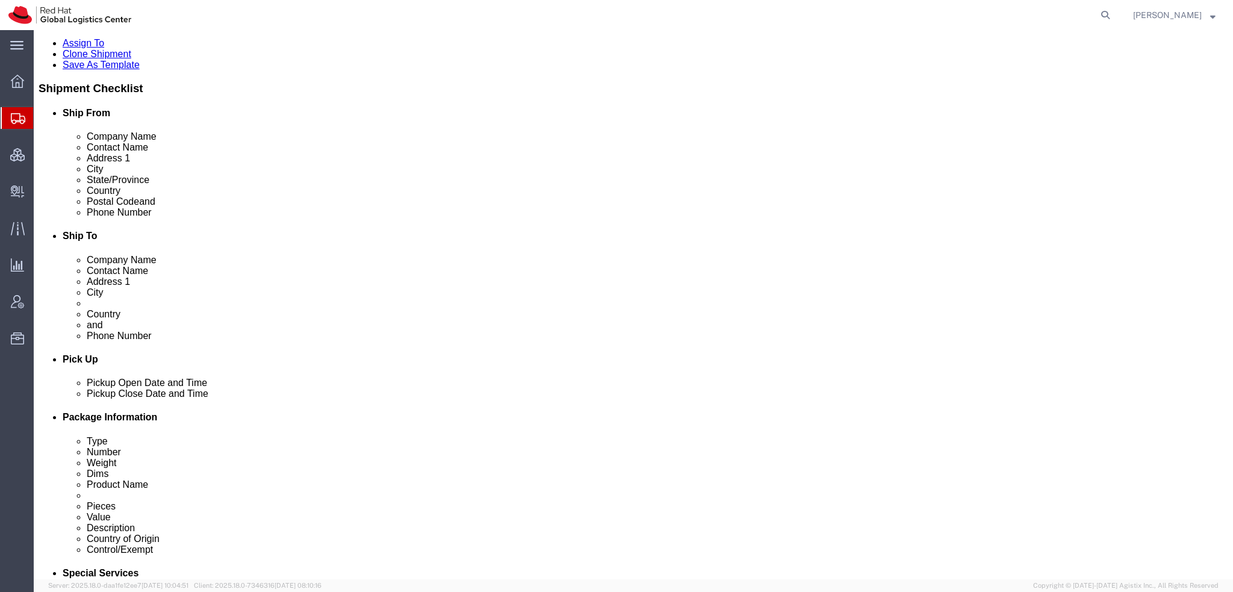
scroll to position [63, 0]
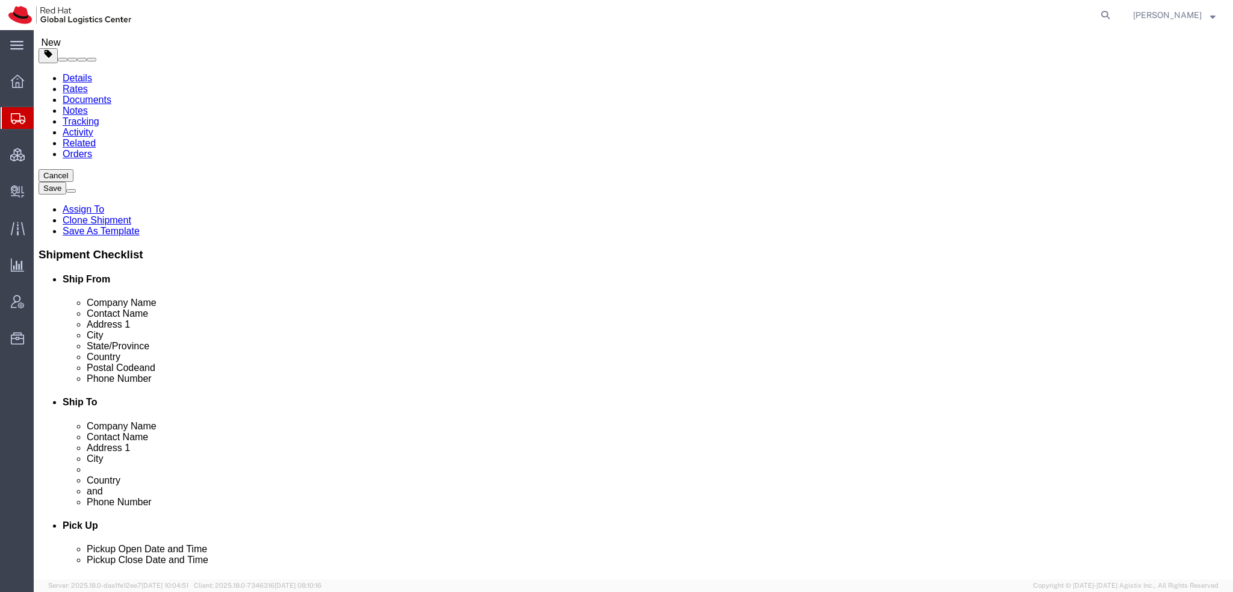
click icon
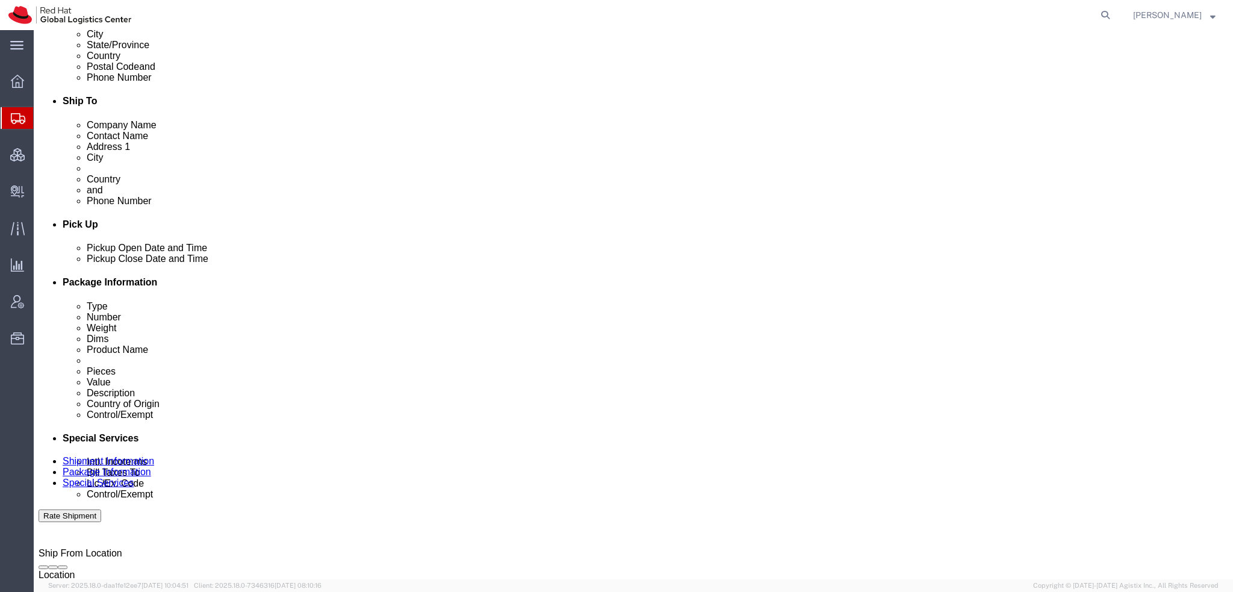
click icon "button"
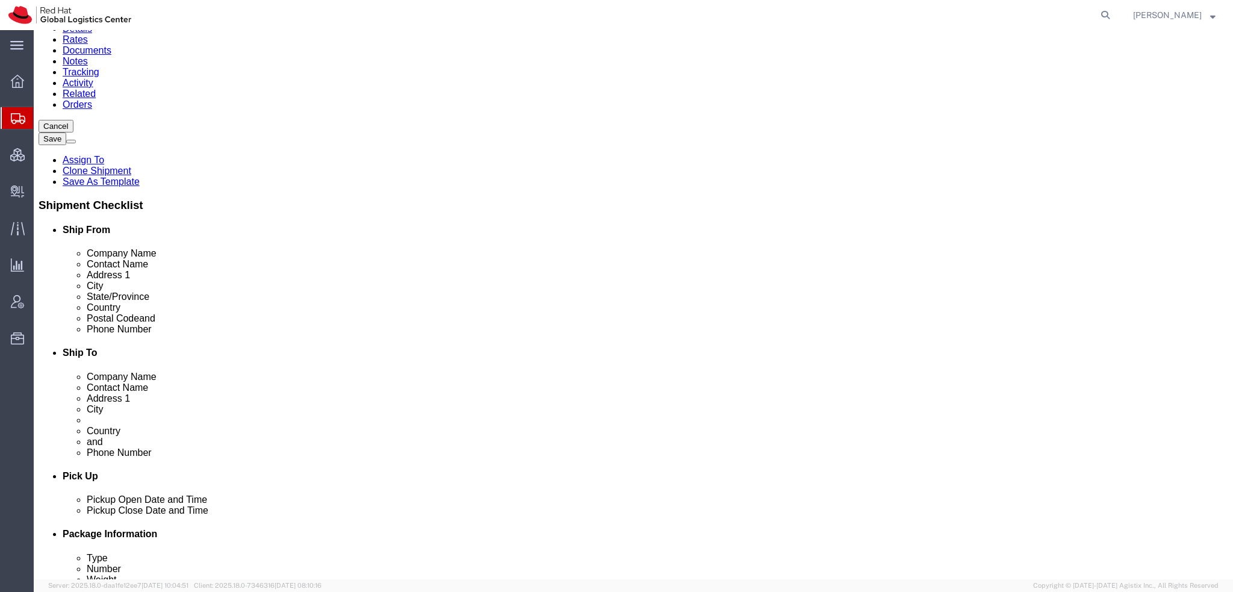
click div "IPD EU"
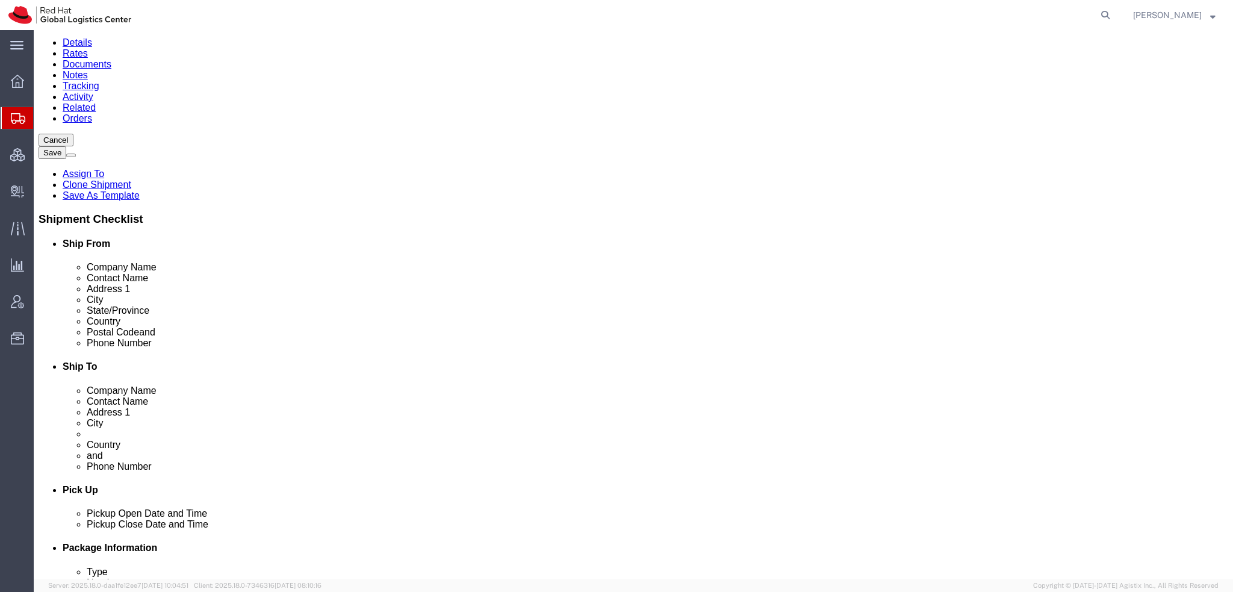
click button "Save"
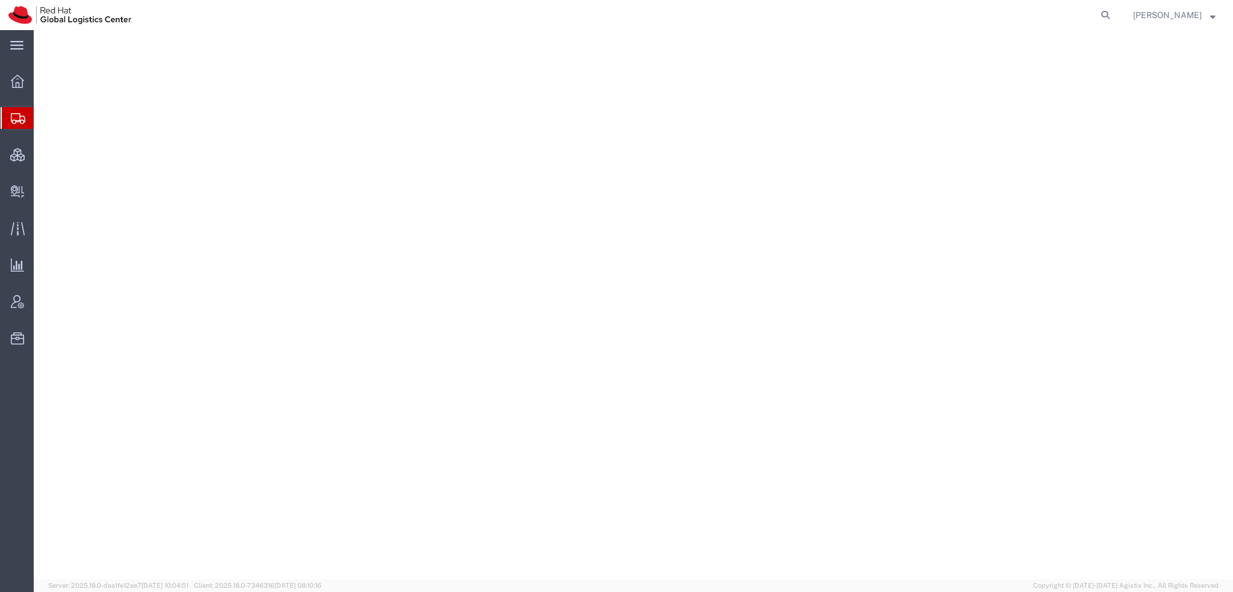
select select "38014"
select select
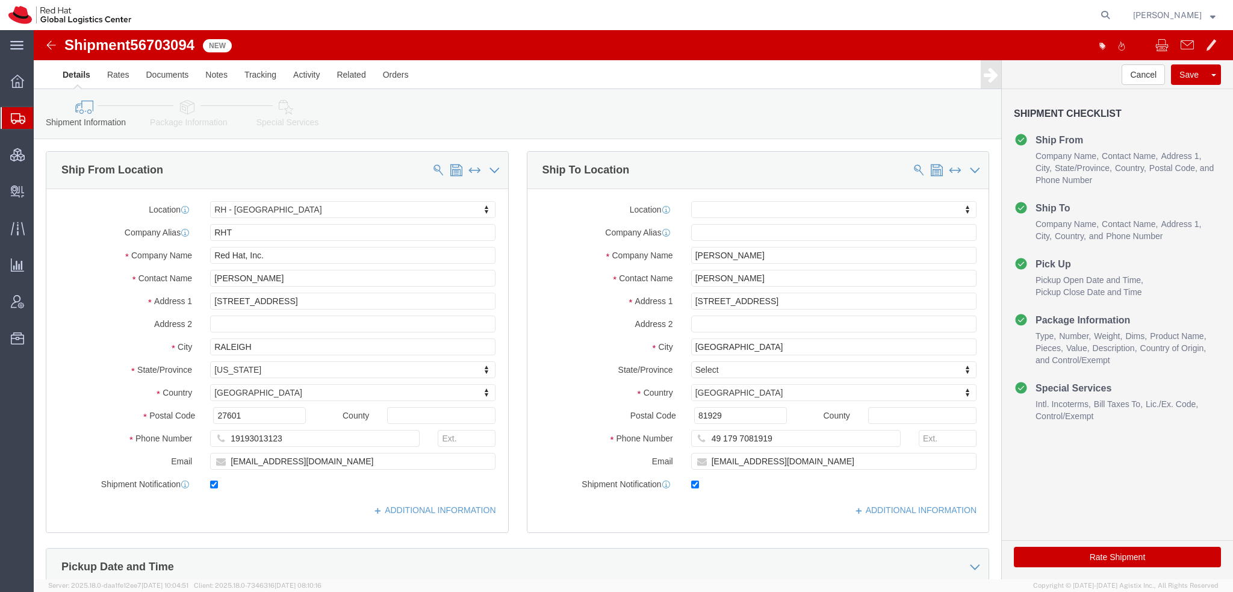
click icon
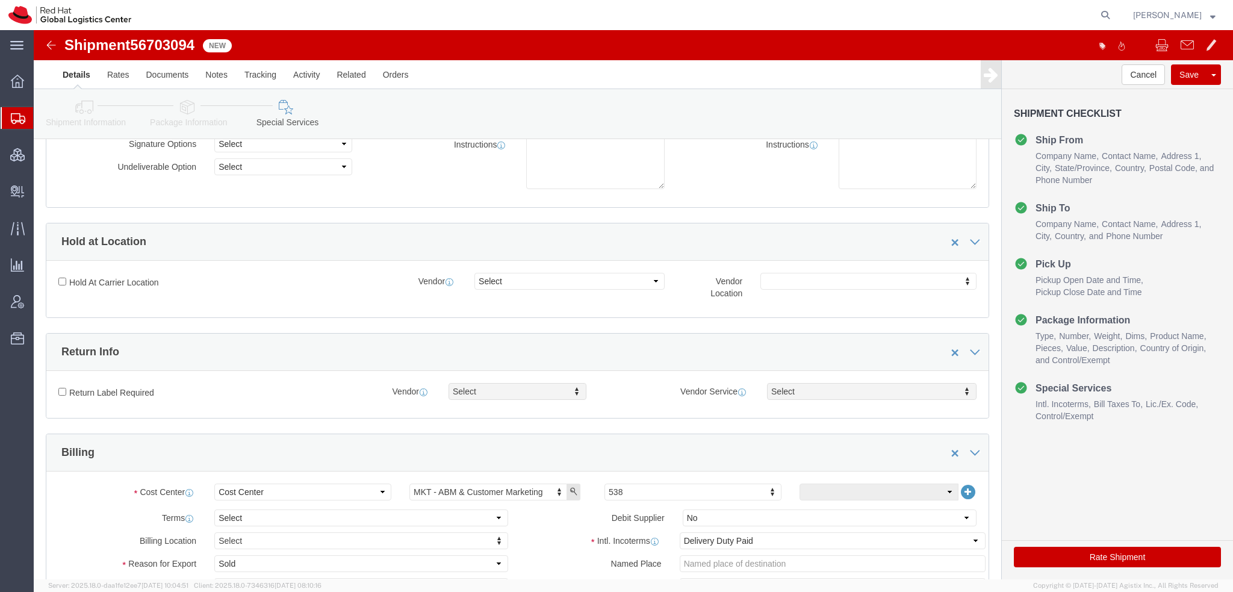
scroll to position [301, 0]
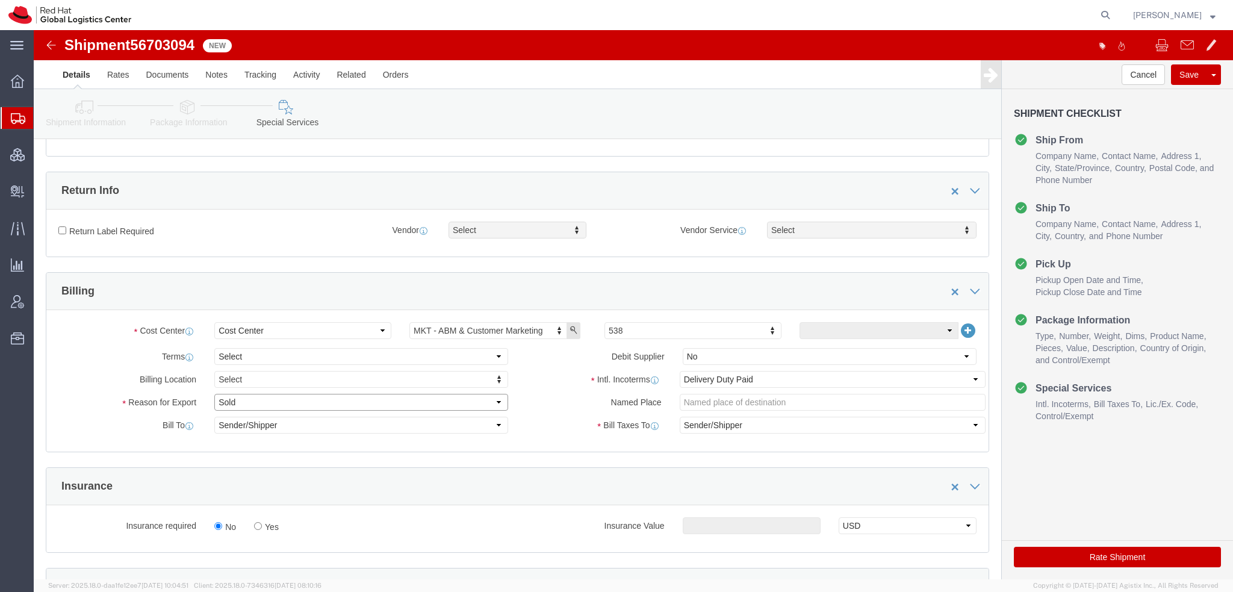
click select "Select Gift Personal Effects Repair/Warranty Return Sample Sold Temporary/Not S…"
select select "GIFT"
click select "Select Gift Personal Effects Repair/Warranty Return Sample Sold Temporary/Not S…"
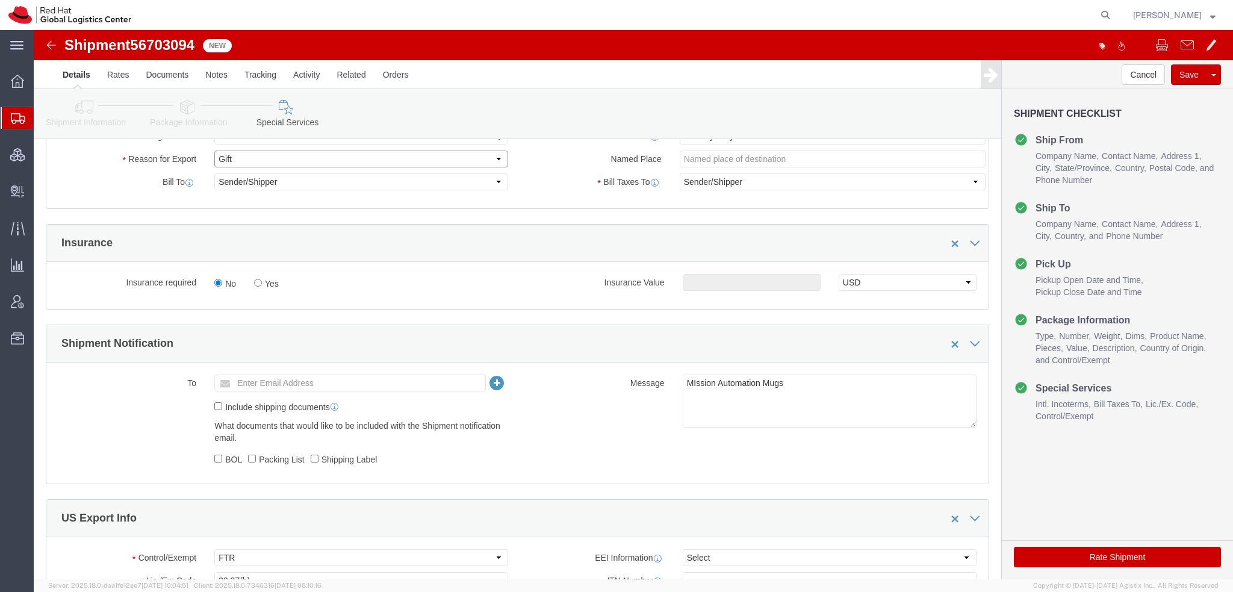
scroll to position [662, 0]
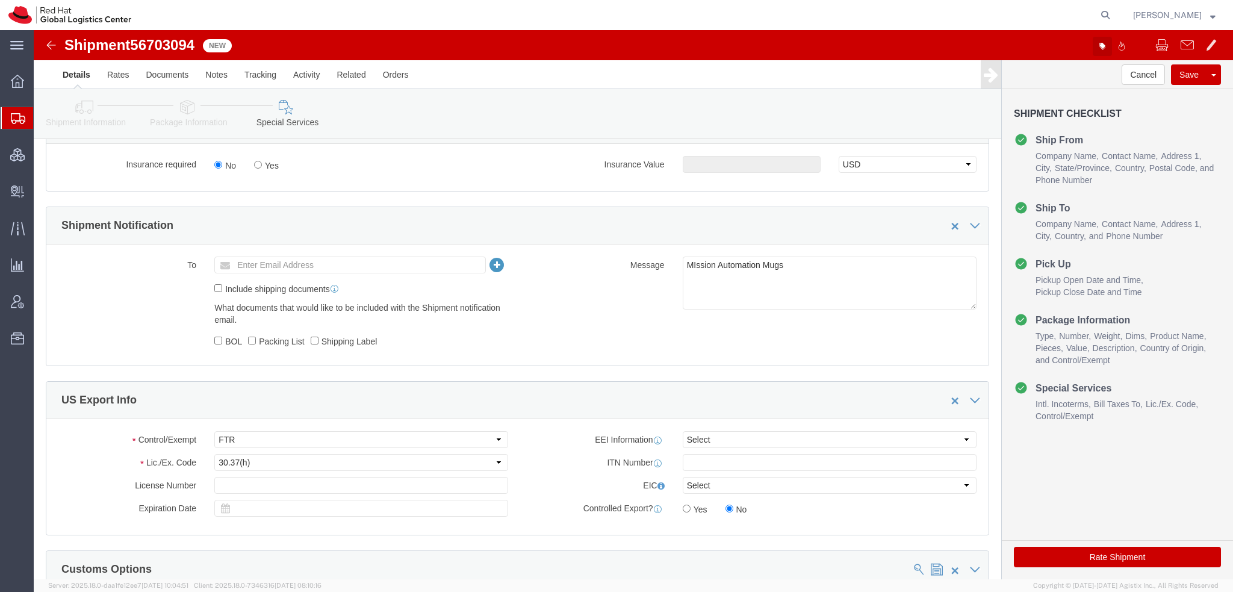
click icon "button"
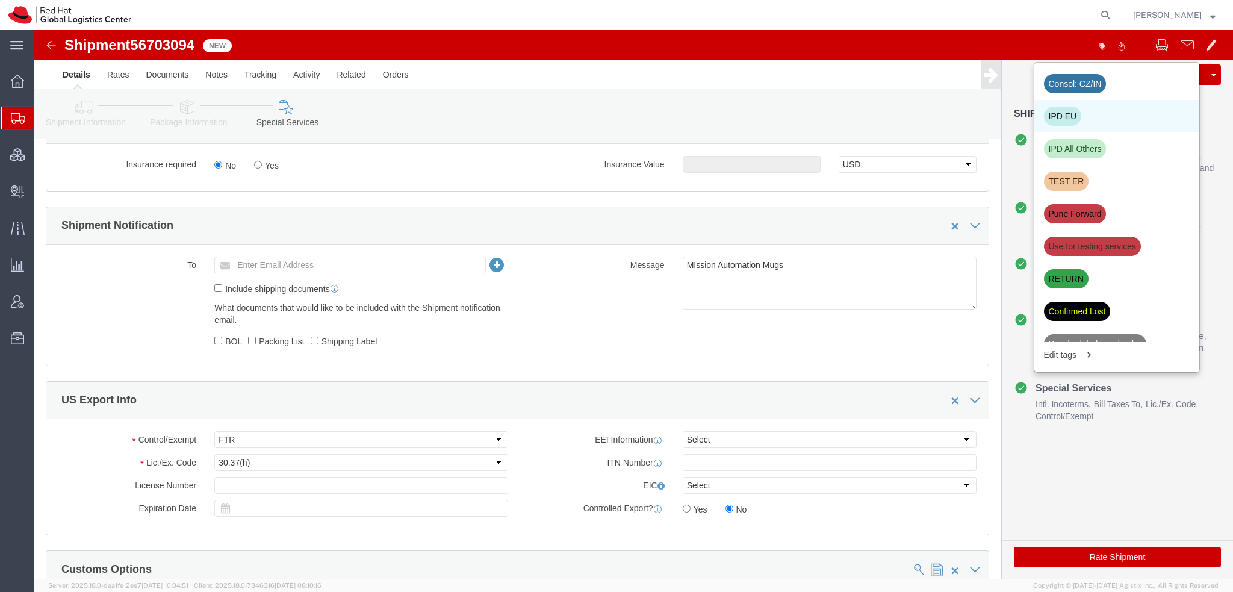
click div "IPD EU"
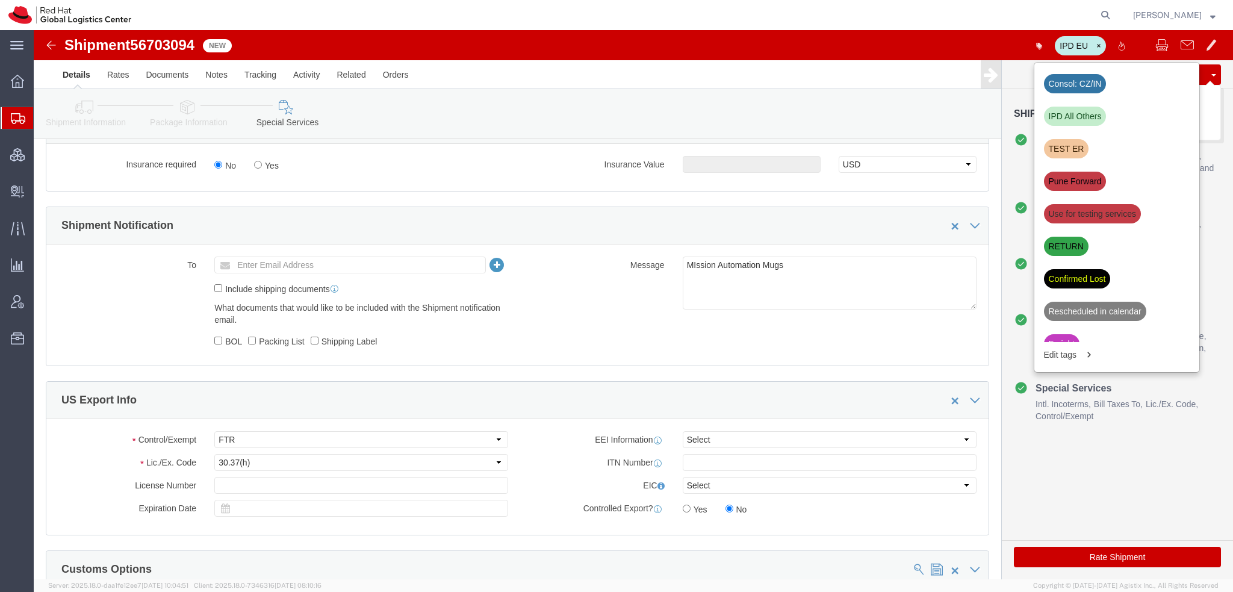
click button "Save"
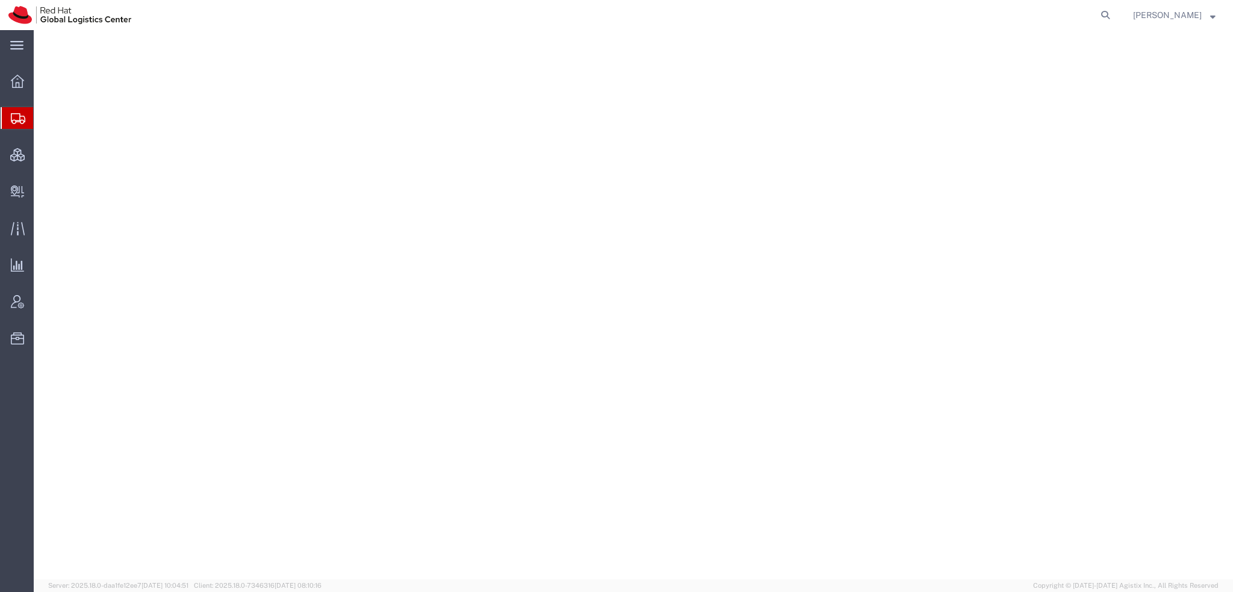
select select "38014"
select select
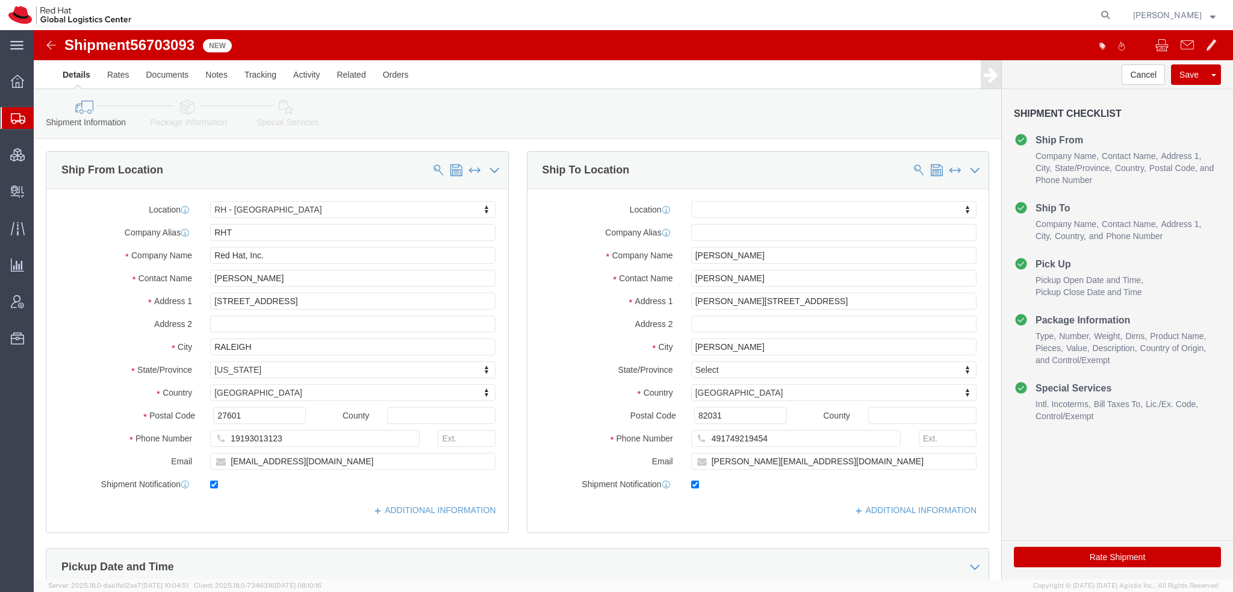
click icon
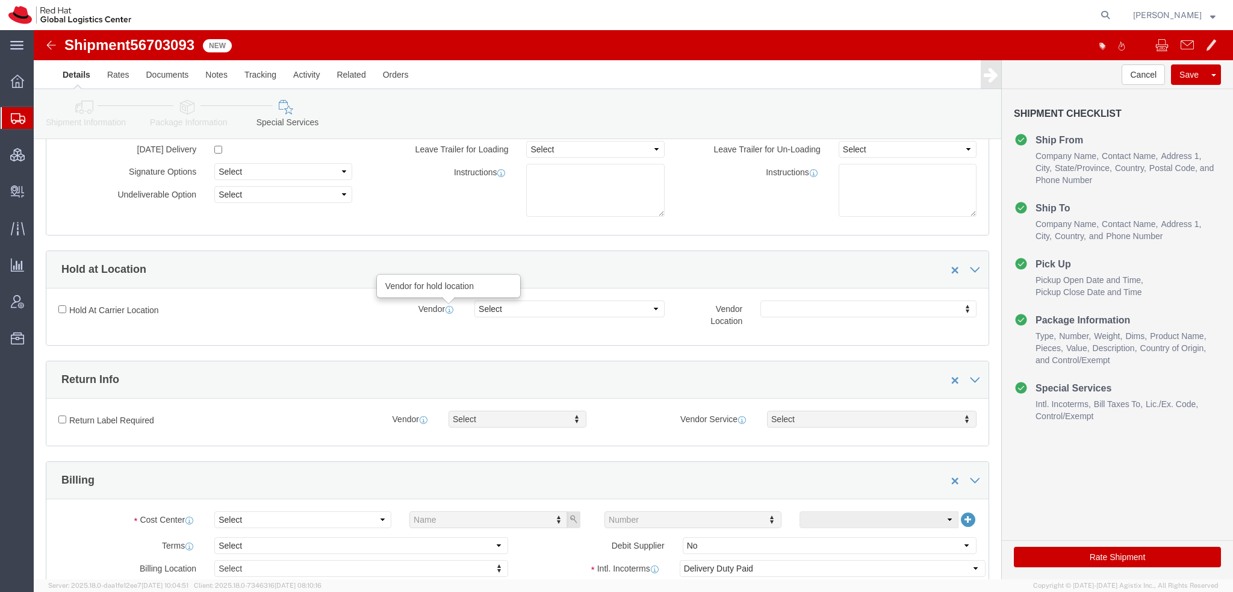
scroll to position [301, 0]
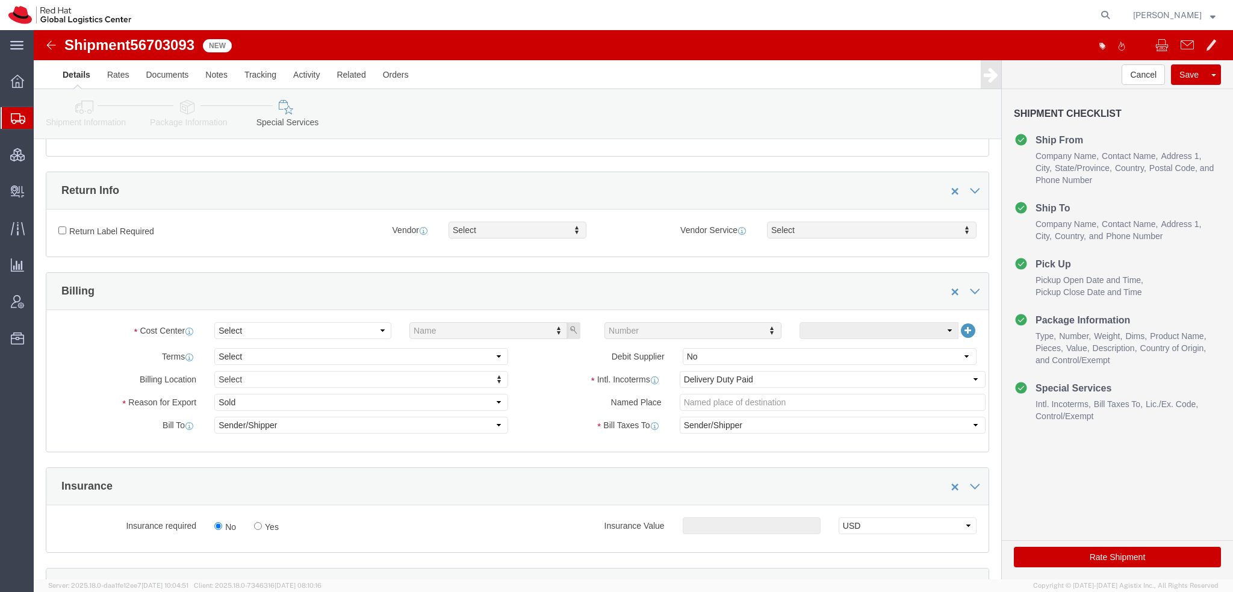
click div "Cost Center Select Name Number Terms Select Free of Charge Free of Cost NET 30 …"
click select "Select"
click select "Select Gift Personal Effects Repair/Warranty Return Sample Sold Temporary/Not S…"
select select "GIFT"
click select "Select Gift Personal Effects Repair/Warranty Return Sample Sold Temporary/Not S…"
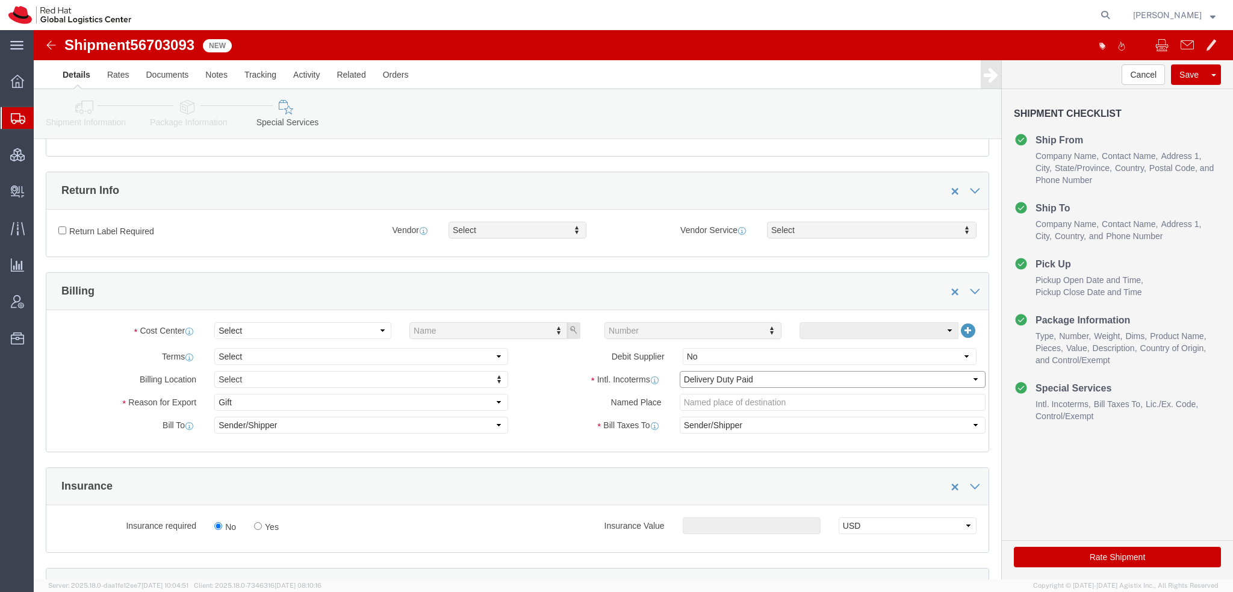
click select "Select Carriage Insurance Paid Carriage Paid To Cost and Freight Cost Insurance…"
select select
click select "Select Carriage Insurance Paid Carriage Paid To Cost and Freight Cost Insurance…"
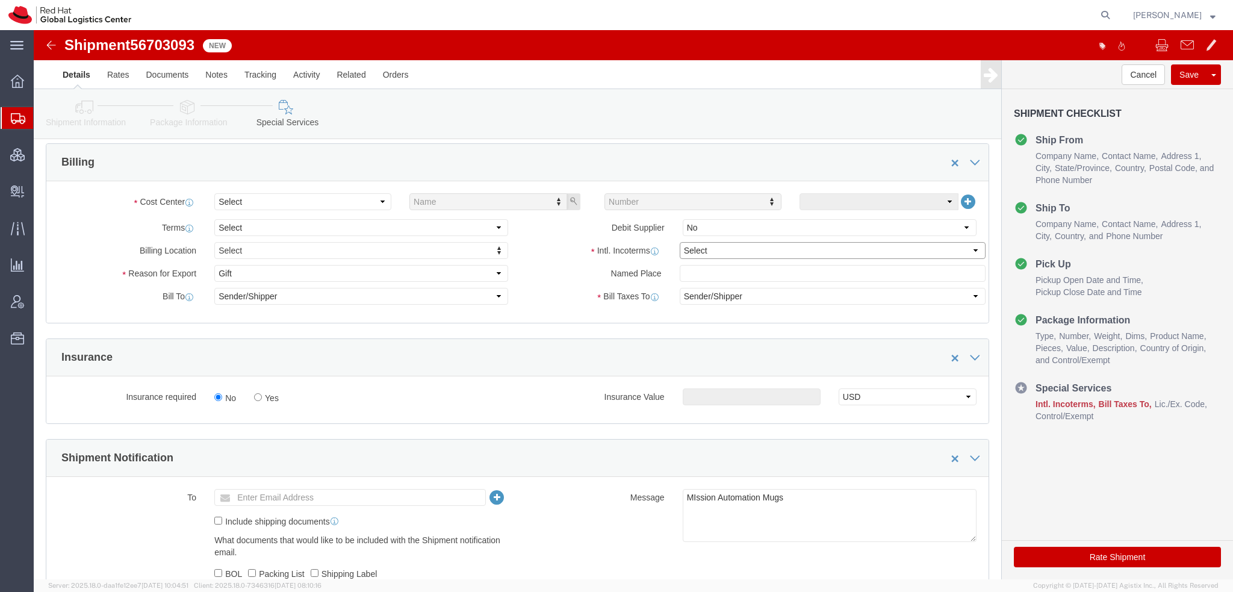
scroll to position [361, 0]
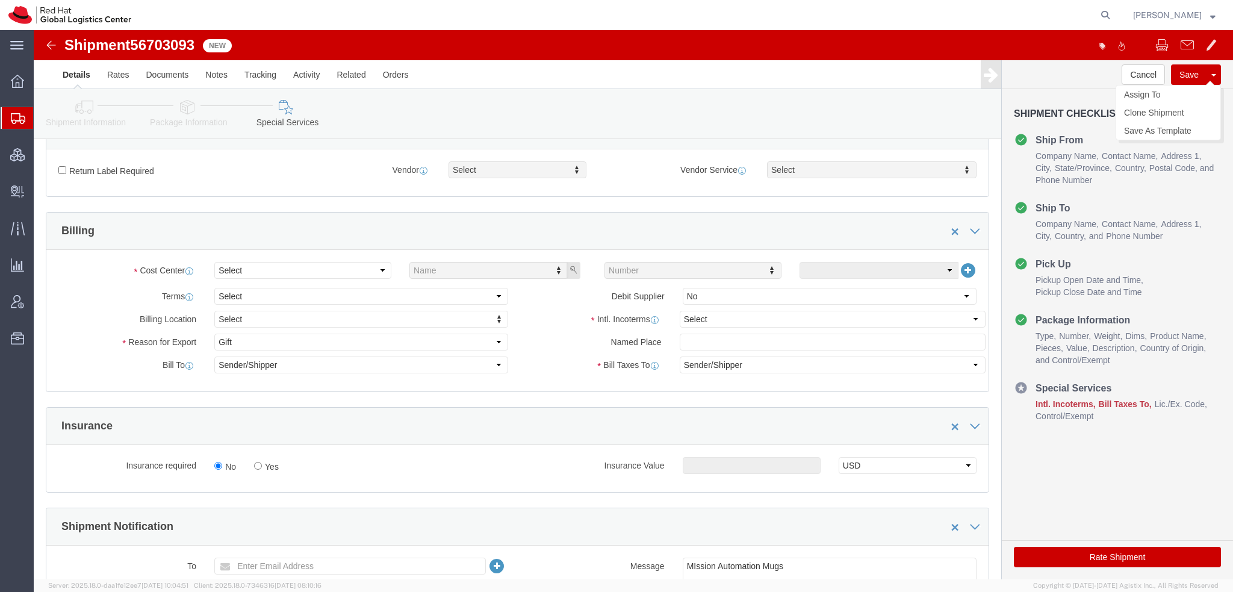
click button "Save"
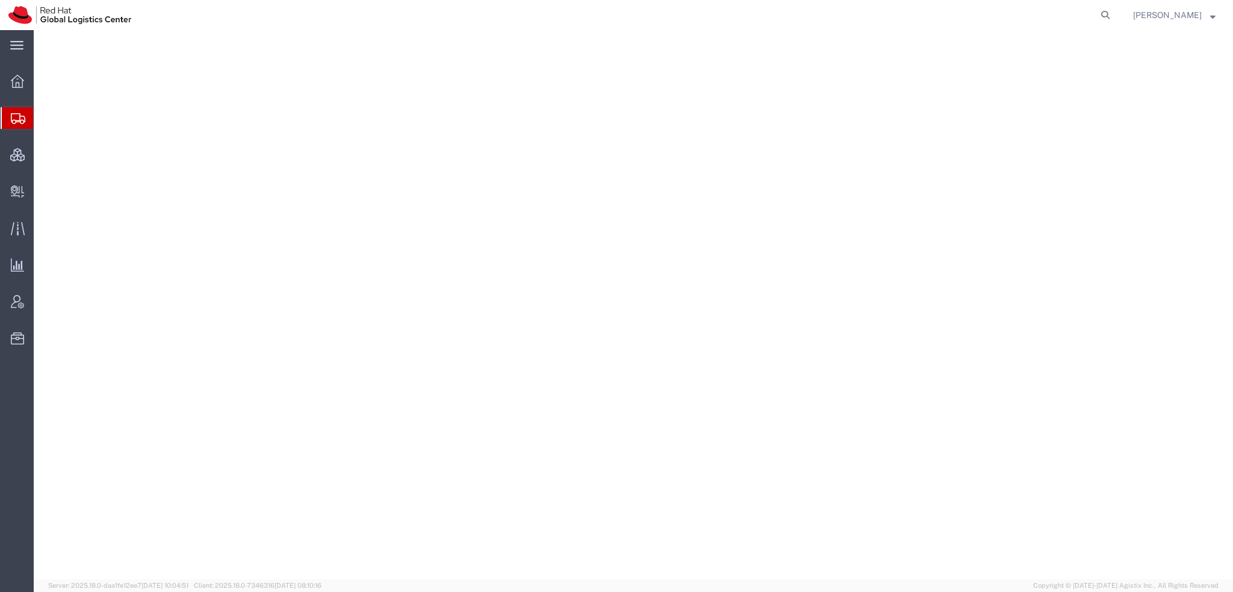
select select "38014"
select select
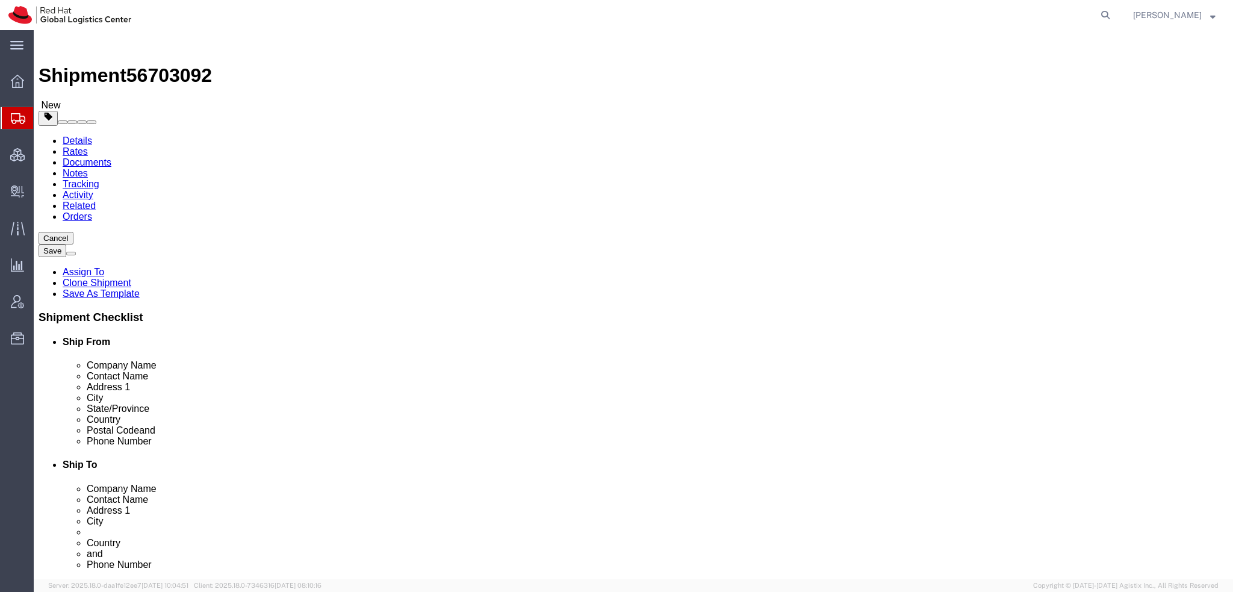
drag, startPoint x: 725, startPoint y: 412, endPoint x: 79, endPoint y: 261, distance: 662.7
click div "Ship From Location Location RH - Raleigh My Profile Location RH - Amsterdam - M…"
click input "Sarah Jordaan"
type input "Sarah j"
click p "- Red Hat Asia-Pacific Pty. Ltd. - (Sarah Jordaan) Canberra House, Level 11, 40…"
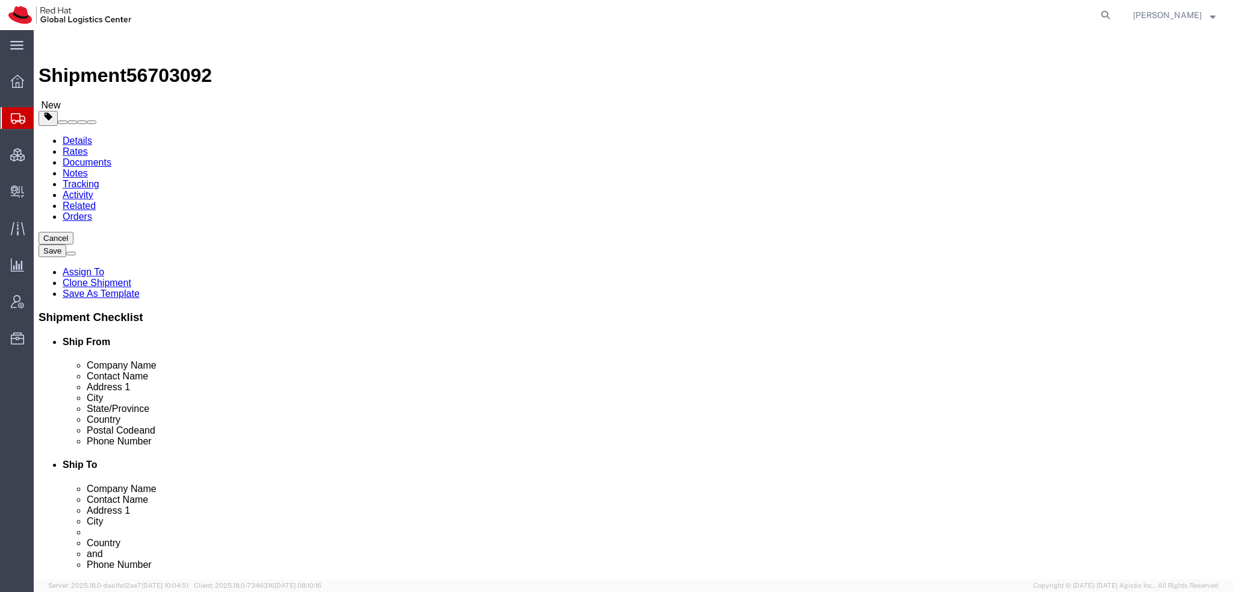
select select "37938"
click input "432475273"
paste input "432475273"
type input "432475273"
click input "sjordaan@redhat.com"
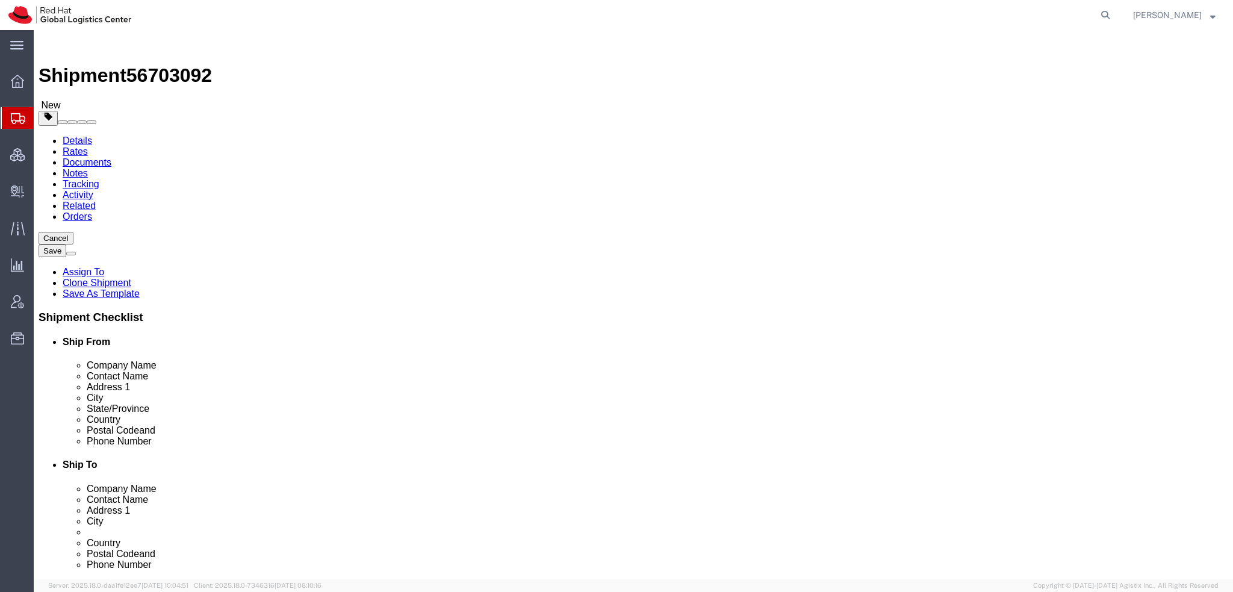
type input "sjordaan@redhat.com, apaclogistics@redhat.com"
click icon
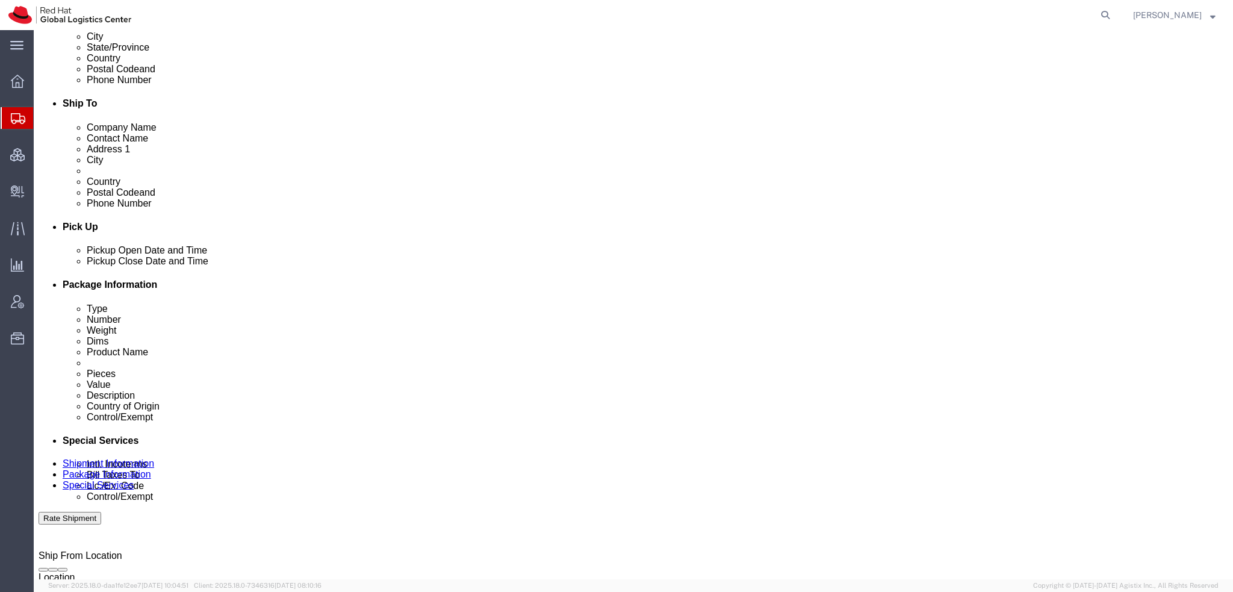
click select "Select Gift Personal Effects Repair/Warranty Return Sample Sold Temporary/Not S…"
select select "GIFT"
click select "Select Gift Personal Effects Repair/Warranty Return Sample Sold Temporary/Not S…"
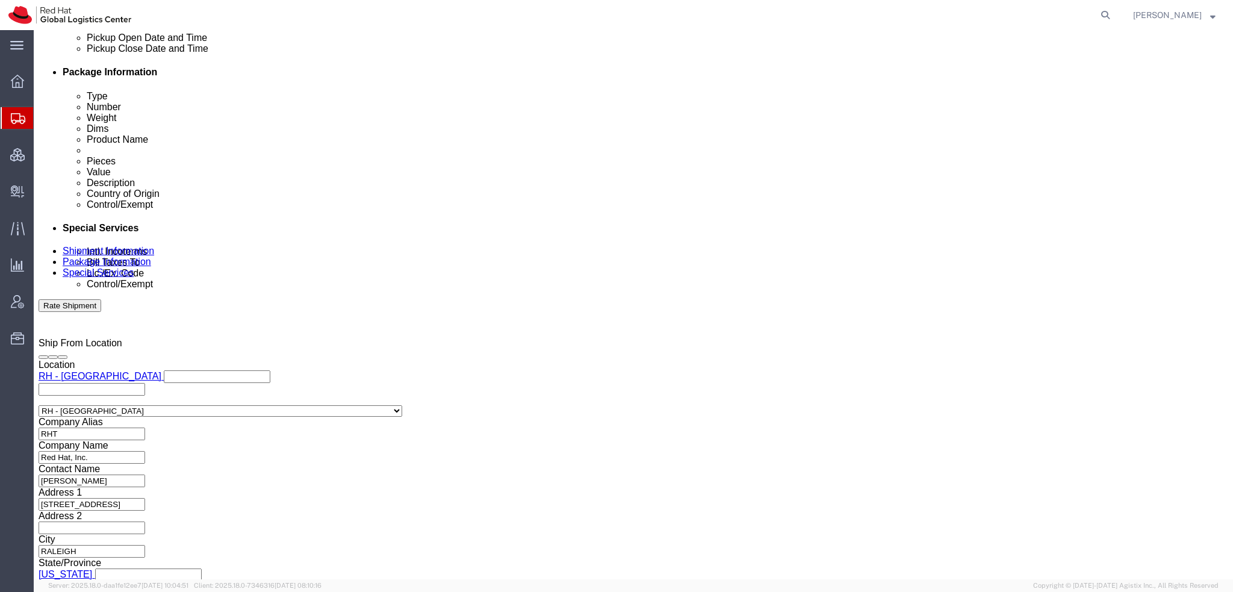
scroll to position [722, 0]
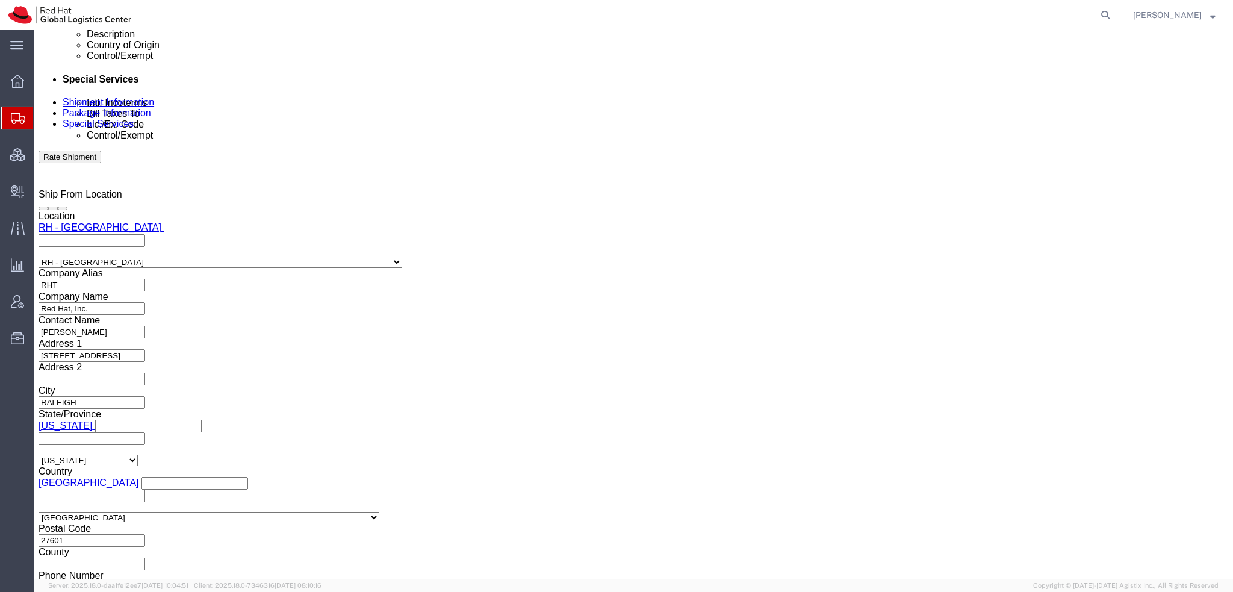
click button "Rate Shipment"
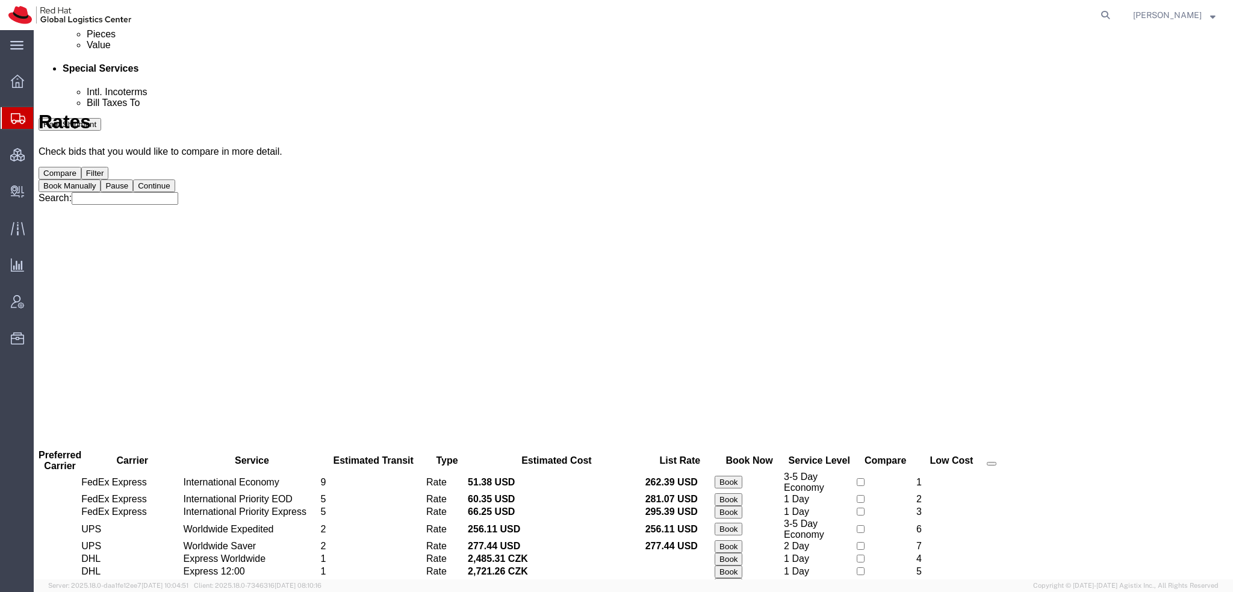
scroll to position [0, 0]
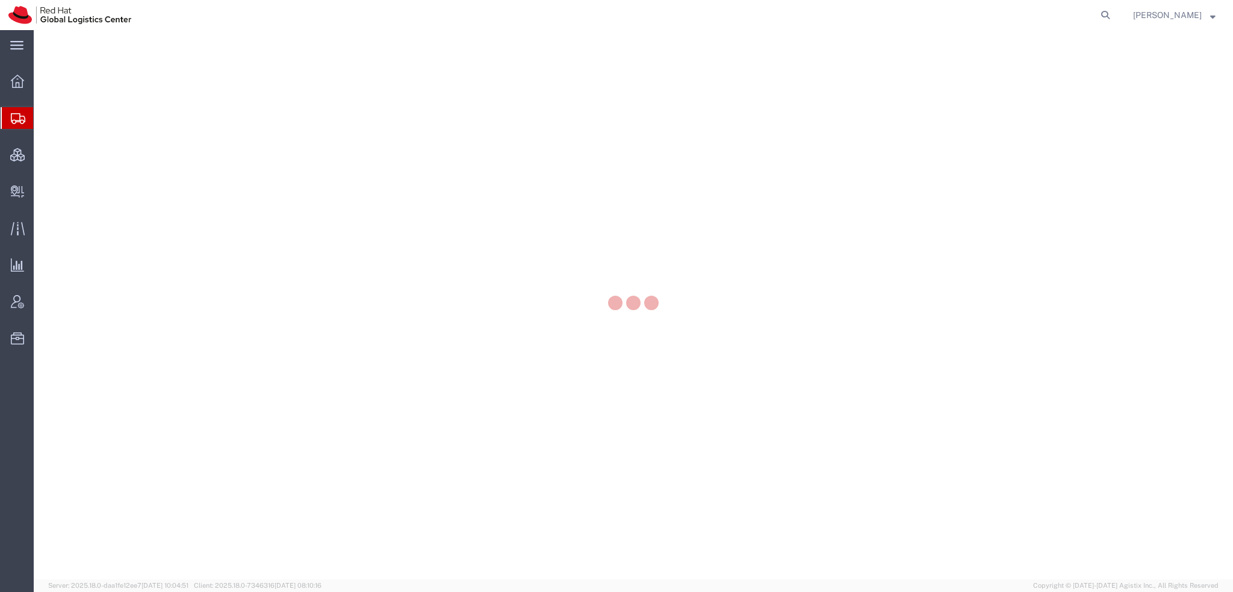
select select "38014"
select select
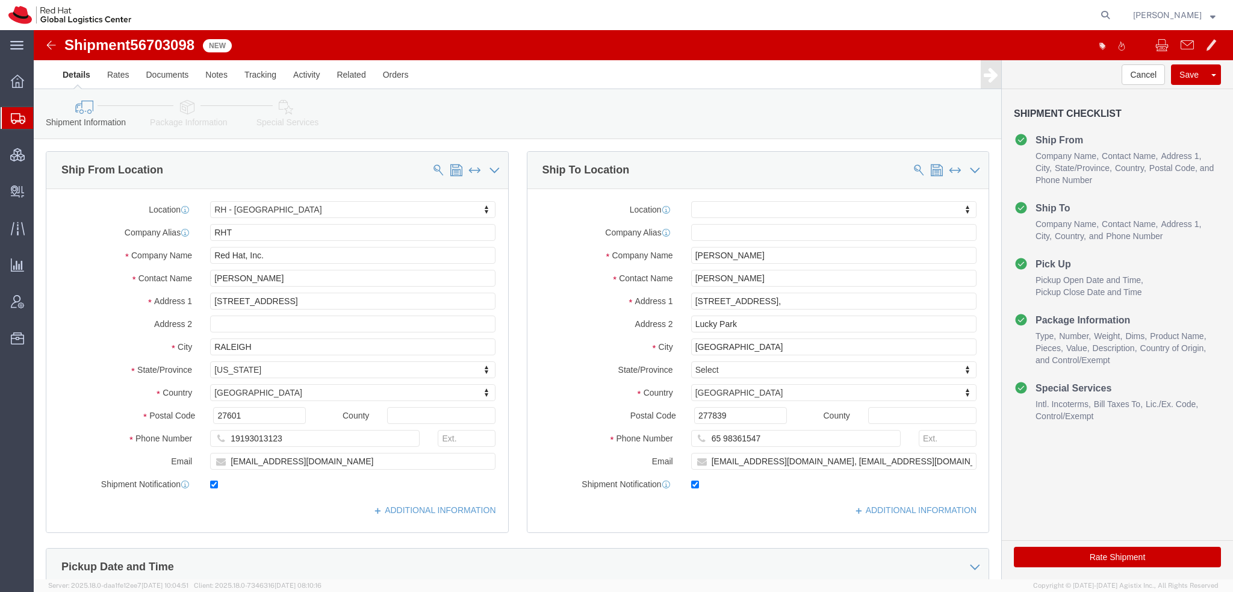
click icon
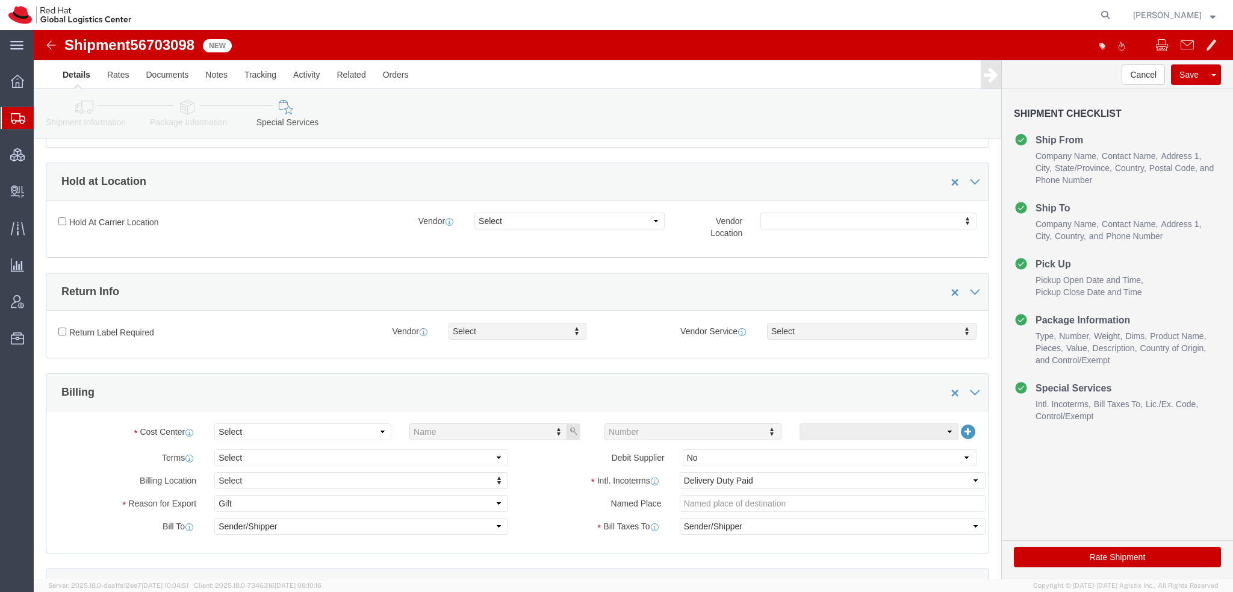
scroll to position [301, 0]
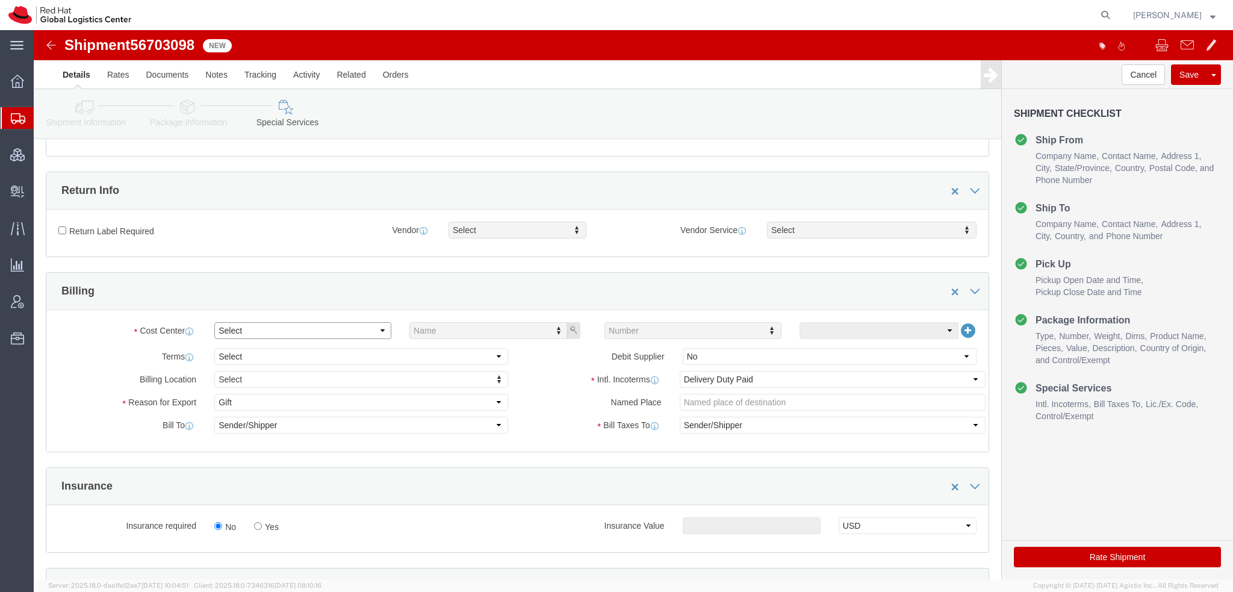
click select "Select Buyer Cost Center Department Operations Number Order Number Sales Person"
select select "COSTCENTER"
click select "Select Buyer Cost Center Department Operations Number Order Number Sales Person"
type input "538"
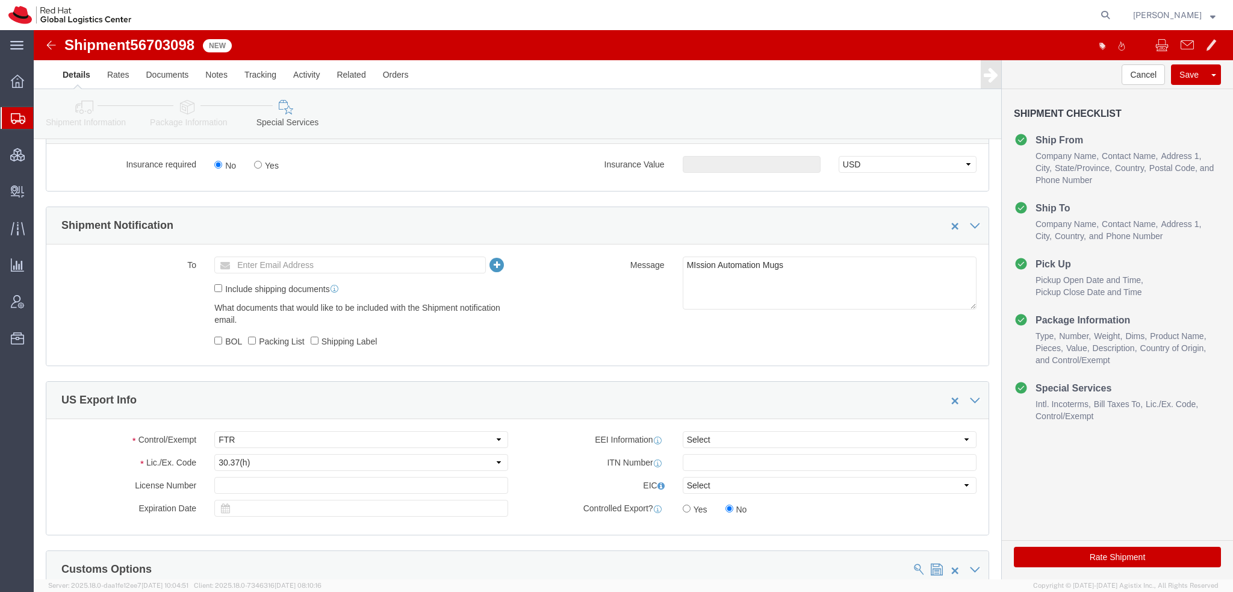
scroll to position [963, 0]
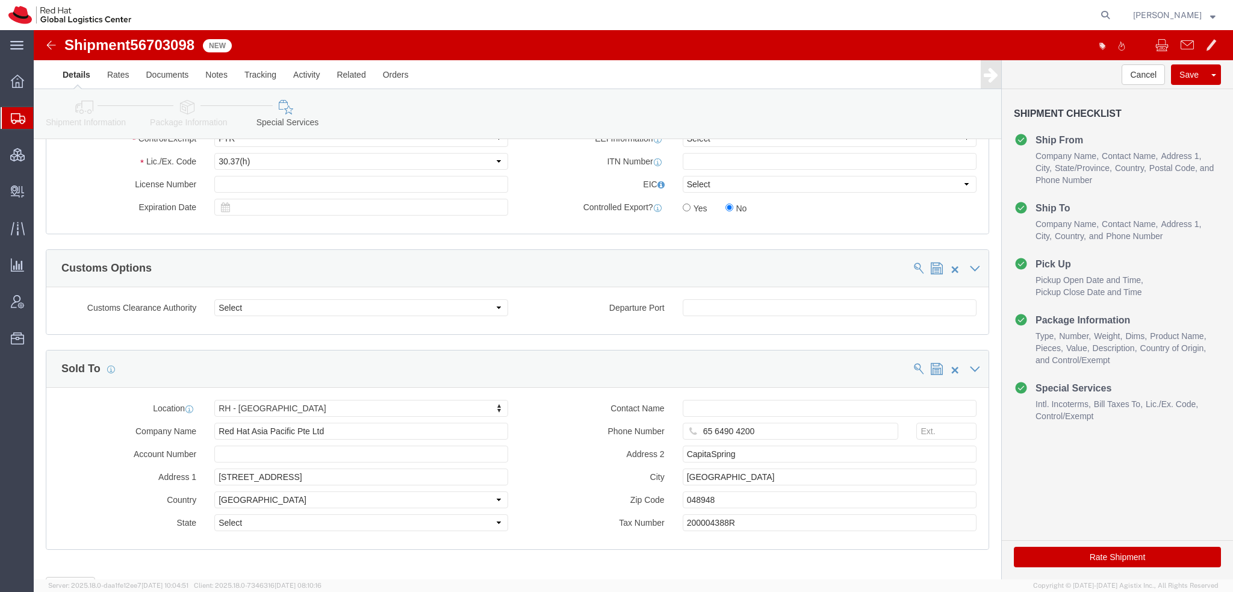
click button "Rate Shipment"
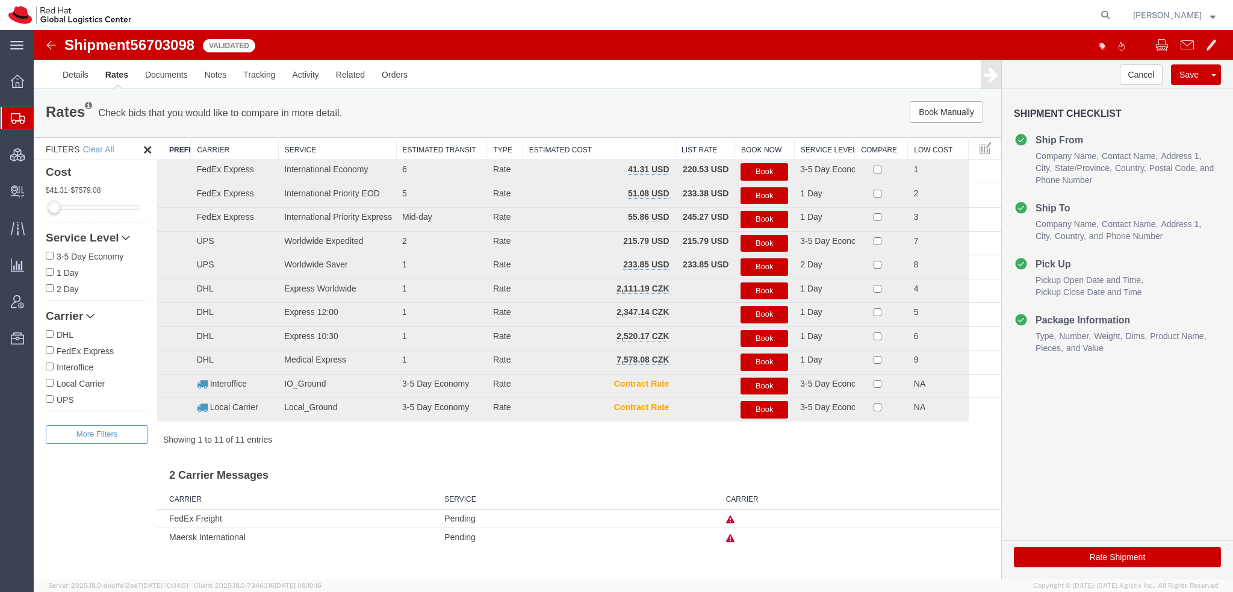
scroll to position [0, 0]
click at [753, 166] on button "Book" at bounding box center [764, 171] width 48 height 17
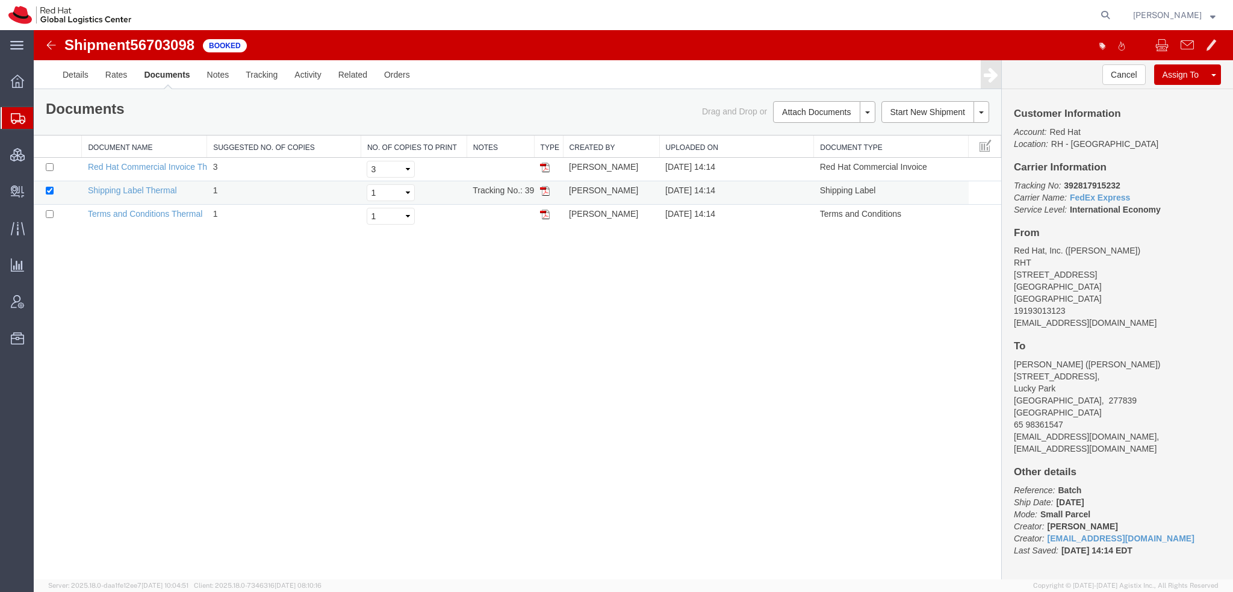
click at [542, 187] on img at bounding box center [545, 191] width 10 height 10
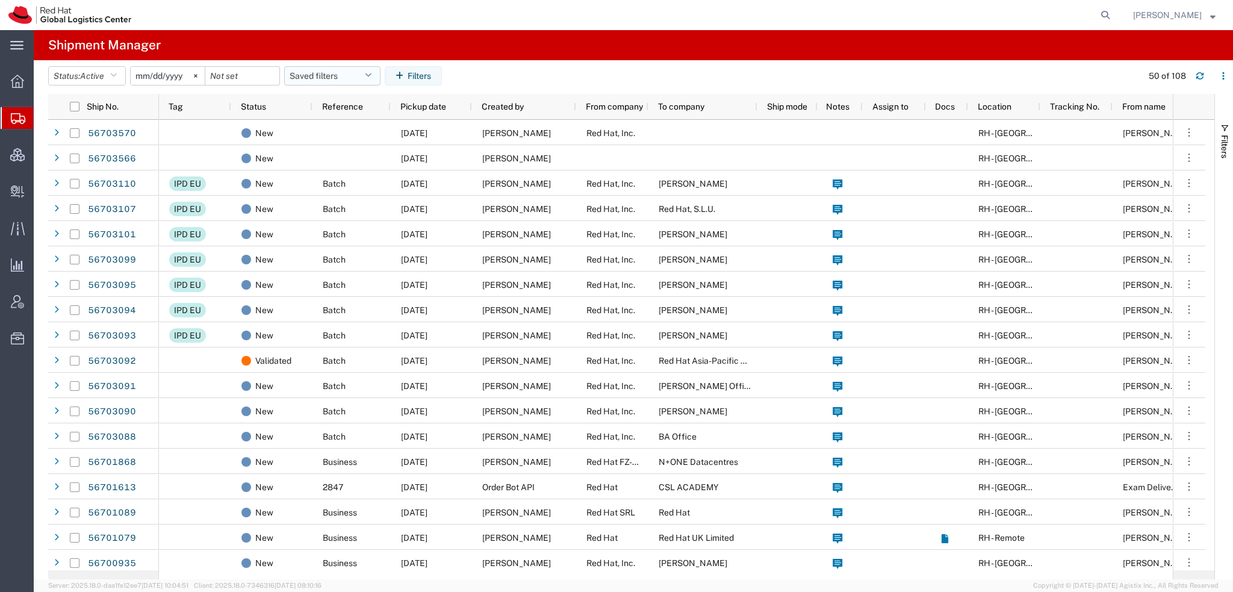
click at [367, 76] on button "Saved filters" at bounding box center [332, 75] width 96 height 19
click at [322, 125] on span "Americas" at bounding box center [365, 128] width 158 height 22
type input "2023-05-07"
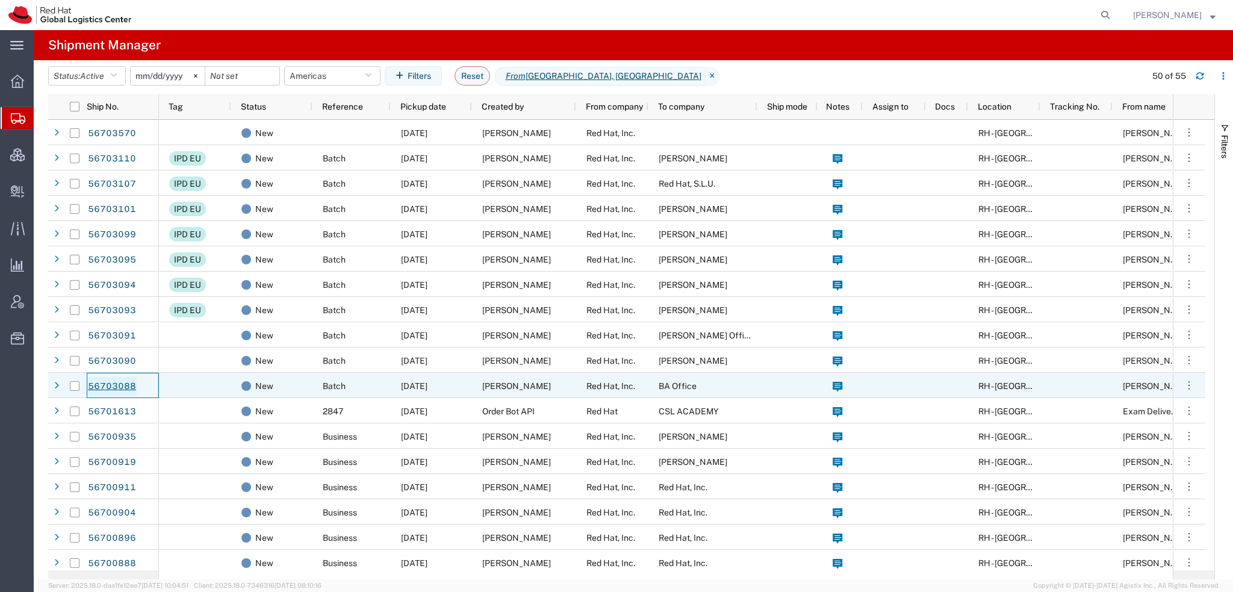
drag, startPoint x: 115, startPoint y: 387, endPoint x: 108, endPoint y: 385, distance: 7.0
click at [108, 385] on link "56703088" at bounding box center [111, 386] width 49 height 19
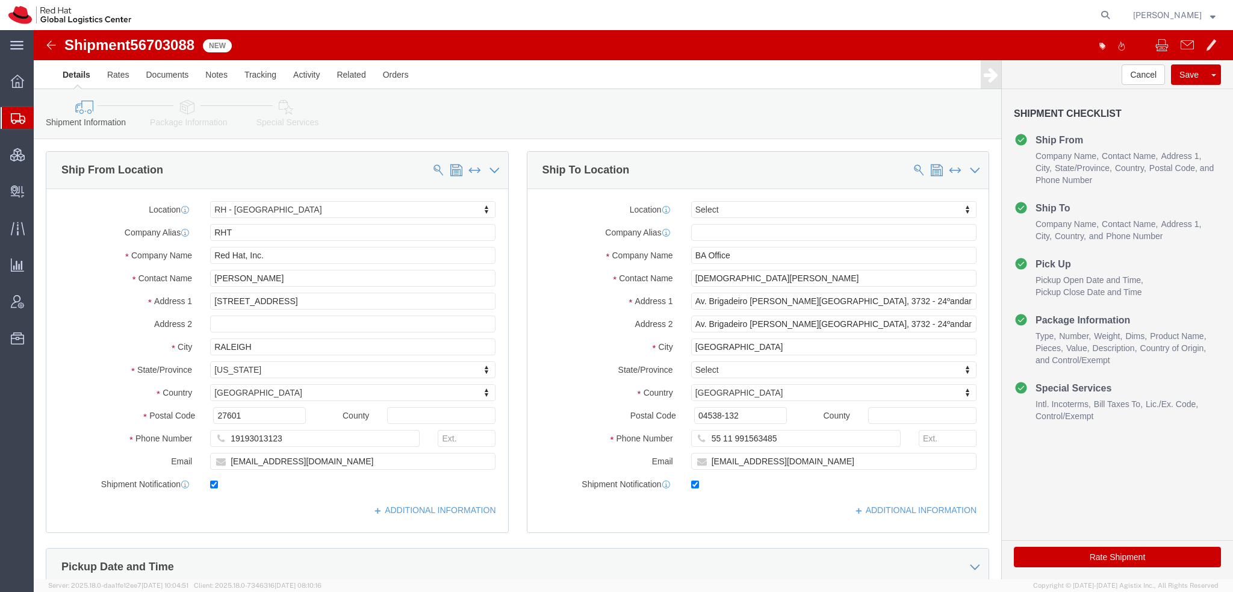
select select "38014"
select select
drag, startPoint x: 747, startPoint y: 407, endPoint x: 248, endPoint y: 358, distance: 501.4
click div "Ship From Location Location [GEOGRAPHIC_DATA] - [GEOGRAPHIC_DATA] My Profile Lo…"
click input "[DEMOGRAPHIC_DATA][PERSON_NAME]"
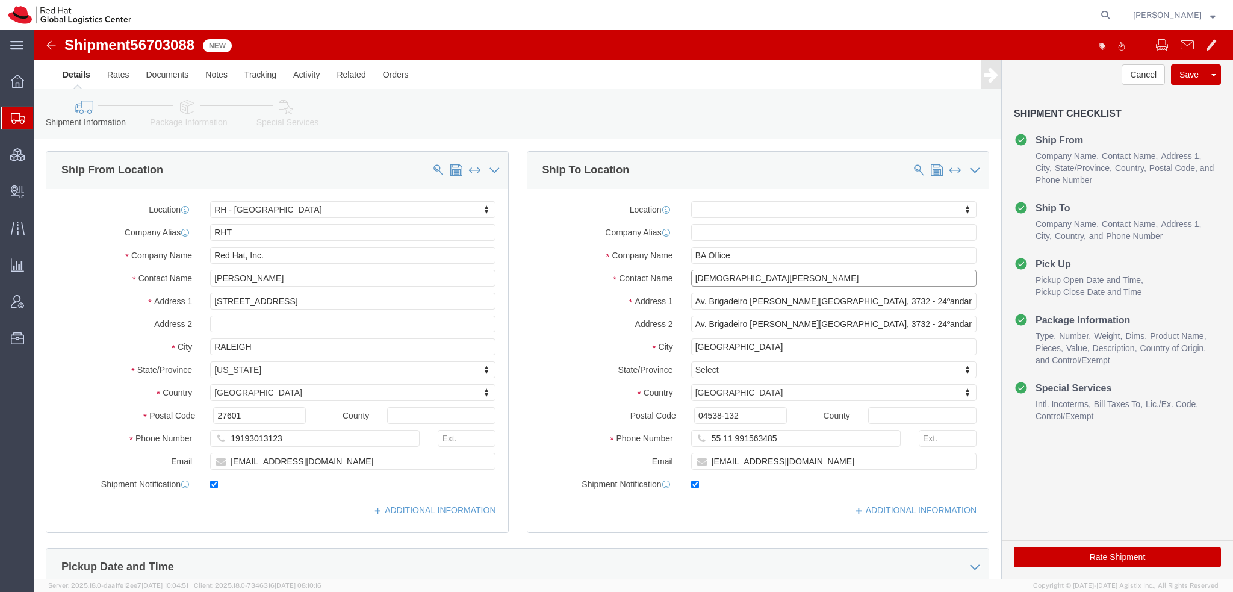
type input "[DEMOGRAPHIC_DATA][PERSON_NAME]"
click p "- Red Hat Brasil Limitada - ([PERSON_NAME]) Av. Brg. [PERSON_NAME], 3732, Floor…"
select select "42531"
select select "27"
click input "55 11 991563485"
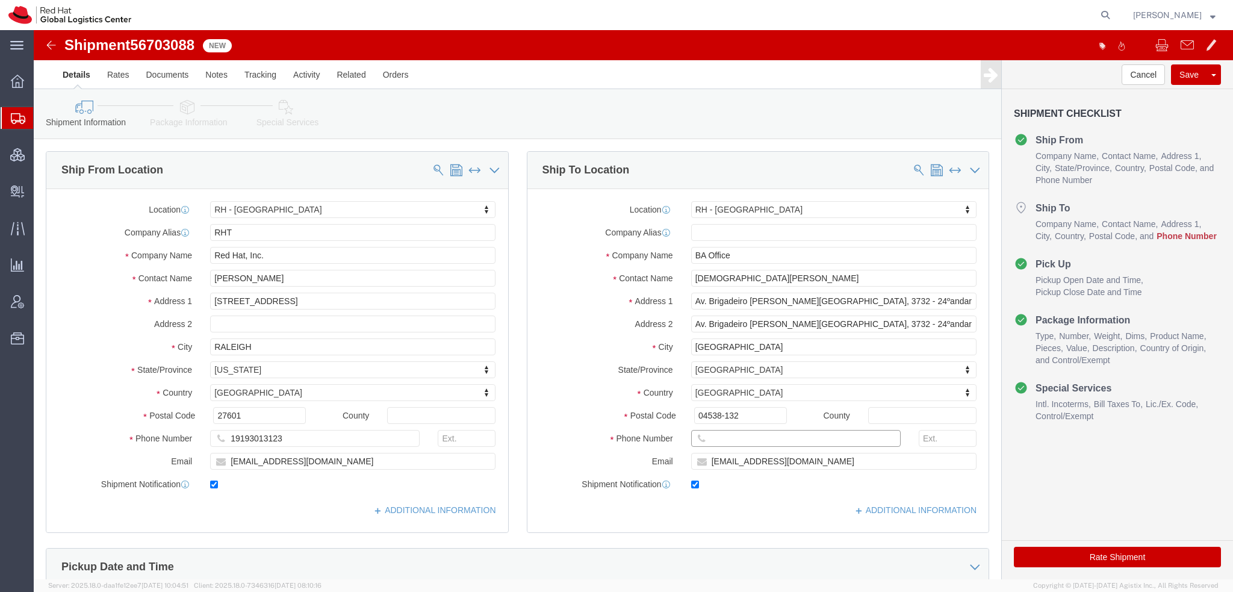
paste input "55 11 991563485"
type input "55 11 991563485"
click icon "button"
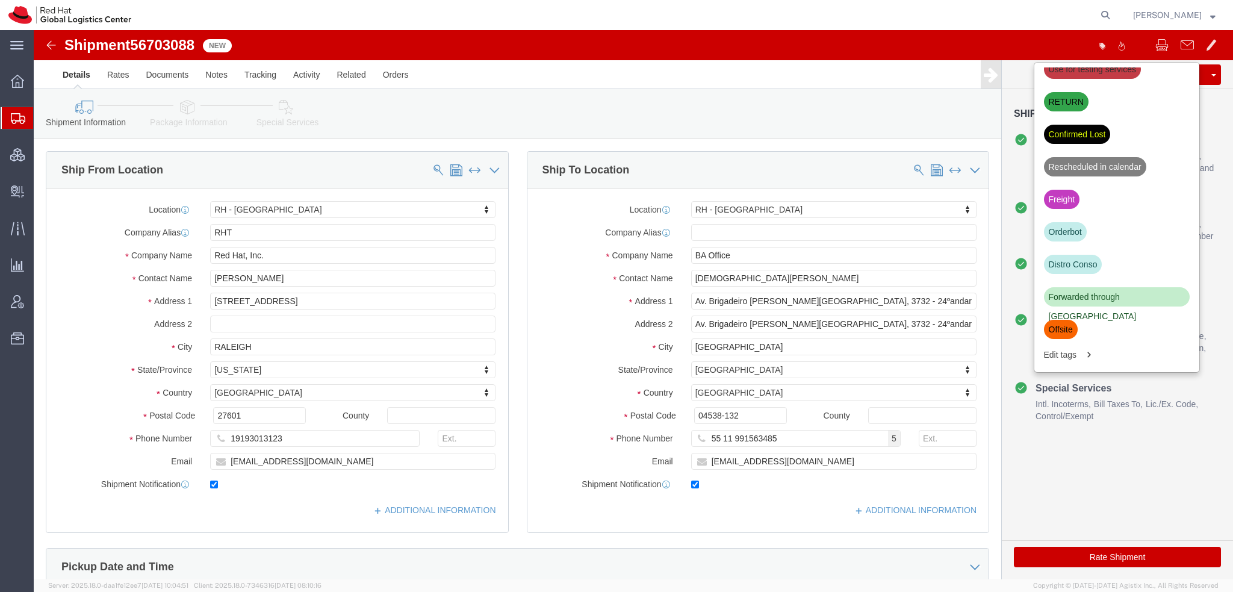
scroll to position [301, 0]
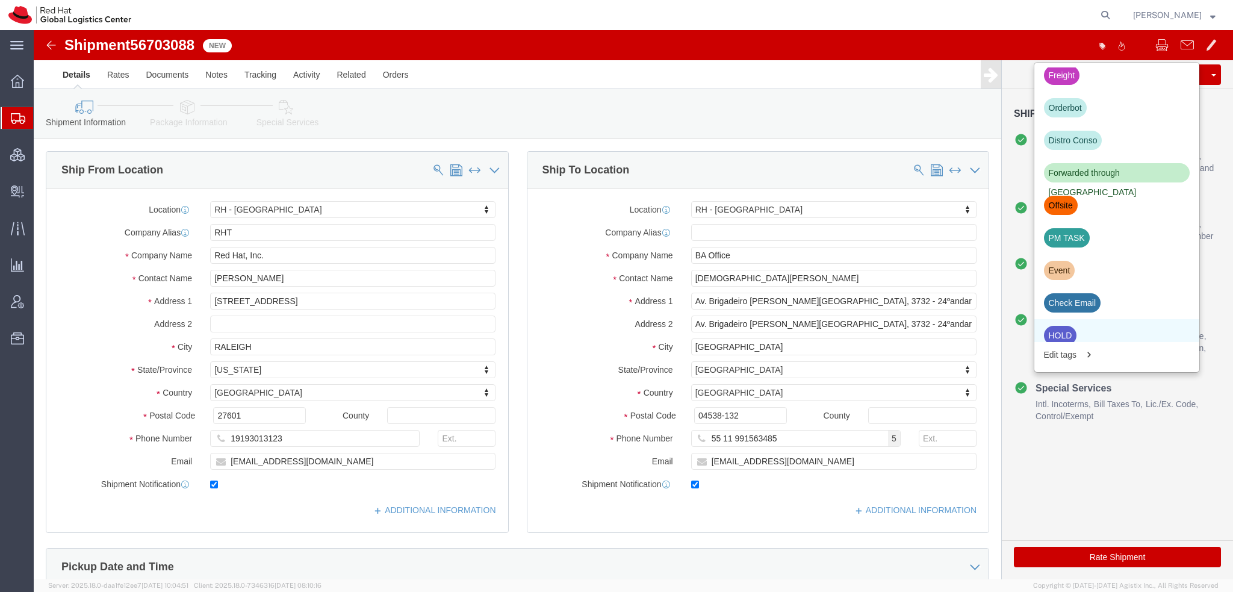
click div "HOLD"
click button "Save"
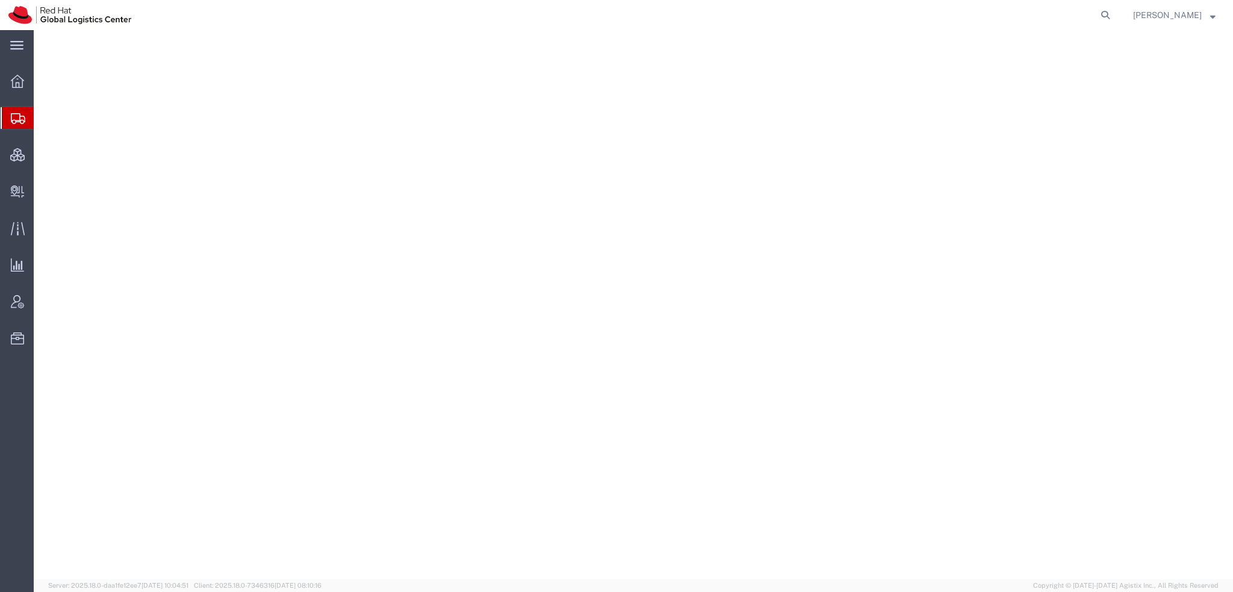
select select "38014"
select select
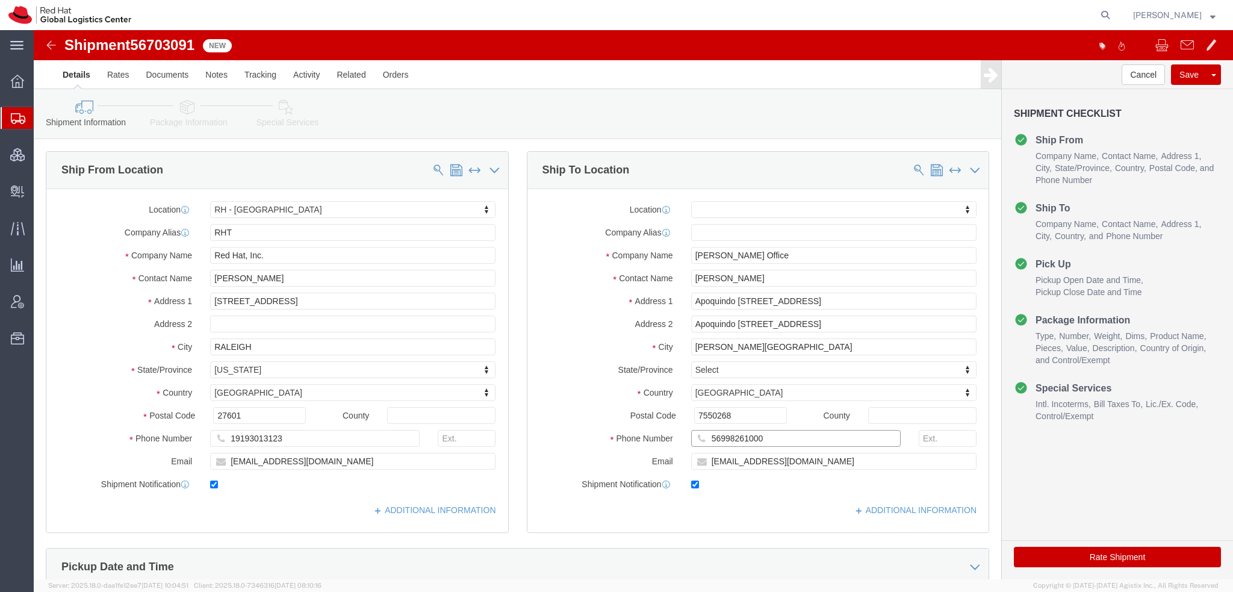
drag, startPoint x: 737, startPoint y: 406, endPoint x: -34, endPoint y: 212, distance: 794.4
click html "Shipment 56703091 New Details Rates Documents Notes Tracking Activity Related O…"
click input "[PERSON_NAME]"
type input "[PERSON_NAME]"
click p "- Red Hat Chile Limitada - ([PERSON_NAME] [PERSON_NAME]) [STREET_ADDRESS], [PER…"
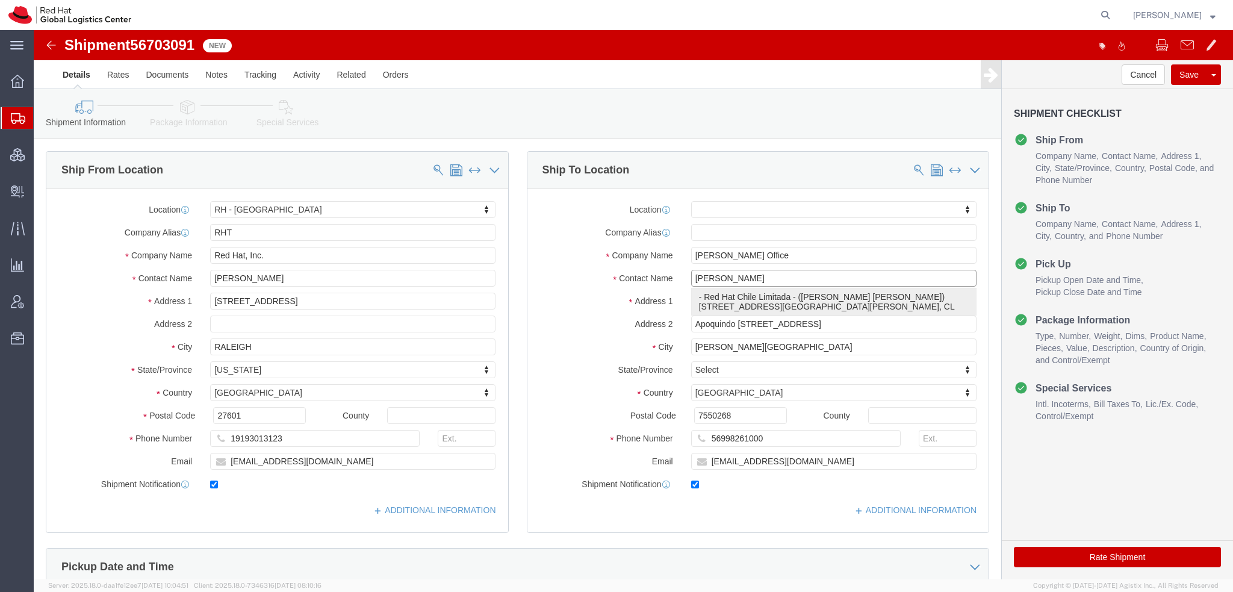
select select "38020"
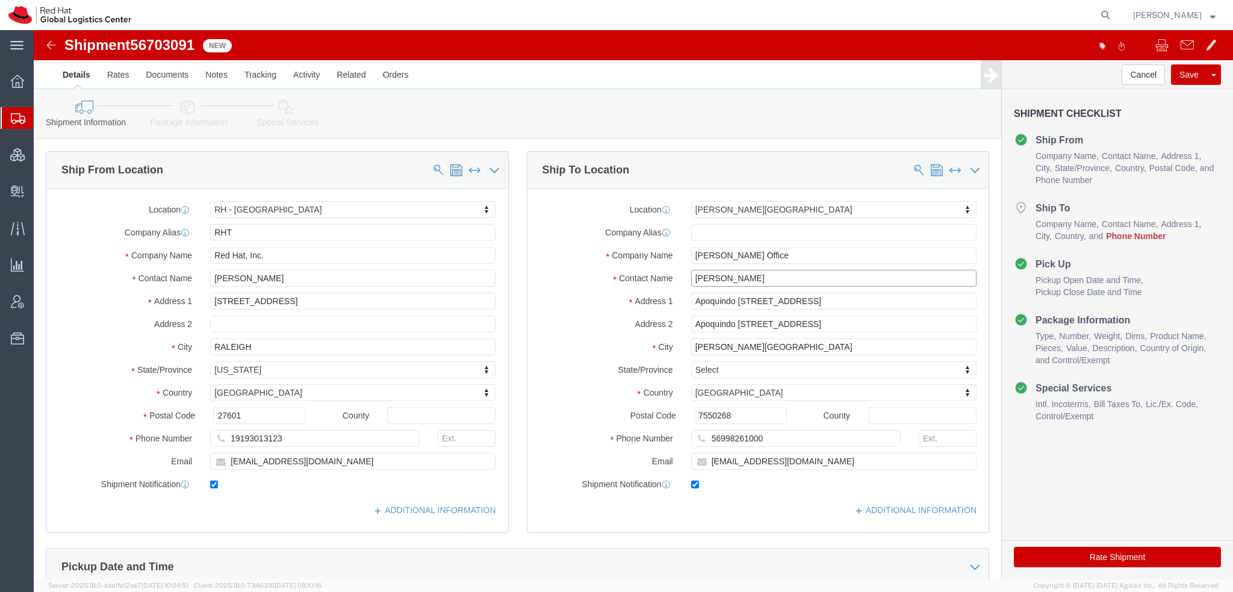
type input "[PERSON_NAME] [PERSON_NAME]"
drag, startPoint x: 681, startPoint y: 415, endPoint x: 692, endPoint y: 412, distance: 11.2
click input "56998261000"
paste input "56998261000"
type input "56998261000"
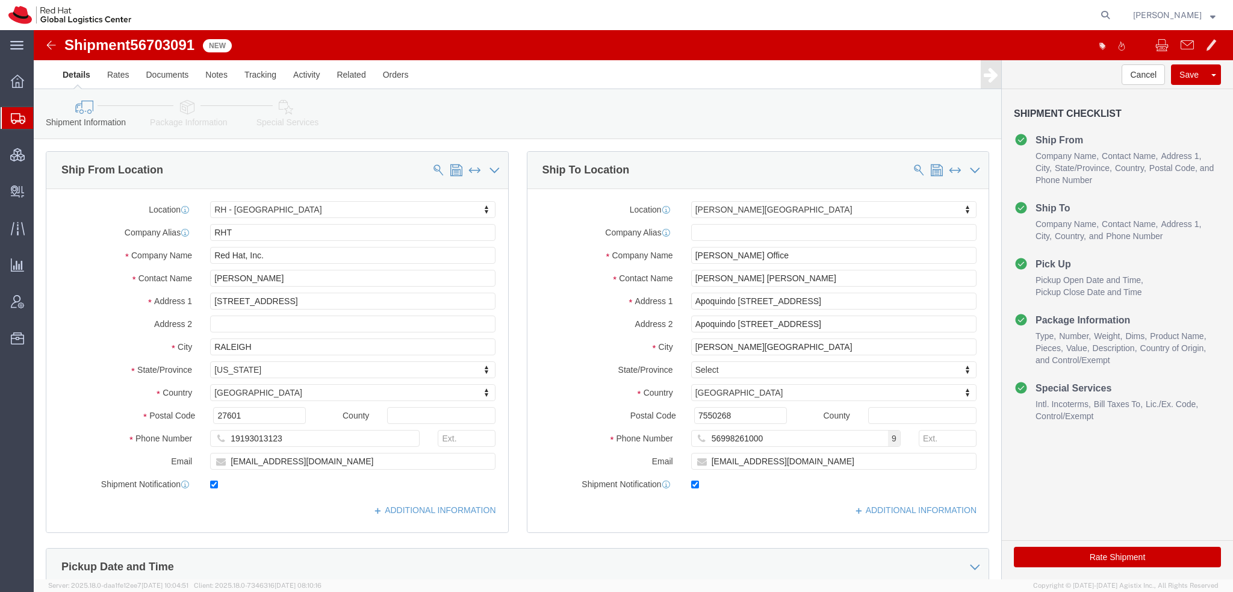
click icon
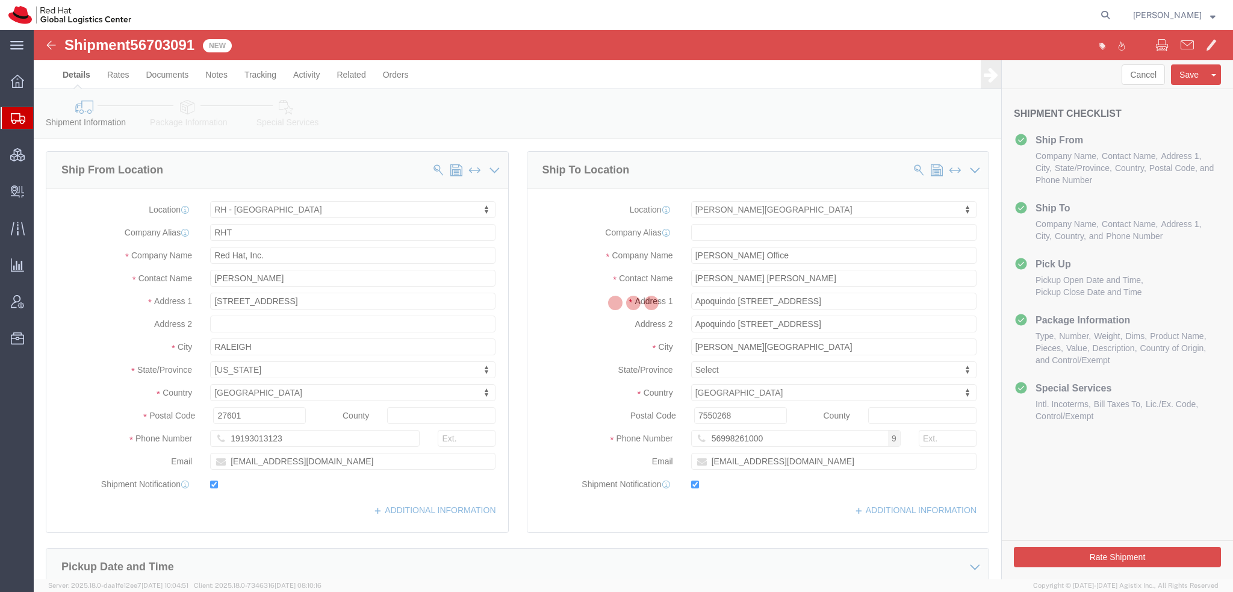
select select
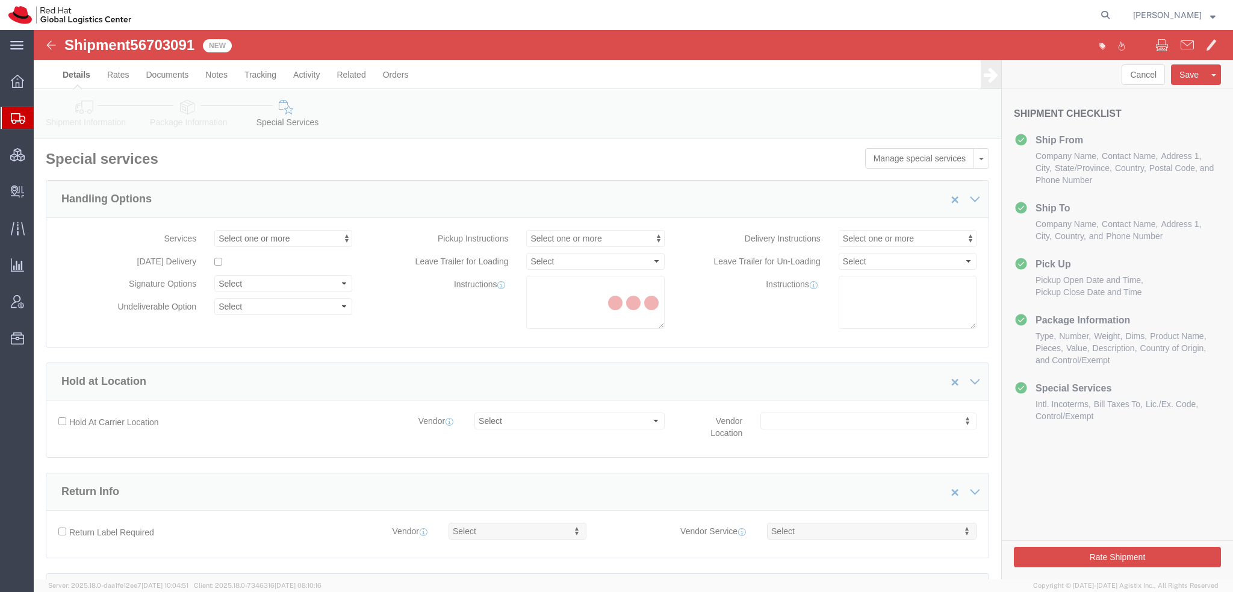
select select "COSTCENTER"
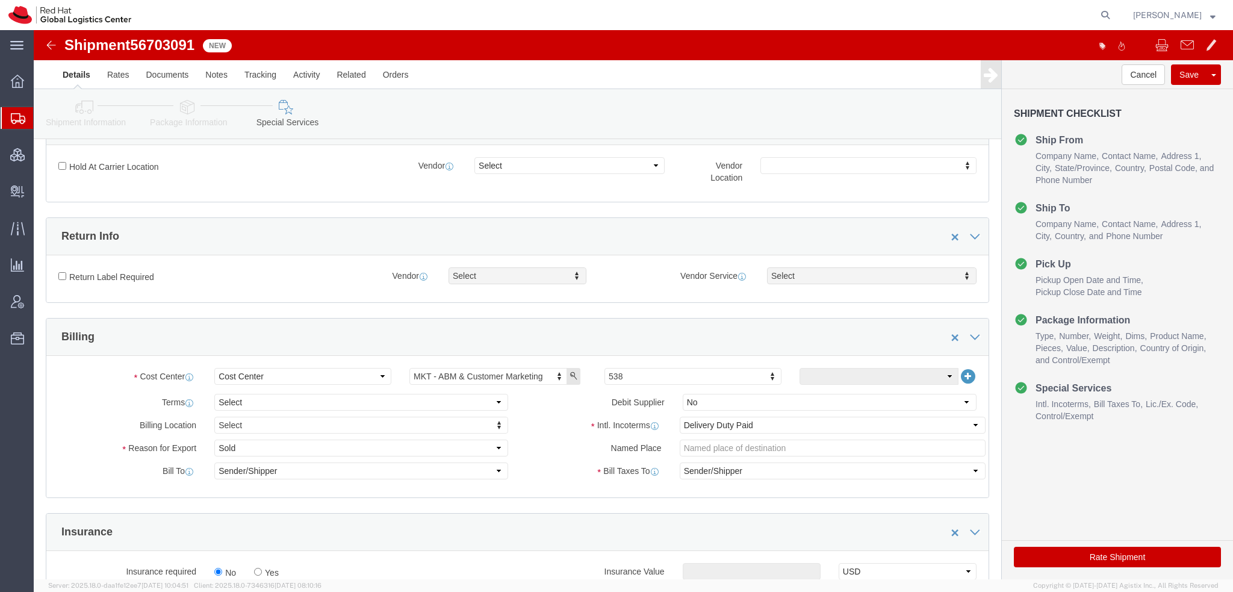
scroll to position [361, 0]
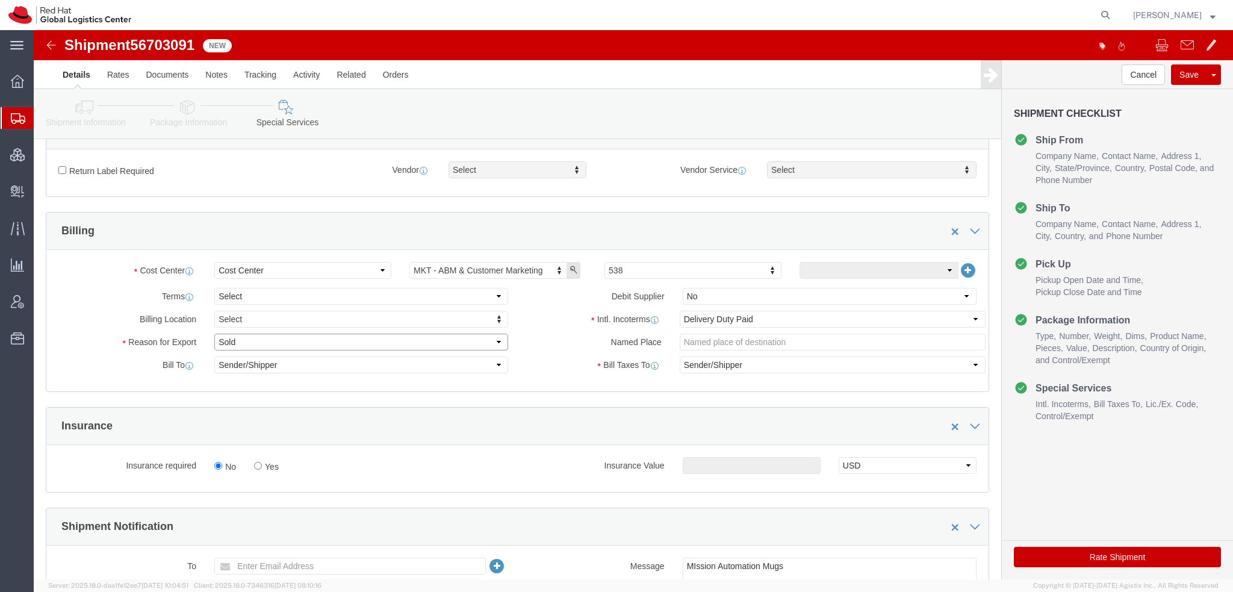
click select "Select Gift Personal Effects Repair/Warranty Return Sample Sold Temporary/Not S…"
select select "GIFT"
click select "Select Gift Personal Effects Repair/Warranty Return Sample Sold Temporary/Not S…"
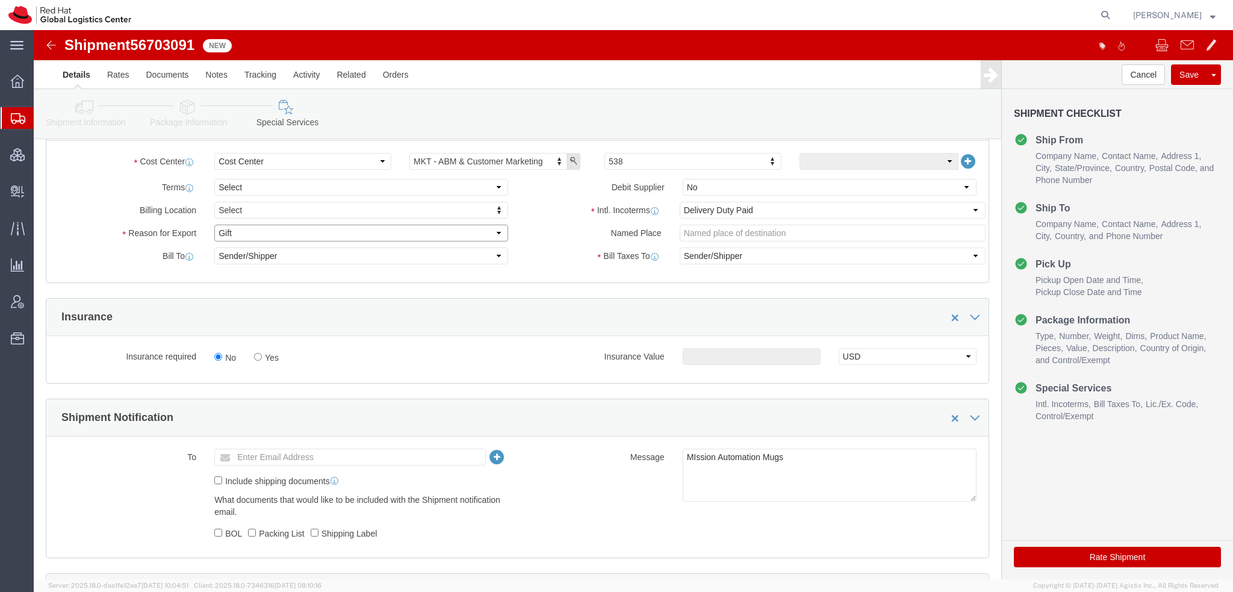
scroll to position [722, 0]
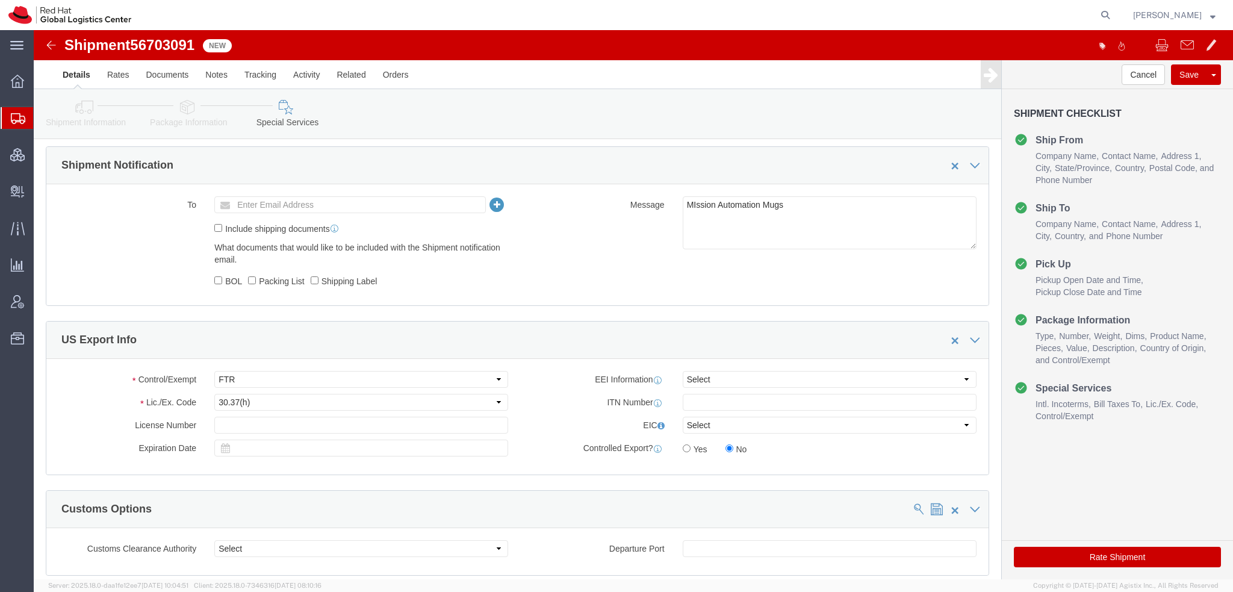
click button "Rate Shipment"
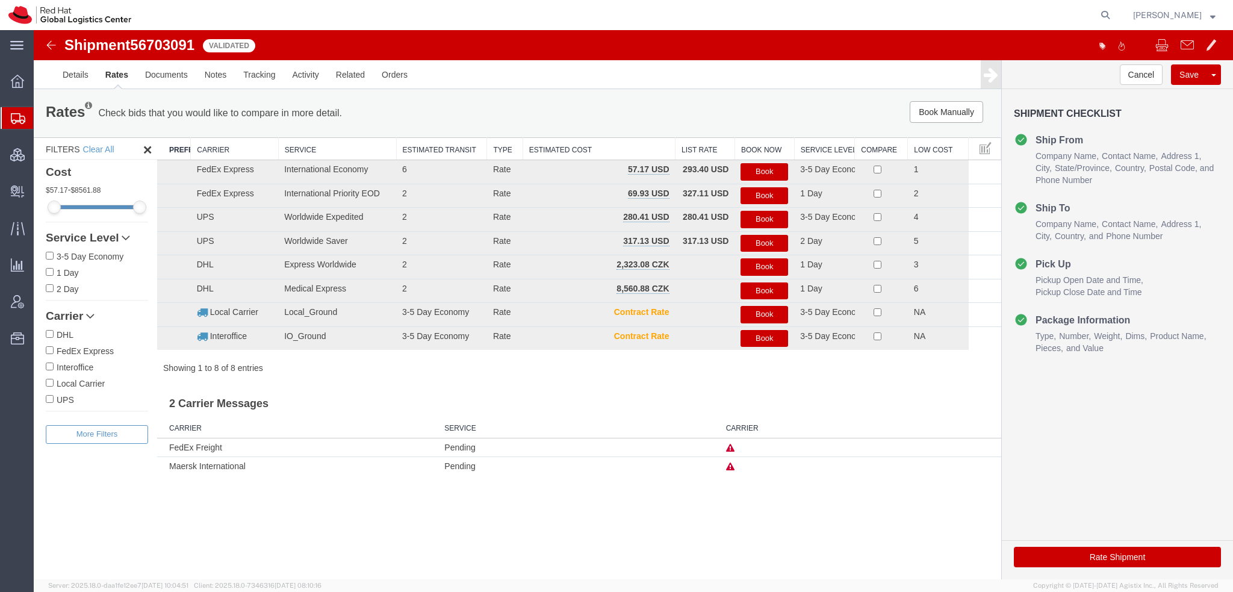
scroll to position [0, 0]
click at [58, 75] on link "Details" at bounding box center [75, 74] width 43 height 29
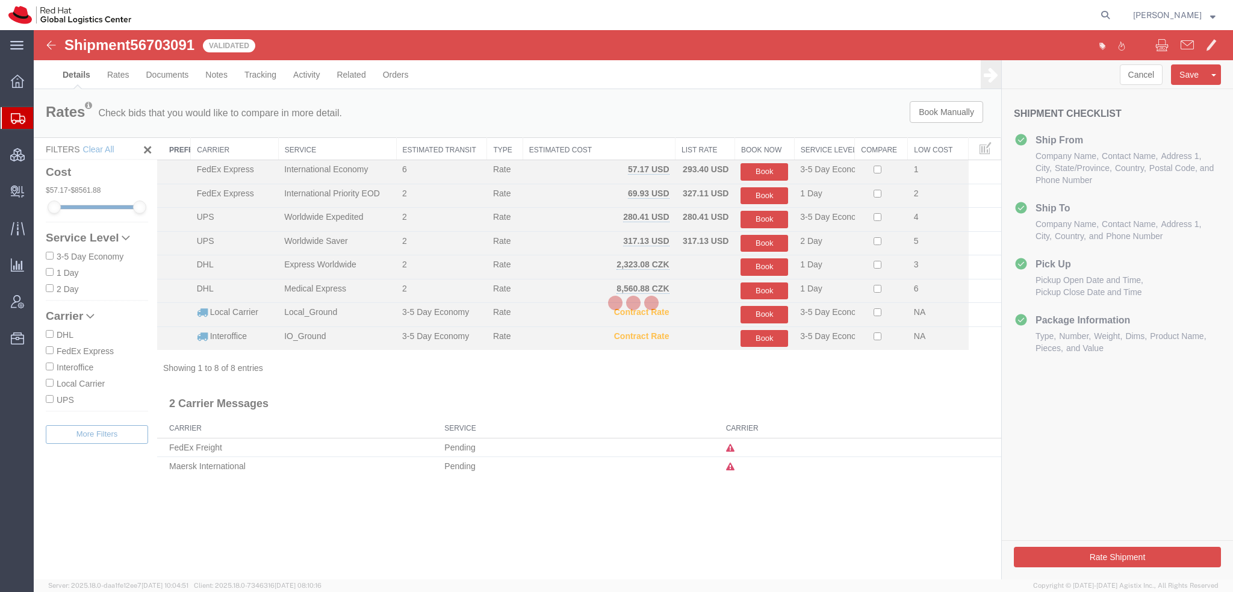
select select "38014"
select select "38020"
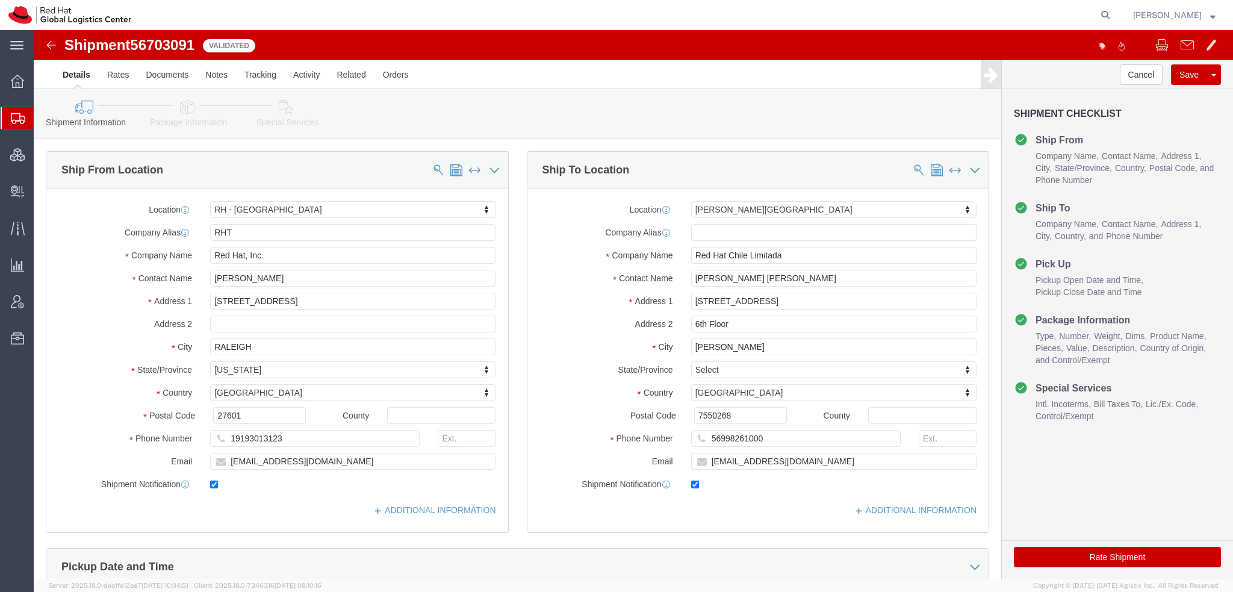
click button "Rate Shipment"
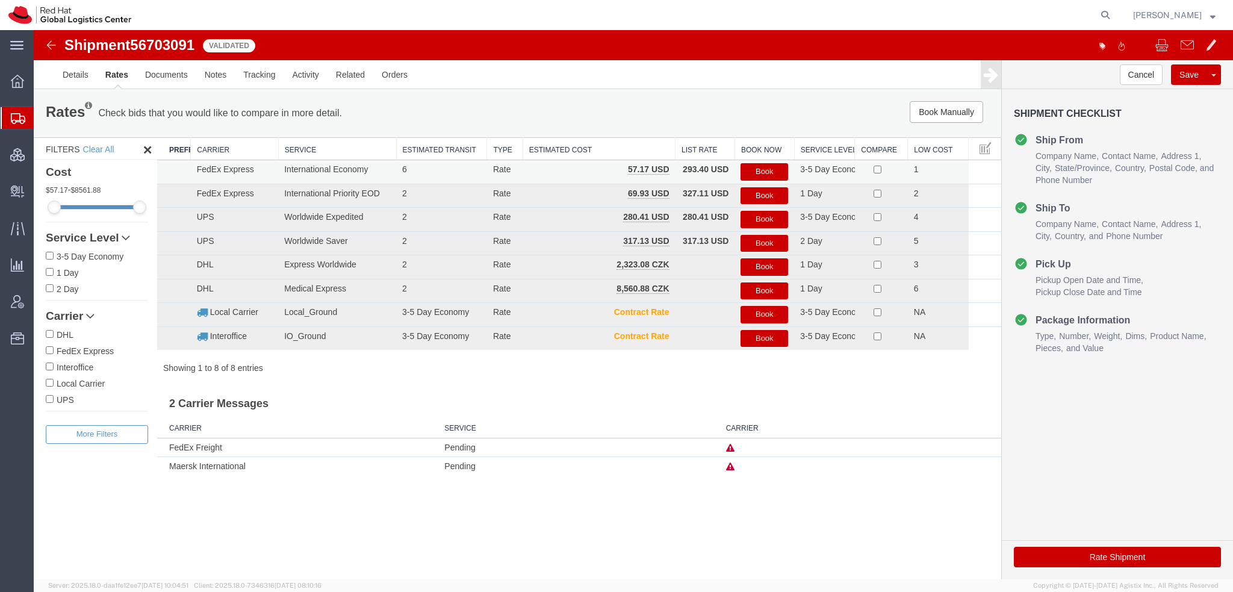
click at [754, 170] on button "Book" at bounding box center [764, 171] width 48 height 17
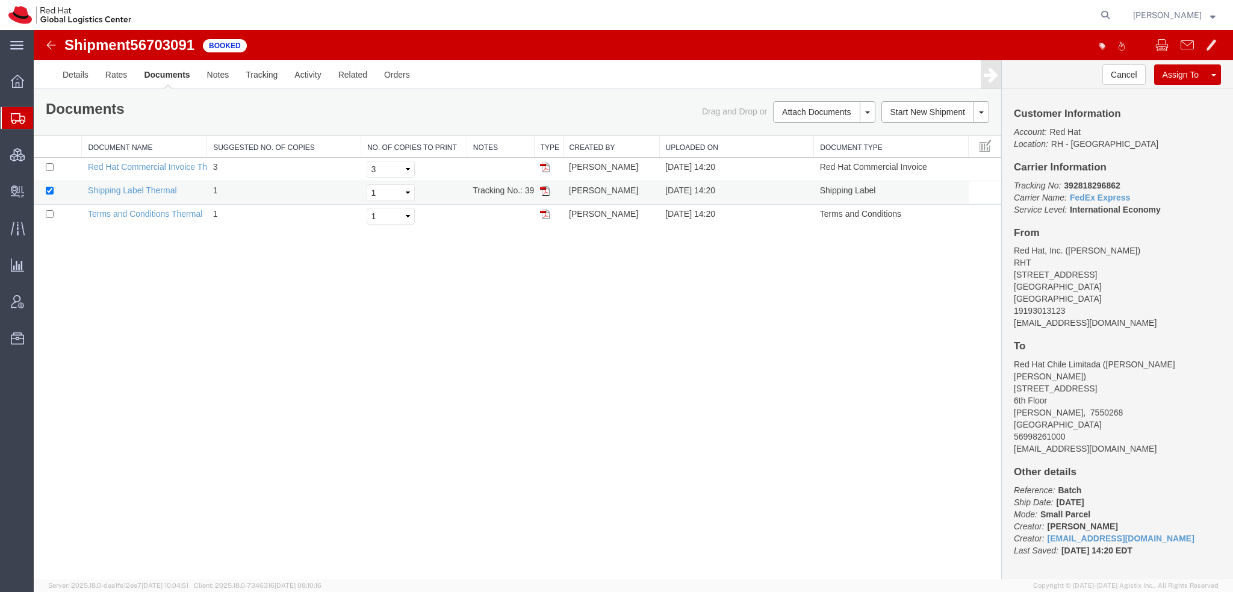
click at [547, 192] on img at bounding box center [545, 191] width 10 height 10
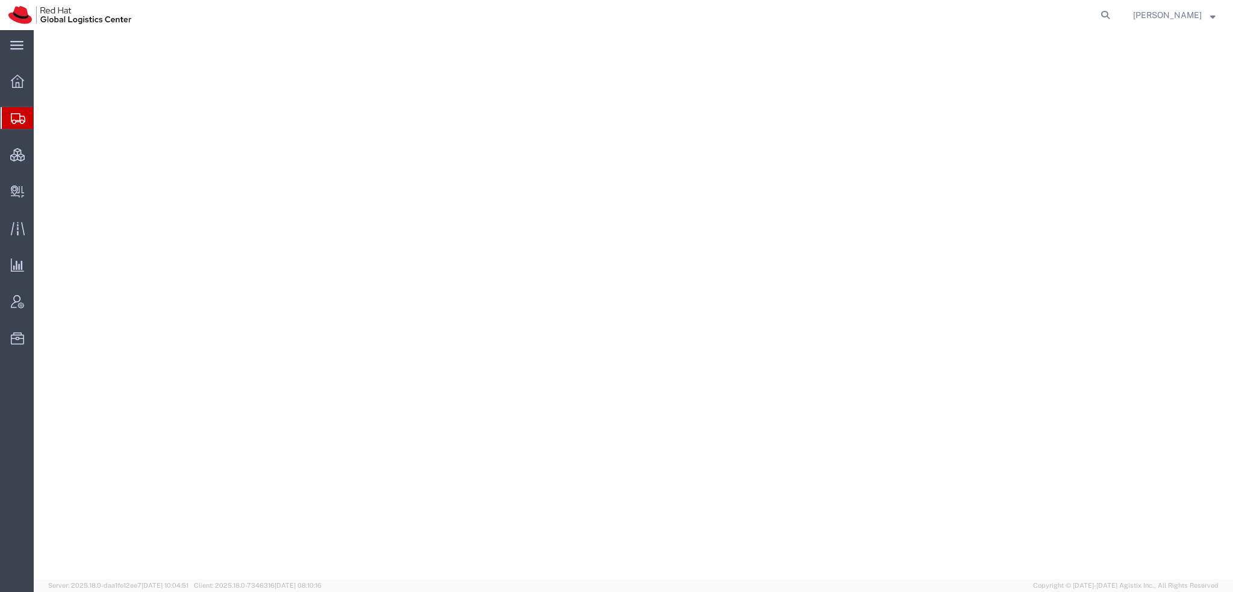
select select "38014"
select select
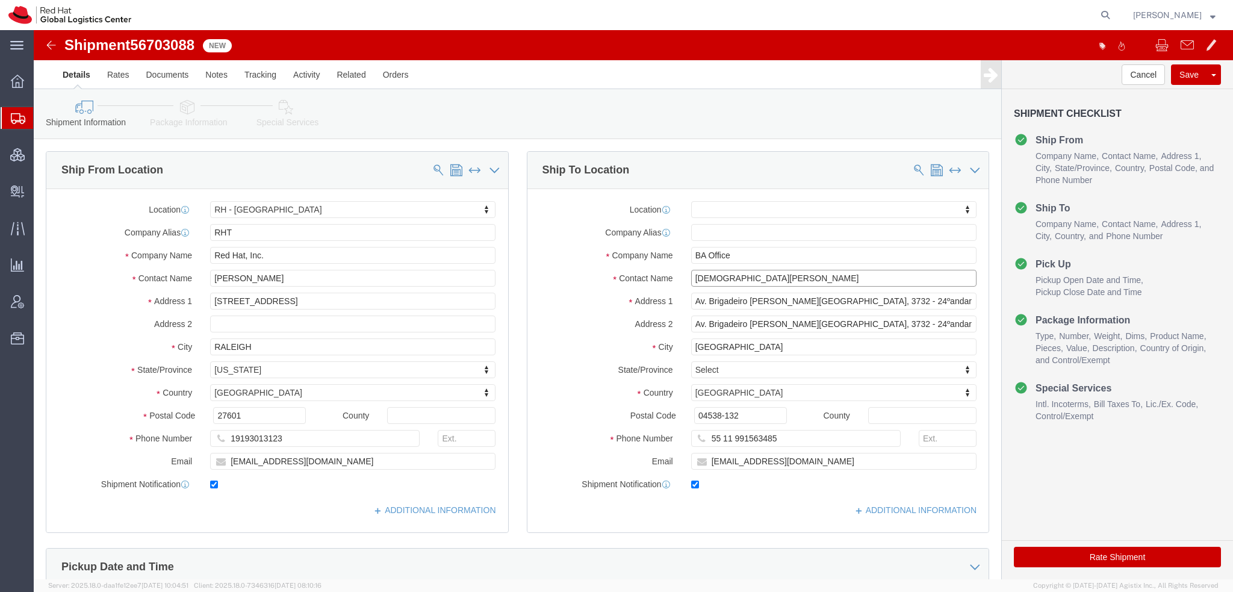
click input "[DEMOGRAPHIC_DATA][PERSON_NAME]"
drag, startPoint x: 752, startPoint y: 406, endPoint x: 24, endPoint y: 298, distance: 735.7
click div "Ship From Location Location [GEOGRAPHIC_DATA] - [GEOGRAPHIC_DATA] My Profile Lo…"
click input "[DEMOGRAPHIC_DATA][PERSON_NAME]"
type input "[DEMOGRAPHIC_DATA][PERSON_NAME]"
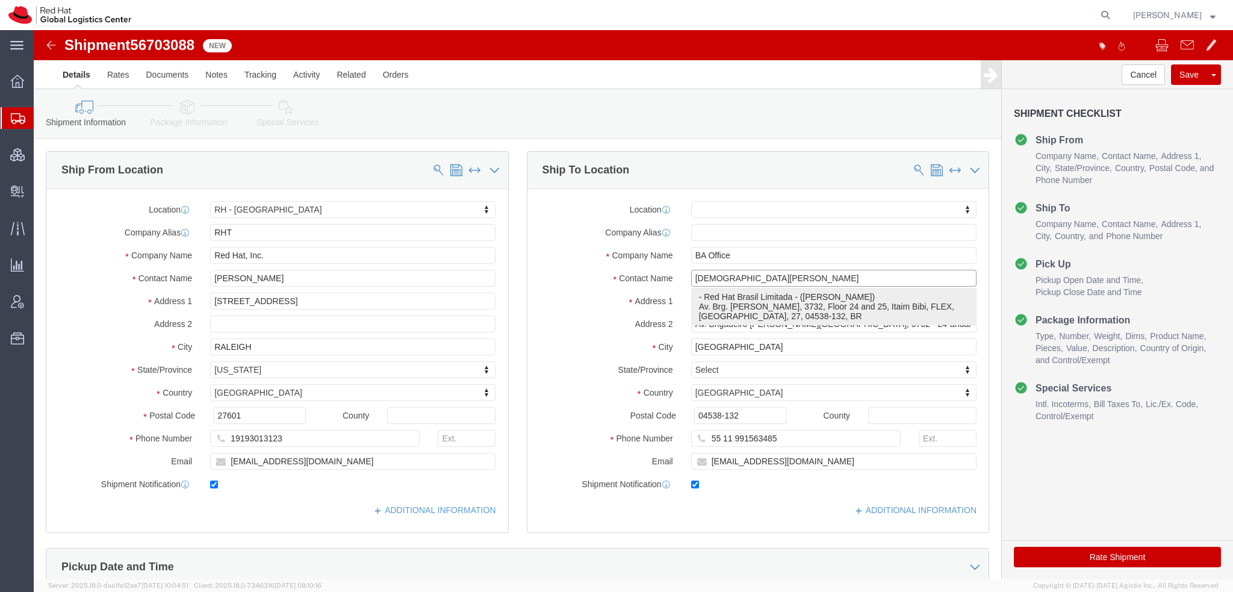
click p "- Red Hat Brasil Limitada - ([PERSON_NAME]) Av. Brg. [PERSON_NAME], 3732, Floor…"
select select "42531"
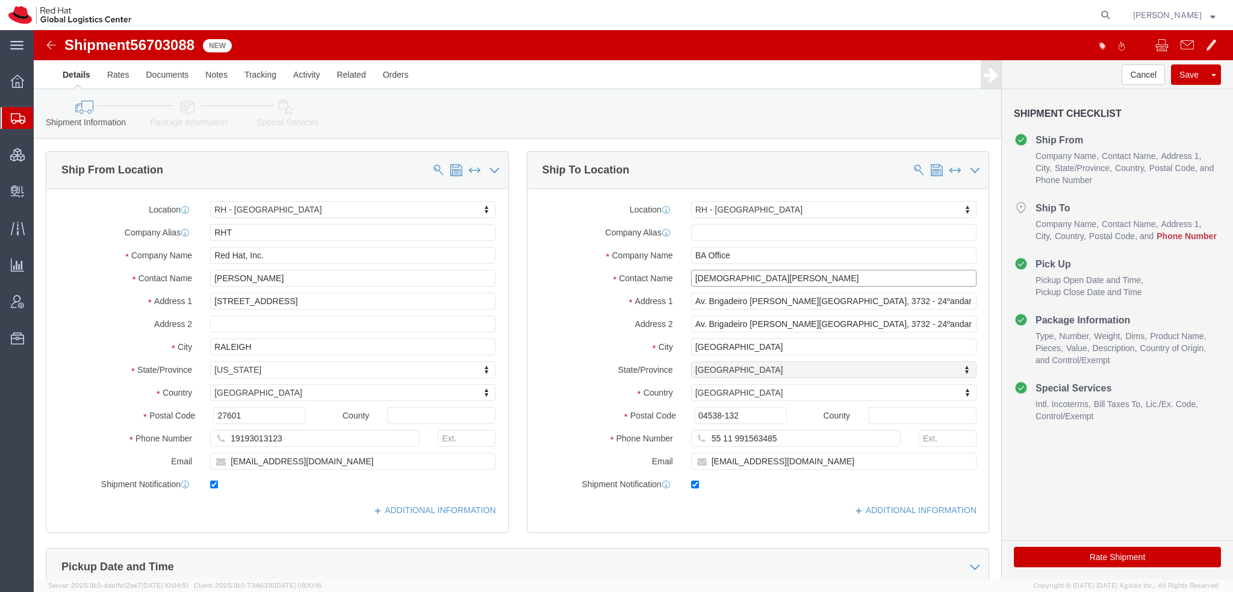
select select "27"
click input "55 11 991563485"
paste input "55 11 991563485"
type input "55 11 991563485"
click icon
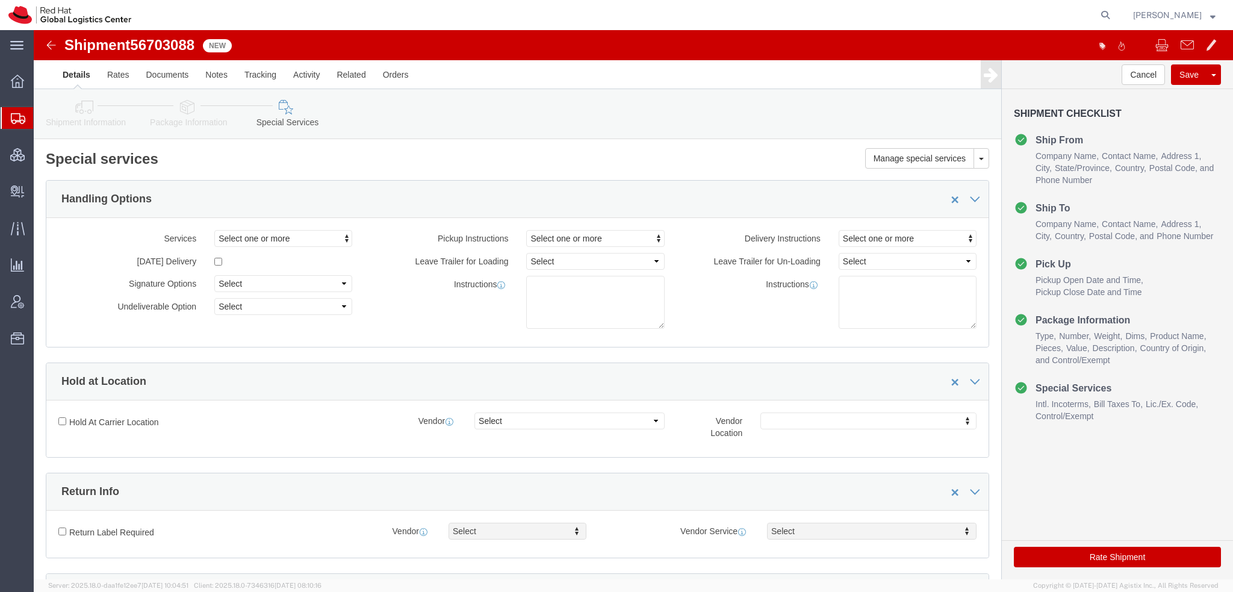
scroll to position [361, 0]
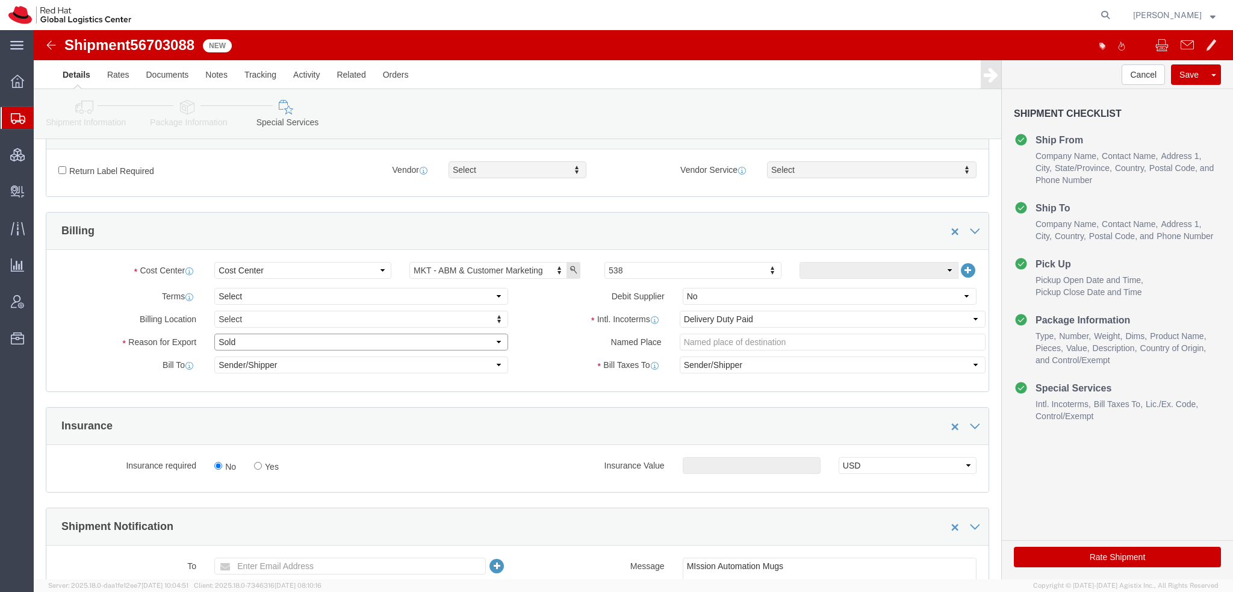
click select "Select Gift Personal Effects Repair/Warranty Return Sample Sold Temporary/Not S…"
select select "GIFT"
click select "Select Gift Personal Effects Repair/Warranty Return Sample Sold Temporary/Not S…"
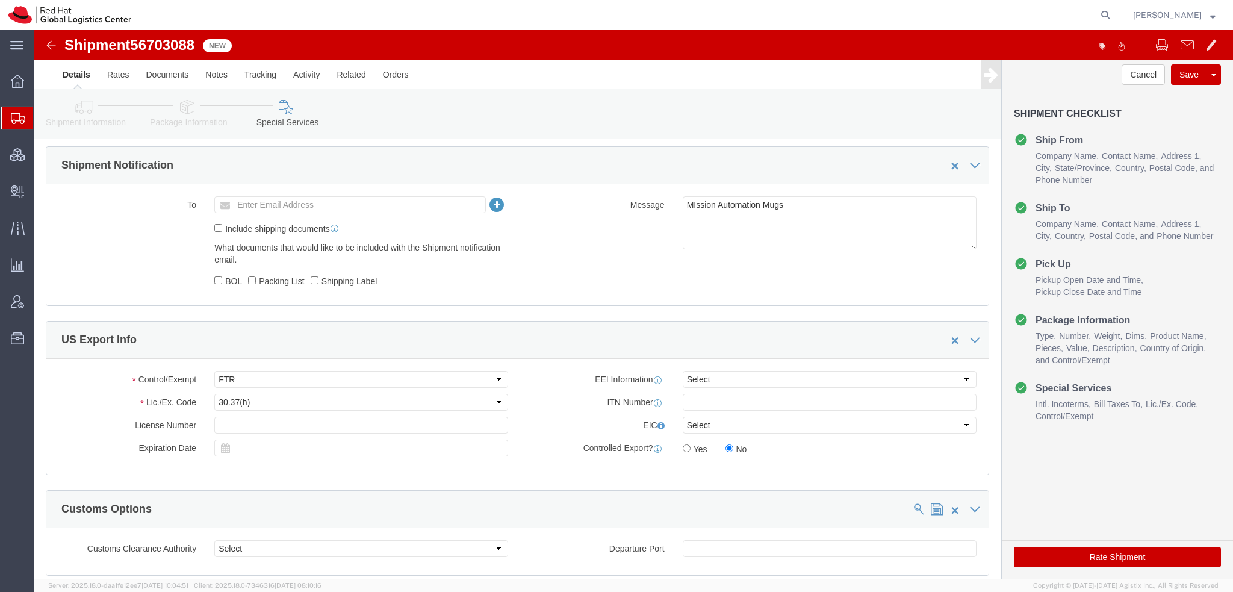
click button "Rate Shipment"
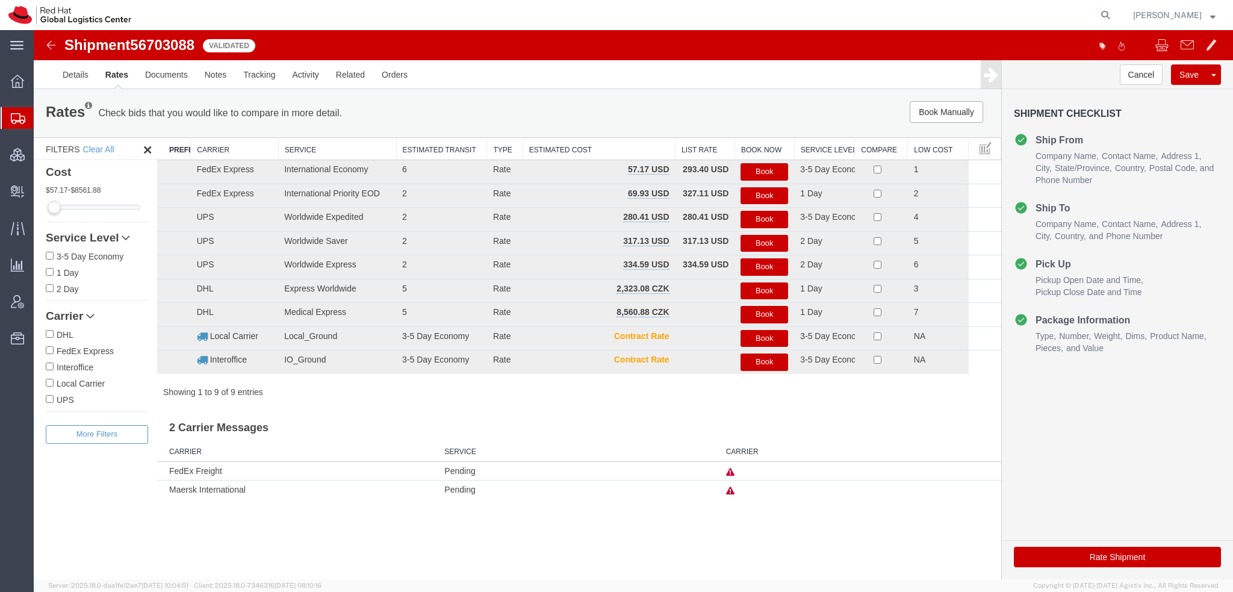
scroll to position [0, 0]
click at [752, 169] on button "Book" at bounding box center [764, 171] width 48 height 17
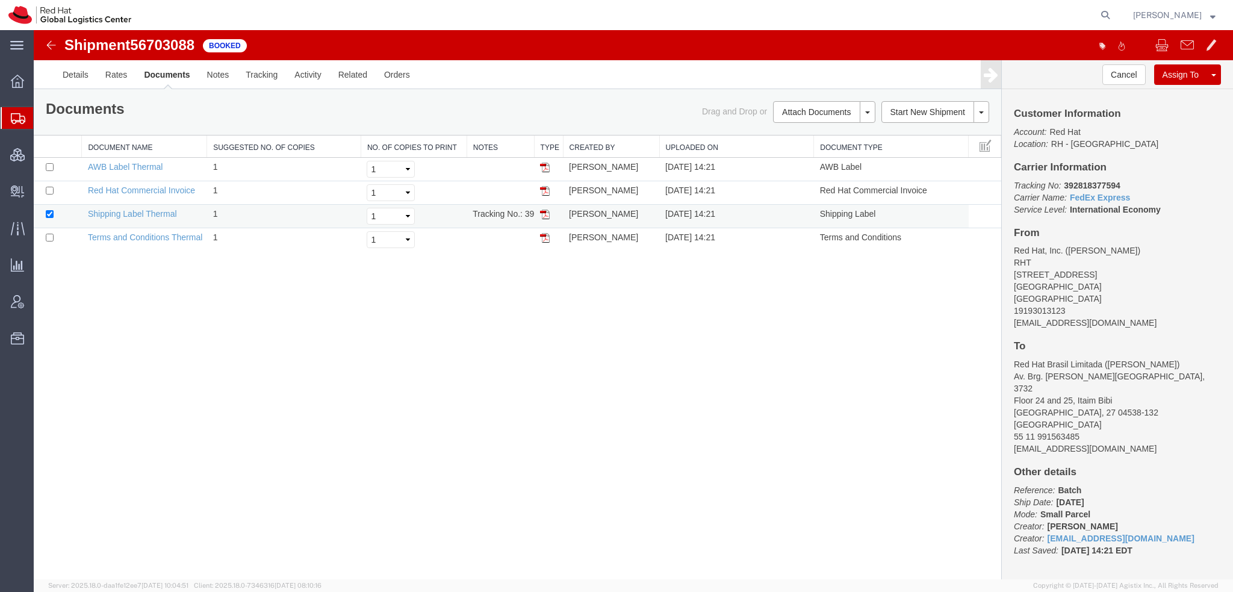
click at [547, 214] on img at bounding box center [545, 214] width 10 height 10
drag, startPoint x: 545, startPoint y: 166, endPoint x: 890, endPoint y: 88, distance: 353.4
click at [545, 166] on img at bounding box center [545, 168] width 10 height 10
click at [544, 189] on img at bounding box center [545, 191] width 10 height 10
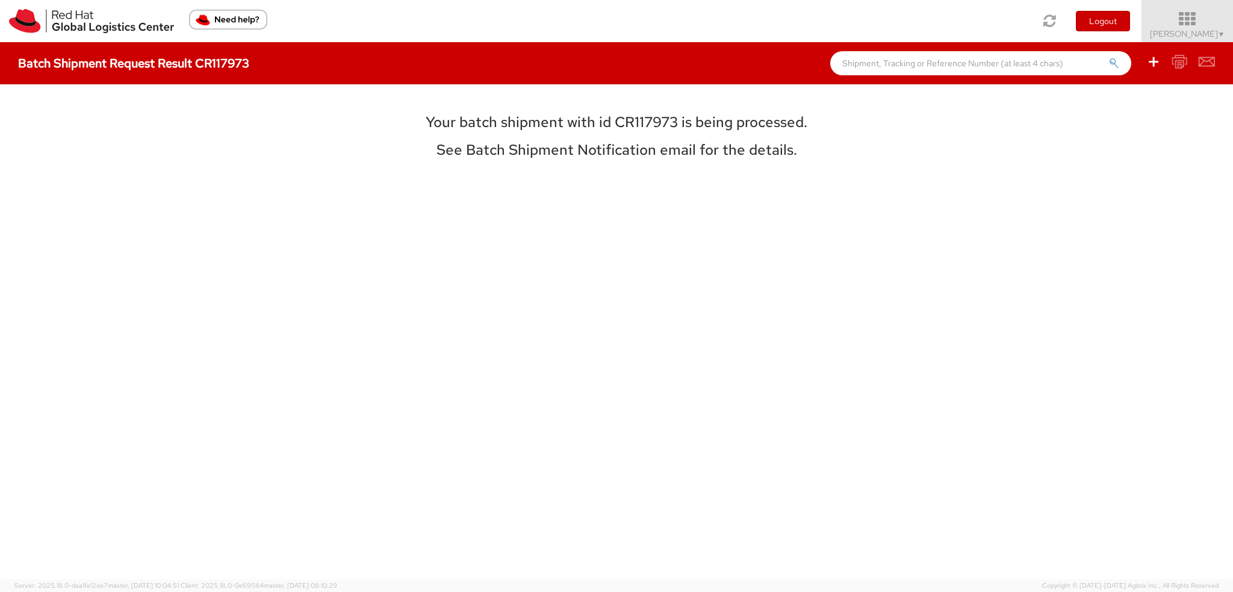
click at [1192, 33] on span "Kirk Newcross ▼" at bounding box center [1187, 33] width 75 height 11
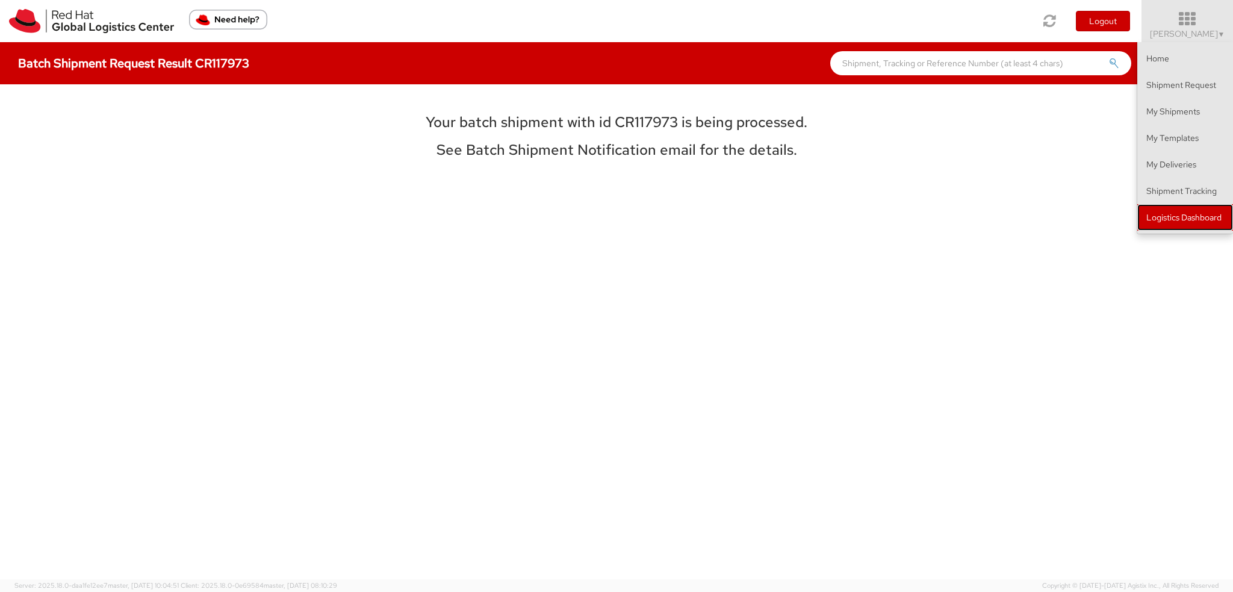
click at [1170, 219] on link "Logistics Dashboard" at bounding box center [1185, 217] width 96 height 26
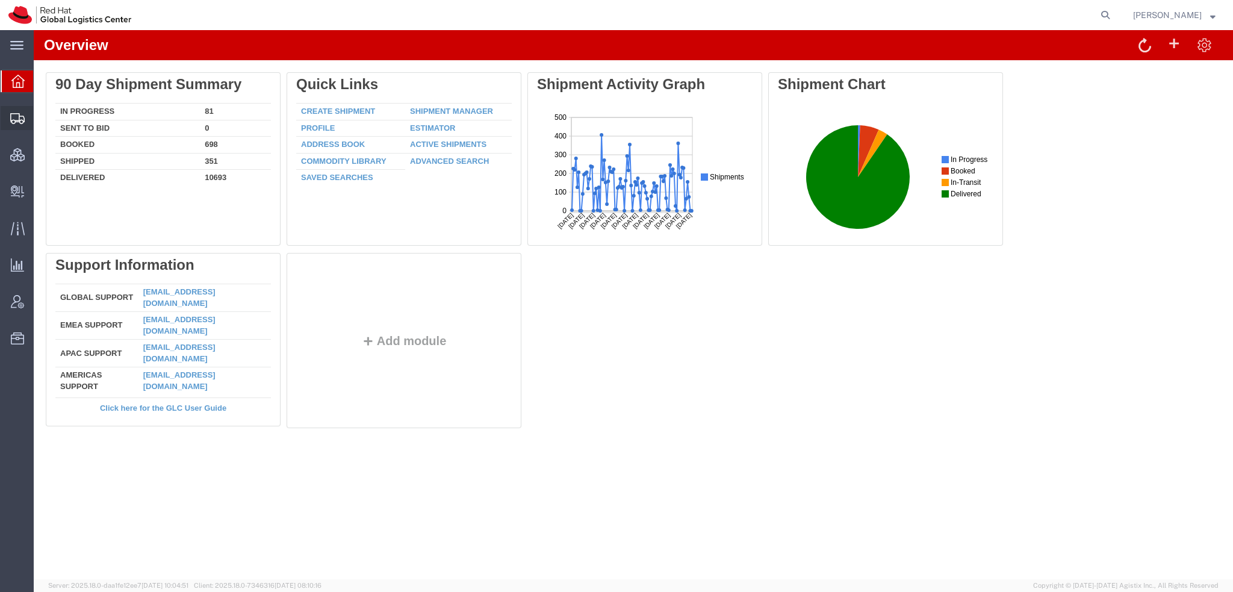
click at [0, 0] on span "Shipment Manager" at bounding box center [0, 0] width 0 height 0
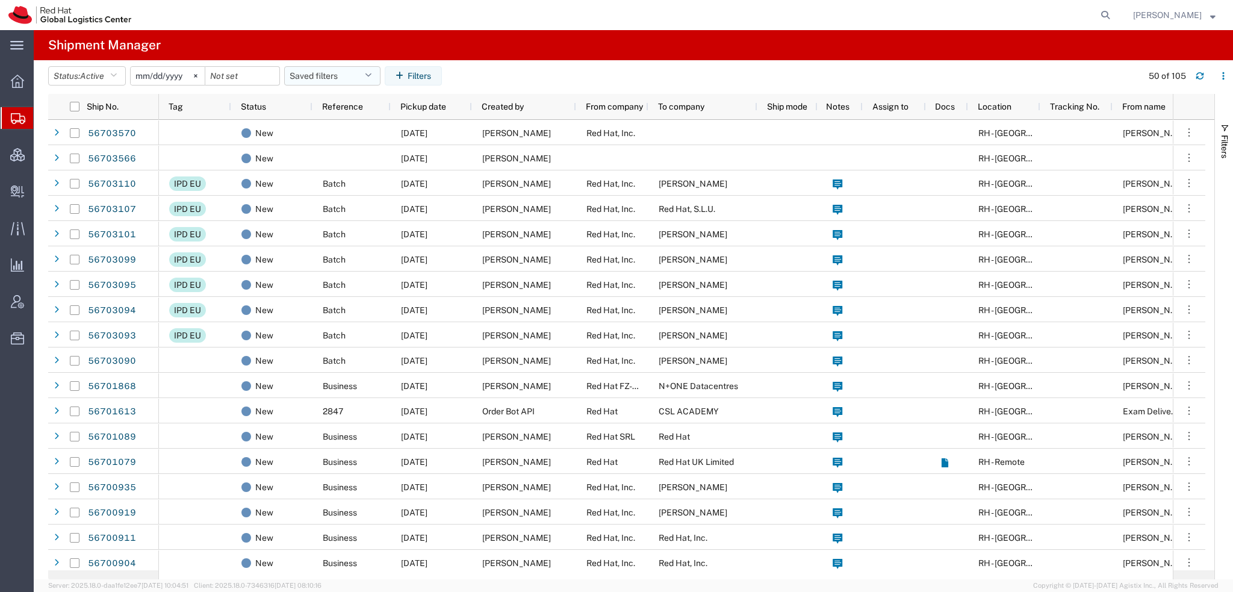
click at [371, 79] on icon "button" at bounding box center [368, 76] width 7 height 8
click at [326, 125] on span "Americas" at bounding box center [365, 128] width 158 height 22
type input "[DATE]"
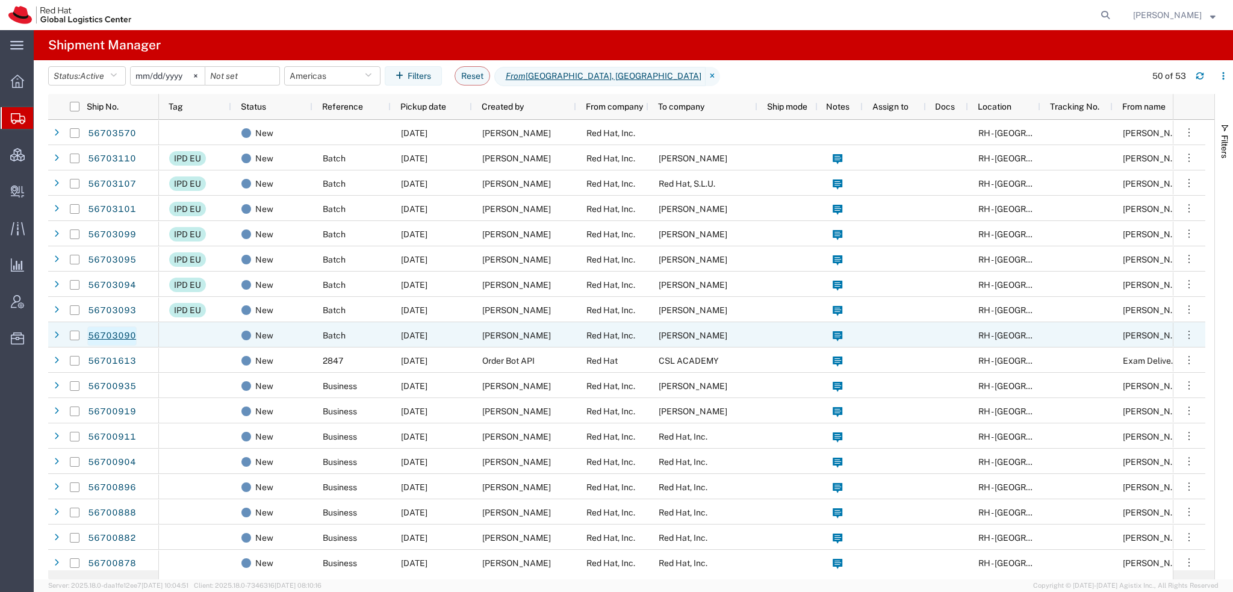
click at [113, 335] on link "56703090" at bounding box center [111, 335] width 49 height 19
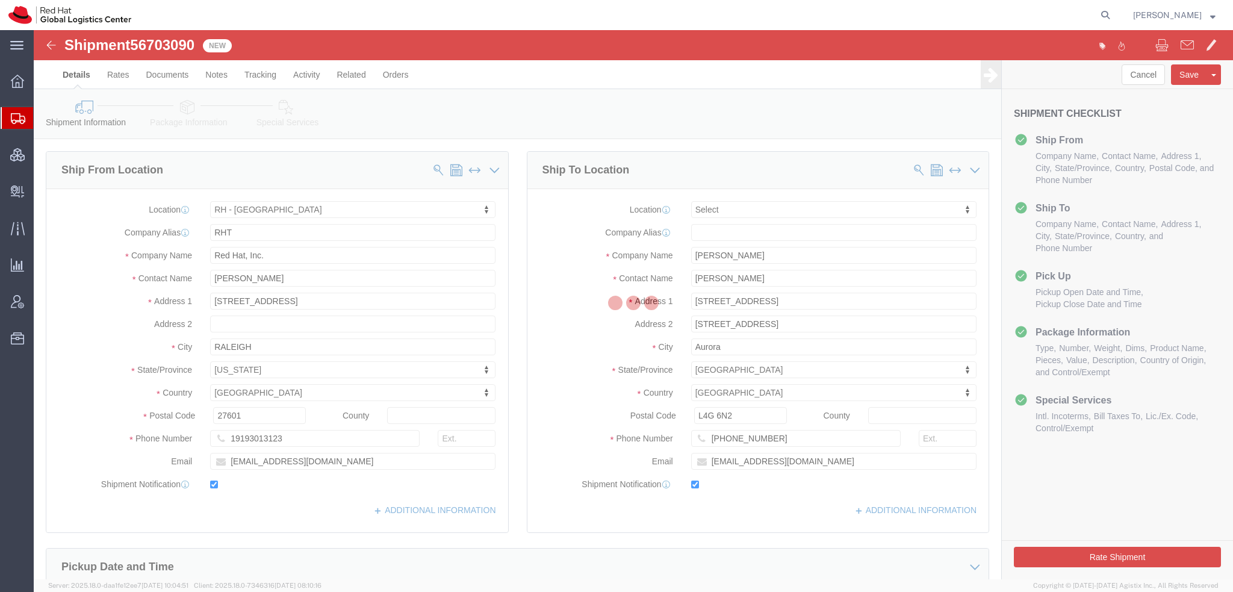
select select "38014"
select select
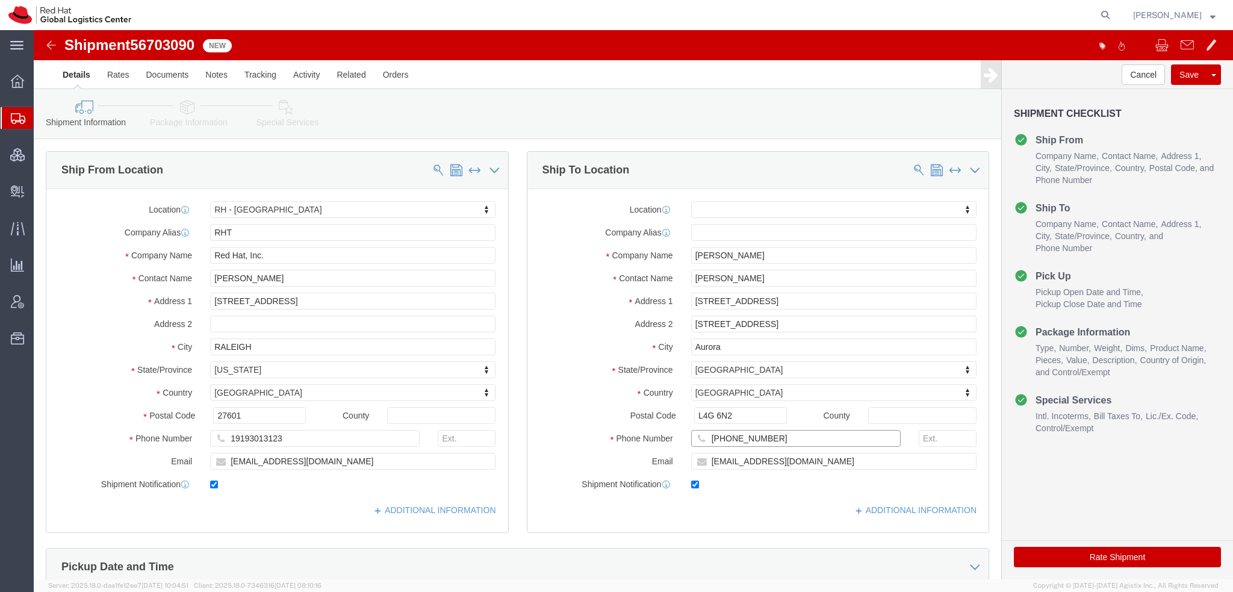
drag, startPoint x: 734, startPoint y: 406, endPoint x: 83, endPoint y: 206, distance: 680.8
click div "Ship From Location Location [GEOGRAPHIC_DATA] - [GEOGRAPHIC_DATA] My Profile Lo…"
drag, startPoint x: 739, startPoint y: 290, endPoint x: -31, endPoint y: 94, distance: 794.2
click html "Shipment 56703090 New Details Rates Documents Notes Tracking Activity Related O…"
click icon
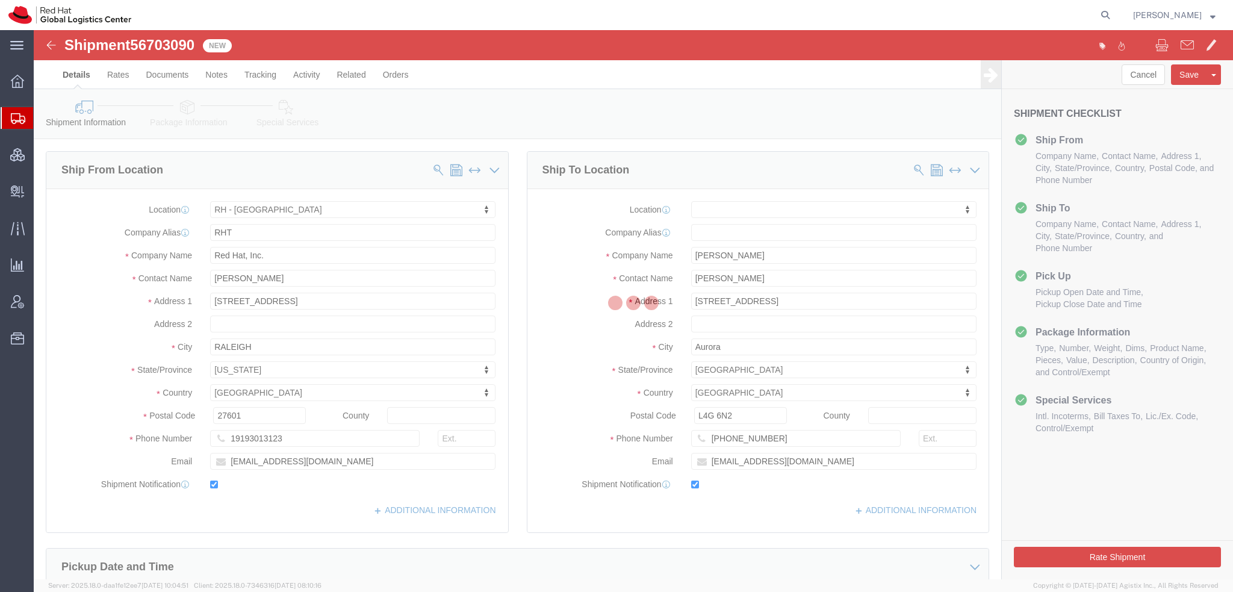
select select
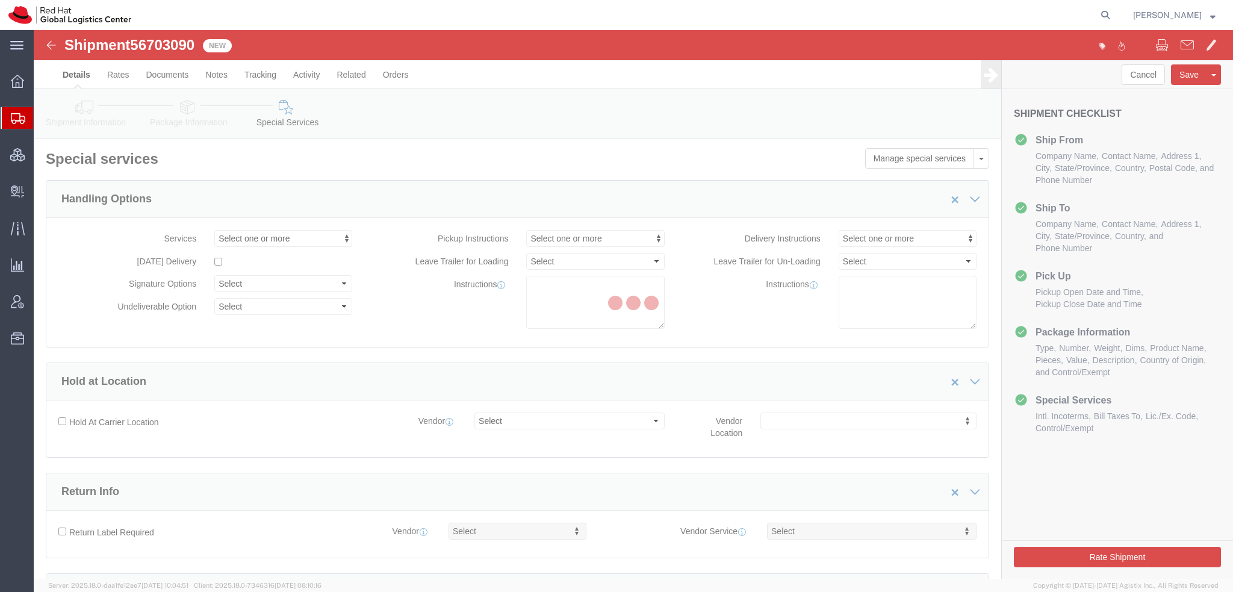
select select "COSTCENTER"
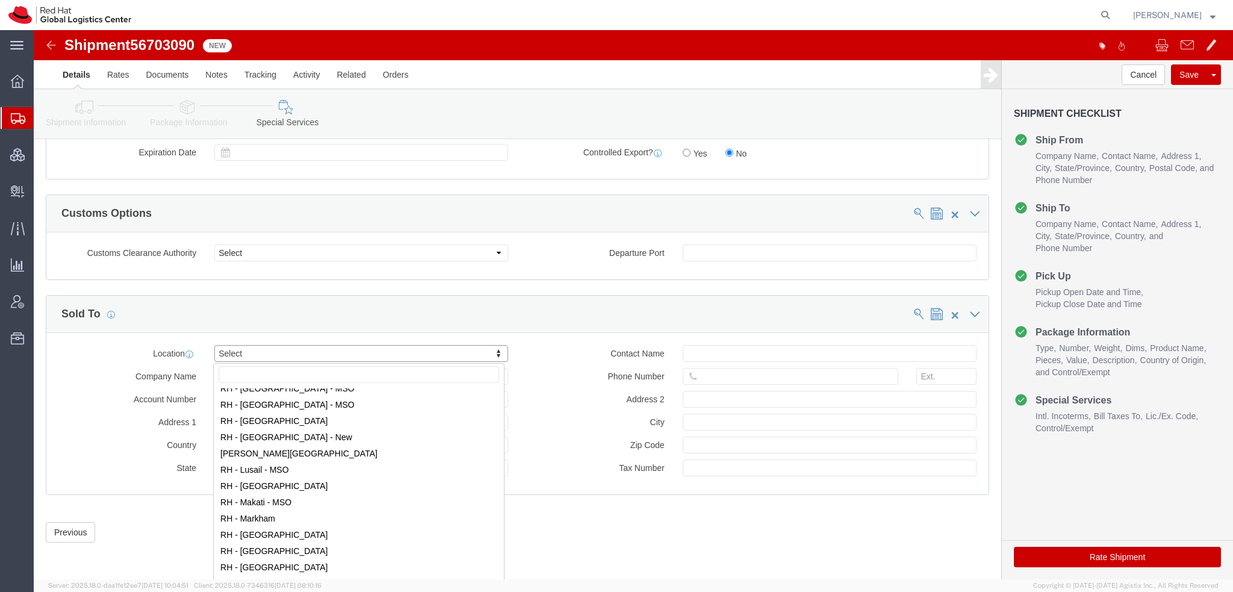
scroll to position [1204, 0]
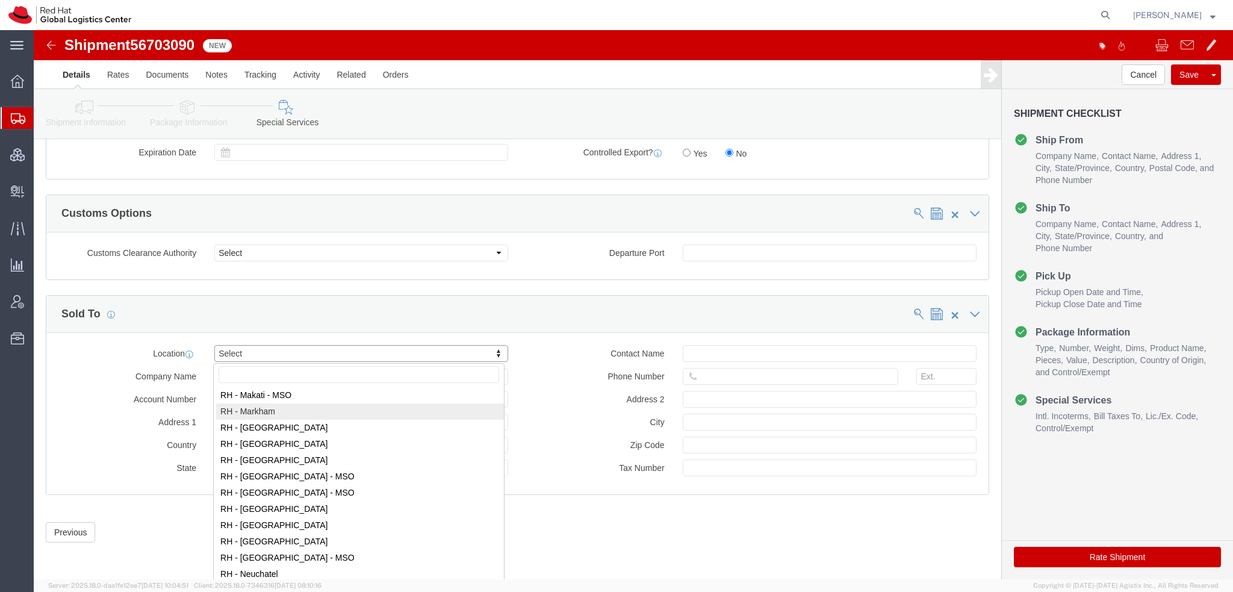
select select "61971"
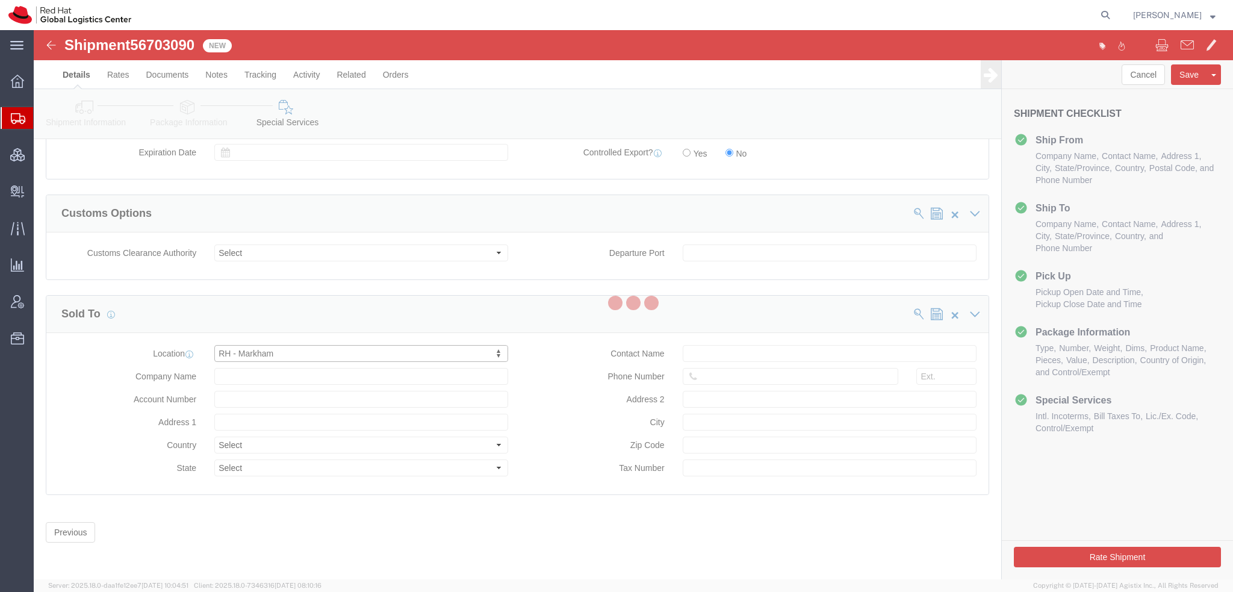
type input "Red Hat Canada Limited"
type input "[STREET_ADDRESS]"
select select "CA"
type input "MARKHAM"
type input "L6G 1C7"
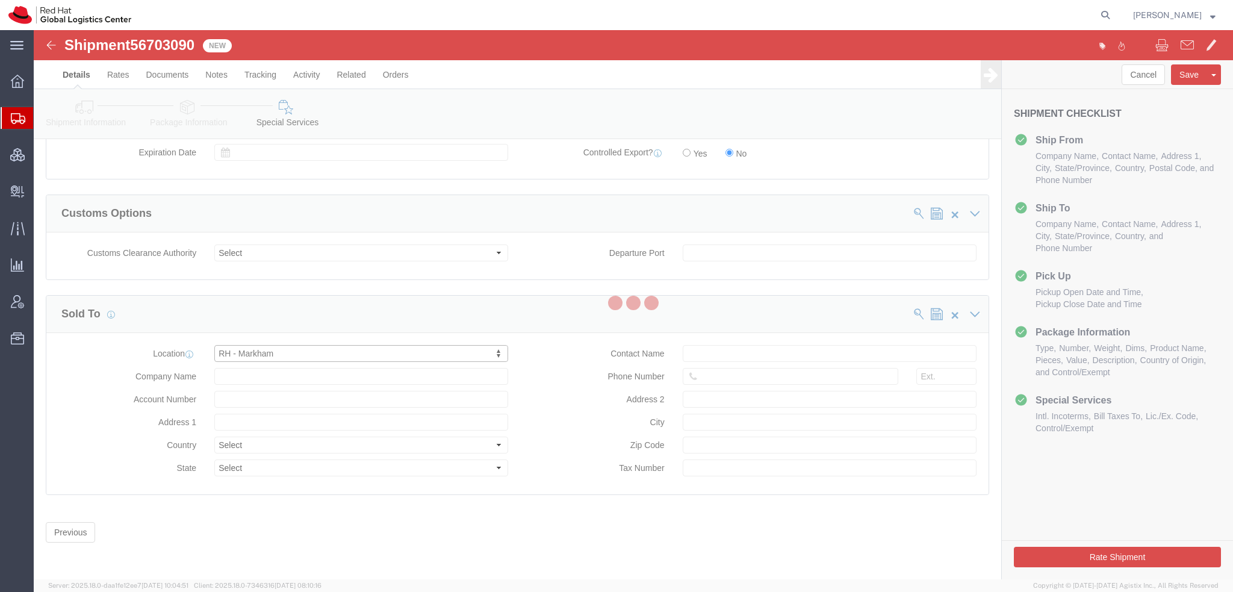
type input "881694640RT0001"
select select "ON"
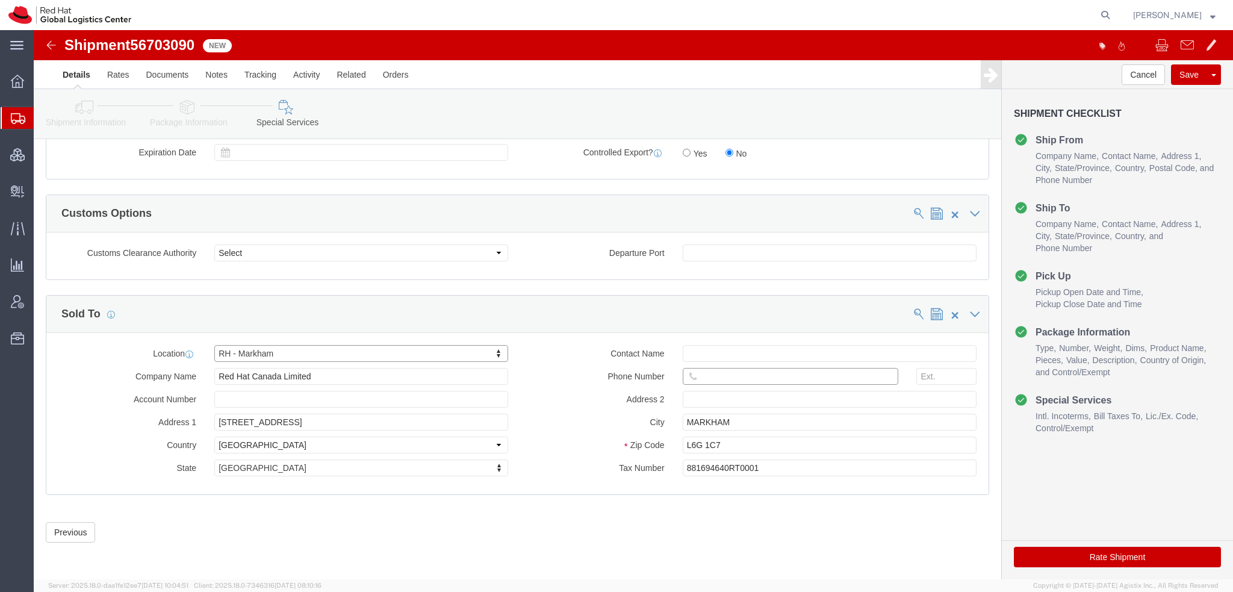
click input "text"
paste input "[PHONE_NUMBER]"
type input "[PHONE_NUMBER]"
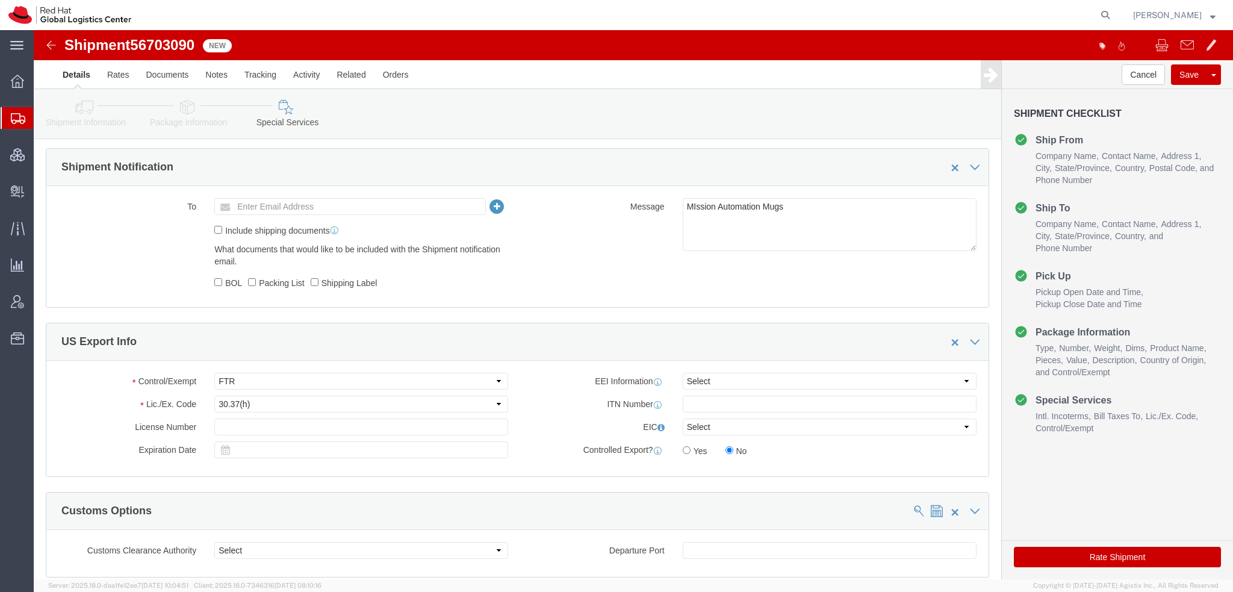
scroll to position [476, 0]
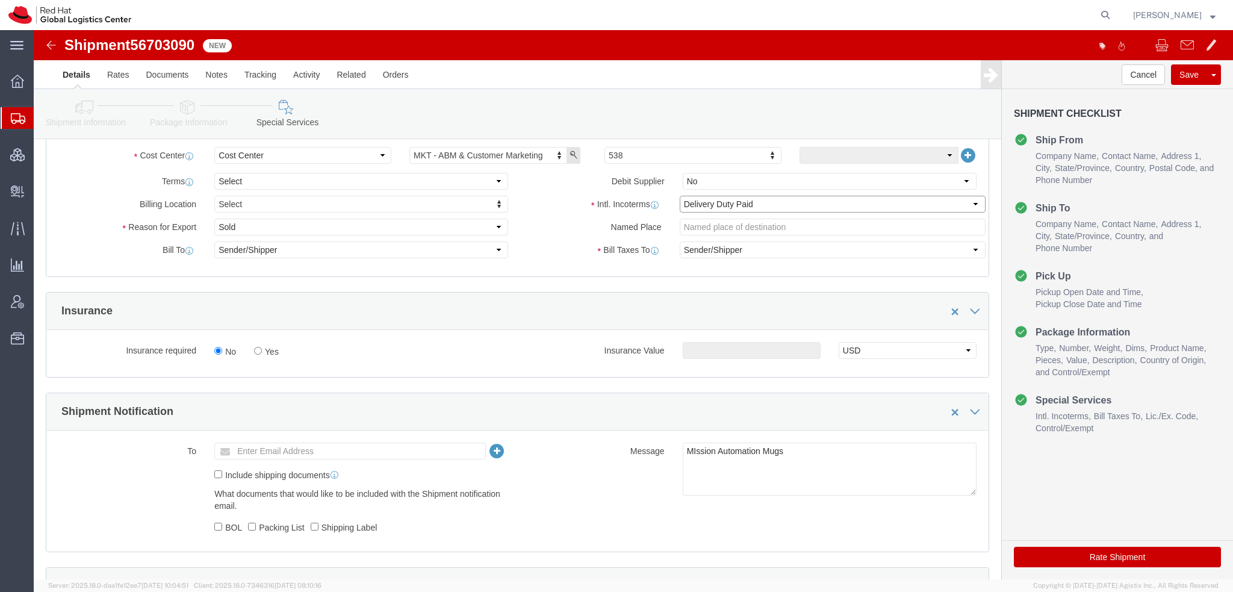
click select "Select Carriage Insurance Paid Carriage Paid To Cost and Freight Cost Insurance…"
select select "FCA"
click select "Select Carriage Insurance Paid Carriage Paid To Cost and Freight Cost Insurance…"
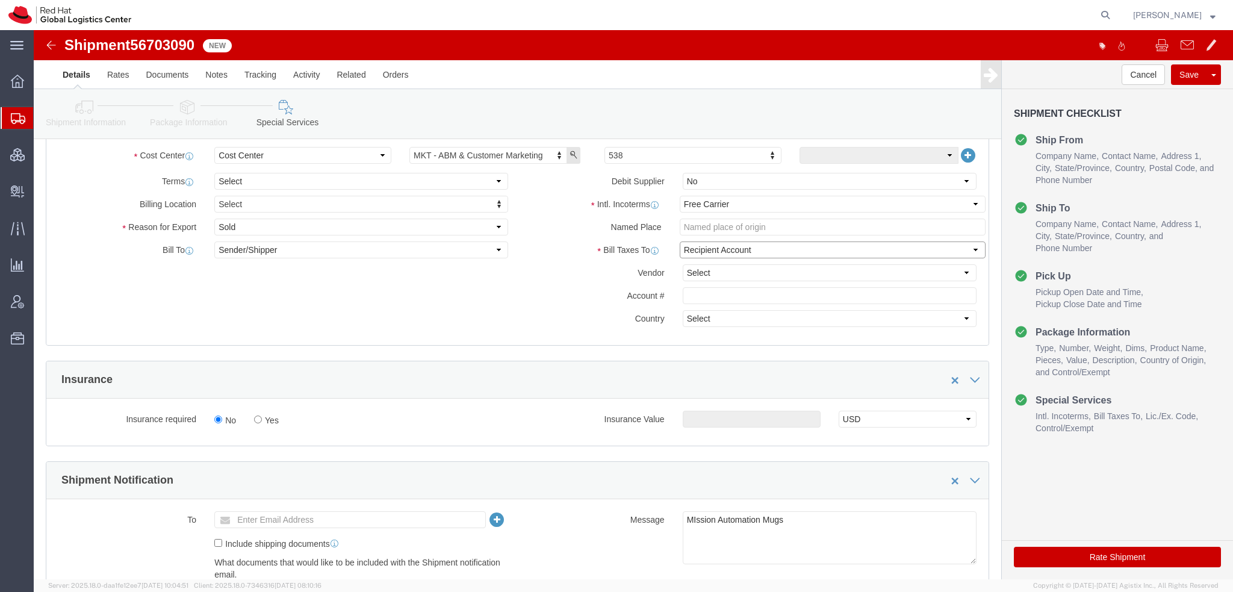
click select "Select Recipient Account Sender/Shipper Third Party Account"
select select "THRD"
click select "Select Recipient Account Sender/Shipper Third Party Account"
click select "Select DHL FedEx Express UPS"
select select "FedEx Express"
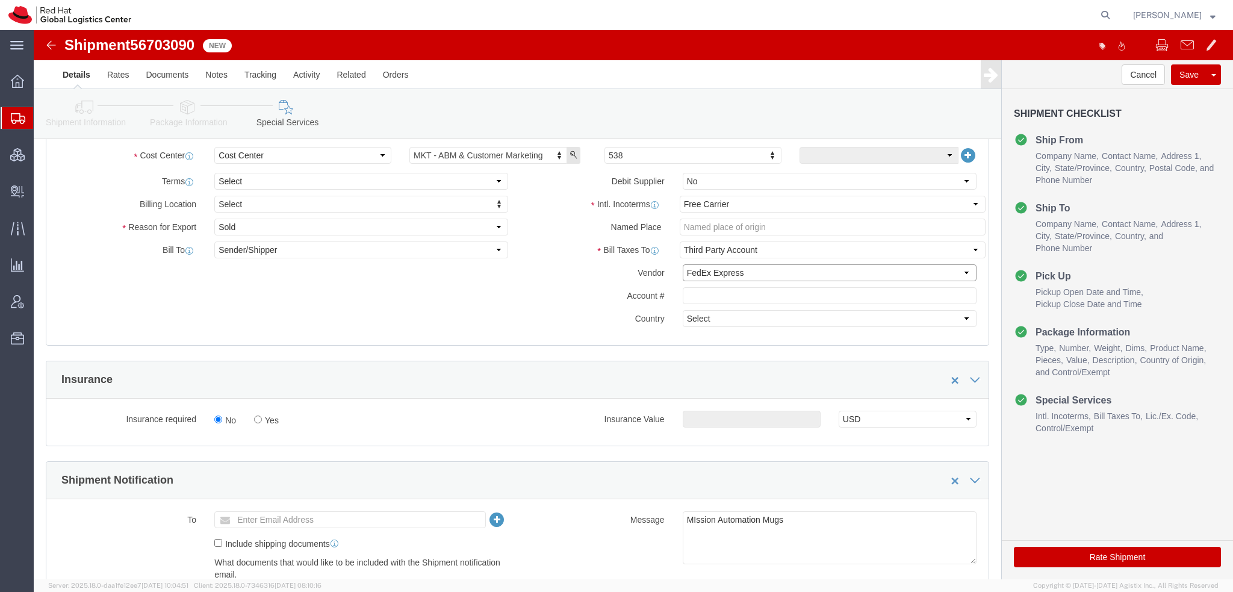
click select "Select DHL FedEx Express UPS"
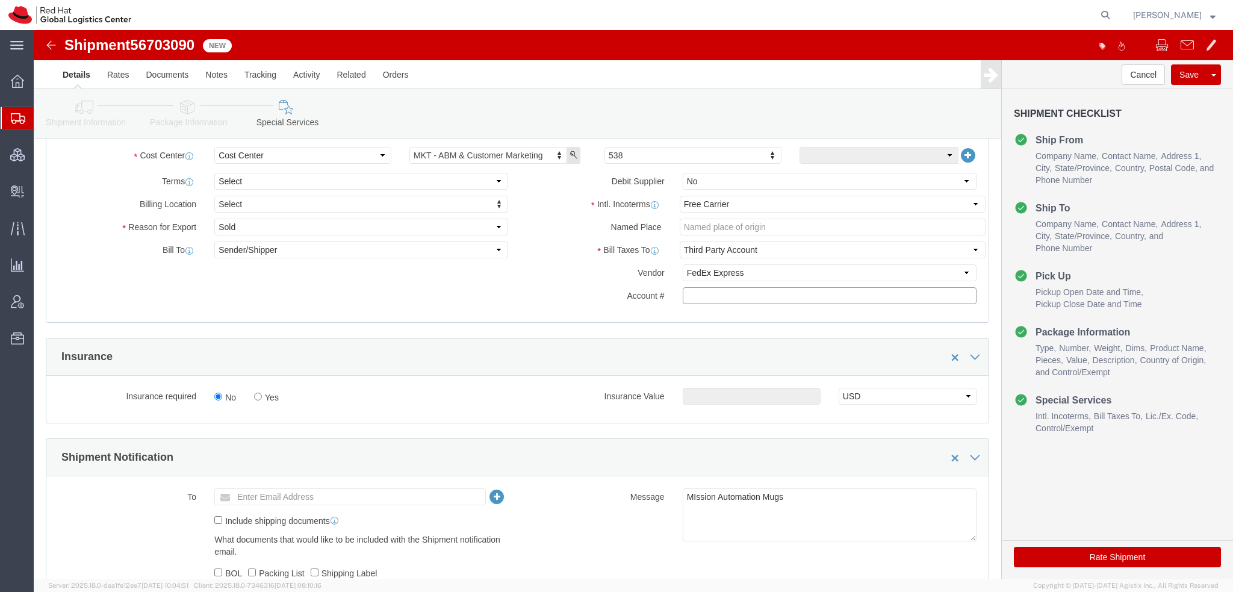
paste input "222181879"
type input "222181879"
click button "Rate Shipment"
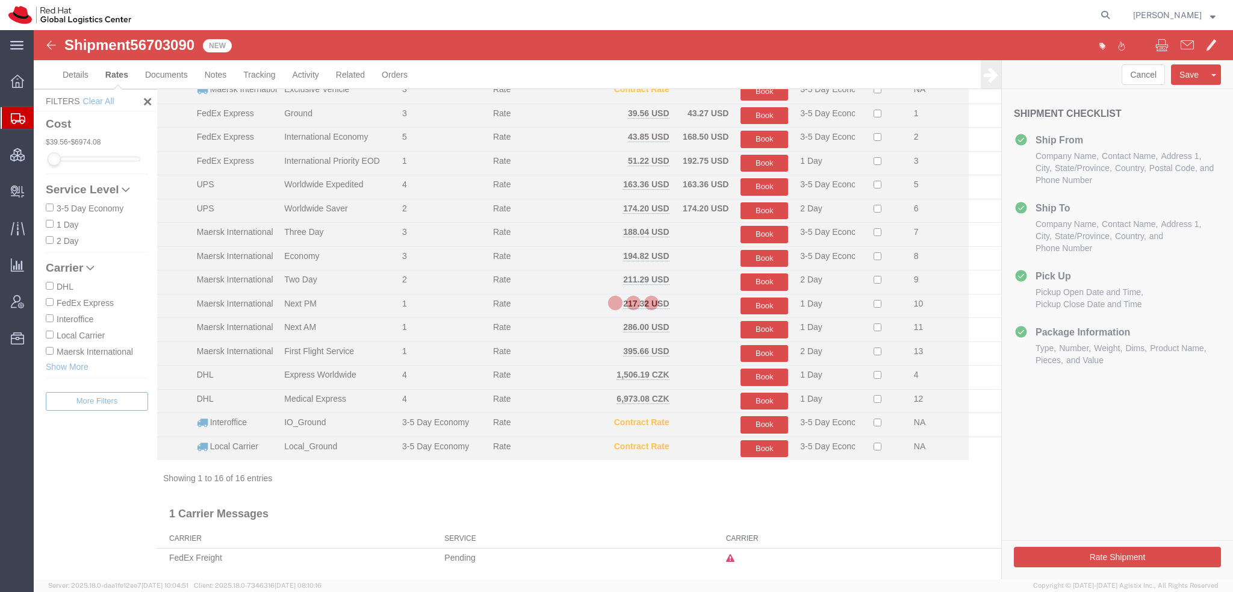
scroll to position [54, 0]
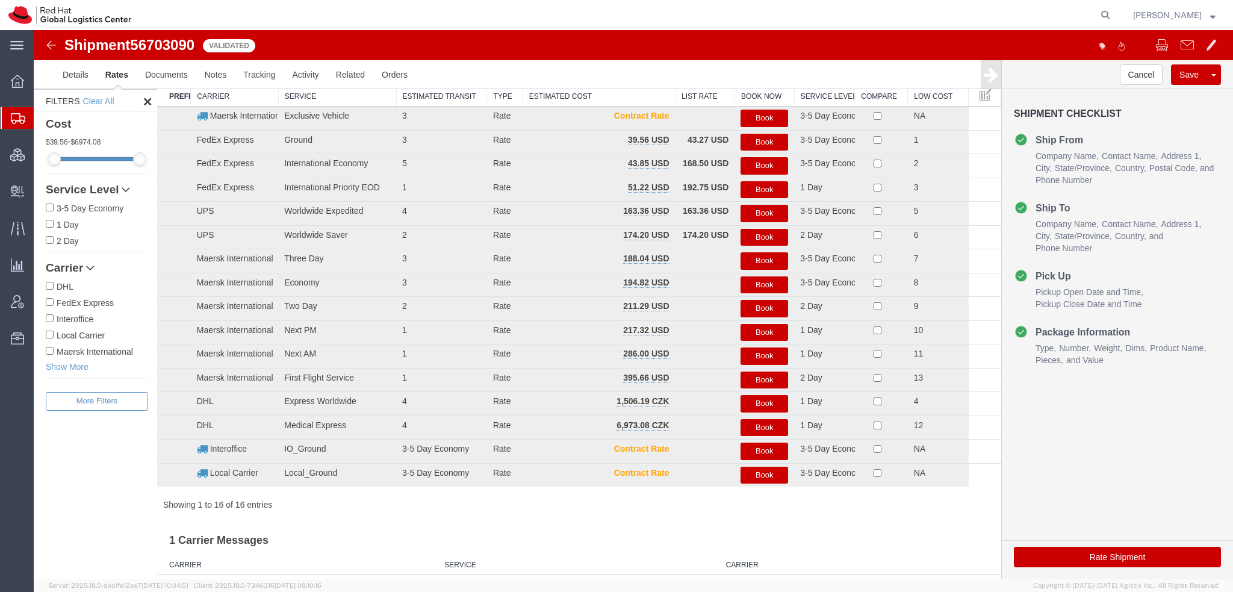
click at [754, 166] on button "Book" at bounding box center [764, 165] width 48 height 17
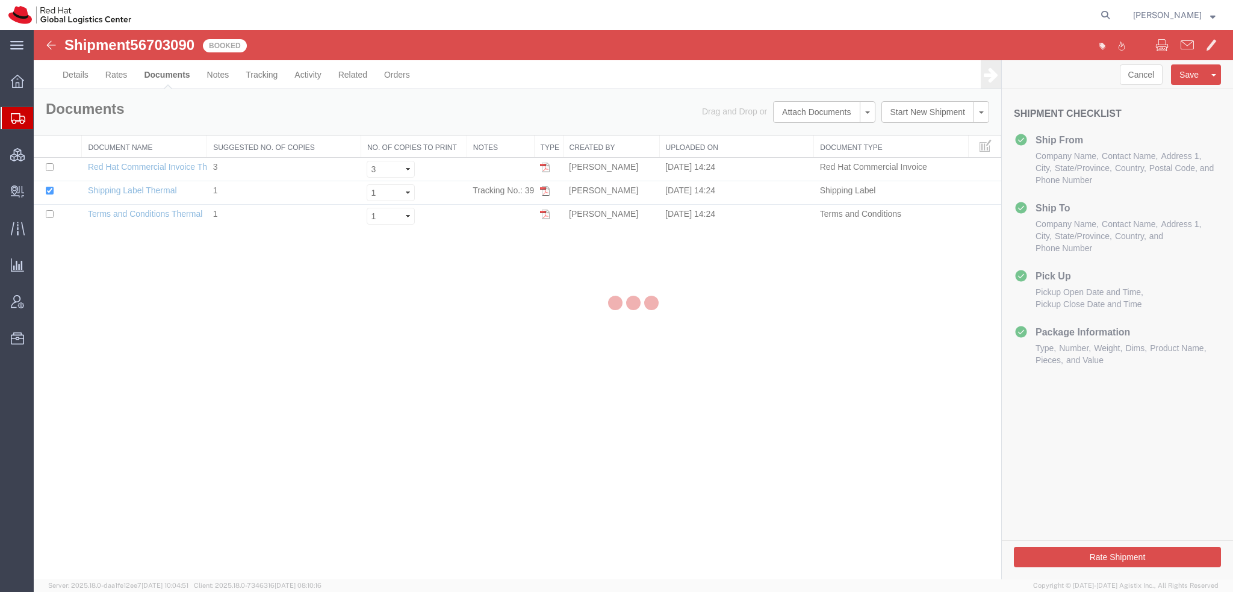
scroll to position [0, 0]
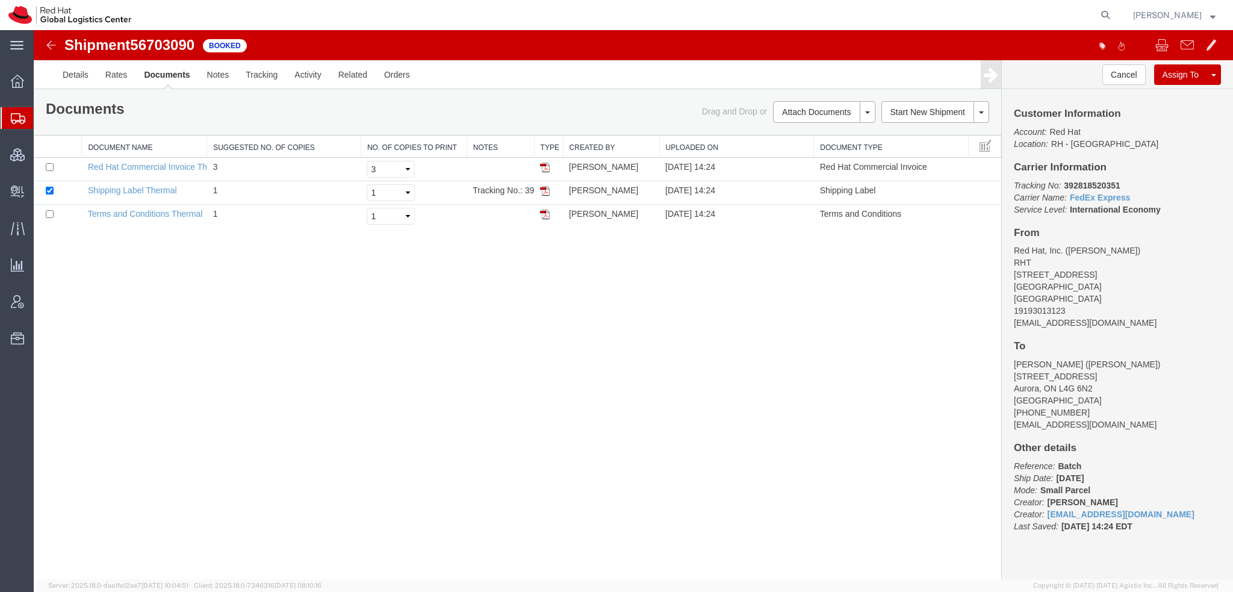
drag, startPoint x: 545, startPoint y: 189, endPoint x: 501, endPoint y: 123, distance: 79.0
click at [545, 190] on img at bounding box center [545, 191] width 10 height 10
click at [0, 0] on span "Shipment Manager" at bounding box center [0, 0] width 0 height 0
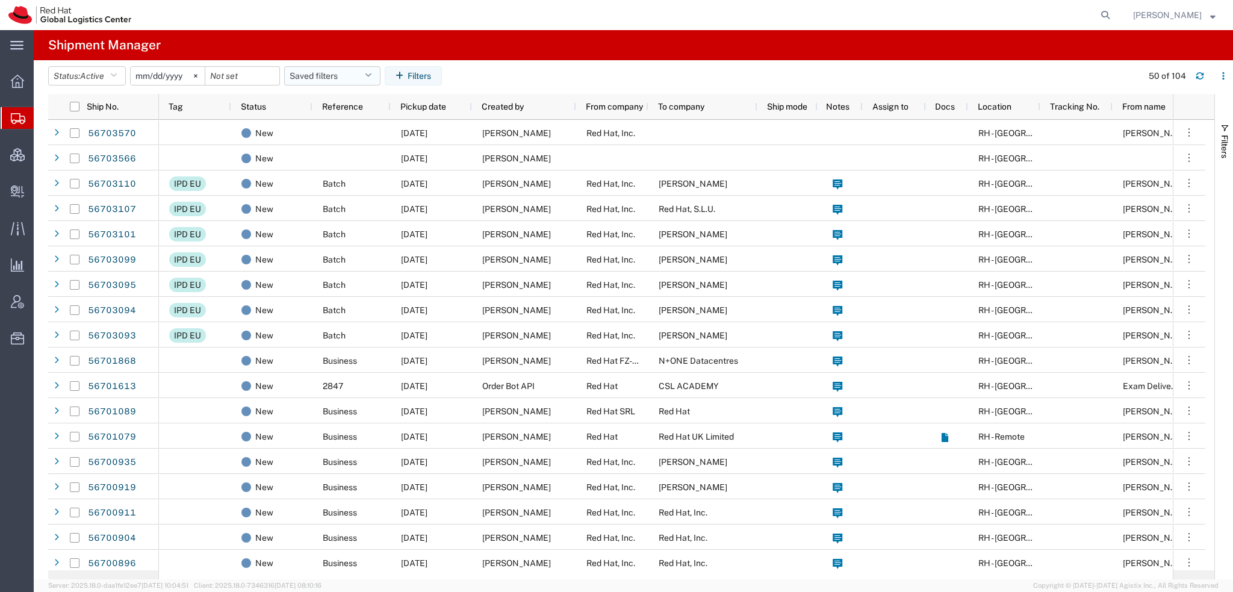
click at [368, 69] on button "Saved filters" at bounding box center [332, 75] width 96 height 19
click at [323, 124] on span "Americas" at bounding box center [365, 128] width 158 height 22
type input "[DATE]"
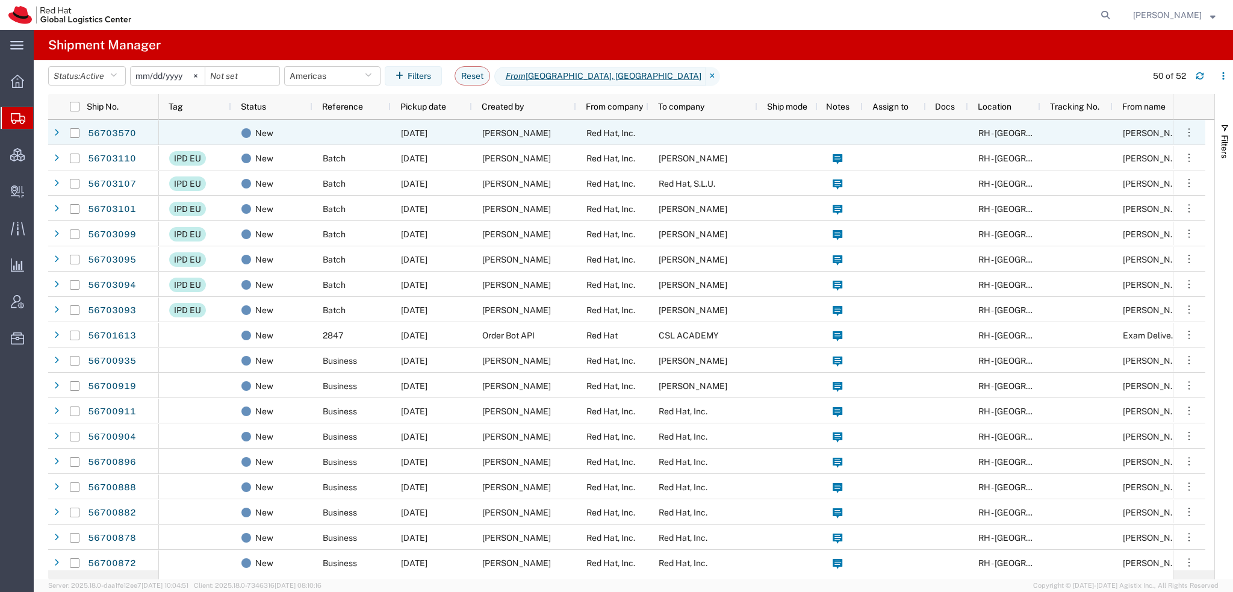
click at [569, 137] on div "[PERSON_NAME]" at bounding box center [524, 132] width 104 height 25
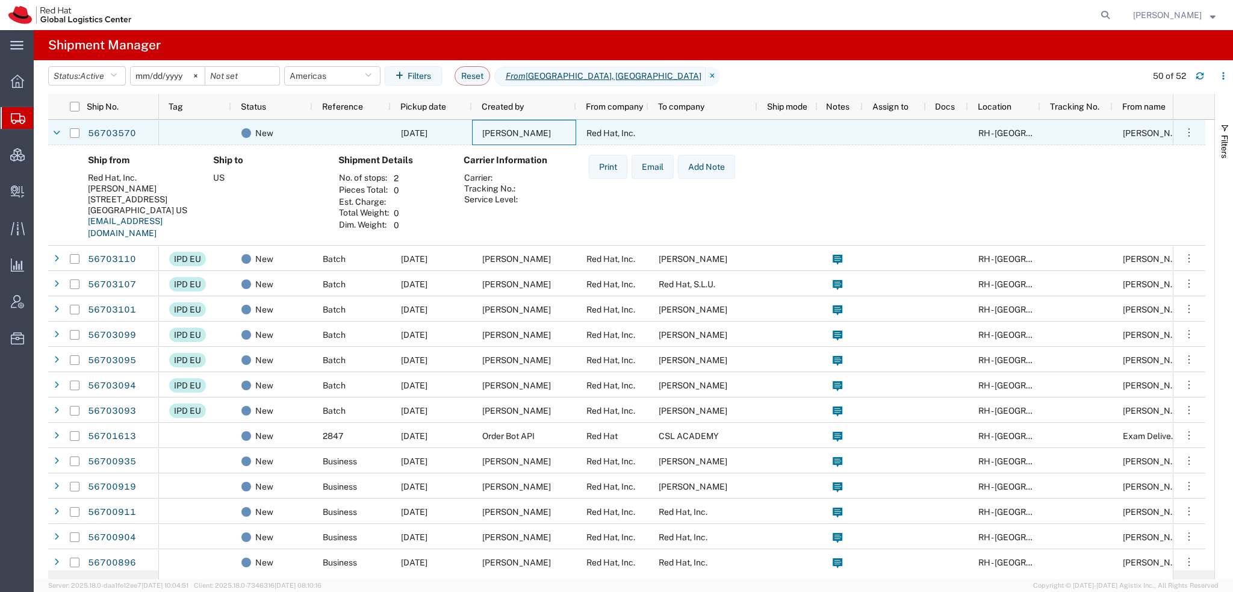
click at [569, 137] on div "[PERSON_NAME]" at bounding box center [524, 132] width 104 height 25
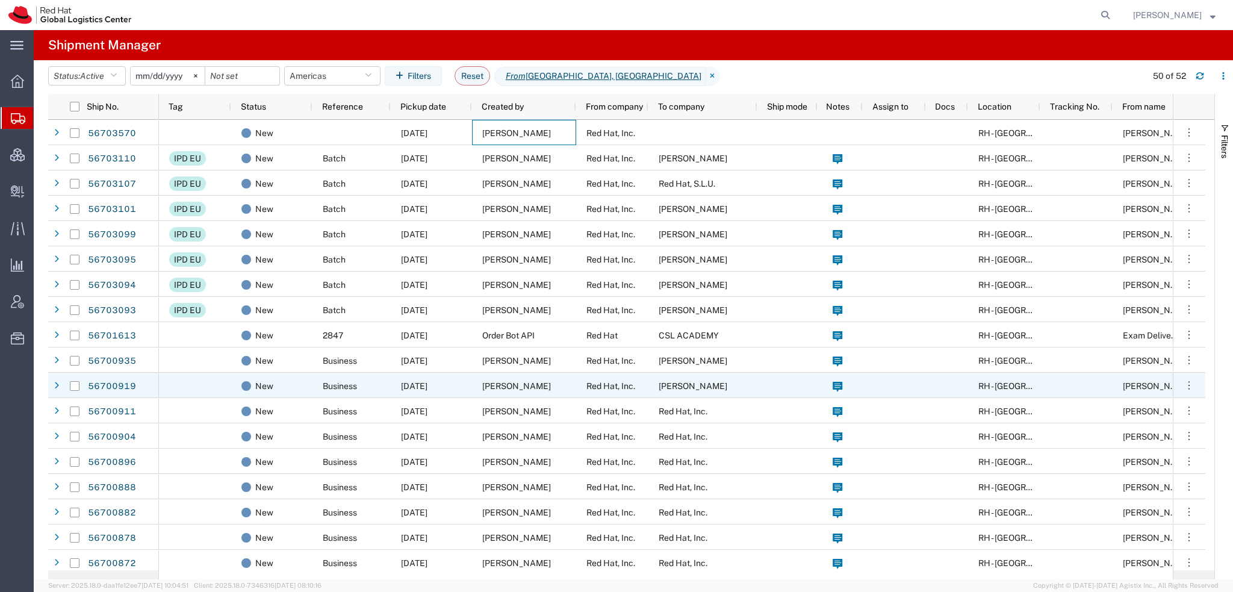
scroll to position [60, 0]
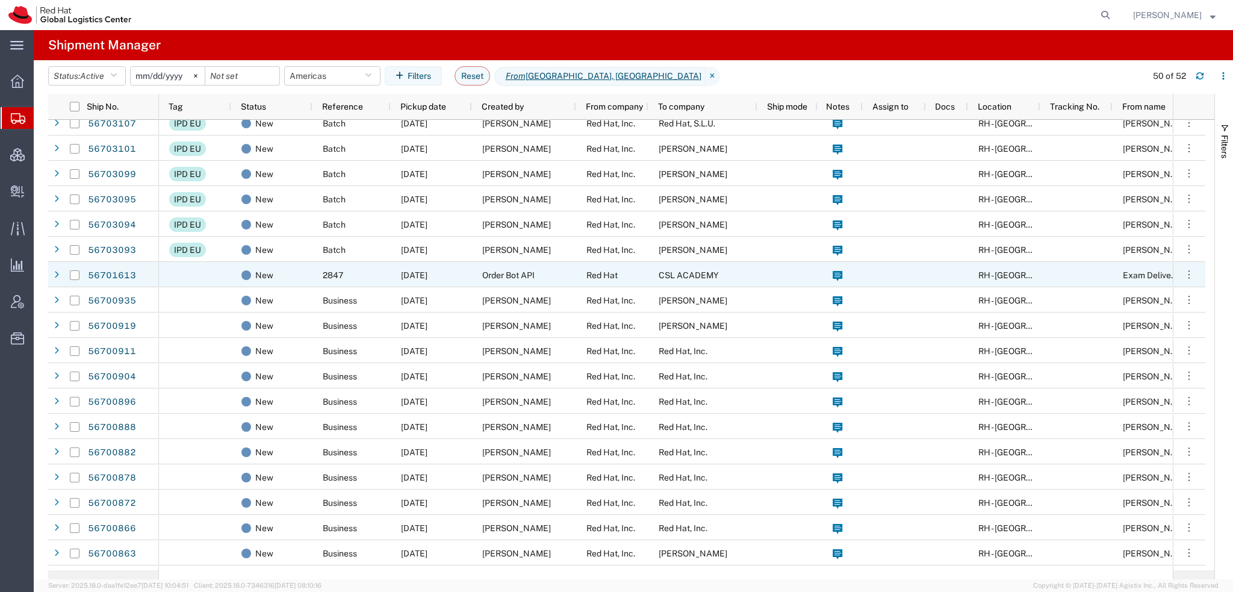
click at [668, 276] on span "CSL ACADEMY" at bounding box center [688, 275] width 60 height 10
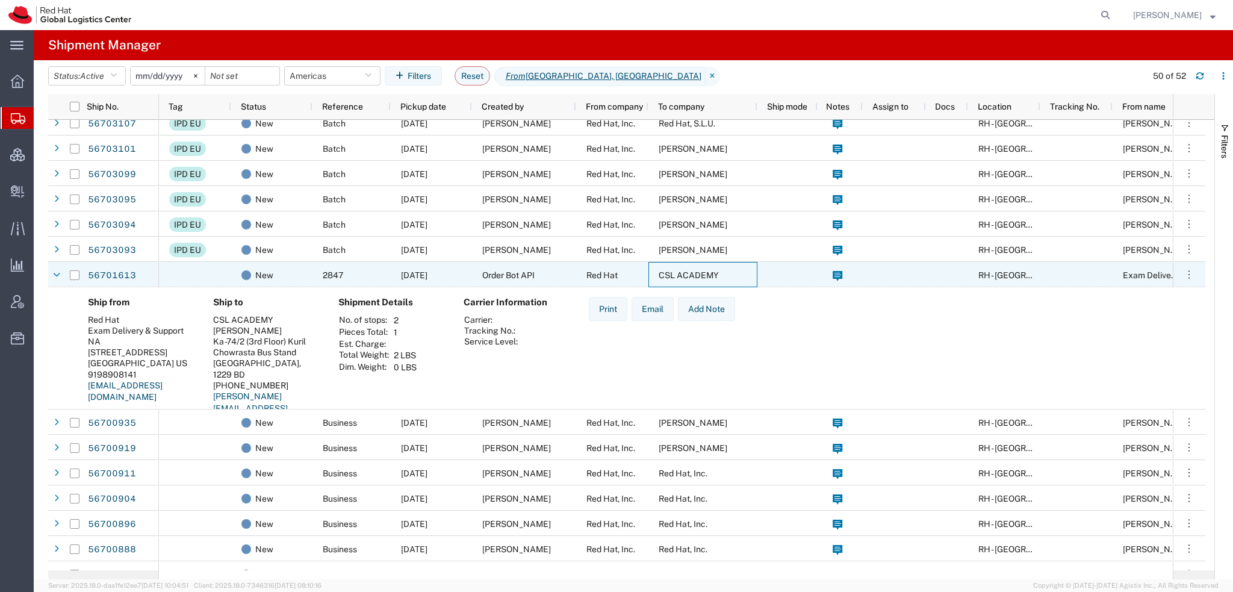
click at [668, 276] on span "CSL ACADEMY" at bounding box center [688, 275] width 60 height 10
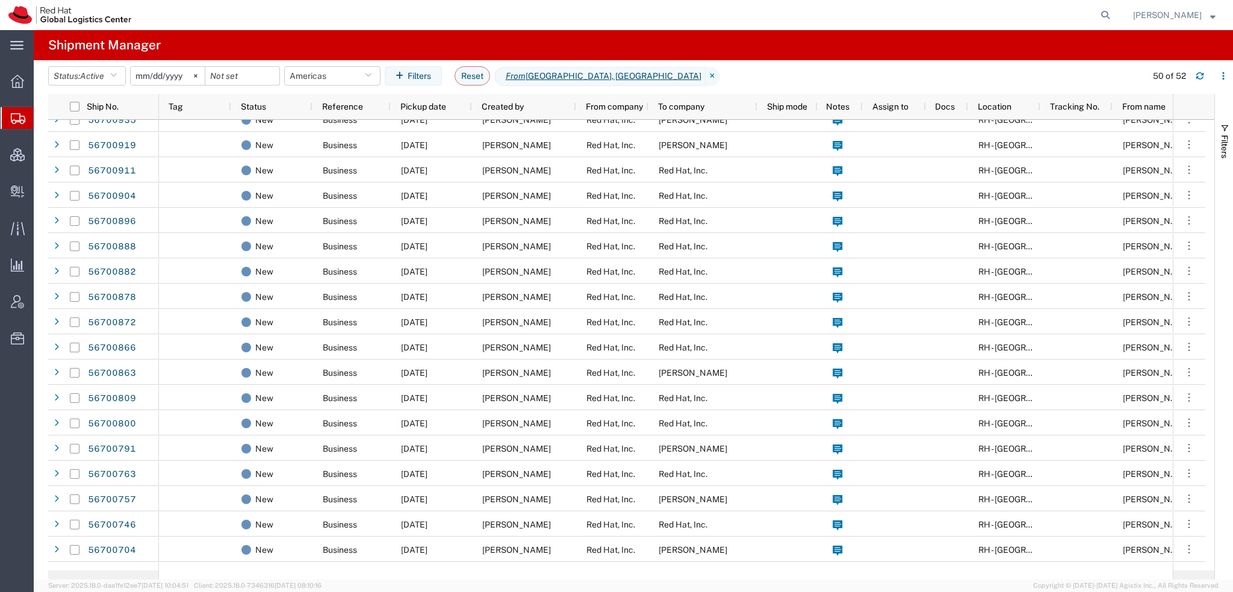
scroll to position [602, 0]
